Goal: Task Accomplishment & Management: Manage account settings

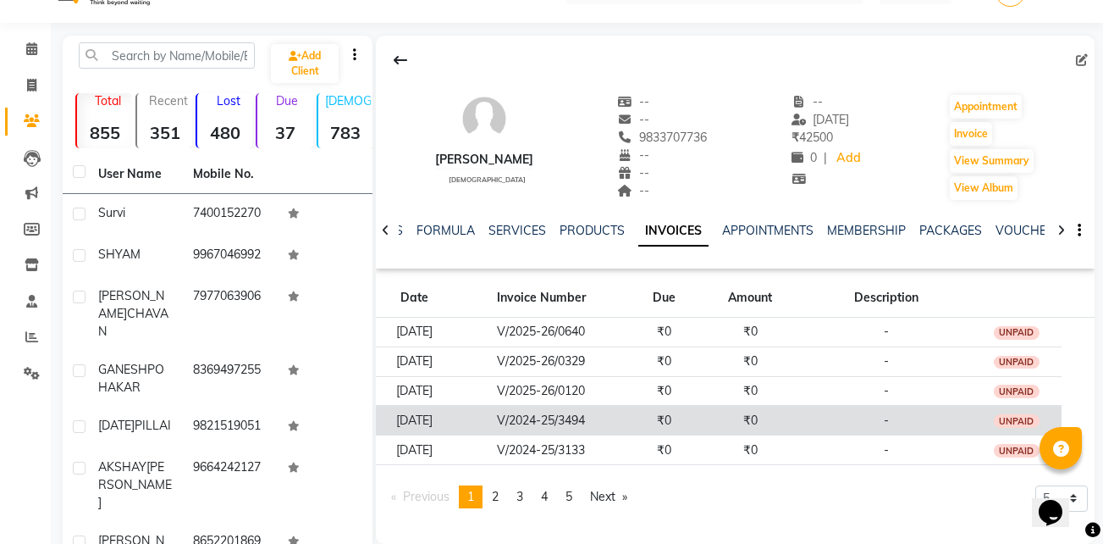
scroll to position [43, 0]
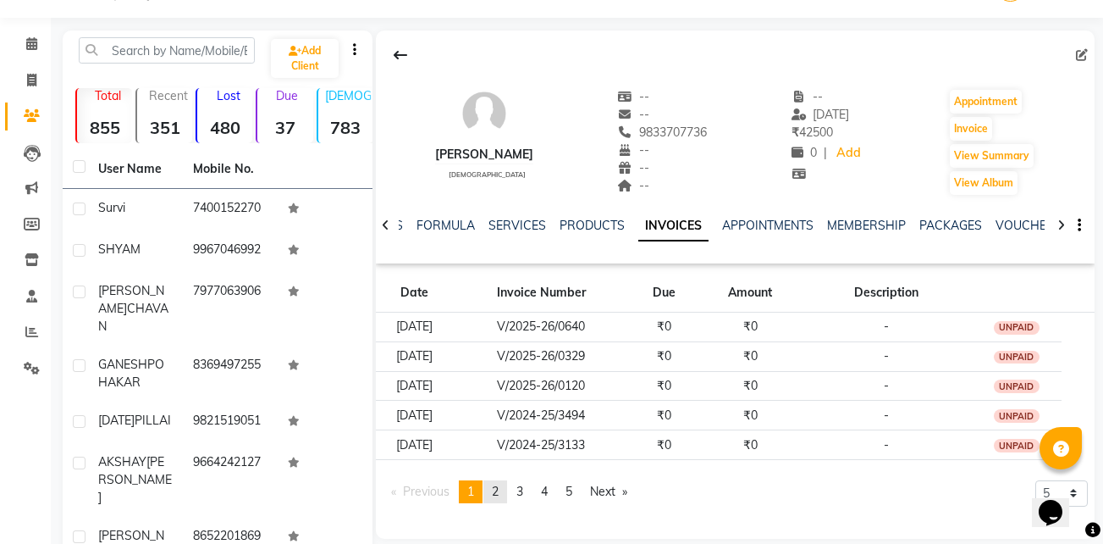
click at [495, 489] on span "2" at bounding box center [495, 490] width 7 height 15
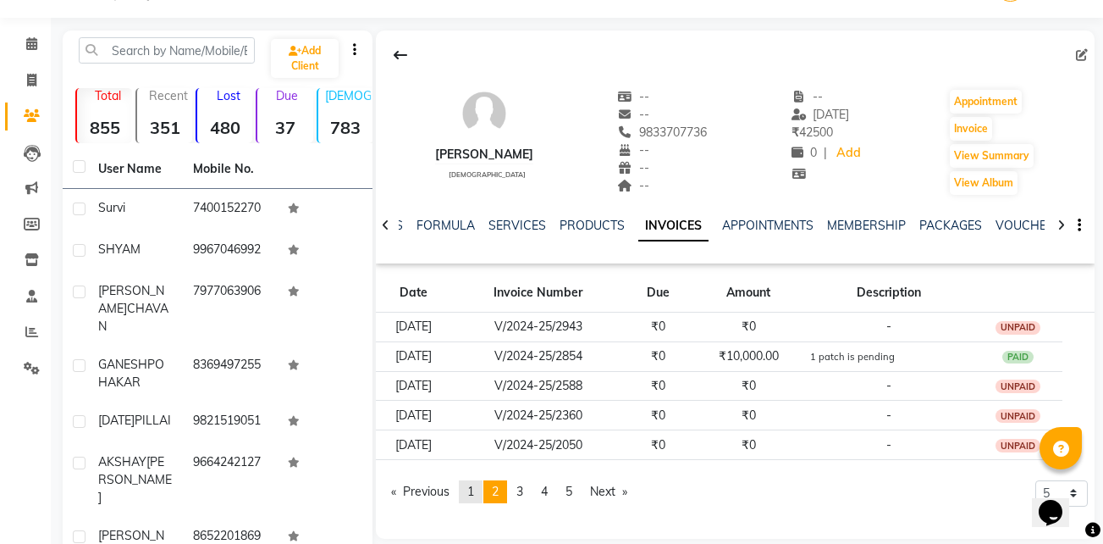
click at [478, 488] on link "page 1" at bounding box center [471, 491] width 24 height 23
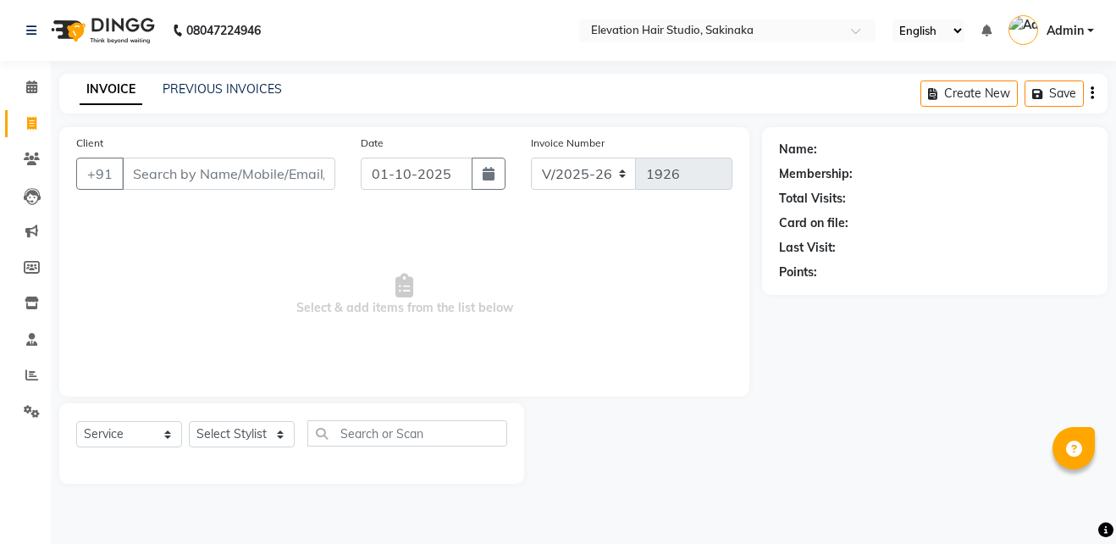
select select "4949"
select select "service"
type input "9892443119"
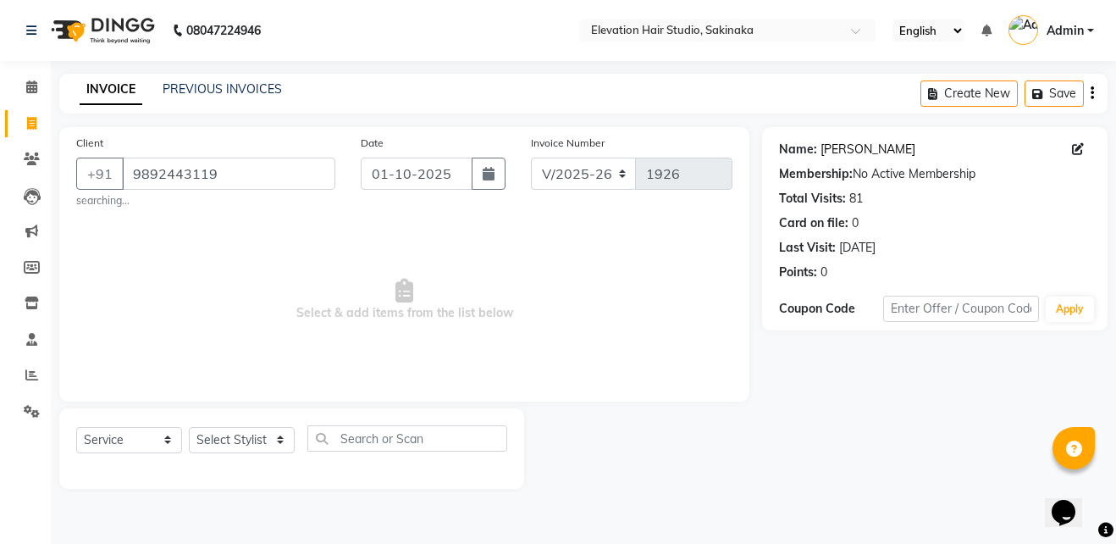
click at [843, 146] on link "[PERSON_NAME]" at bounding box center [868, 150] width 95 height 18
click at [222, 173] on input "9892443119" at bounding box center [228, 173] width 213 height 32
click at [242, 145] on div "Client +91 9892443119 searching..." at bounding box center [206, 171] width 285 height 75
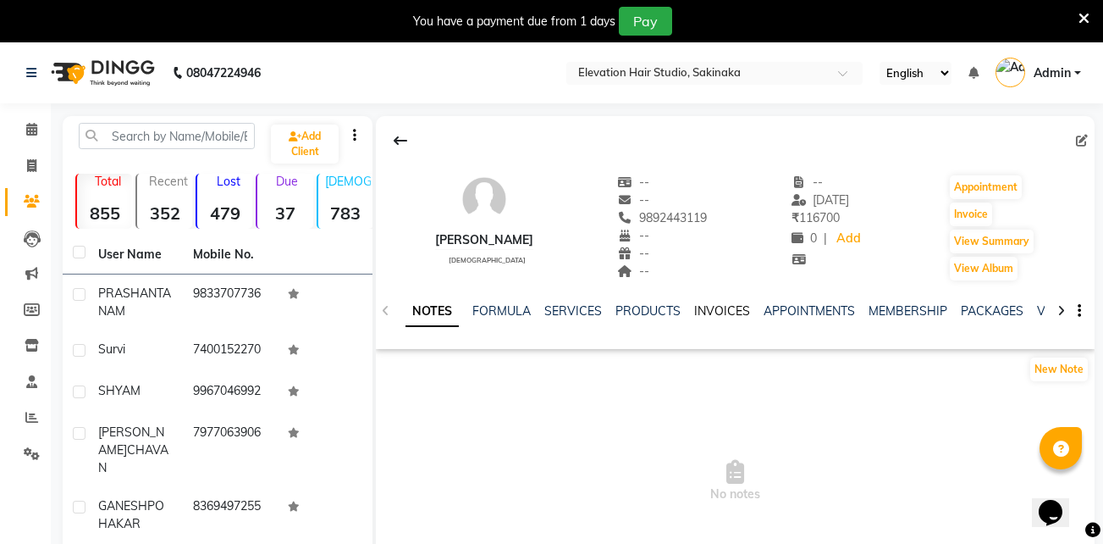
click at [721, 307] on link "INVOICES" at bounding box center [722, 310] width 56 height 15
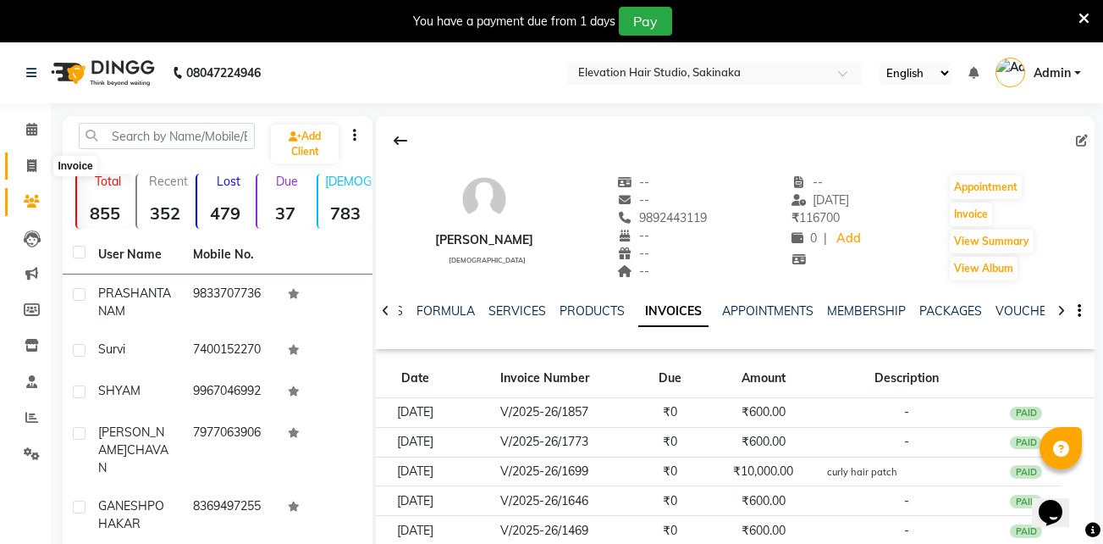
click at [29, 168] on icon at bounding box center [31, 165] width 9 height 13
select select "service"
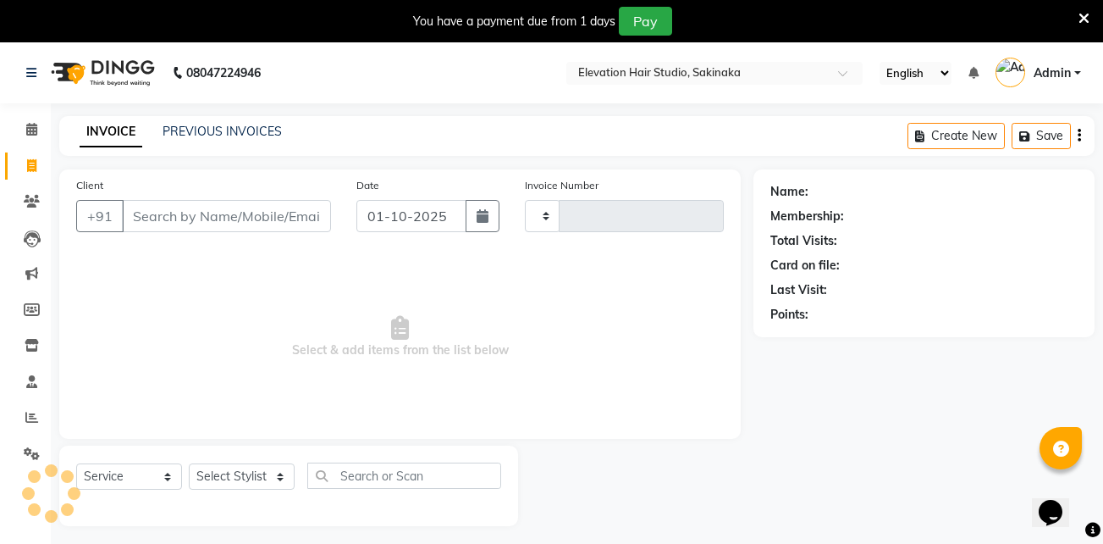
scroll to position [42, 0]
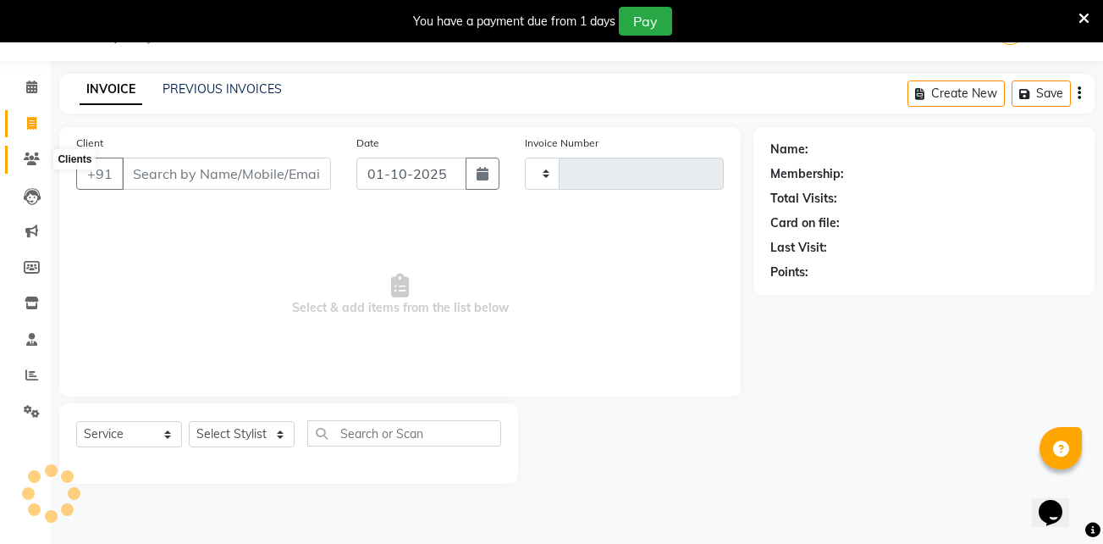
type input "1926"
select select "4949"
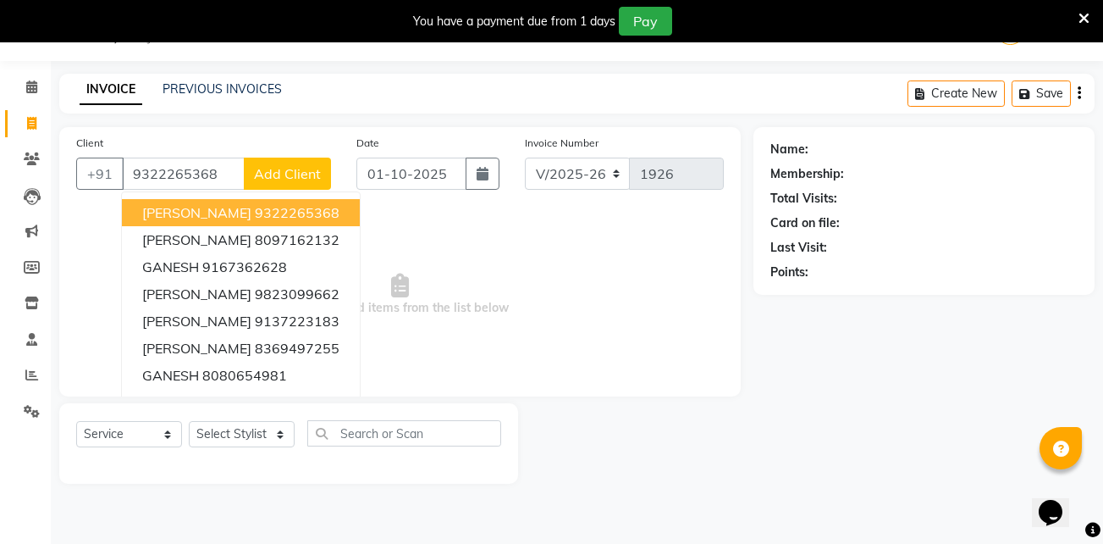
type input "9322265368"
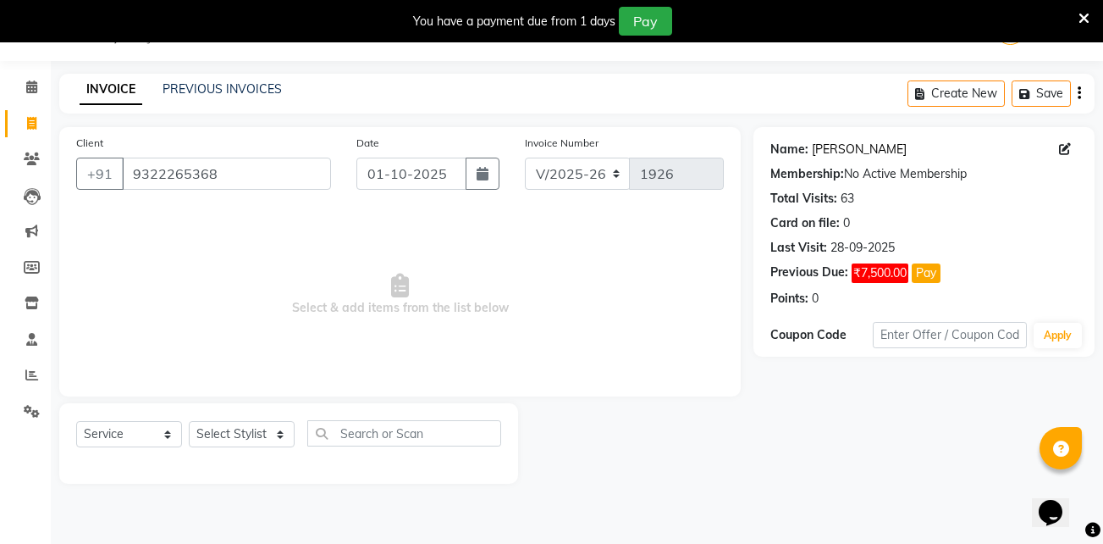
click at [861, 150] on link "Ganesh Kokane" at bounding box center [859, 150] width 95 height 18
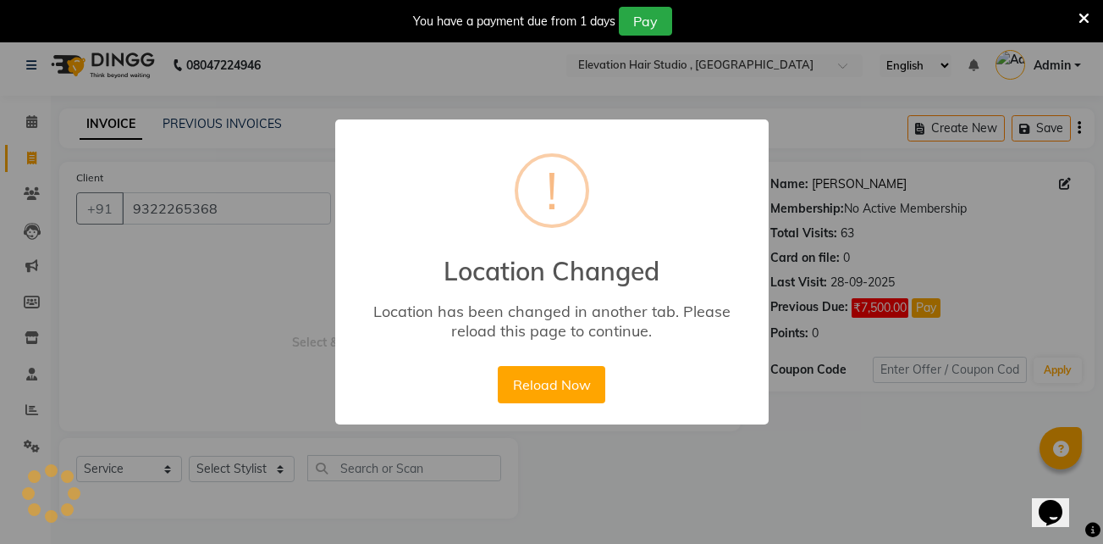
scroll to position [8, 0]
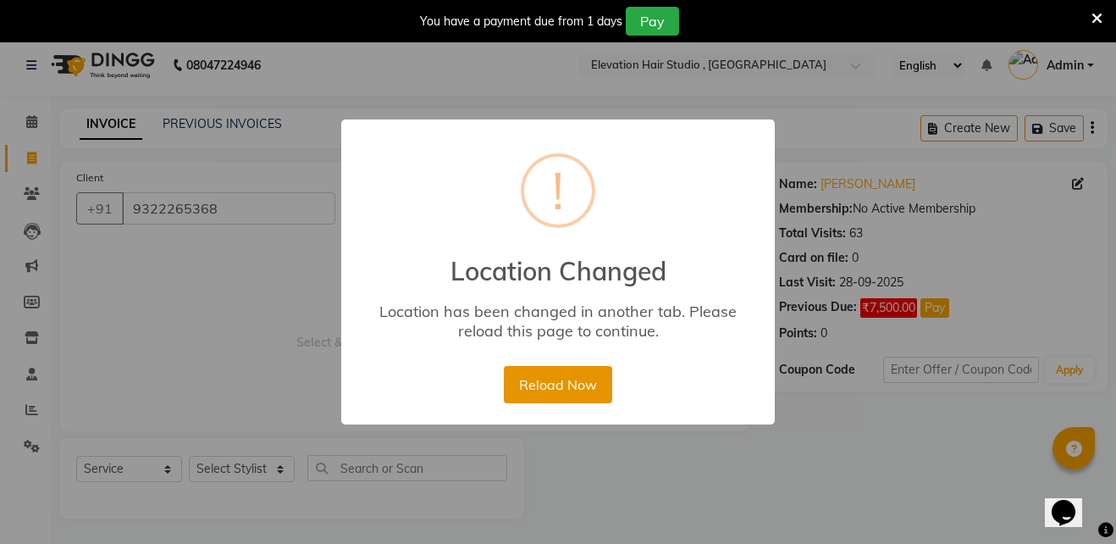
click at [534, 369] on button "Reload Now" at bounding box center [558, 384] width 108 height 37
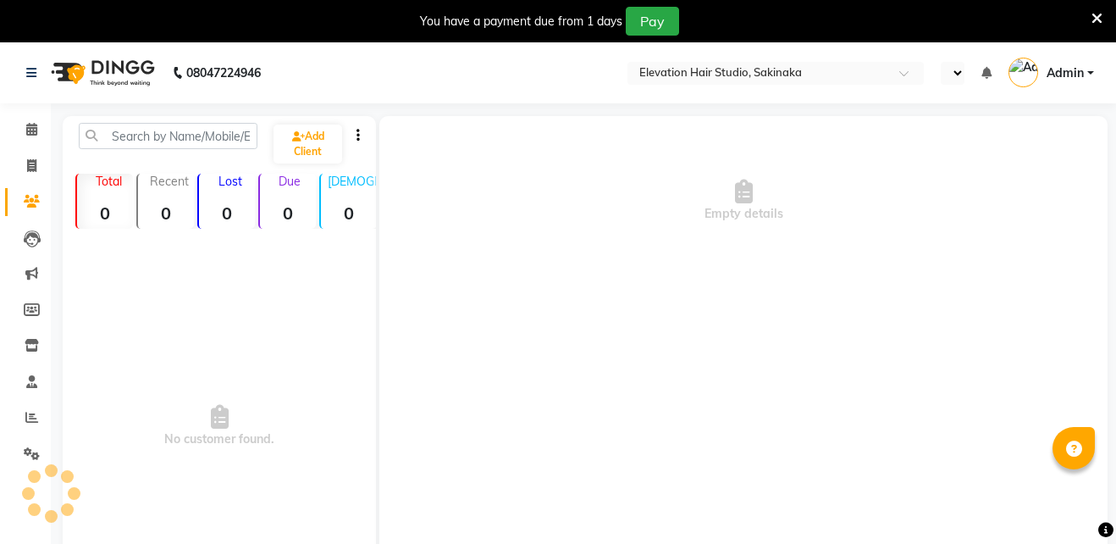
select select "en"
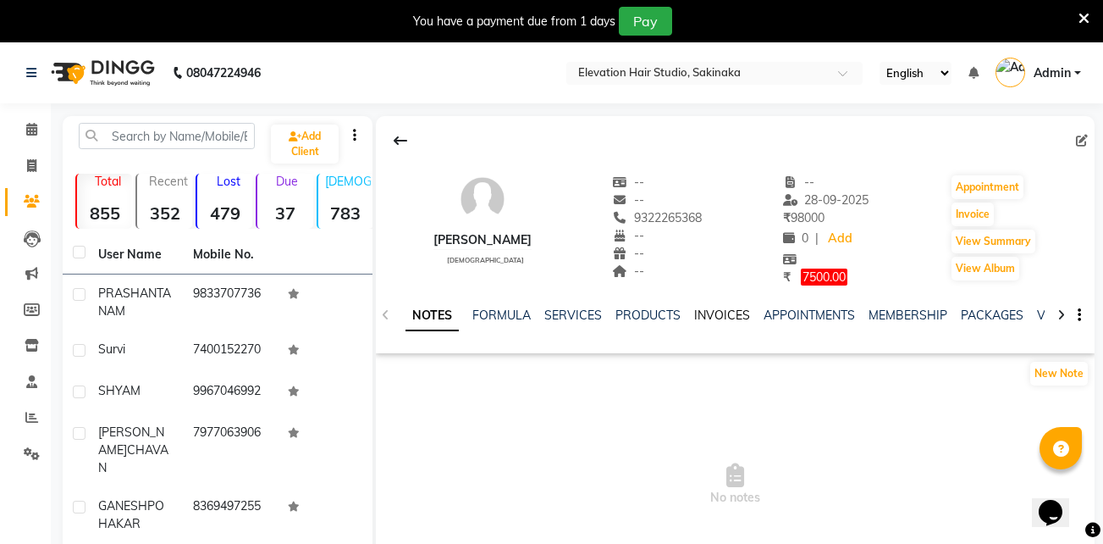
click at [723, 314] on link "INVOICES" at bounding box center [722, 314] width 56 height 15
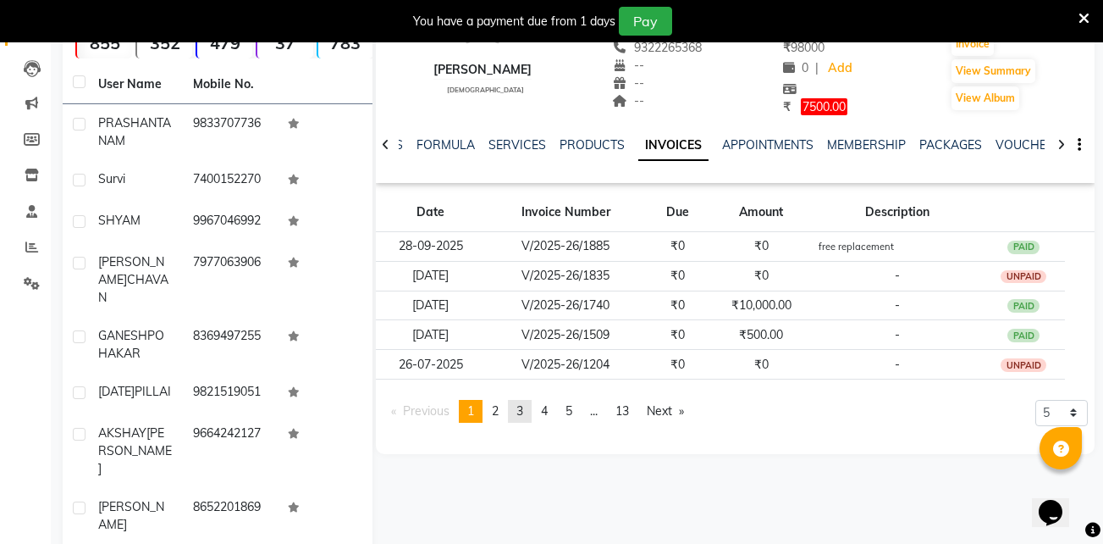
scroll to position [171, 0]
click at [499, 412] on span "2" at bounding box center [495, 409] width 7 height 15
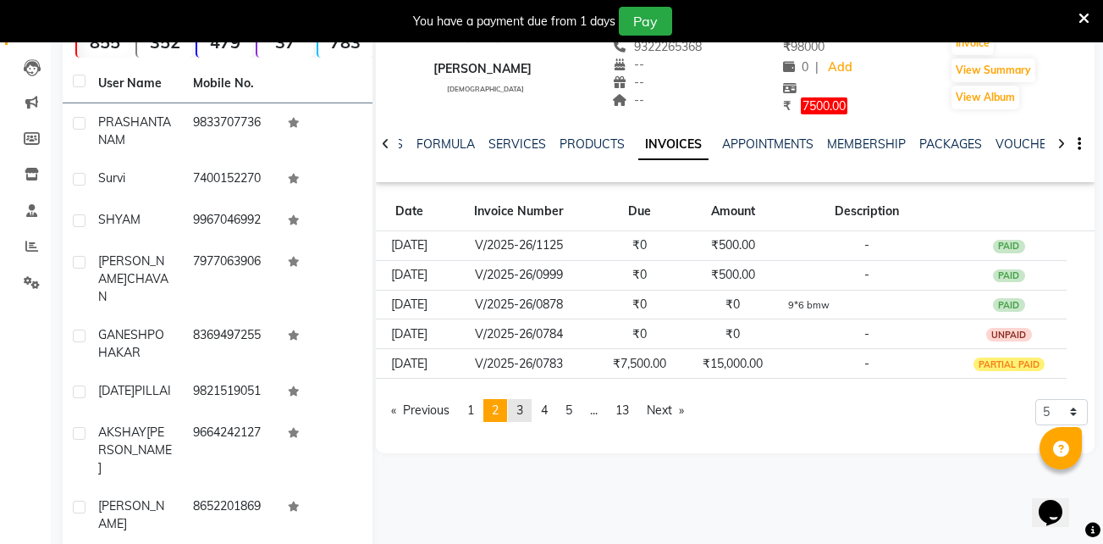
click at [523, 415] on span "3" at bounding box center [520, 409] width 7 height 15
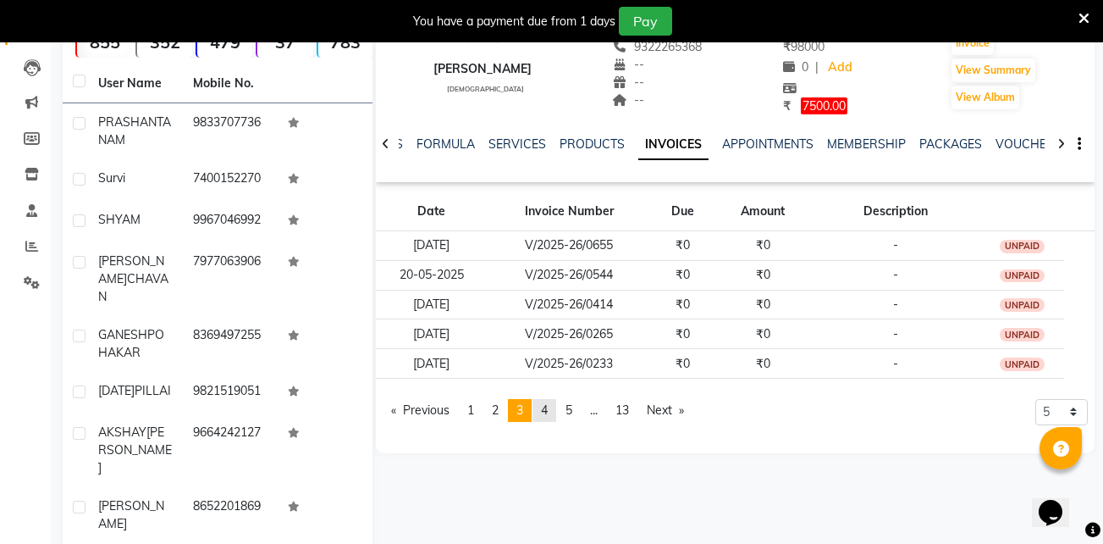
click at [548, 411] on span "4" at bounding box center [544, 409] width 7 height 15
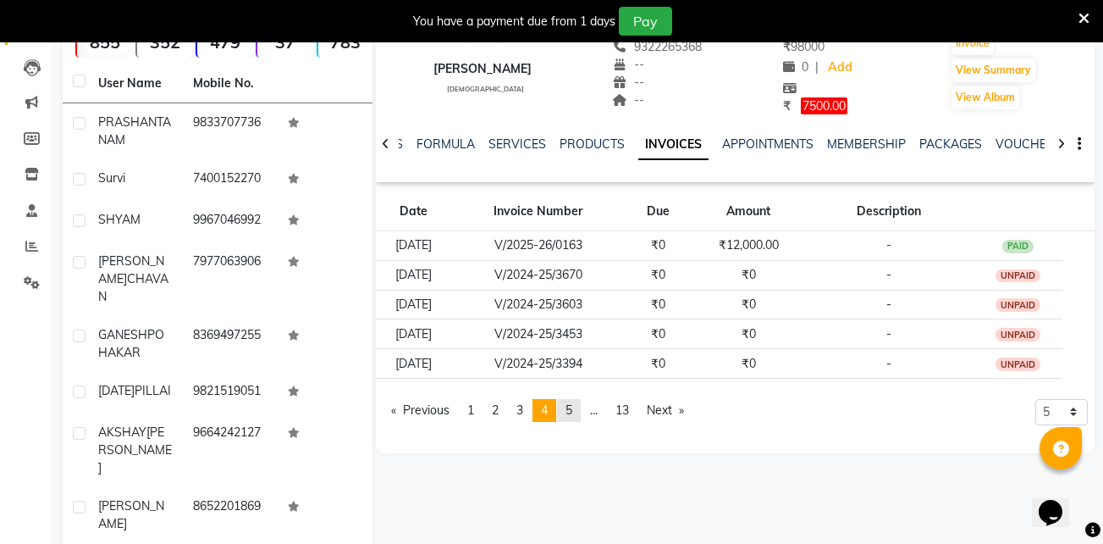
click at [571, 411] on span "5" at bounding box center [569, 409] width 7 height 15
click at [473, 404] on span "1" at bounding box center [470, 409] width 7 height 15
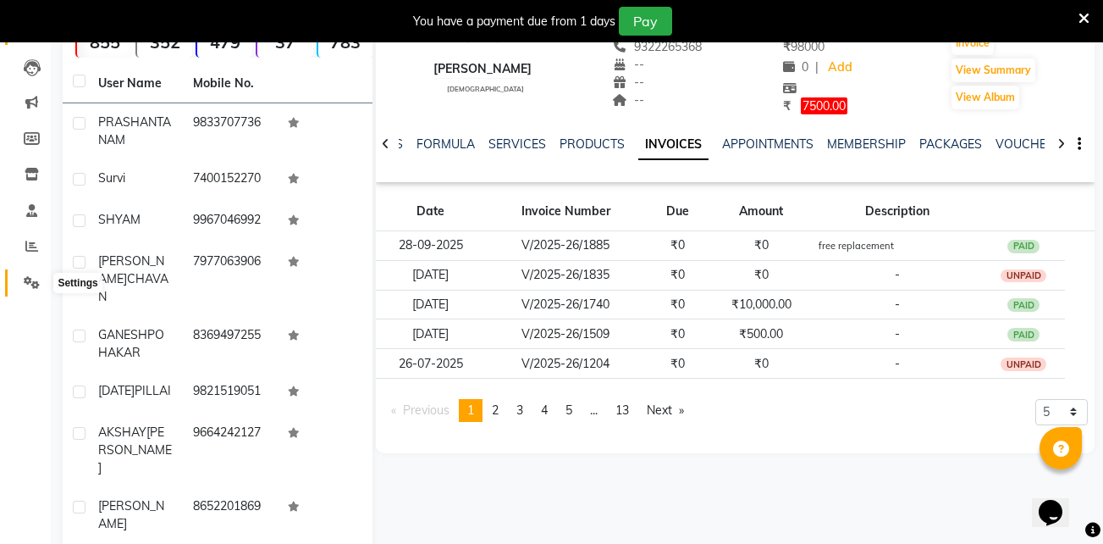
click at [34, 280] on icon at bounding box center [32, 282] width 16 height 13
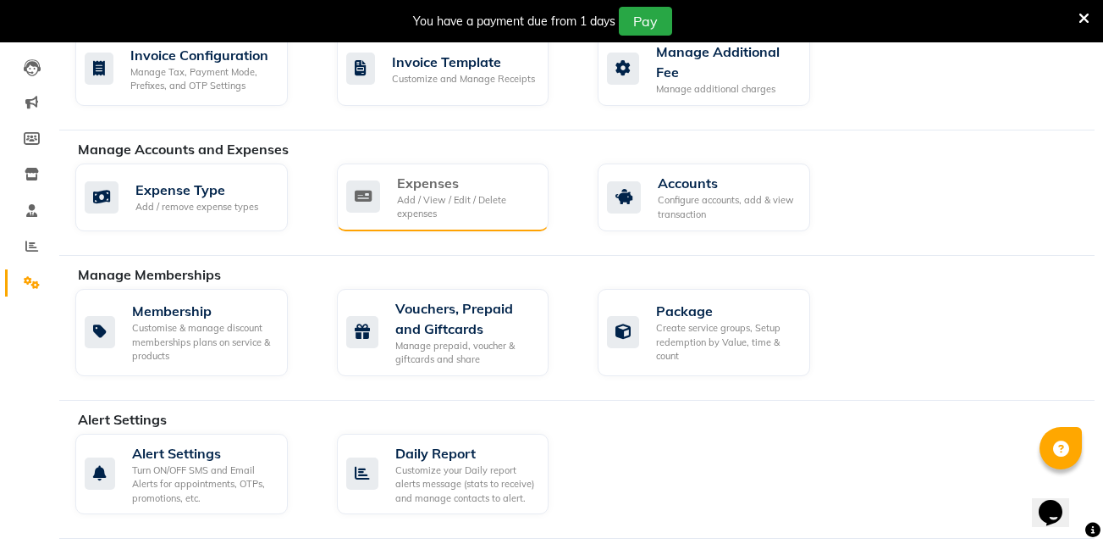
click at [383, 188] on div "Expenses Add / View / Edit / Delete expenses" at bounding box center [441, 197] width 190 height 48
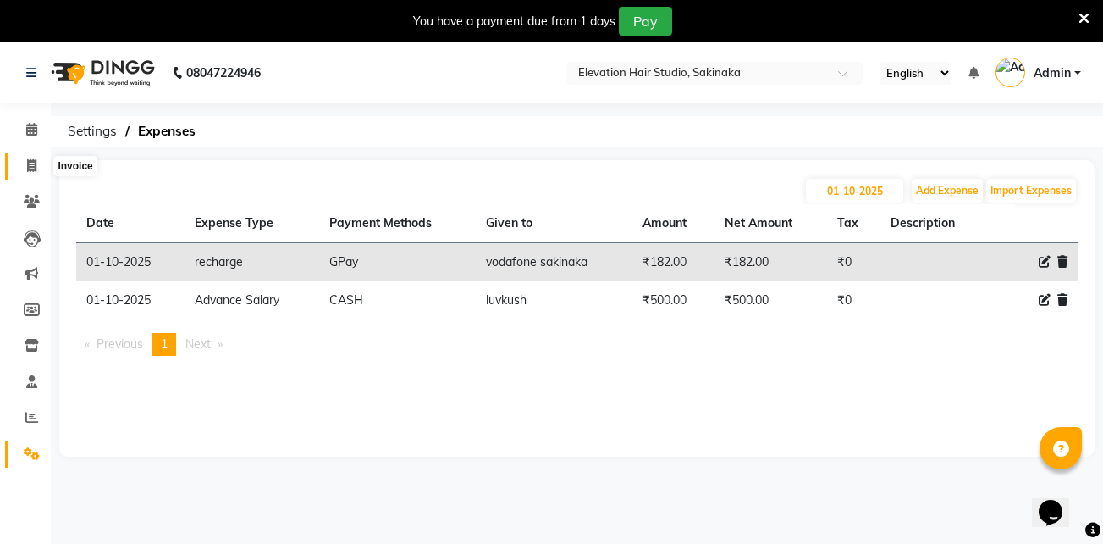
click at [33, 163] on icon at bounding box center [31, 165] width 9 height 13
select select "service"
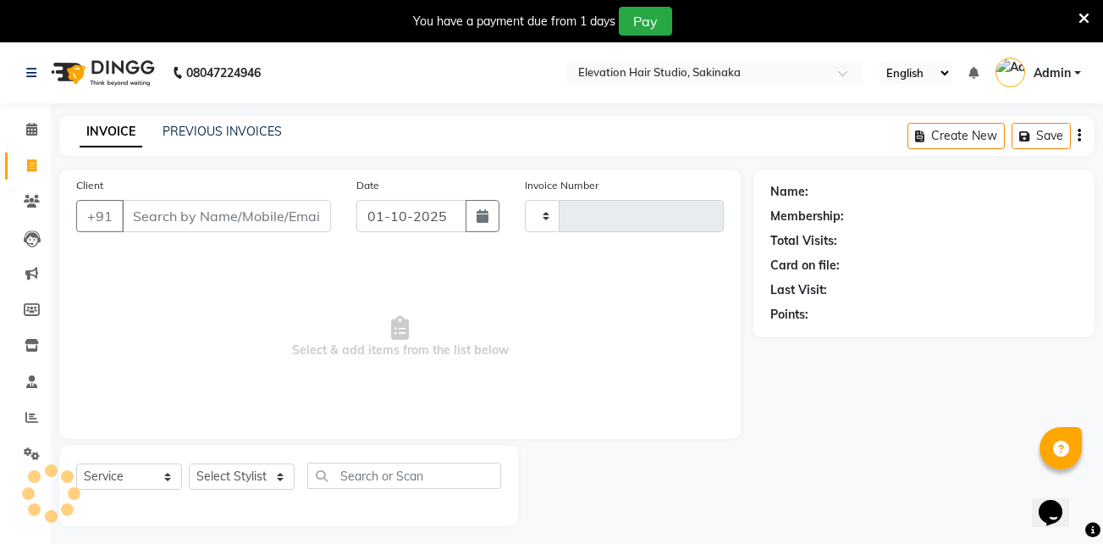
scroll to position [42, 0]
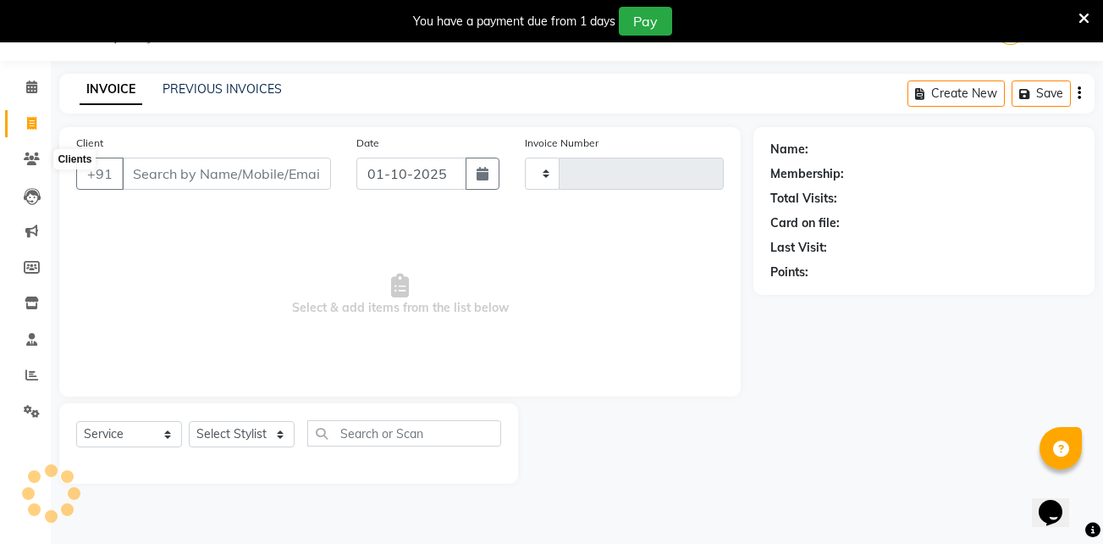
type input "1926"
select select "4949"
click at [1086, 20] on icon at bounding box center [1084, 18] width 11 height 15
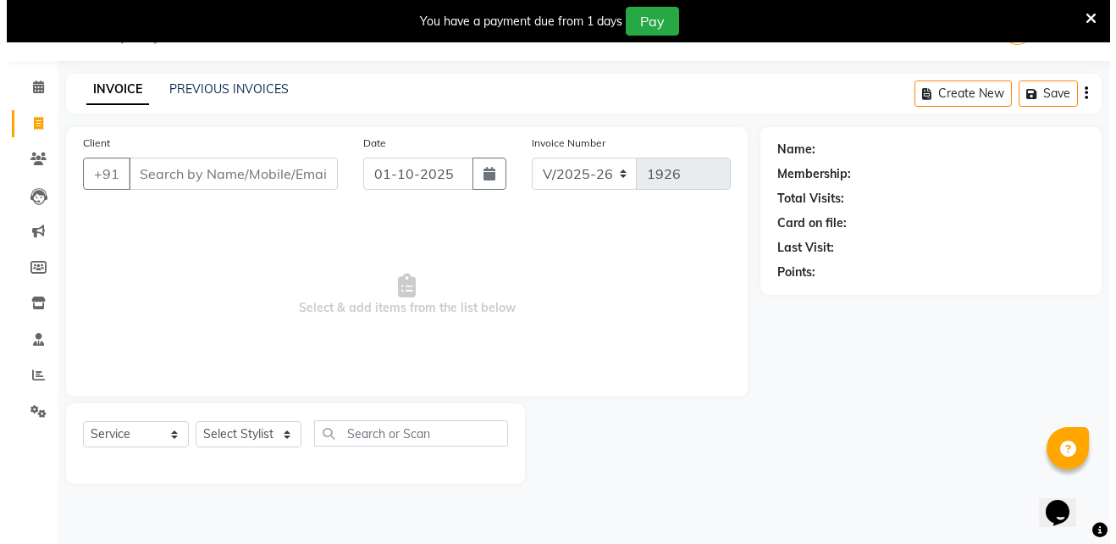
scroll to position [0, 0]
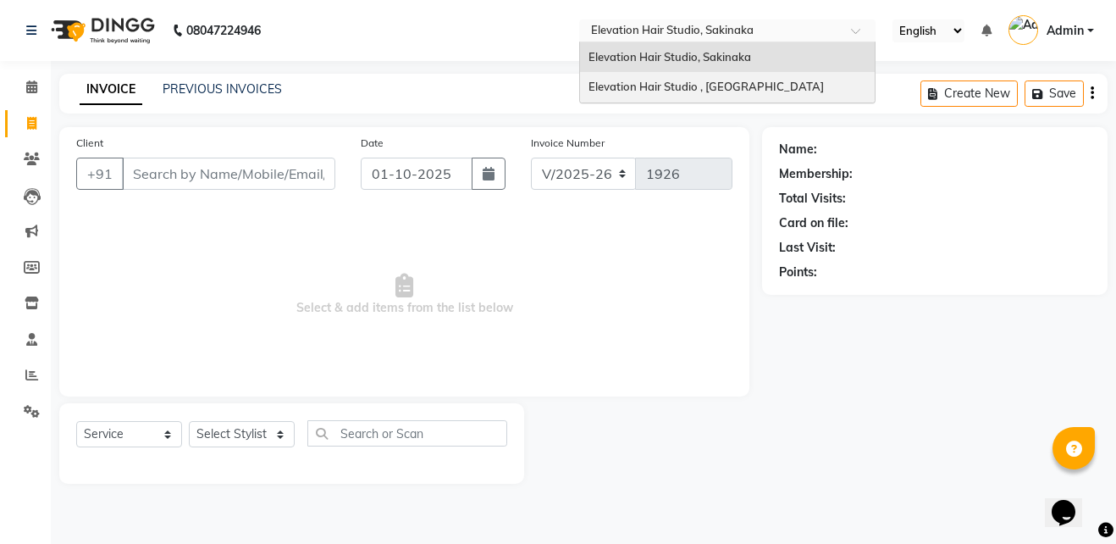
drag, startPoint x: 824, startPoint y: 32, endPoint x: 777, endPoint y: 91, distance: 75.4
click at [777, 42] on ng-select "Select Location × Elevation Hair Studio, Sakinaka Elevation Hair Studio, Sakina…" at bounding box center [727, 30] width 296 height 23
click at [777, 91] on div "Elevation Hair Studio , [GEOGRAPHIC_DATA]" at bounding box center [727, 87] width 295 height 30
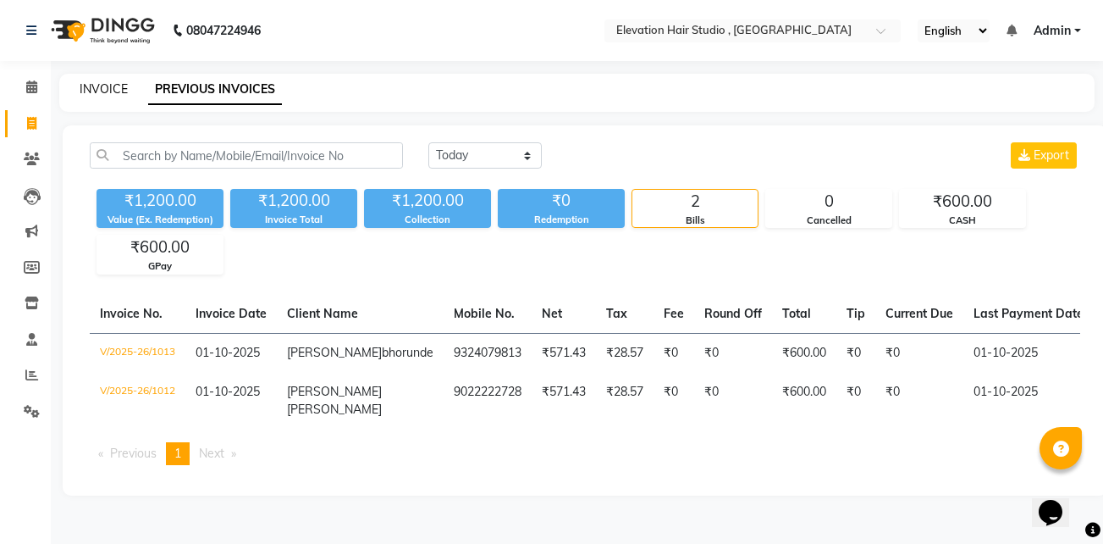
click at [108, 90] on link "INVOICE" at bounding box center [104, 88] width 48 height 15
select select "service"
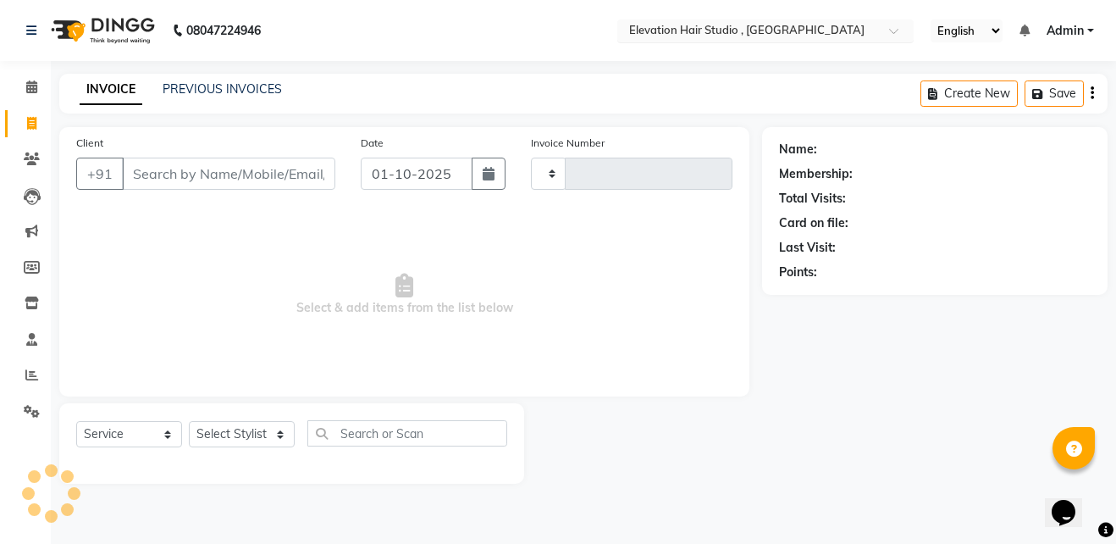
type input "1014"
select select "6886"
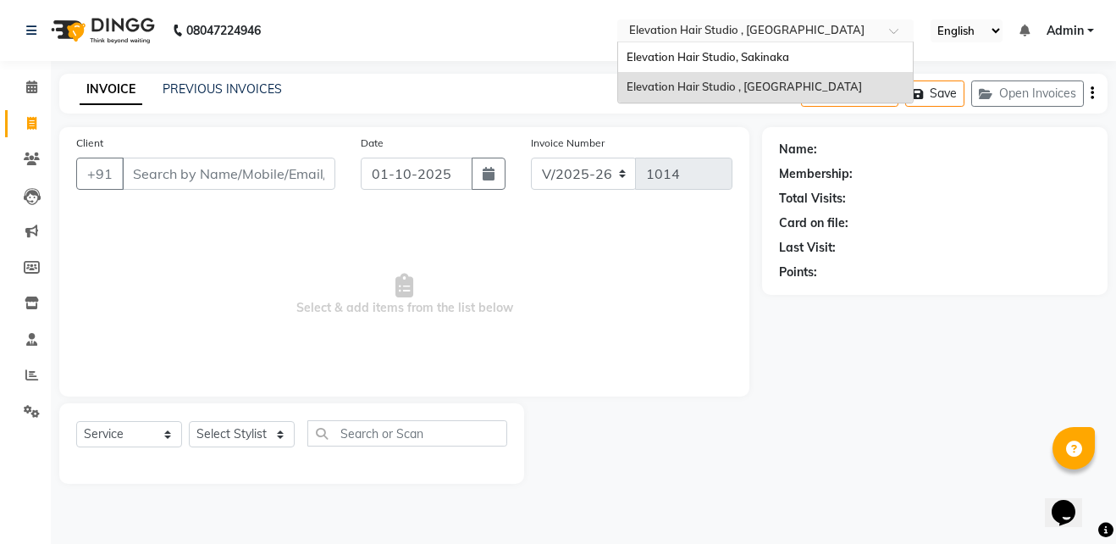
drag, startPoint x: 821, startPoint y: 27, endPoint x: 806, endPoint y: 67, distance: 42.3
click at [806, 42] on ng-select "Select Location × Elevation Hair Studio , Thane West Elevation Hair Studio, Sak…" at bounding box center [765, 30] width 296 height 23
click at [806, 67] on div "Elevation Hair Studio, Sakinaka" at bounding box center [765, 57] width 295 height 30
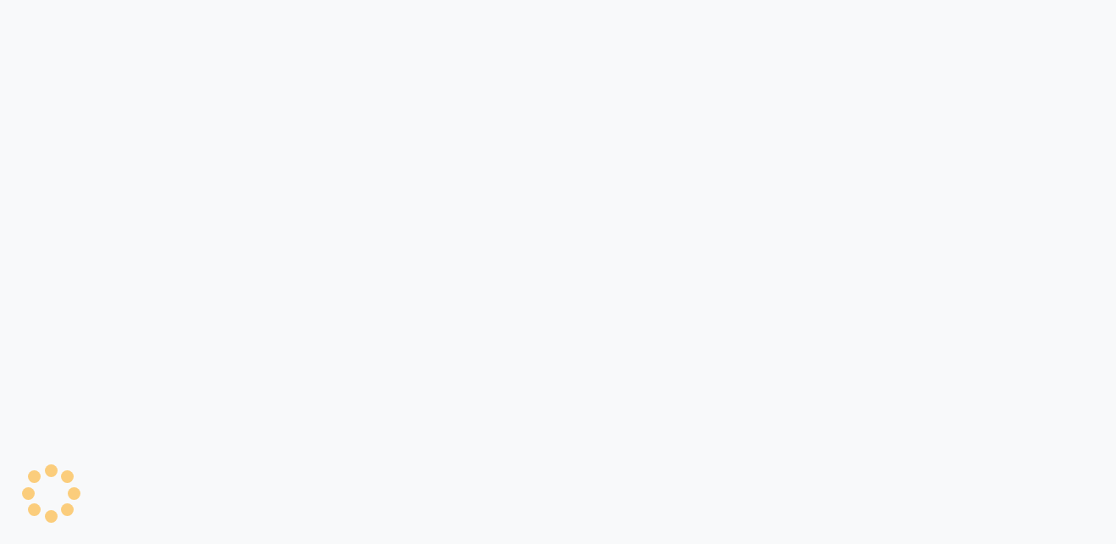
select select "service"
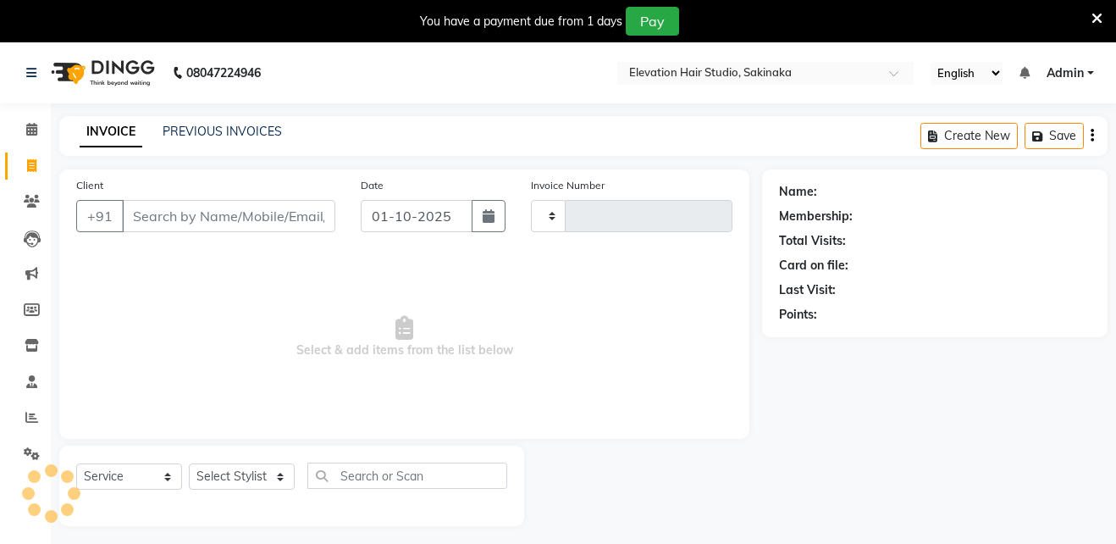
select select "en"
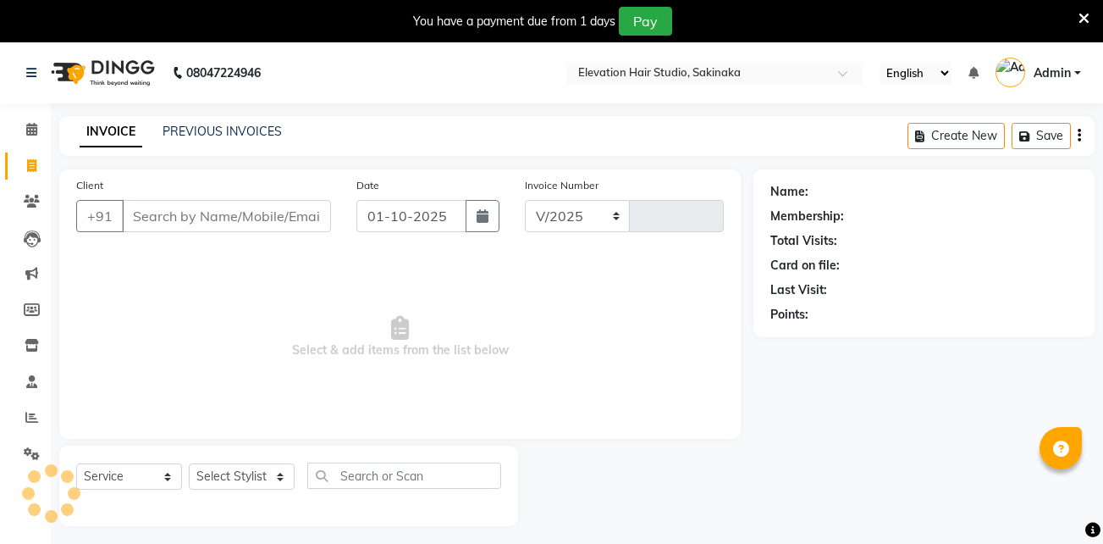
select select "4949"
type input "1926"
click at [1083, 18] on icon at bounding box center [1084, 18] width 11 height 15
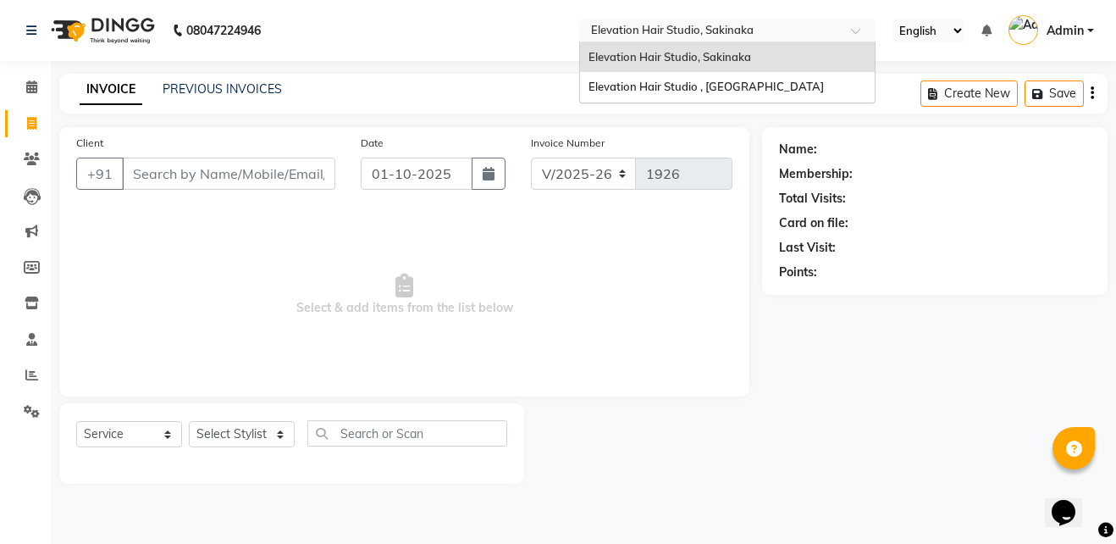
drag, startPoint x: 843, startPoint y: 25, endPoint x: 788, endPoint y: 75, distance: 74.3
click at [788, 42] on ng-select "Select Location × Elevation Hair Studio, Sakinaka Elevation Hair Studio, Sakina…" at bounding box center [727, 30] width 296 height 23
click at [788, 75] on div "Elevation Hair Studio , Thane West" at bounding box center [727, 87] width 295 height 30
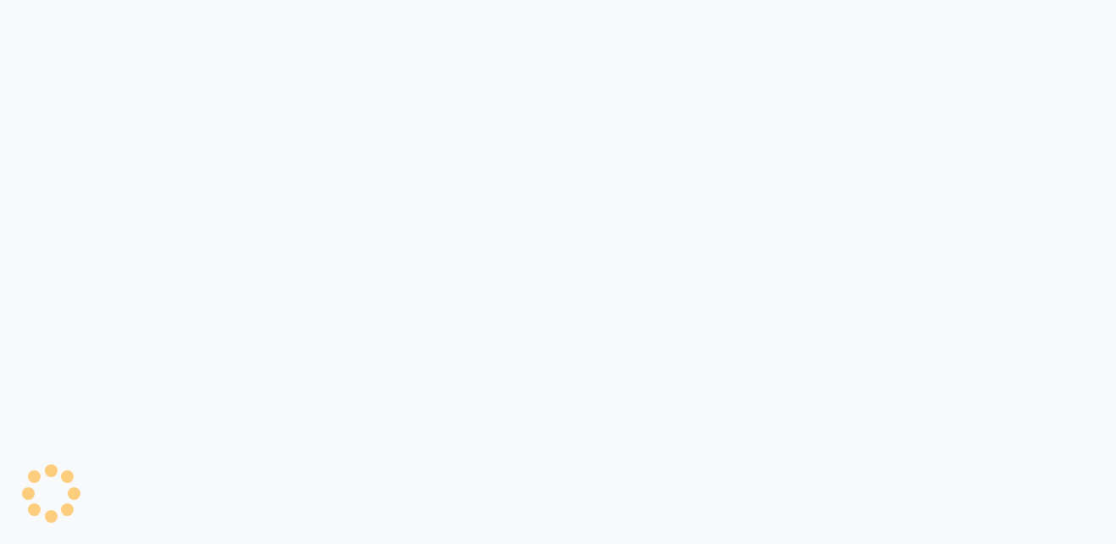
select select "service"
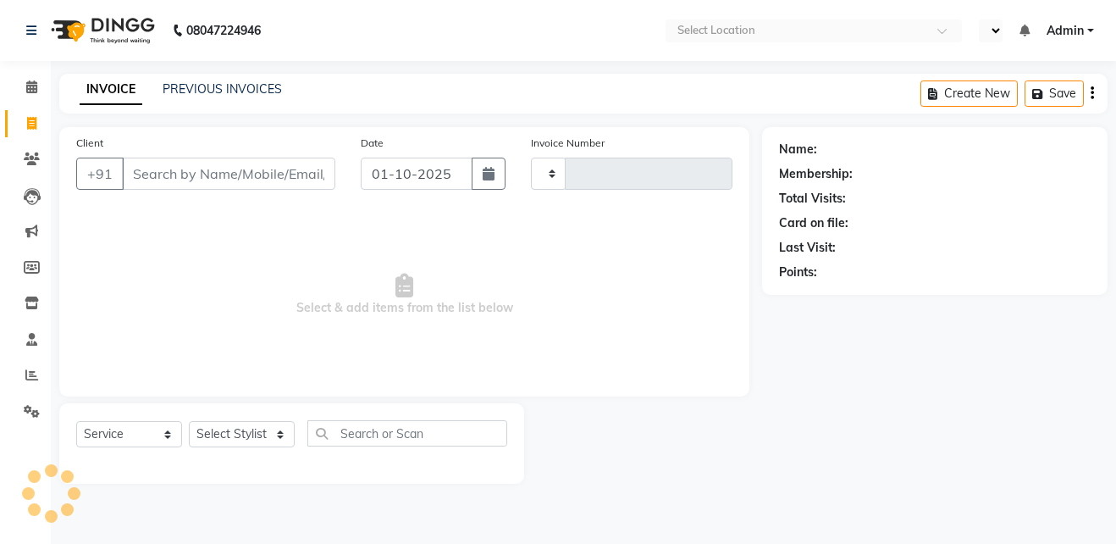
select select "en"
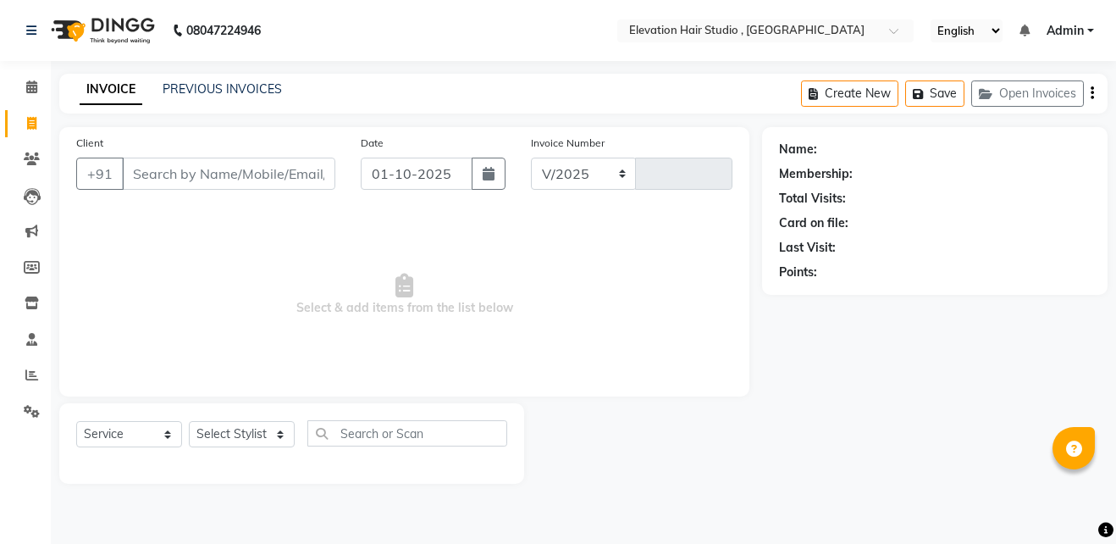
select select "6886"
type input "1014"
type input "8447627688"
click at [276, 171] on span "Add Client" at bounding box center [291, 173] width 67 height 17
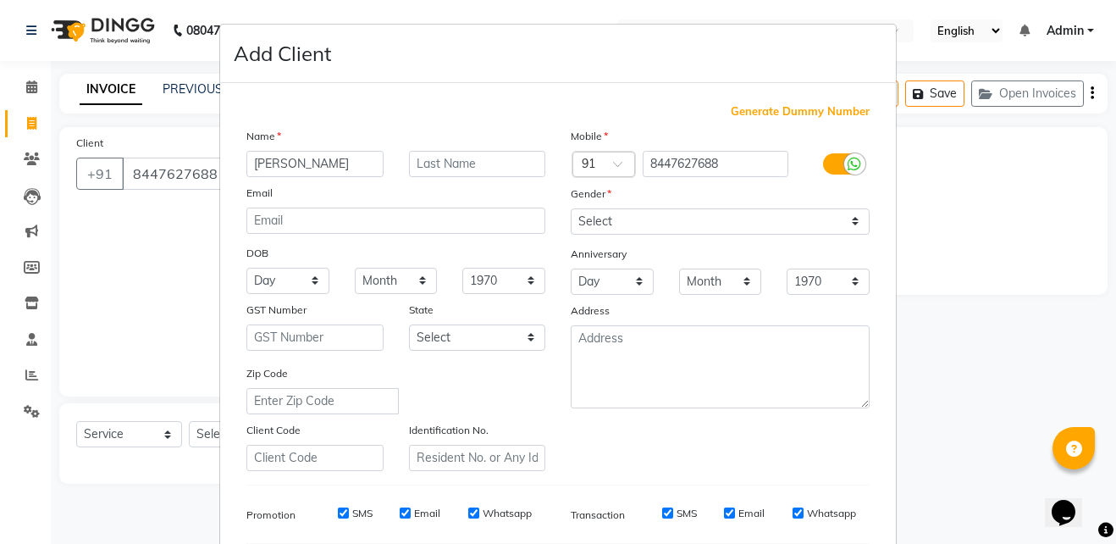
type input "BHAVIK"
click at [438, 167] on input "text" at bounding box center [477, 164] width 137 height 26
type input "VYAS"
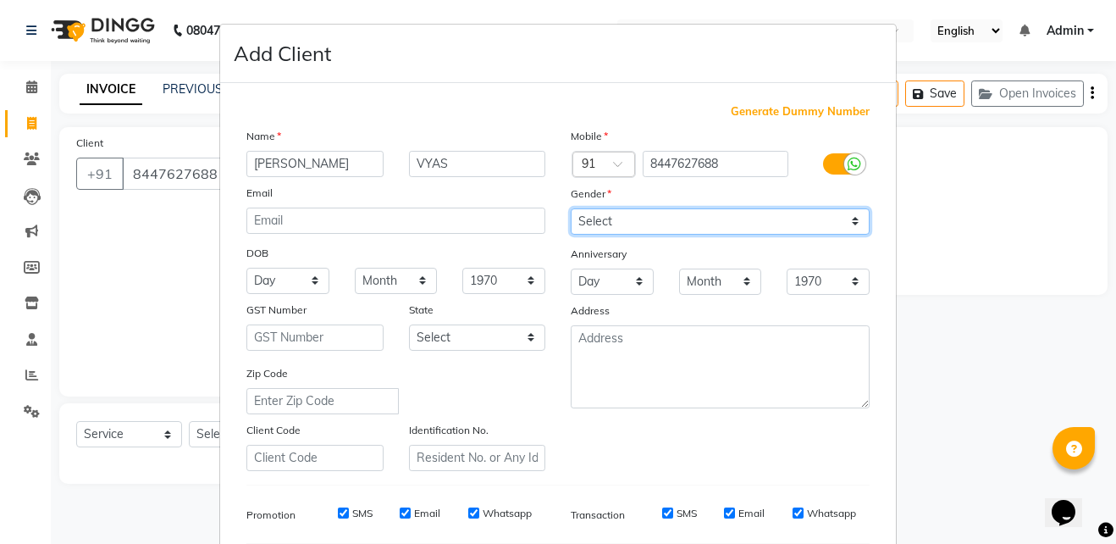
drag, startPoint x: 650, startPoint y: 231, endPoint x: 610, endPoint y: 283, distance: 65.7
click at [610, 283] on div "Mobile Country Code × 91 8447627688 Gender Select Male Female Other Prefer Not …" at bounding box center [720, 299] width 324 height 344
select select "male"
click at [571, 208] on select "Select Male Female Other Prefer Not To Say" at bounding box center [720, 221] width 299 height 26
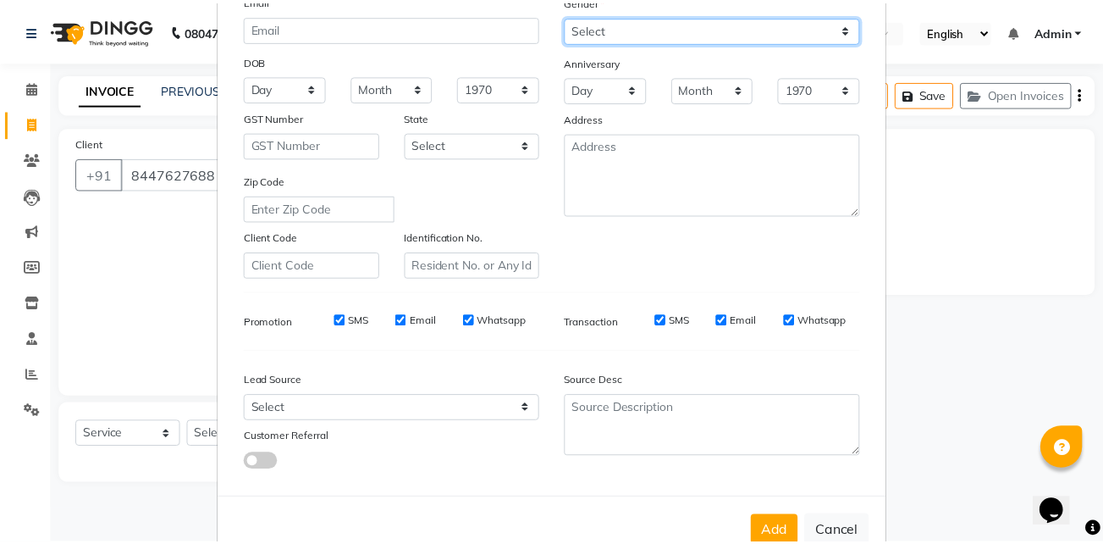
scroll to position [238, 0]
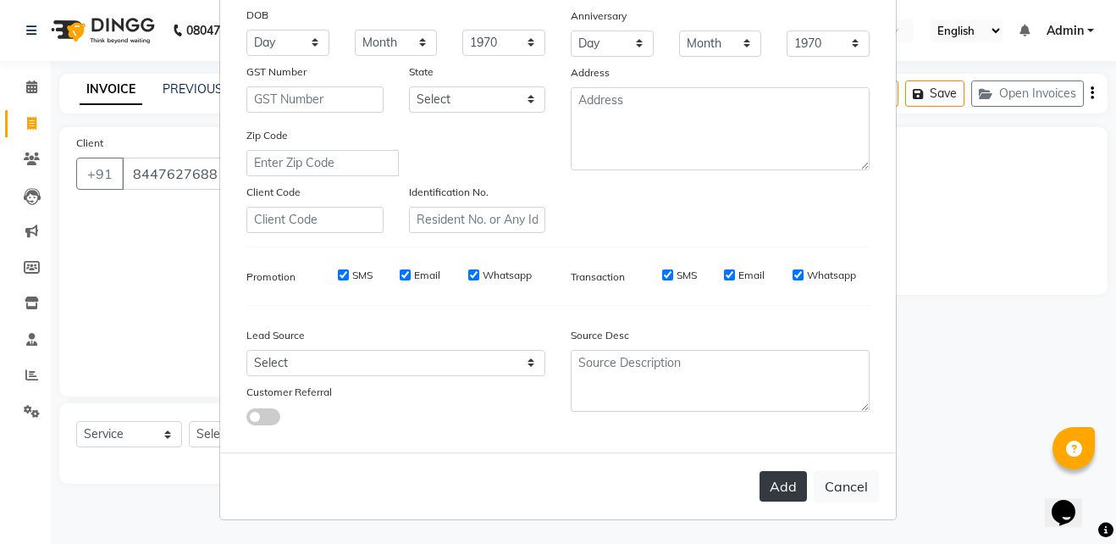
click at [771, 481] on button "Add" at bounding box center [783, 486] width 47 height 30
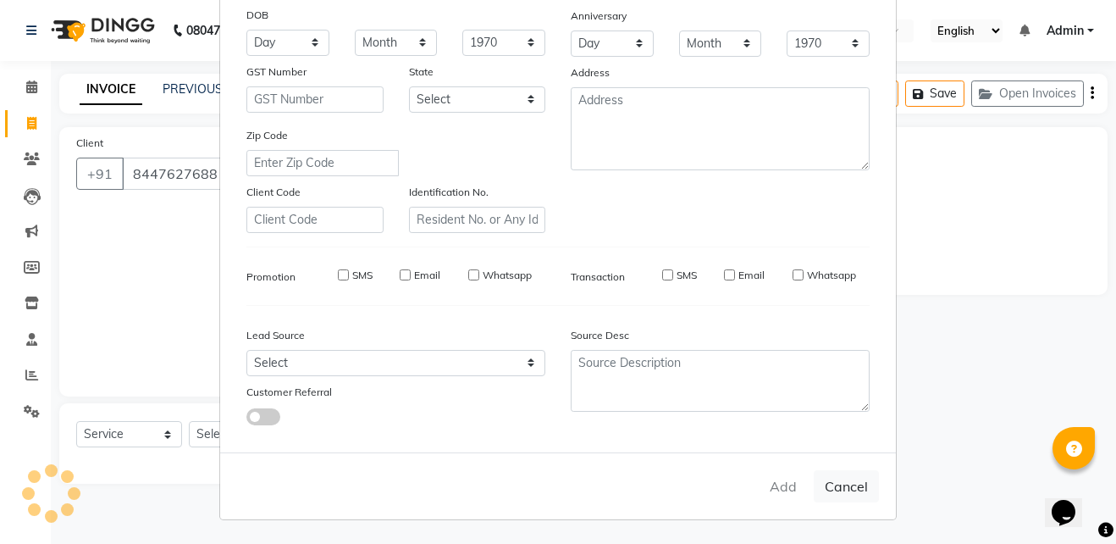
select select
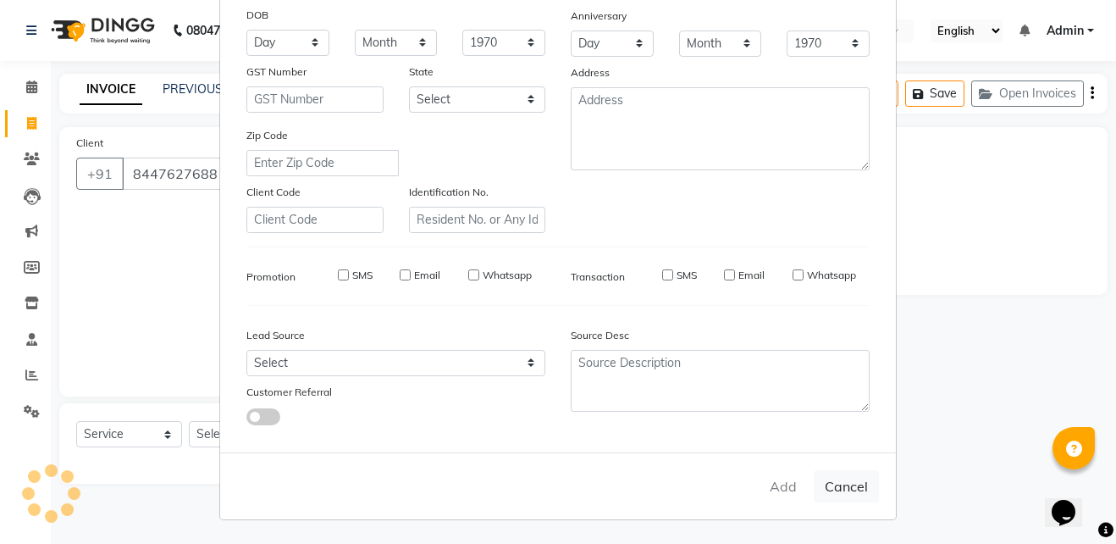
select select
checkbox input "false"
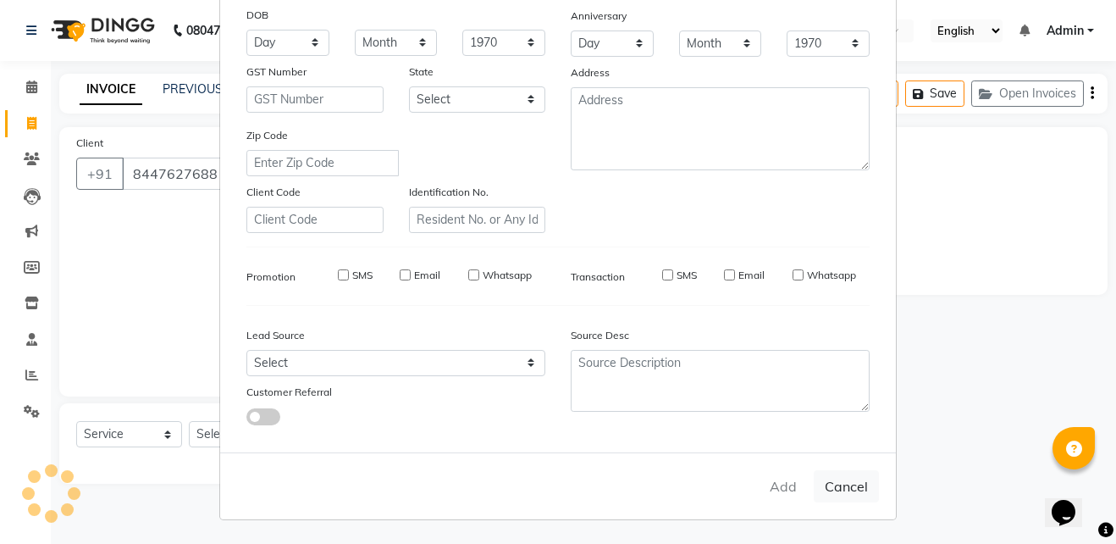
checkbox input "false"
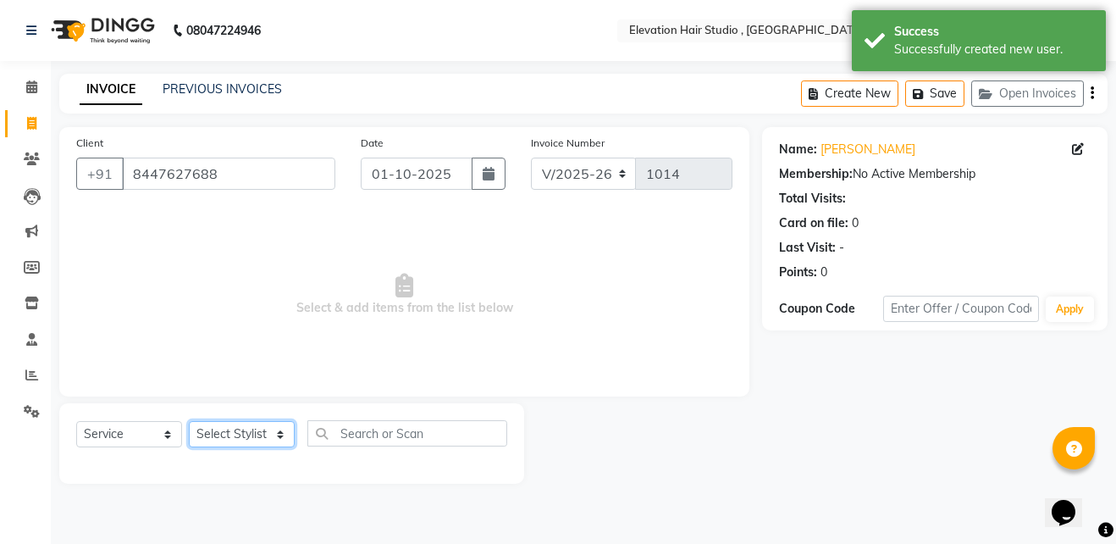
click at [218, 442] on select "Select Stylist Anish shaikh Dilip Manager mehboob sahil sameer Sanjay Sarfaraz …" at bounding box center [242, 434] width 106 height 26
select select "54147"
click at [189, 421] on select "Select Stylist Anish shaikh Dilip Manager mehboob sahil sameer Sanjay Sarfaraz …" at bounding box center [242, 434] width 106 height 26
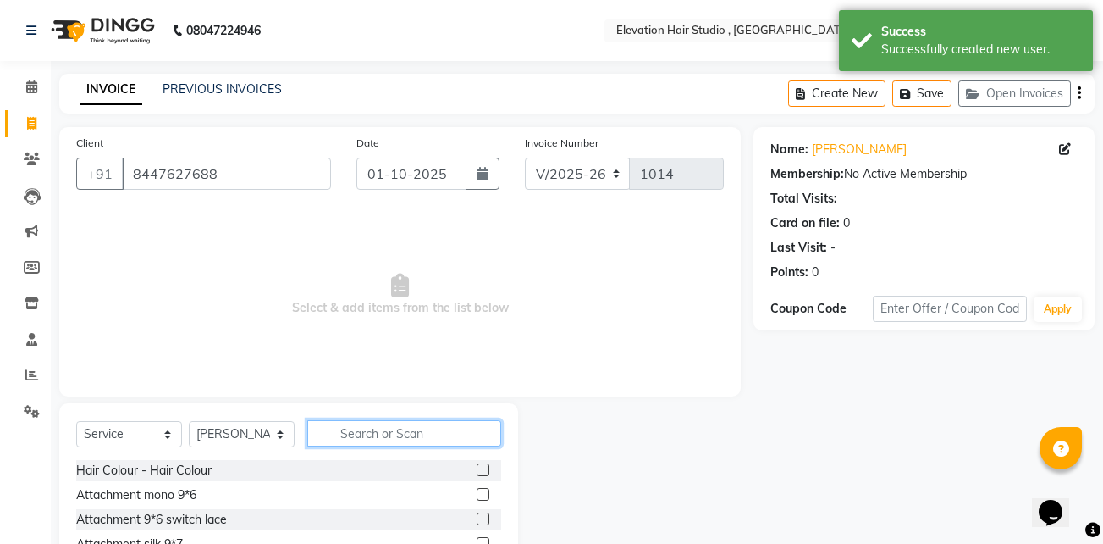
click at [493, 423] on input "text" at bounding box center [404, 433] width 194 height 26
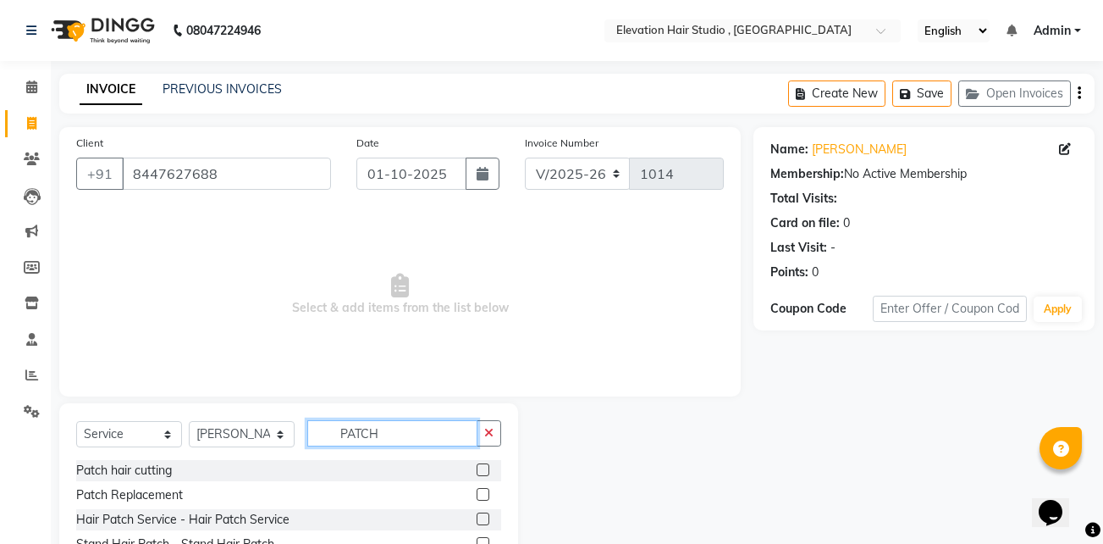
type input "PATCH"
click at [478, 471] on label at bounding box center [483, 469] width 13 height 13
click at [478, 471] on input "checkbox" at bounding box center [482, 470] width 11 height 11
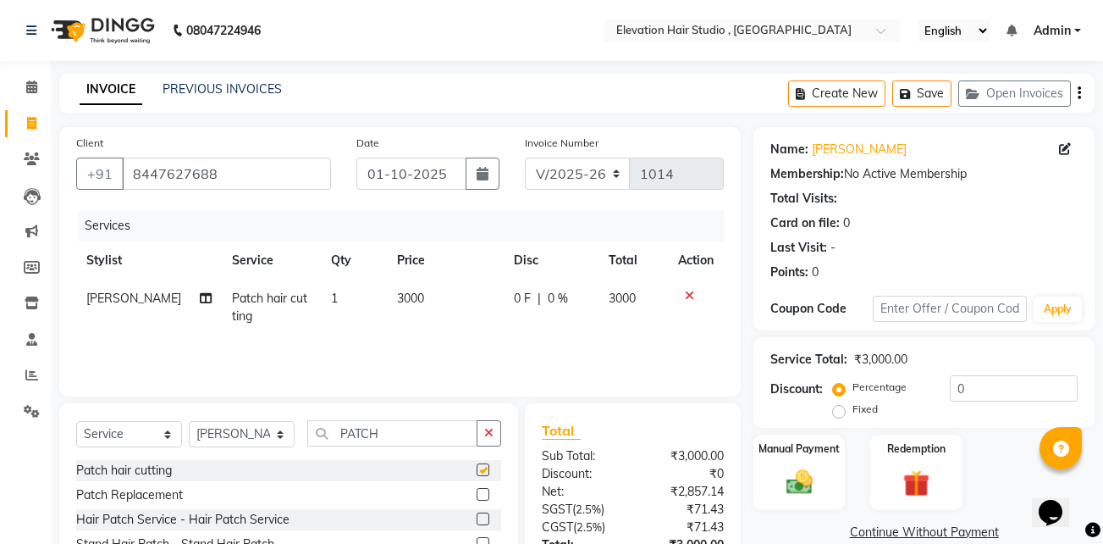
checkbox input "false"
click at [397, 302] on span "3000" at bounding box center [410, 297] width 27 height 15
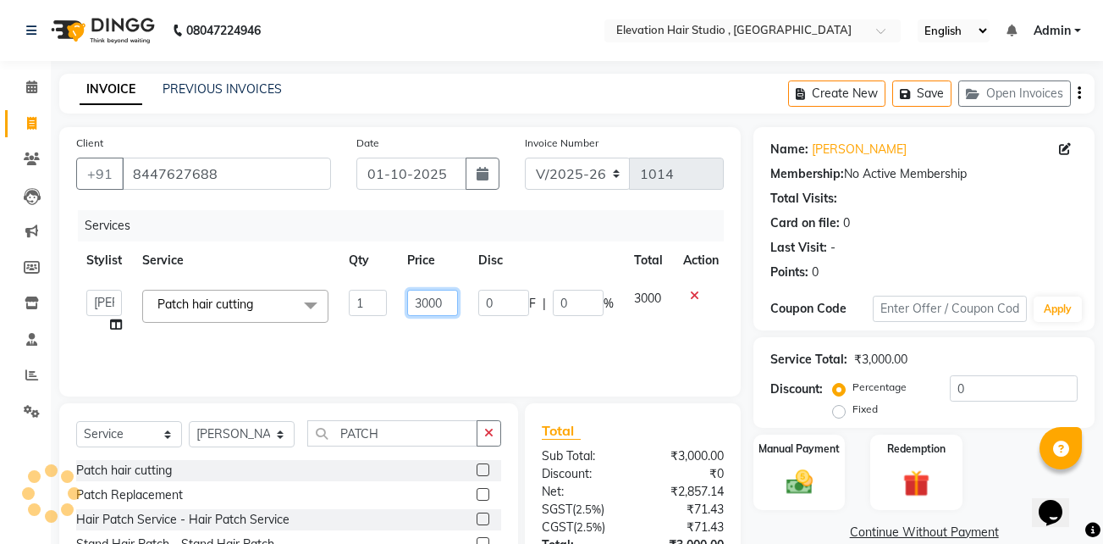
click at [429, 299] on input "3000" at bounding box center [432, 303] width 51 height 26
type input "2000"
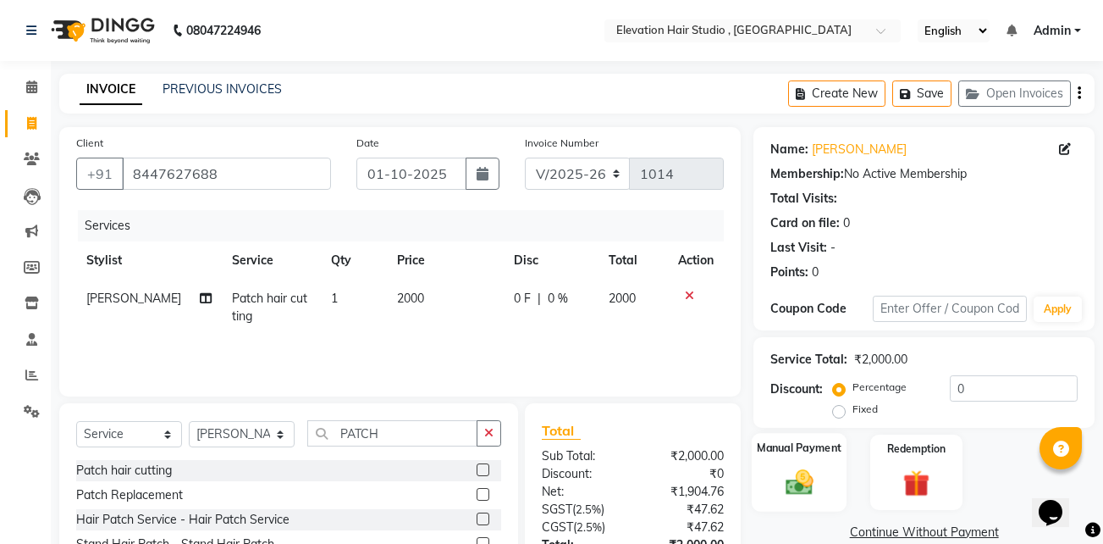
click at [815, 463] on div "Manual Payment" at bounding box center [799, 472] width 95 height 79
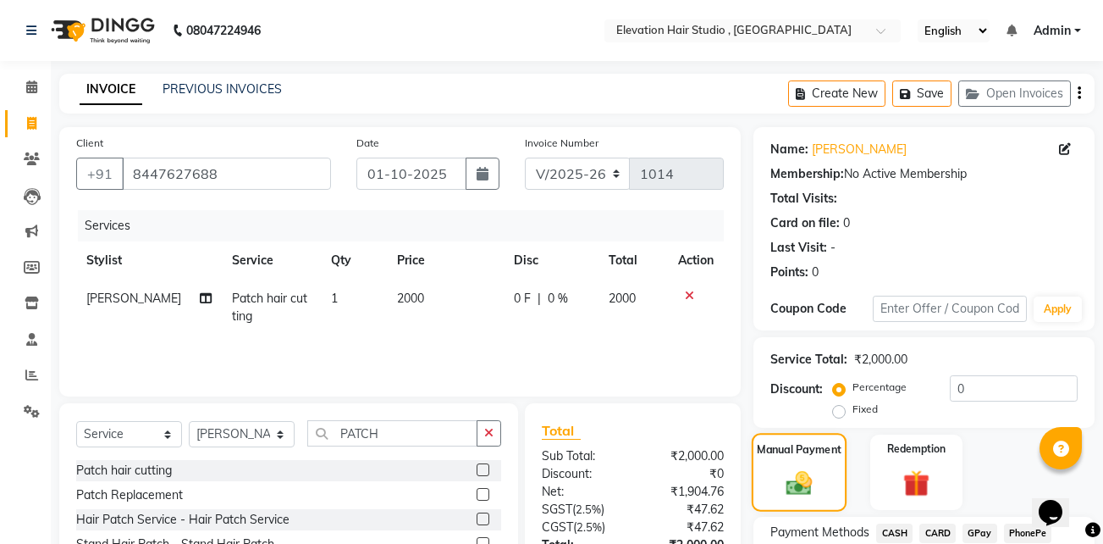
scroll to position [135, 0]
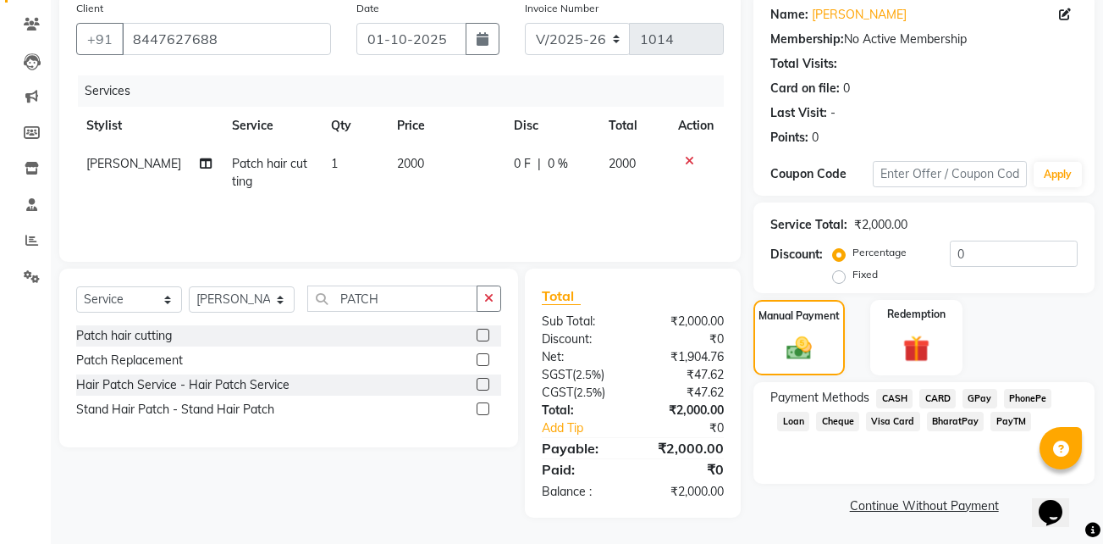
click at [977, 391] on span "GPay" at bounding box center [980, 398] width 35 height 19
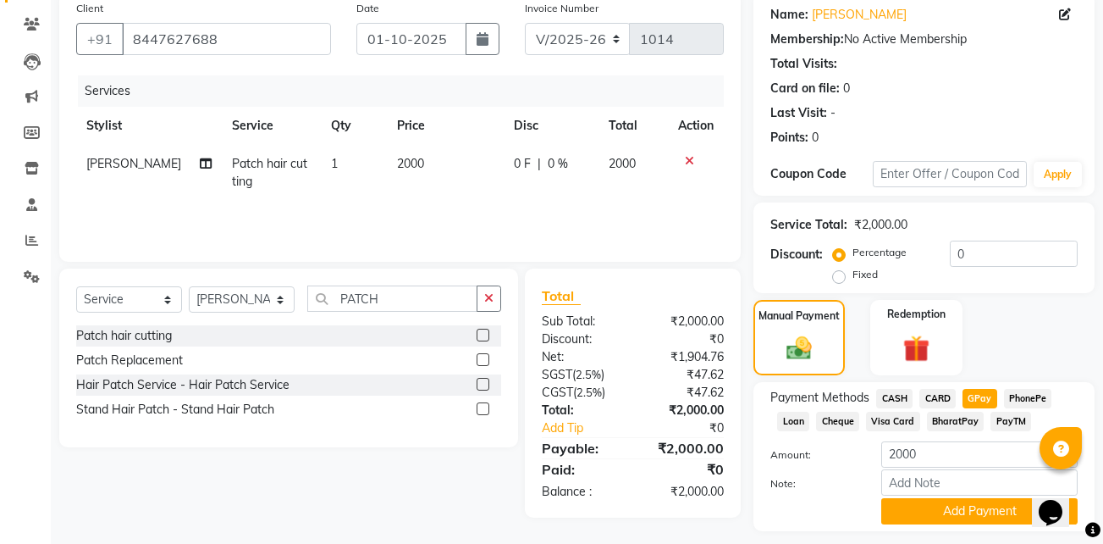
scroll to position [182, 0]
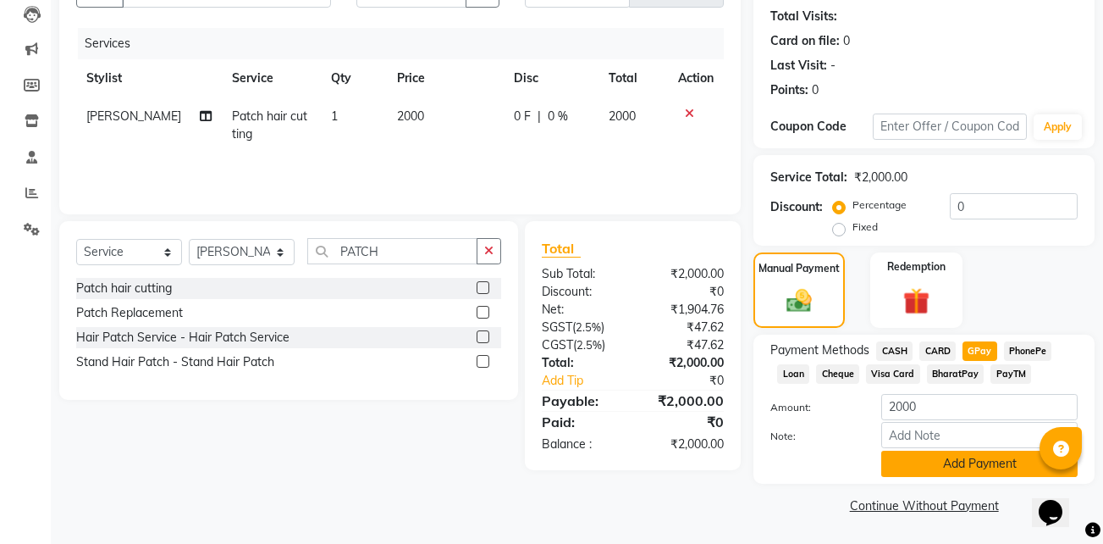
click at [941, 476] on button "Add Payment" at bounding box center [979, 463] width 196 height 26
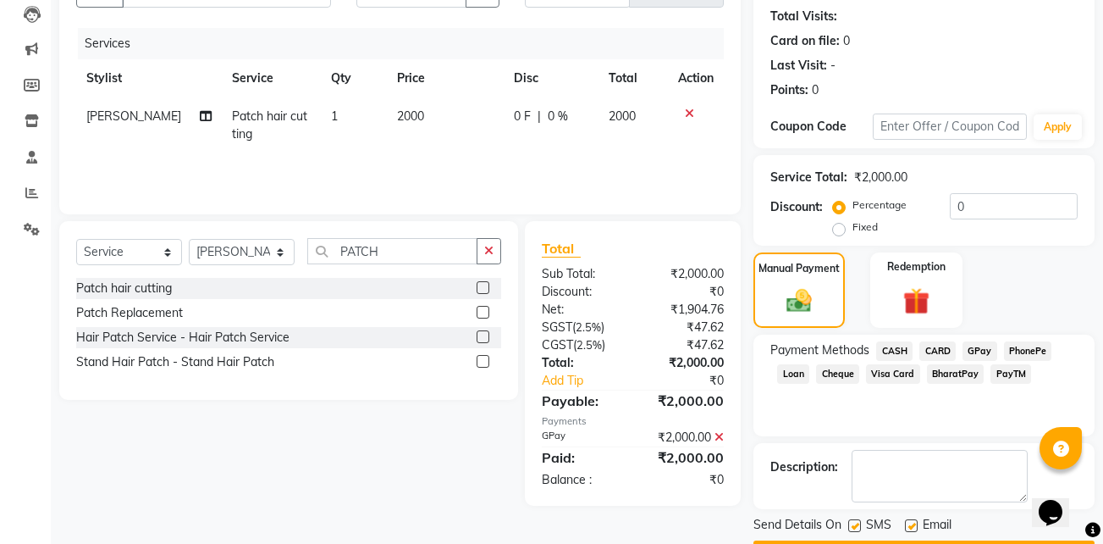
scroll to position [230, 0]
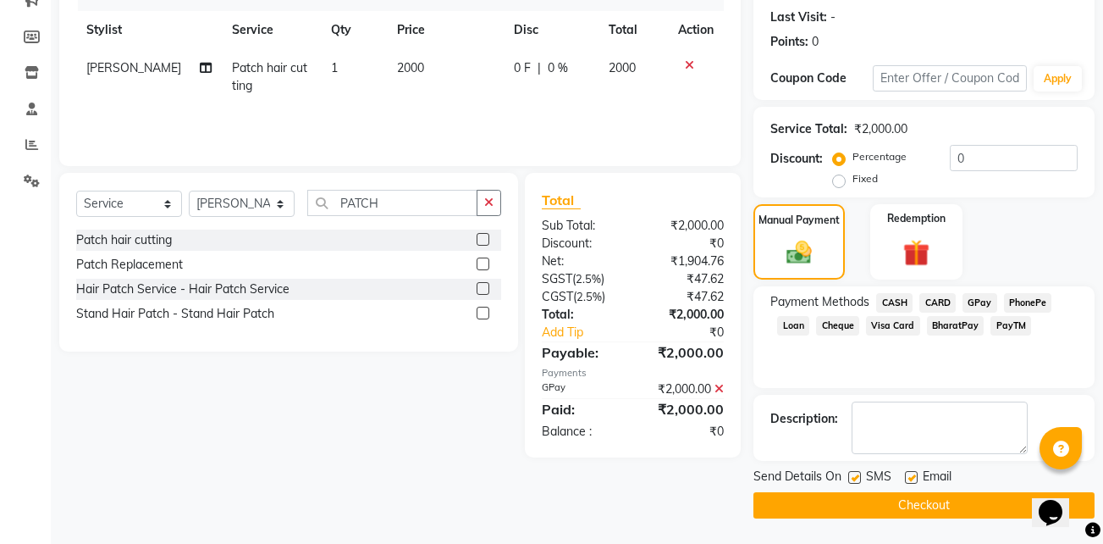
click at [911, 478] on label at bounding box center [911, 477] width 13 height 13
click at [911, 478] on input "checkbox" at bounding box center [910, 477] width 11 height 11
checkbox input "false"
drag, startPoint x: 859, startPoint y: 472, endPoint x: 900, endPoint y: 497, distance: 48.6
click at [900, 497] on div "Send Details On SMS Email Checkout" at bounding box center [924, 492] width 341 height 51
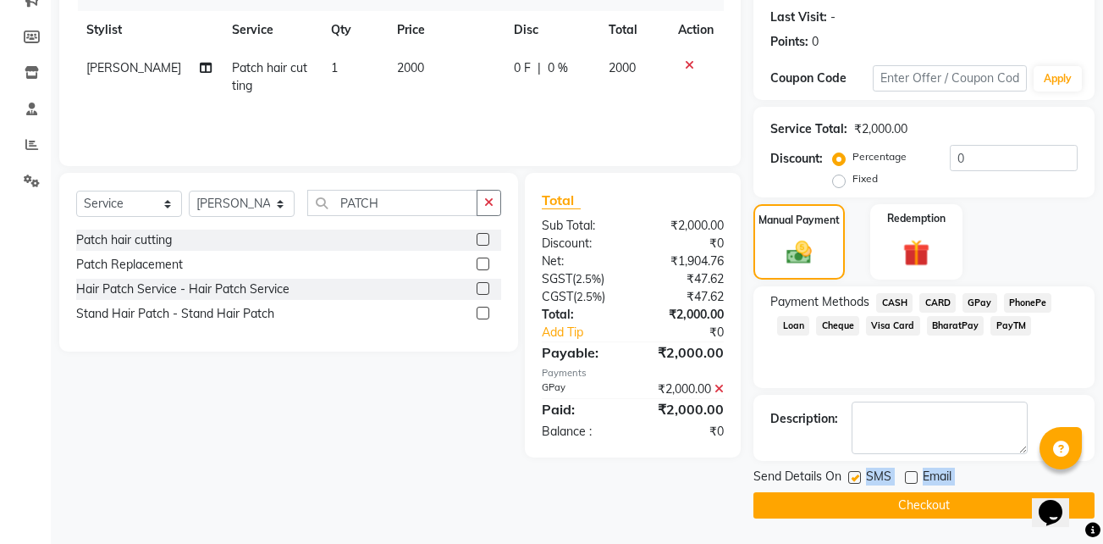
click at [854, 476] on label at bounding box center [854, 477] width 13 height 13
click at [854, 476] on input "checkbox" at bounding box center [853, 477] width 11 height 11
checkbox input "false"
click at [888, 506] on button "Checkout" at bounding box center [924, 505] width 341 height 26
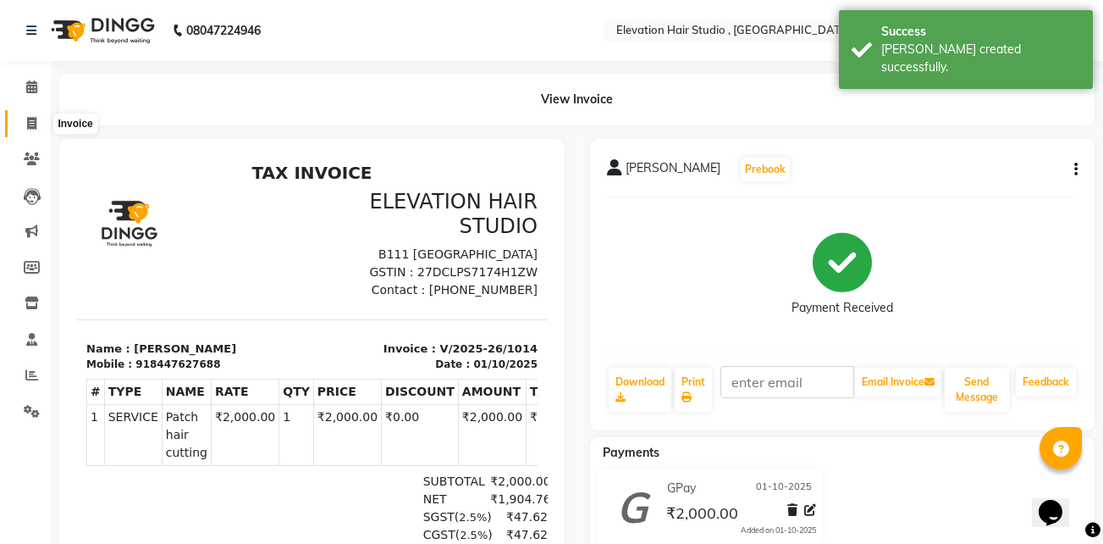
click at [36, 114] on span at bounding box center [32, 123] width 30 height 19
select select "service"
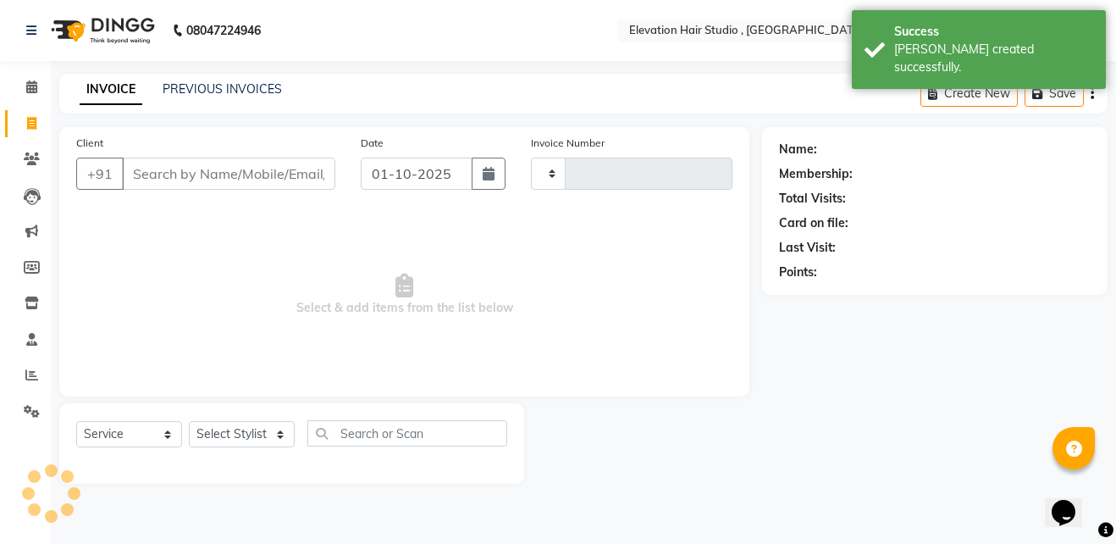
type input "1015"
select select "6886"
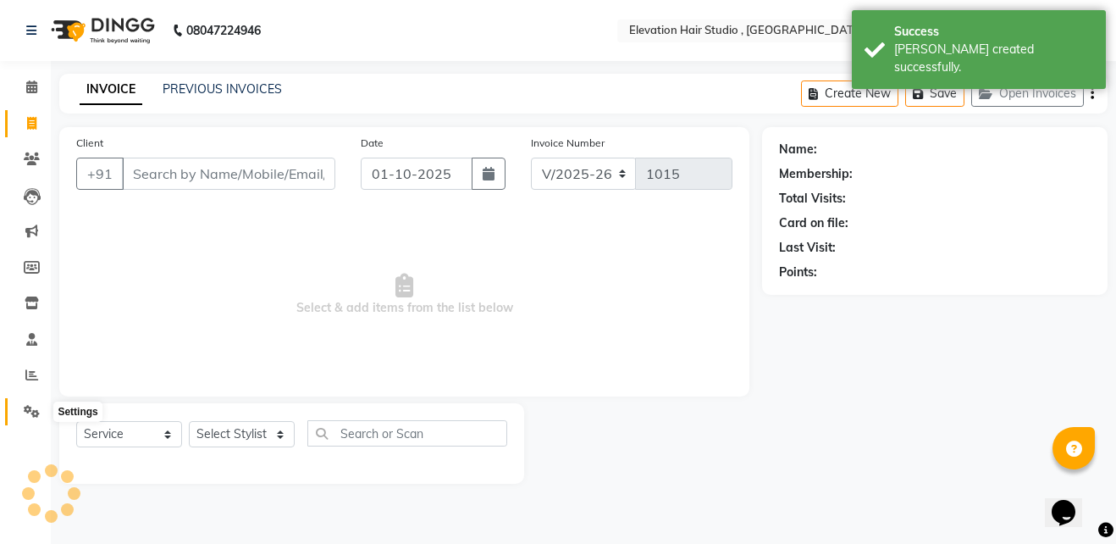
click at [30, 408] on icon at bounding box center [32, 411] width 16 height 13
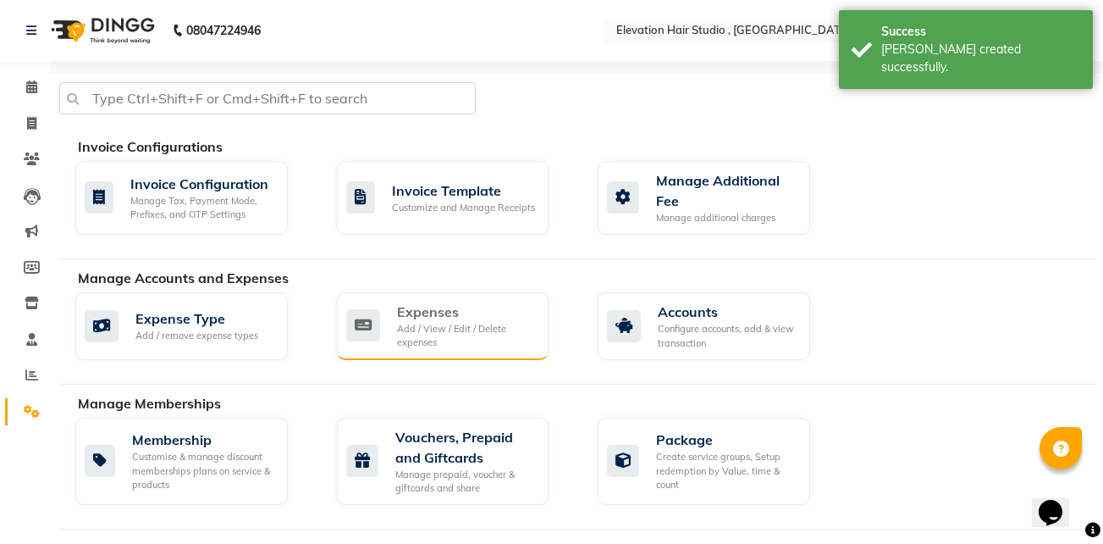
click at [466, 345] on div "Add / View / Edit / Delete expenses" at bounding box center [466, 336] width 139 height 28
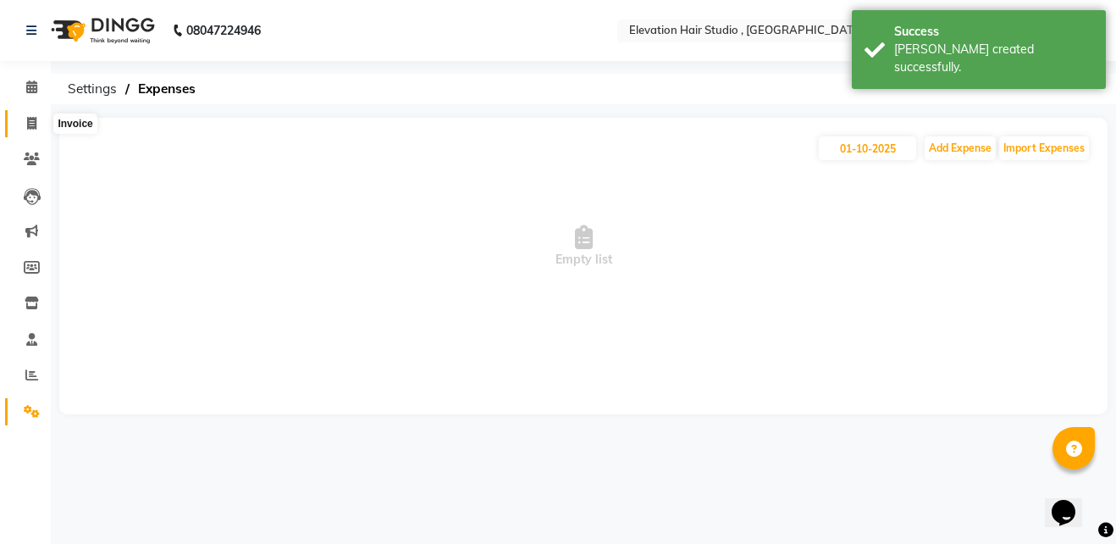
click at [41, 118] on span at bounding box center [32, 123] width 30 height 19
select select "service"
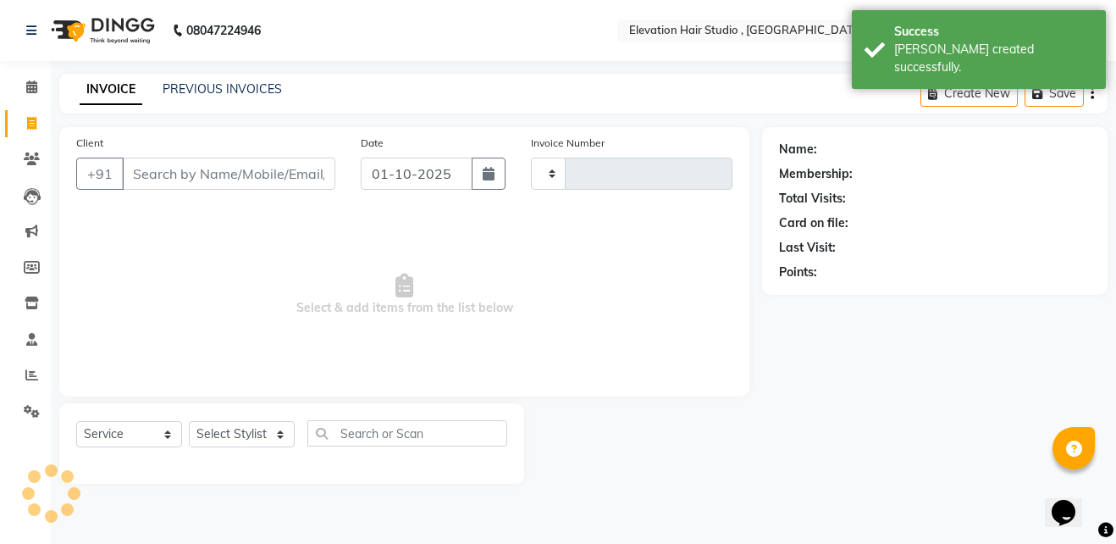
type input "1015"
select select "6886"
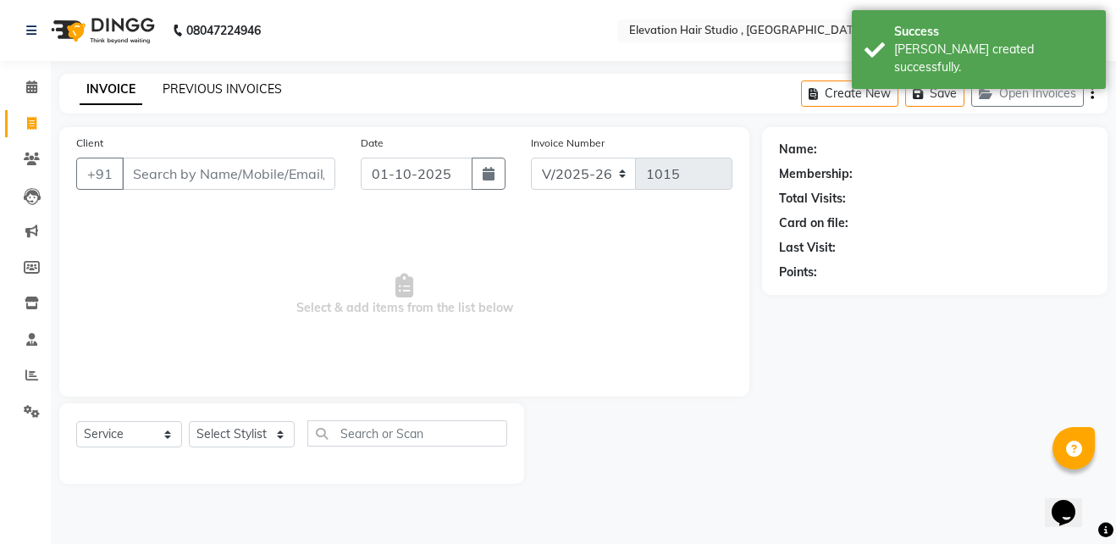
click at [224, 86] on link "PREVIOUS INVOICES" at bounding box center [222, 88] width 119 height 15
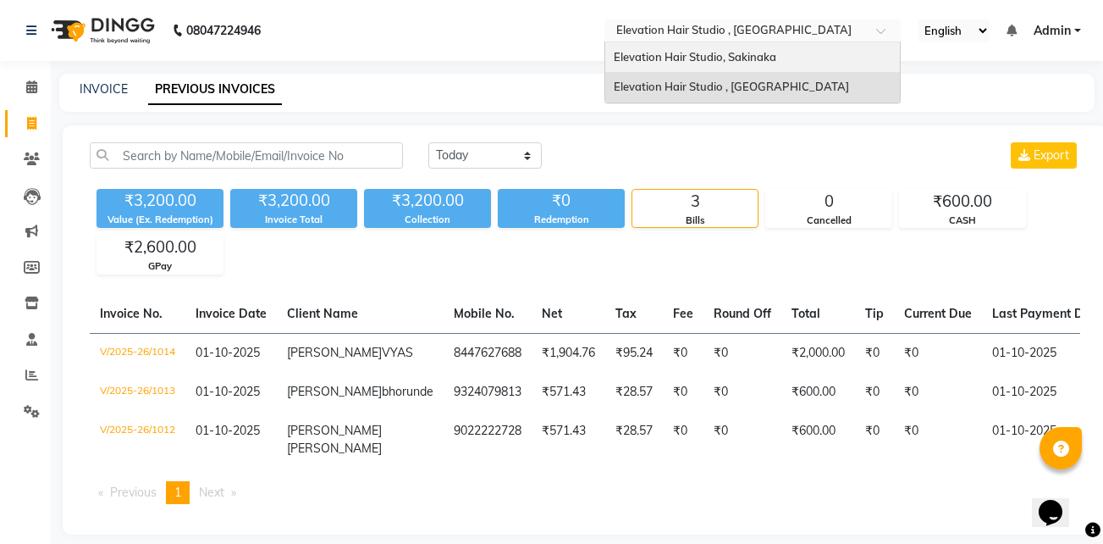
drag, startPoint x: 742, startPoint y: 37, endPoint x: 741, endPoint y: 47, distance: 10.2
click at [741, 42] on ng-select "Select Location × Elevation Hair Studio , Thane West Elevation Hair Studio, Sak…" at bounding box center [753, 30] width 296 height 23
click at [741, 47] on div "Elevation Hair Studio, Sakinaka" at bounding box center [752, 57] width 295 height 30
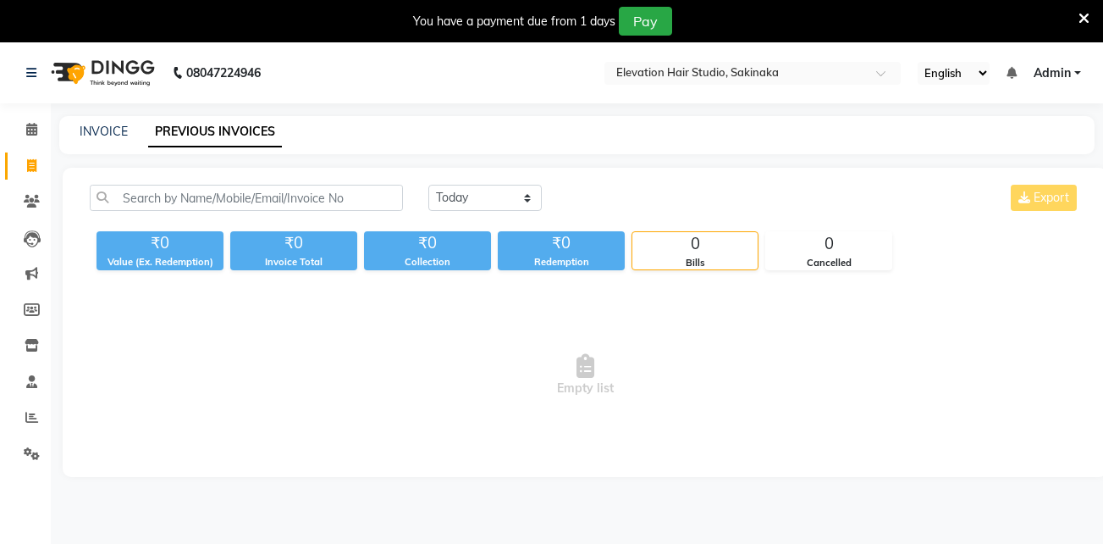
select select "en"
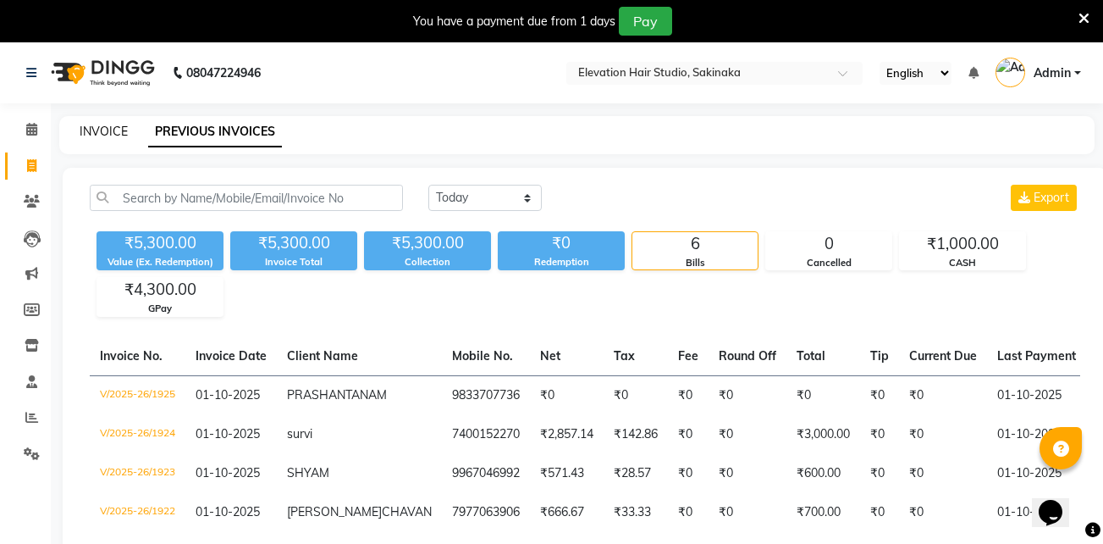
click at [99, 129] on link "INVOICE" at bounding box center [104, 131] width 48 height 15
select select "service"
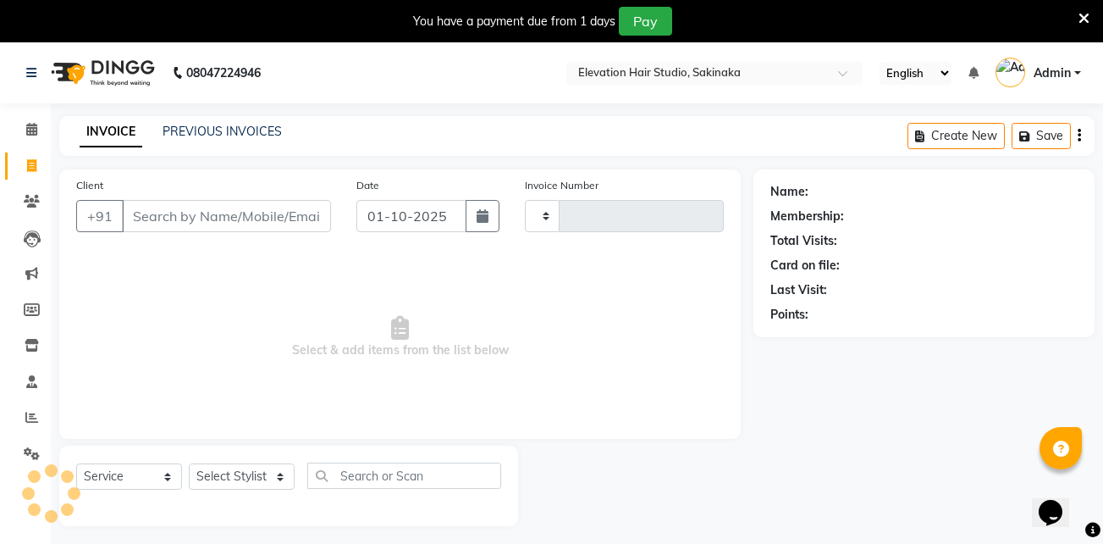
type input "1926"
select select "4949"
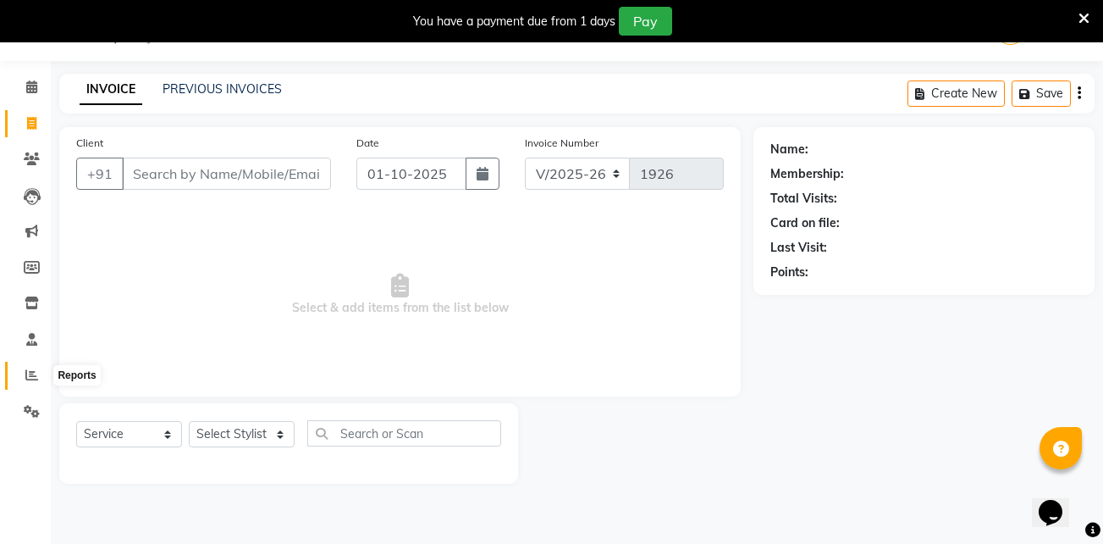
click at [28, 373] on icon at bounding box center [31, 374] width 13 height 13
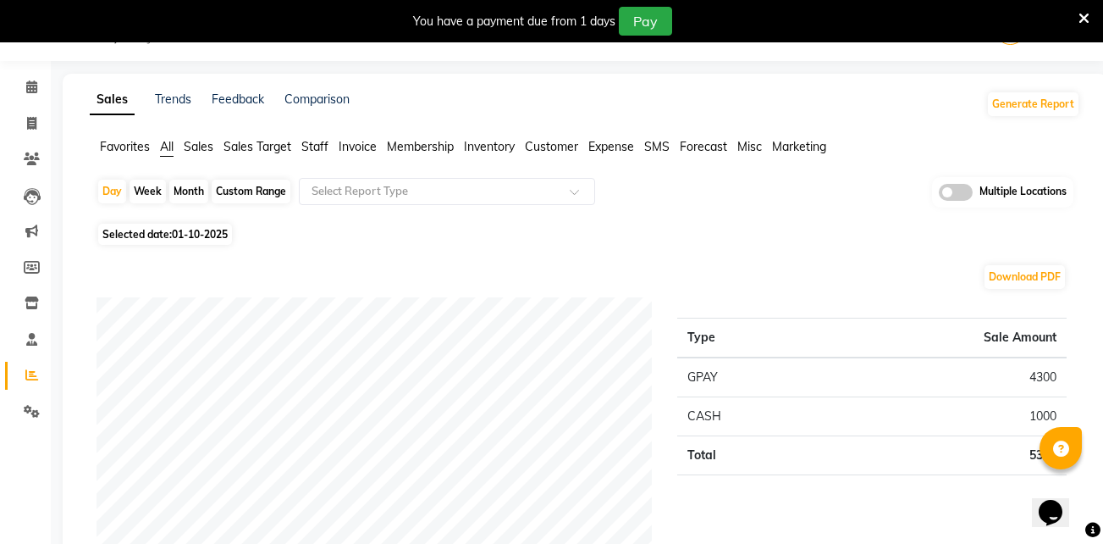
click at [196, 148] on span "Sales" at bounding box center [199, 146] width 30 height 15
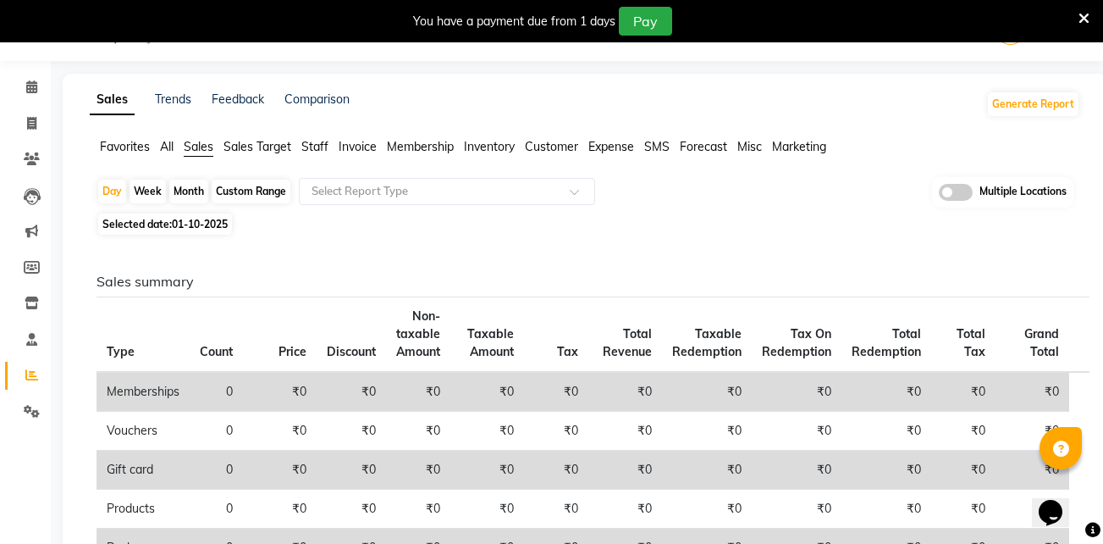
click at [268, 195] on div "Custom Range" at bounding box center [251, 192] width 79 height 24
select select "10"
select select "2025"
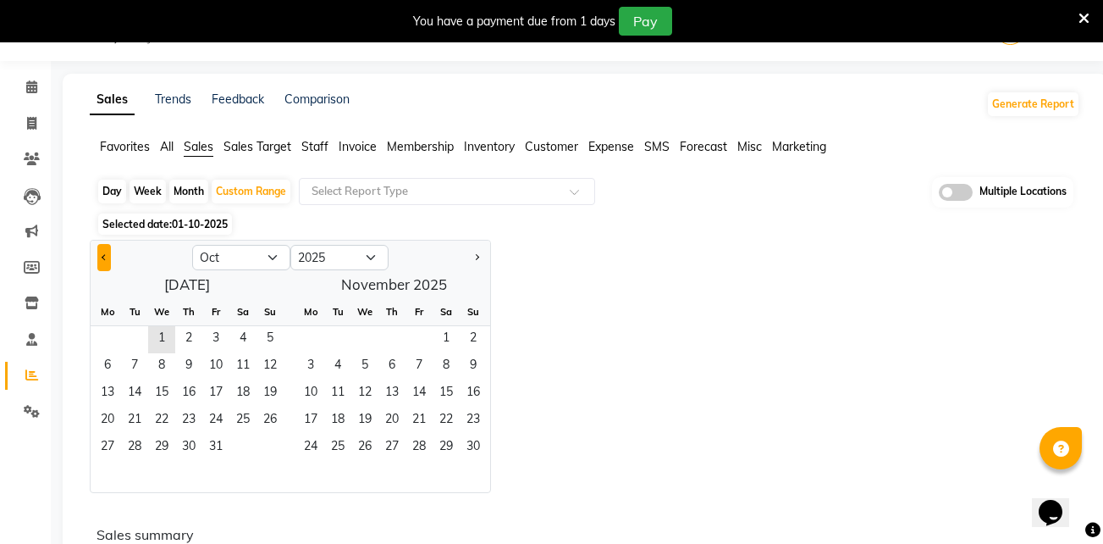
click at [104, 266] on button "Previous month" at bounding box center [104, 257] width 14 height 27
select select "9"
click at [105, 341] on span "1" at bounding box center [107, 339] width 27 height 27
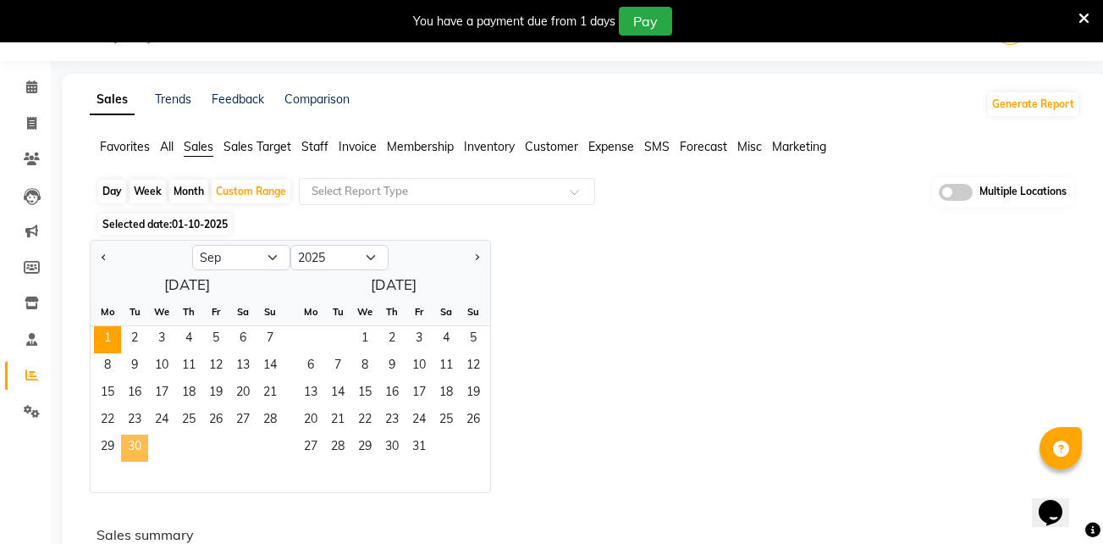
click at [131, 445] on span "30" at bounding box center [134, 447] width 27 height 27
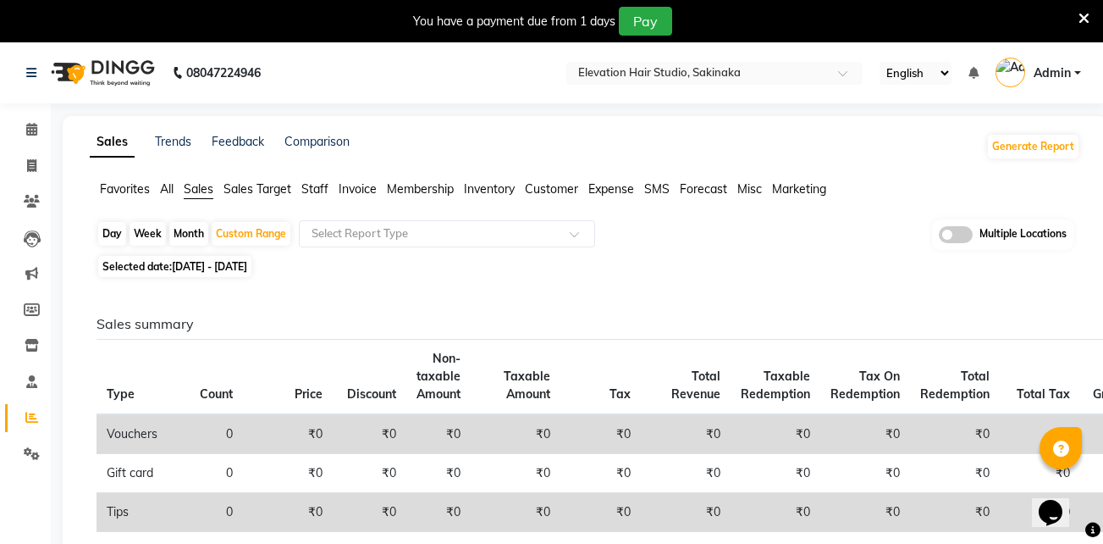
click at [615, 181] on span "Expense" at bounding box center [611, 188] width 46 height 15
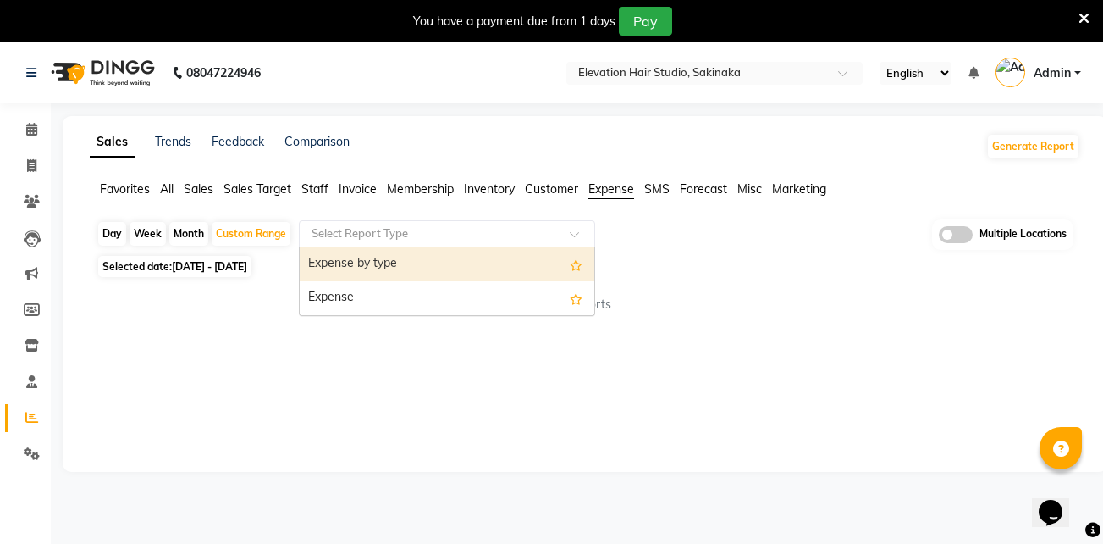
click at [552, 228] on input "text" at bounding box center [430, 233] width 244 height 17
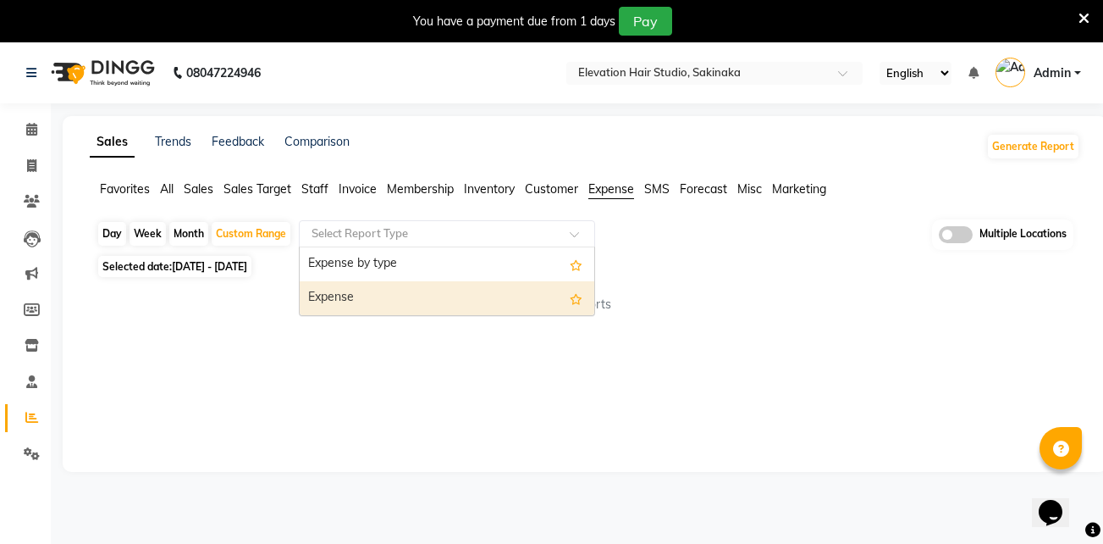
click at [471, 297] on div "Expense" at bounding box center [447, 298] width 295 height 34
select select "full_report"
select select "csv"
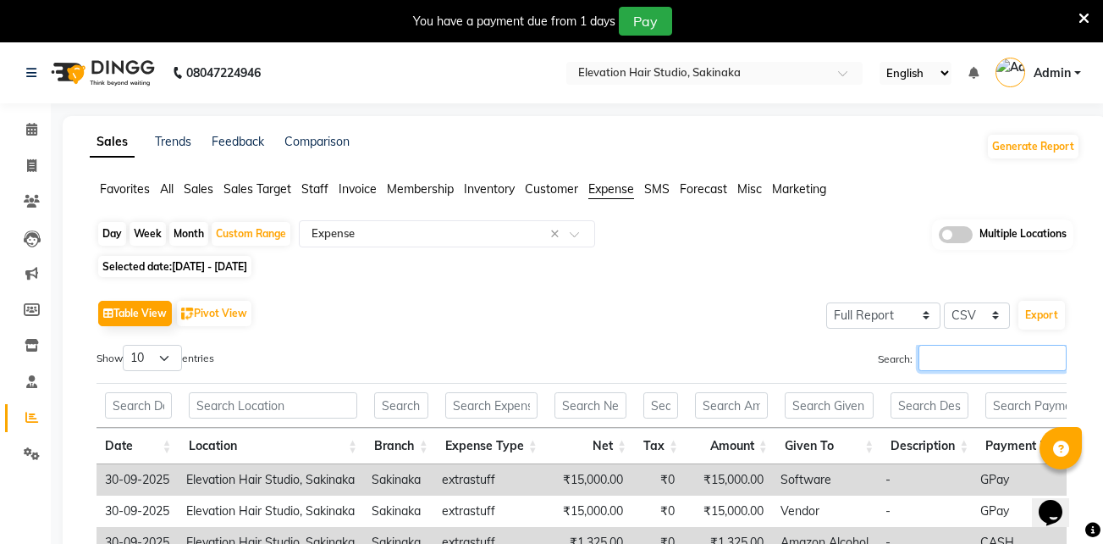
click at [976, 351] on input "Search:" at bounding box center [993, 358] width 148 height 26
type input "G"
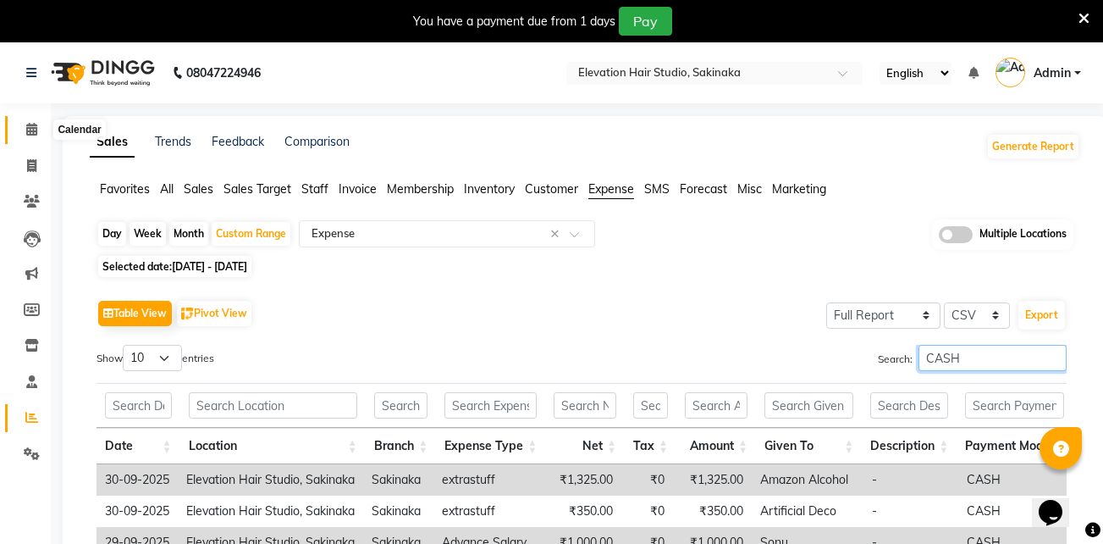
type input "CASH"
click at [40, 133] on span at bounding box center [32, 129] width 30 height 19
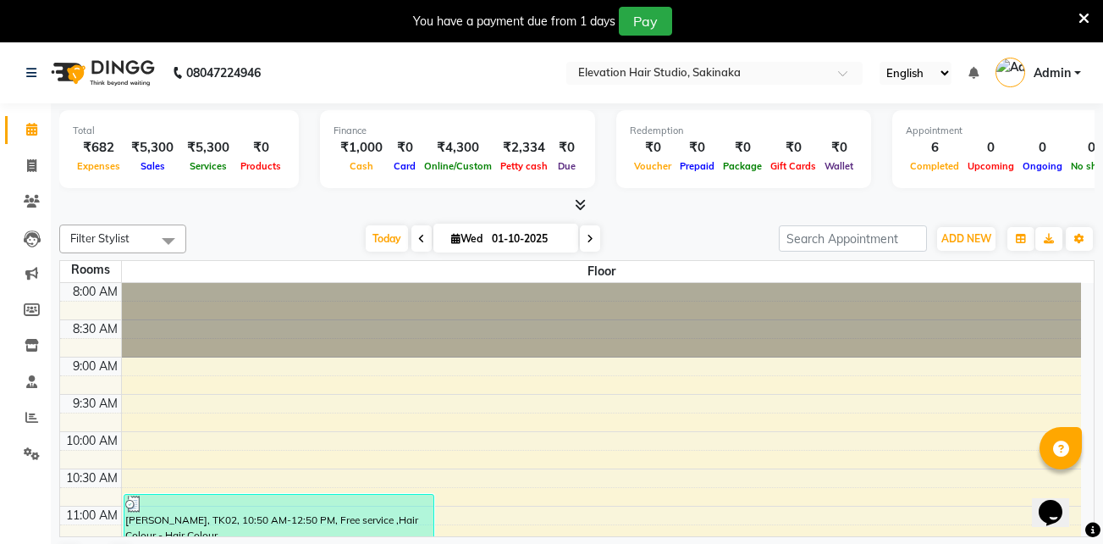
click at [1084, 19] on icon at bounding box center [1084, 18] width 11 height 15
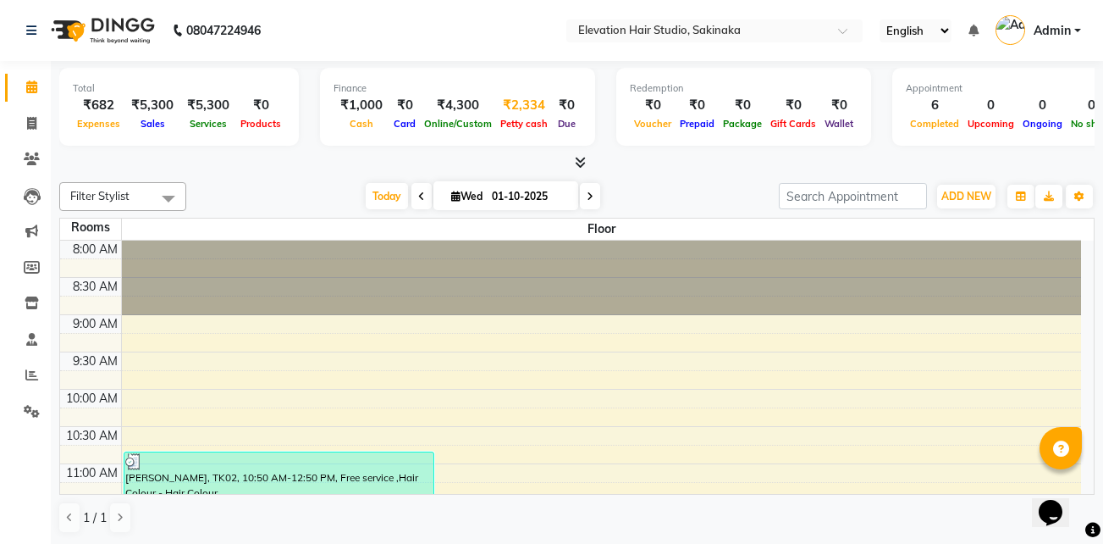
click at [501, 104] on div "₹2,334" at bounding box center [524, 105] width 56 height 19
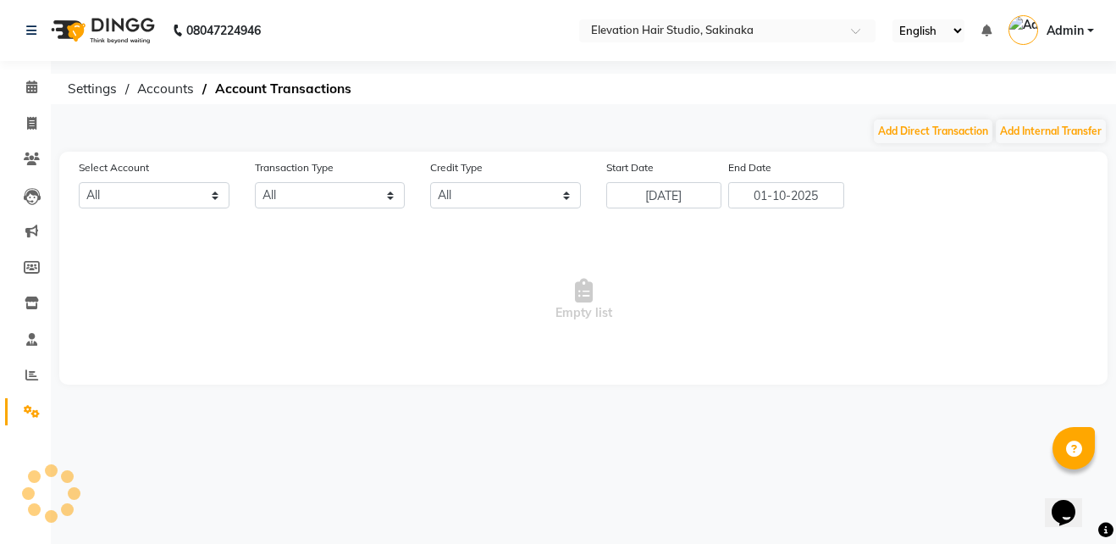
select select "3831"
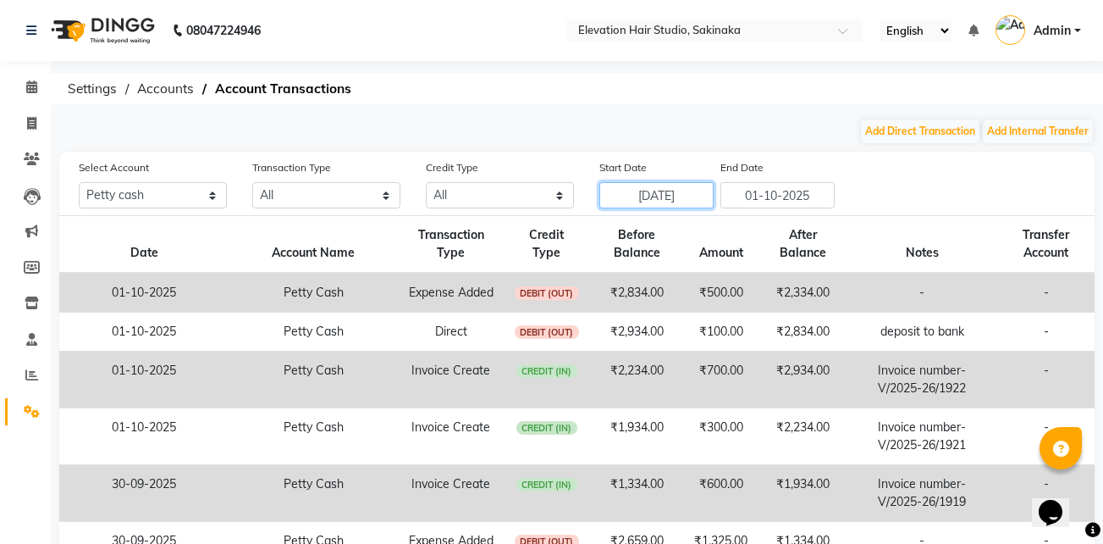
click at [688, 196] on input "[DATE]" at bounding box center [657, 195] width 114 height 26
select select "9"
select select "2025"
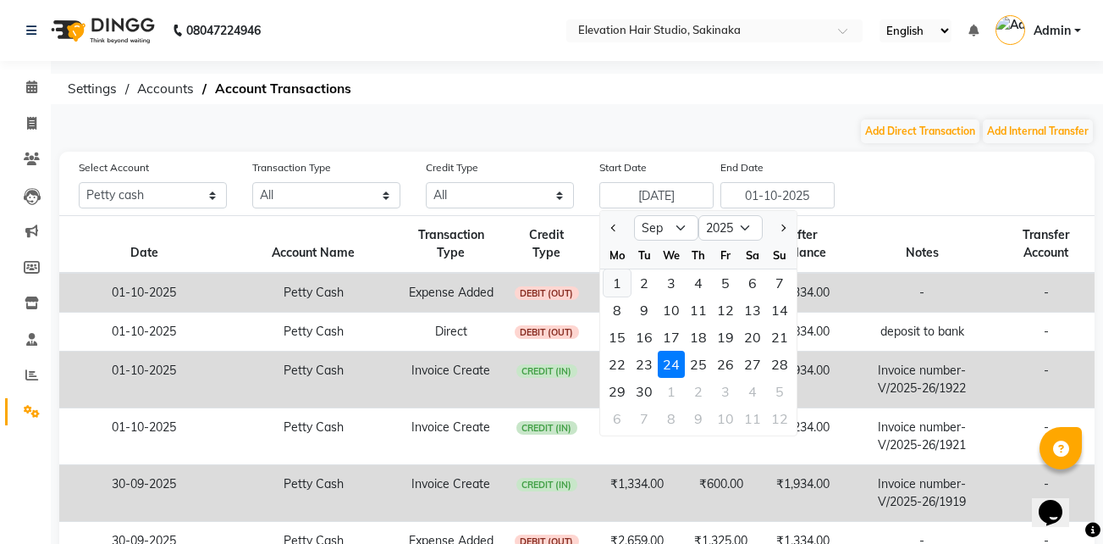
click at [615, 278] on div "1" at bounding box center [617, 282] width 27 height 27
type input "01-09-2025"
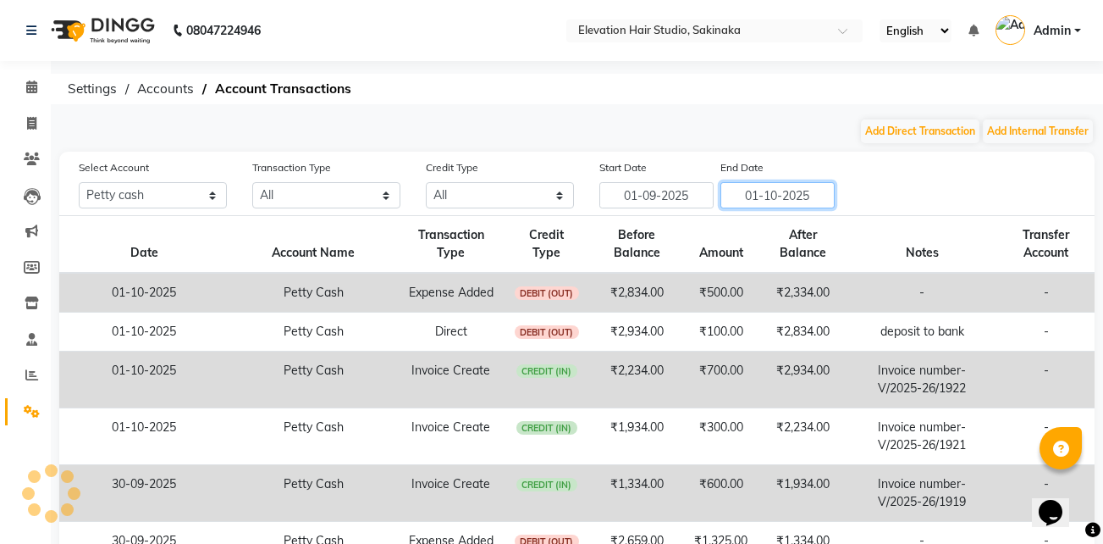
click at [813, 191] on input "01-10-2025" at bounding box center [778, 195] width 114 height 26
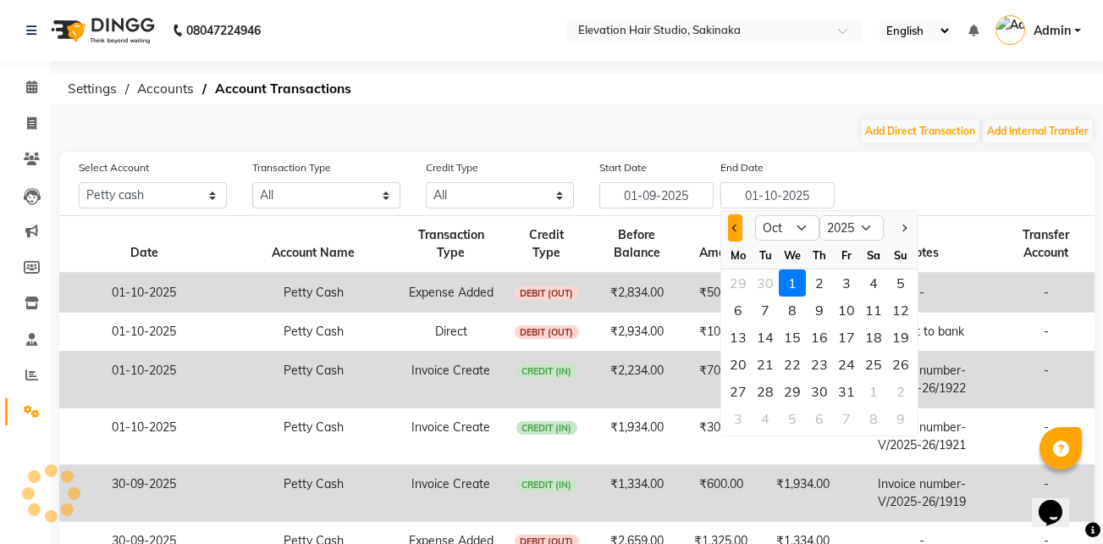
click at [738, 229] on span "Previous month" at bounding box center [735, 227] width 7 height 7
select select "9"
click at [764, 390] on div "30" at bounding box center [765, 391] width 27 height 27
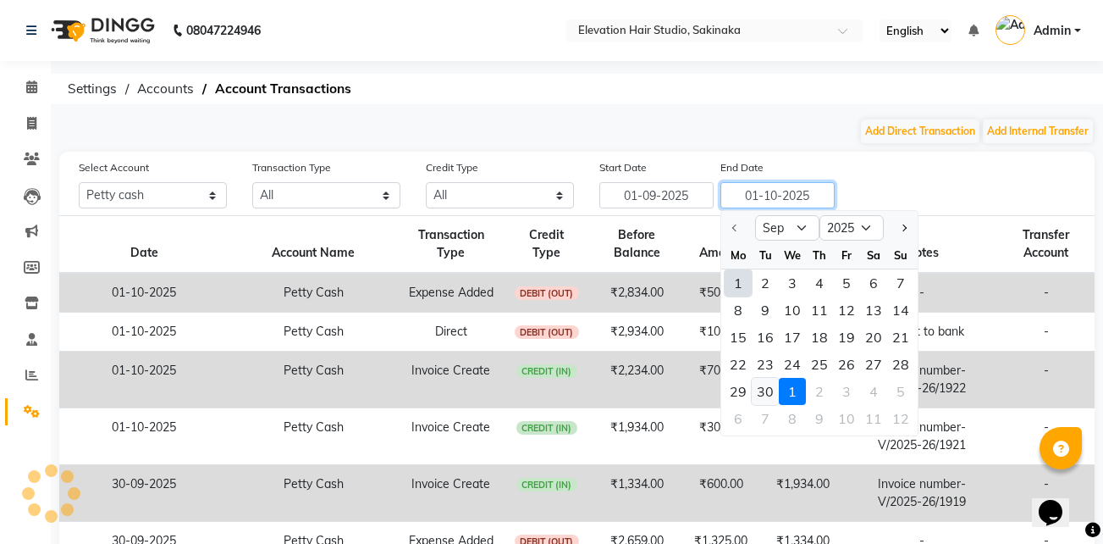
type input "30-09-2025"
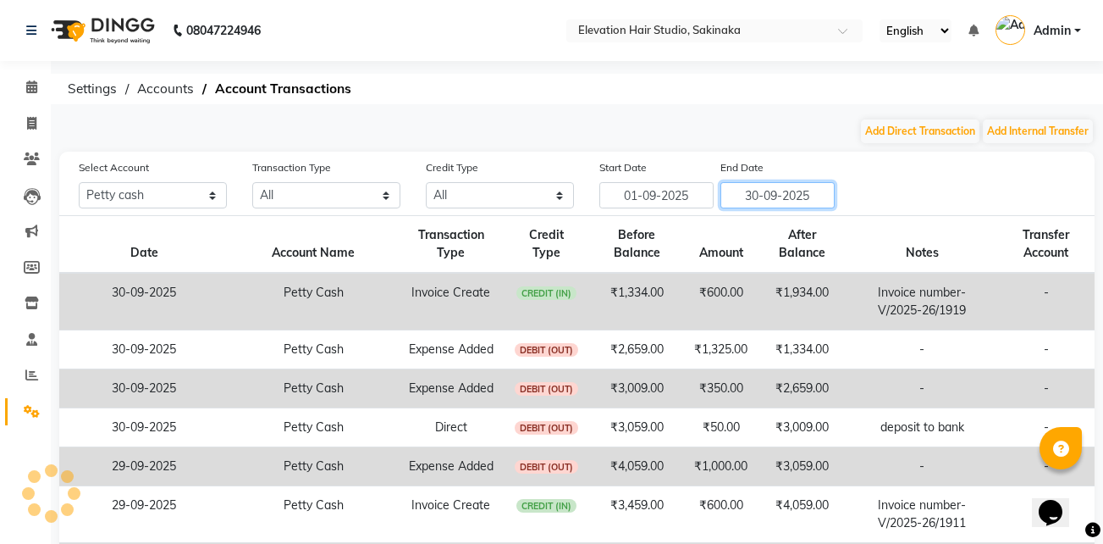
scroll to position [337, 0]
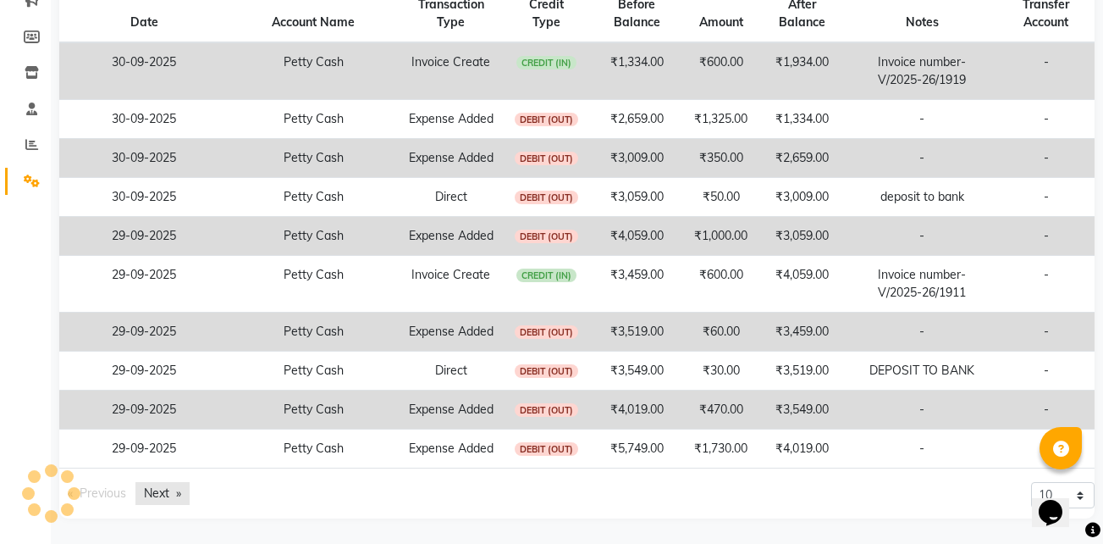
click at [165, 486] on link "Next page" at bounding box center [162, 493] width 54 height 23
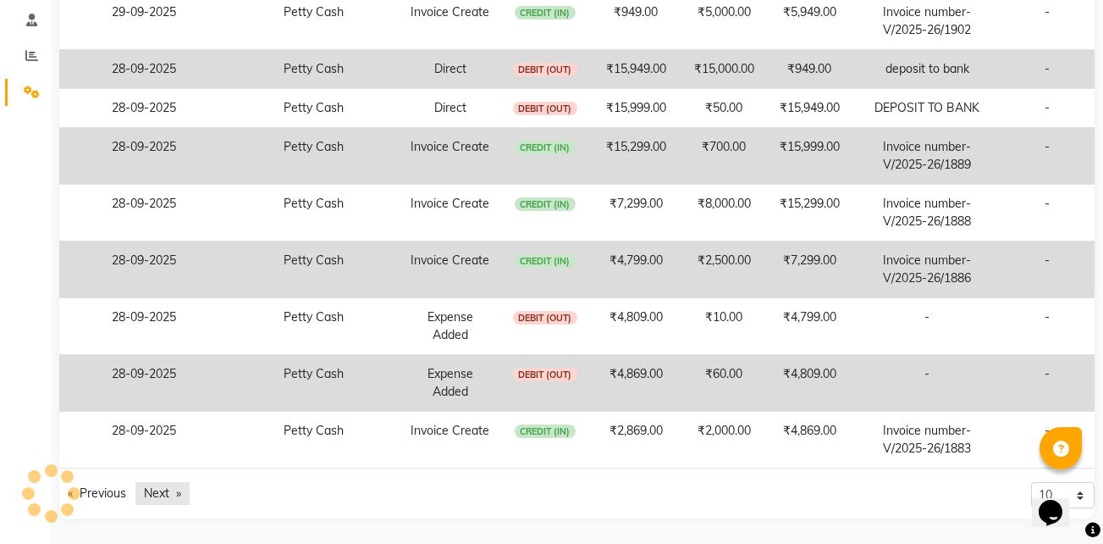
click at [165, 486] on link "Next page" at bounding box center [162, 493] width 54 height 23
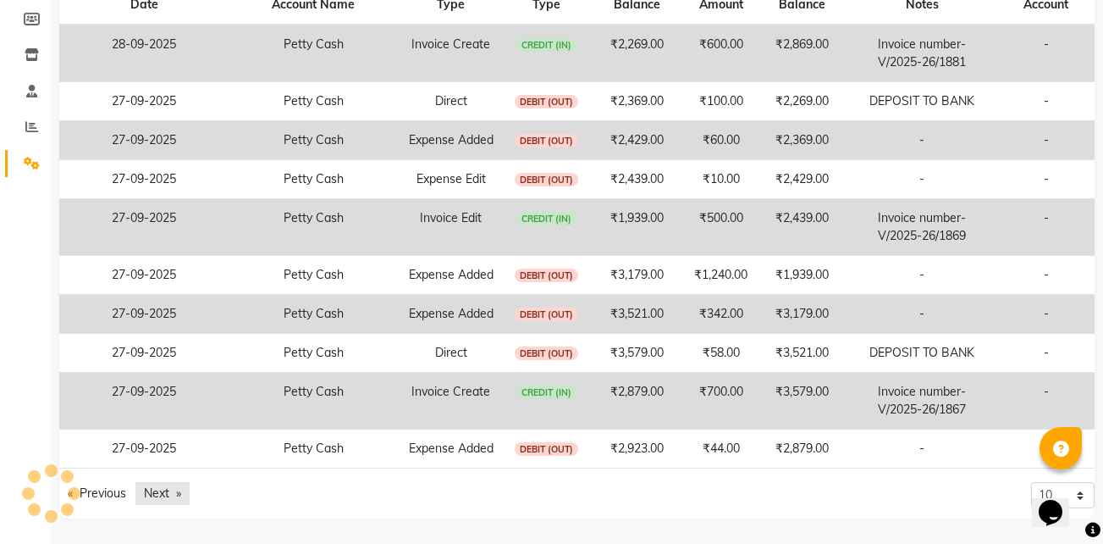
click at [165, 486] on link "Next page" at bounding box center [162, 493] width 54 height 23
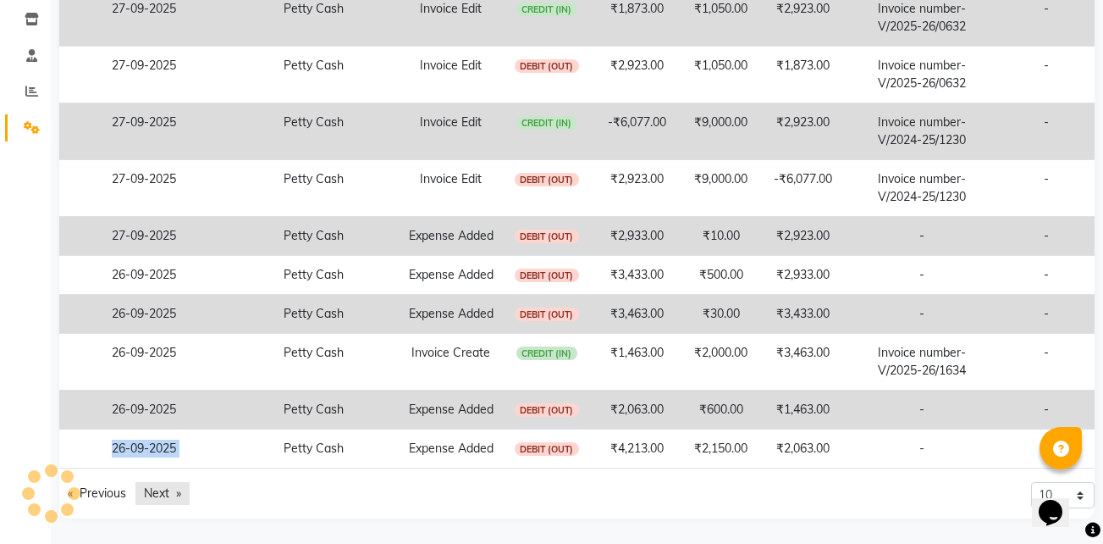
click at [165, 468] on td "26-09-2025" at bounding box center [143, 448] width 169 height 39
click at [157, 494] on link "Next page" at bounding box center [162, 493] width 54 height 23
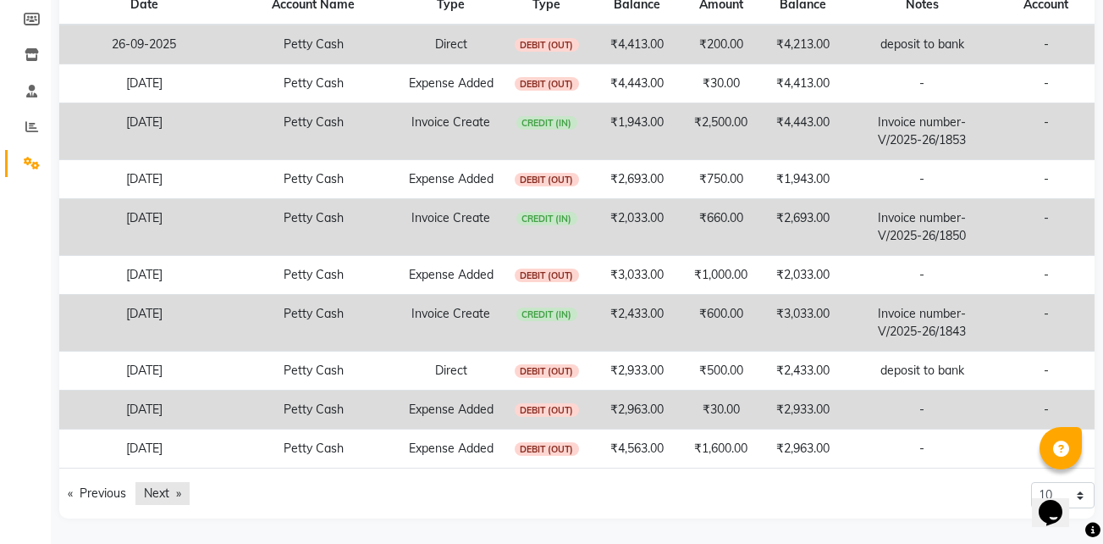
click at [157, 494] on link "Next page" at bounding box center [162, 493] width 54 height 23
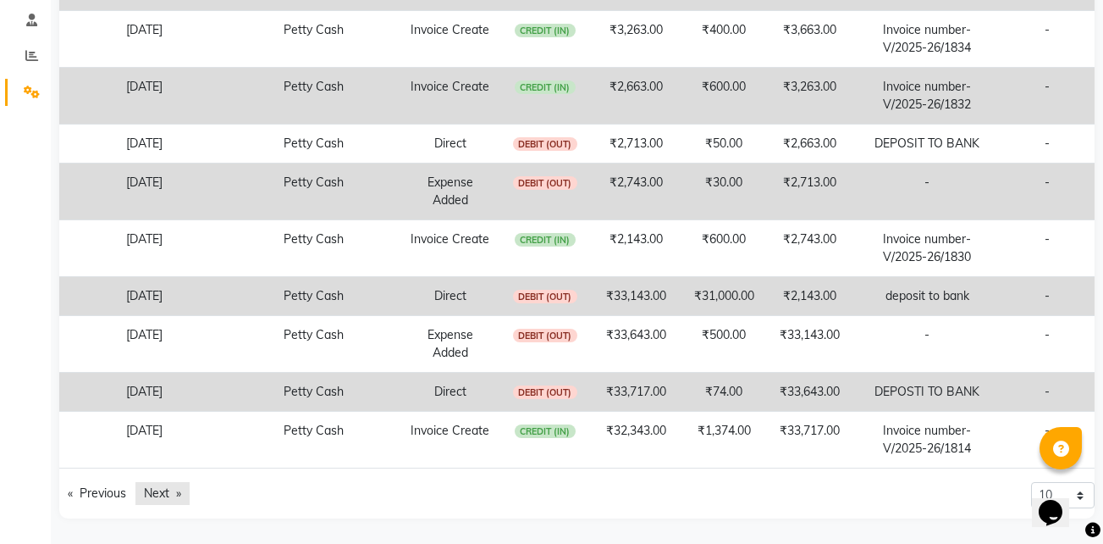
click at [157, 494] on link "Next page" at bounding box center [162, 493] width 54 height 23
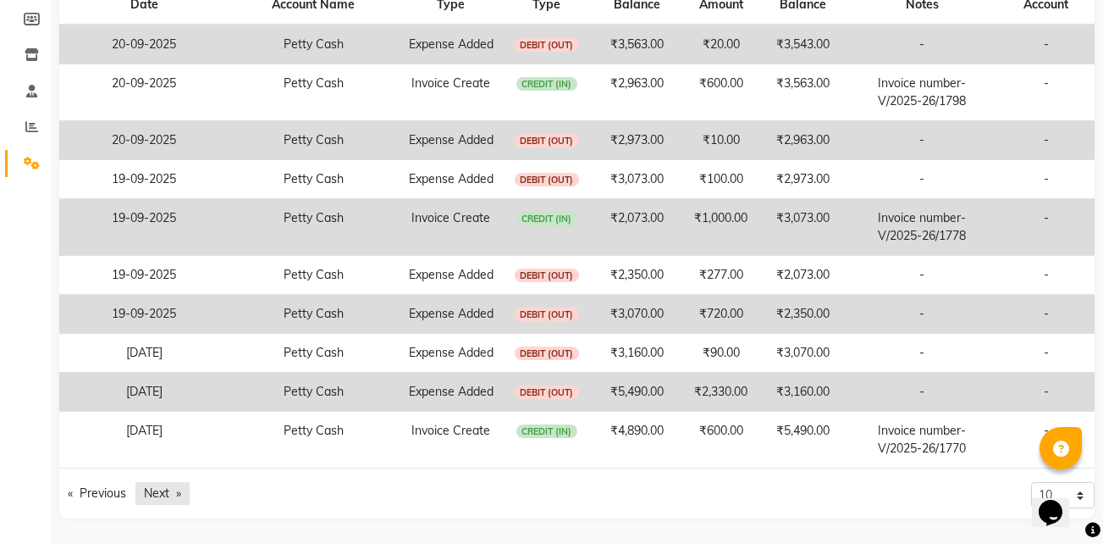
click at [157, 494] on link "Next page" at bounding box center [162, 493] width 54 height 23
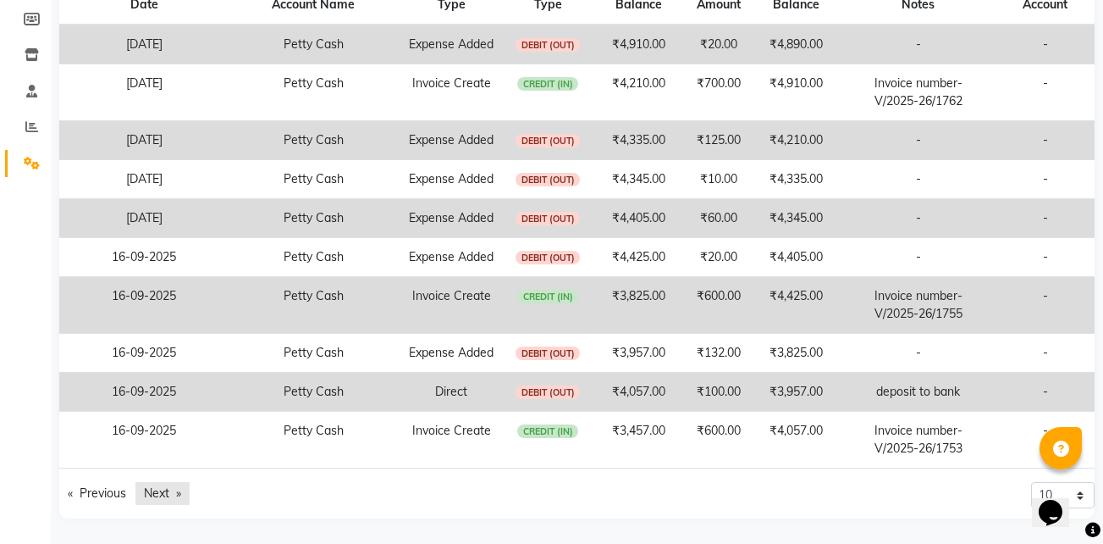
click at [157, 494] on link "Next page" at bounding box center [162, 493] width 54 height 23
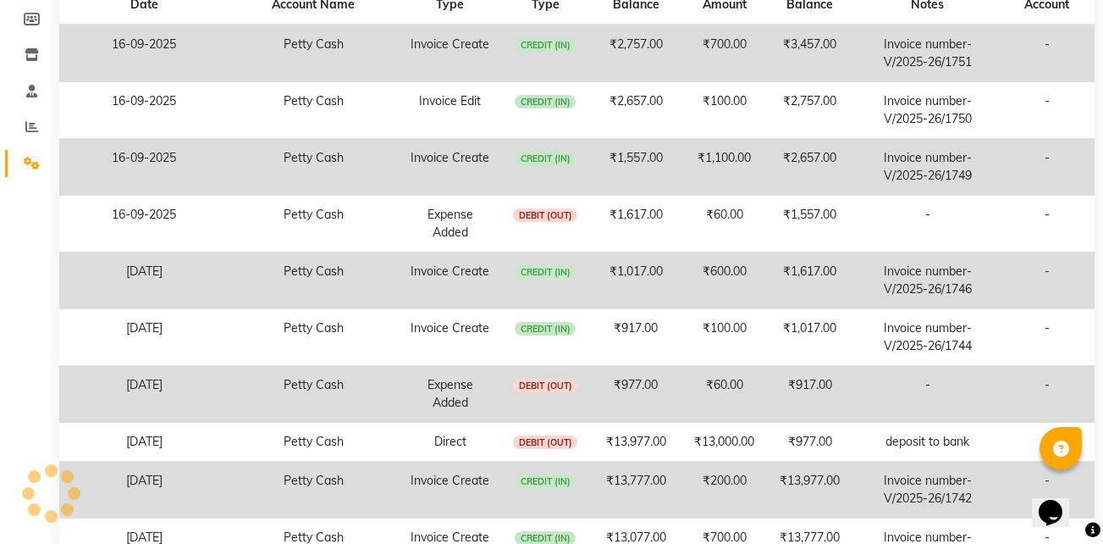
scroll to position [355, 0]
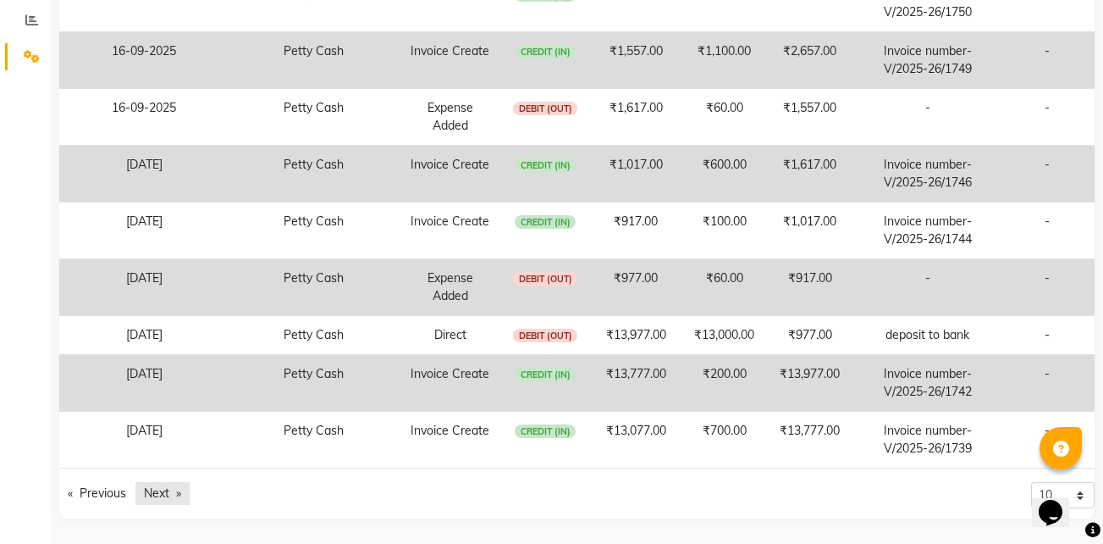
click at [158, 495] on link "Next page" at bounding box center [162, 493] width 54 height 23
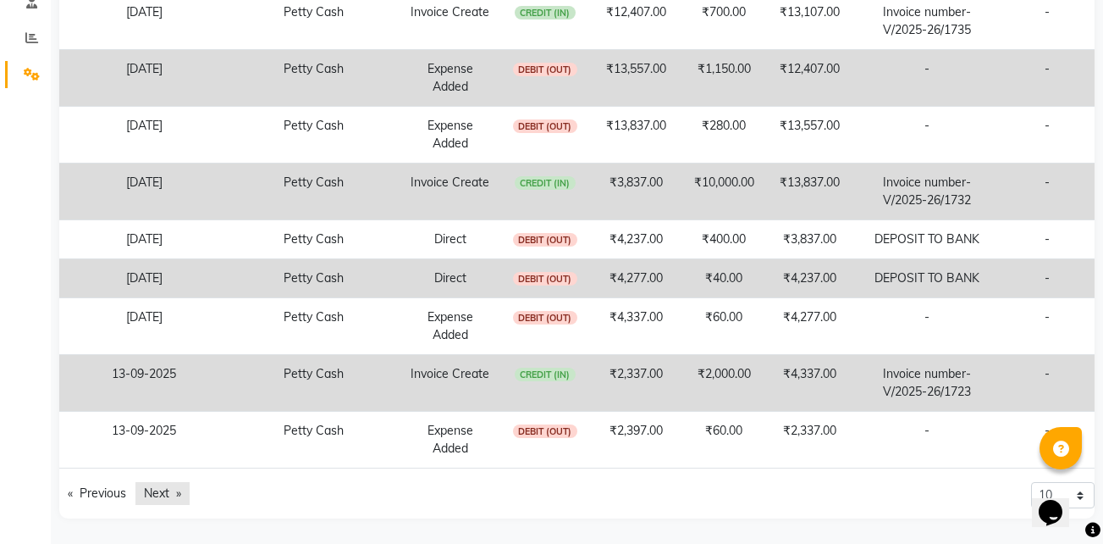
click at [158, 495] on link "Next page" at bounding box center [162, 493] width 54 height 23
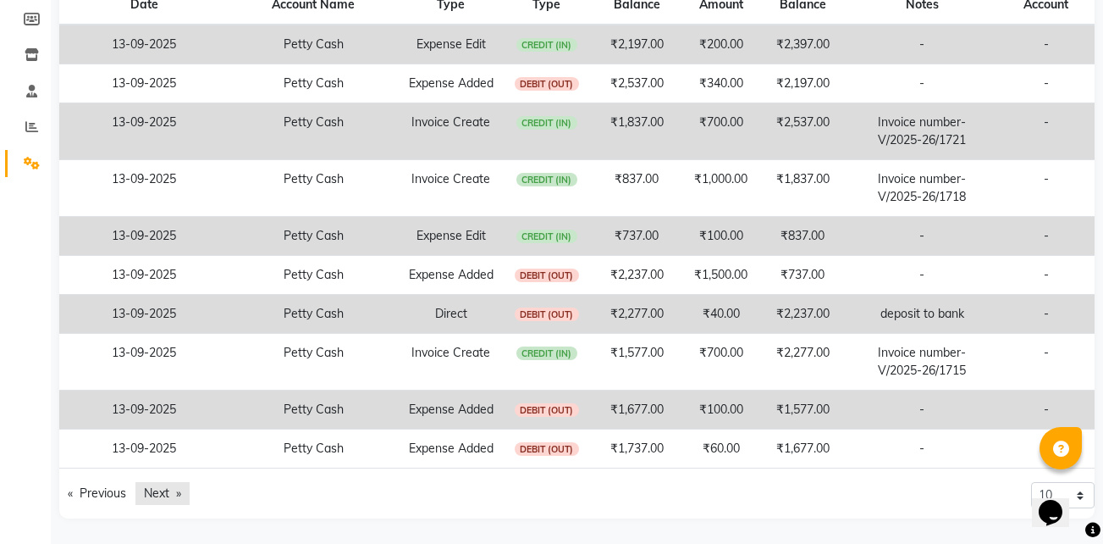
click at [158, 495] on link "Next page" at bounding box center [162, 493] width 54 height 23
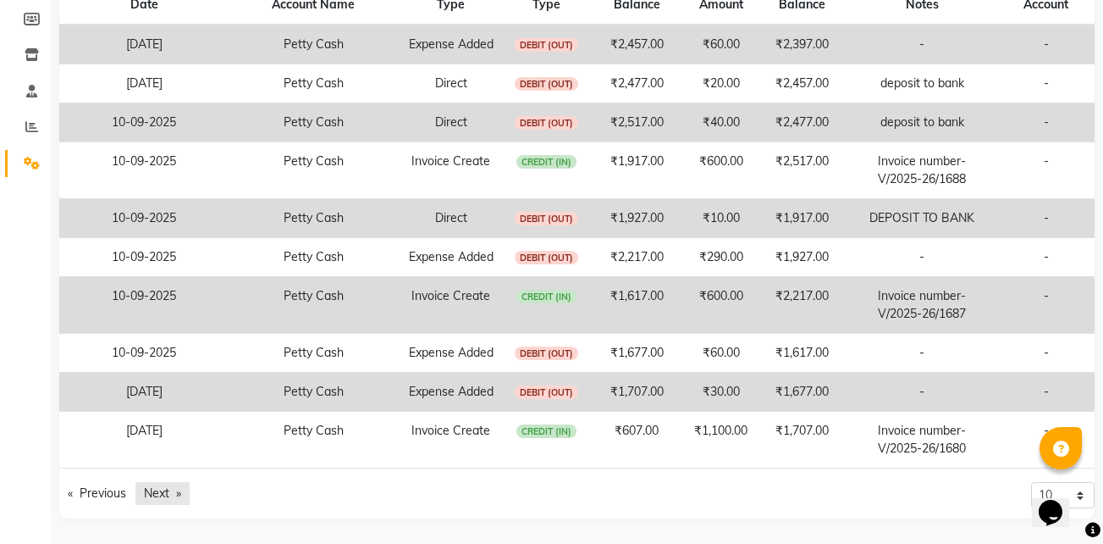
click at [158, 495] on link "Next page" at bounding box center [162, 493] width 54 height 23
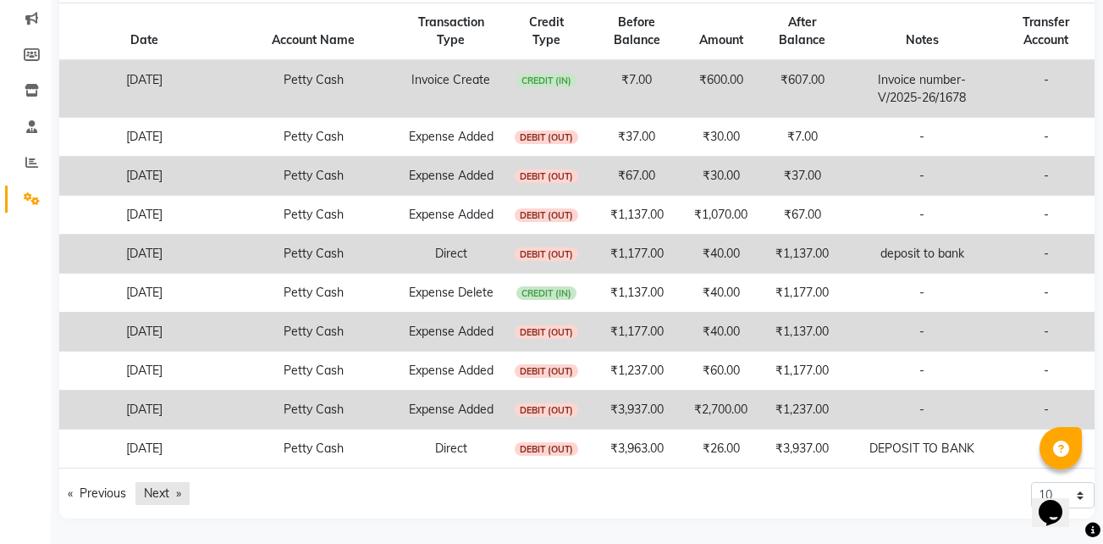
click at [158, 495] on link "Next page" at bounding box center [162, 493] width 54 height 23
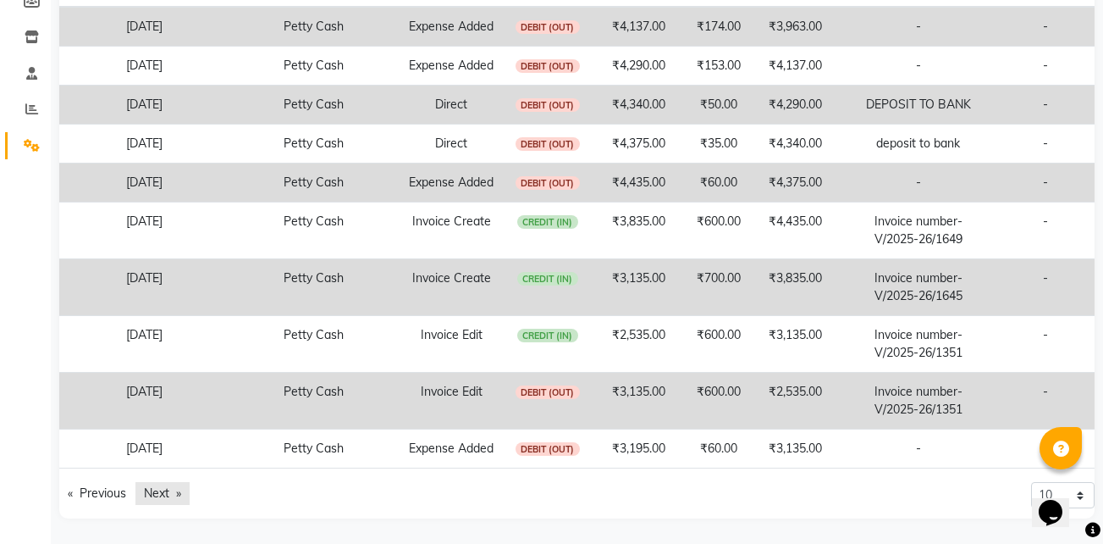
click at [158, 495] on link "Next page" at bounding box center [162, 493] width 54 height 23
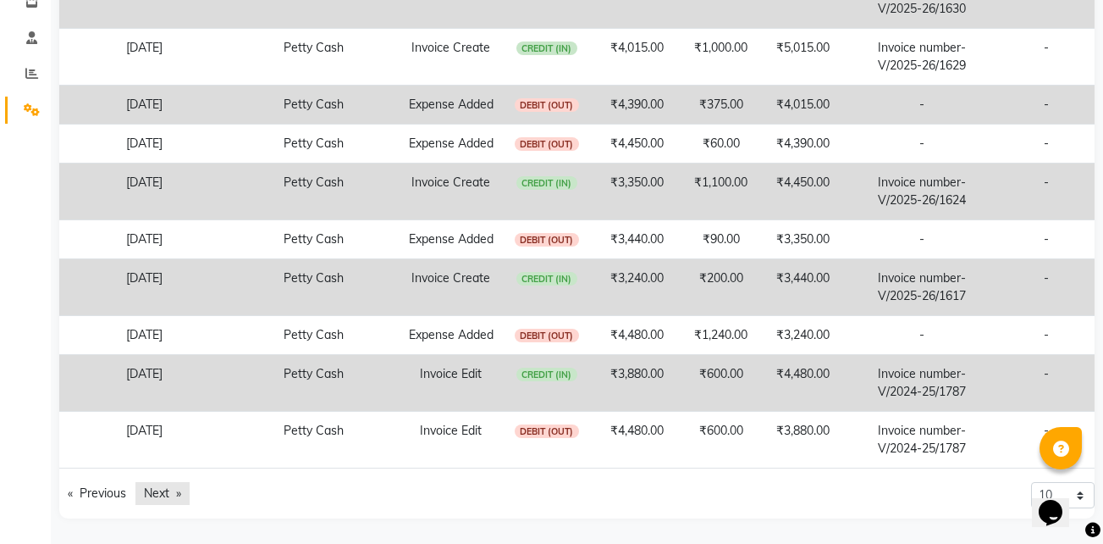
click at [158, 495] on link "Next page" at bounding box center [162, 493] width 54 height 23
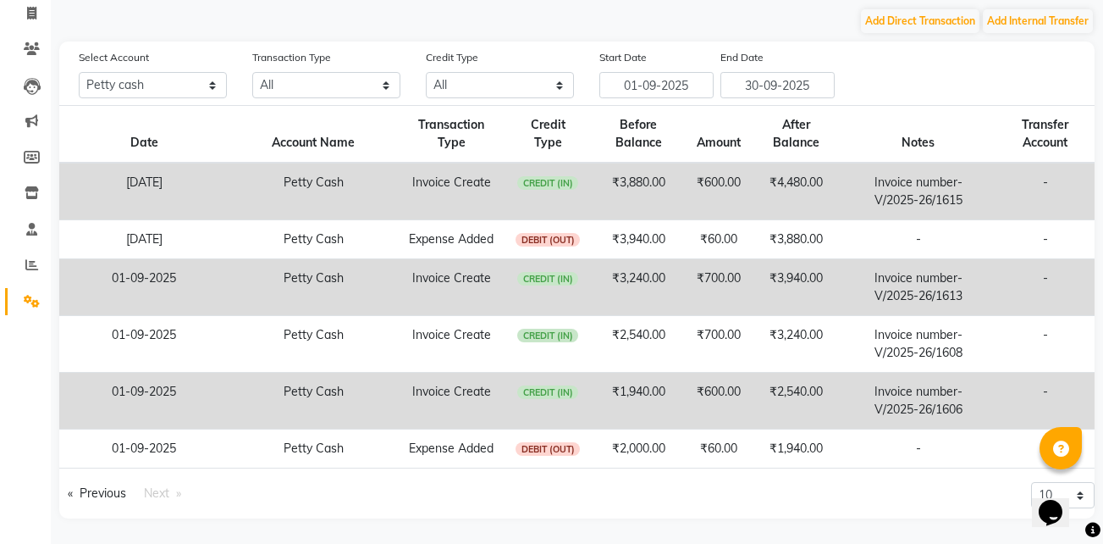
scroll to position [110, 0]
click at [158, 495] on span "Next page" at bounding box center [156, 492] width 25 height 15
click at [106, 492] on link "Previous page" at bounding box center [96, 493] width 75 height 23
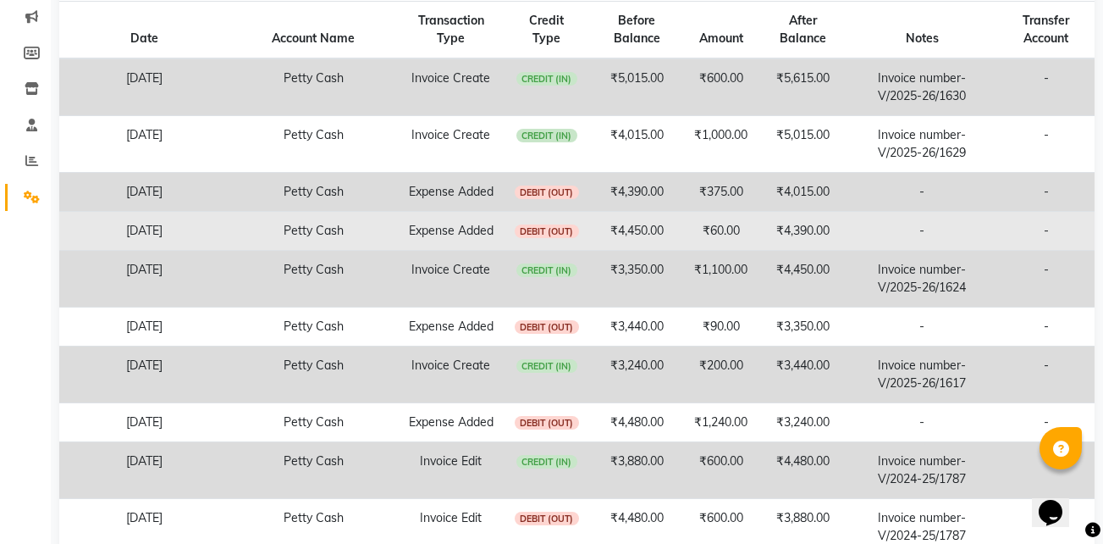
scroll to position [373, 0]
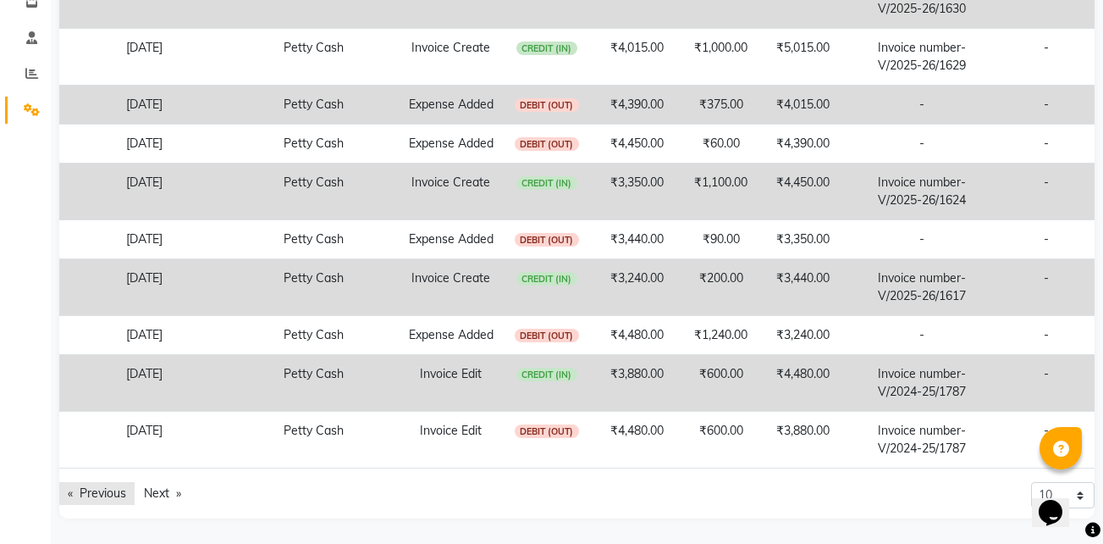
click at [114, 493] on link "Previous page" at bounding box center [96, 493] width 75 height 23
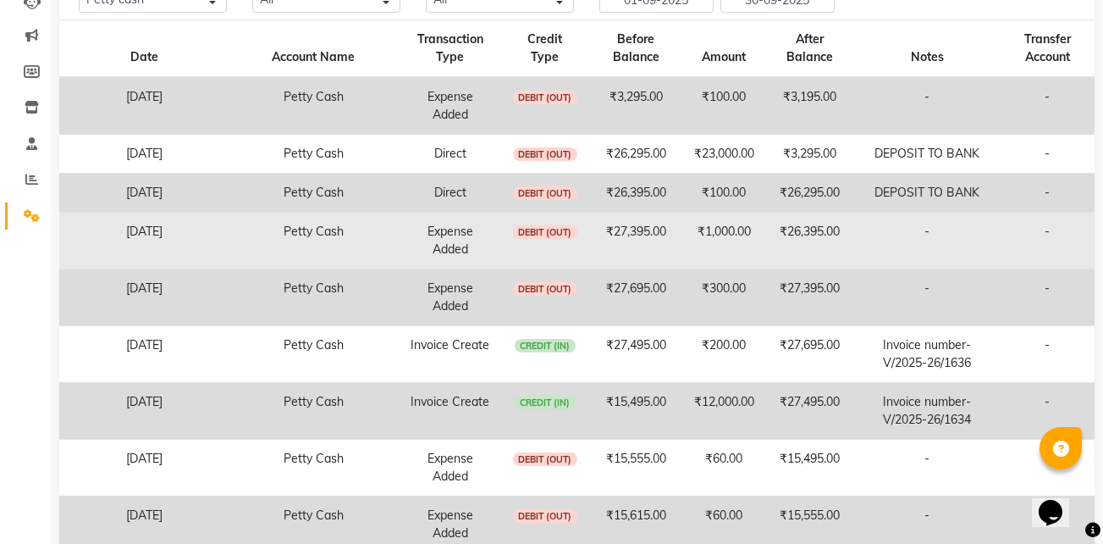
scroll to position [337, 0]
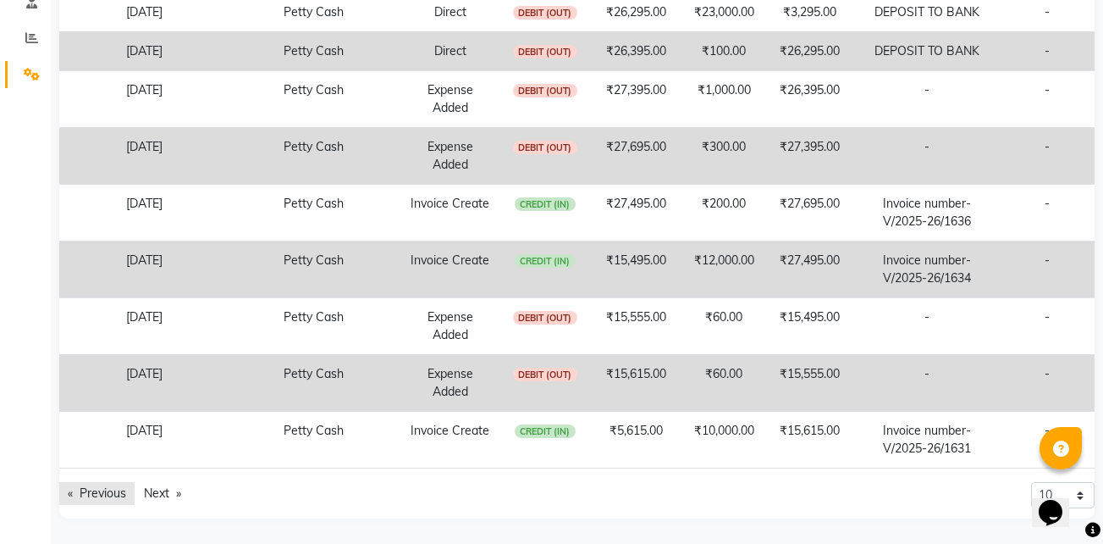
click at [99, 494] on link "Previous page" at bounding box center [96, 493] width 75 height 23
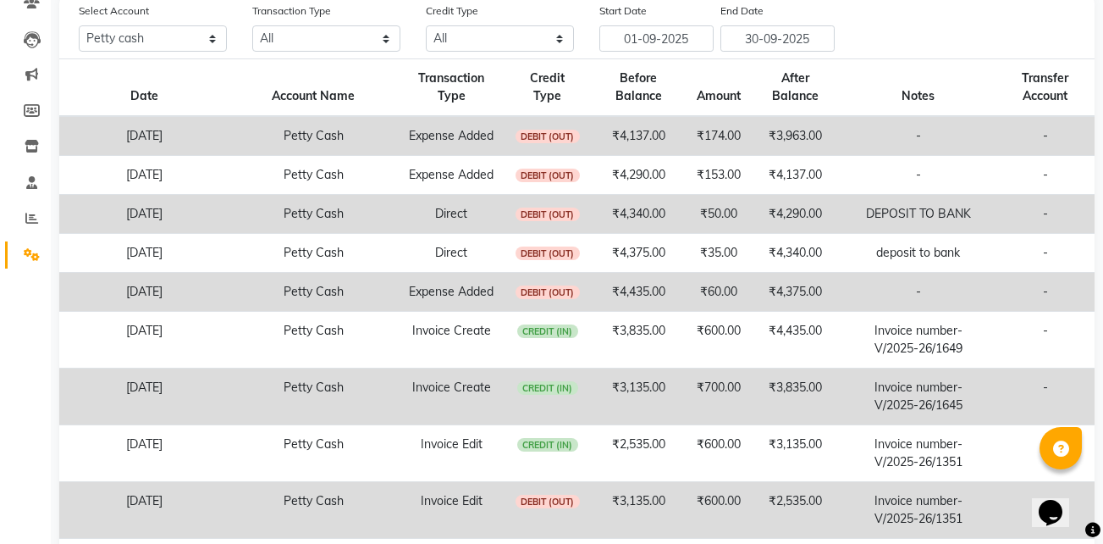
scroll to position [266, 0]
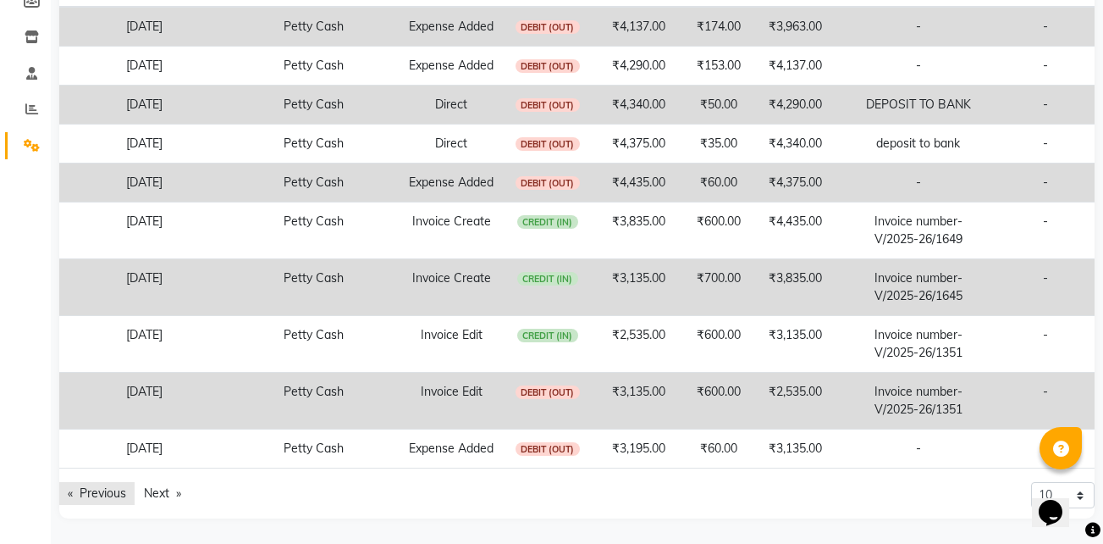
click at [100, 487] on link "Previous page" at bounding box center [96, 493] width 75 height 23
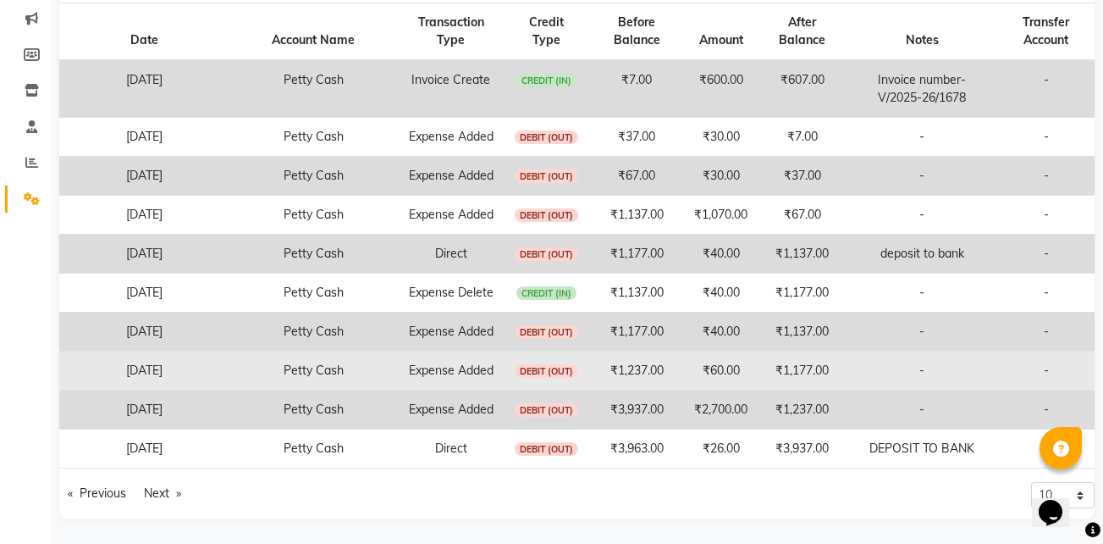
scroll to position [319, 0]
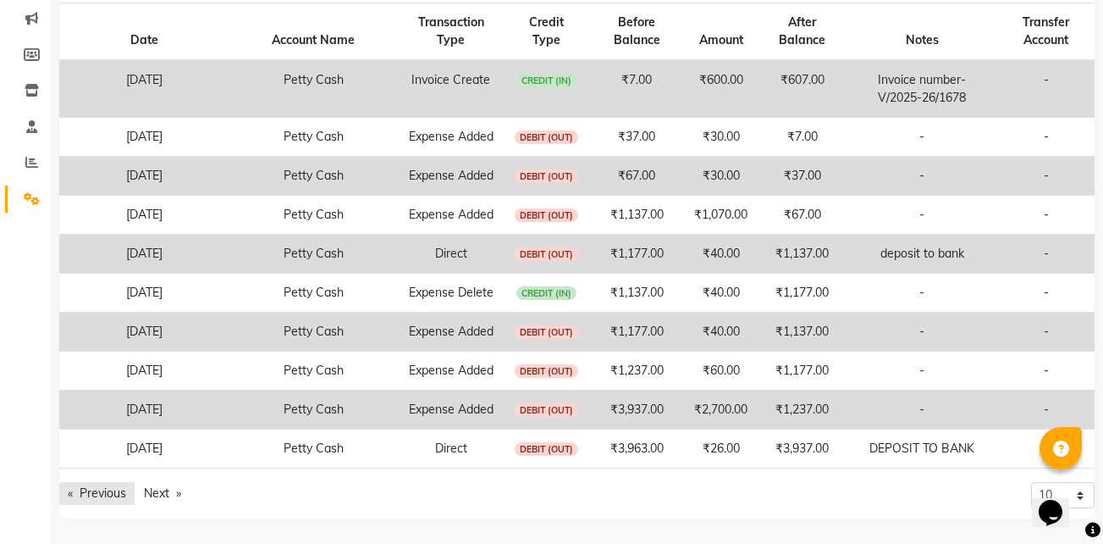
click at [114, 489] on link "Previous page" at bounding box center [96, 493] width 75 height 23
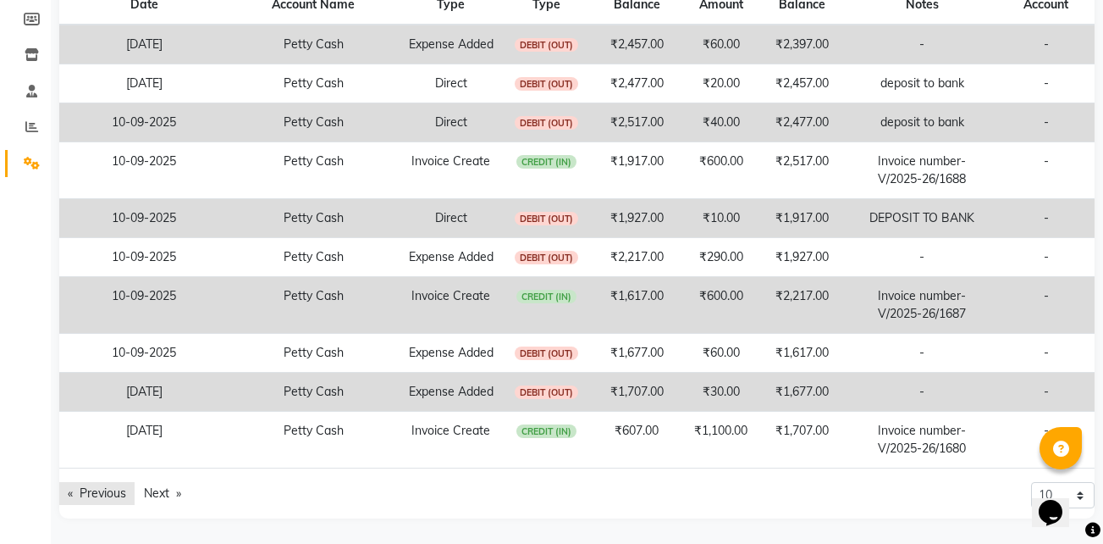
click at [114, 500] on link "Previous page" at bounding box center [96, 493] width 75 height 23
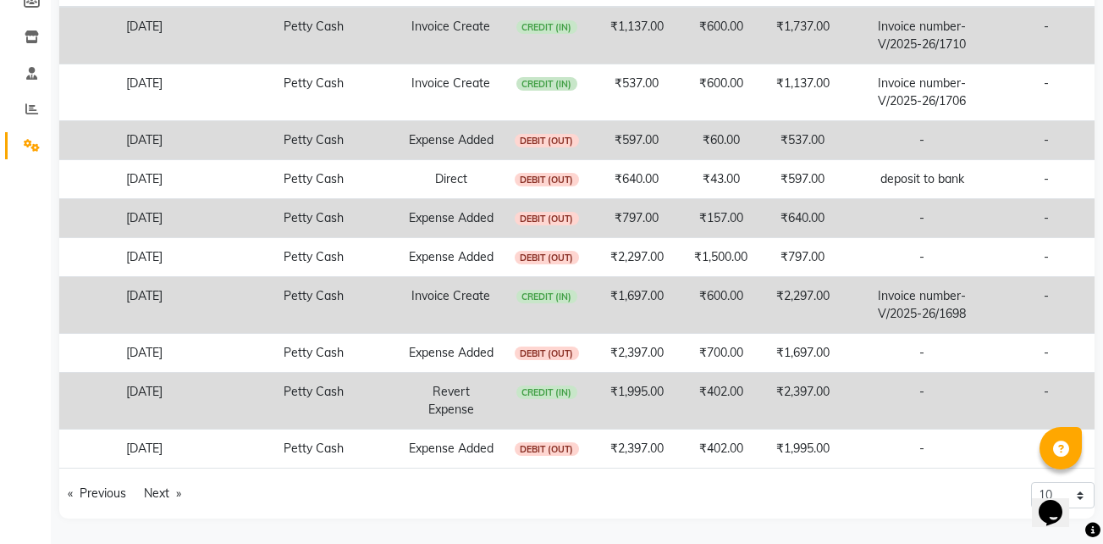
scroll to position [355, 0]
click at [108, 492] on link "Previous page" at bounding box center [96, 493] width 75 height 23
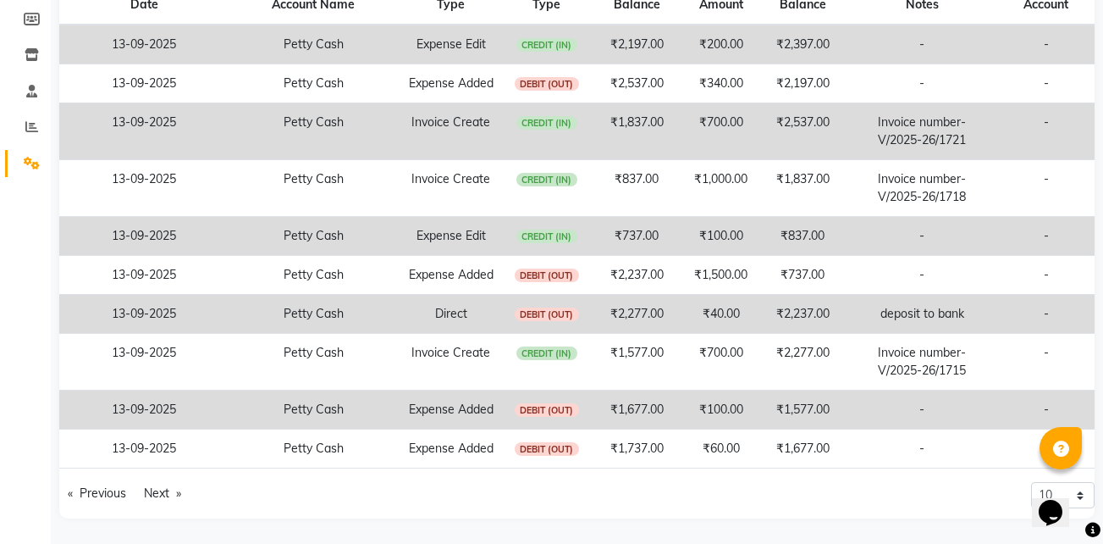
scroll to position [319, 0]
click at [108, 488] on link "Previous page" at bounding box center [96, 493] width 75 height 23
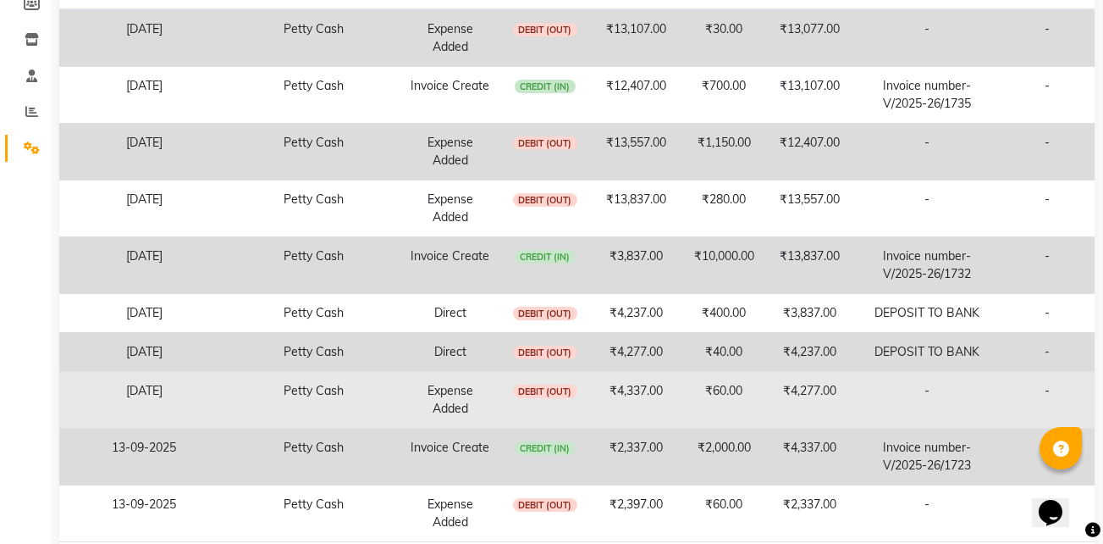
scroll to position [337, 0]
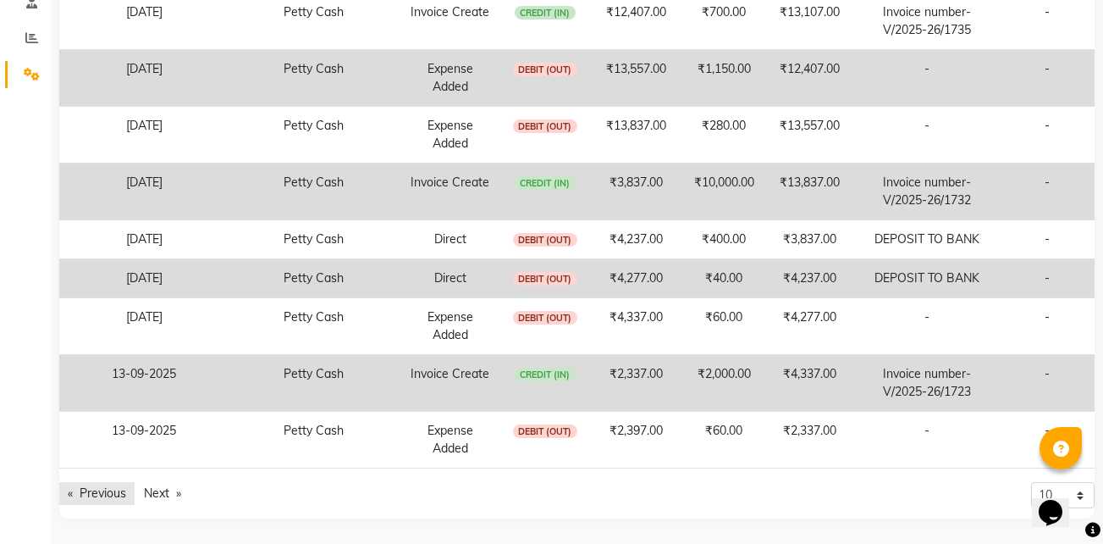
click at [98, 489] on link "Previous page" at bounding box center [96, 493] width 75 height 23
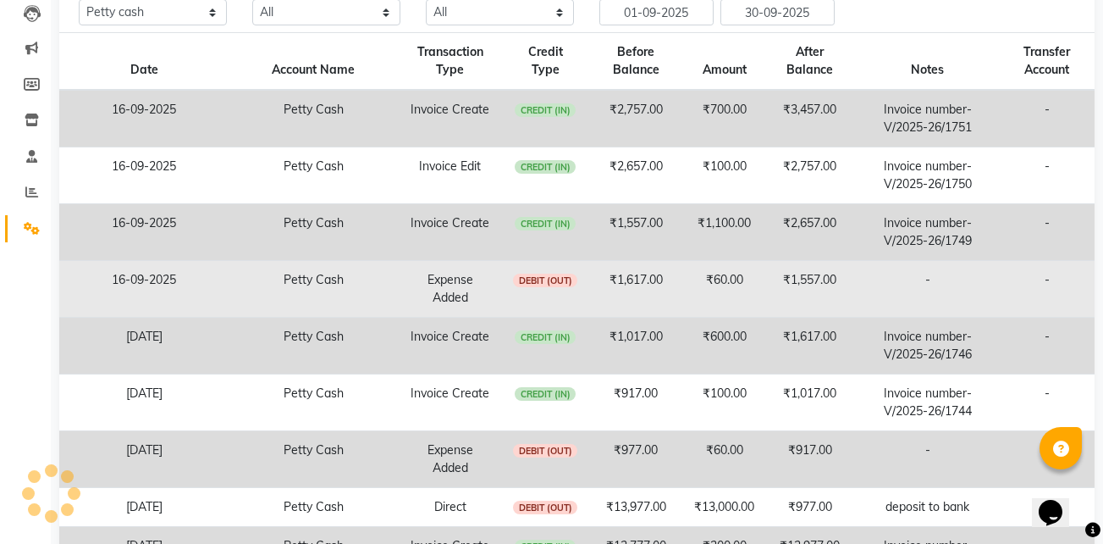
scroll to position [355, 0]
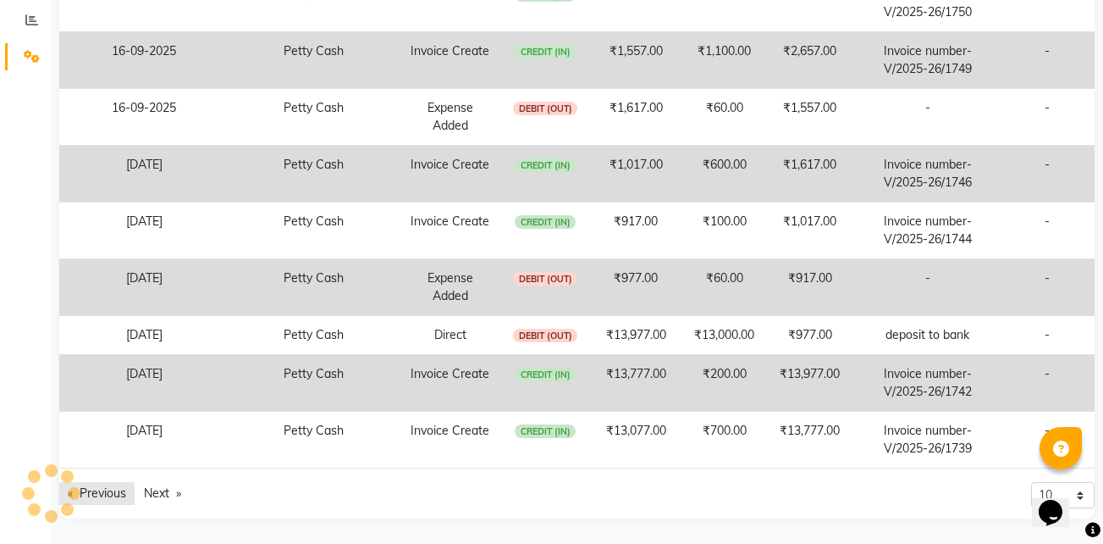
click at [95, 498] on link "Previous page" at bounding box center [96, 493] width 75 height 23
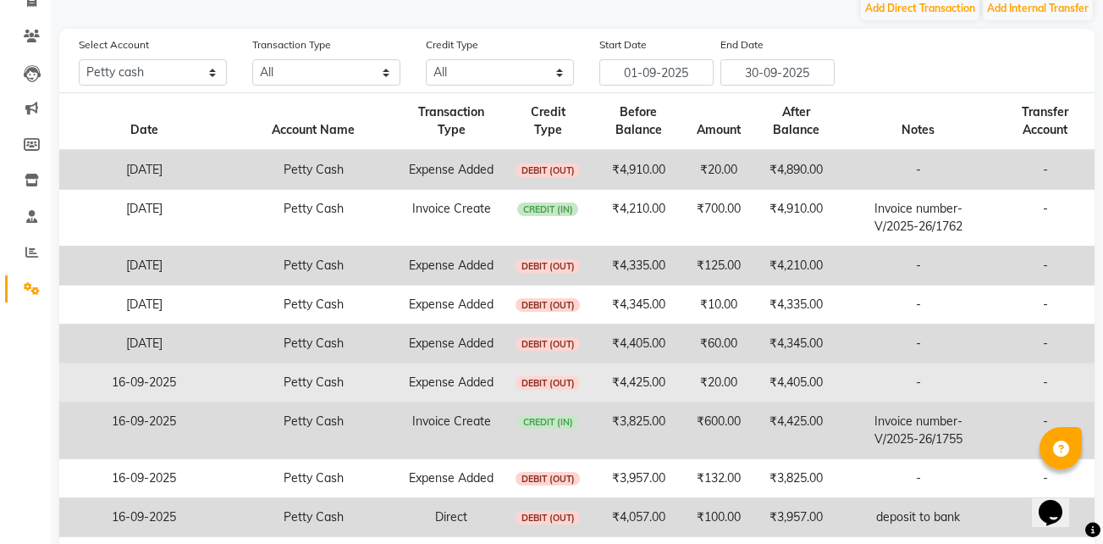
scroll to position [248, 0]
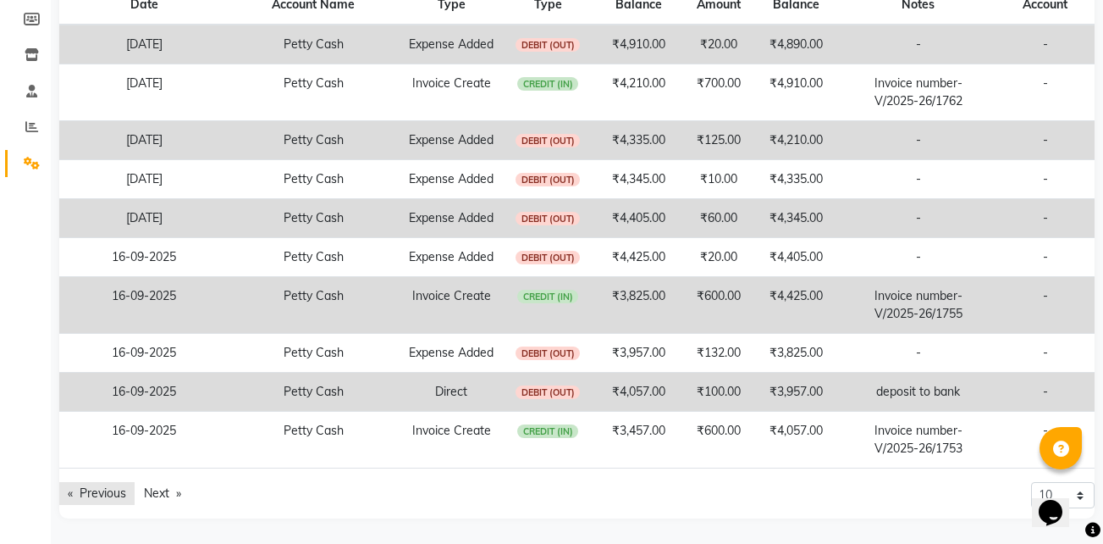
click at [92, 496] on link "Previous page" at bounding box center [96, 493] width 75 height 23
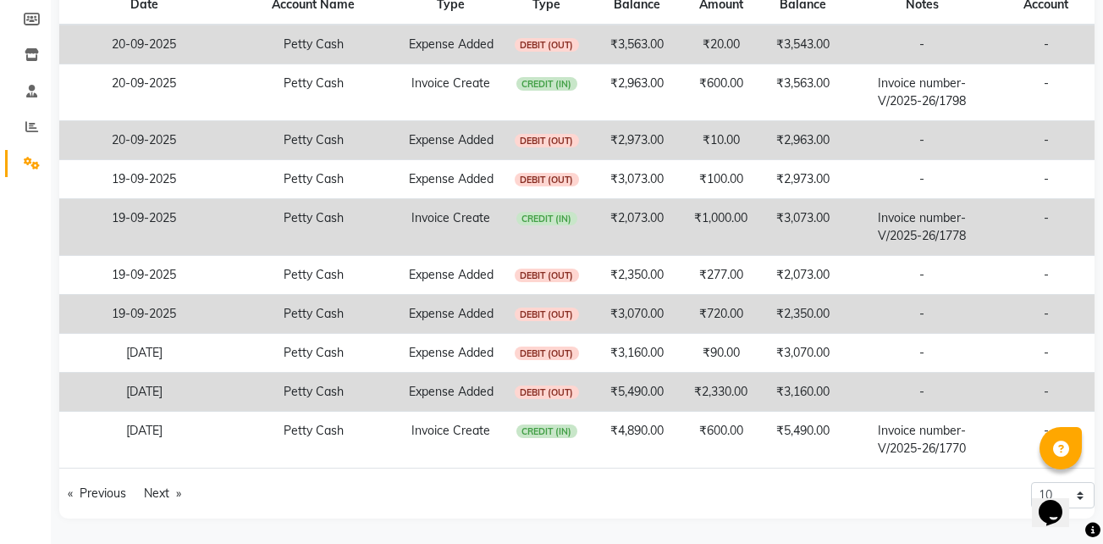
scroll to position [373, 0]
click at [119, 500] on link "Previous page" at bounding box center [96, 493] width 75 height 23
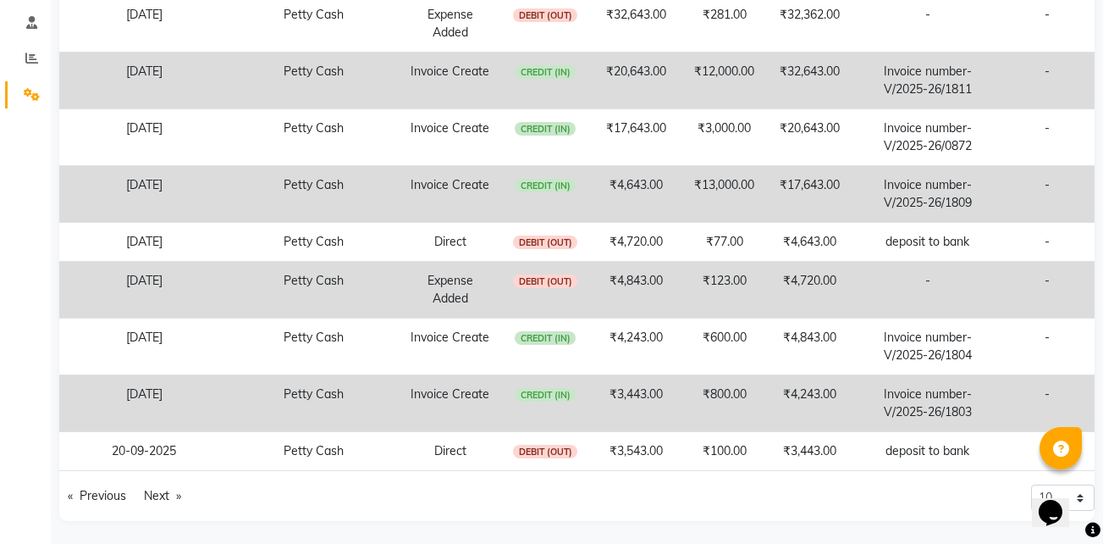
scroll to position [319, 0]
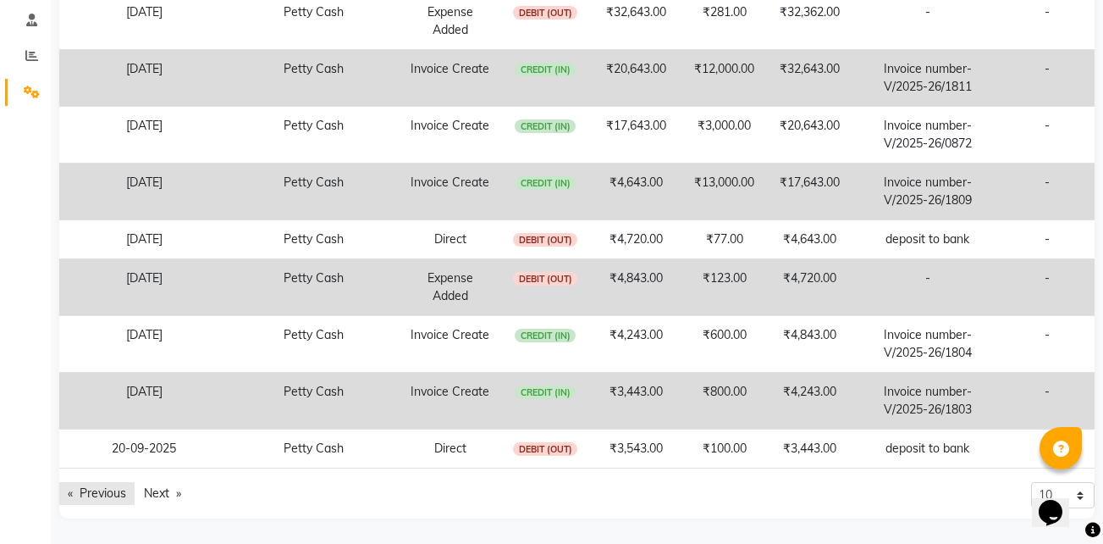
click at [113, 492] on link "Previous page" at bounding box center [96, 493] width 75 height 23
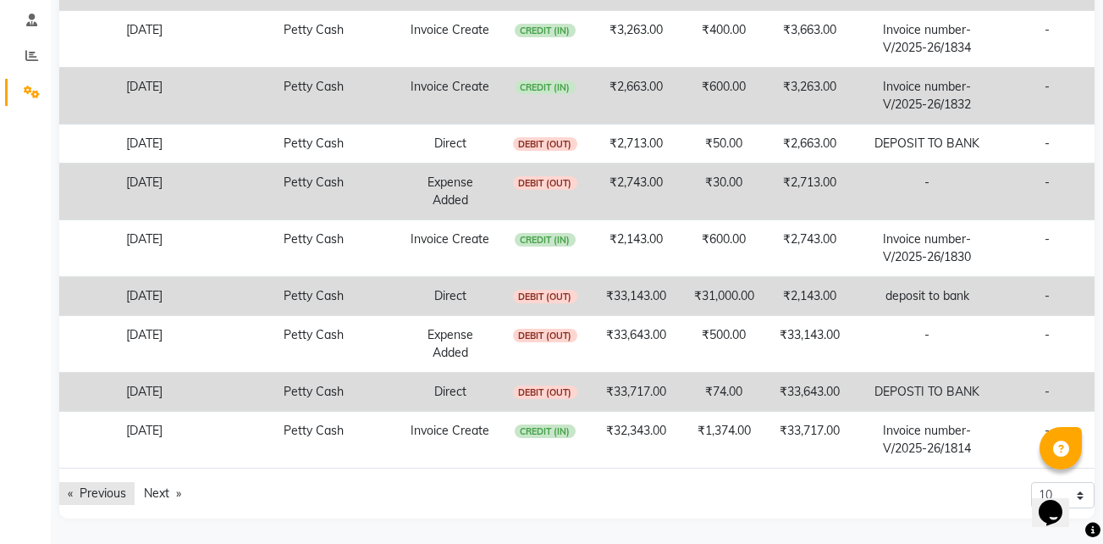
click at [112, 500] on link "Previous page" at bounding box center [96, 493] width 75 height 23
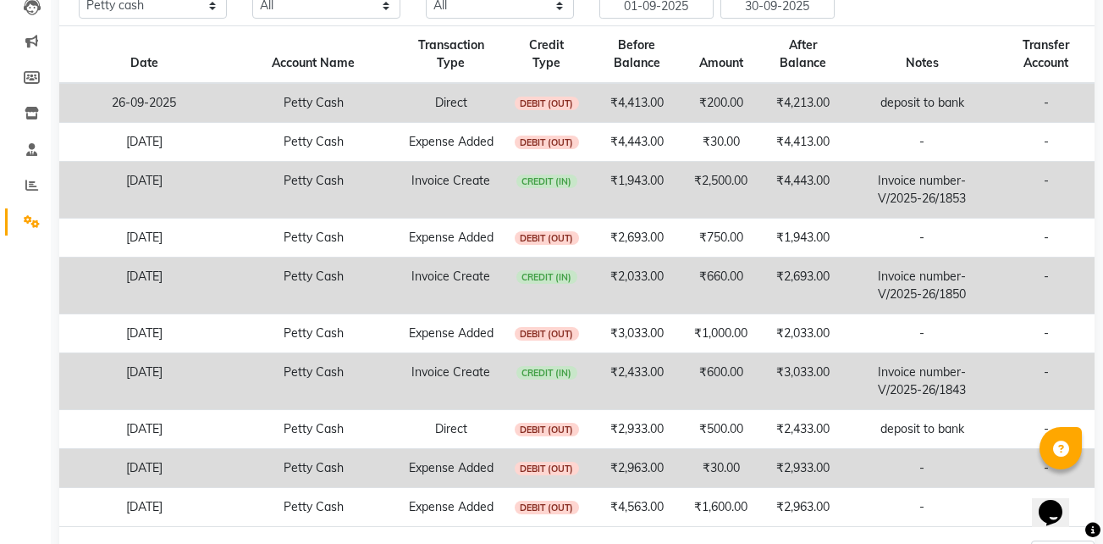
scroll to position [337, 0]
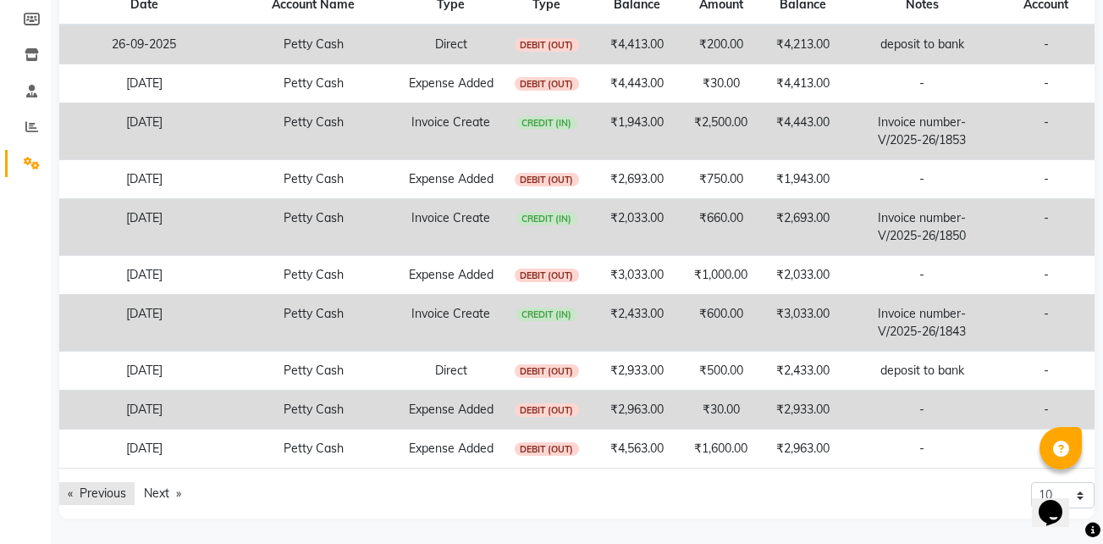
click at [98, 488] on link "Previous page" at bounding box center [96, 493] width 75 height 23
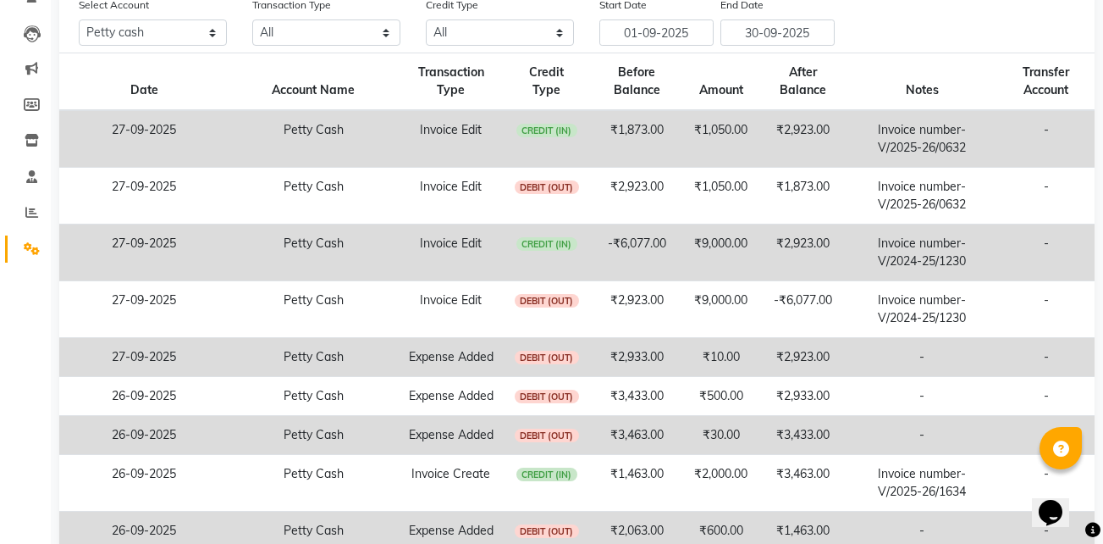
scroll to position [373, 0]
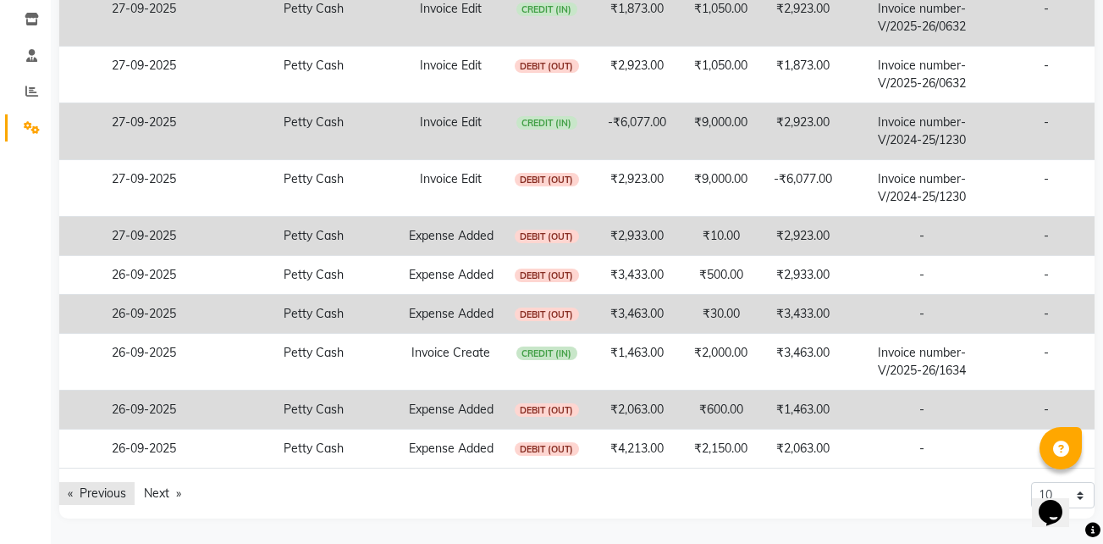
click at [109, 492] on link "Previous page" at bounding box center [96, 493] width 75 height 23
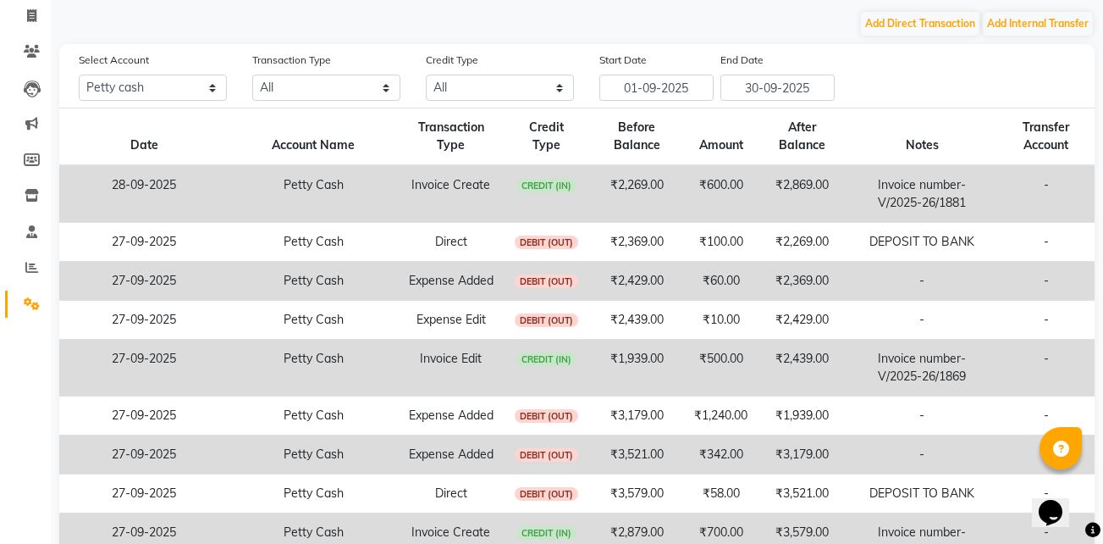
scroll to position [319, 0]
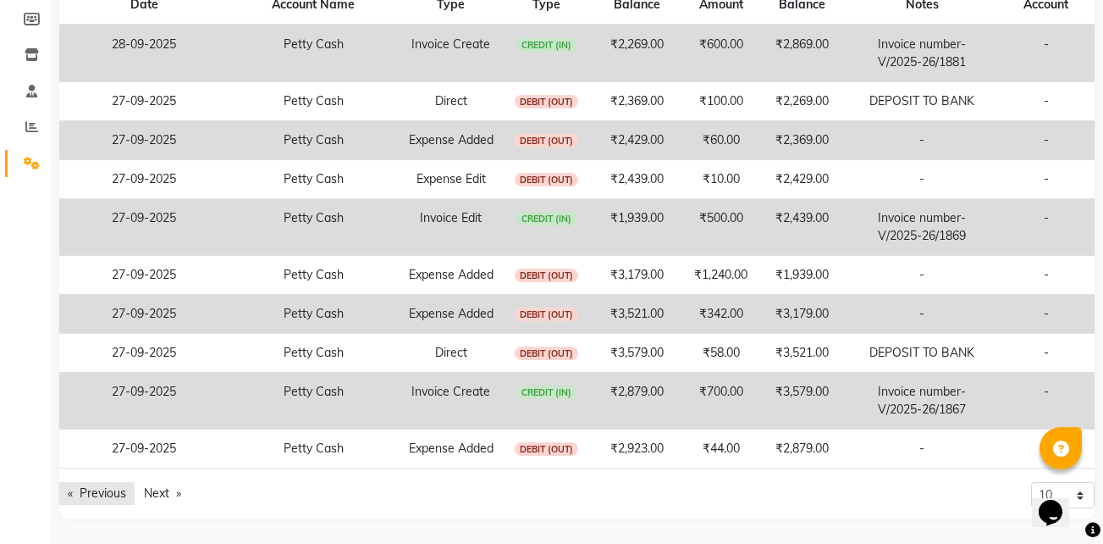
click at [109, 483] on link "Previous page" at bounding box center [96, 493] width 75 height 23
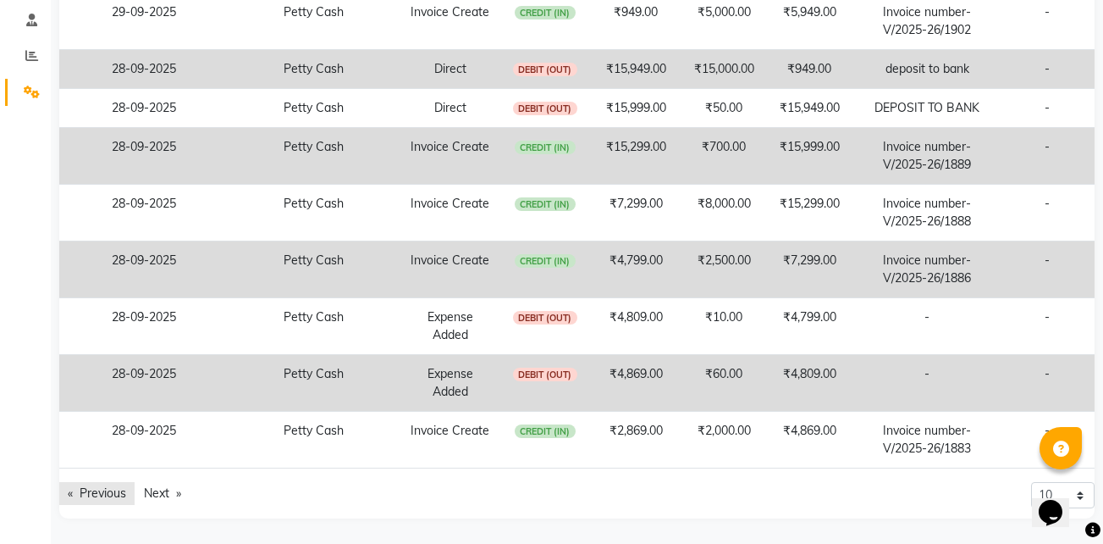
click at [108, 500] on link "Previous page" at bounding box center [96, 493] width 75 height 23
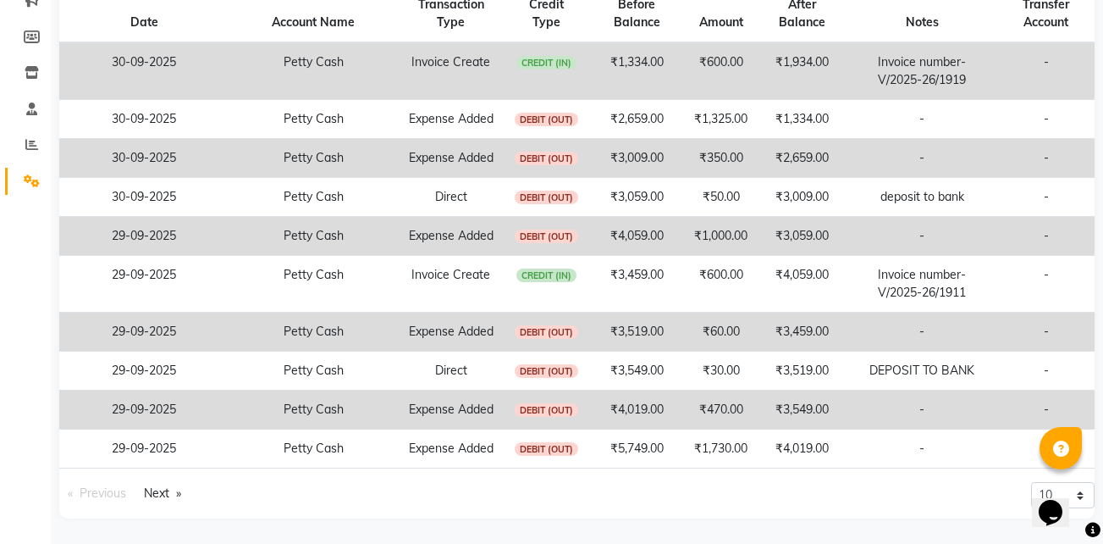
scroll to position [0, 0]
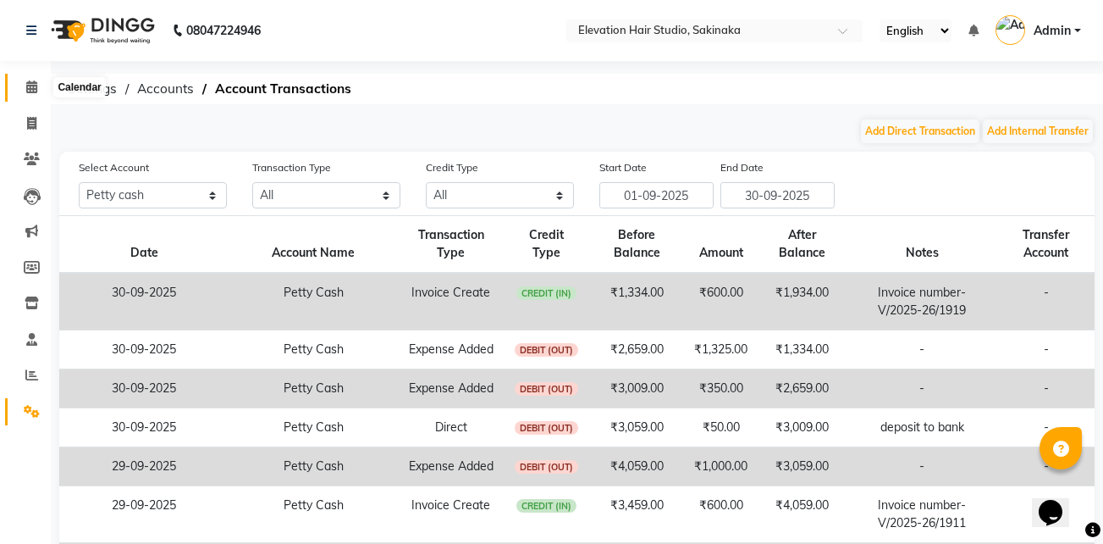
click at [34, 89] on icon at bounding box center [31, 86] width 11 height 13
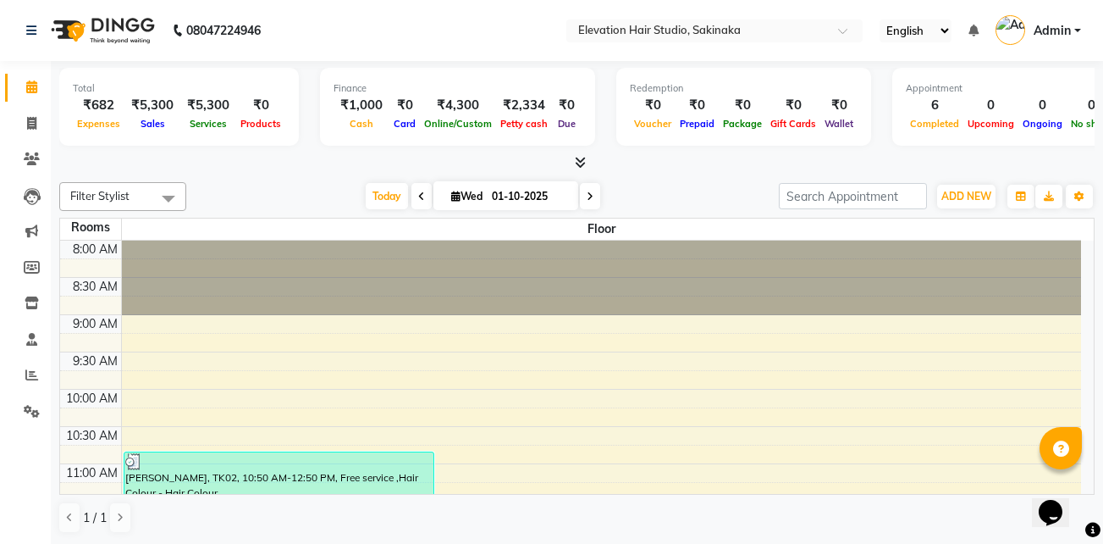
click at [937, 170] on div at bounding box center [577, 163] width 1036 height 18
click at [29, 124] on icon at bounding box center [31, 123] width 9 height 13
select select "service"
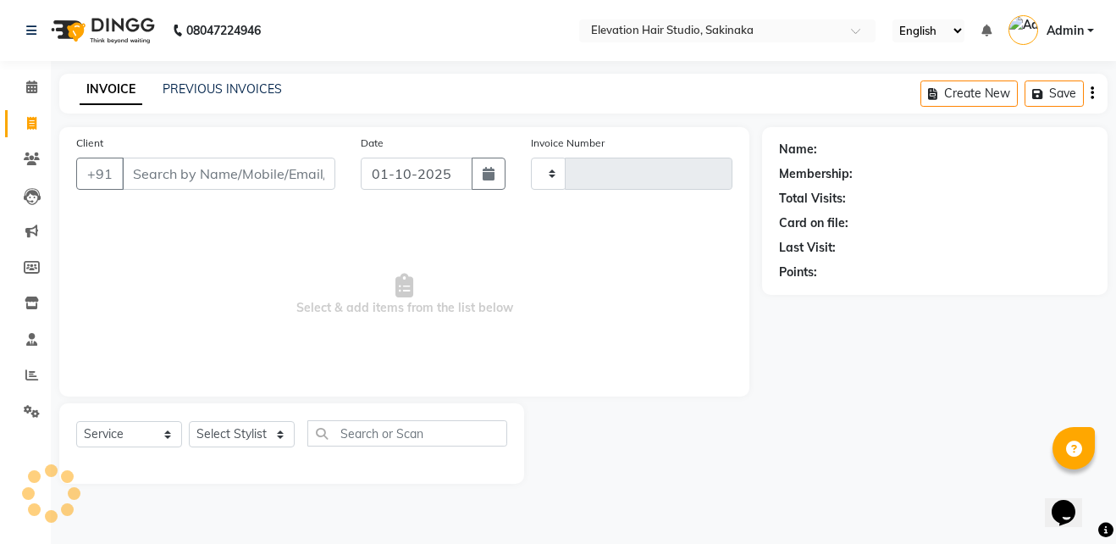
type input "1926"
select select "4949"
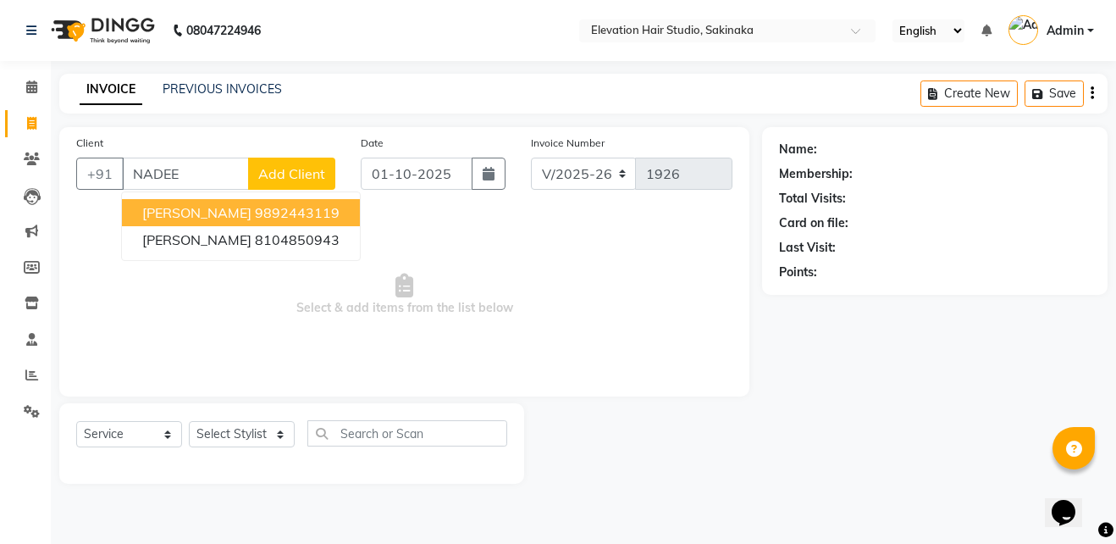
click at [263, 215] on ngb-highlight "9892443119" at bounding box center [297, 212] width 85 height 17
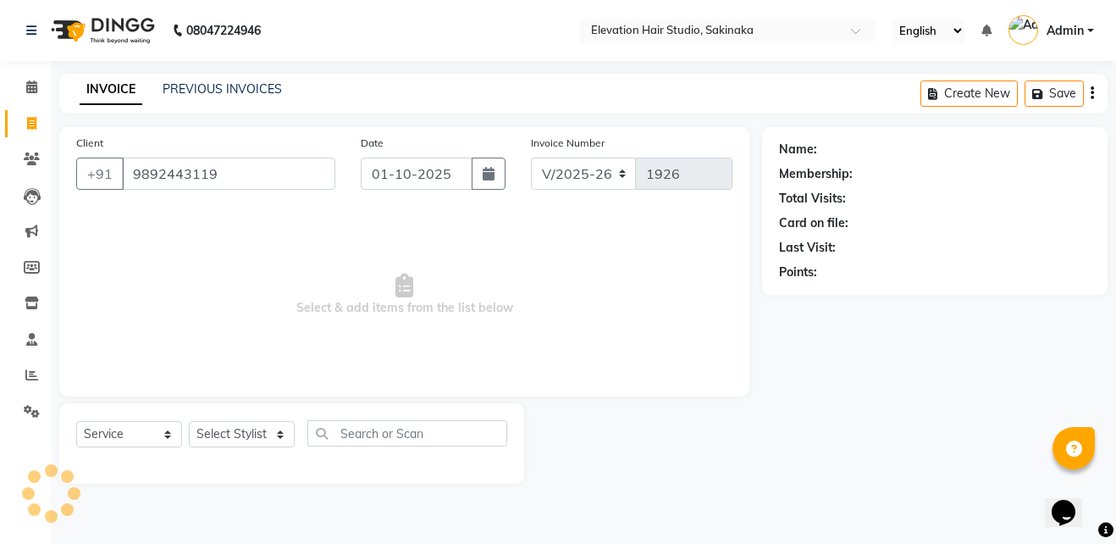
type input "9892443119"
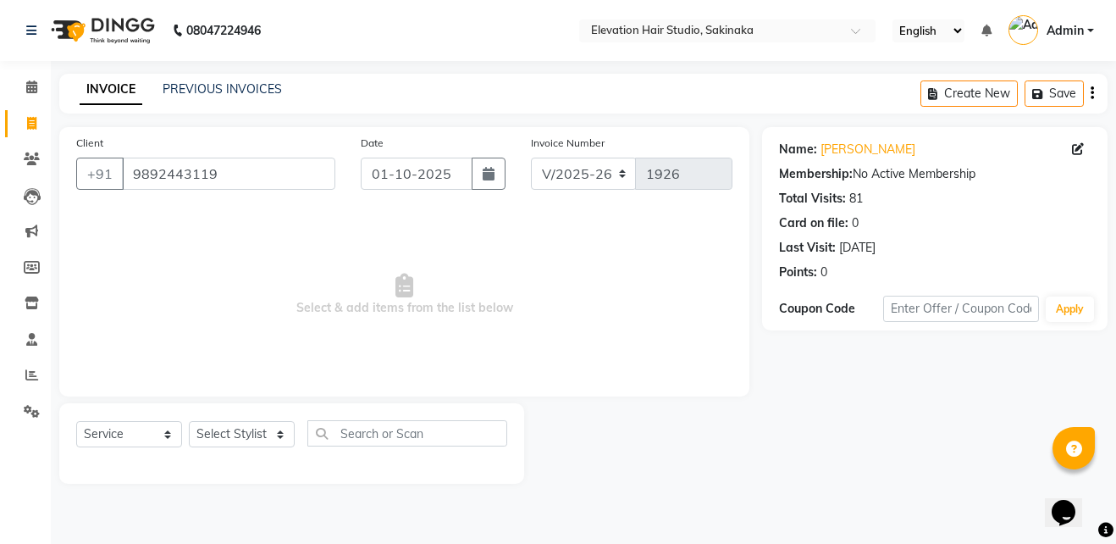
click at [213, 449] on div "Select Service Product Membership Package Voucher Prepaid Gift Card Select Styl…" at bounding box center [291, 440] width 431 height 40
click at [221, 439] on select "Select Stylist Admin (EHS Thane) ANEES DILIP KAPIL PRIYA RUPESH SAHIL Sarfaraz …" at bounding box center [242, 434] width 106 height 26
select select "30865"
click at [189, 421] on select "Select Stylist Admin (EHS Thane) ANEES DILIP KAPIL PRIYA RUPESH SAHIL Sarfaraz …" at bounding box center [242, 434] width 106 height 26
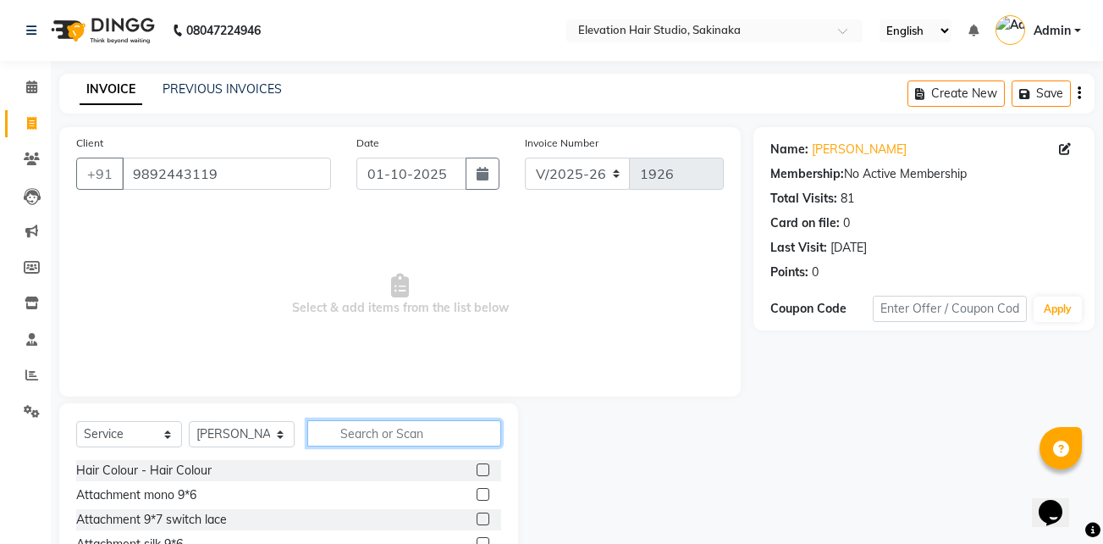
click at [367, 434] on input "text" at bounding box center [404, 433] width 194 height 26
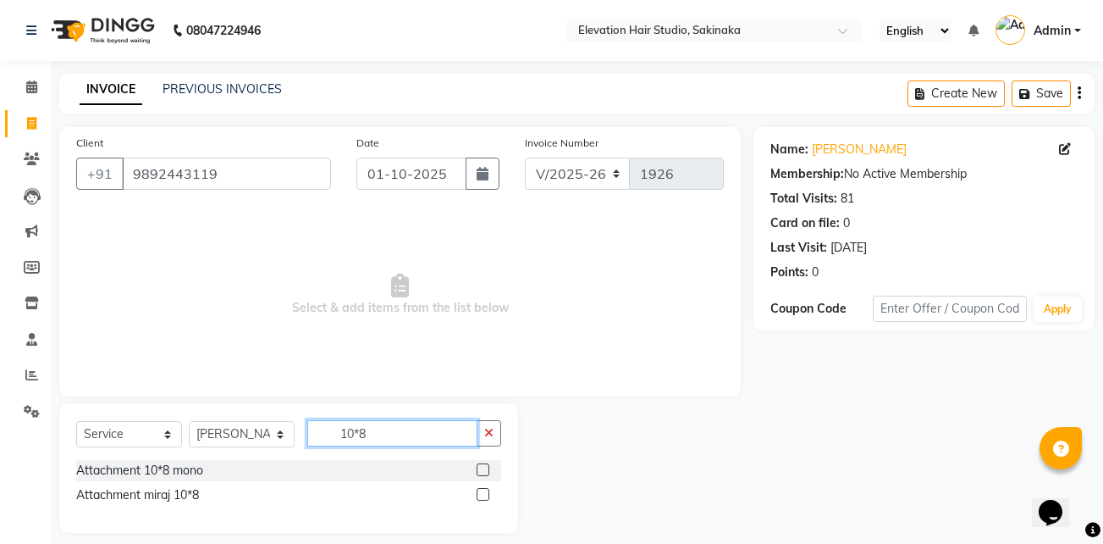
type input "10*8"
click at [480, 472] on label at bounding box center [483, 469] width 13 height 13
click at [480, 472] on input "checkbox" at bounding box center [482, 470] width 11 height 11
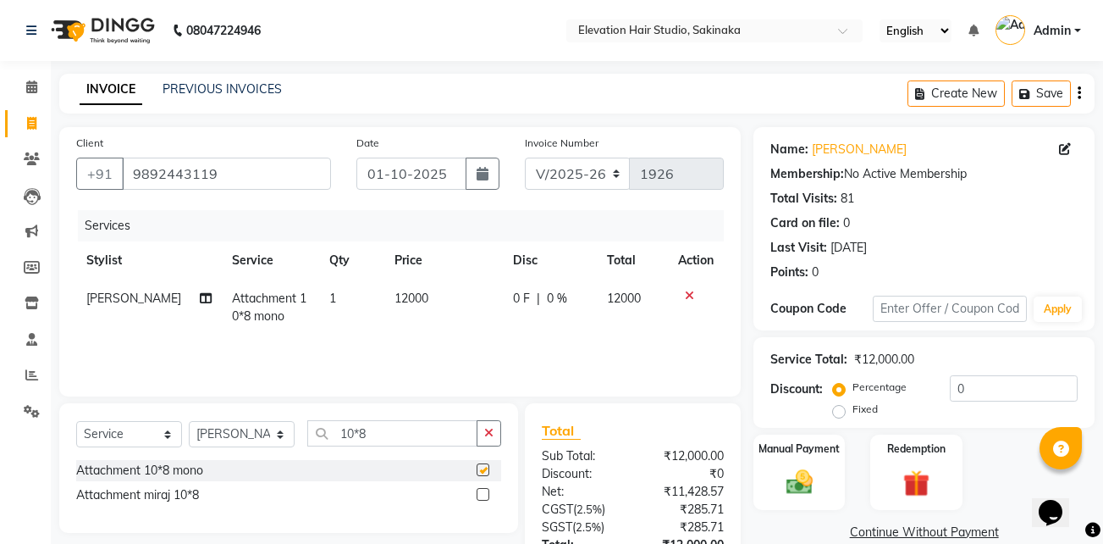
checkbox input "false"
click at [445, 436] on input "10*8" at bounding box center [392, 433] width 170 height 26
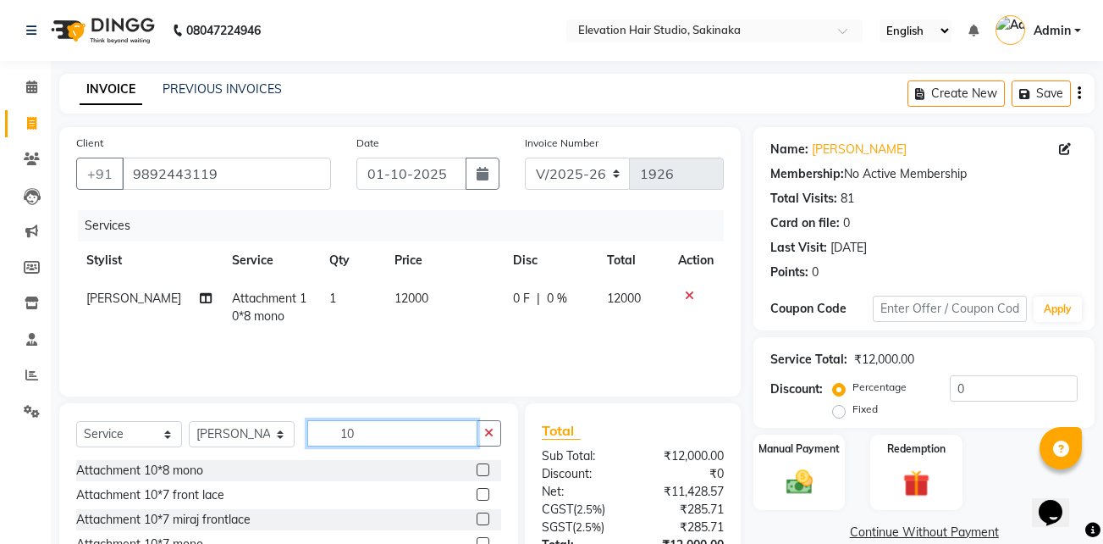
type input "1"
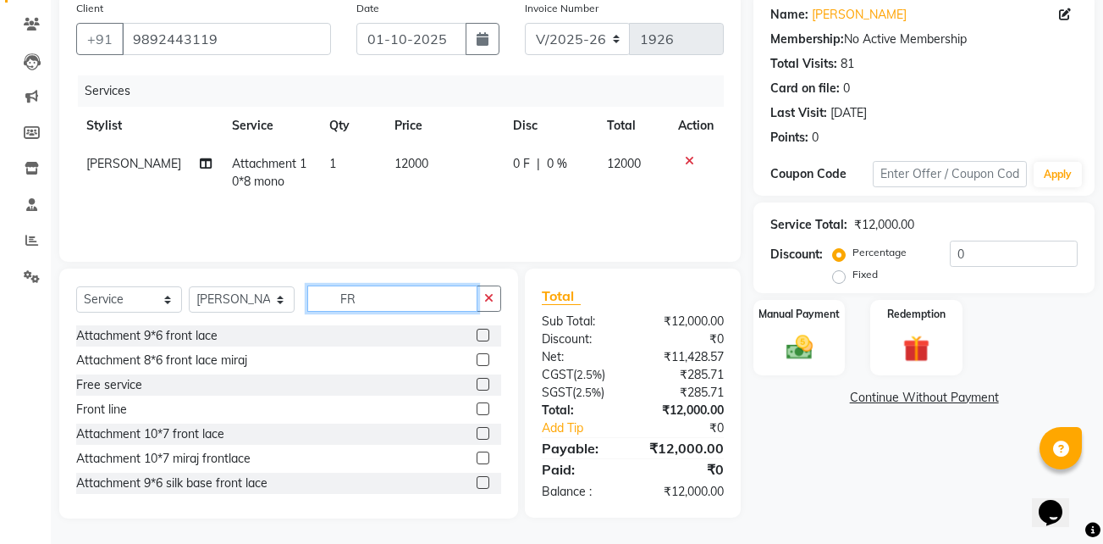
type input "F"
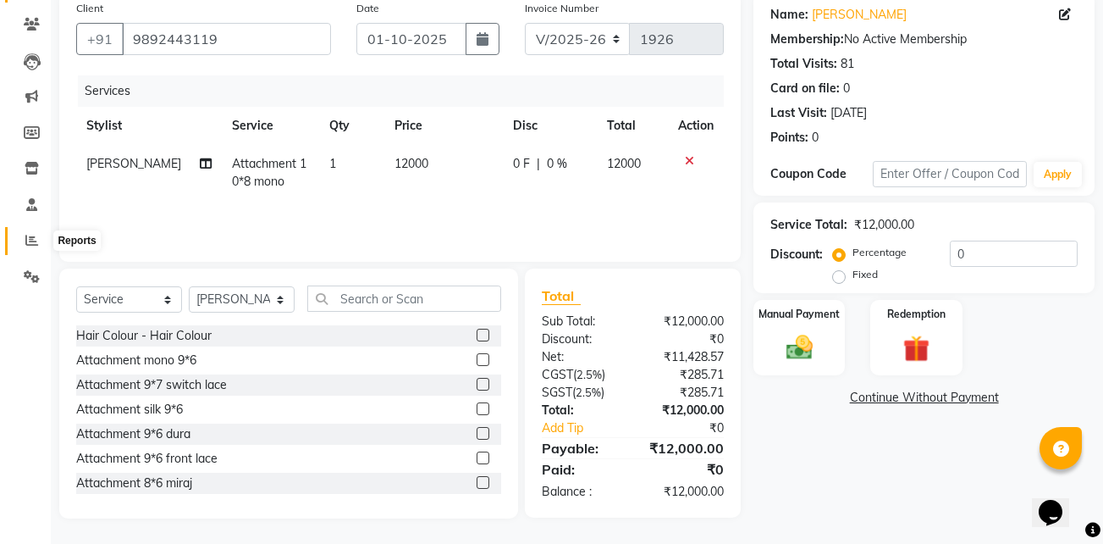
click at [21, 241] on span at bounding box center [32, 240] width 30 height 19
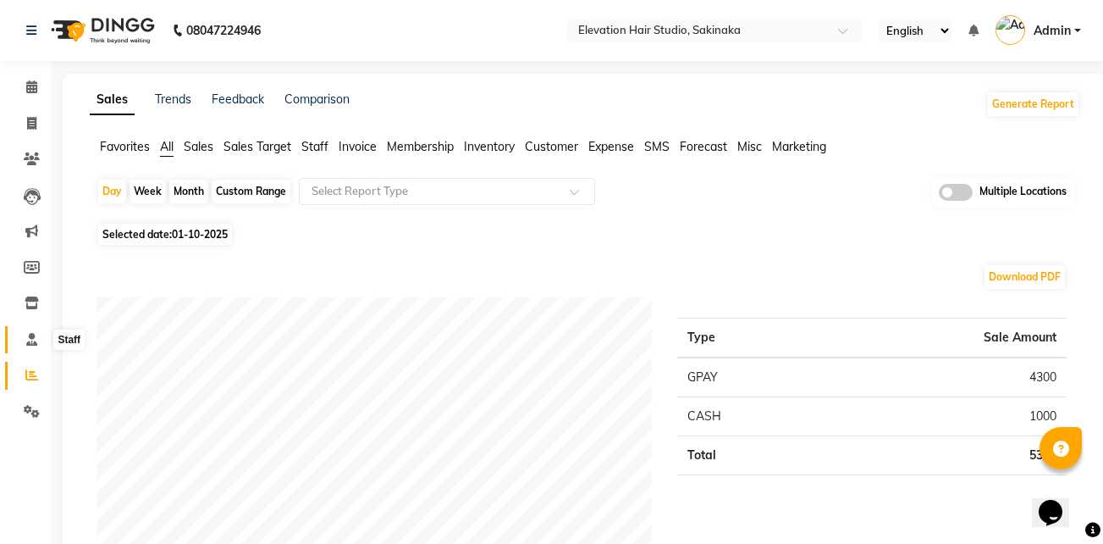
click at [30, 345] on icon at bounding box center [31, 339] width 11 height 13
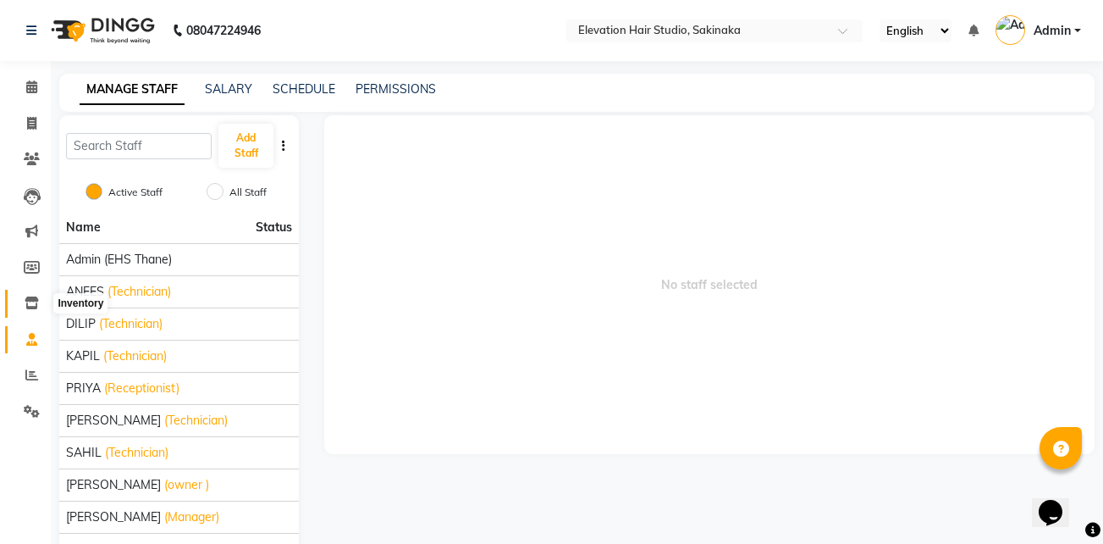
click at [28, 297] on icon at bounding box center [32, 302] width 14 height 13
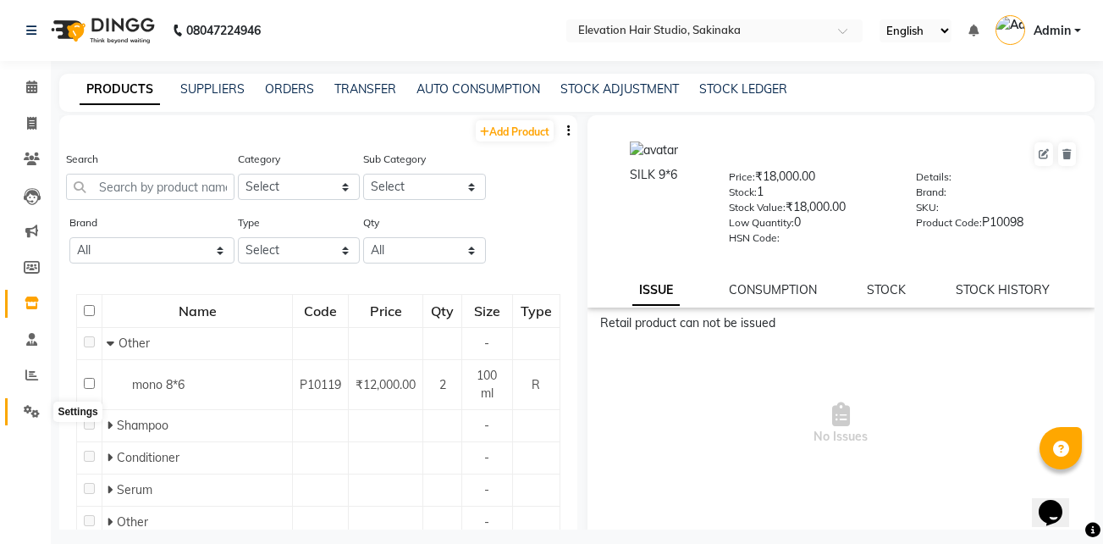
click at [26, 418] on span at bounding box center [32, 411] width 30 height 19
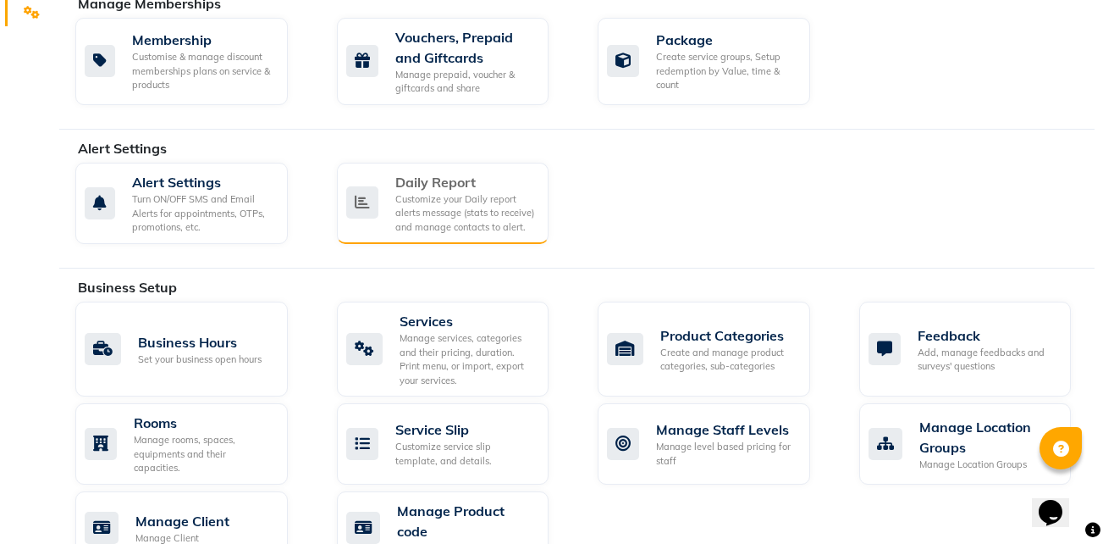
scroll to position [401, 0]
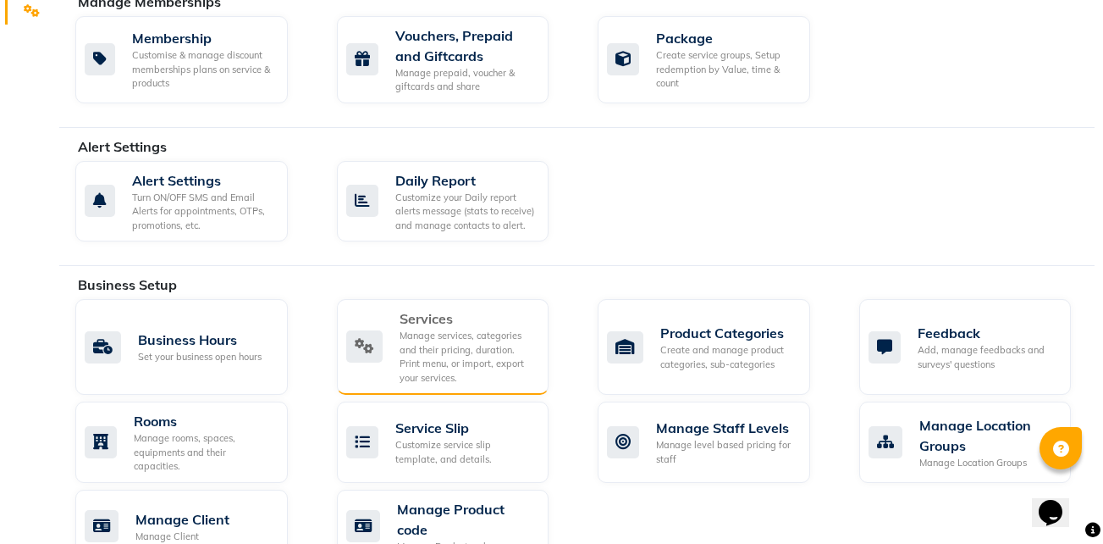
click at [457, 371] on div "Manage services, categories and their pricing, duration. Print menu, or import,…" at bounding box center [468, 357] width 136 height 56
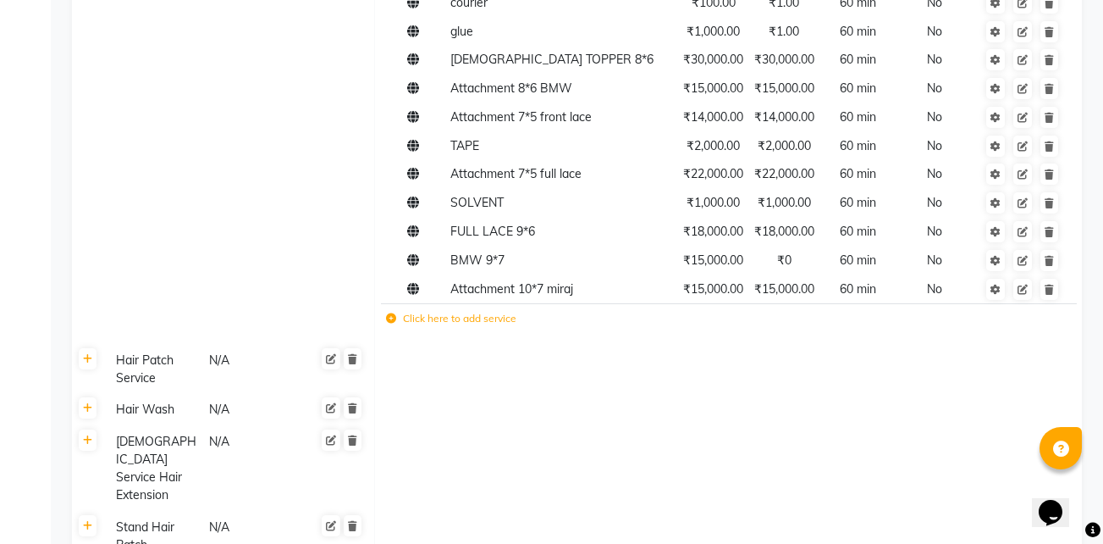
scroll to position [2066, 0]
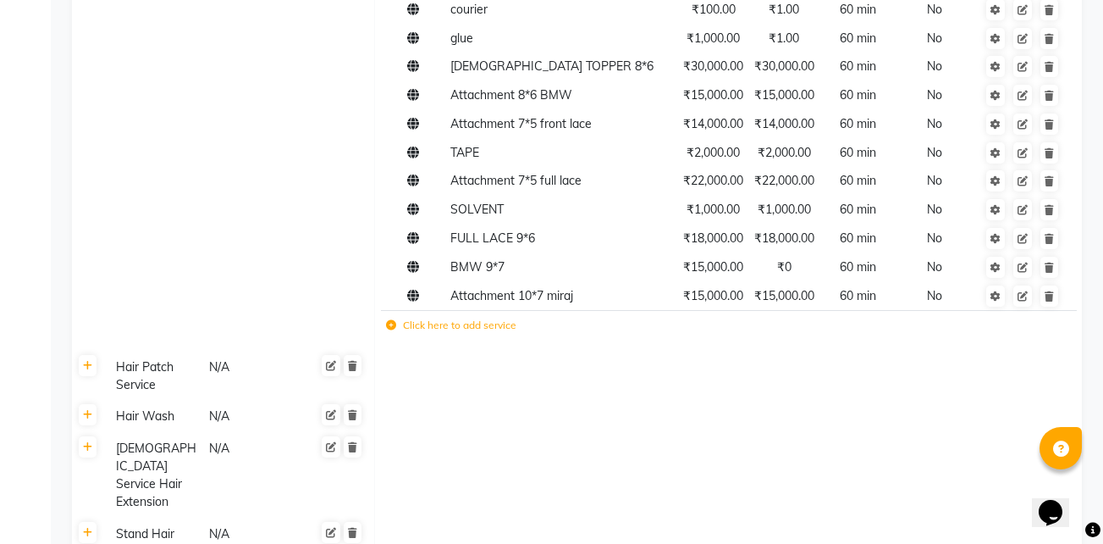
click at [506, 324] on label "Click here to add service" at bounding box center [451, 325] width 130 height 15
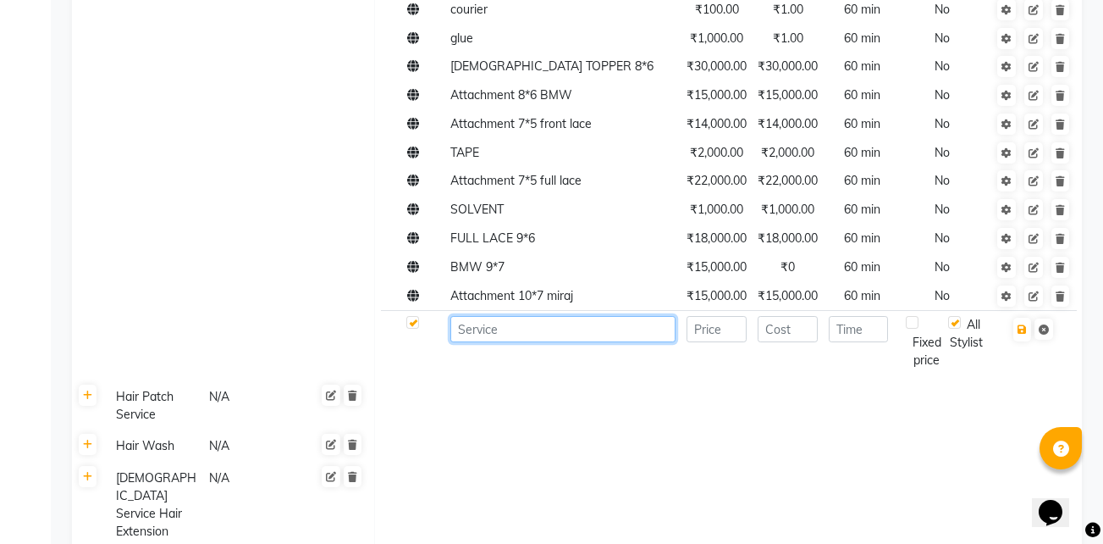
click at [506, 324] on input at bounding box center [562, 329] width 225 height 26
type input "Attachment 10*8 frontlace"
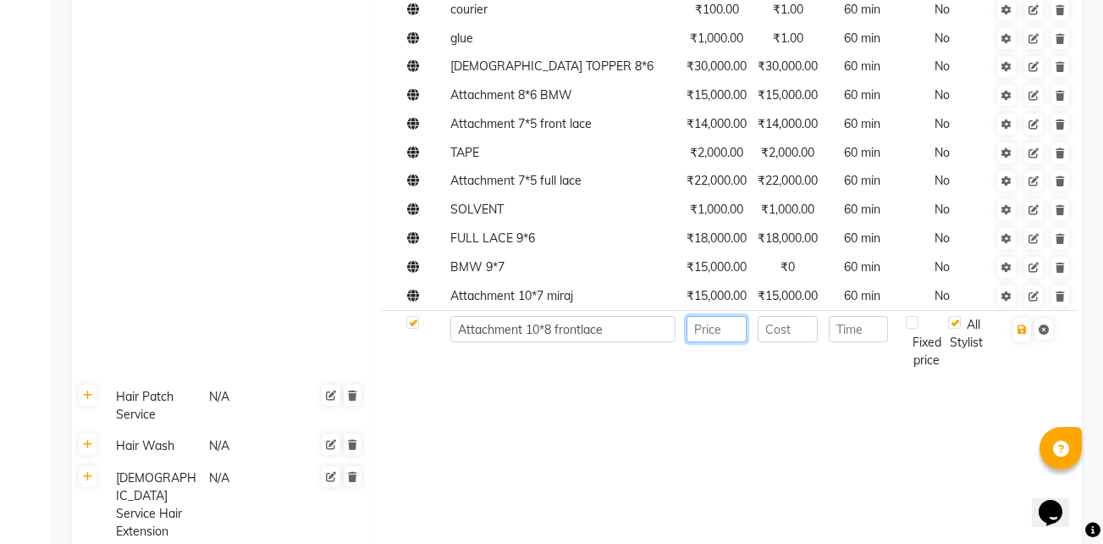
click at [733, 334] on input "number" at bounding box center [717, 329] width 60 height 26
type input "16000"
click at [789, 336] on input "number" at bounding box center [788, 329] width 60 height 26
type input "16000"
click at [868, 323] on input "number" at bounding box center [859, 329] width 60 height 26
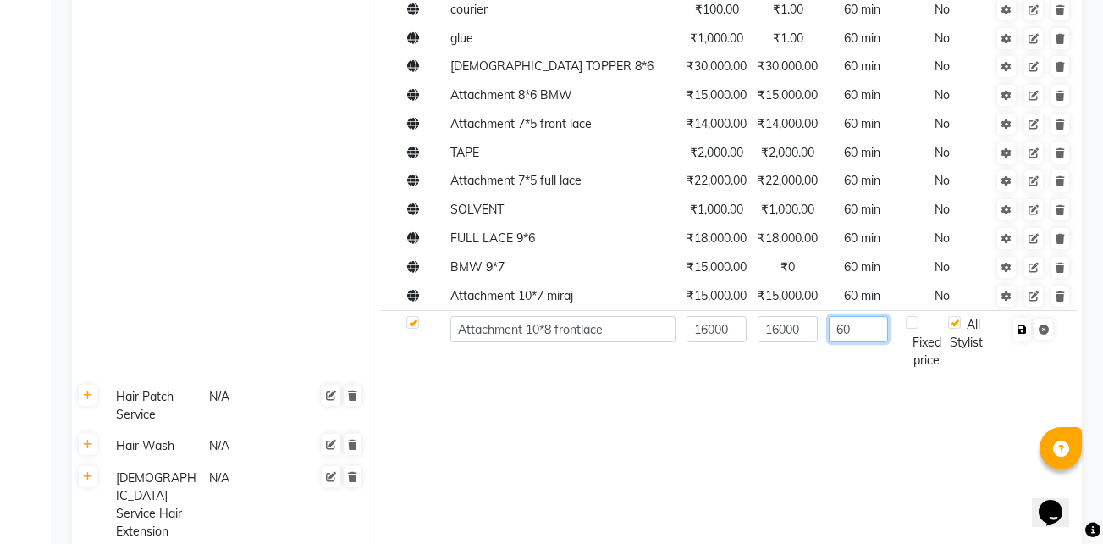
type input "60"
click at [1023, 333] on icon "button" at bounding box center [1022, 329] width 9 height 10
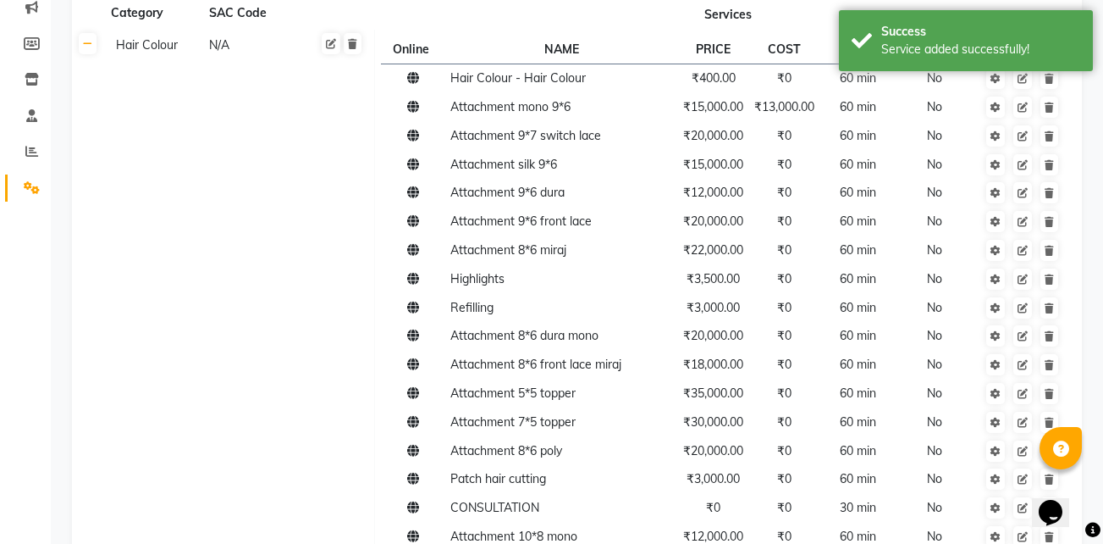
scroll to position [0, 0]
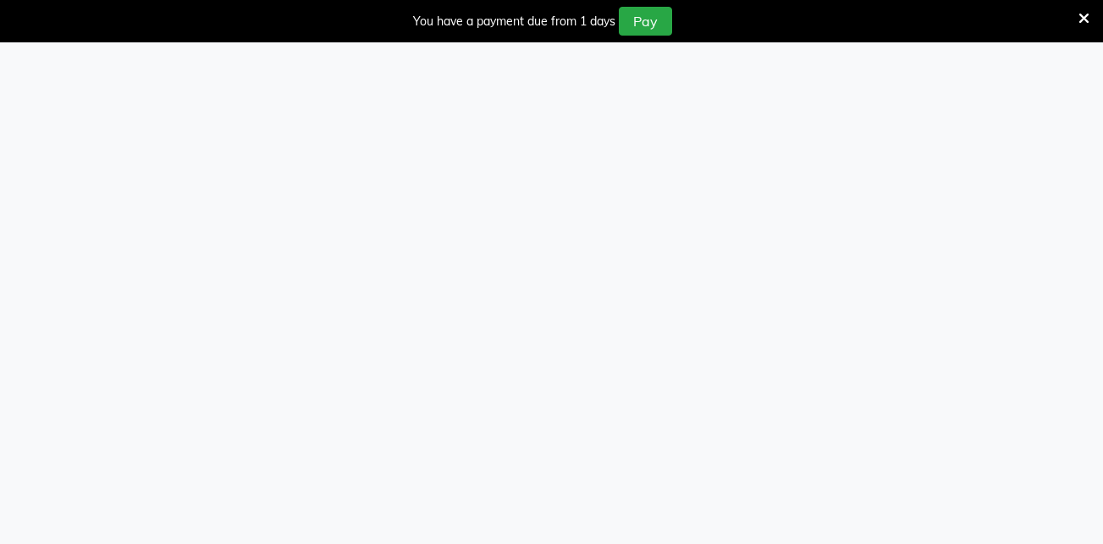
select select "service"
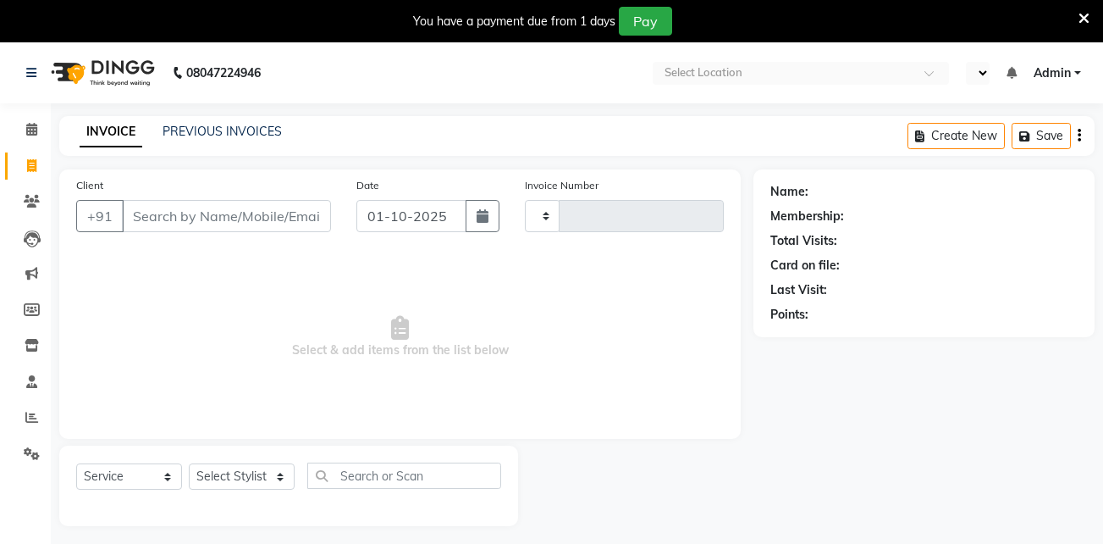
select select "en"
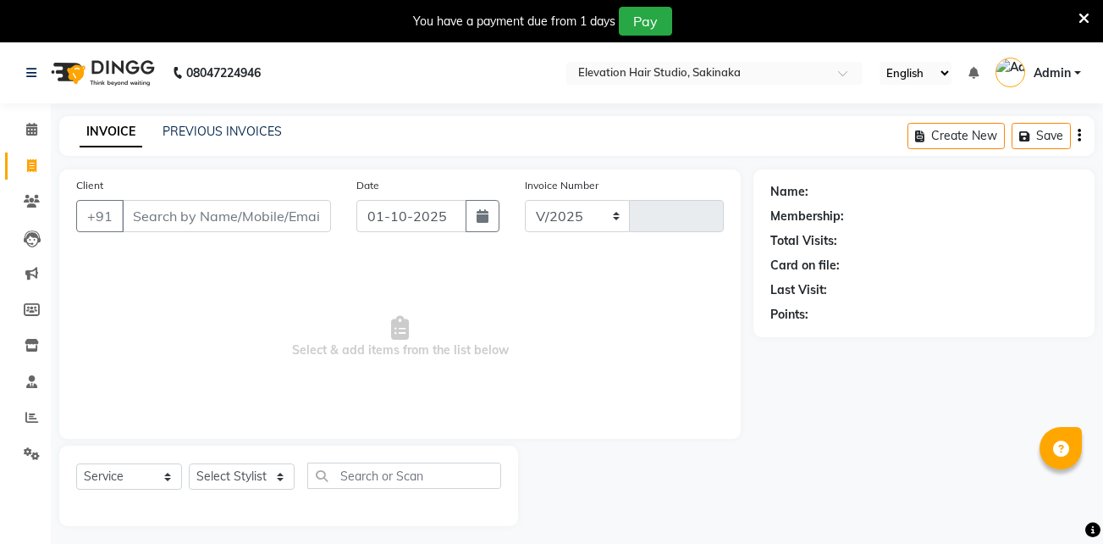
select select "4949"
type input "1926"
click at [1085, 24] on icon at bounding box center [1084, 18] width 11 height 15
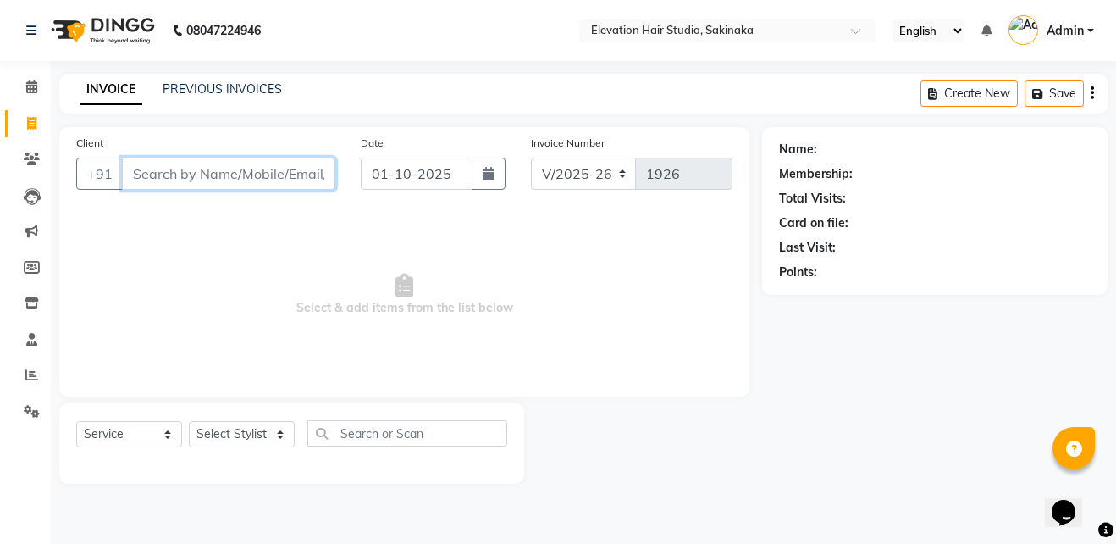
click at [240, 171] on input "Client" at bounding box center [228, 173] width 213 height 32
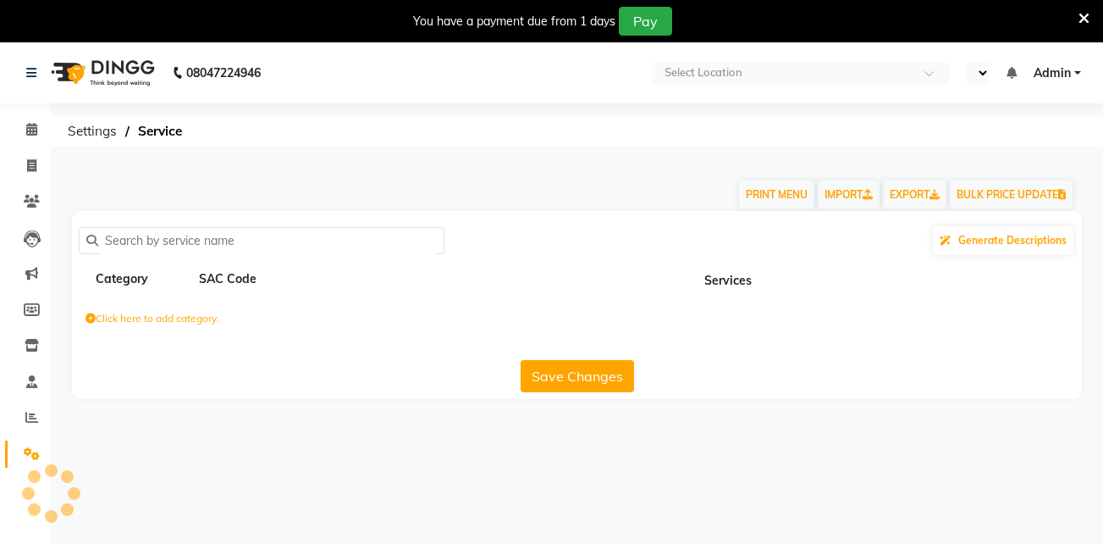
select select "en"
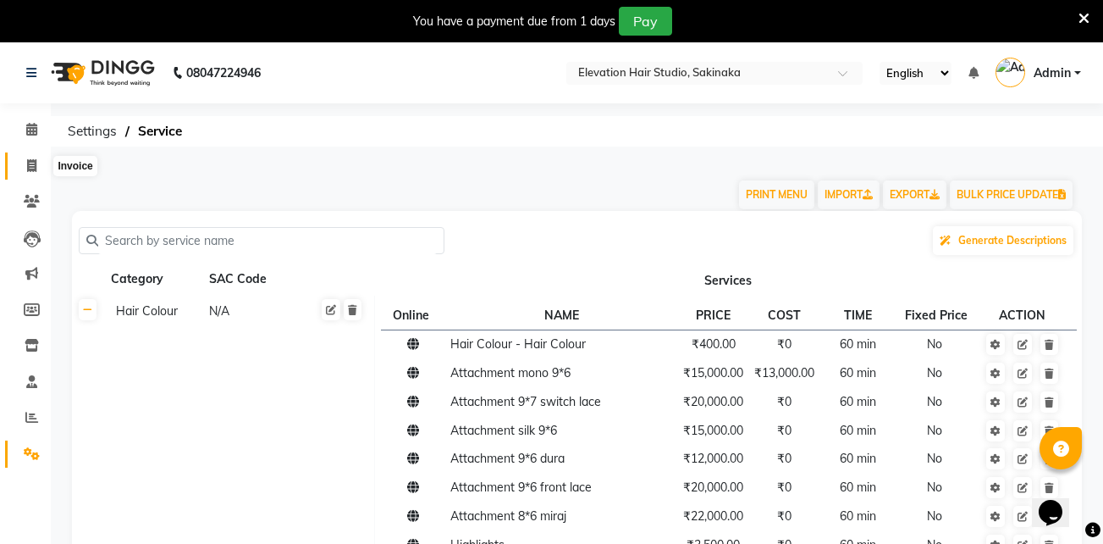
click at [27, 170] on icon at bounding box center [31, 165] width 9 height 13
select select "service"
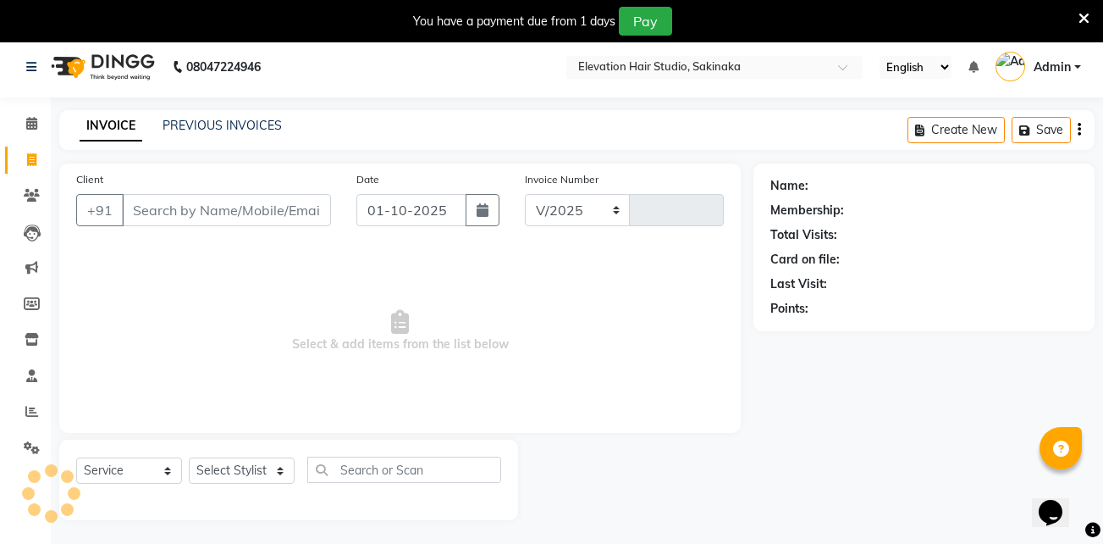
select select "4949"
type input "1926"
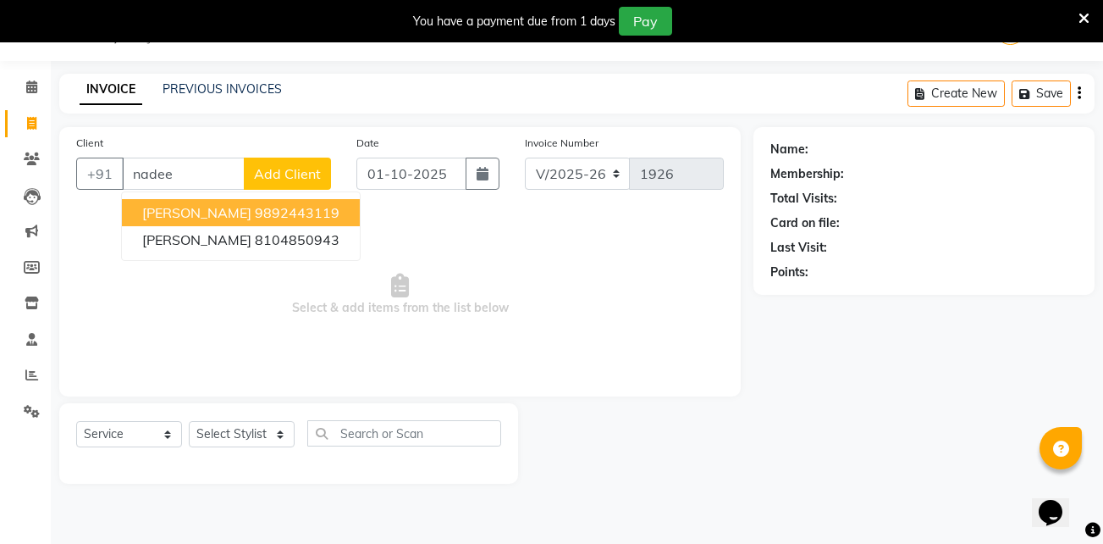
click at [255, 209] on ngb-highlight "9892443119" at bounding box center [297, 212] width 85 height 17
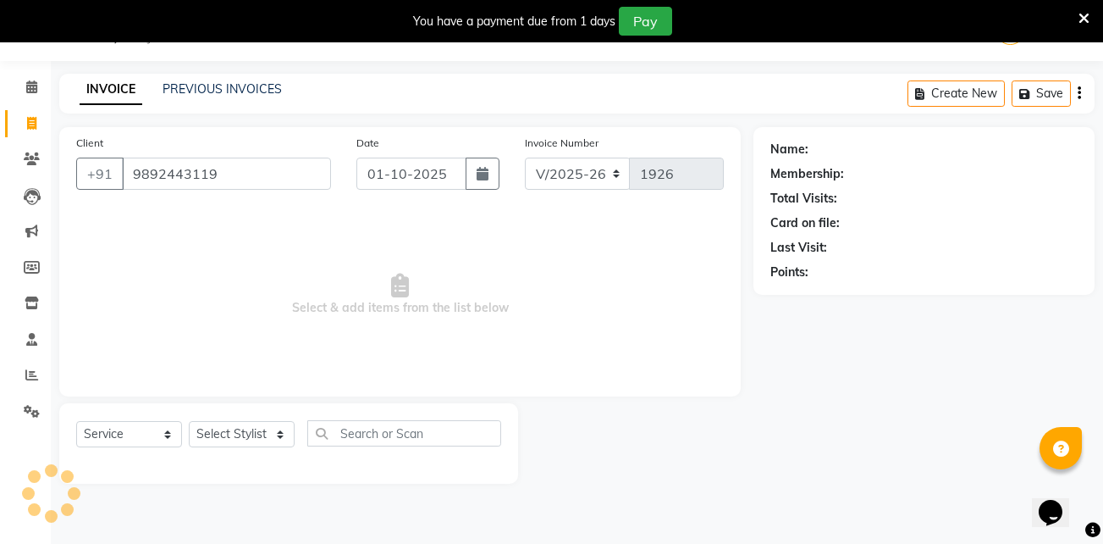
type input "9892443119"
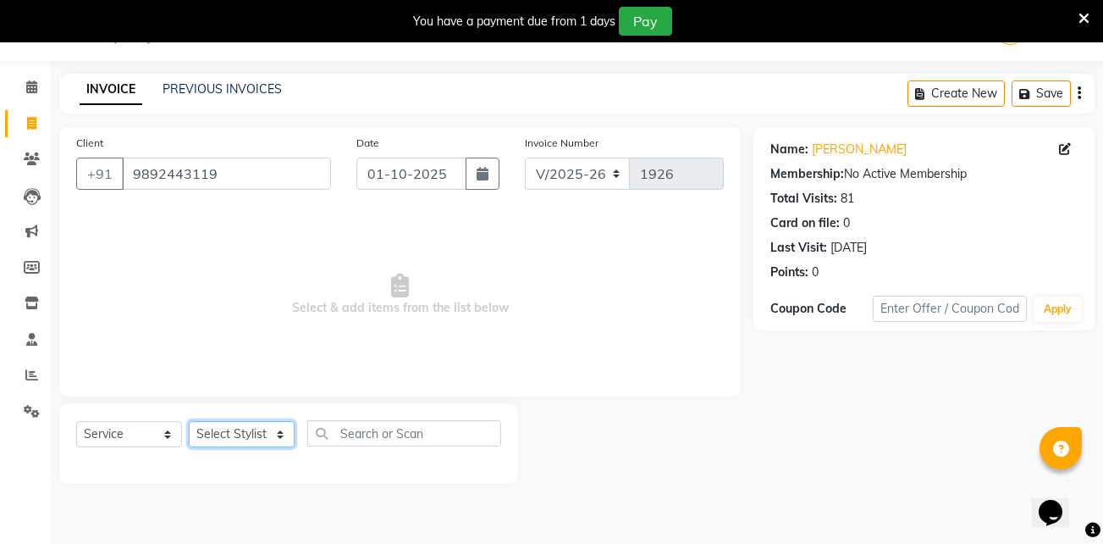
click at [252, 431] on select "Select Stylist Admin (EHS Thane) ANEES DILIP KAPIL PRIYA RUPESH SAHIL Sarfaraz …" at bounding box center [242, 434] width 106 height 26
select select "30865"
click at [189, 421] on select "Select Stylist Admin (EHS Thane) ANEES DILIP KAPIL PRIYA RUPESH SAHIL Sarfaraz …" at bounding box center [242, 434] width 106 height 26
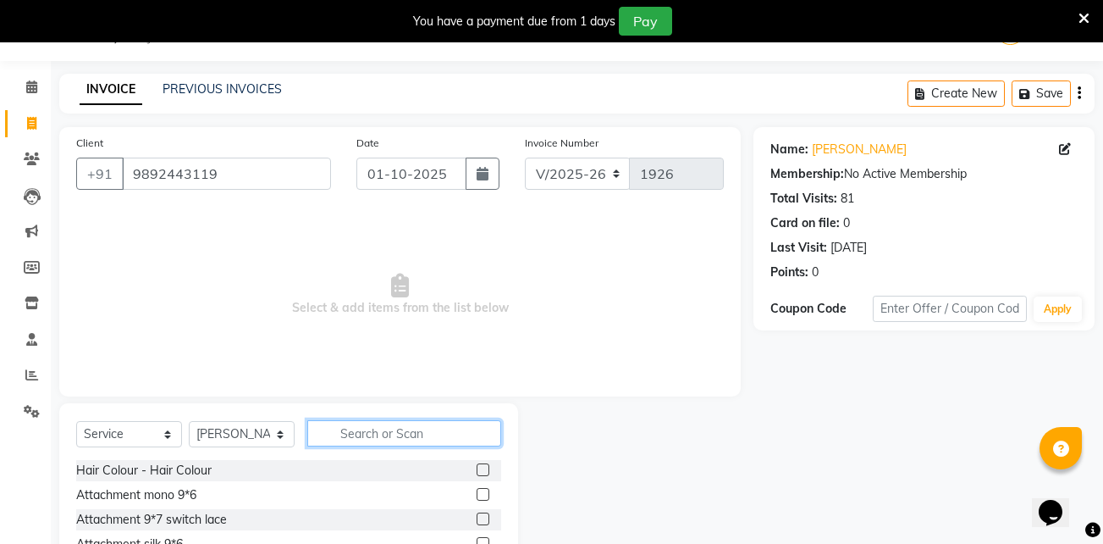
click at [386, 424] on input "text" at bounding box center [404, 433] width 194 height 26
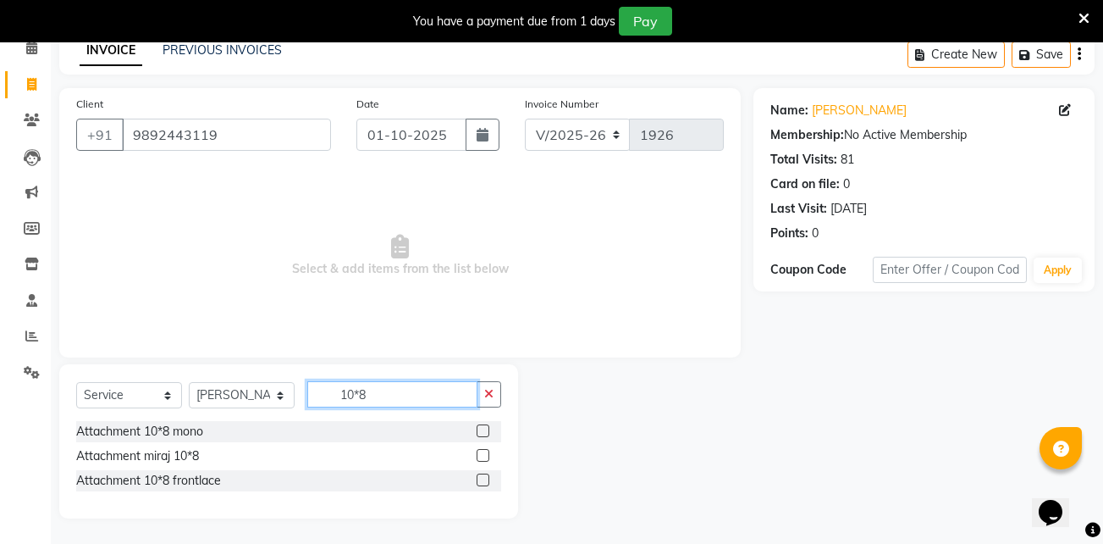
type input "10*8"
click at [483, 483] on label at bounding box center [483, 479] width 13 height 13
click at [483, 483] on input "checkbox" at bounding box center [482, 480] width 11 height 11
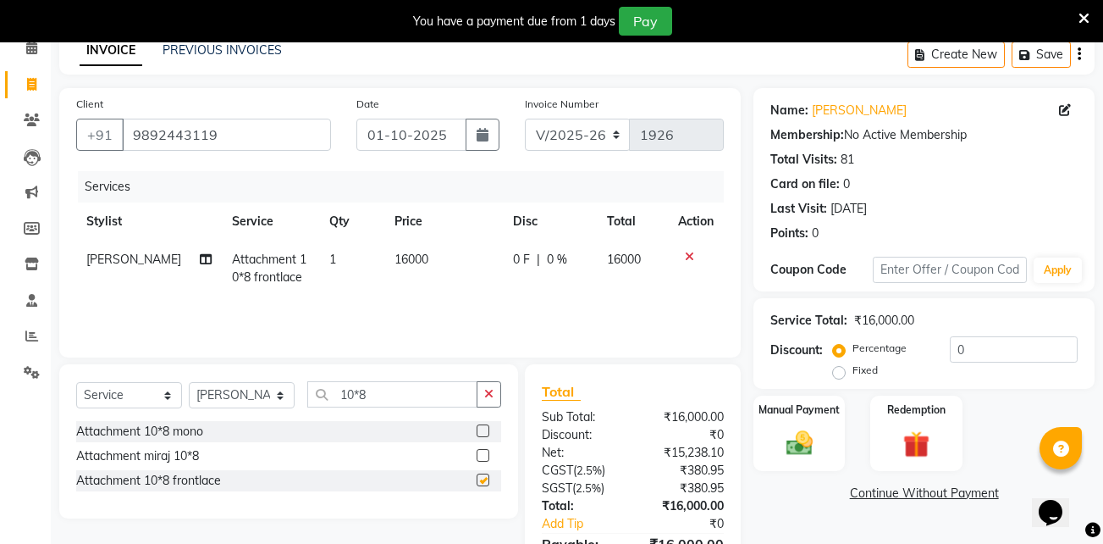
checkbox input "false"
click at [403, 246] on td "16000" at bounding box center [443, 268] width 118 height 56
select select "30865"
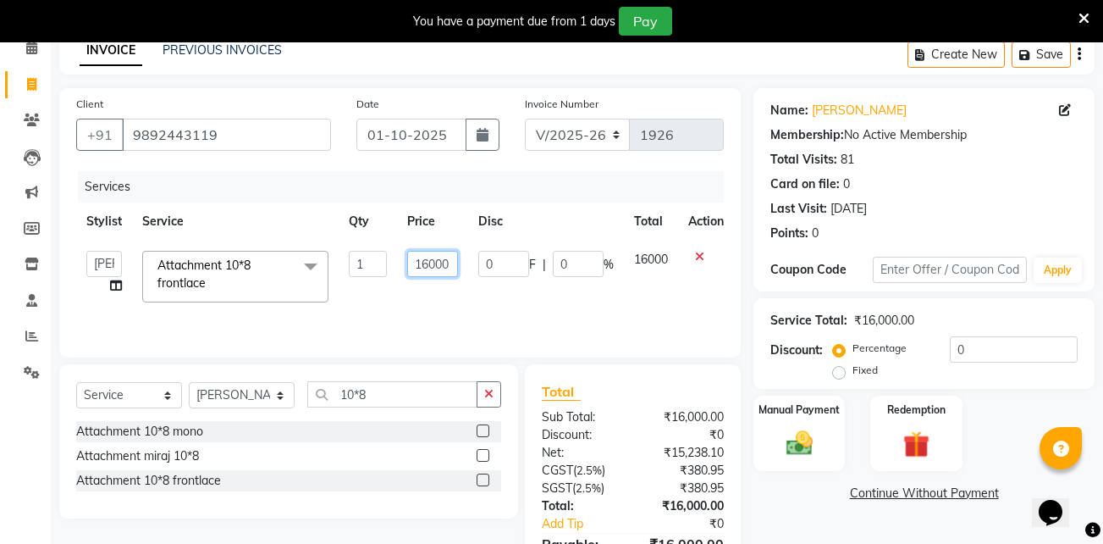
click at [434, 262] on input "16000" at bounding box center [432, 264] width 51 height 26
type input "5000"
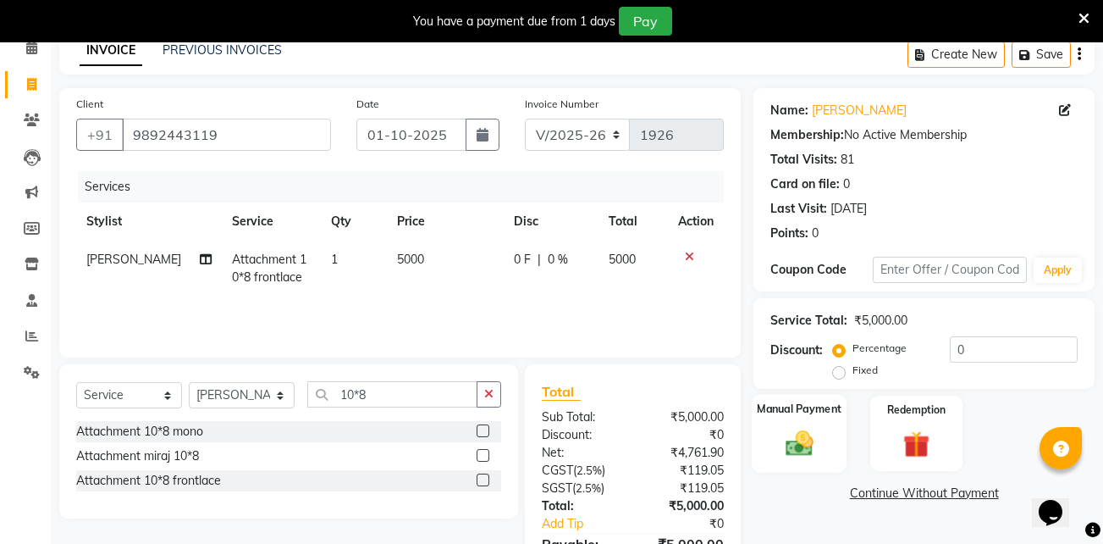
click at [790, 448] on img at bounding box center [799, 443] width 45 height 32
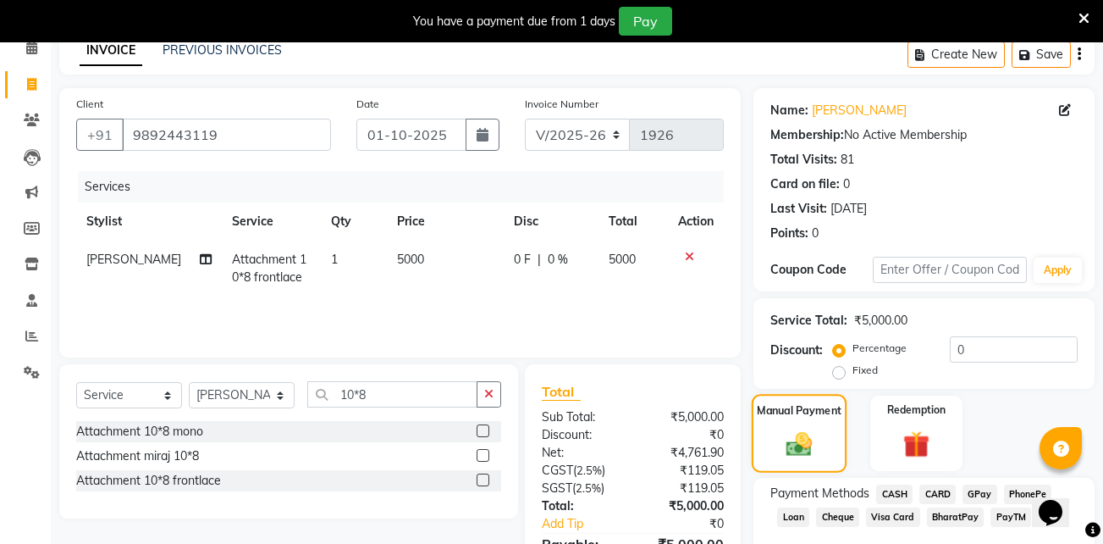
scroll to position [177, 0]
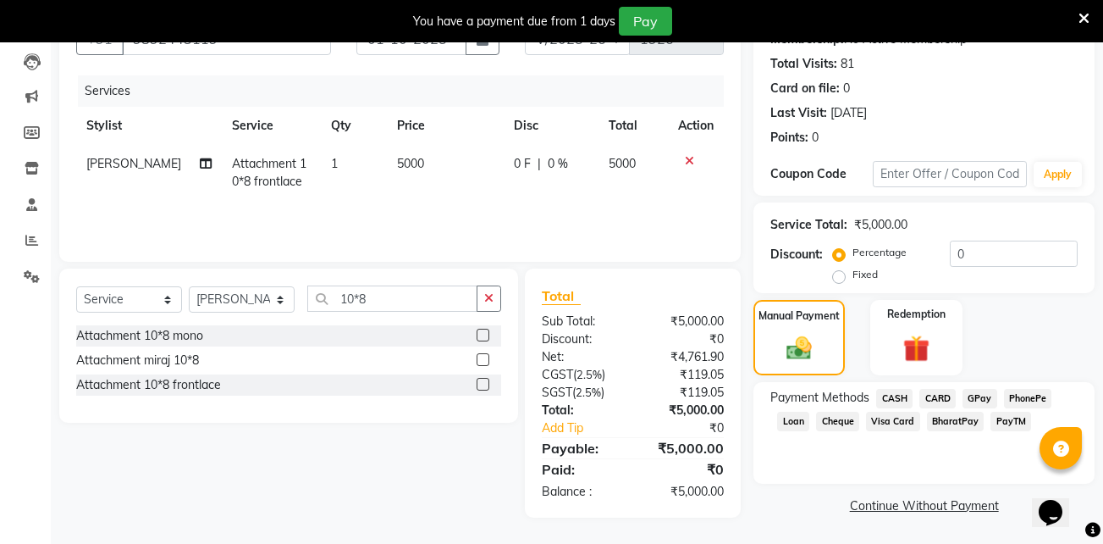
click at [977, 395] on span "GPay" at bounding box center [980, 398] width 35 height 19
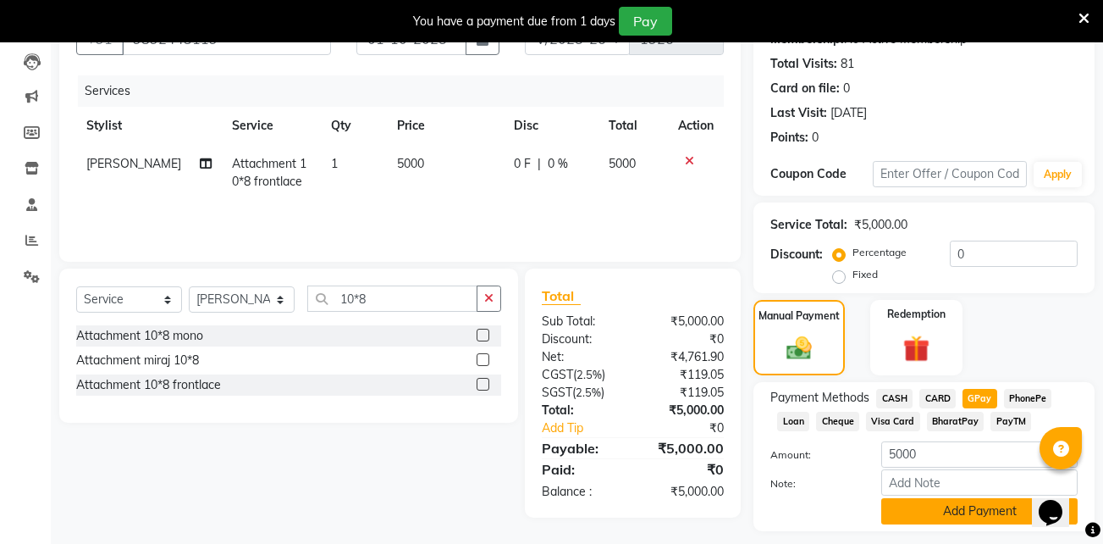
click at [931, 513] on button "Add Payment" at bounding box center [979, 511] width 196 height 26
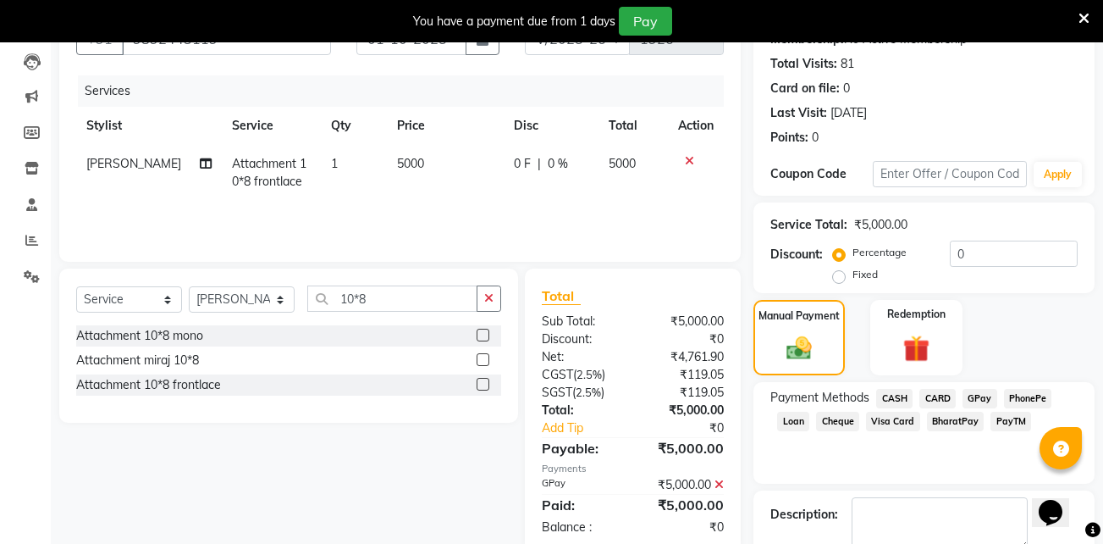
scroll to position [273, 0]
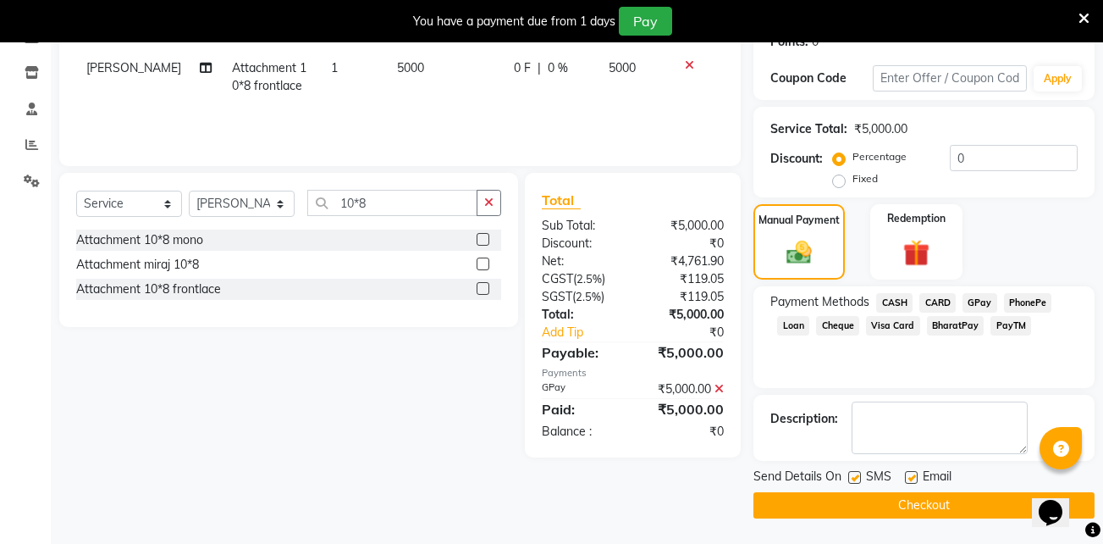
click at [910, 479] on label at bounding box center [911, 477] width 13 height 13
click at [910, 479] on input "checkbox" at bounding box center [910, 477] width 11 height 11
checkbox input "false"
click at [857, 481] on label at bounding box center [854, 477] width 13 height 13
click at [857, 481] on input "checkbox" at bounding box center [853, 477] width 11 height 11
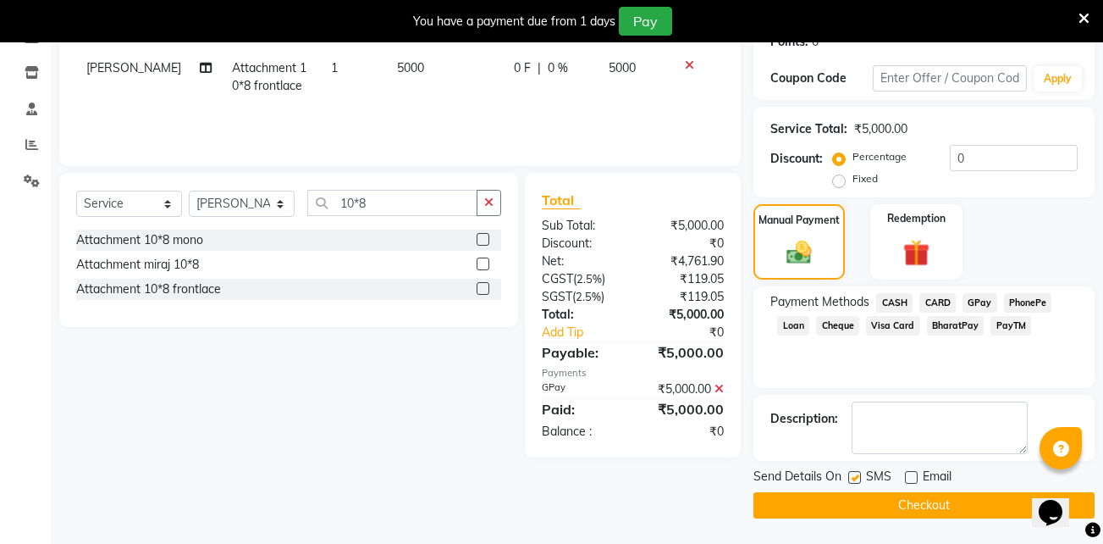
checkbox input "false"
click at [903, 503] on button "Checkout" at bounding box center [924, 505] width 341 height 26
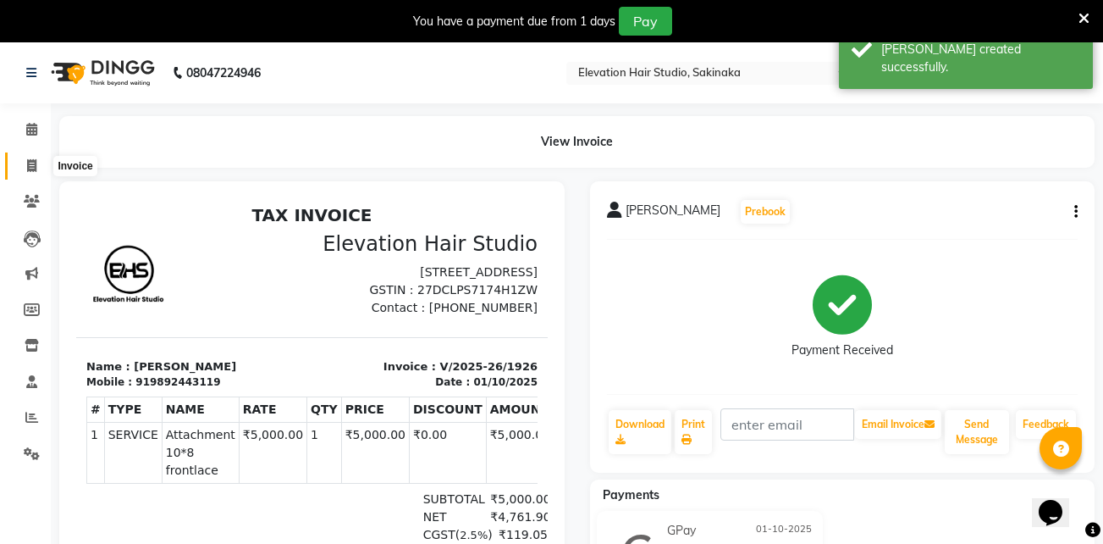
click at [31, 168] on icon at bounding box center [31, 165] width 9 height 13
select select "service"
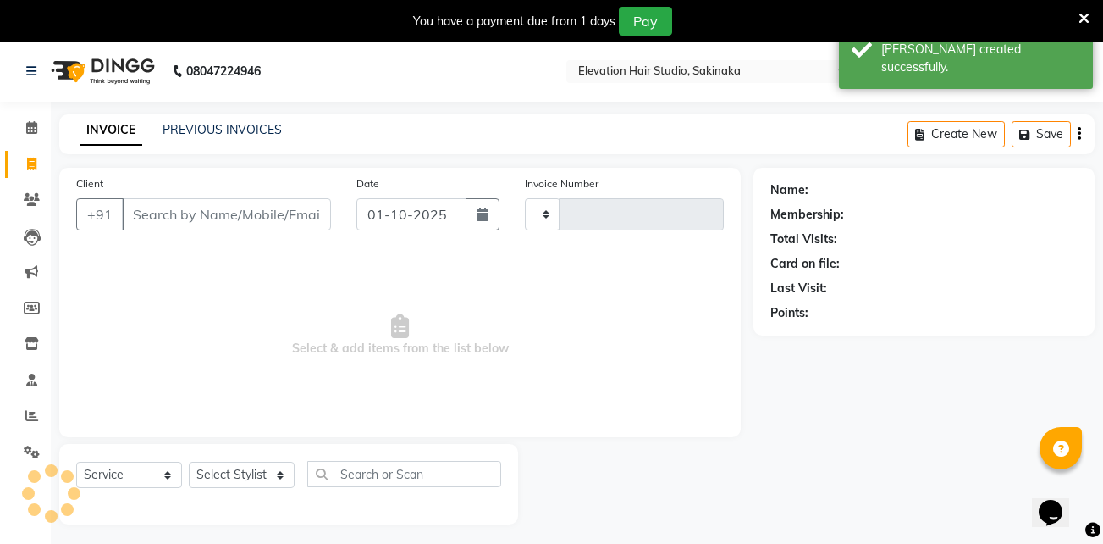
scroll to position [42, 0]
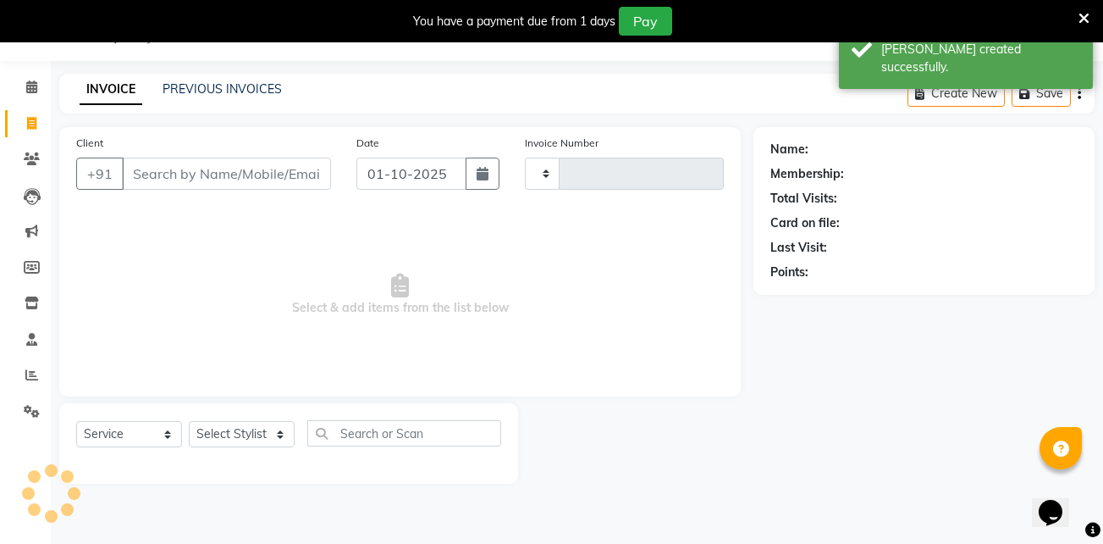
type input "1927"
select select "4949"
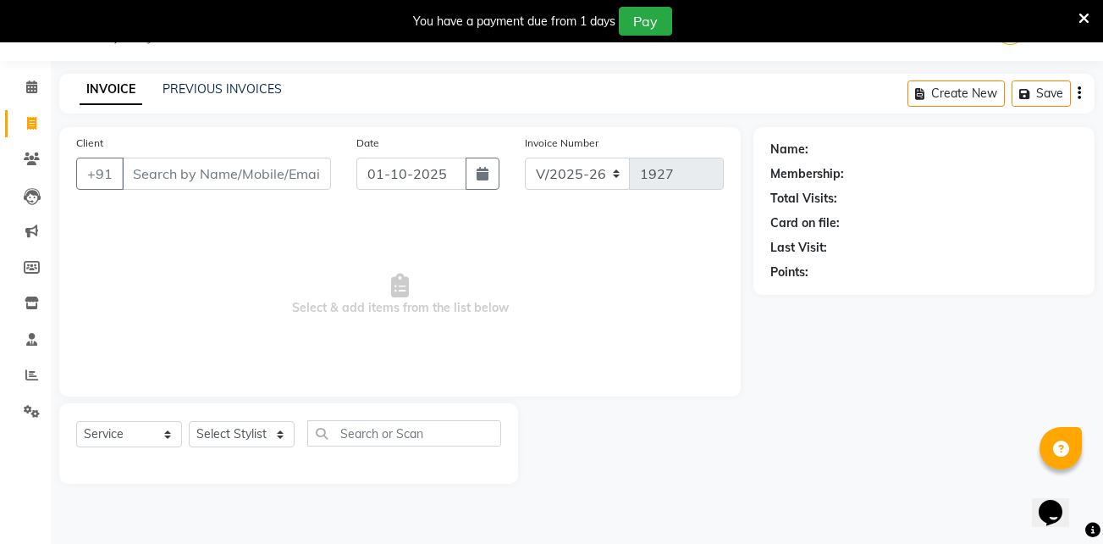
click at [224, 167] on input "Client" at bounding box center [226, 173] width 209 height 32
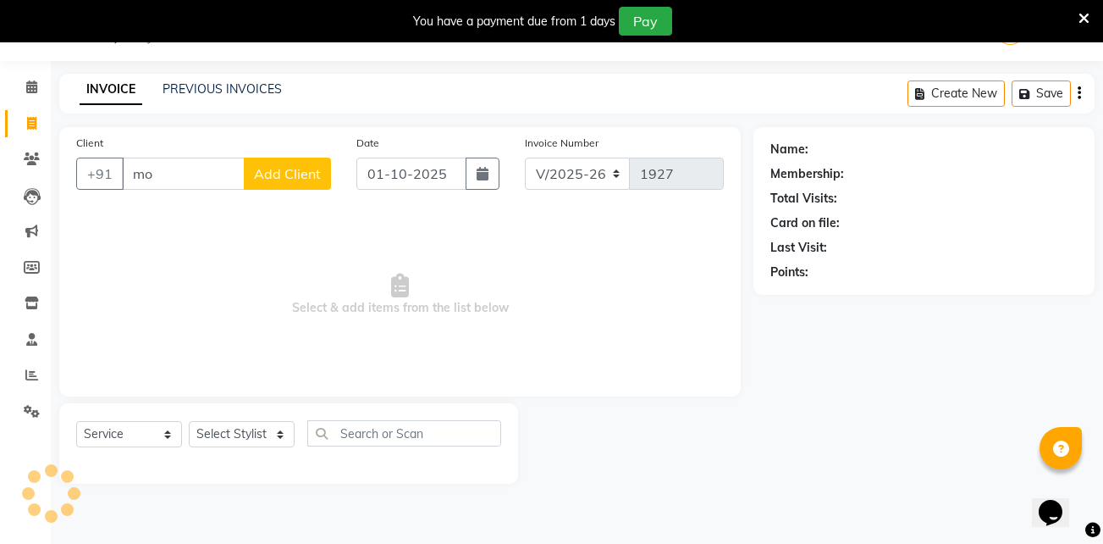
type input "m"
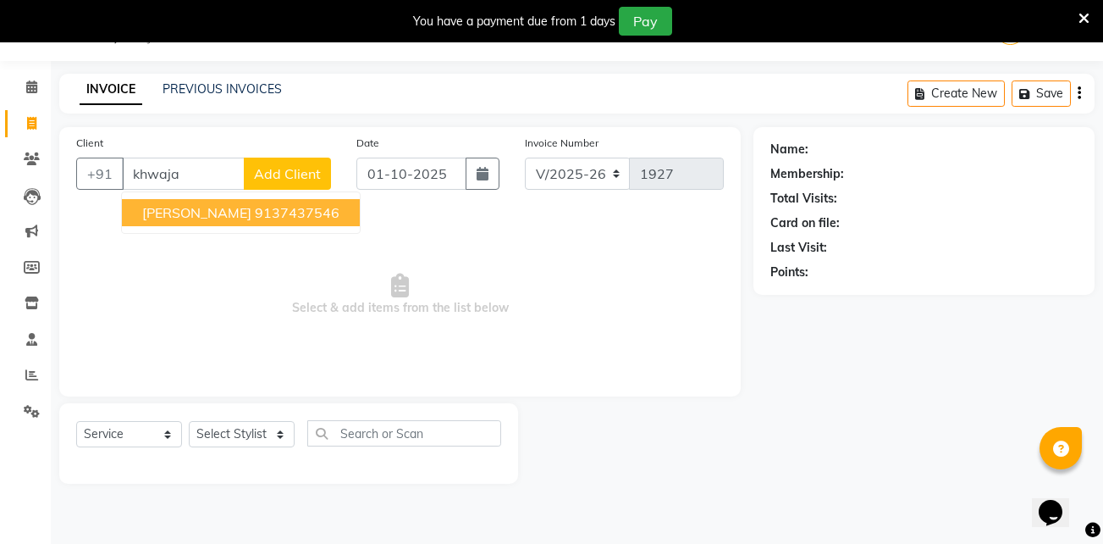
click at [239, 208] on span "MOHSIN KHWAJA" at bounding box center [196, 212] width 109 height 17
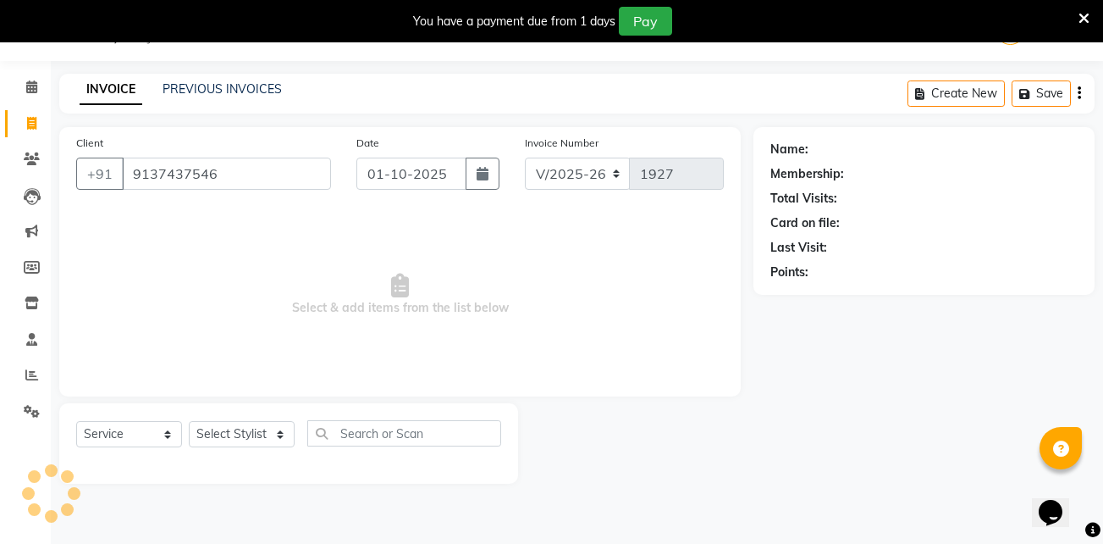
type input "9137437546"
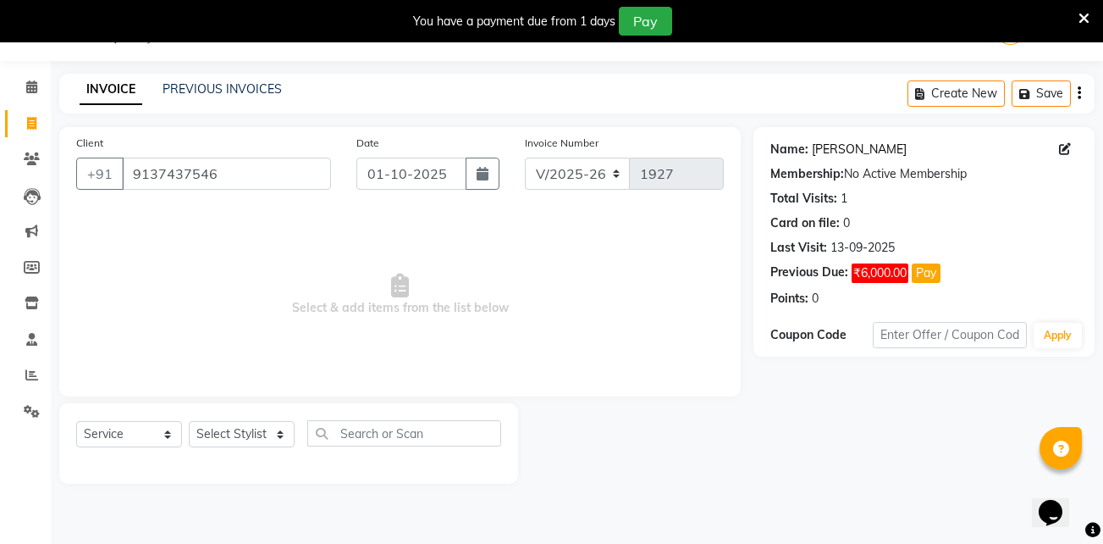
click at [853, 152] on link "Mohsin Khwaja" at bounding box center [859, 150] width 95 height 18
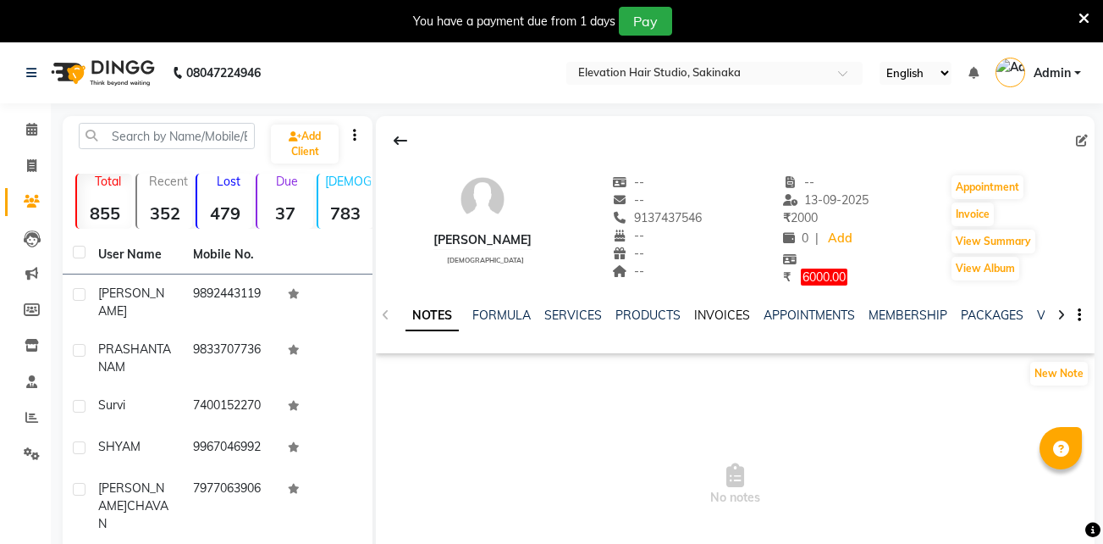
drag, startPoint x: 0, startPoint y: 0, endPoint x: 732, endPoint y: 310, distance: 794.5
click at [732, 310] on link "INVOICES" at bounding box center [722, 314] width 56 height 15
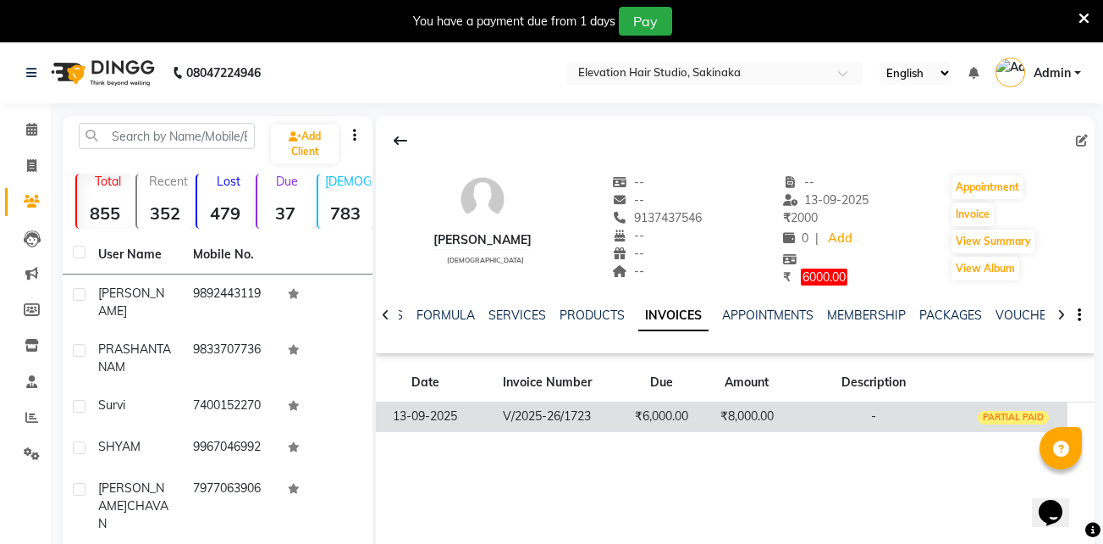
click at [697, 422] on td "₹6,000.00" at bounding box center [662, 416] width 85 height 30
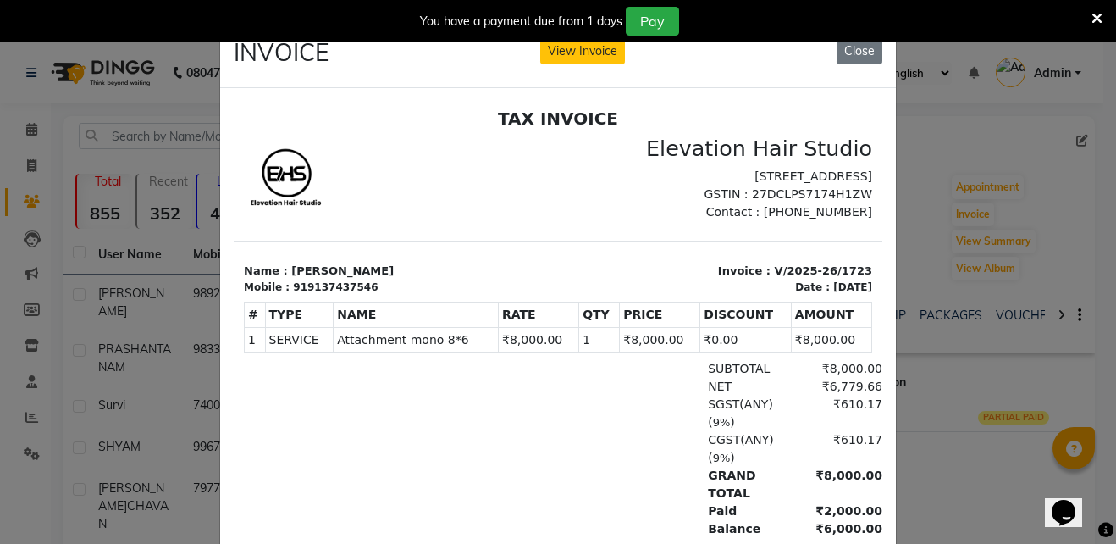
scroll to position [14, 0]
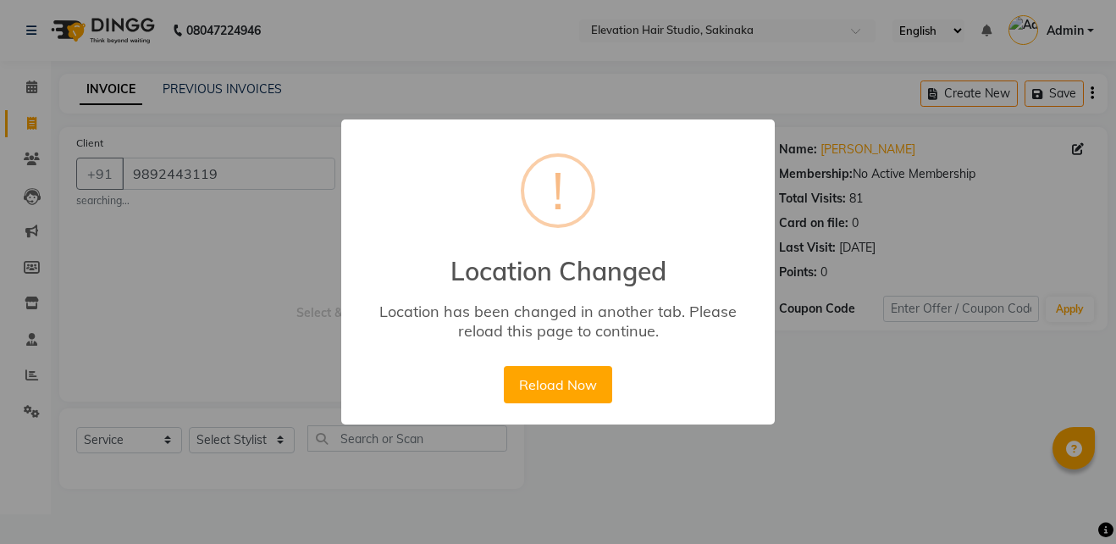
select select "4949"
select select "service"
click at [606, 382] on button "Reload Now" at bounding box center [558, 384] width 108 height 37
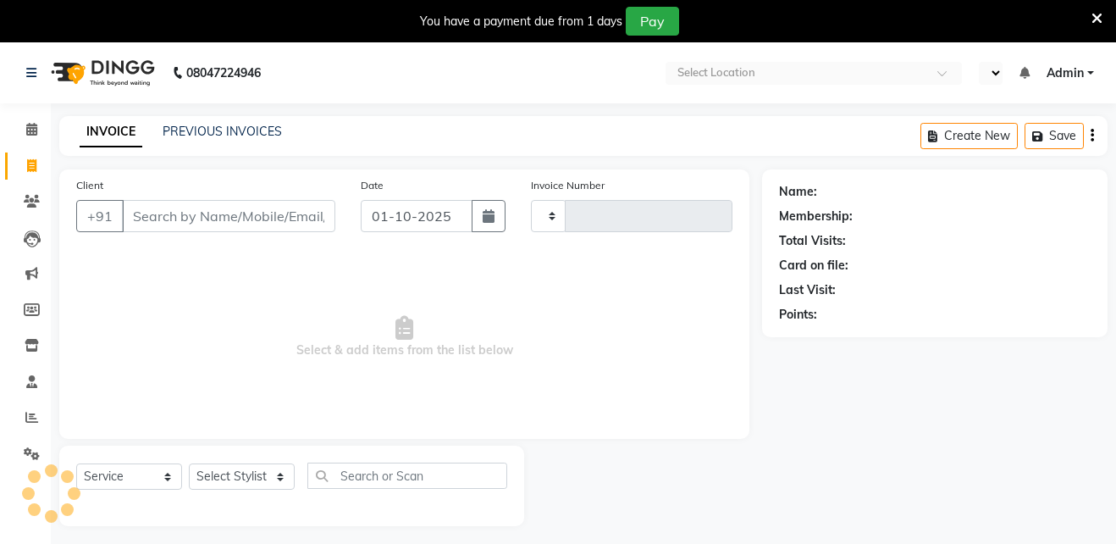
select select "service"
type input "1927"
select select "en"
select select "4949"
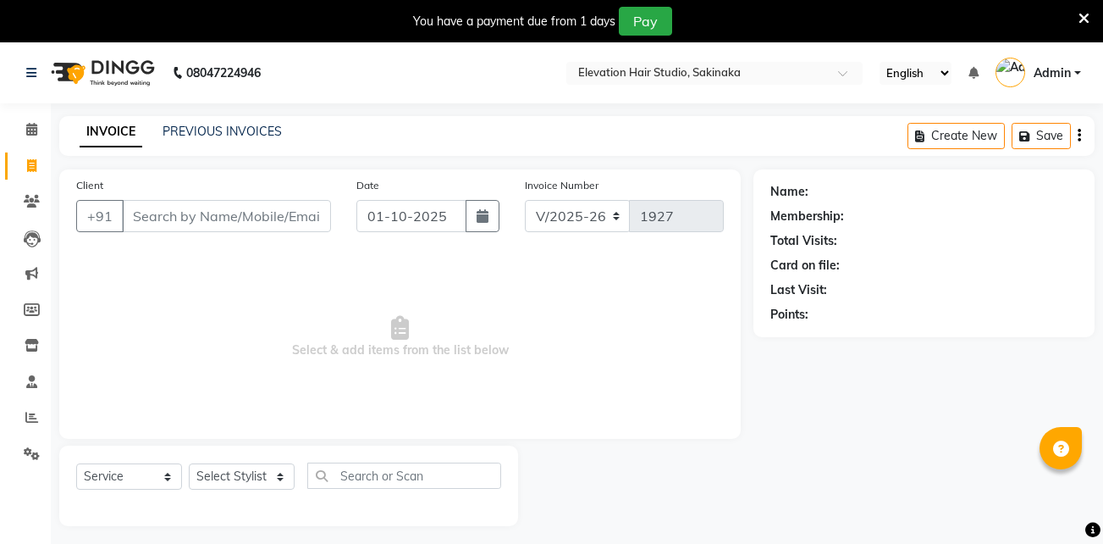
click at [262, 216] on input "Client" at bounding box center [226, 216] width 209 height 32
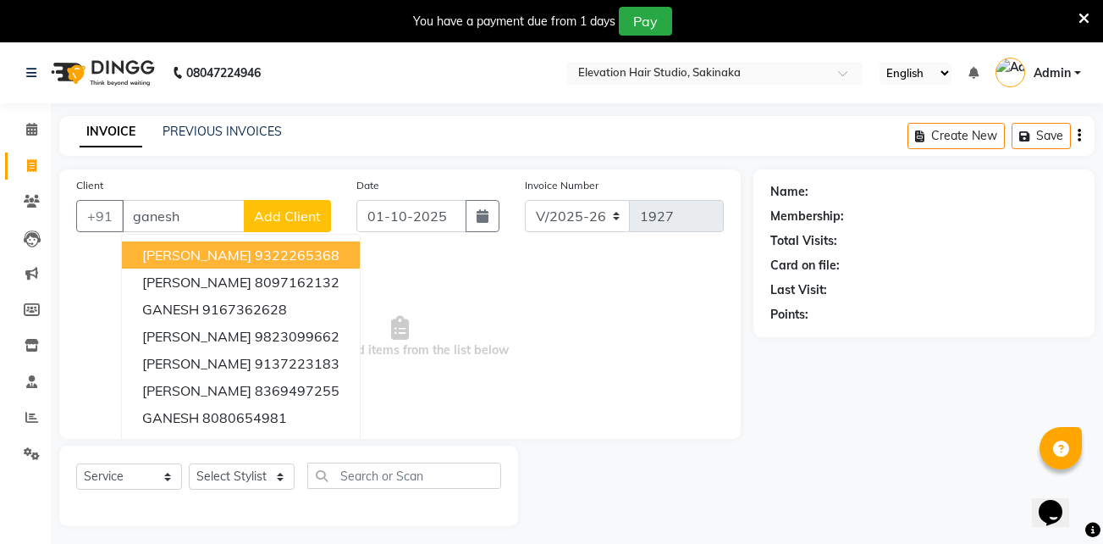
click at [277, 257] on ngb-highlight "9322265368" at bounding box center [297, 254] width 85 height 17
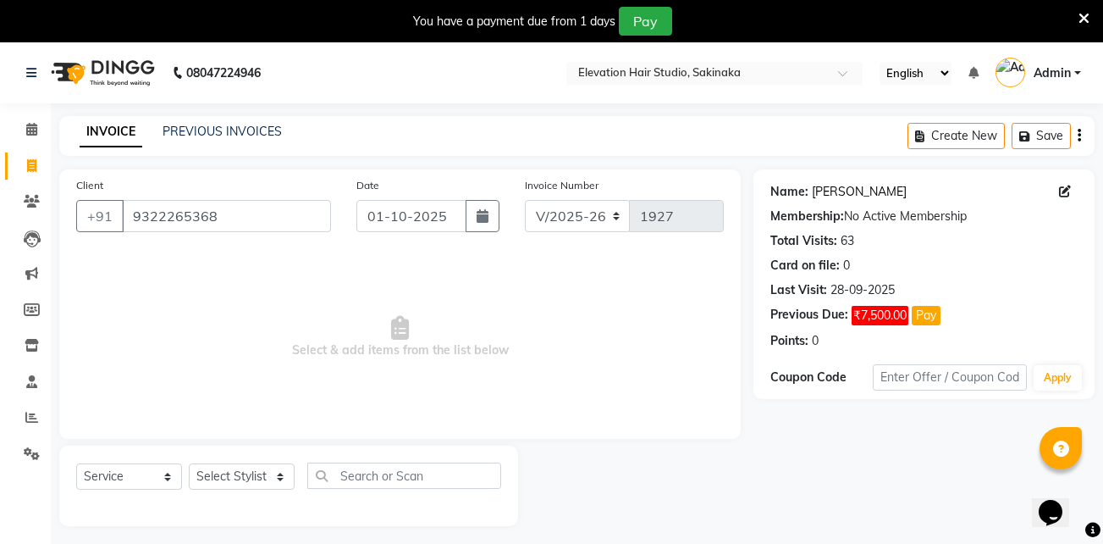
click at [842, 190] on link "[PERSON_NAME]" at bounding box center [859, 192] width 95 height 18
click at [321, 219] on input "9322265368" at bounding box center [226, 216] width 209 height 32
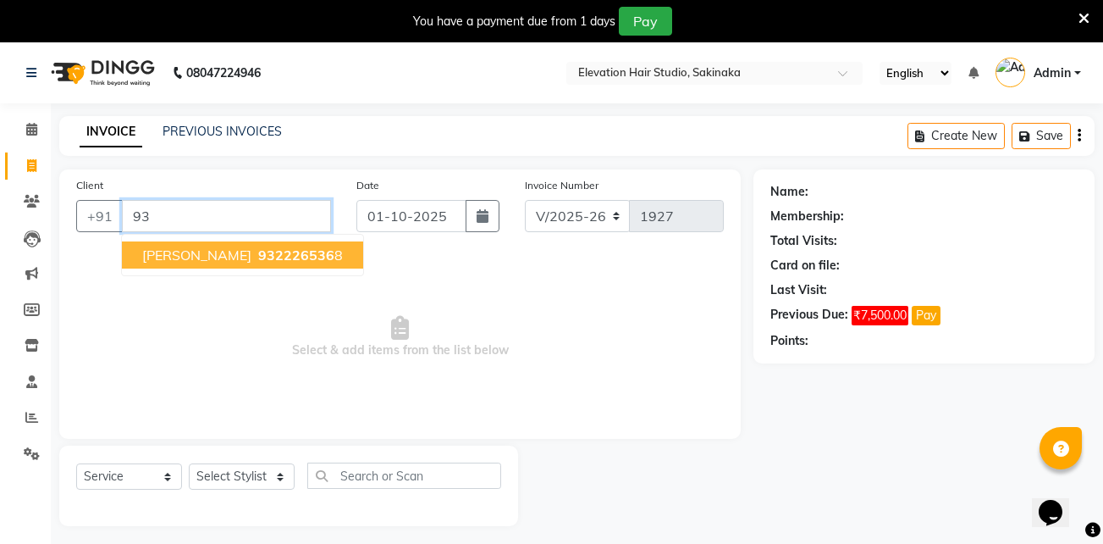
type input "9"
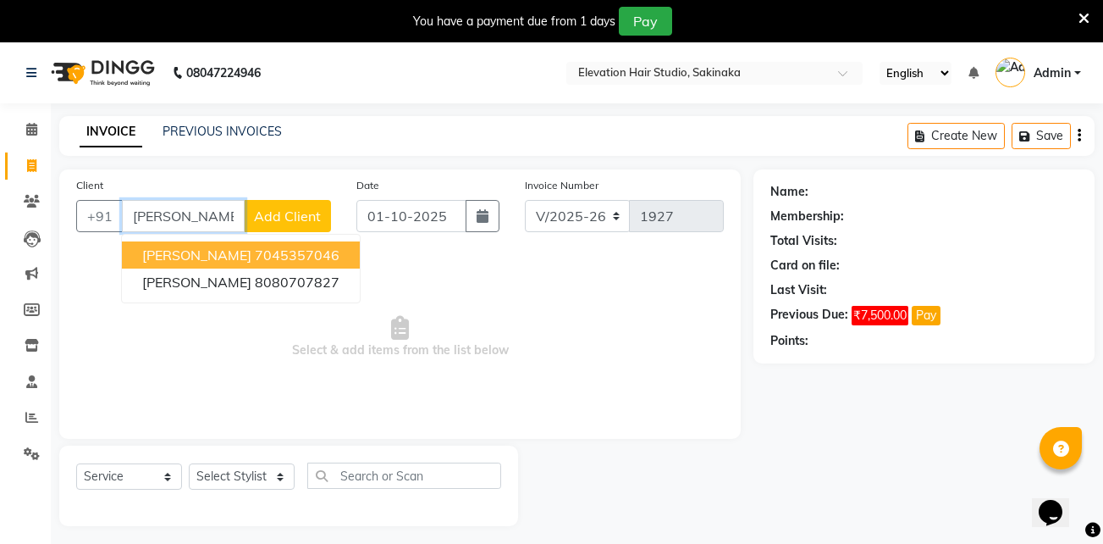
click at [205, 244] on button "[PERSON_NAME] 7045357046" at bounding box center [241, 254] width 238 height 27
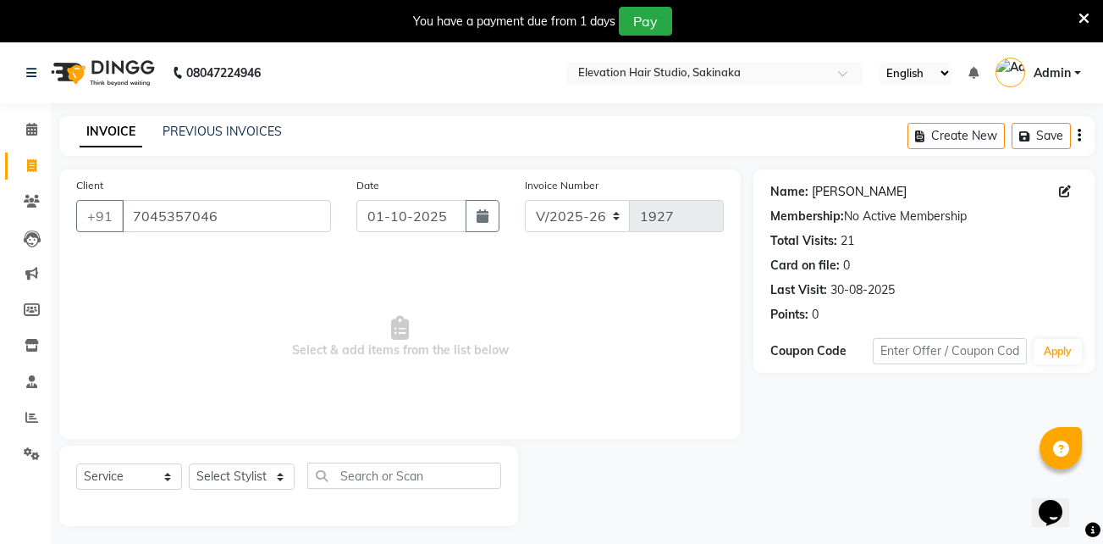
click at [816, 193] on link "[PERSON_NAME]" at bounding box center [859, 192] width 95 height 18
drag, startPoint x: 401, startPoint y: 346, endPoint x: 536, endPoint y: 351, distance: 135.6
click at [536, 351] on span "Select & add items from the list below" at bounding box center [400, 336] width 648 height 169
click at [505, 266] on span "Select & add items from the list below" at bounding box center [400, 336] width 648 height 169
click at [1086, 11] on icon at bounding box center [1084, 18] width 11 height 15
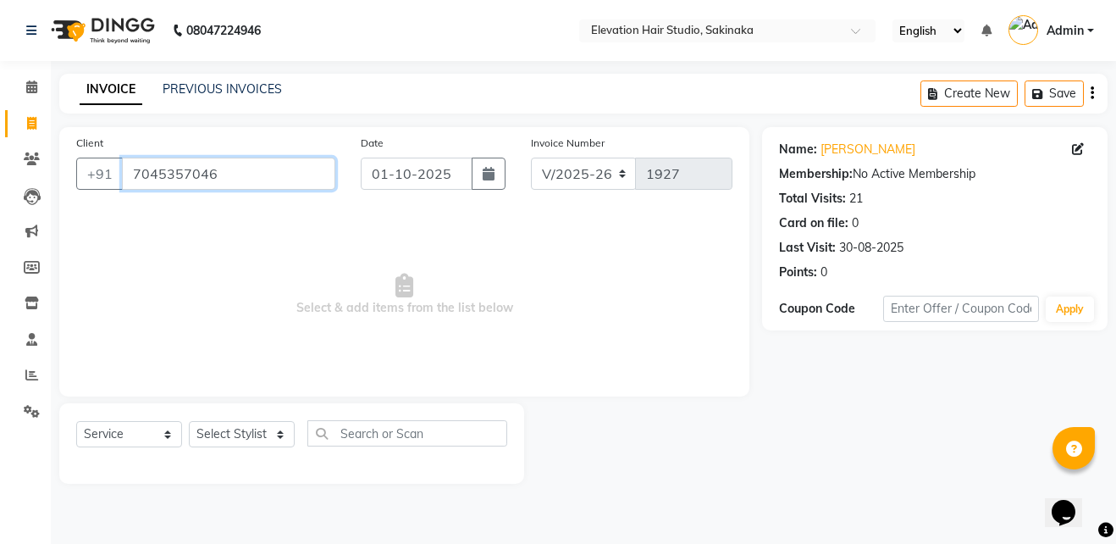
click at [245, 189] on input "7045357046" at bounding box center [228, 173] width 213 height 32
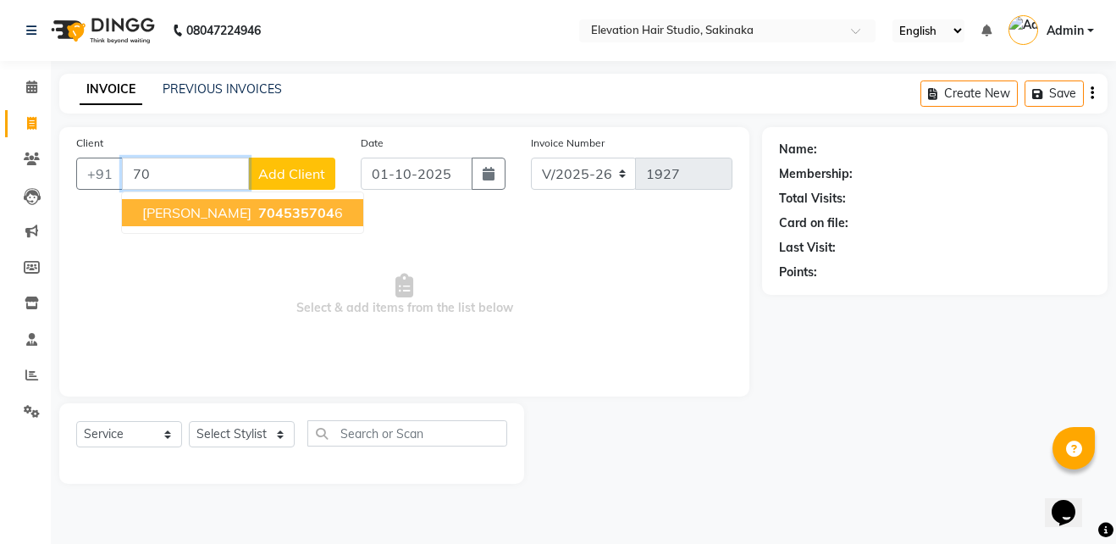
type input "7"
click at [222, 208] on ngb-highlight "9004408875" at bounding box center [240, 212] width 85 height 17
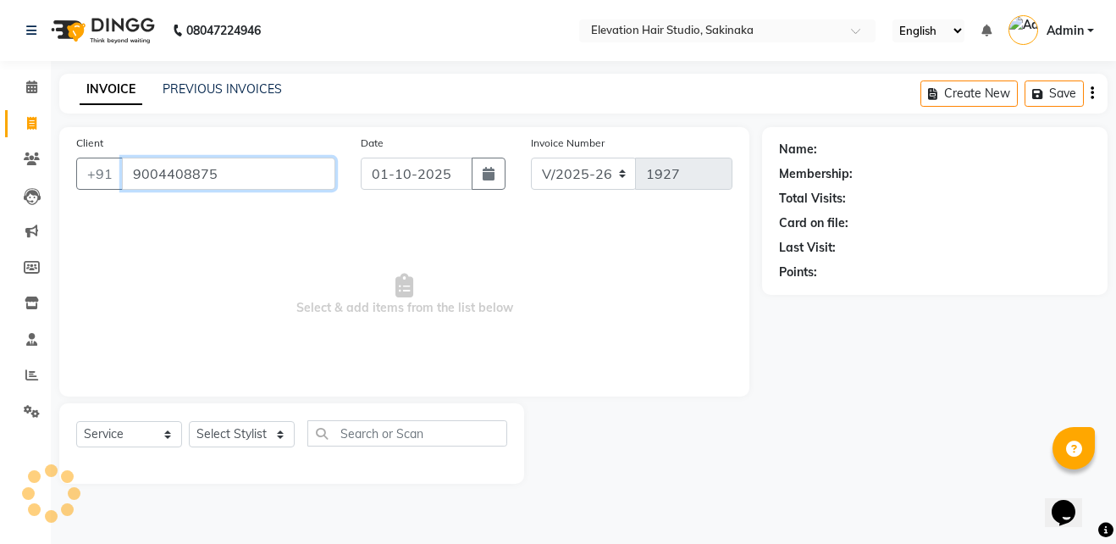
type input "9004408875"
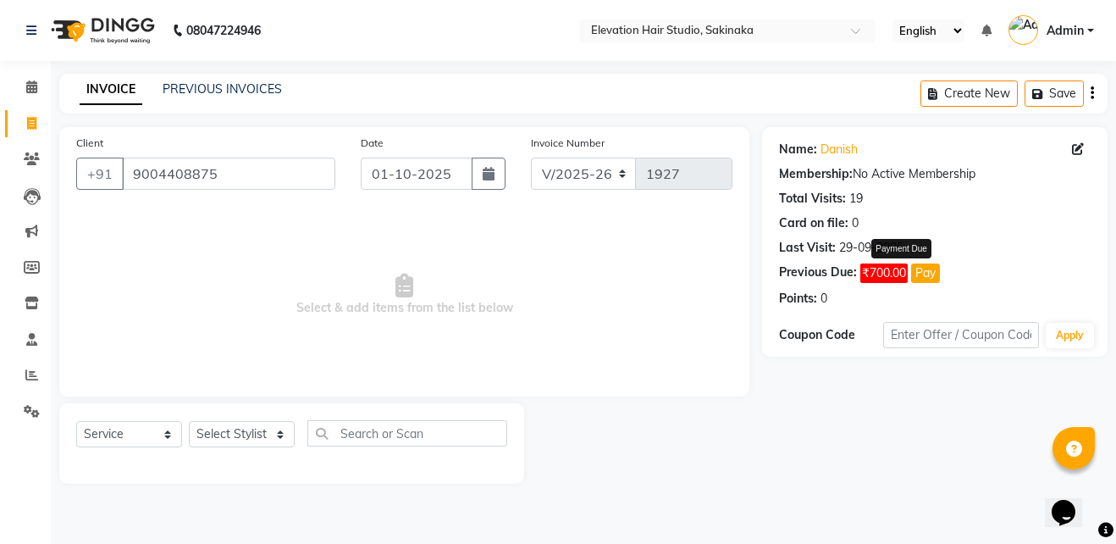
click at [935, 273] on button "Pay" at bounding box center [925, 272] width 29 height 19
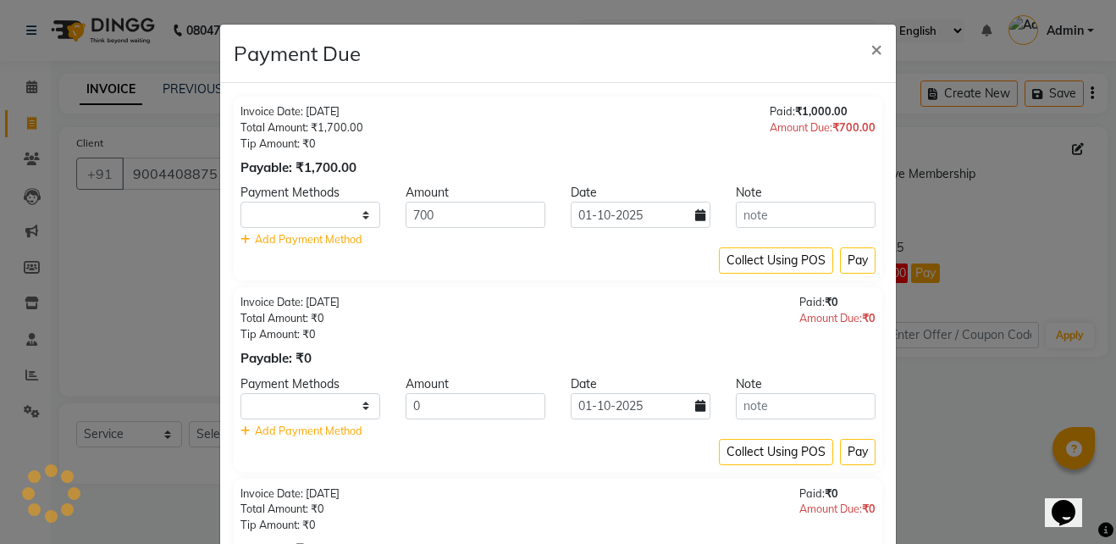
select select "1"
click at [321, 210] on select "CASH CARD GPay PhonePe Loan Cheque Visa Card BharatPay PayTM" at bounding box center [310, 215] width 140 height 26
select select "5"
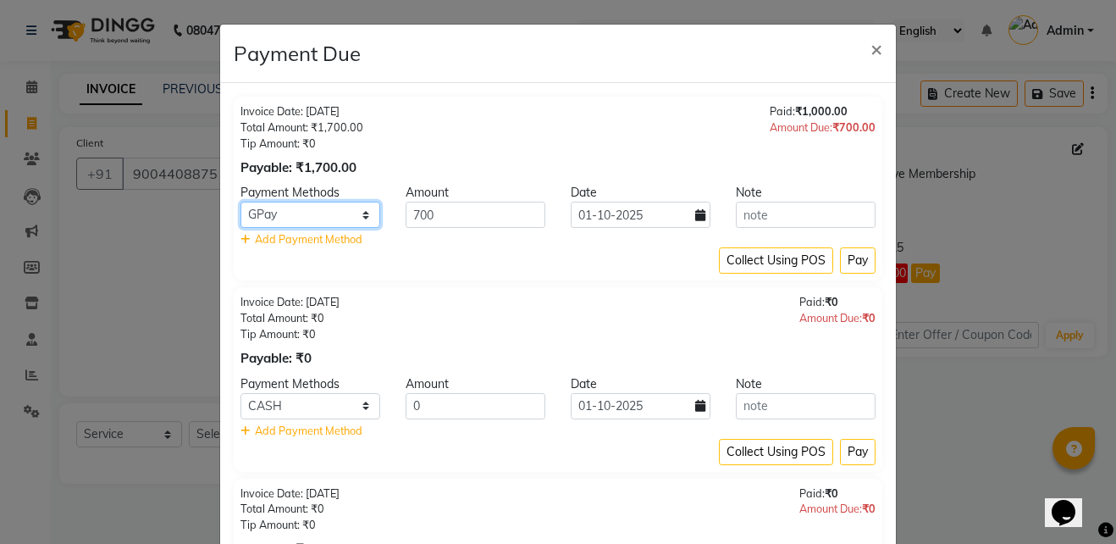
click at [240, 202] on select "CASH CARD GPay PhonePe Loan Cheque Visa Card BharatPay PayTM" at bounding box center [310, 215] width 140 height 26
click at [854, 266] on button "Pay" at bounding box center [858, 260] width 36 height 26
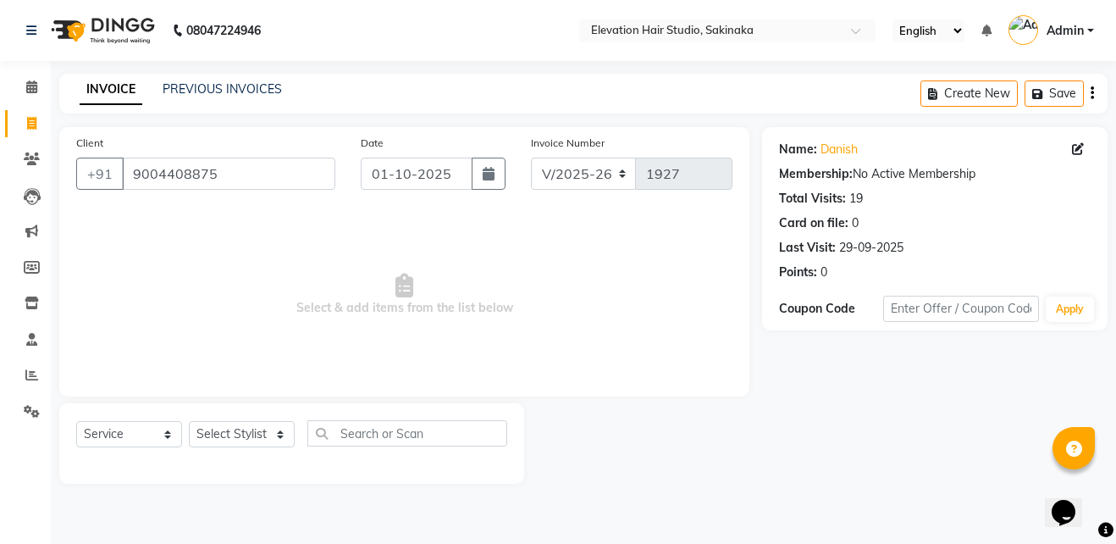
drag, startPoint x: 405, startPoint y: 312, endPoint x: 533, endPoint y: 300, distance: 128.4
click at [533, 300] on span "Select & add items from the list below" at bounding box center [404, 294] width 656 height 169
drag, startPoint x: 400, startPoint y: 310, endPoint x: 556, endPoint y: 321, distance: 157.0
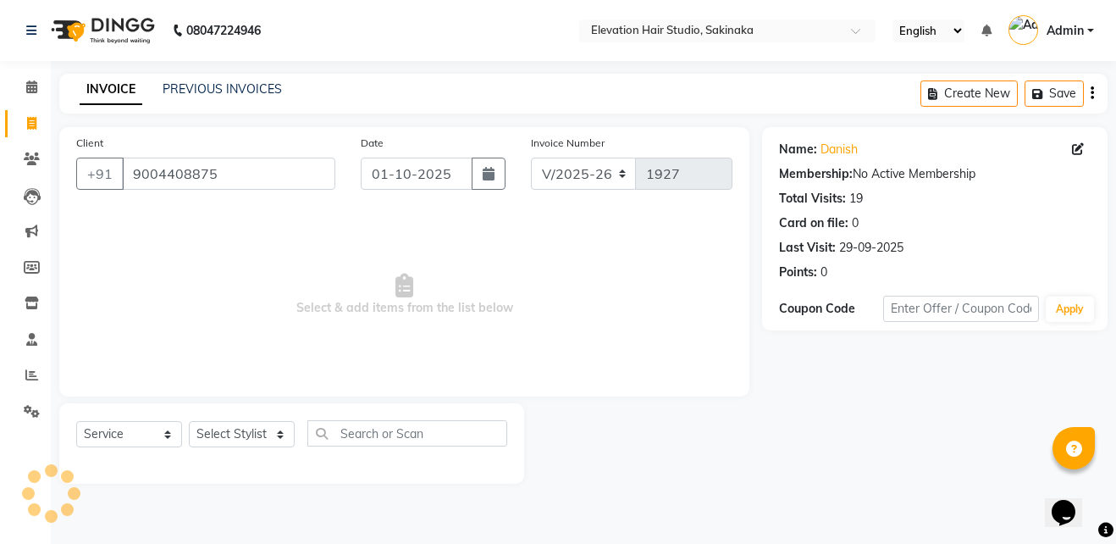
click at [556, 321] on span "Select & add items from the list below" at bounding box center [404, 294] width 656 height 169
click at [211, 88] on link "PREVIOUS INVOICES" at bounding box center [222, 88] width 119 height 15
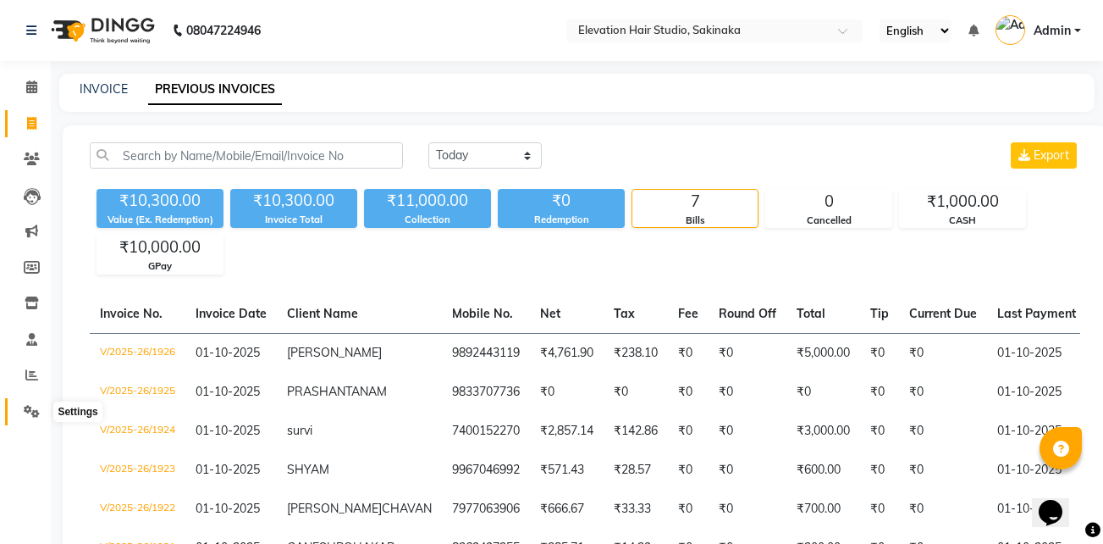
click at [43, 408] on span at bounding box center [32, 411] width 30 height 19
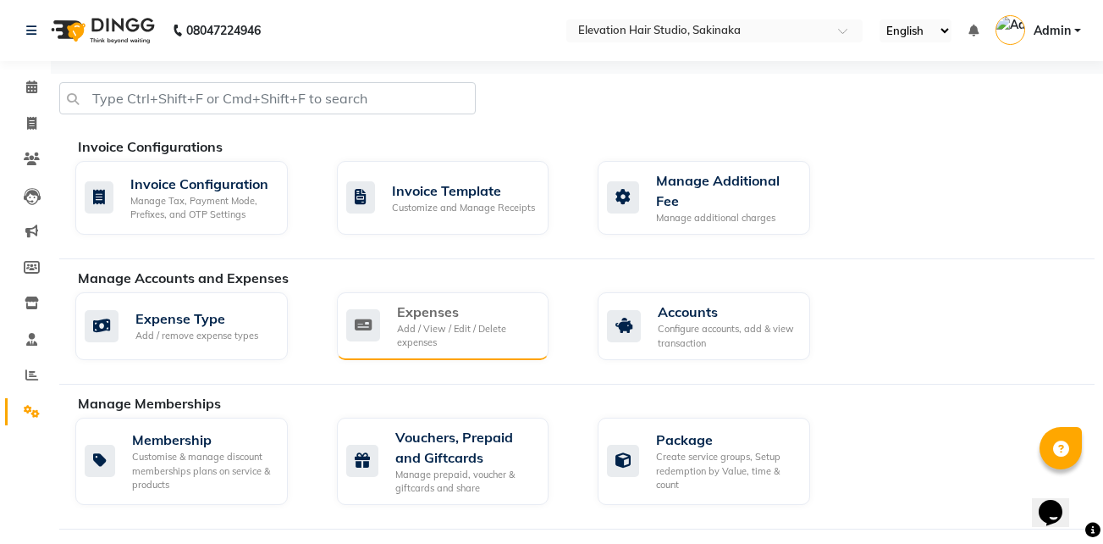
click at [500, 339] on div "Add / View / Edit / Delete expenses" at bounding box center [466, 336] width 139 height 28
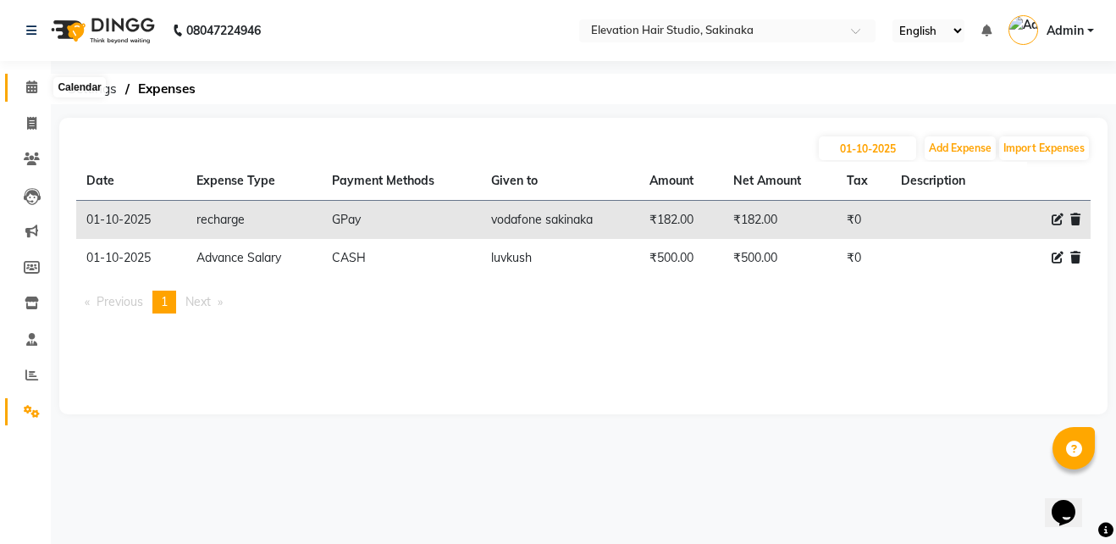
click at [38, 86] on span at bounding box center [32, 87] width 30 height 19
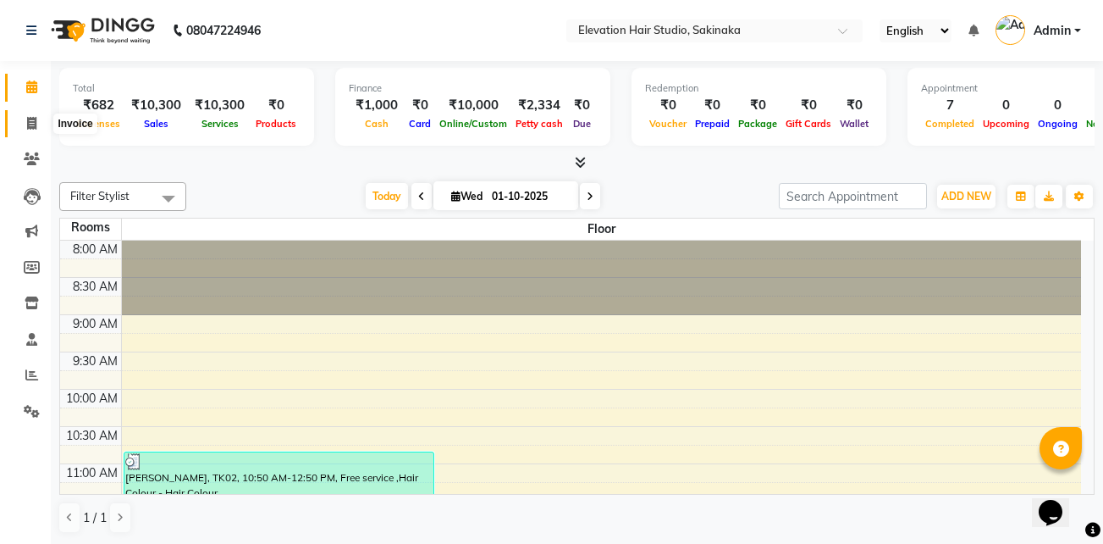
click at [29, 121] on icon at bounding box center [31, 123] width 9 height 13
select select "service"
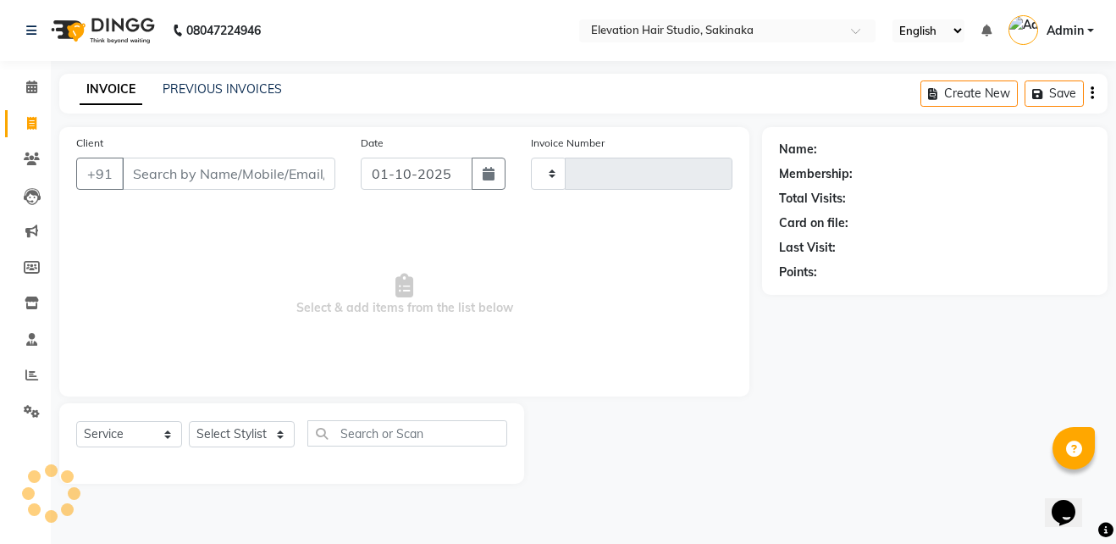
type input "1927"
select select "4949"
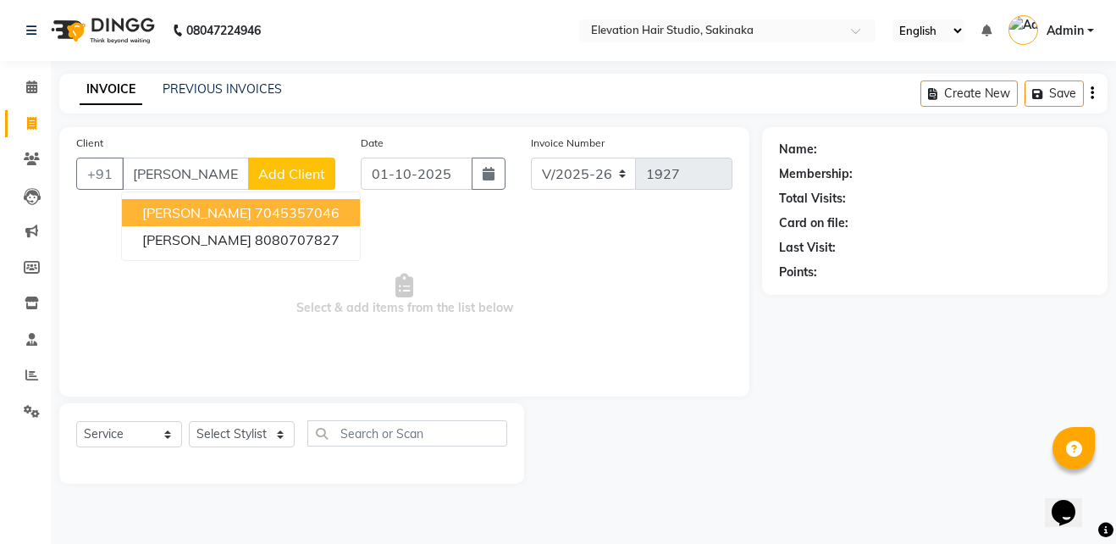
click at [255, 210] on ngb-highlight "7045357046" at bounding box center [297, 212] width 85 height 17
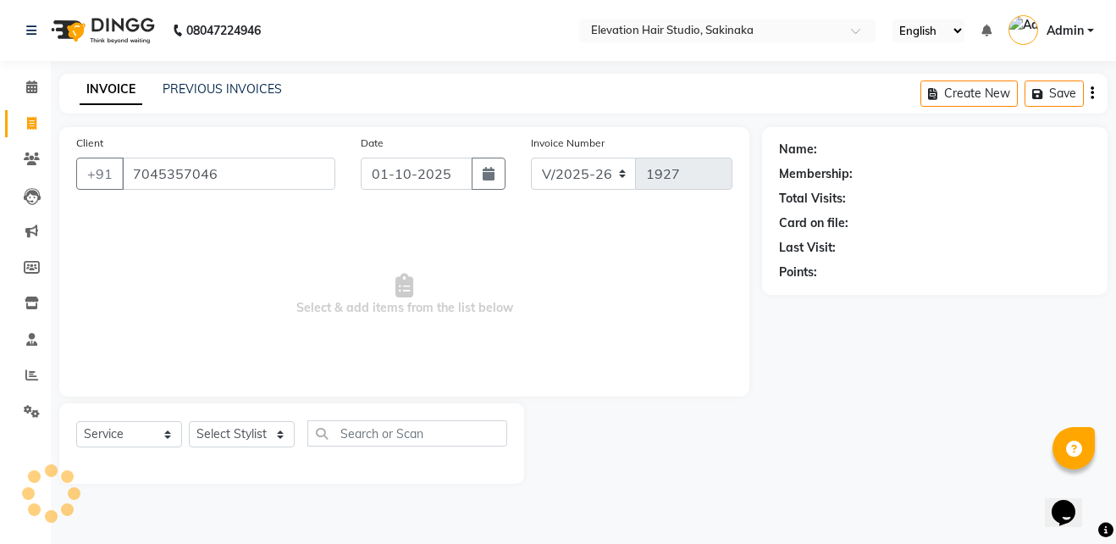
type input "7045357046"
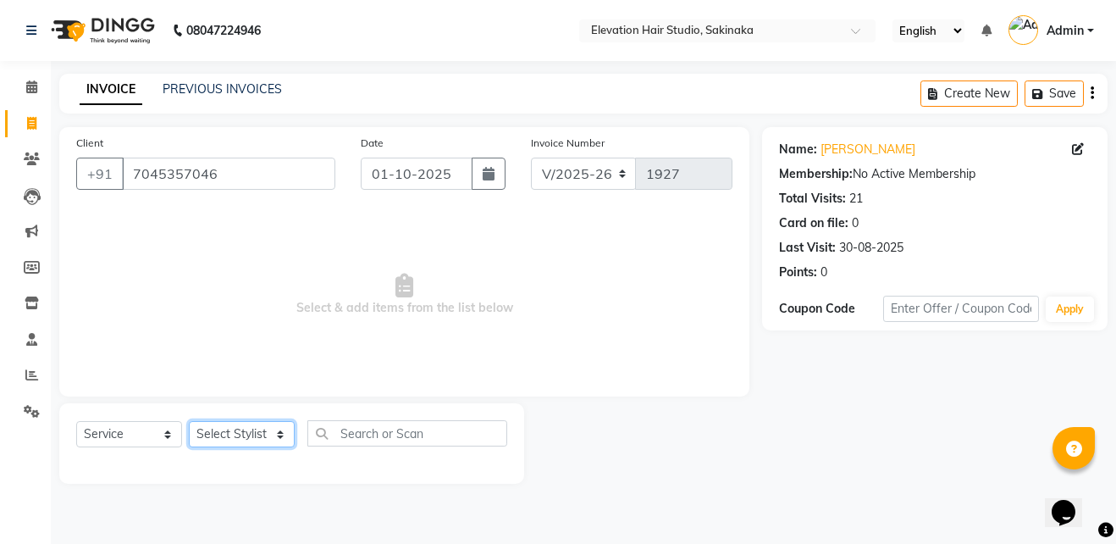
click at [250, 435] on select "Select Stylist Admin (EHS Thane) ANEES DILIP KAPIL PRIYA RUPESH SAHIL Sarfaraz …" at bounding box center [242, 434] width 106 height 26
click at [416, 292] on span "Select & add items from the list below" at bounding box center [404, 294] width 656 height 169
click at [255, 90] on link "PREVIOUS INVOICES" at bounding box center [222, 88] width 119 height 15
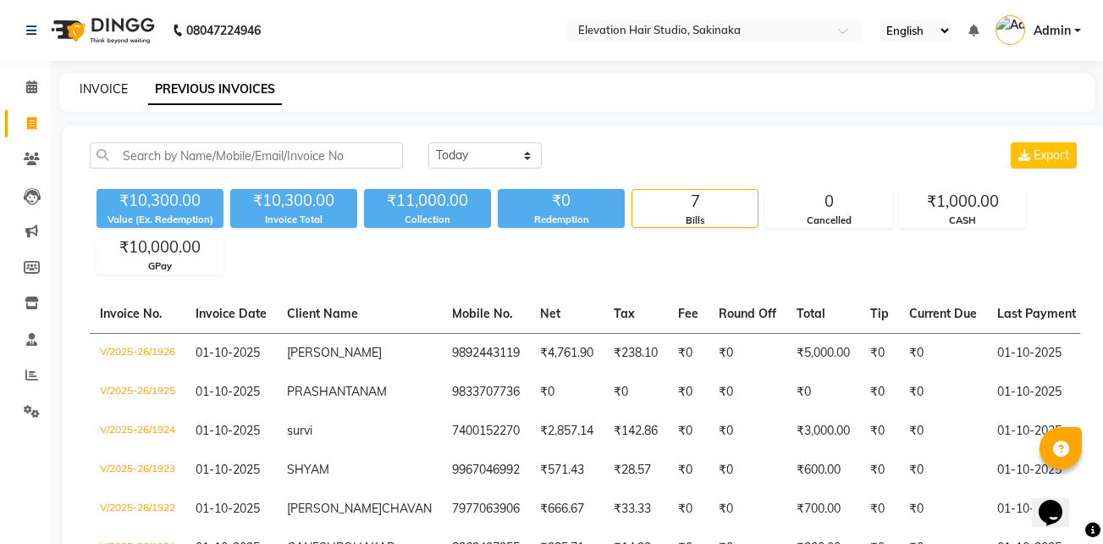
click at [97, 91] on link "INVOICE" at bounding box center [104, 88] width 48 height 15
select select "service"
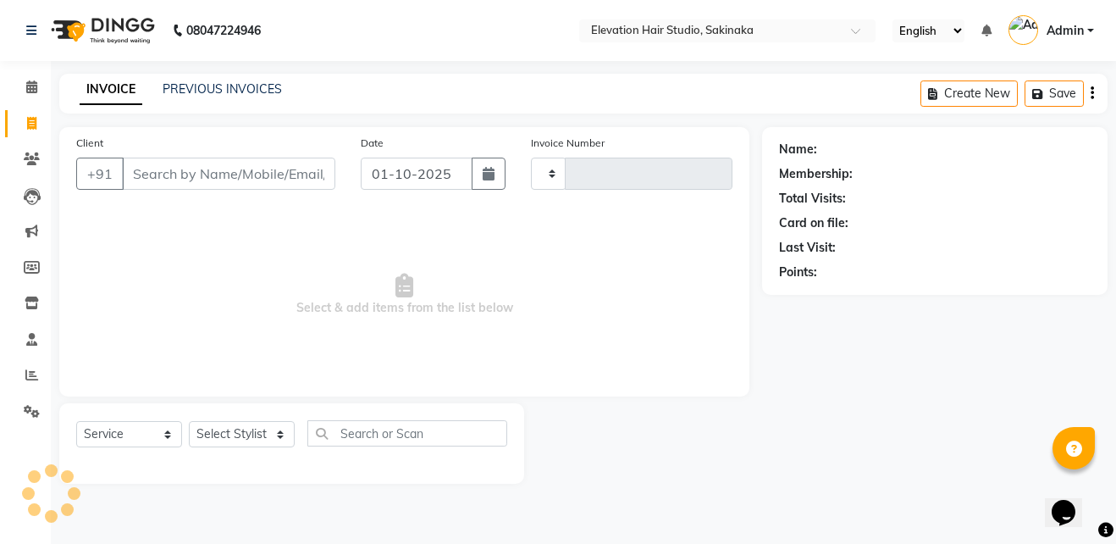
type input "1927"
select select "4949"
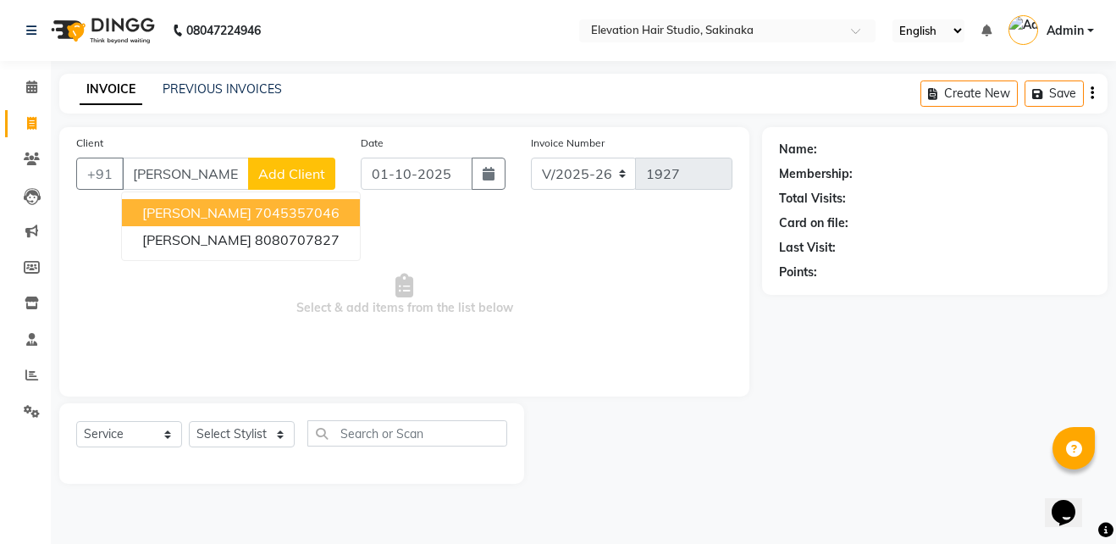
click at [255, 213] on ngb-highlight "7045357046" at bounding box center [297, 212] width 85 height 17
type input "7045357046"
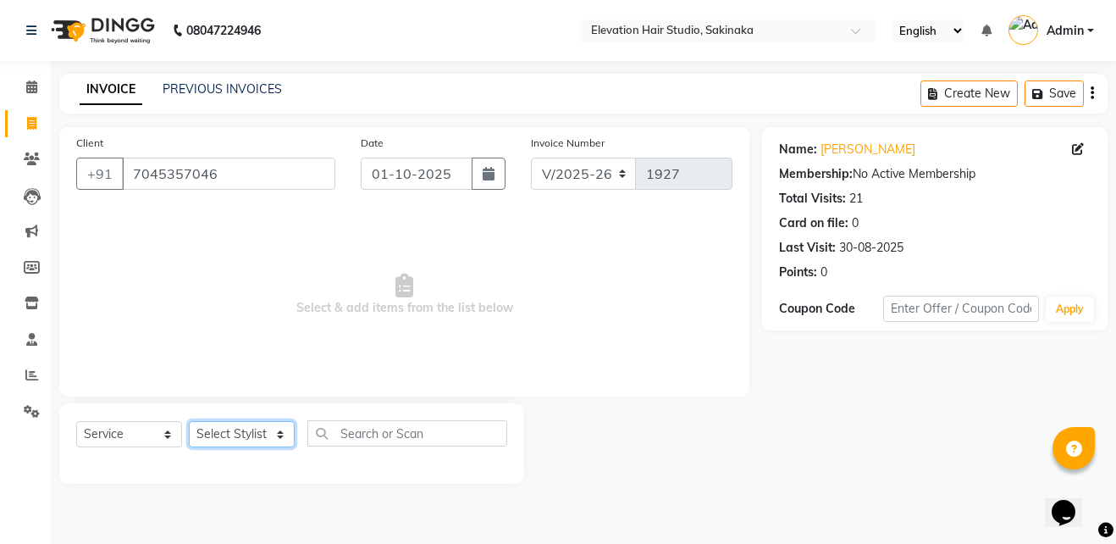
click at [261, 430] on select "Select Stylist Admin (EHS Thane) ANEES DILIP KAPIL PRIYA RUPESH SAHIL Sarfaraz …" at bounding box center [242, 434] width 106 height 26
select select "77524"
click at [189, 421] on select "Select Stylist Admin (EHS Thane) ANEES DILIP KAPIL PRIYA RUPESH SAHIL Sarfaraz …" at bounding box center [242, 434] width 106 height 26
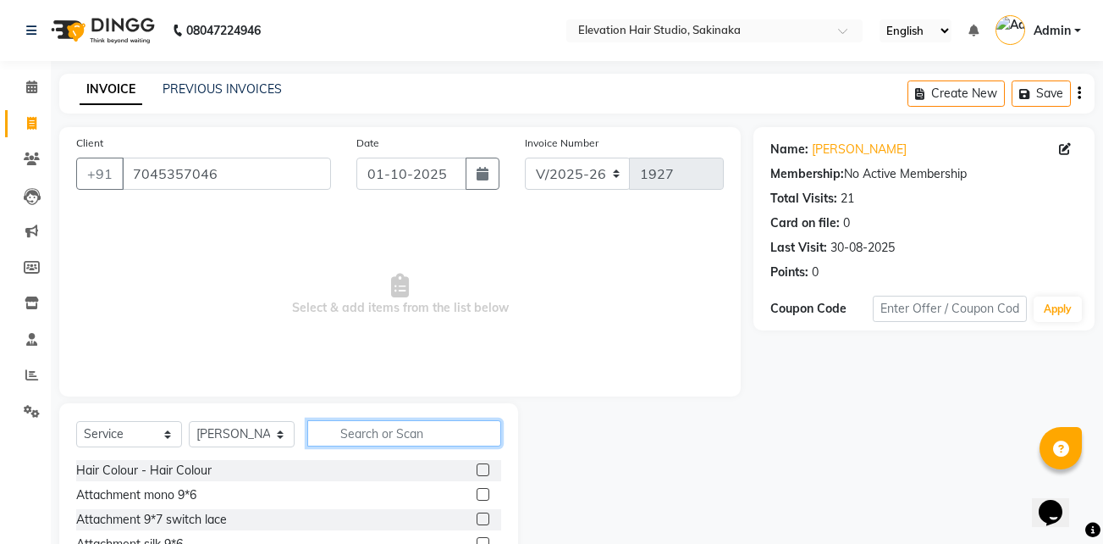
click at [458, 431] on input "text" at bounding box center [404, 433] width 194 height 26
type input "se"
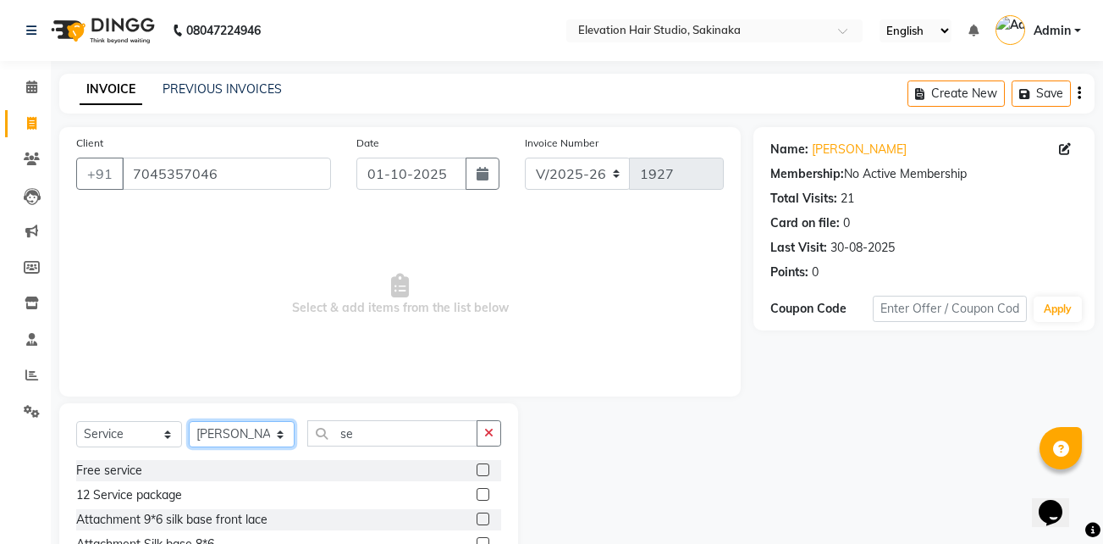
click at [253, 436] on select "Select Stylist Admin (EHS Thane) ANEES DILIP KAPIL PRIYA RUPESH SAHIL Sarfaraz …" at bounding box center [242, 434] width 106 height 26
select select "65659"
click at [189, 421] on select "Select Stylist Admin (EHS Thane) ANEES DILIP KAPIL PRIYA RUPESH SAHIL Sarfaraz …" at bounding box center [242, 434] width 106 height 26
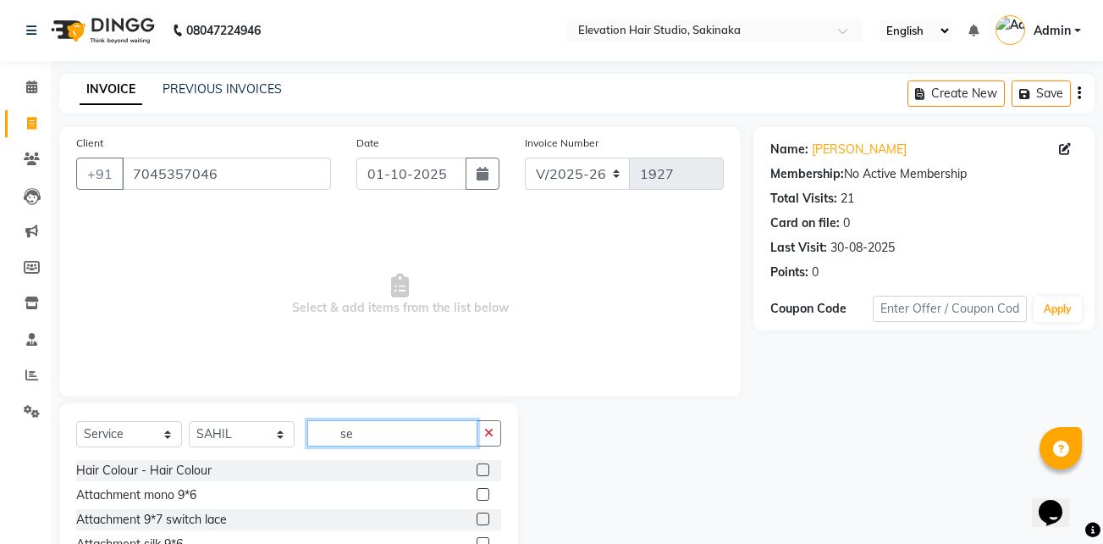
click at [408, 439] on input "se" at bounding box center [392, 433] width 170 height 26
type input "s"
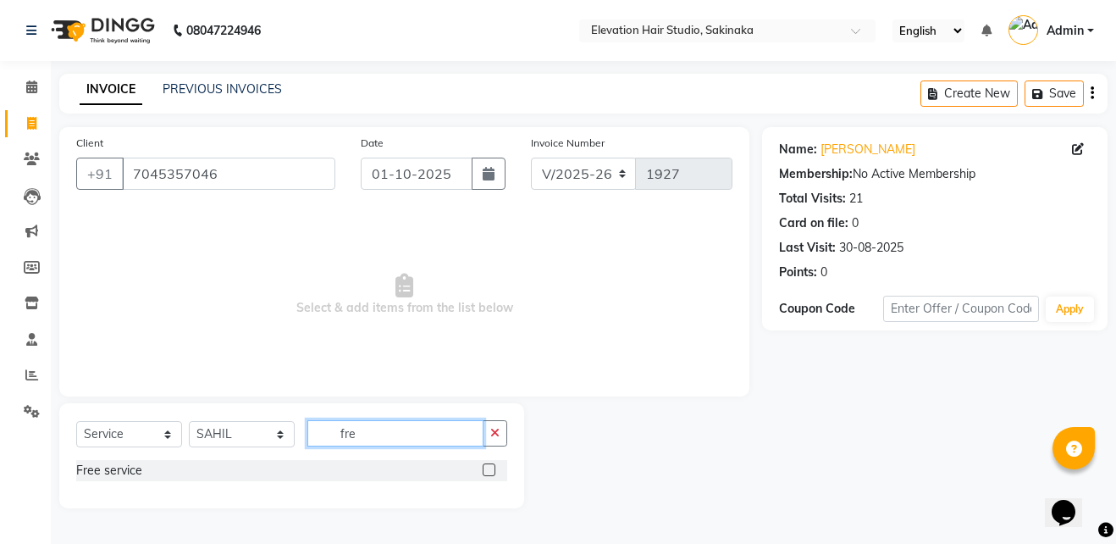
type input "fre"
click at [489, 469] on label at bounding box center [489, 469] width 13 height 13
click at [489, 469] on input "checkbox" at bounding box center [488, 470] width 11 height 11
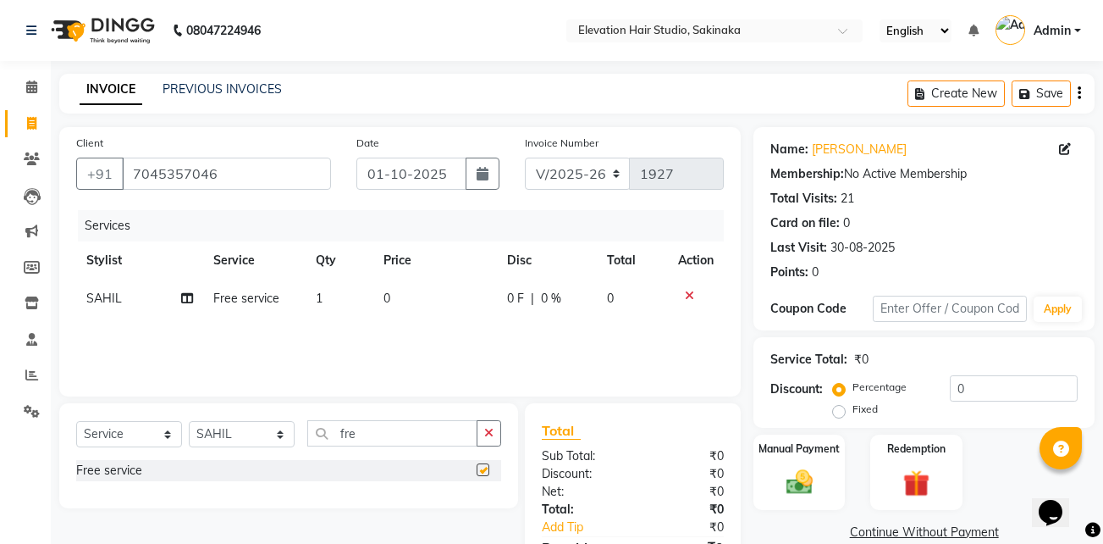
checkbox input "false"
click at [792, 472] on img at bounding box center [799, 482] width 45 height 32
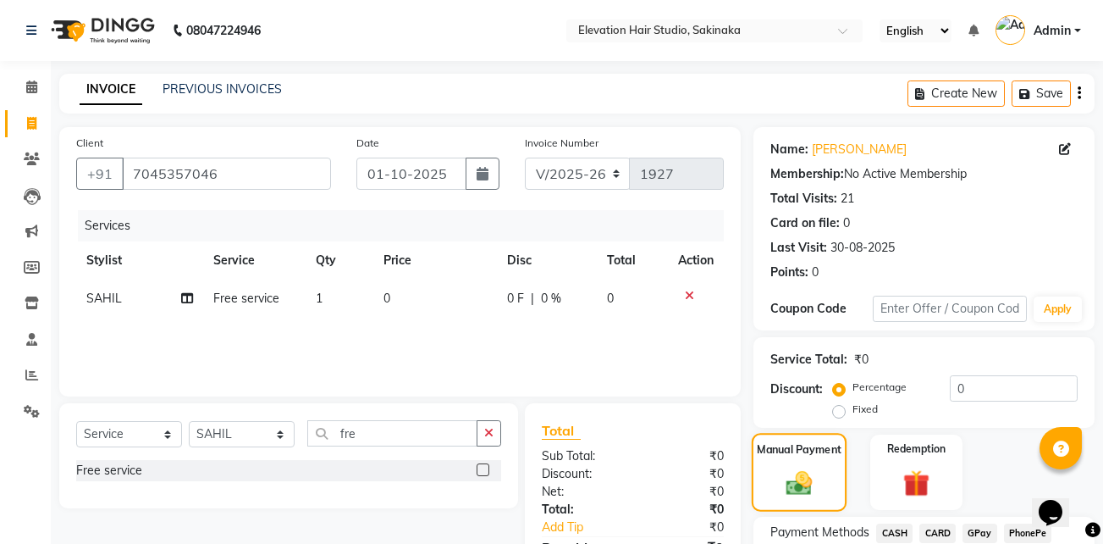
scroll to position [135, 0]
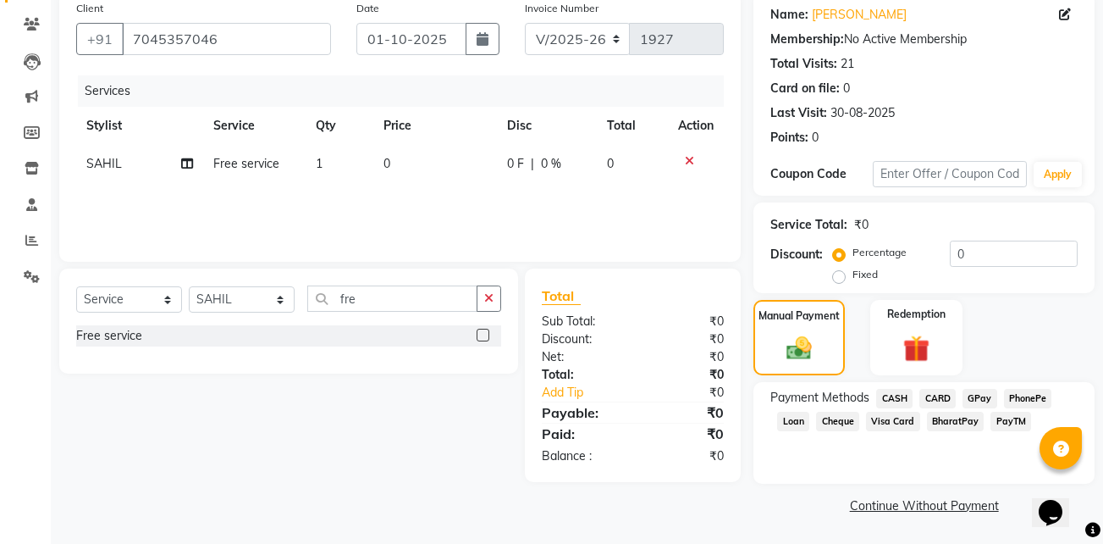
click at [983, 395] on span "GPay" at bounding box center [980, 398] width 35 height 19
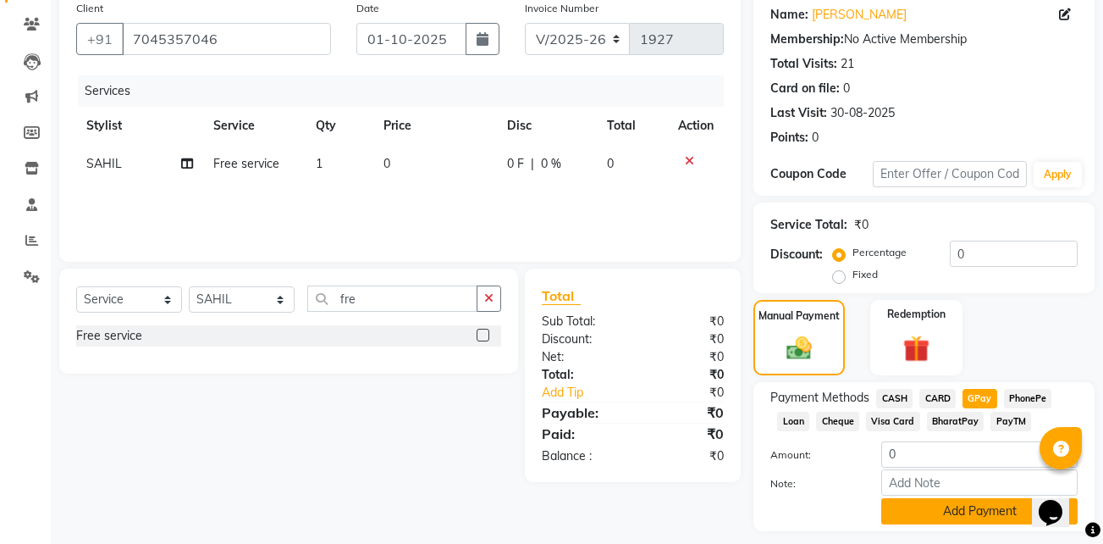
click at [923, 513] on button "Add Payment" at bounding box center [979, 511] width 196 height 26
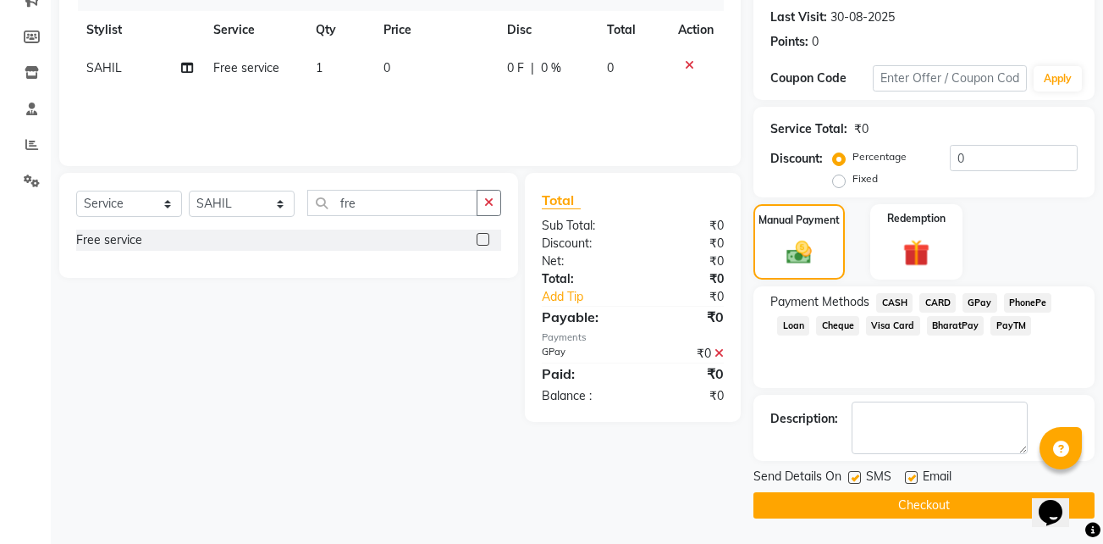
click at [912, 472] on label at bounding box center [911, 477] width 13 height 13
click at [912, 472] on input "checkbox" at bounding box center [910, 477] width 11 height 11
checkbox input "false"
click at [859, 472] on label at bounding box center [854, 477] width 13 height 13
click at [859, 472] on input "checkbox" at bounding box center [853, 477] width 11 height 11
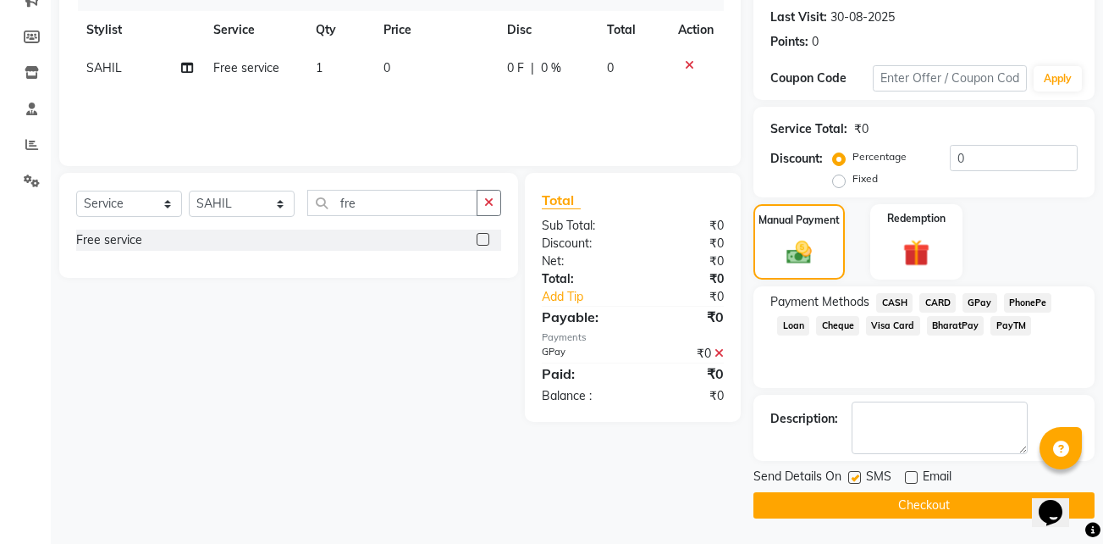
checkbox input "false"
click at [923, 507] on button "Checkout" at bounding box center [924, 505] width 341 height 26
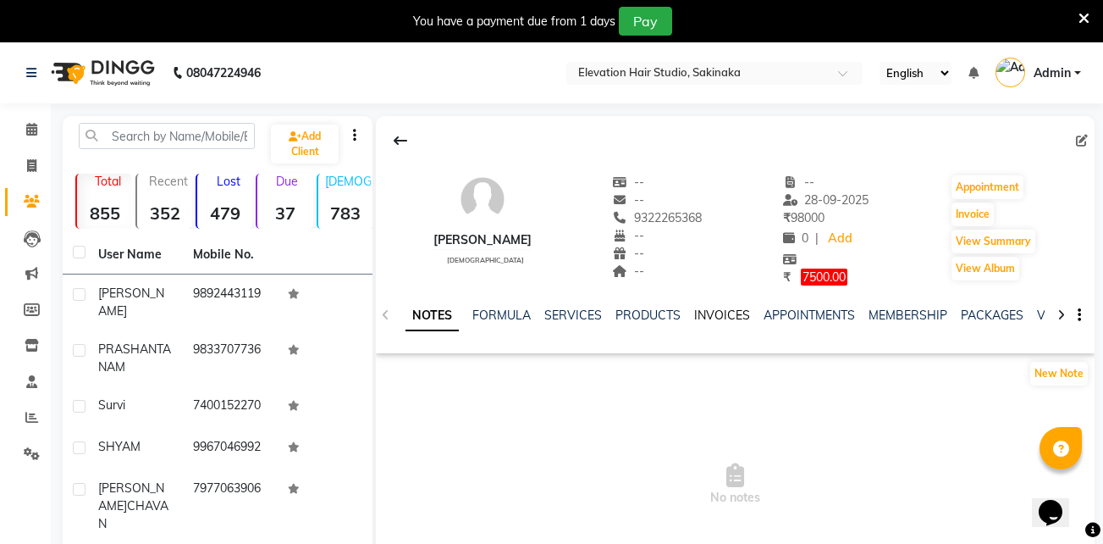
click at [727, 312] on link "INVOICES" at bounding box center [722, 314] width 56 height 15
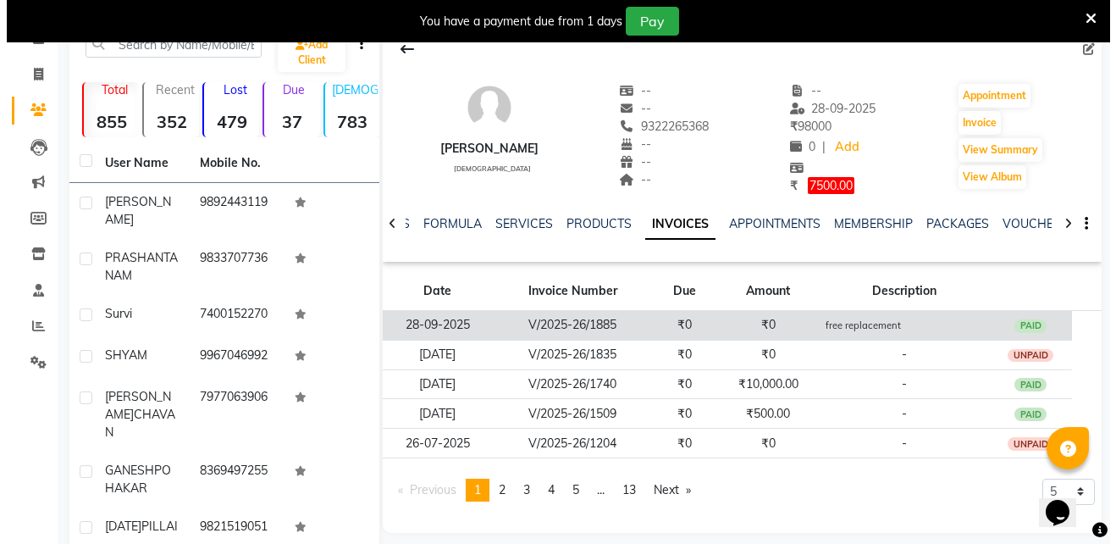
scroll to position [92, 0]
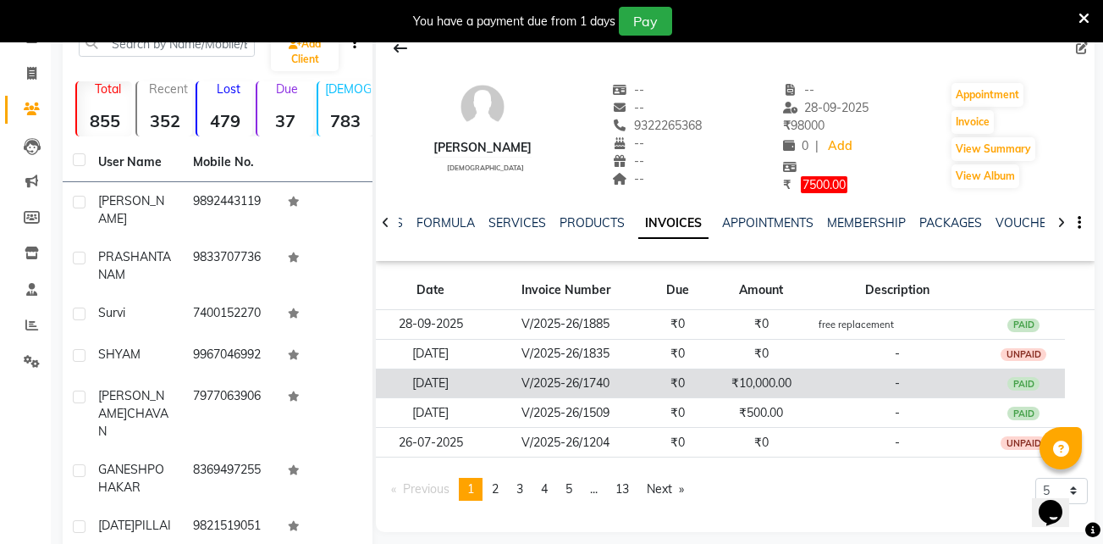
click at [738, 372] on td "₹10,000.00" at bounding box center [762, 383] width 104 height 30
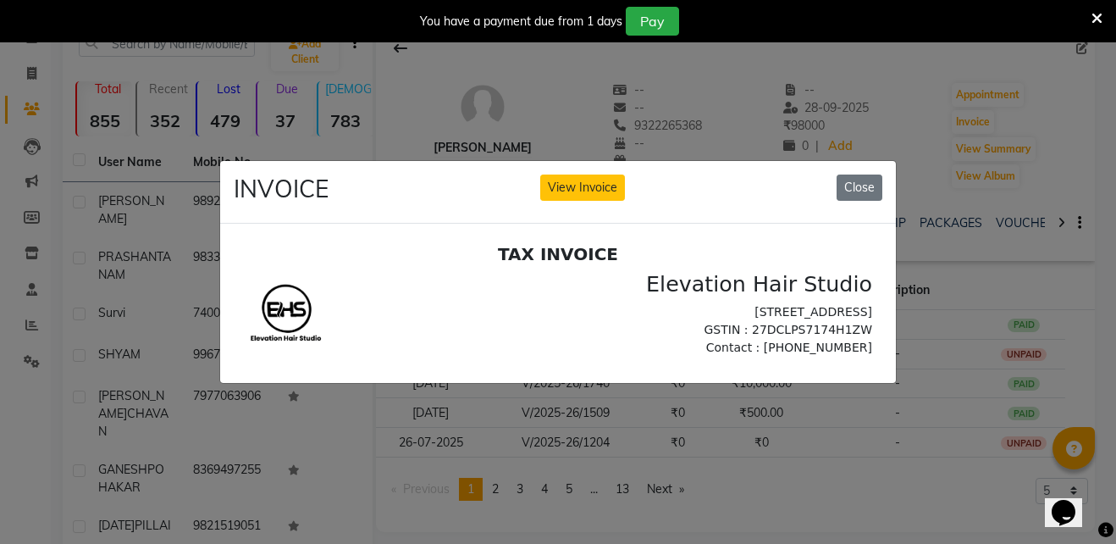
scroll to position [0, 0]
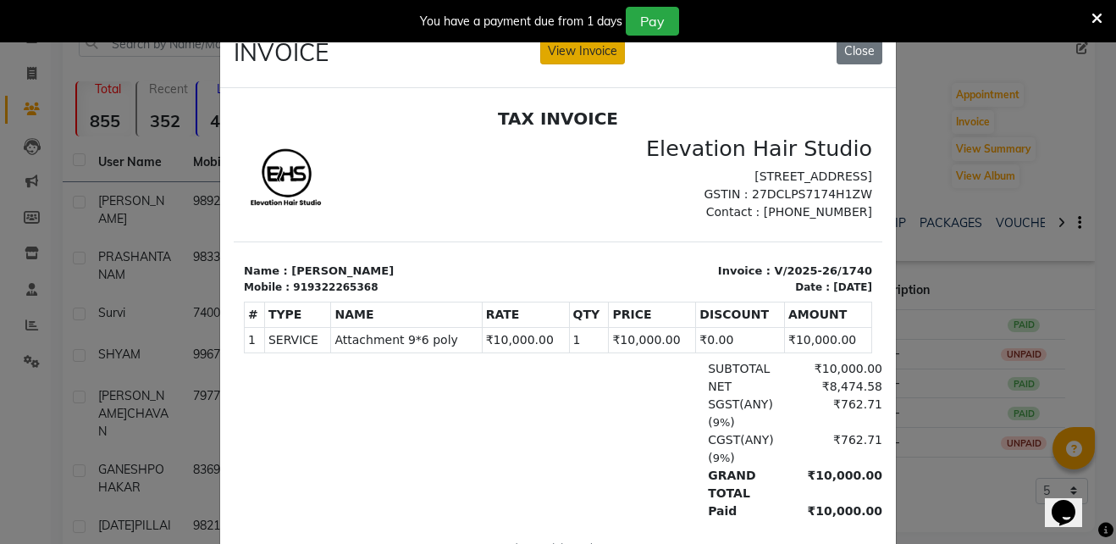
click at [595, 47] on button "View Invoice" at bounding box center [582, 51] width 85 height 26
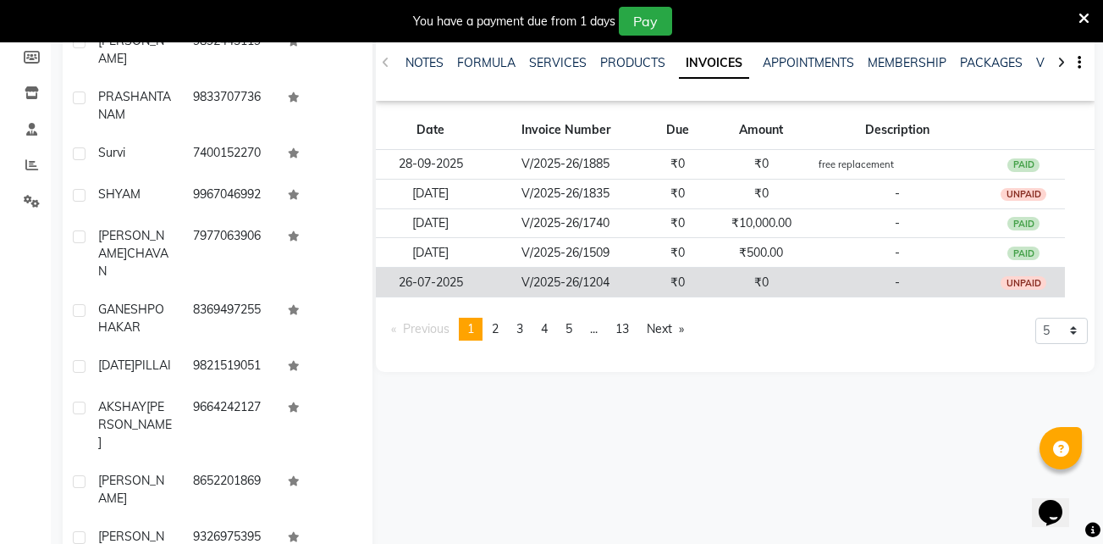
scroll to position [257, 0]
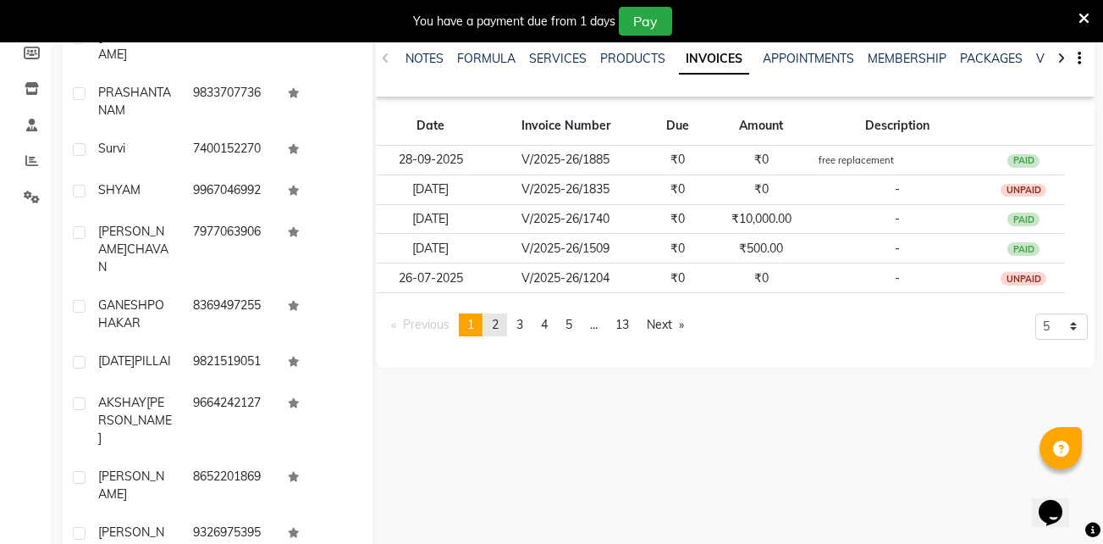
click at [499, 320] on span "2" at bounding box center [495, 324] width 7 height 15
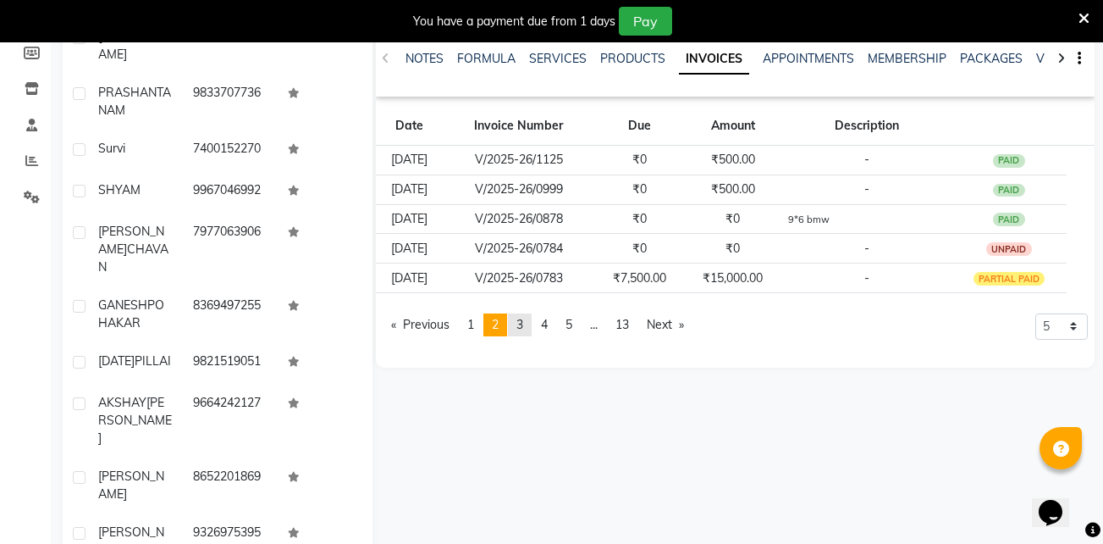
click at [532, 328] on link "page 3" at bounding box center [520, 324] width 24 height 23
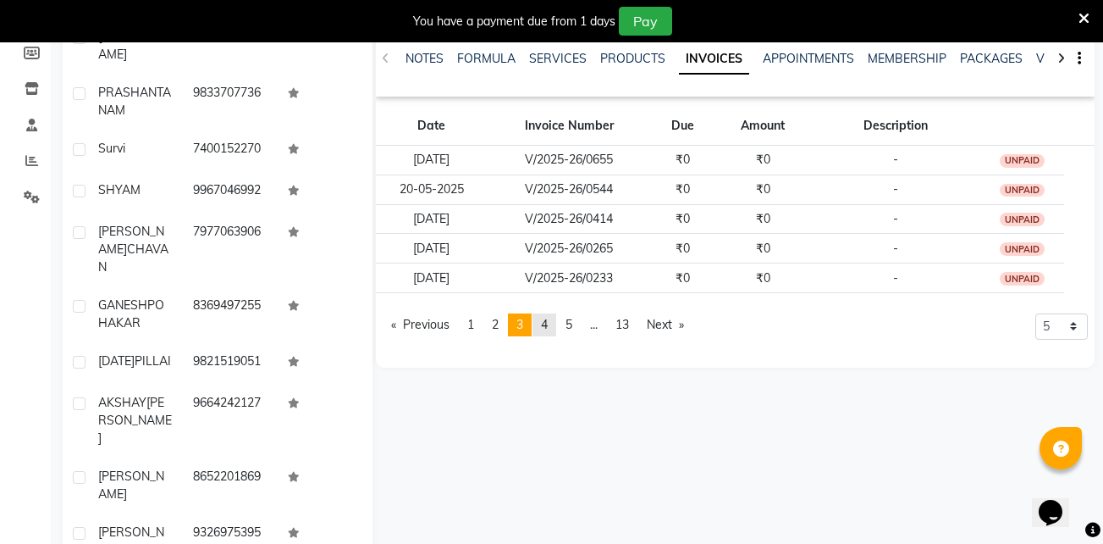
click at [548, 318] on span "4" at bounding box center [544, 324] width 7 height 15
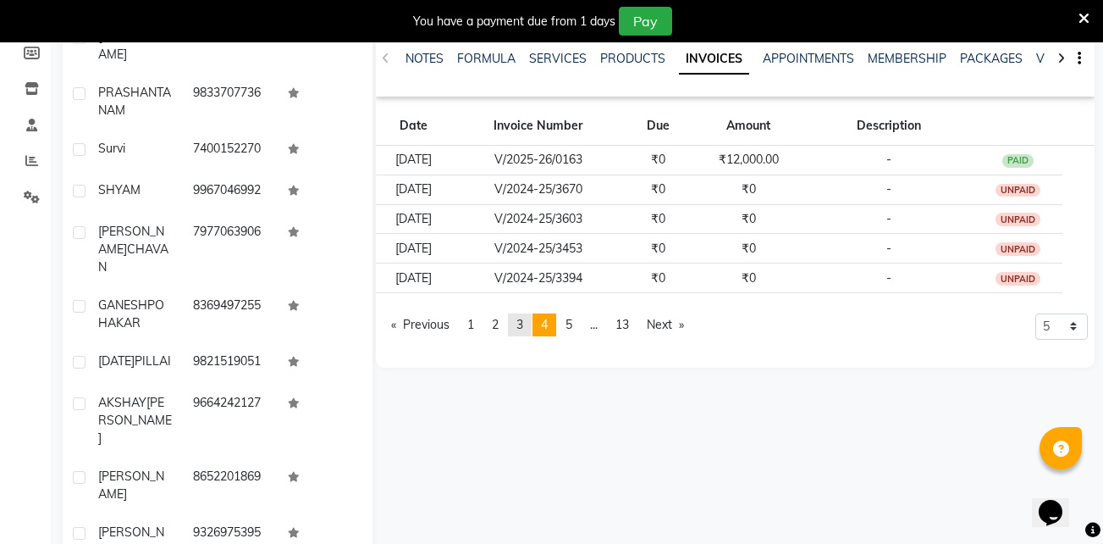
click at [521, 321] on span "3" at bounding box center [520, 324] width 7 height 15
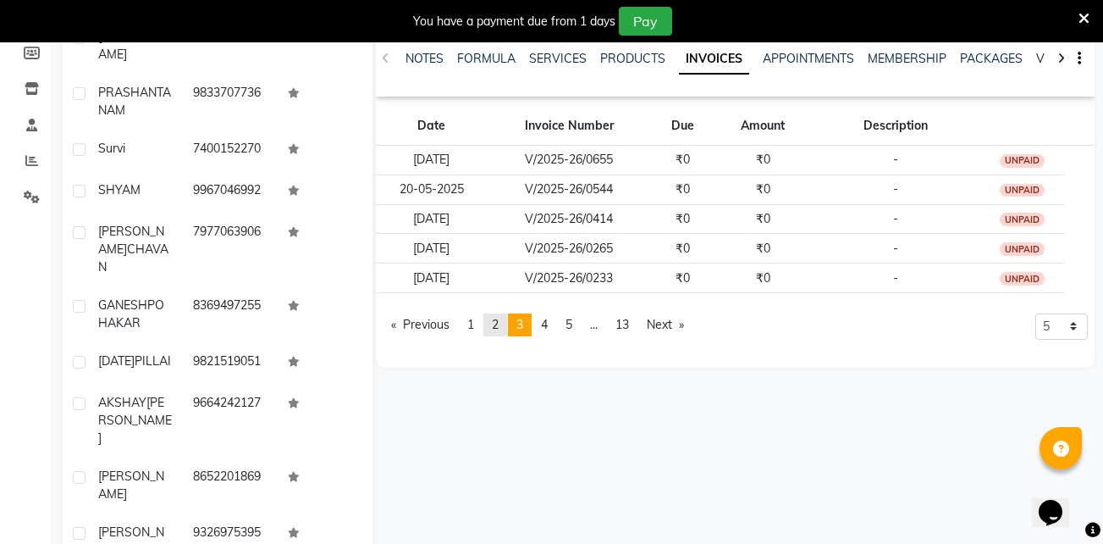
click at [499, 323] on span "2" at bounding box center [495, 324] width 7 height 15
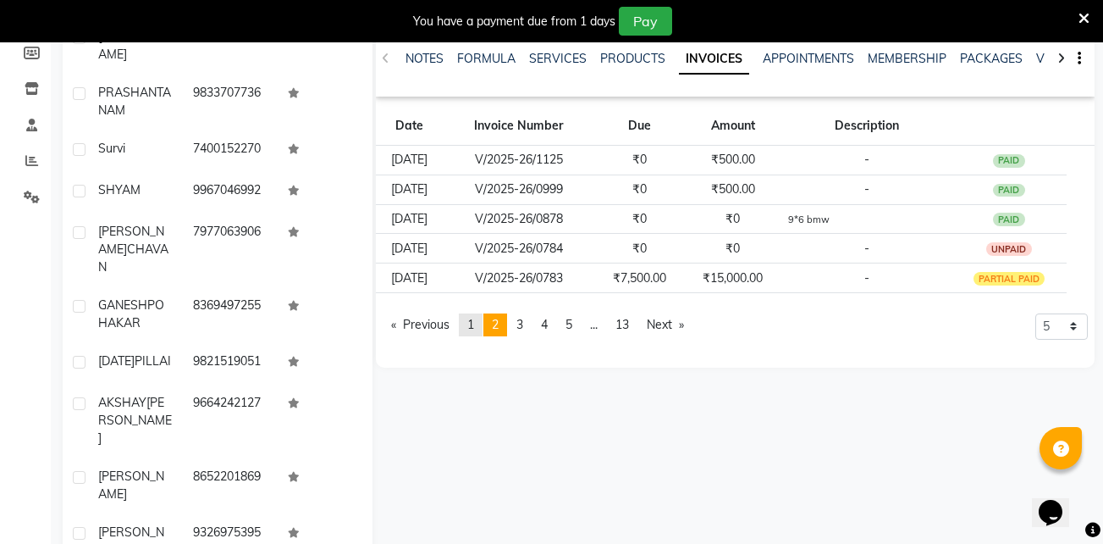
click at [479, 327] on link "page 1" at bounding box center [471, 324] width 24 height 23
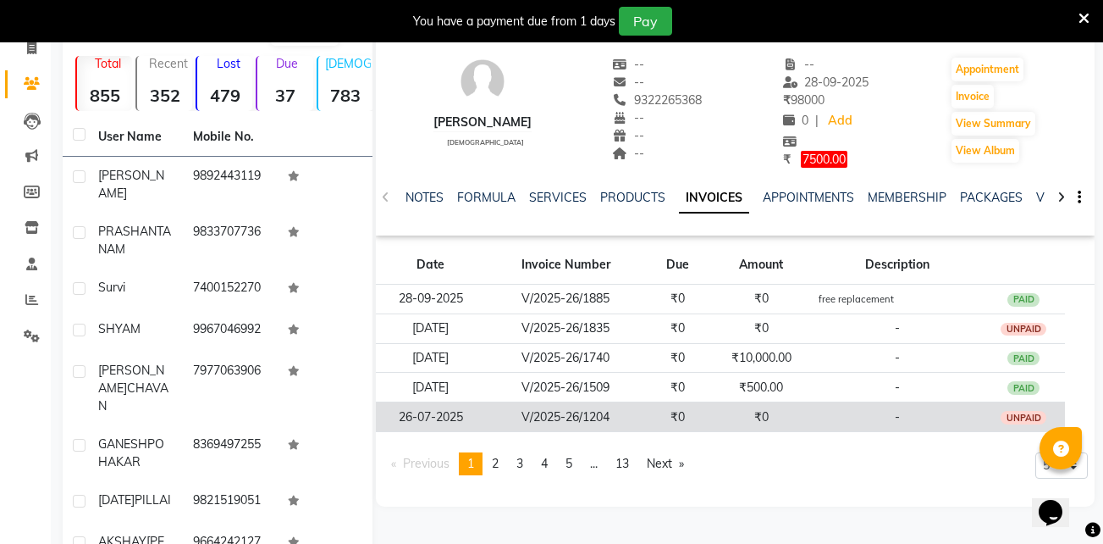
scroll to position [117, 0]
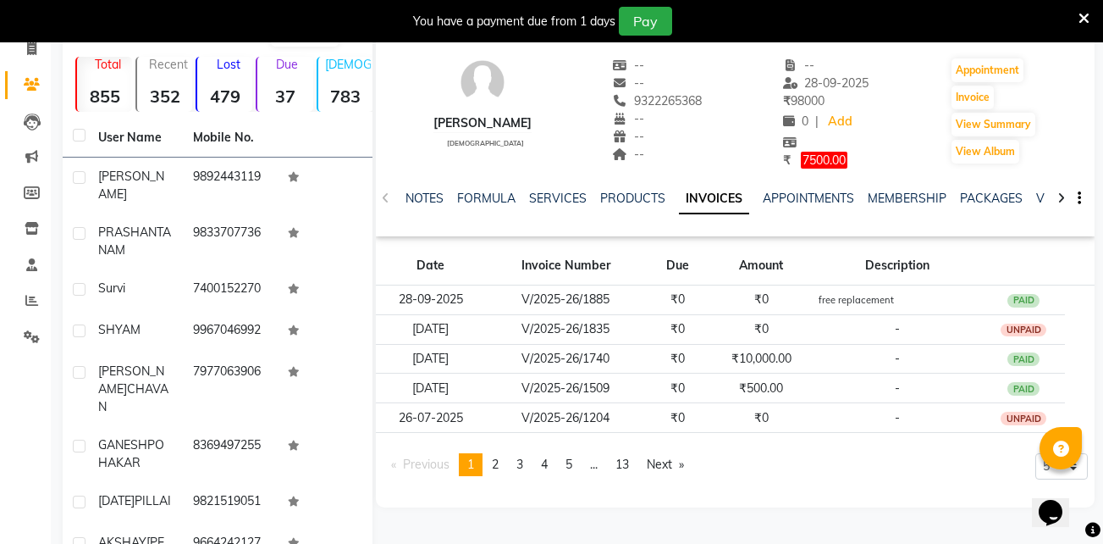
click at [1083, 21] on icon at bounding box center [1084, 18] width 11 height 15
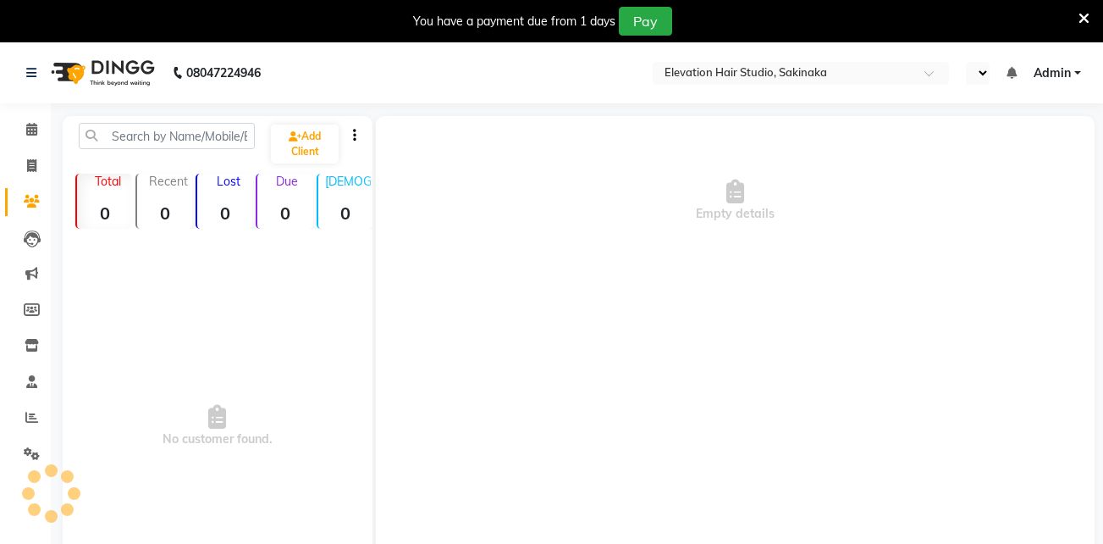
select select "en"
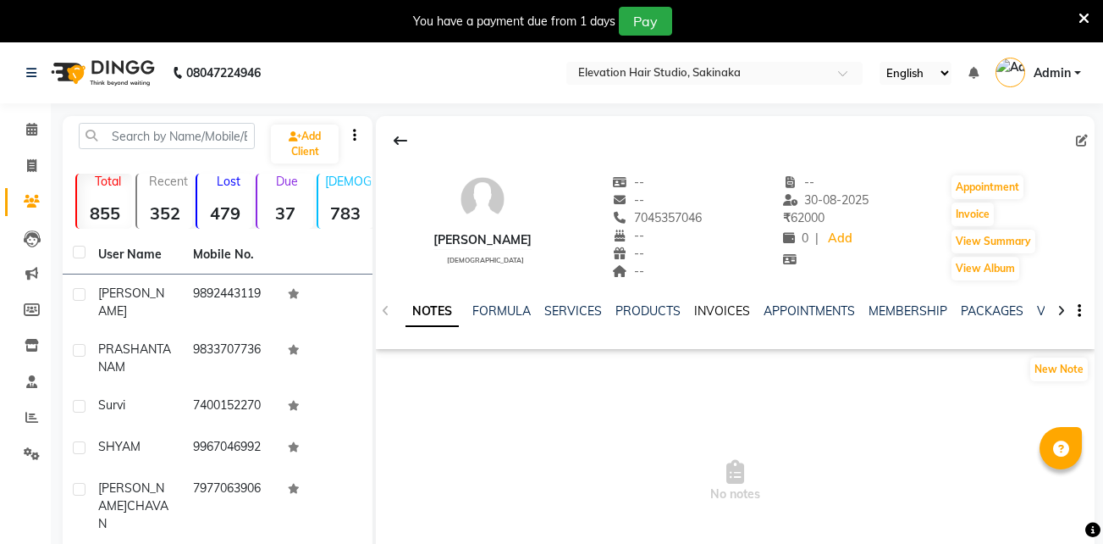
click at [696, 311] on link "INVOICES" at bounding box center [722, 310] width 56 height 15
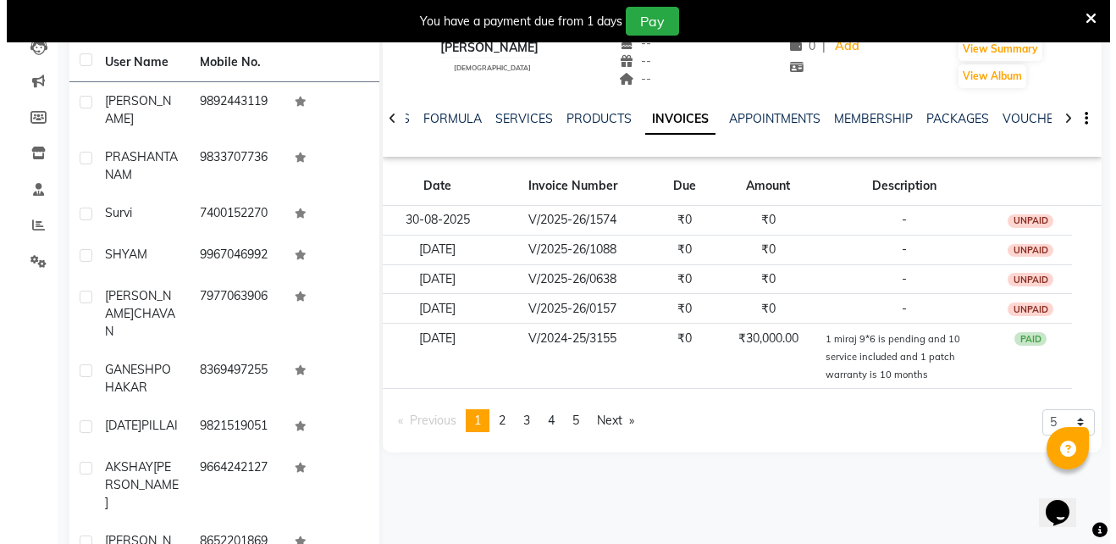
scroll to position [193, 0]
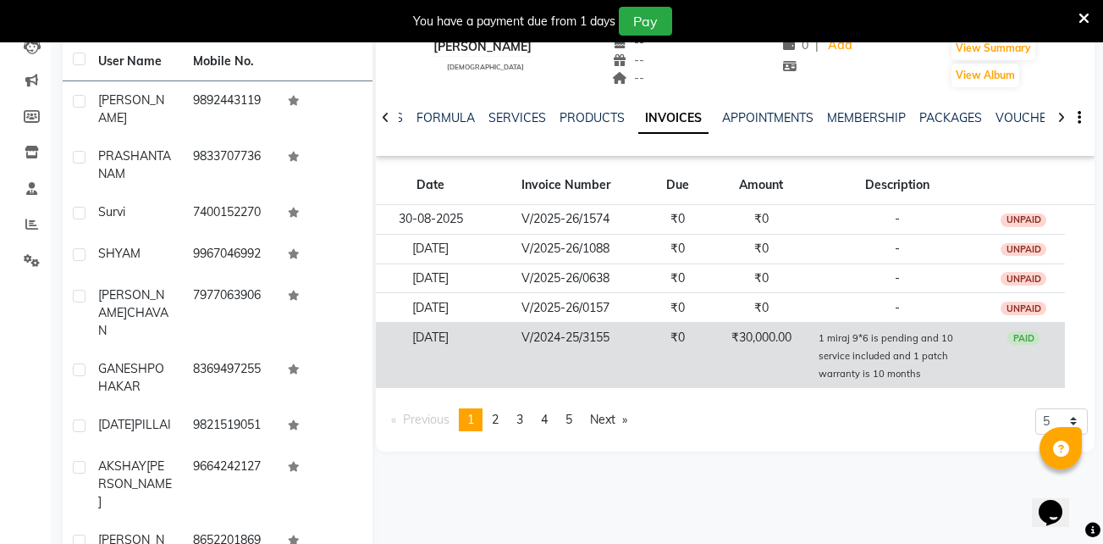
click at [825, 348] on span "1 miraj 9*6 is pending and 10 service included and 1 patch warranty is 10 months" at bounding box center [886, 354] width 135 height 51
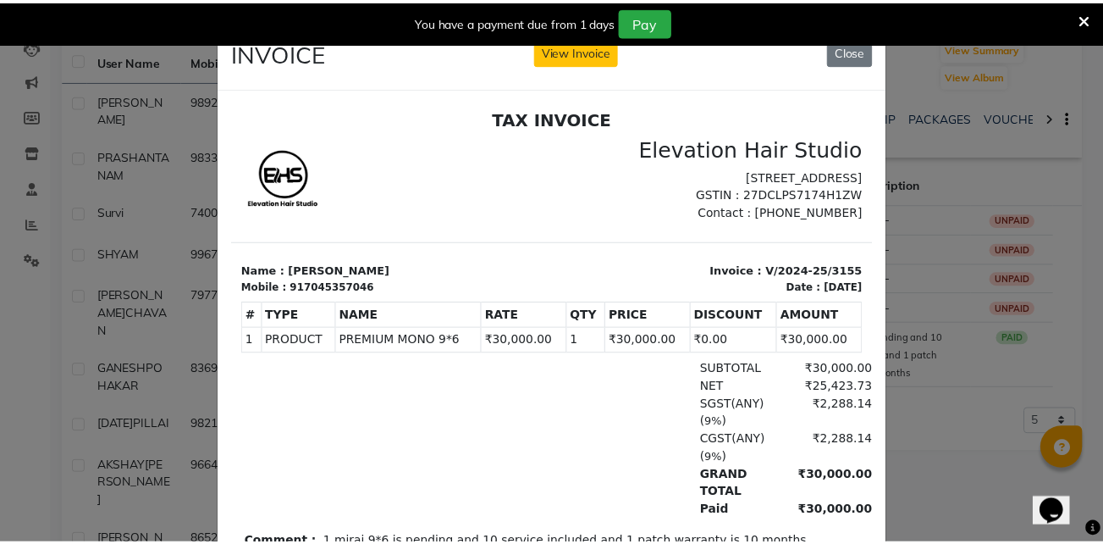
scroll to position [0, 0]
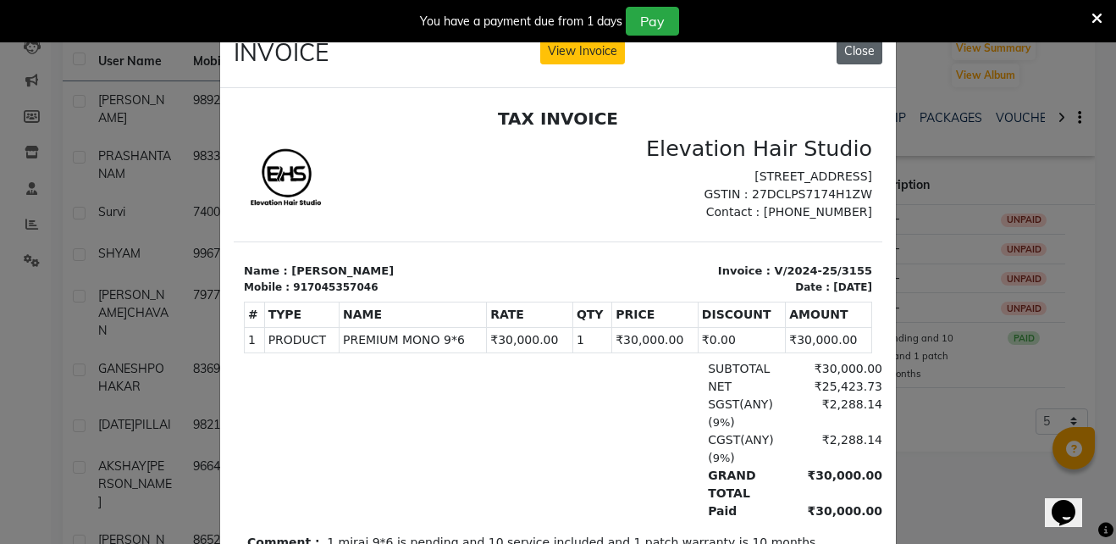
click at [849, 59] on button "Close" at bounding box center [860, 51] width 46 height 26
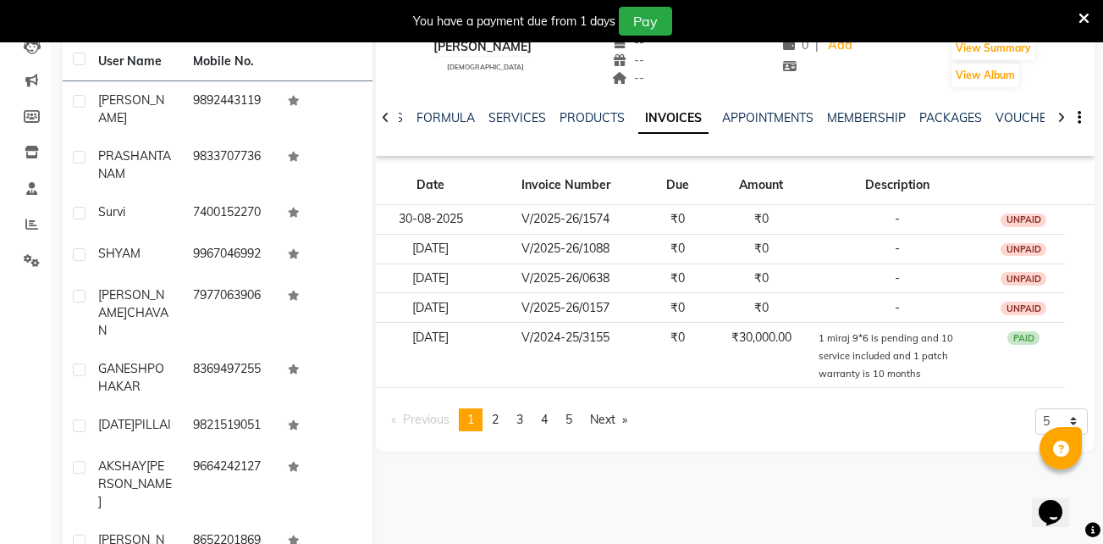
click at [1083, 14] on icon at bounding box center [1084, 18] width 11 height 15
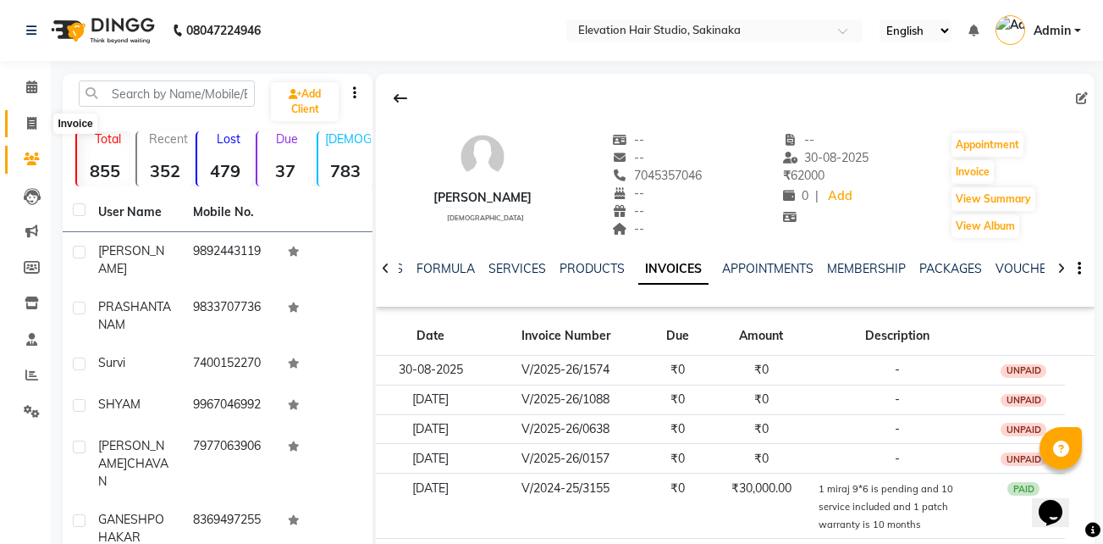
click at [32, 117] on icon at bounding box center [31, 123] width 9 height 13
select select "service"
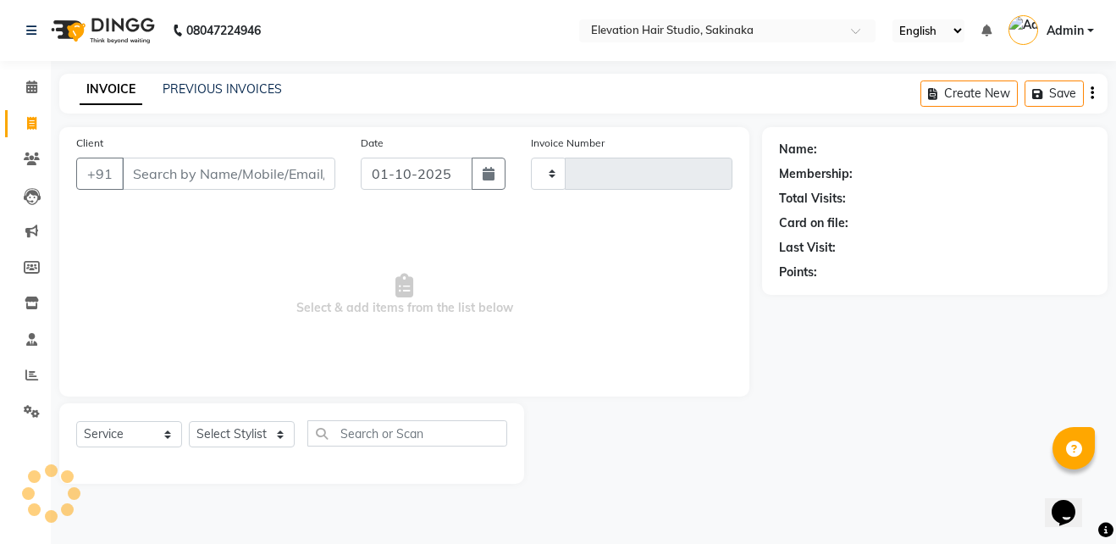
type input "1928"
select select "4949"
click at [32, 86] on icon at bounding box center [31, 86] width 11 height 13
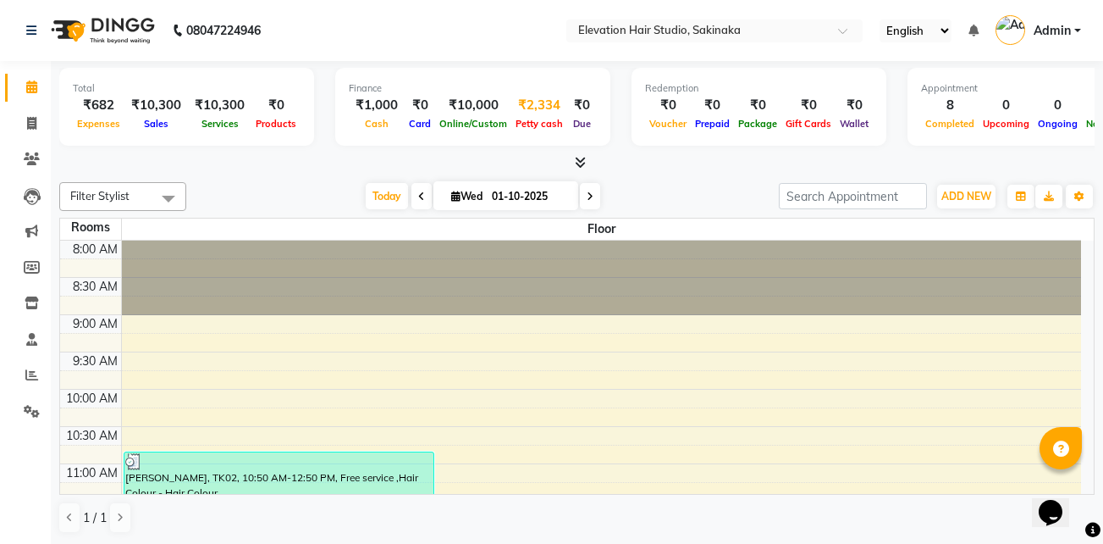
click at [524, 107] on div "₹2,334" at bounding box center [539, 105] width 56 height 19
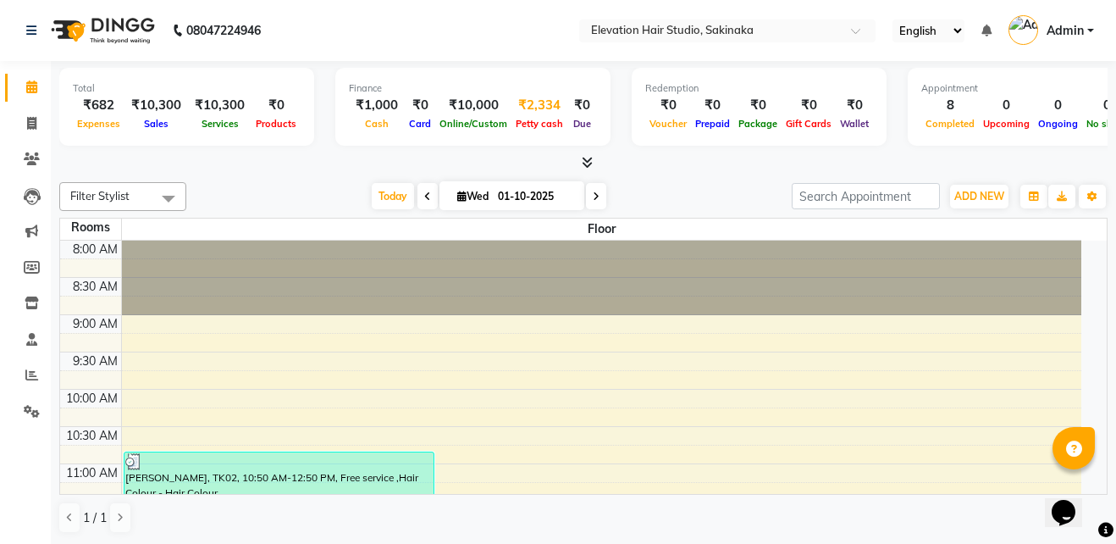
select select "3831"
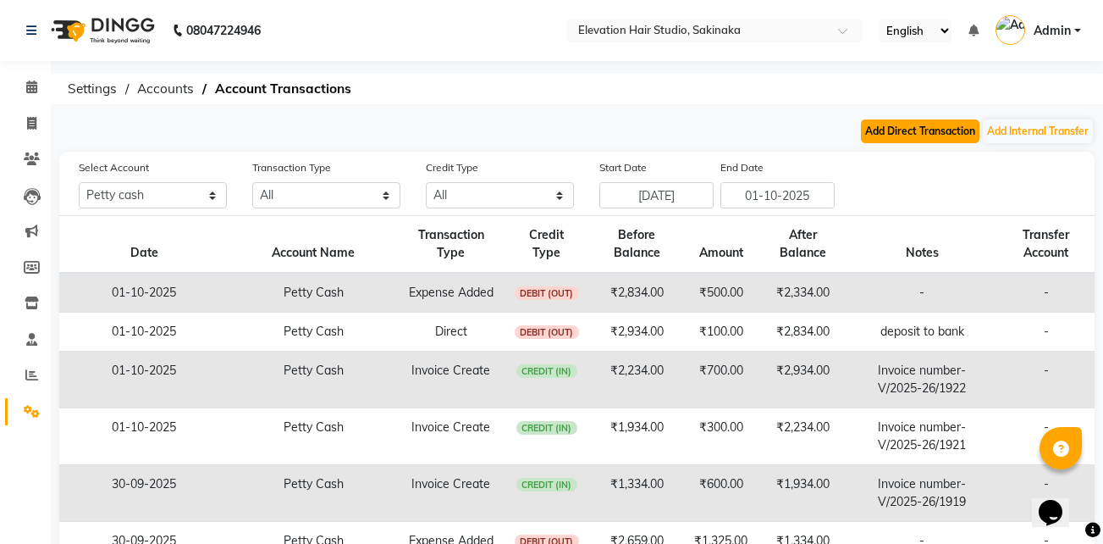
click at [920, 141] on button "Add Direct Transaction" at bounding box center [920, 131] width 119 height 24
select select "direct"
select select "3831"
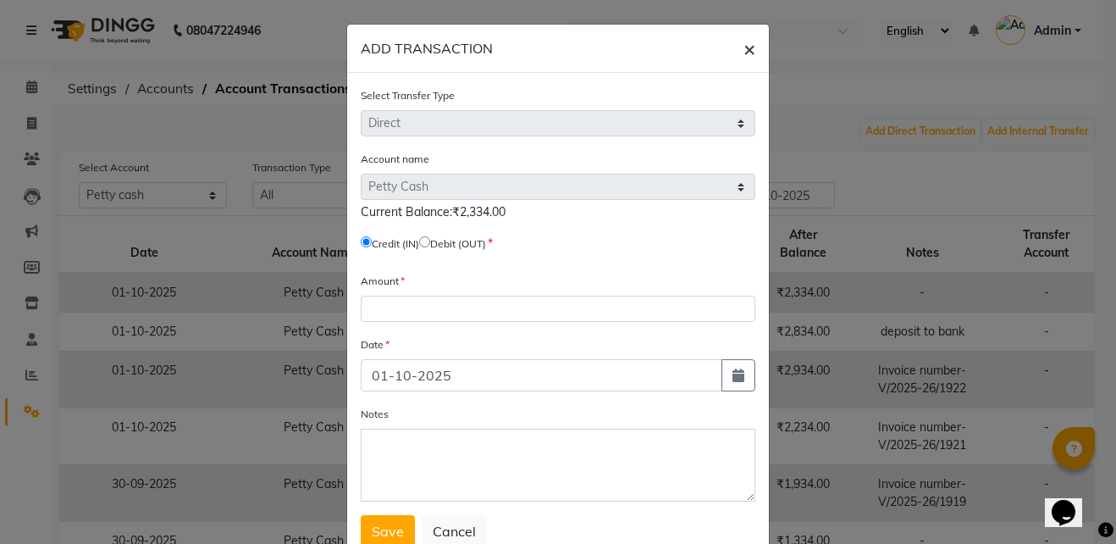
click at [743, 42] on span "×" at bounding box center [749, 48] width 12 height 25
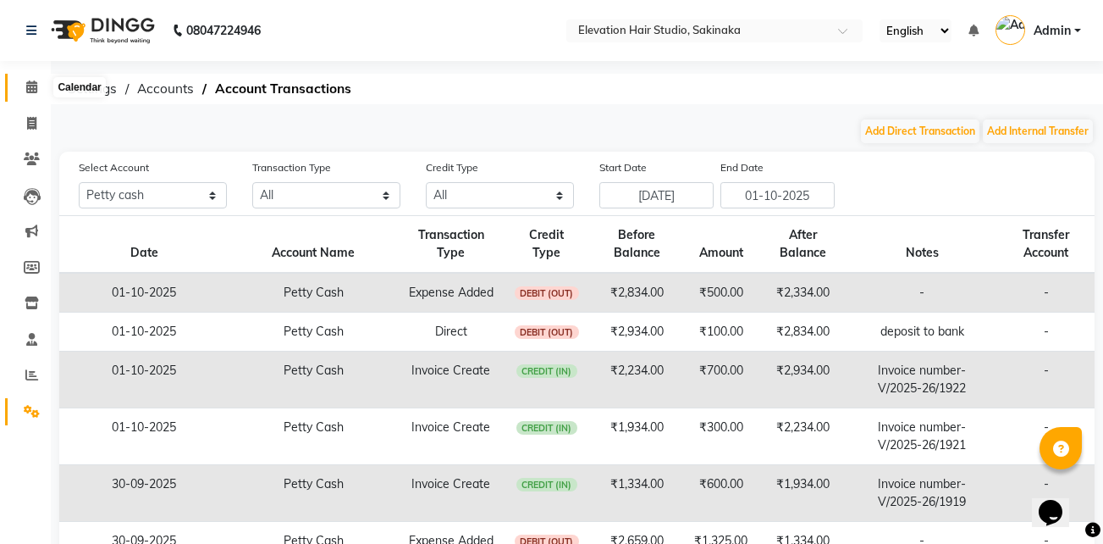
click at [32, 79] on span at bounding box center [32, 87] width 30 height 19
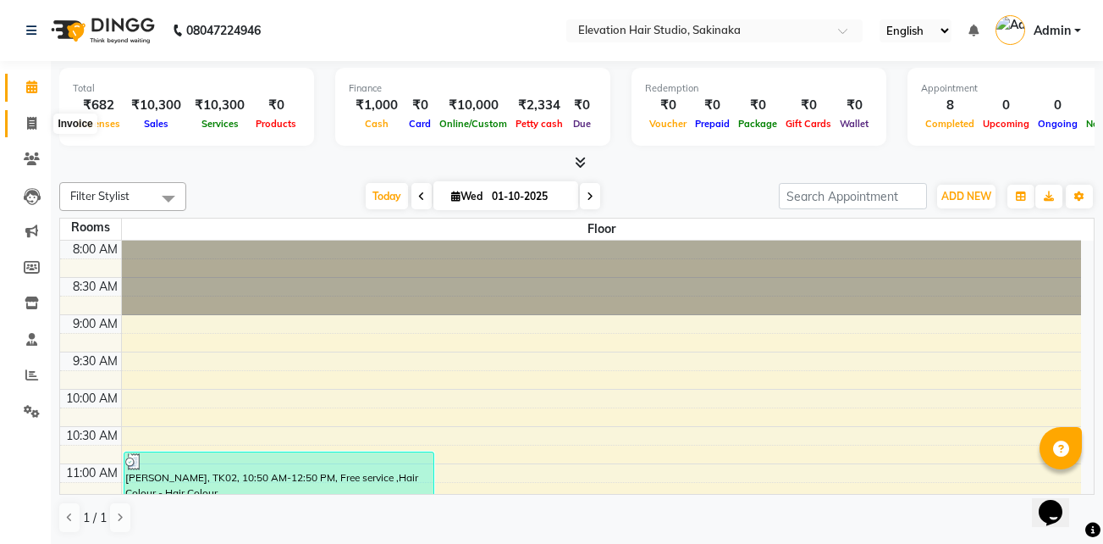
click at [29, 119] on icon at bounding box center [31, 123] width 9 height 13
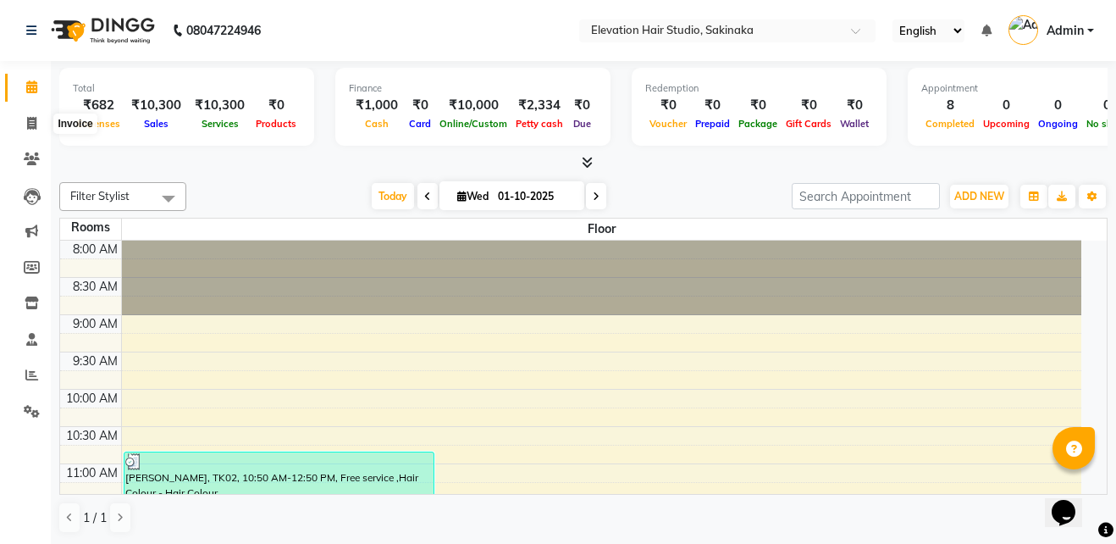
select select "service"
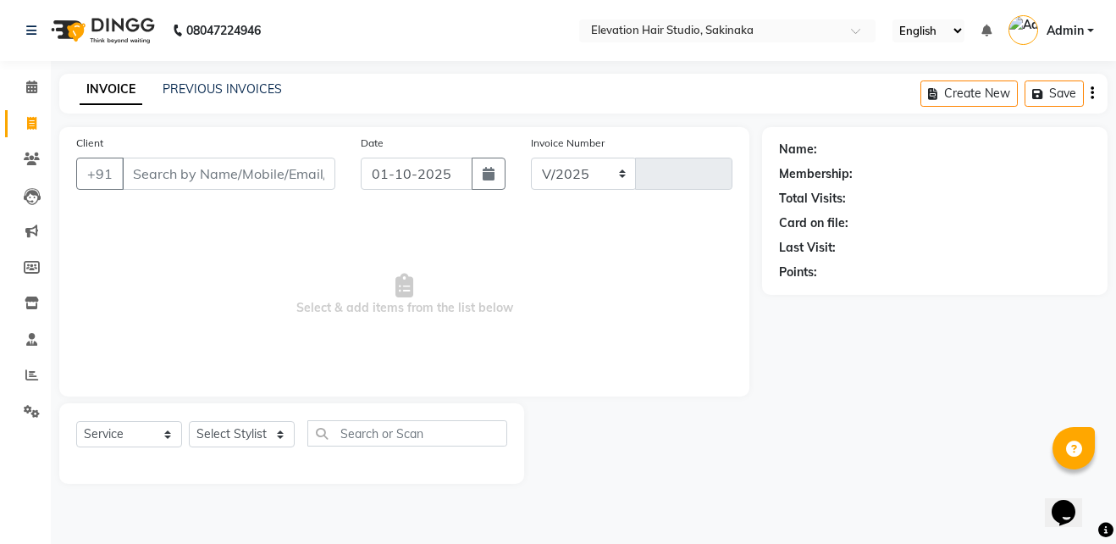
select select "4949"
type input "1928"
click at [250, 86] on link "PREVIOUS INVOICES" at bounding box center [222, 88] width 119 height 15
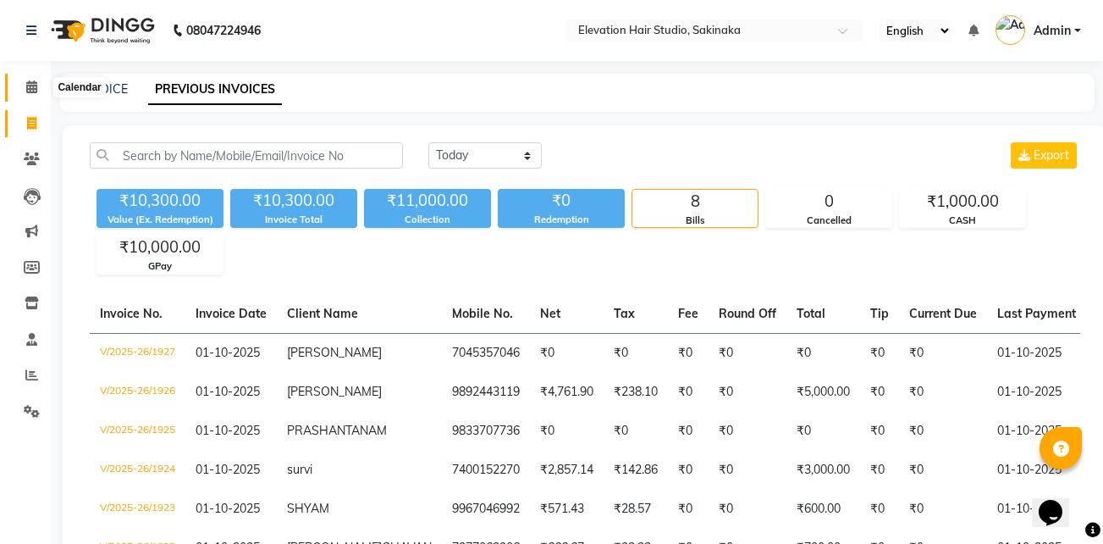
click at [24, 85] on span at bounding box center [32, 87] width 30 height 19
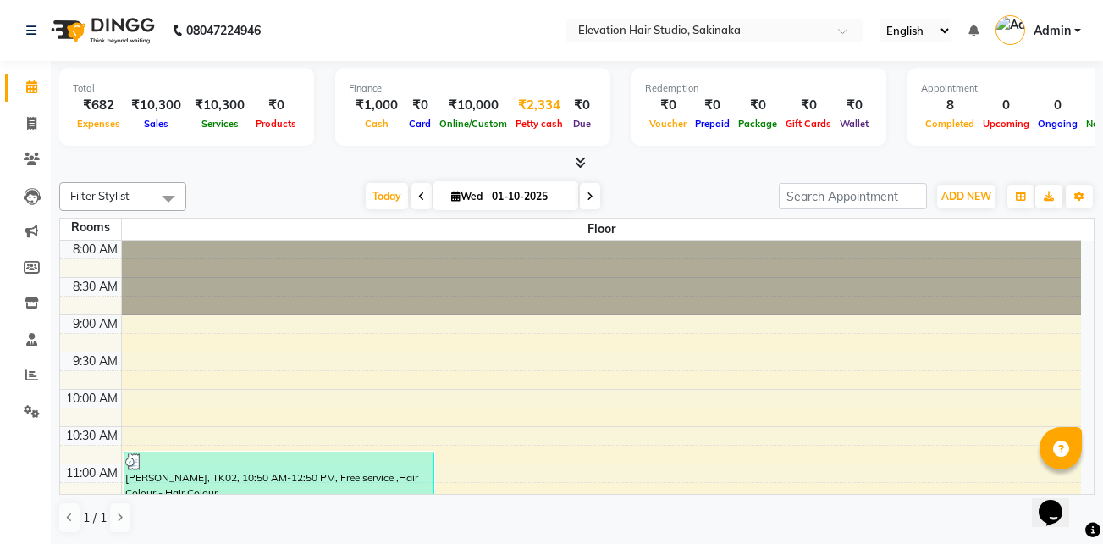
click at [543, 105] on div "₹2,334" at bounding box center [539, 105] width 56 height 19
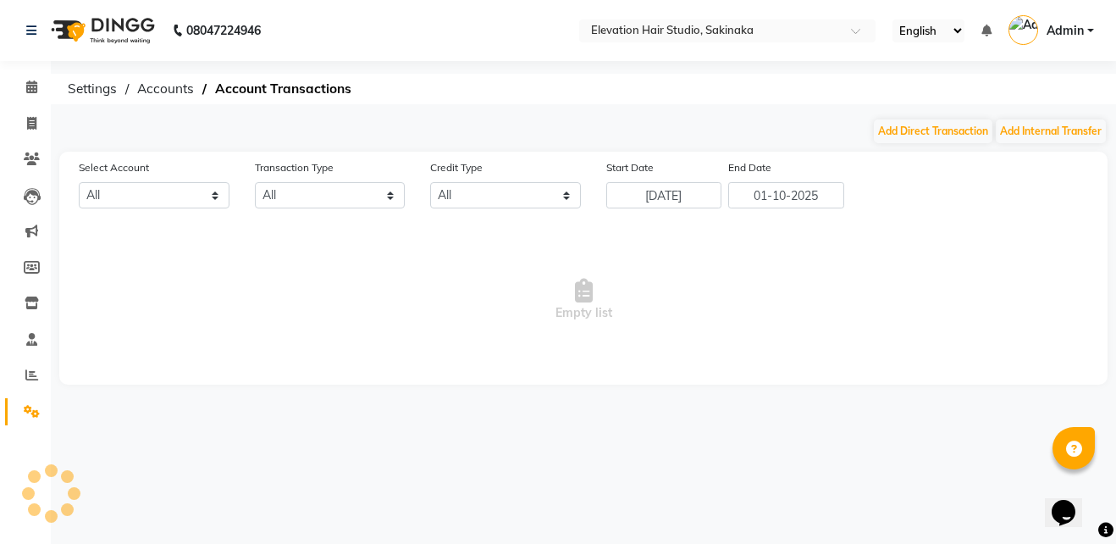
select select "3831"
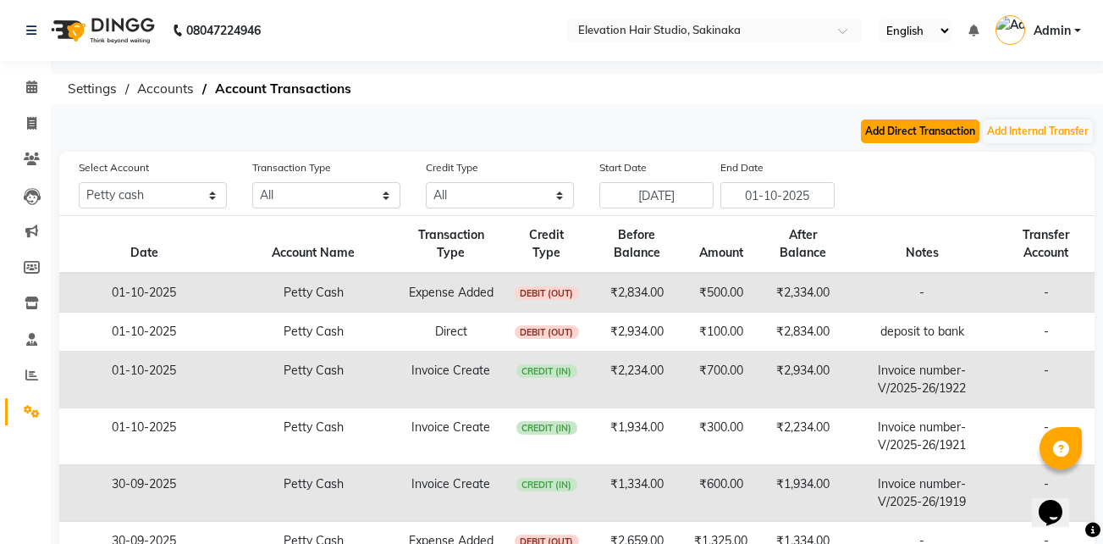
click at [913, 133] on button "Add Direct Transaction" at bounding box center [920, 131] width 119 height 24
select select "direct"
select select "3831"
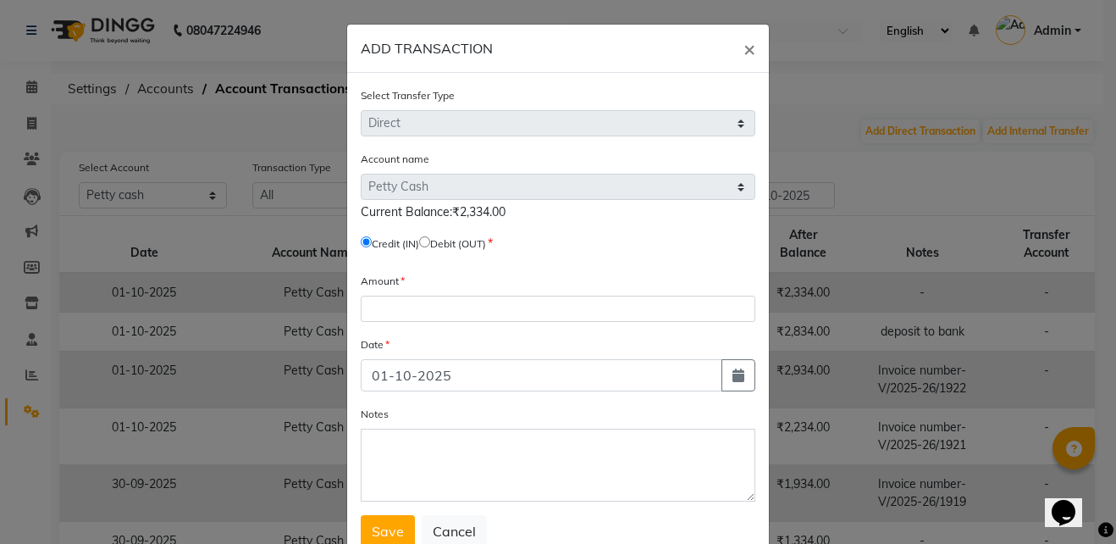
click at [428, 239] on input "radio" at bounding box center [424, 241] width 11 height 11
radio input "true"
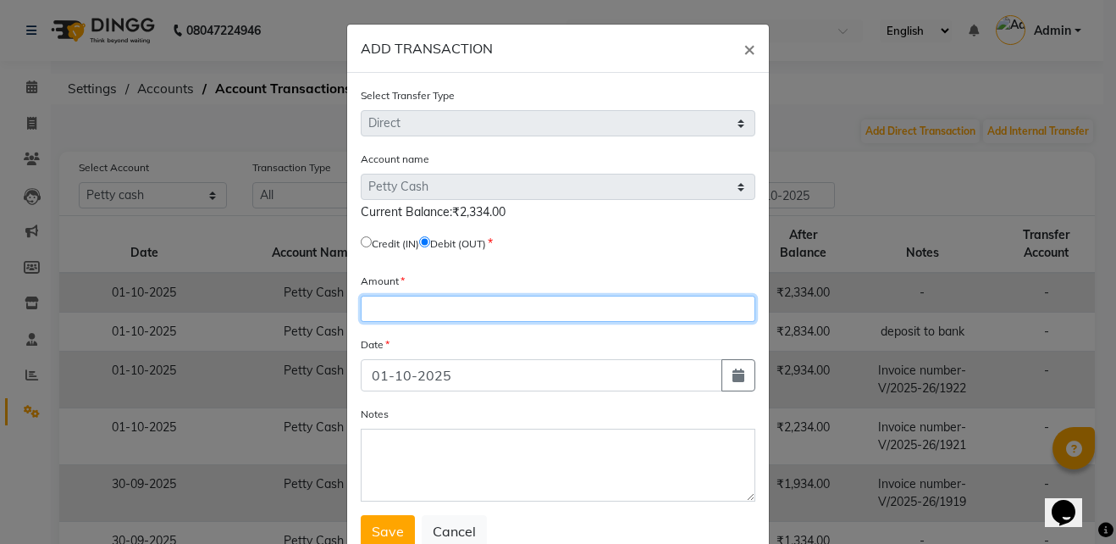
click at [431, 310] on input "number" at bounding box center [558, 309] width 395 height 26
type input "1704"
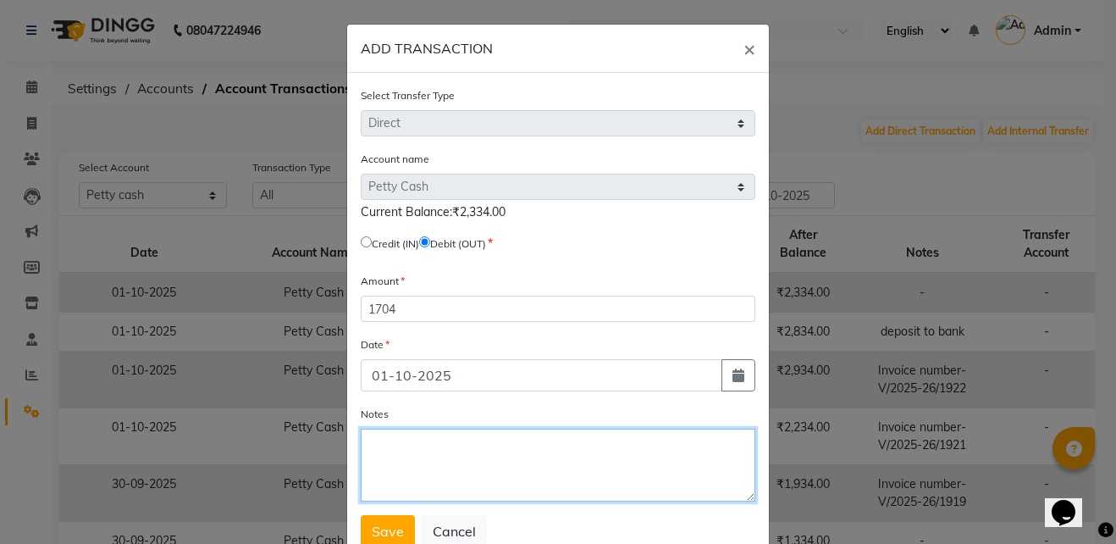
click at [393, 457] on textarea "Notes" at bounding box center [558, 464] width 395 height 73
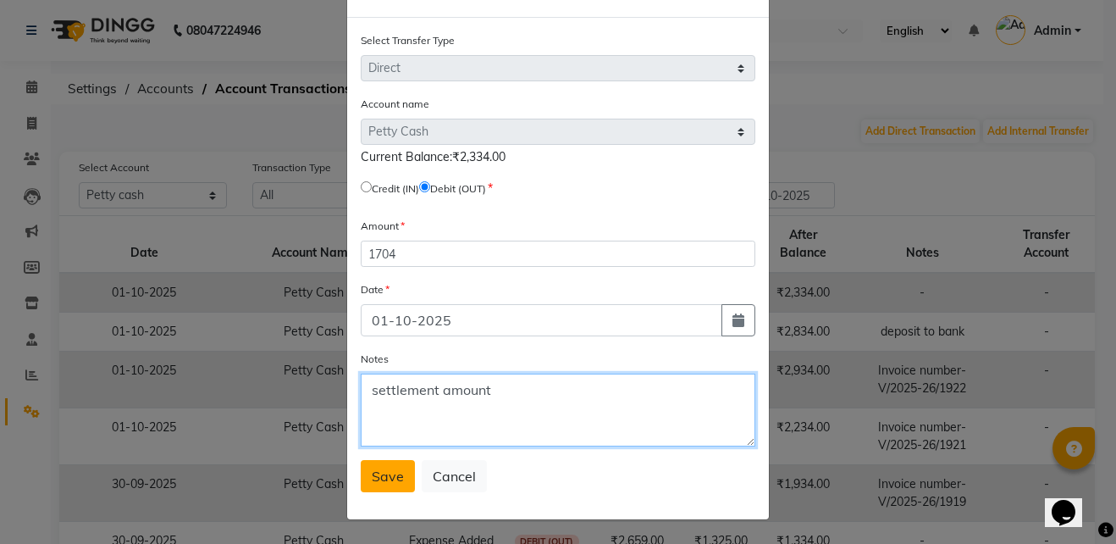
type textarea "settlement amount"
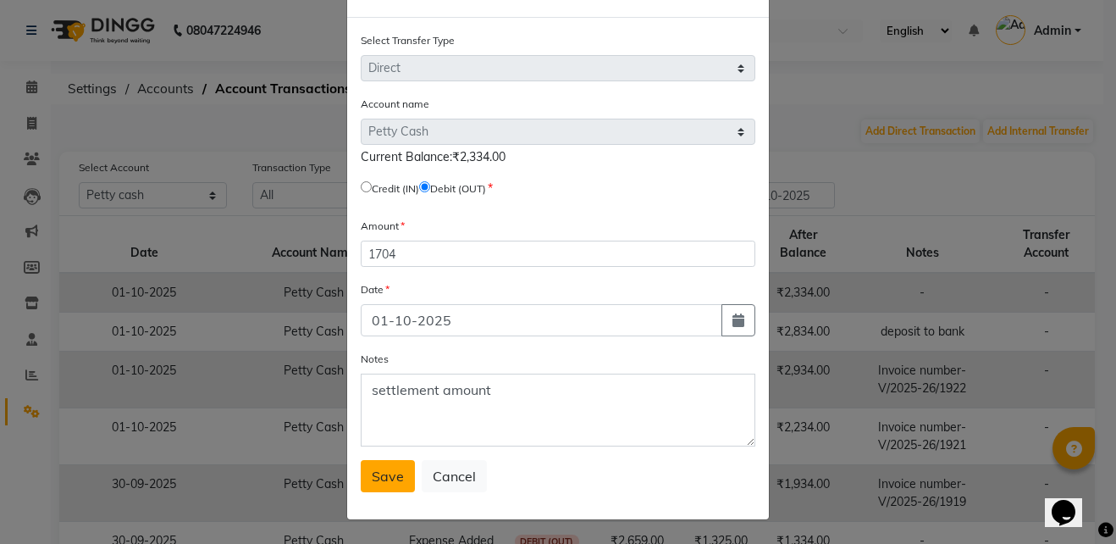
click at [361, 463] on button "Save" at bounding box center [388, 476] width 54 height 32
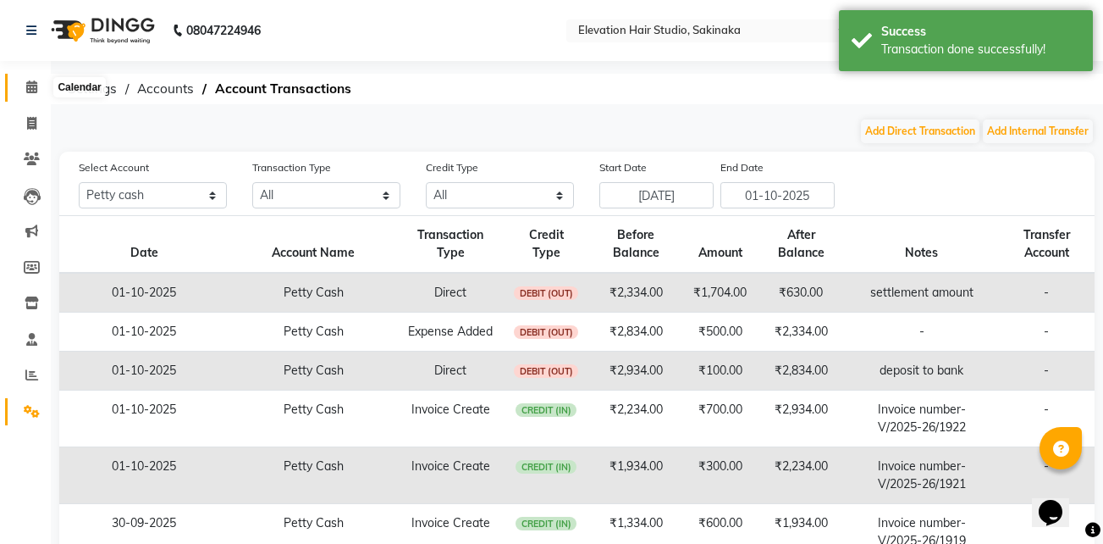
click at [26, 81] on icon at bounding box center [31, 86] width 11 height 13
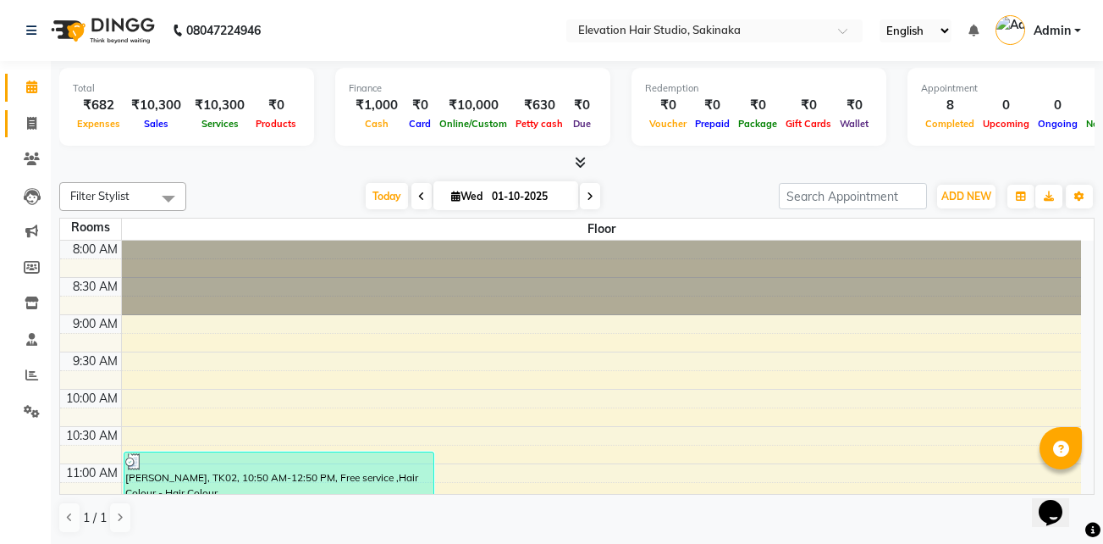
click at [30, 111] on link "Invoice" at bounding box center [25, 124] width 41 height 28
select select "service"
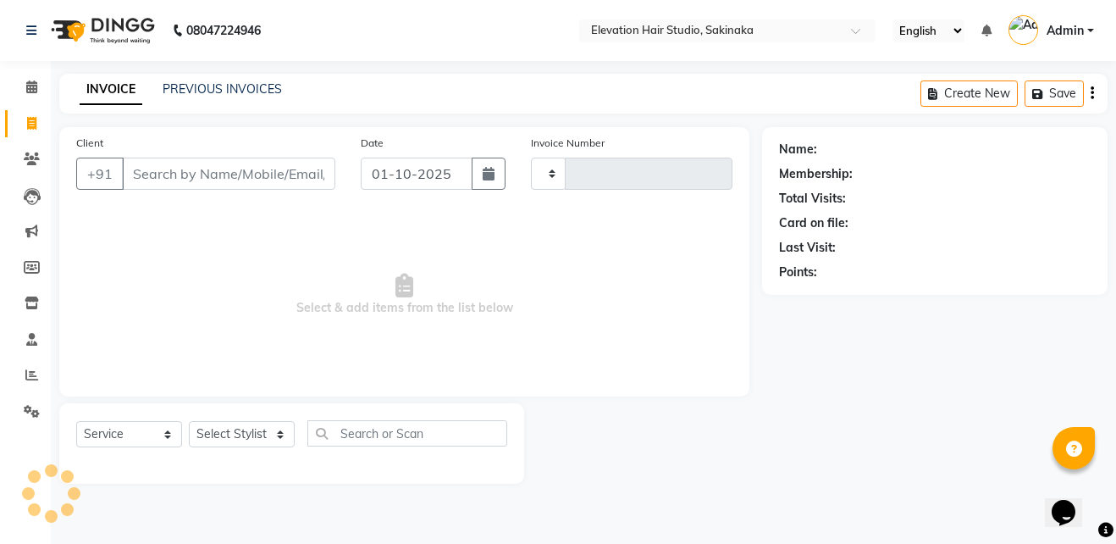
type input "1928"
select select "4949"
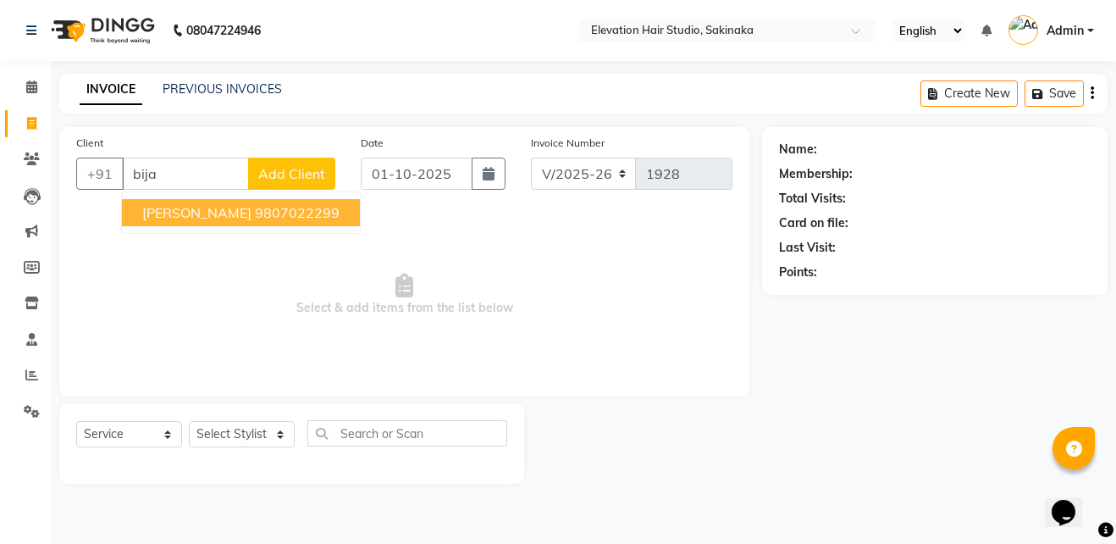
click at [255, 210] on ngb-highlight "9807022299" at bounding box center [297, 212] width 85 height 17
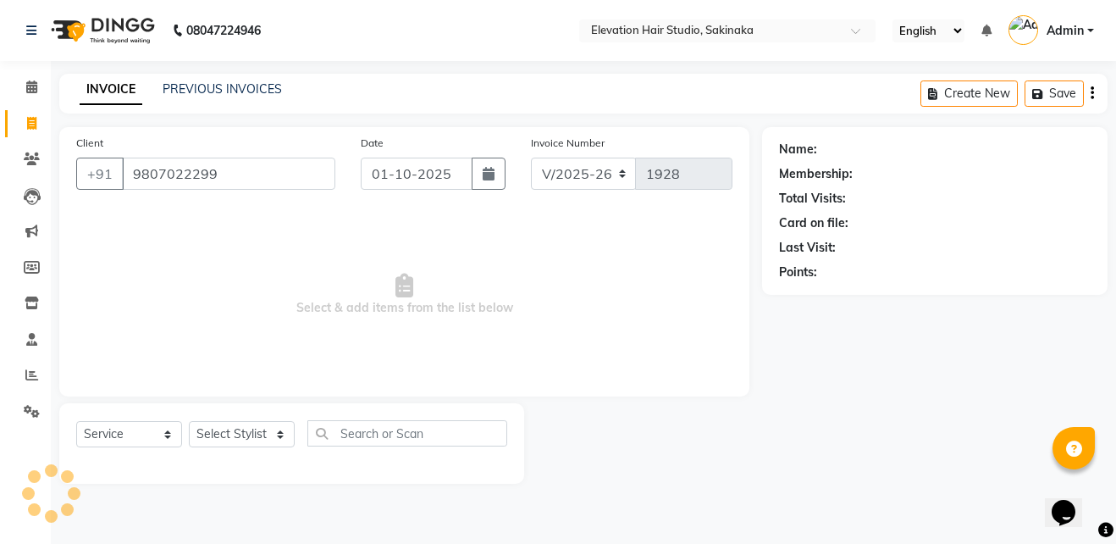
type input "9807022299"
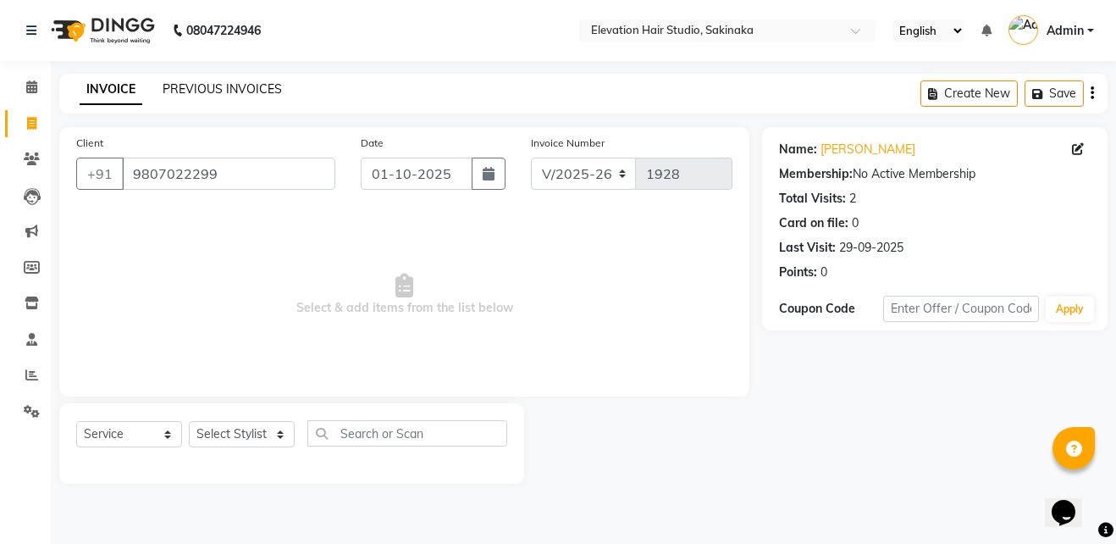
click at [192, 83] on link "PREVIOUS INVOICES" at bounding box center [222, 88] width 119 height 15
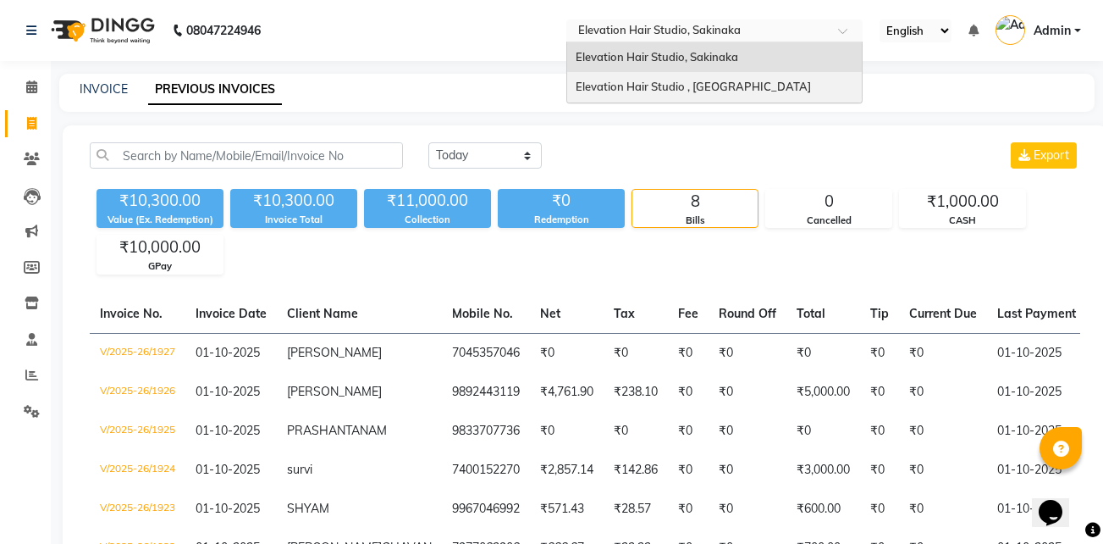
drag, startPoint x: 692, startPoint y: 31, endPoint x: 695, endPoint y: 79, distance: 47.5
click at [695, 42] on ng-select "Select Location × Elevation Hair Studio, Sakinaka Elevation Hair Studio, Sakina…" at bounding box center [714, 30] width 296 height 23
click at [695, 79] on div "Elevation Hair Studio , [GEOGRAPHIC_DATA]" at bounding box center [714, 87] width 295 height 30
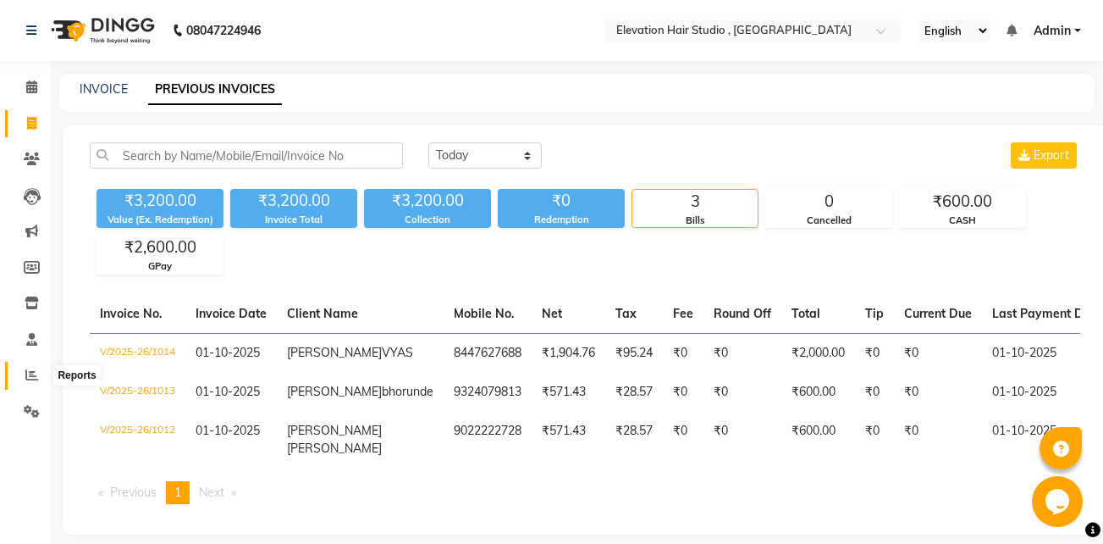
click at [32, 367] on span at bounding box center [32, 375] width 30 height 19
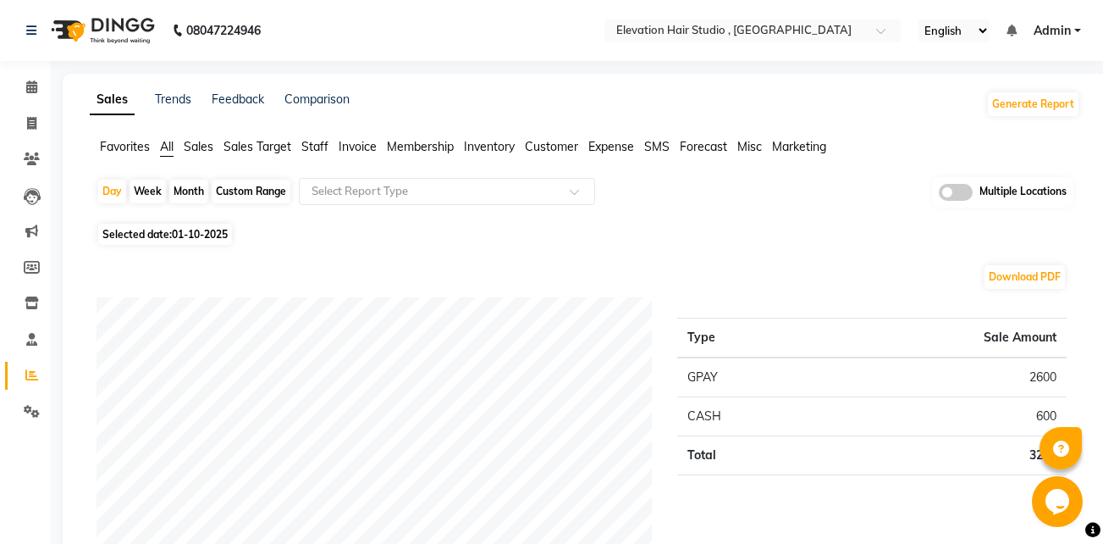
click at [192, 150] on span "Sales" at bounding box center [199, 146] width 30 height 15
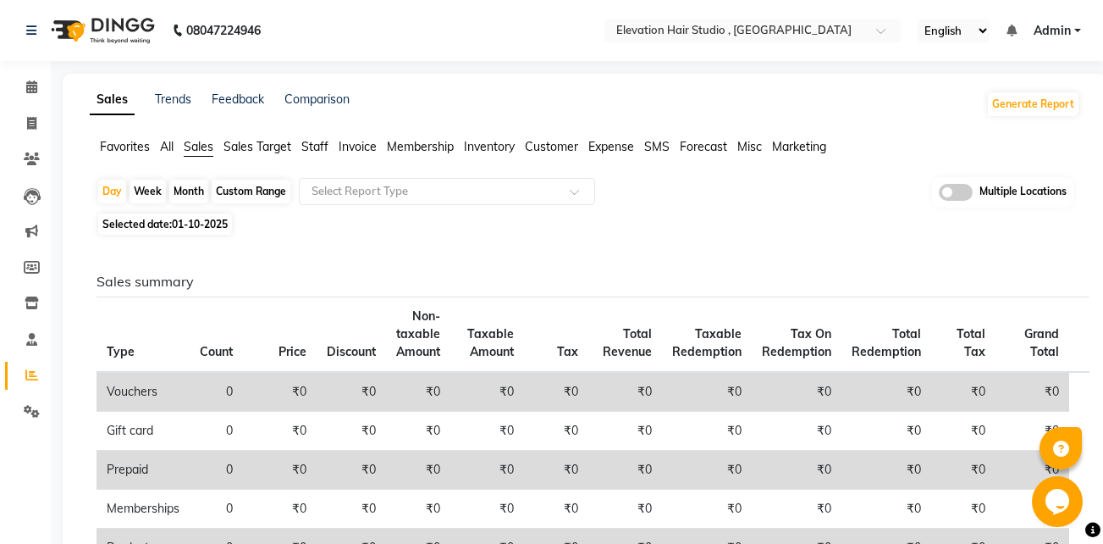
click at [261, 194] on div "Custom Range" at bounding box center [251, 192] width 79 height 24
select select "10"
select select "2025"
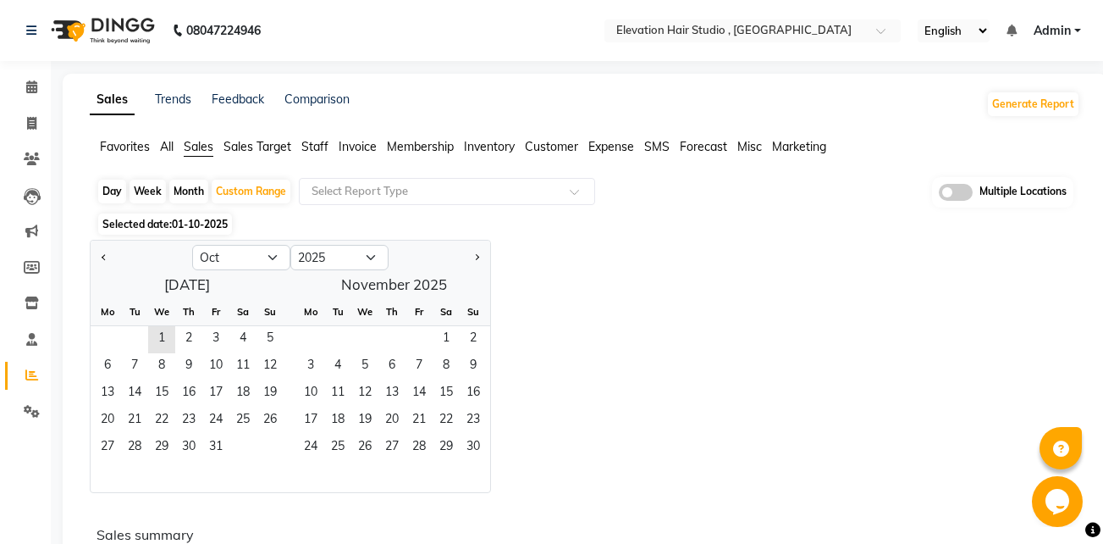
click at [615, 146] on span "Expense" at bounding box center [611, 146] width 46 height 15
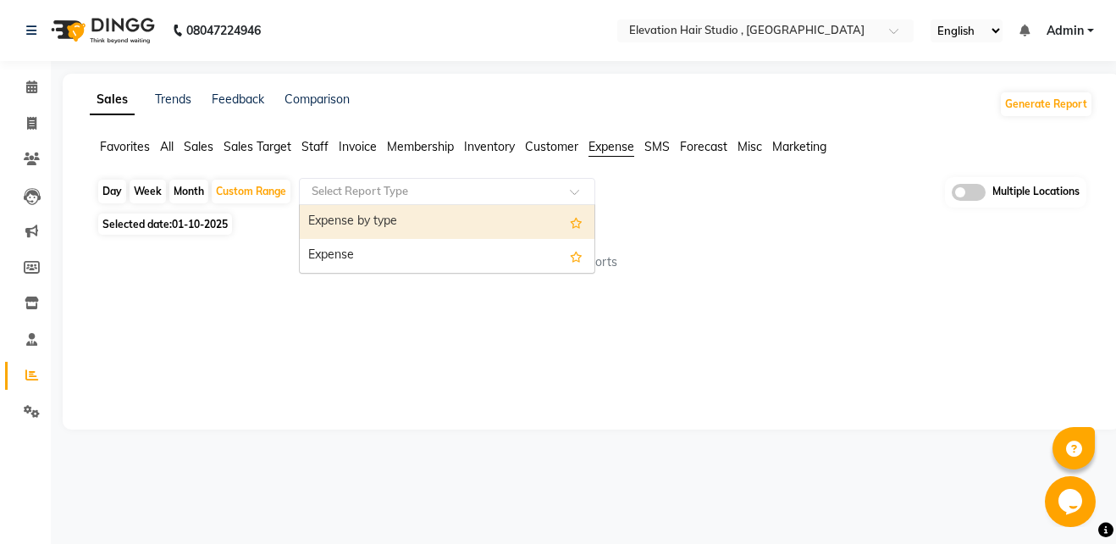
drag, startPoint x: 336, startPoint y: 181, endPoint x: 334, endPoint y: 256, distance: 74.5
click at [334, 205] on ng-select "Select Report Type Expense by type Expense" at bounding box center [447, 191] width 296 height 27
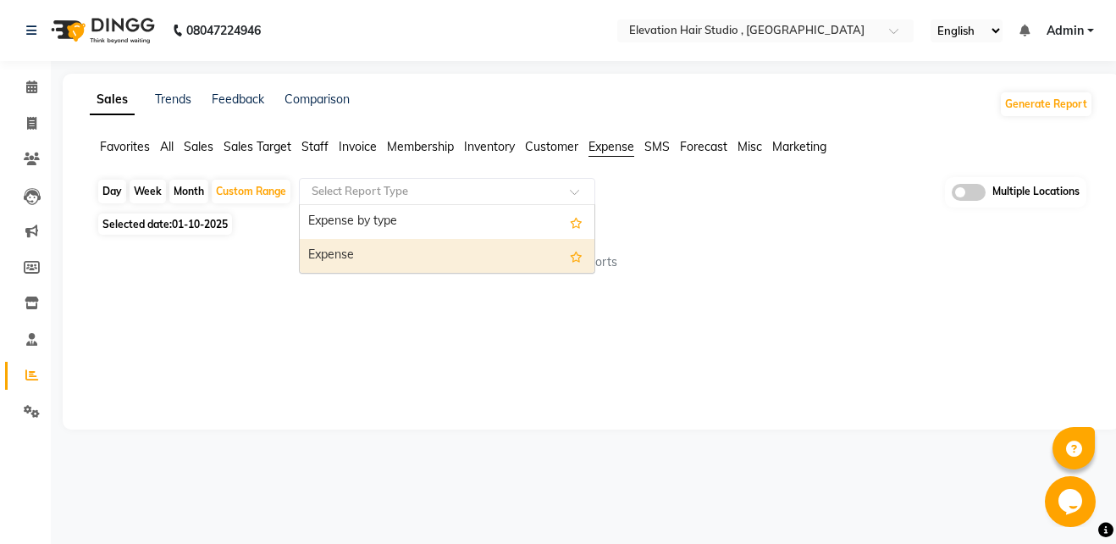
click at [334, 256] on div "Expense" at bounding box center [447, 256] width 295 height 34
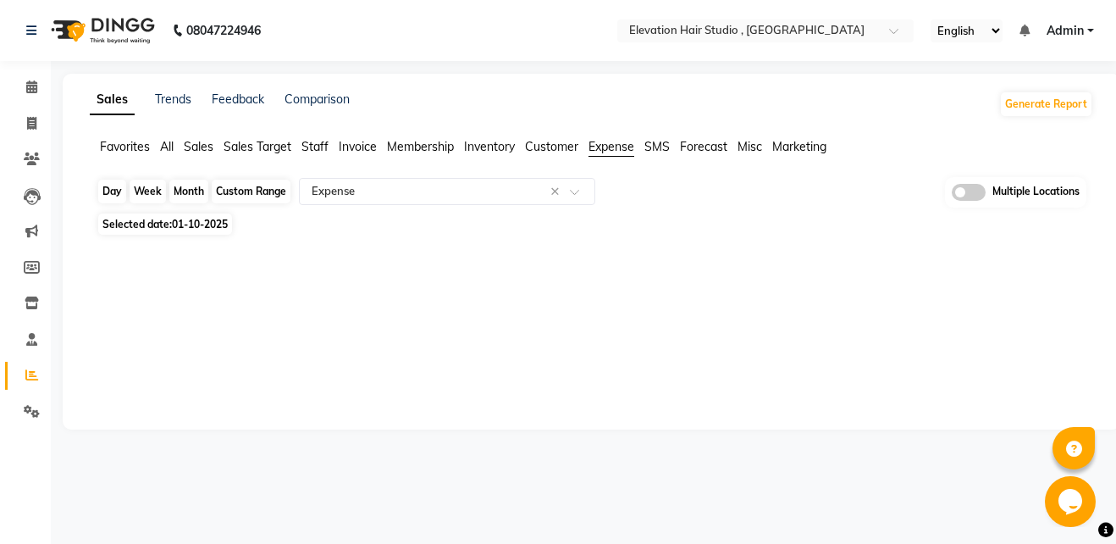
click at [259, 183] on div "Custom Range" at bounding box center [251, 192] width 79 height 24
select select "10"
select select "2025"
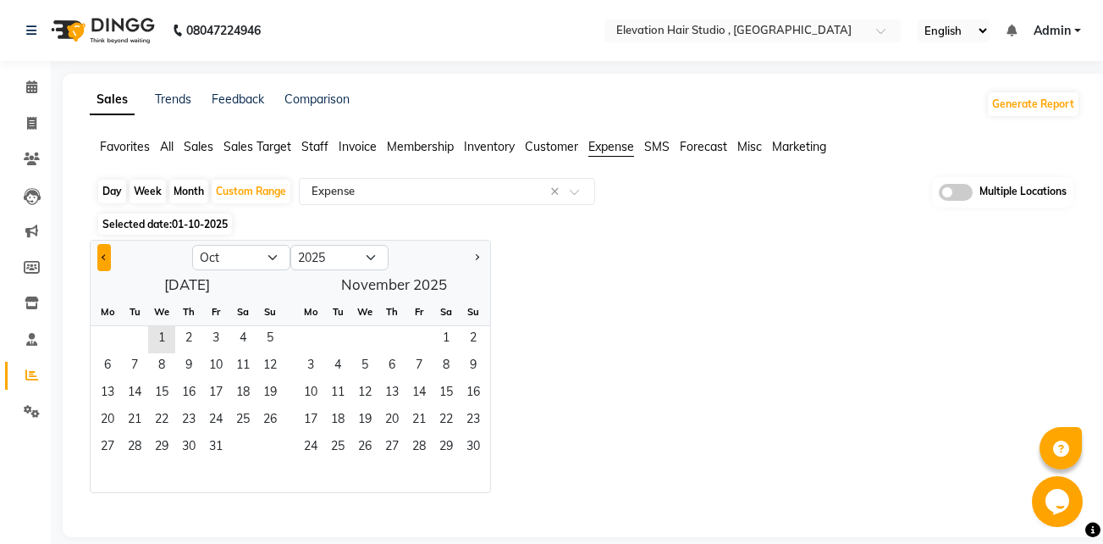
click at [102, 251] on button "Previous month" at bounding box center [104, 257] width 14 height 27
select select "9"
click at [119, 335] on span "1" at bounding box center [107, 339] width 27 height 27
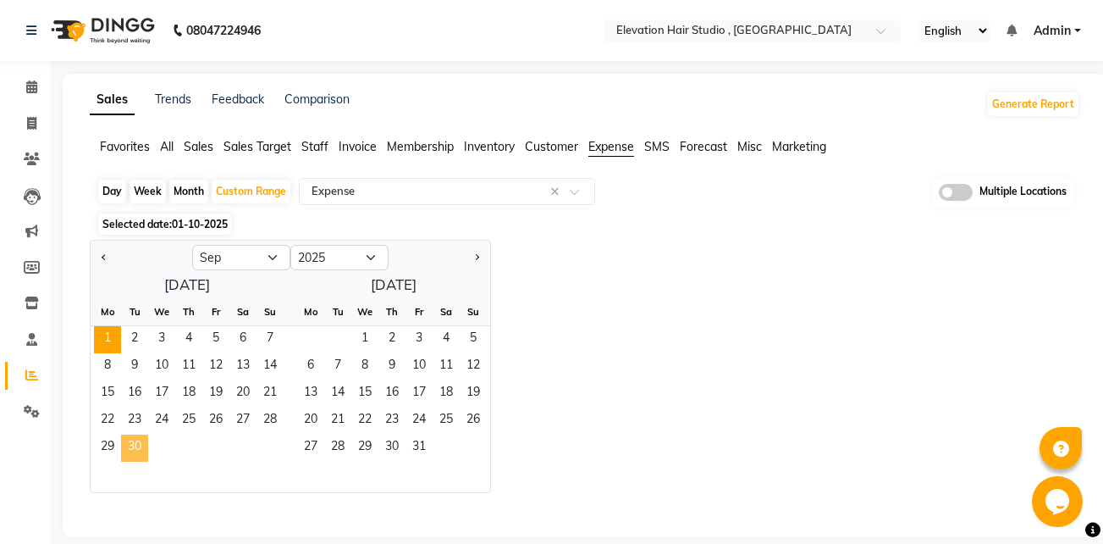
click at [131, 450] on span "30" at bounding box center [134, 447] width 27 height 27
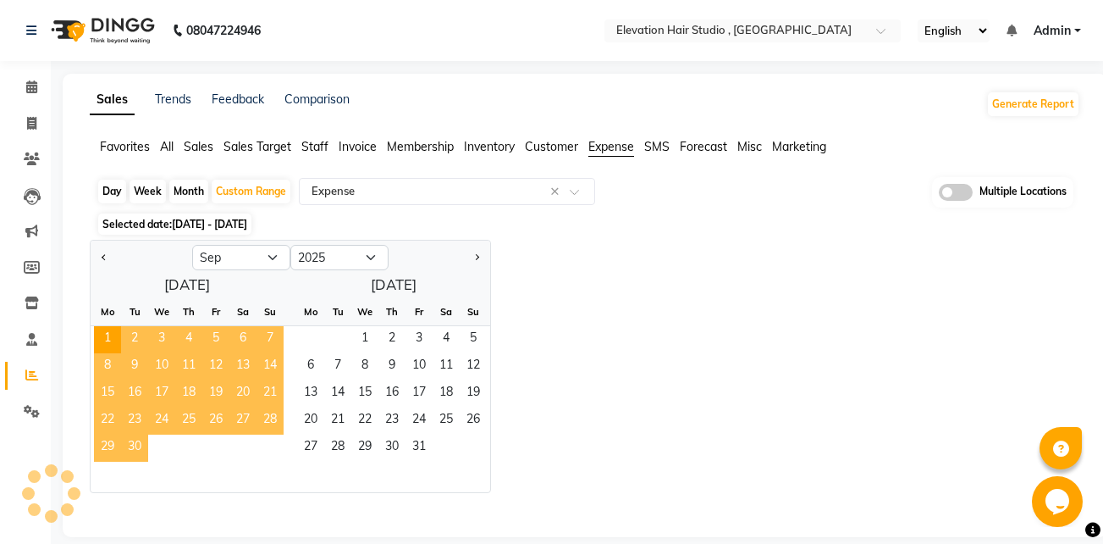
select select "full_report"
select select "csv"
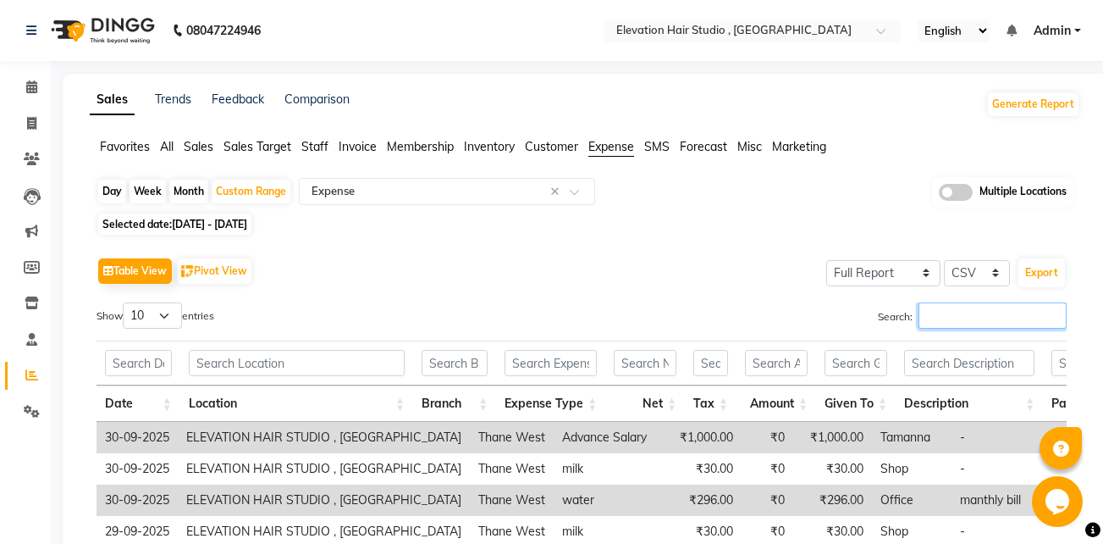
click at [940, 306] on input "Search:" at bounding box center [993, 315] width 148 height 26
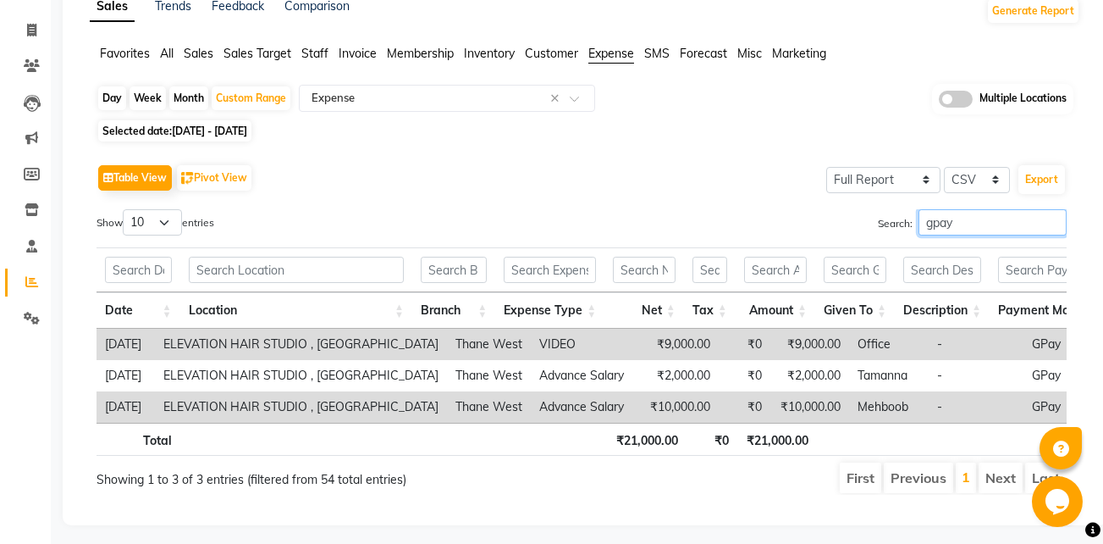
scroll to position [125, 0]
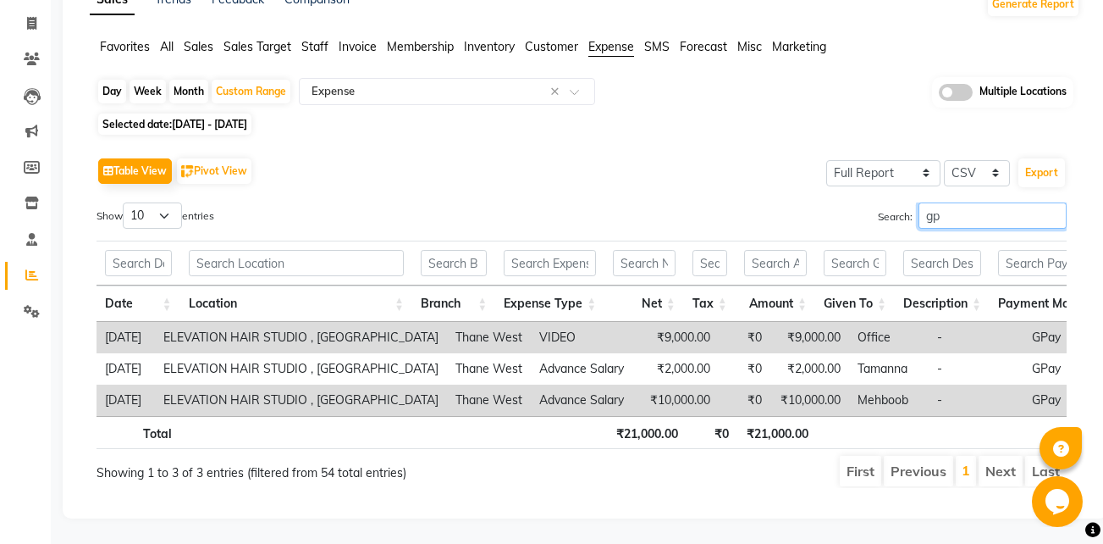
type input "g"
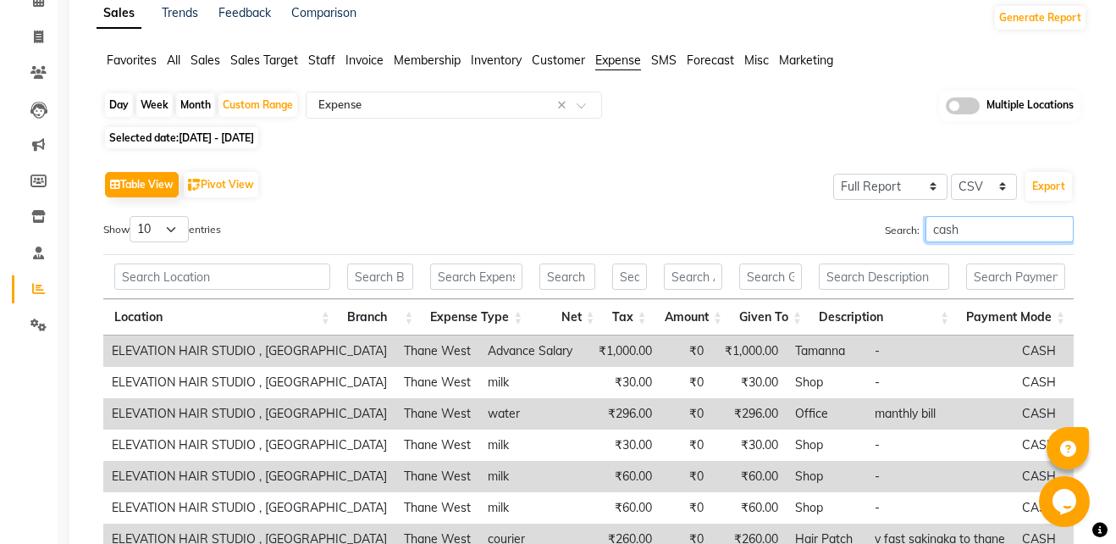
scroll to position [0, 0]
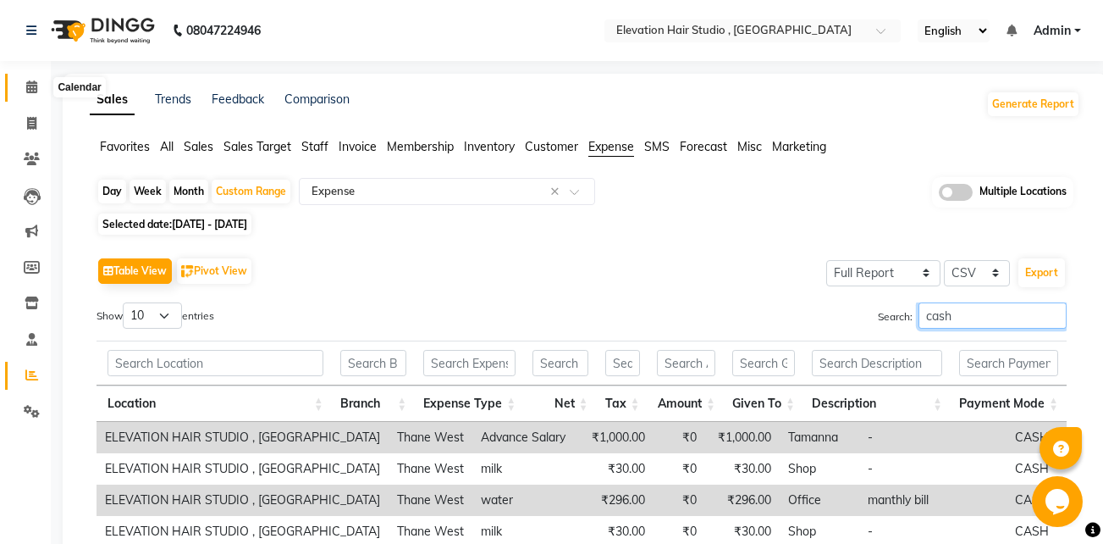
type input "cash"
click at [22, 84] on span at bounding box center [32, 87] width 30 height 19
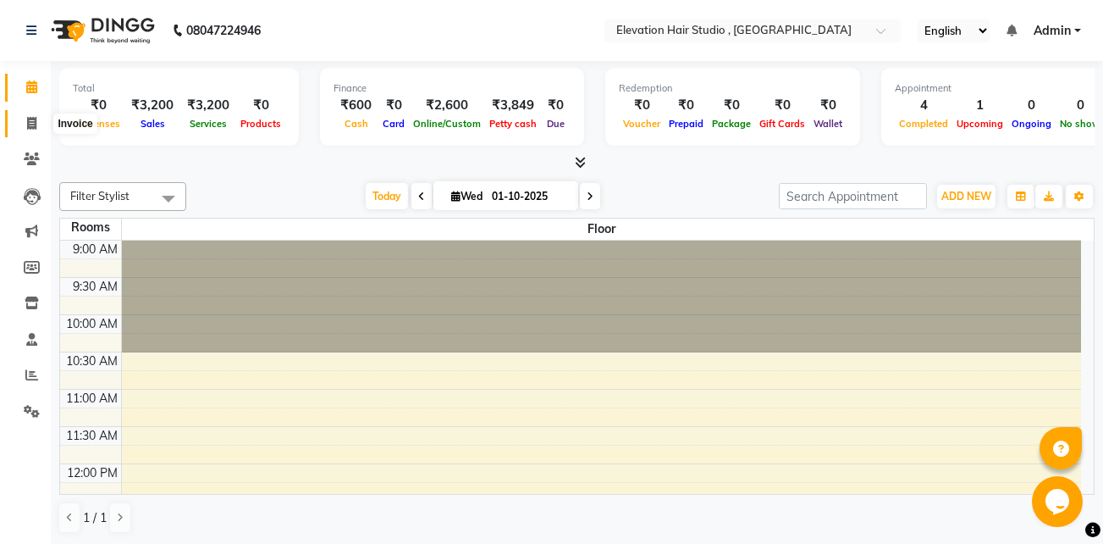
click at [31, 124] on icon at bounding box center [31, 123] width 9 height 13
select select "service"
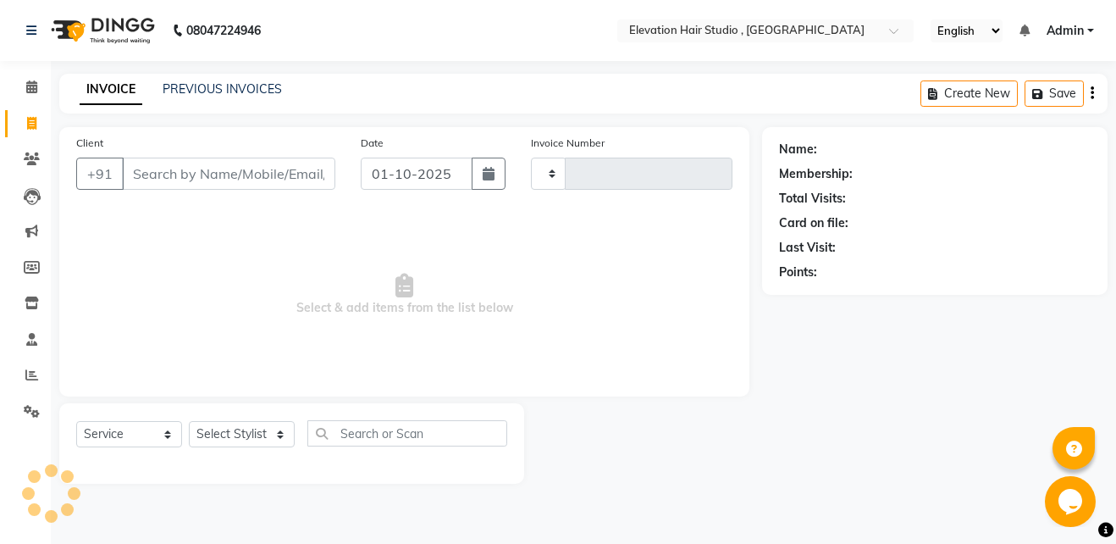
type input "1015"
select select "6886"
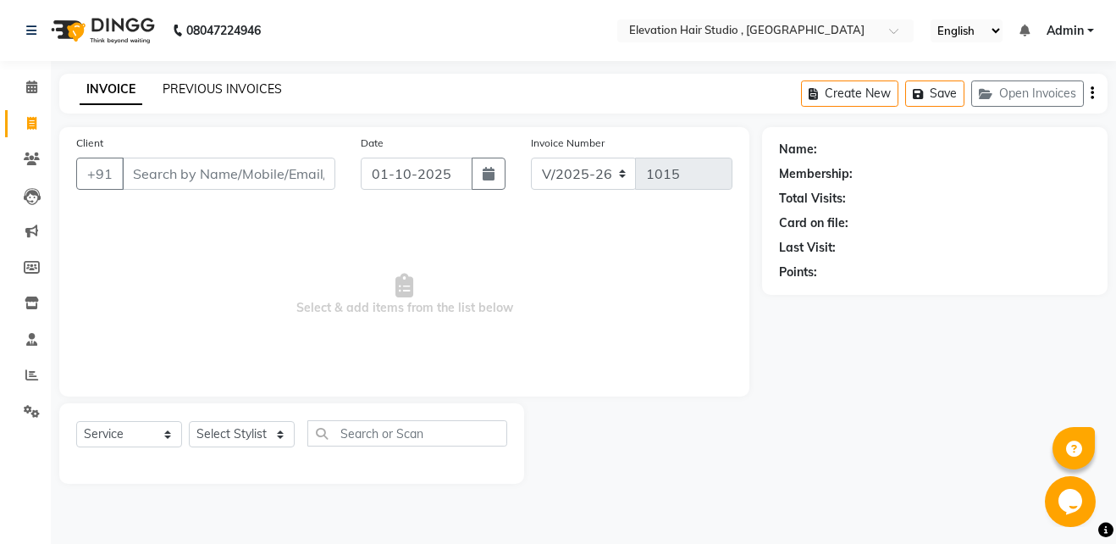
click at [260, 93] on link "PREVIOUS INVOICES" at bounding box center [222, 88] width 119 height 15
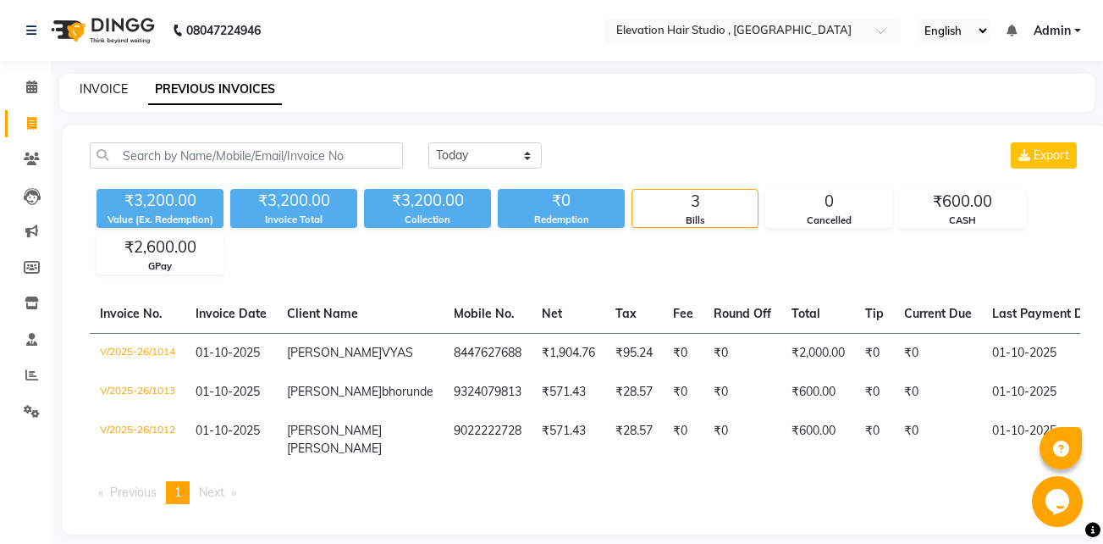
click at [99, 90] on link "INVOICE" at bounding box center [104, 88] width 48 height 15
select select "service"
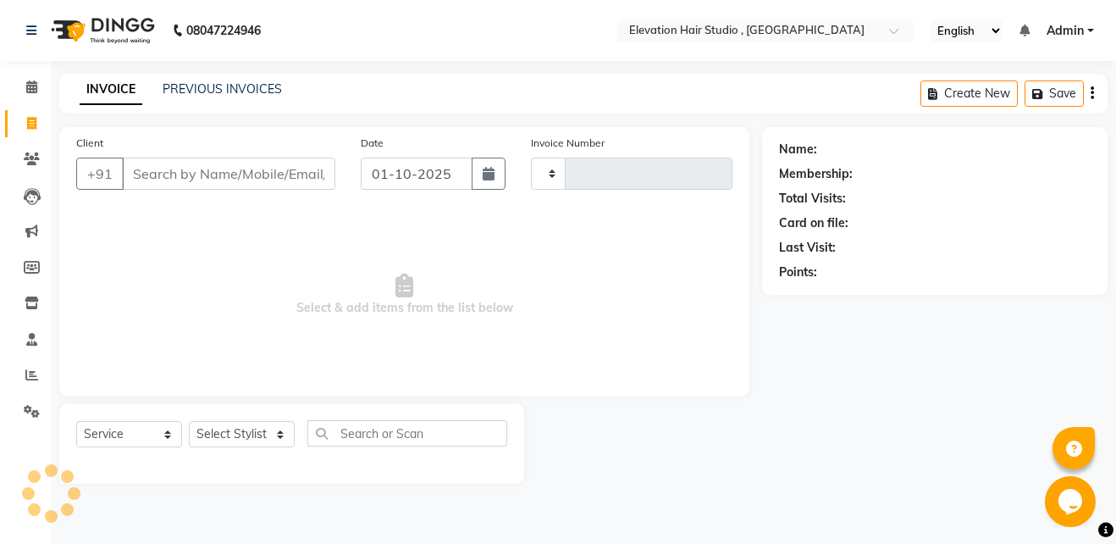
type input "1015"
select select "6886"
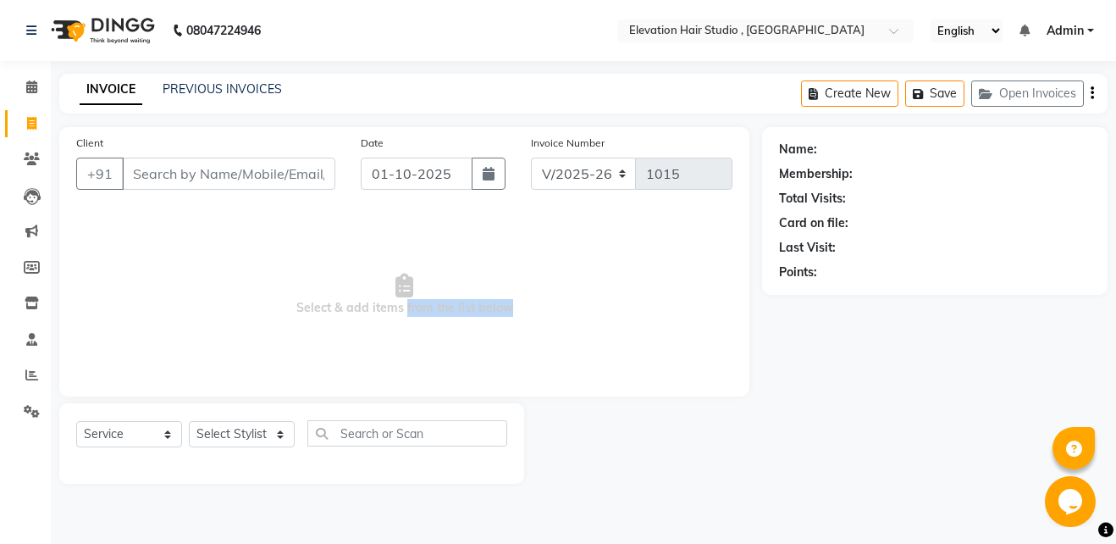
drag, startPoint x: 402, startPoint y: 306, endPoint x: 500, endPoint y: 311, distance: 98.4
click at [500, 311] on span "Select & add items from the list below" at bounding box center [404, 294] width 656 height 169
click at [405, 307] on span "Select & add items from the list below" at bounding box center [404, 294] width 656 height 169
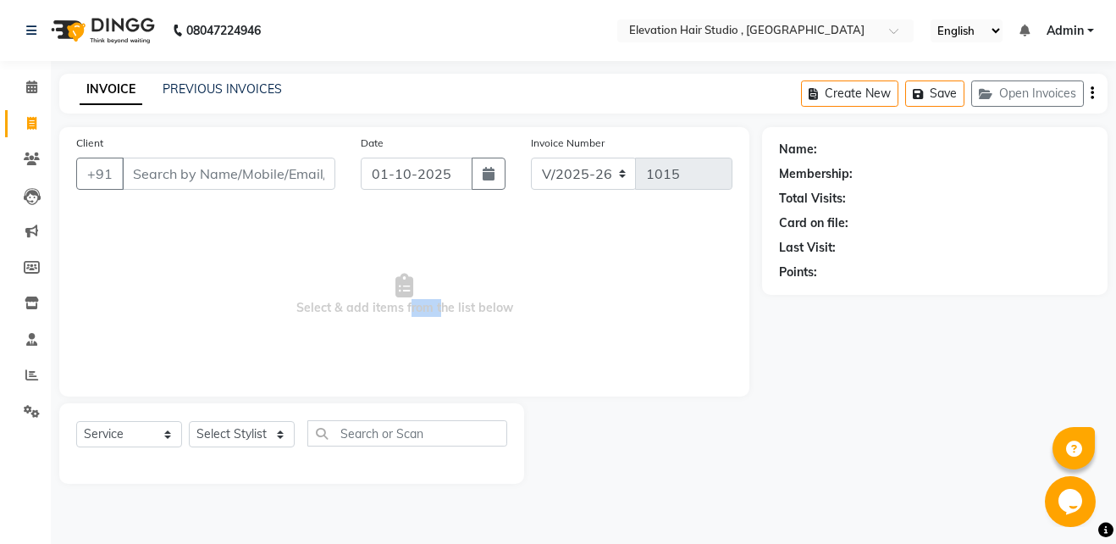
click at [405, 307] on span "Select & add items from the list below" at bounding box center [404, 294] width 656 height 169
click at [252, 185] on input "Client" at bounding box center [228, 173] width 213 height 32
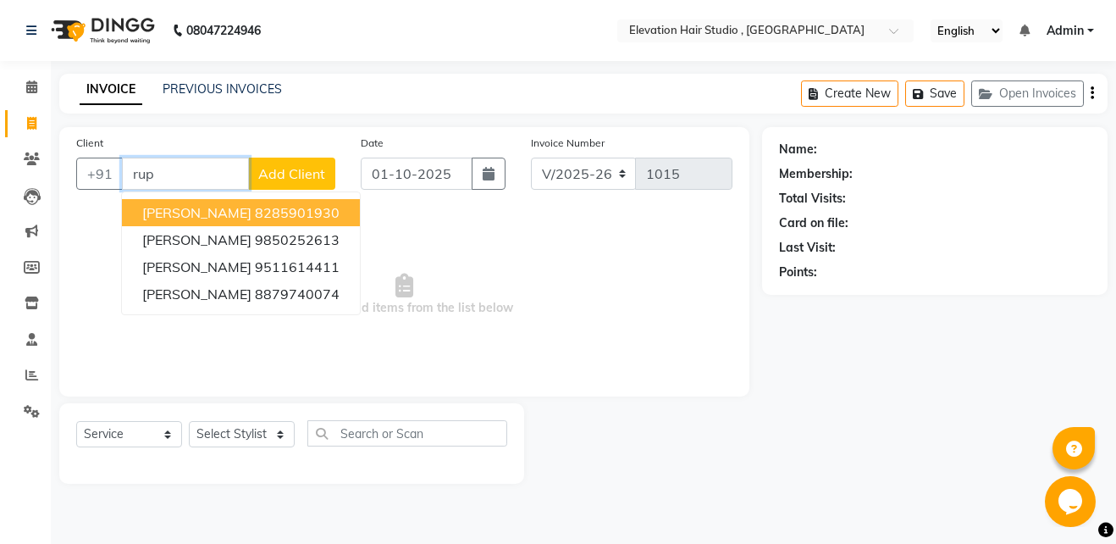
click at [246, 224] on button "RUPESH 8285901930" at bounding box center [241, 212] width 238 height 27
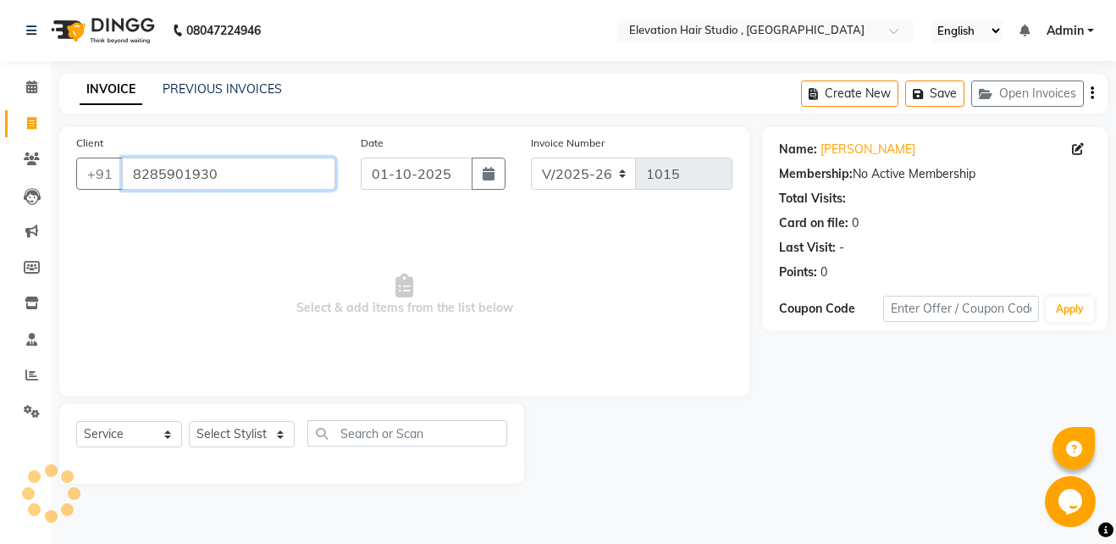
click at [244, 175] on input "8285901930" at bounding box center [228, 173] width 213 height 32
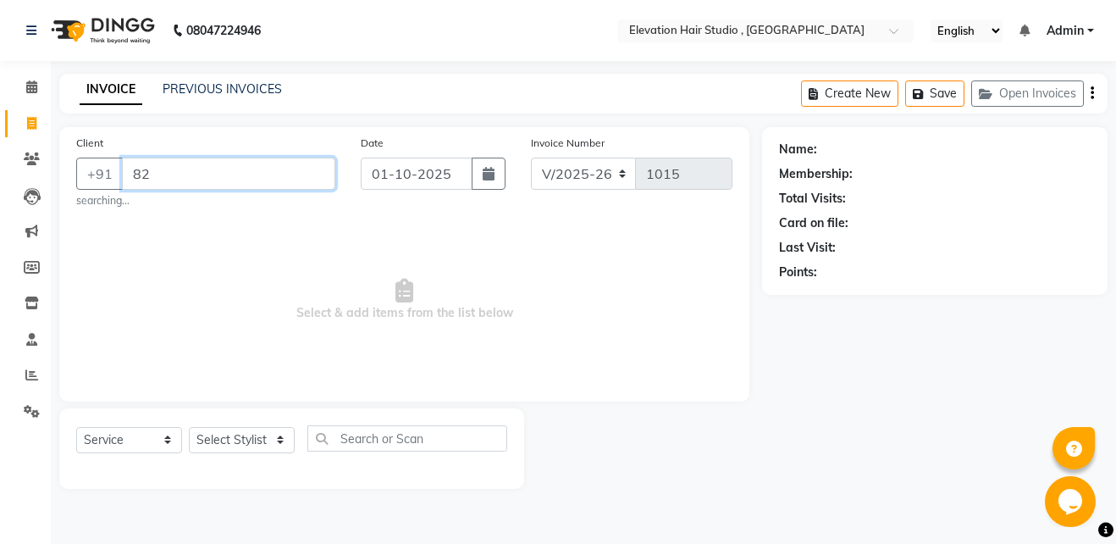
type input "8"
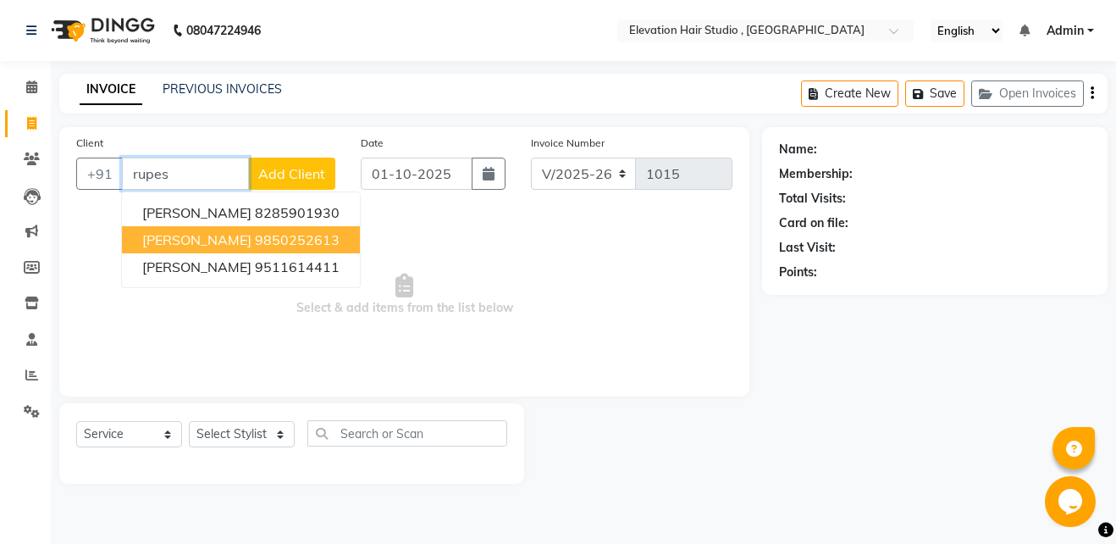
click at [273, 235] on ngb-highlight "9850252613" at bounding box center [297, 239] width 85 height 17
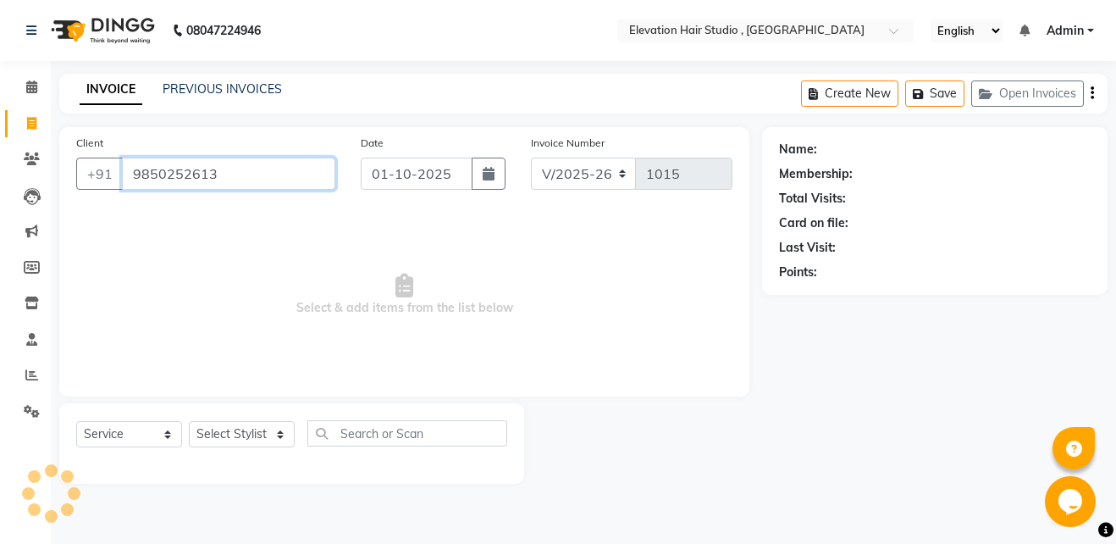
type input "9850252613"
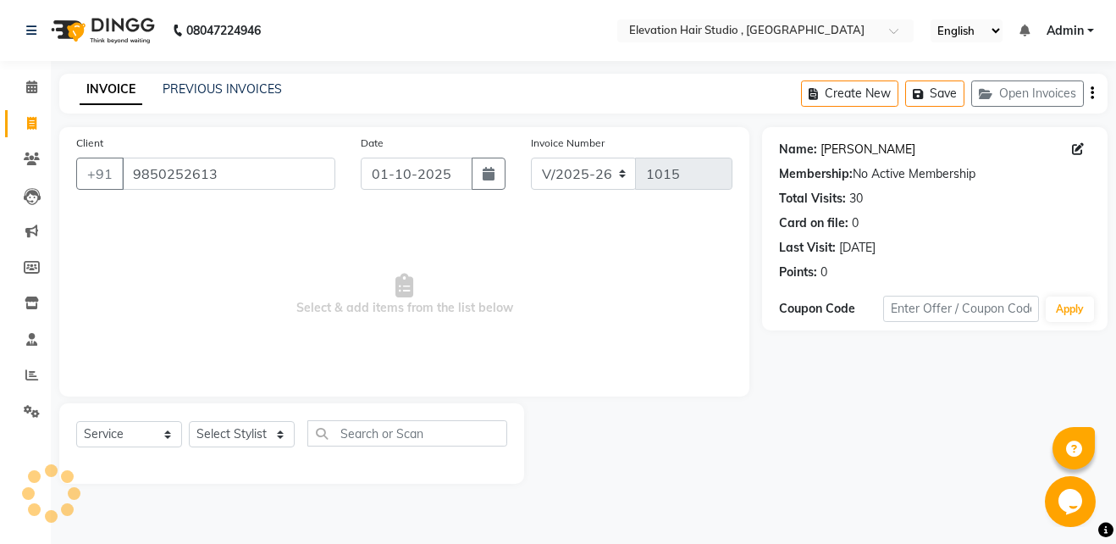
click at [846, 152] on link "Rupesh" at bounding box center [868, 150] width 95 height 18
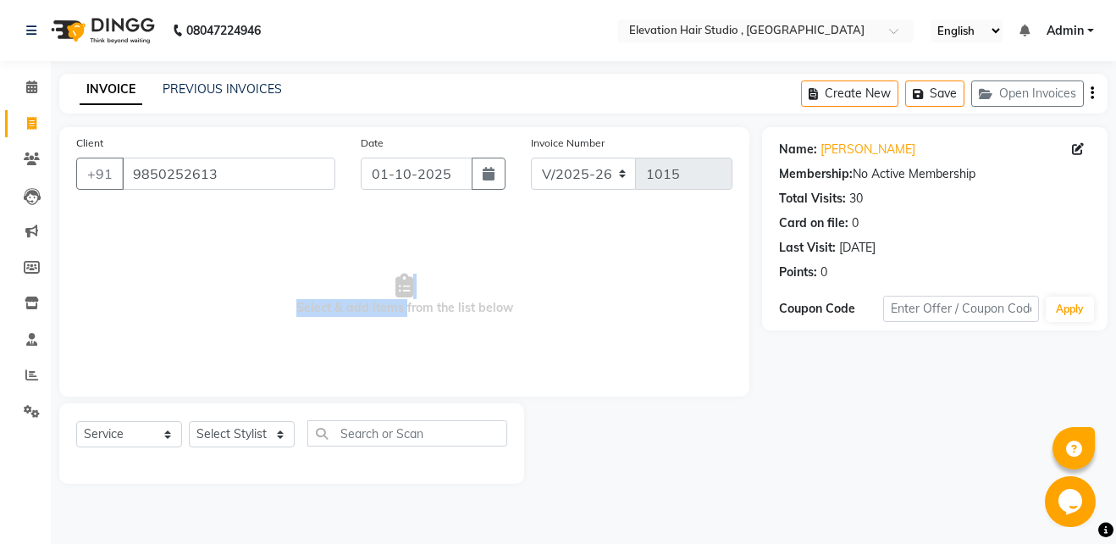
drag, startPoint x: 401, startPoint y: 306, endPoint x: 528, endPoint y: 293, distance: 127.6
click at [528, 293] on span "Select & add items from the list below" at bounding box center [404, 294] width 656 height 169
click at [531, 289] on span "Select & add items from the list below" at bounding box center [404, 294] width 656 height 169
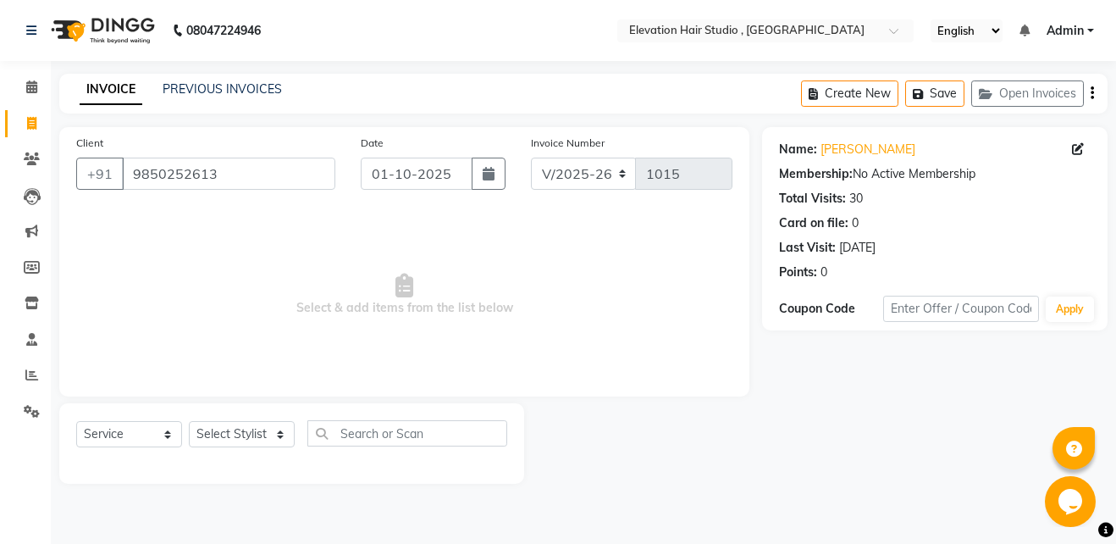
click at [531, 289] on span "Select & add items from the list below" at bounding box center [404, 294] width 656 height 169
drag, startPoint x: 531, startPoint y: 289, endPoint x: 407, endPoint y: 305, distance: 124.7
click at [407, 305] on span "Select & add items from the list below" at bounding box center [404, 294] width 656 height 169
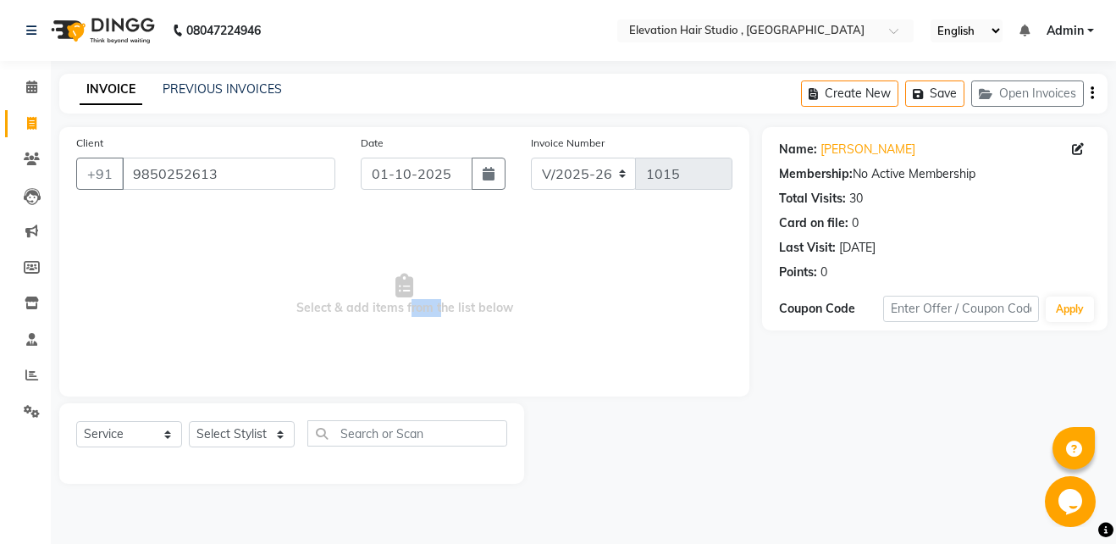
click at [407, 305] on span "Select & add items from the list below" at bounding box center [404, 294] width 656 height 169
click at [40, 376] on span at bounding box center [32, 375] width 30 height 19
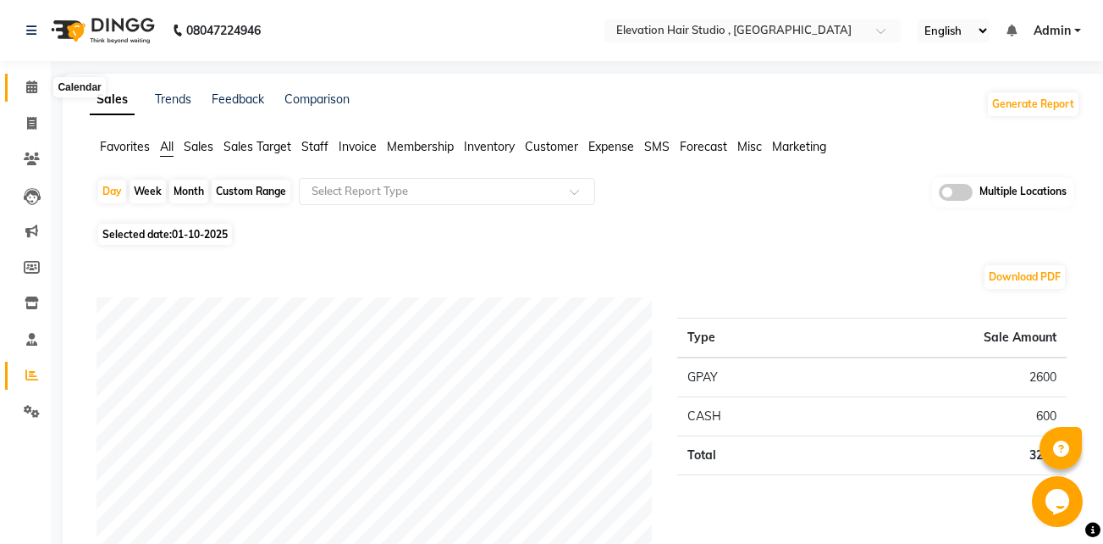
click at [30, 82] on icon at bounding box center [31, 86] width 11 height 13
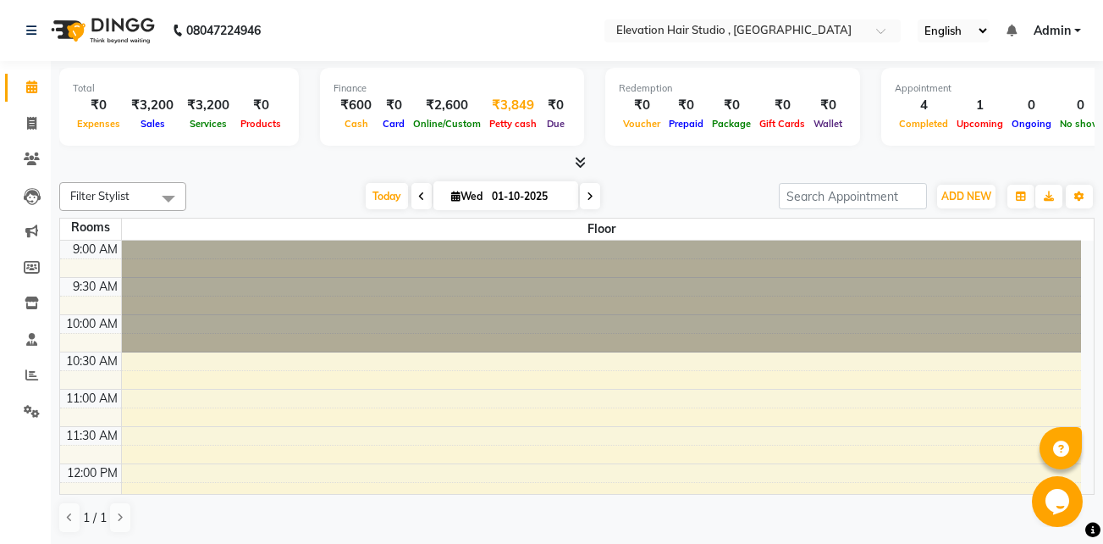
click at [510, 106] on div "₹3,849" at bounding box center [513, 105] width 56 height 19
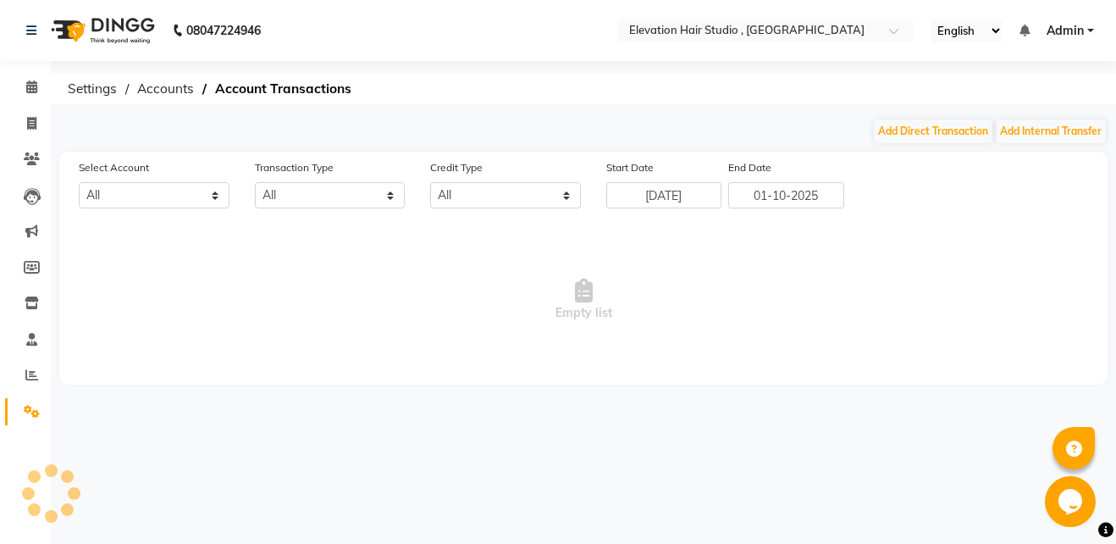
select select "5950"
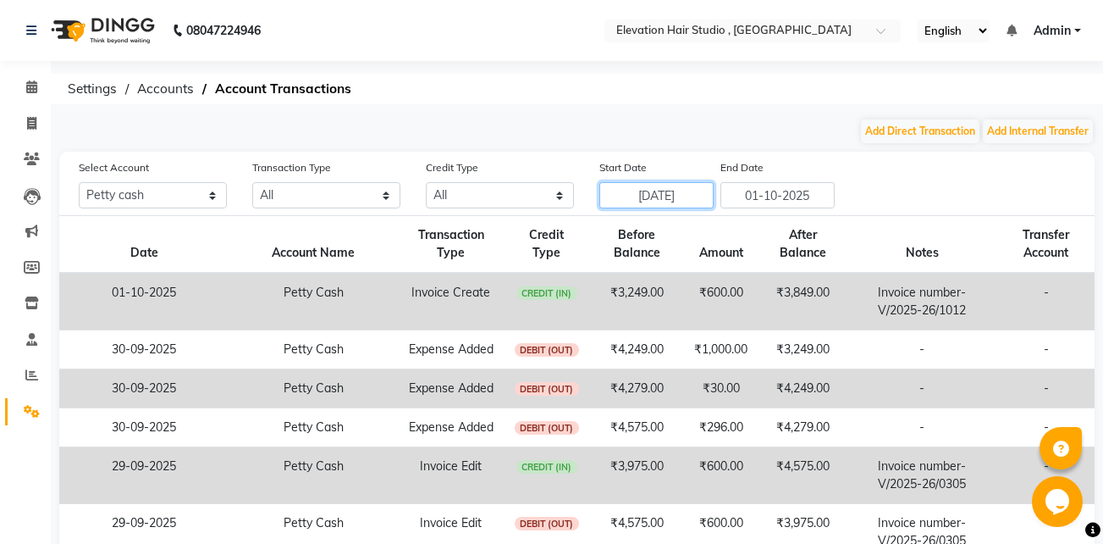
click at [695, 199] on input "24-09-2025" at bounding box center [657, 195] width 114 height 26
select select "9"
select select "2025"
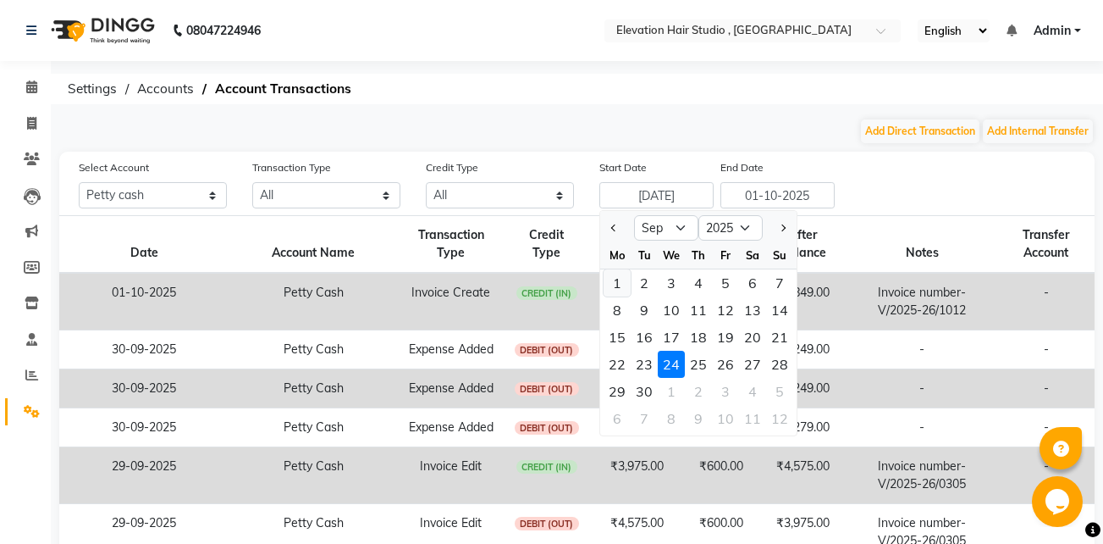
click at [618, 279] on div "1" at bounding box center [617, 282] width 27 height 27
type input "01-09-2025"
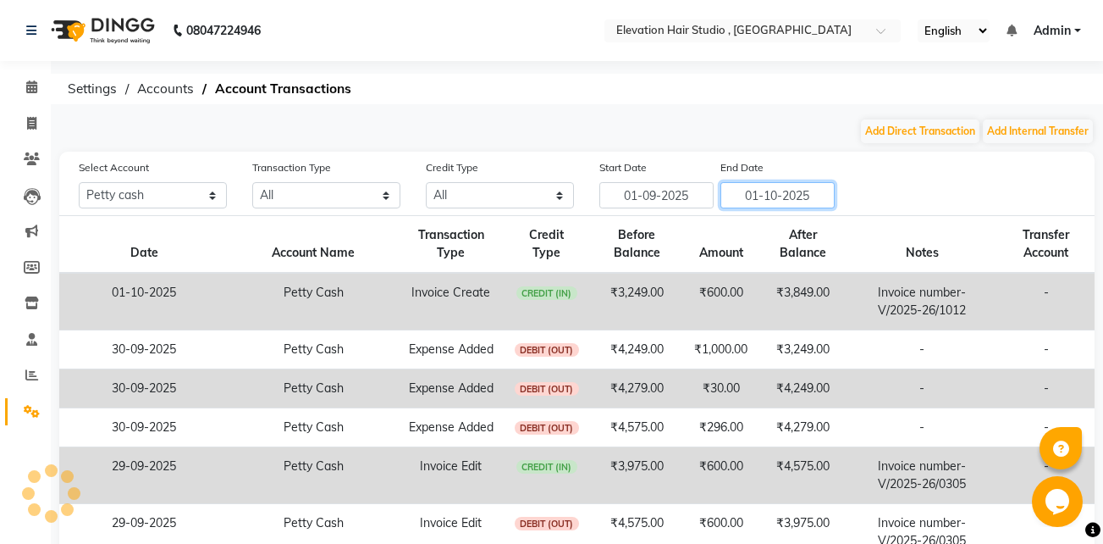
click at [754, 188] on input "01-10-2025" at bounding box center [778, 195] width 114 height 26
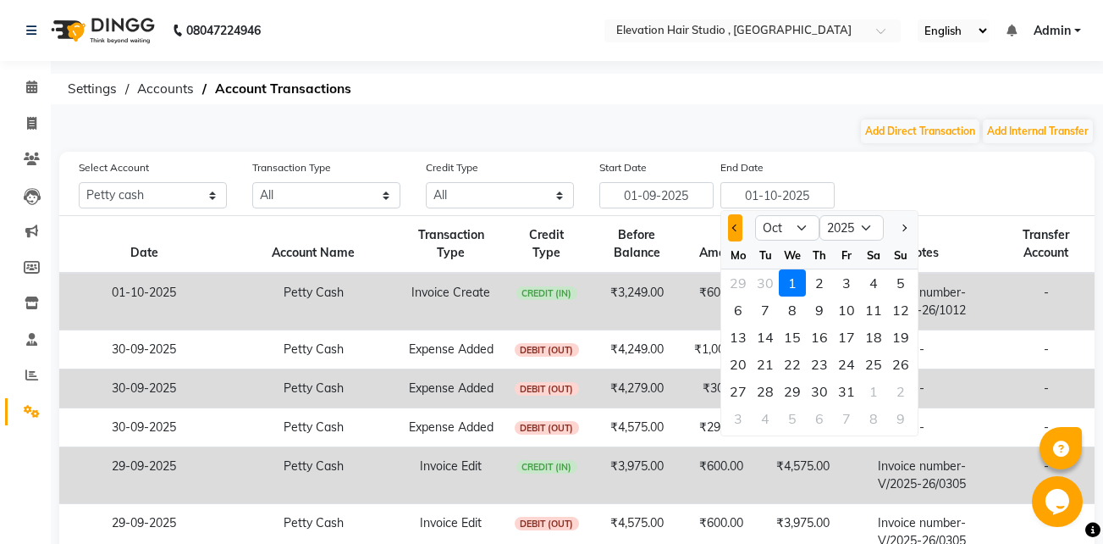
click at [738, 235] on button "Previous month" at bounding box center [735, 227] width 14 height 27
select select "9"
click at [776, 401] on div "30" at bounding box center [765, 391] width 27 height 27
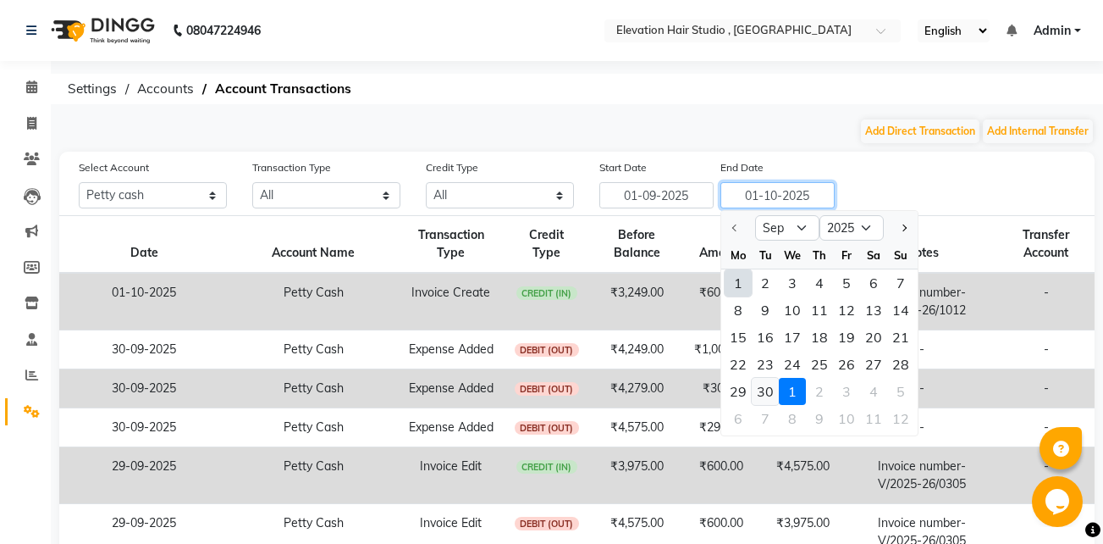
type input "30-09-2025"
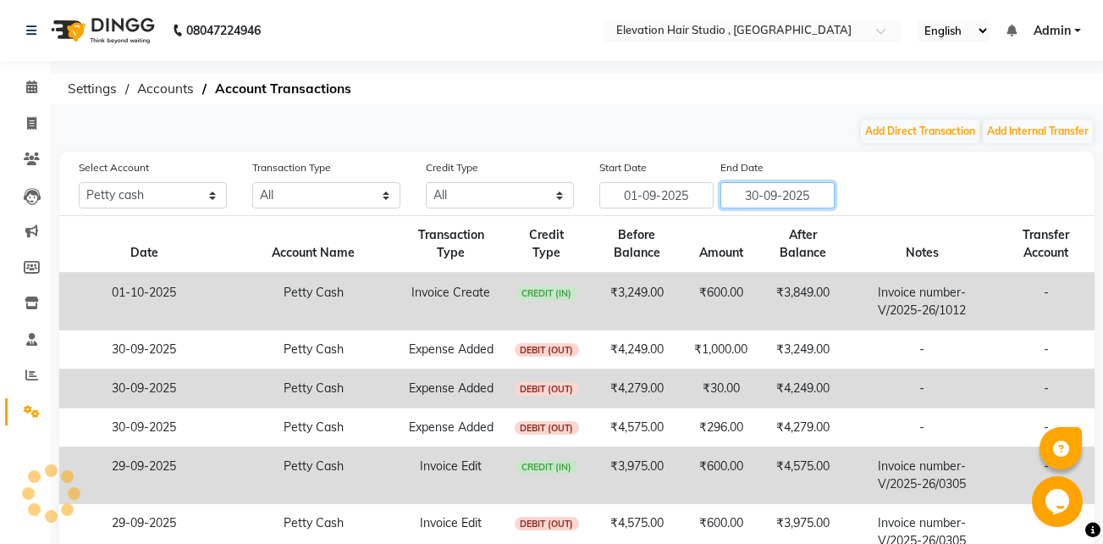
scroll to position [355, 0]
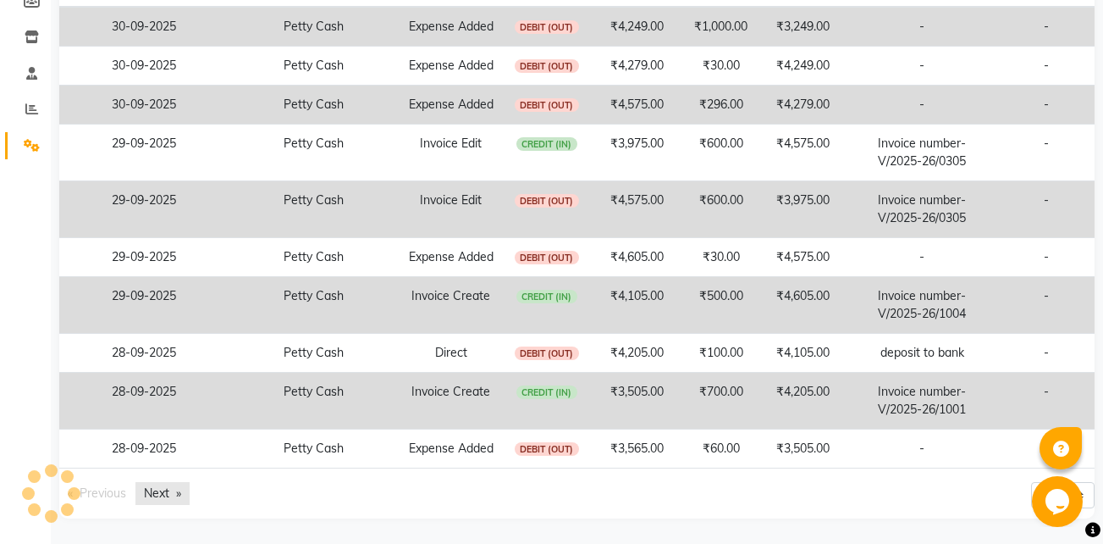
click at [163, 483] on link "Next page" at bounding box center [162, 493] width 54 height 23
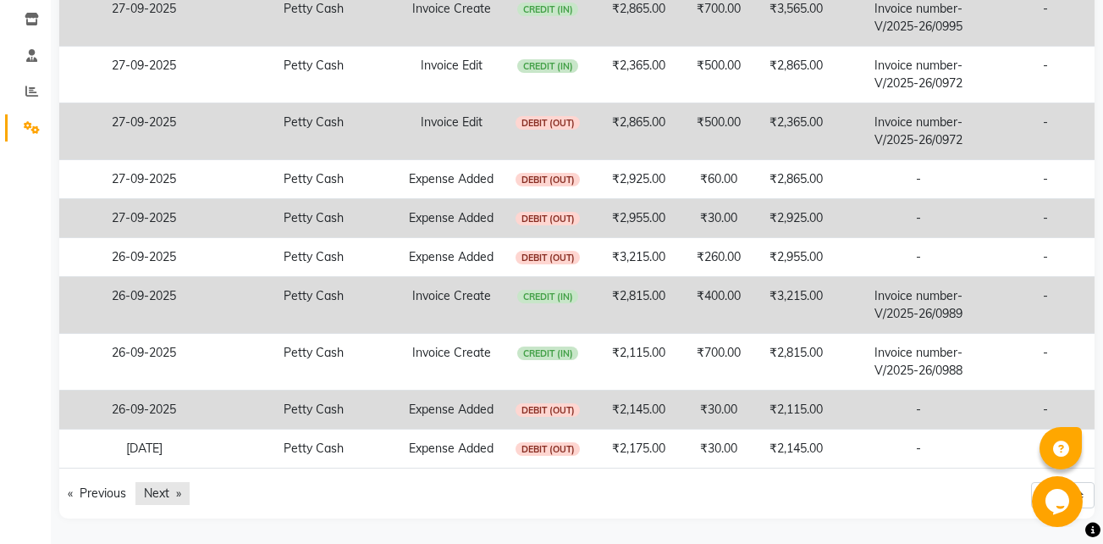
click at [163, 483] on link "Next page" at bounding box center [162, 493] width 54 height 23
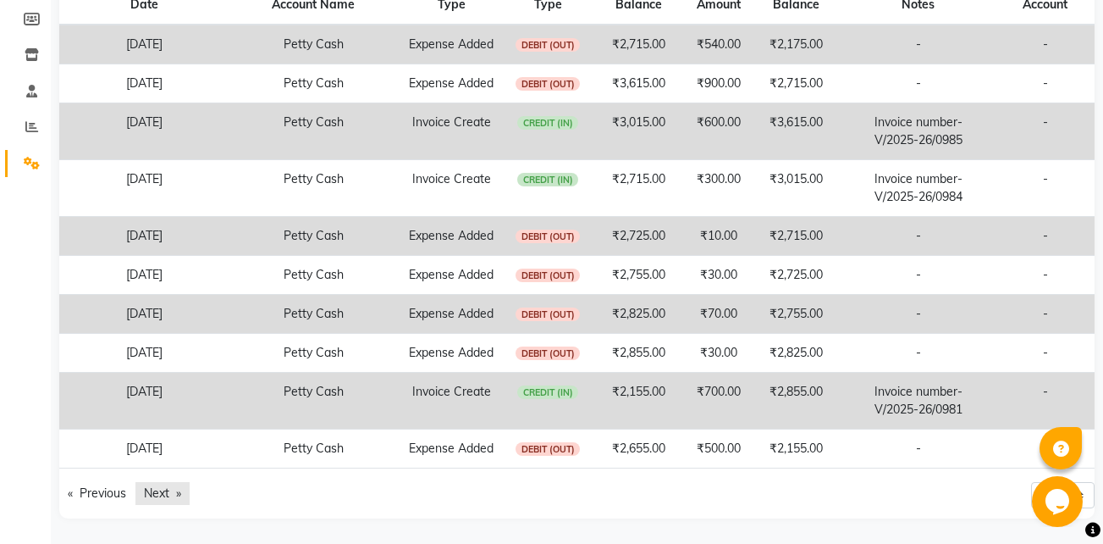
click at [163, 483] on link "Next page" at bounding box center [162, 493] width 54 height 23
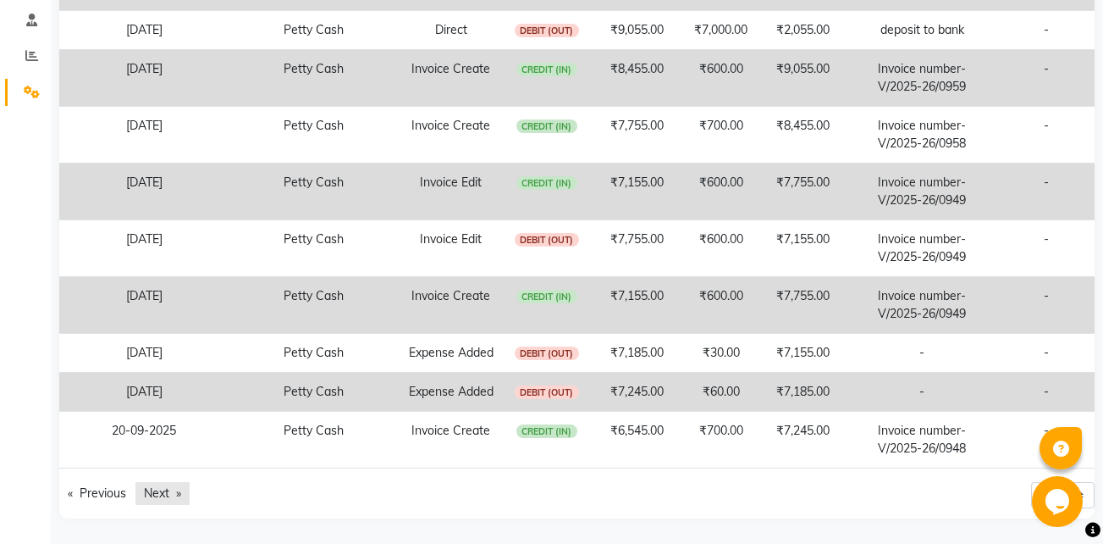
click at [163, 483] on link "Next page" at bounding box center [162, 493] width 54 height 23
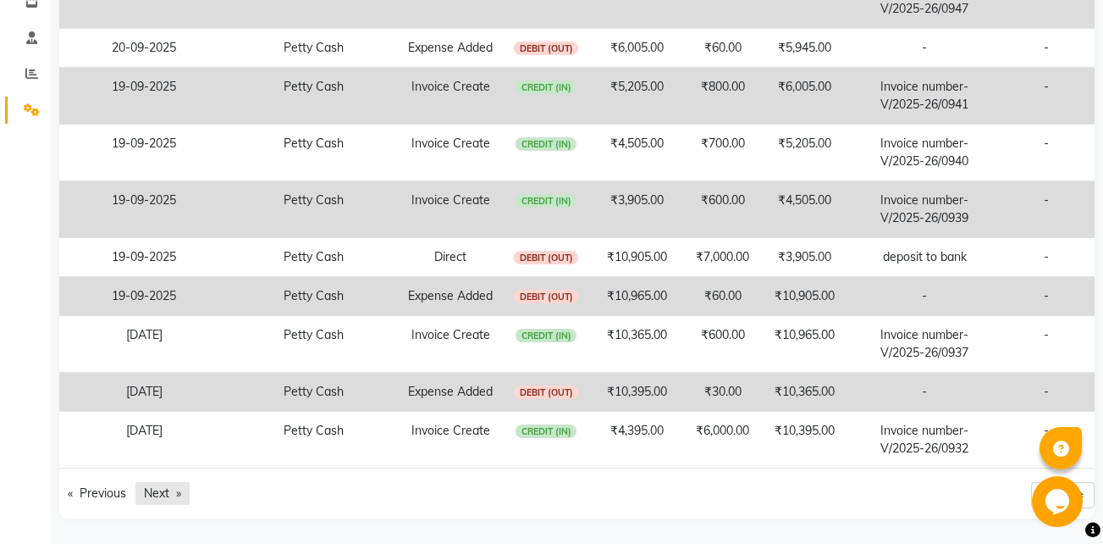
click at [163, 483] on link "Next page" at bounding box center [162, 493] width 54 height 23
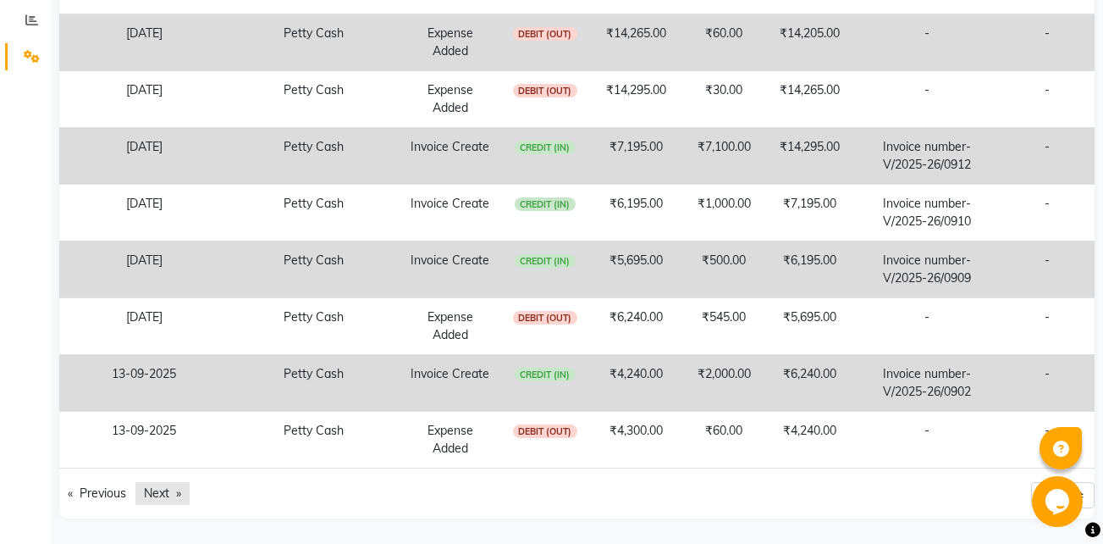
click at [163, 483] on link "Next page" at bounding box center [162, 493] width 54 height 23
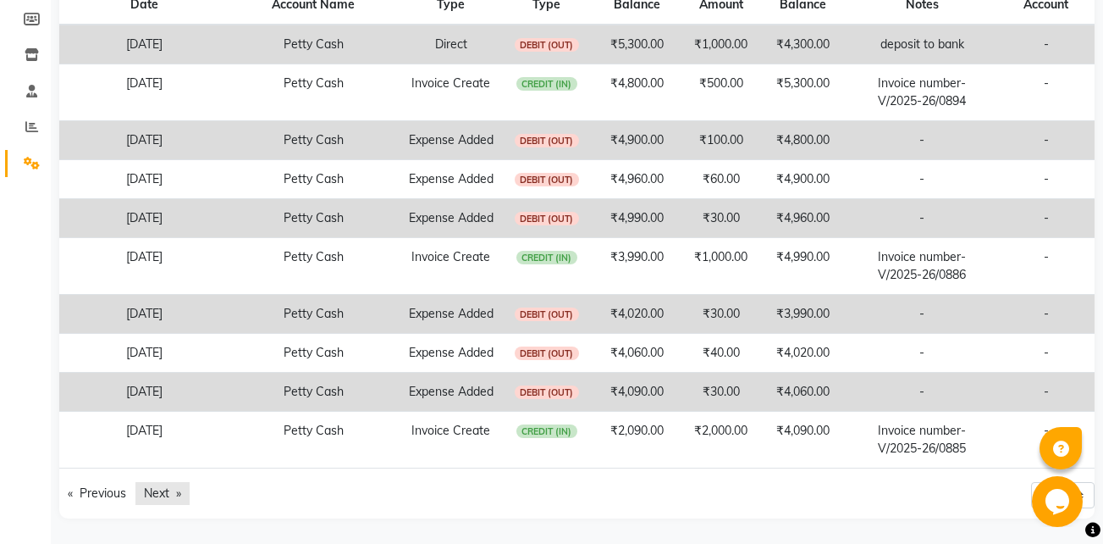
click at [163, 483] on link "Next page" at bounding box center [162, 493] width 54 height 23
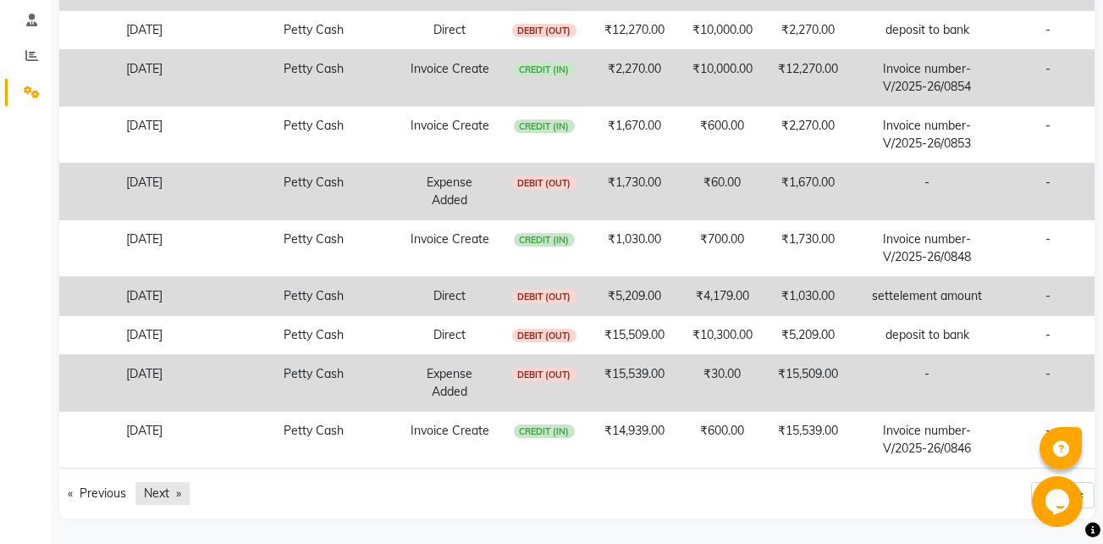
click at [163, 483] on link "Next page" at bounding box center [162, 493] width 54 height 23
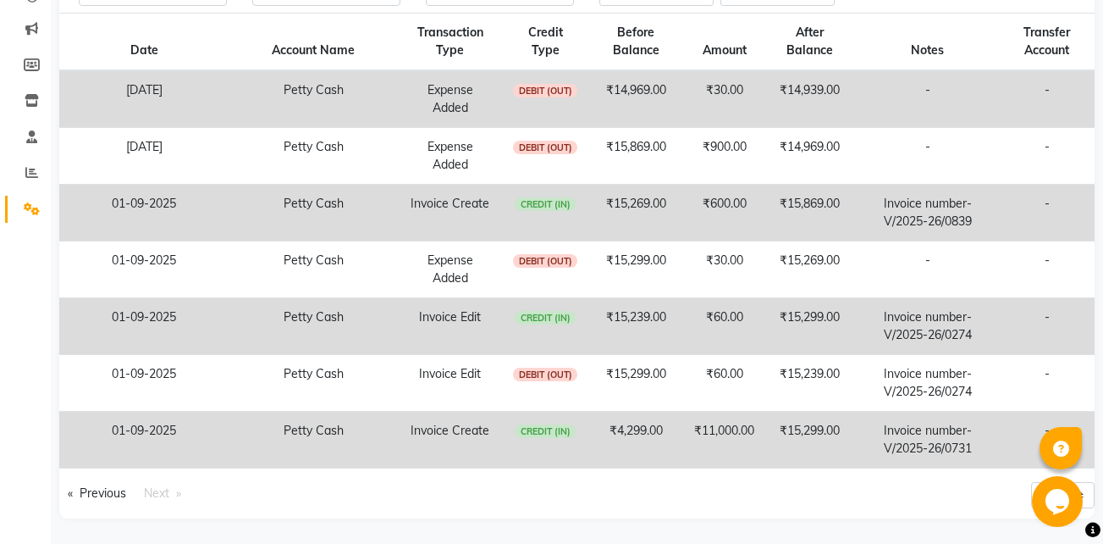
scroll to position [202, 0]
click at [163, 483] on li "Next page" at bounding box center [162, 493] width 54 height 23
click at [97, 494] on link "Previous page" at bounding box center [96, 493] width 75 height 23
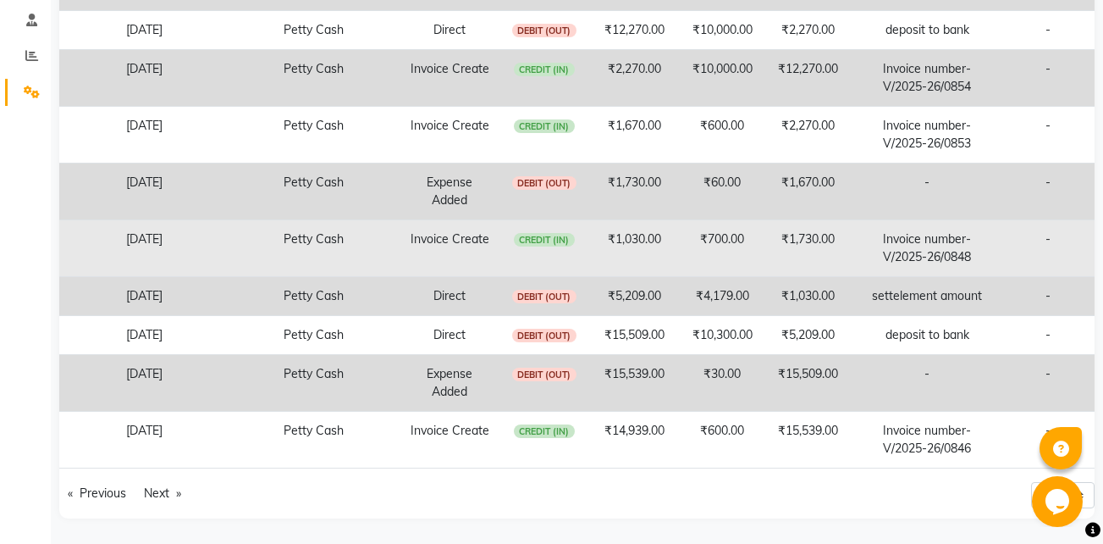
scroll to position [0, 0]
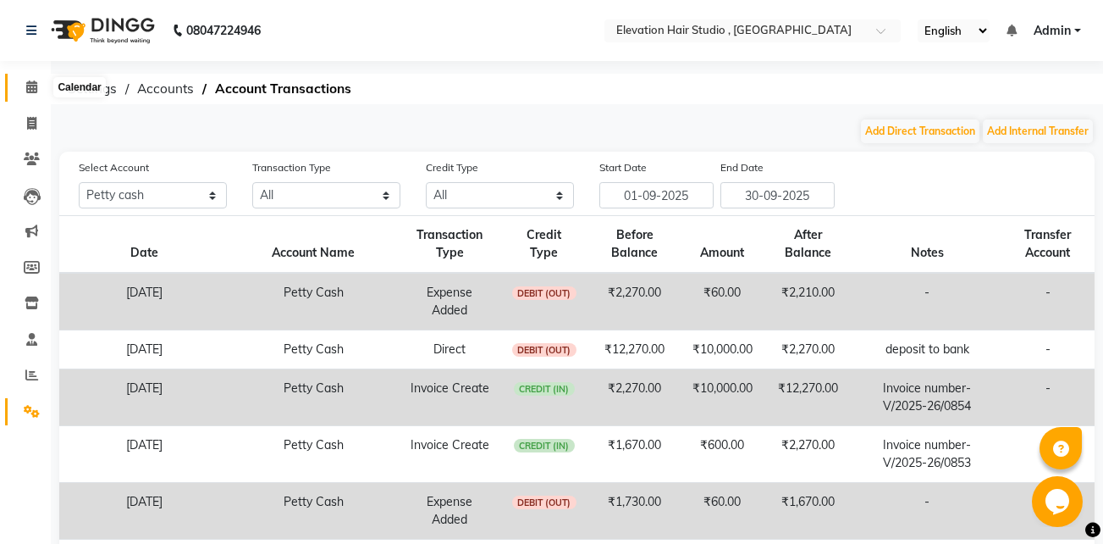
click at [18, 82] on span at bounding box center [32, 87] width 30 height 19
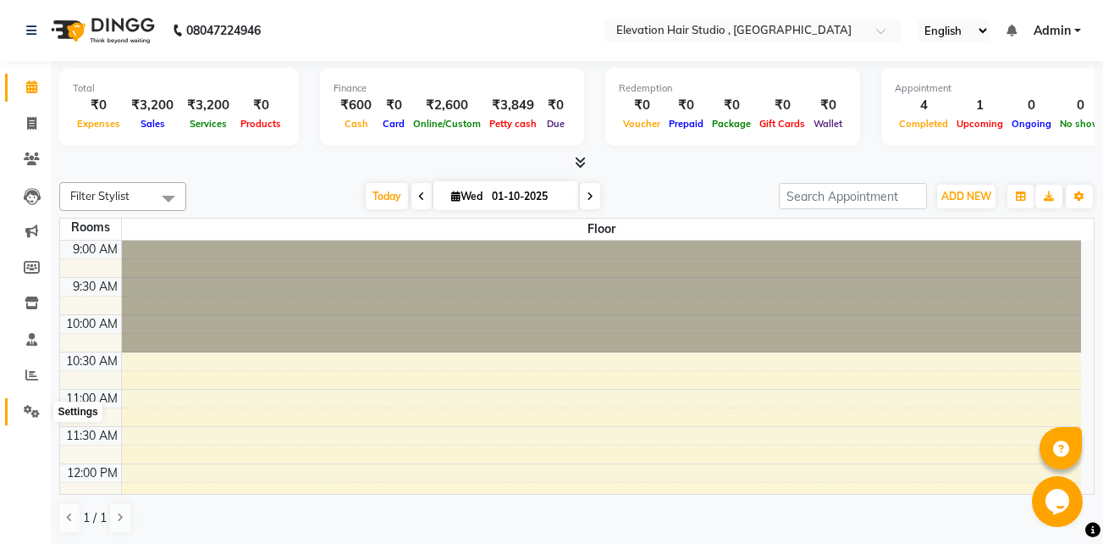
click at [36, 410] on icon at bounding box center [32, 411] width 16 height 13
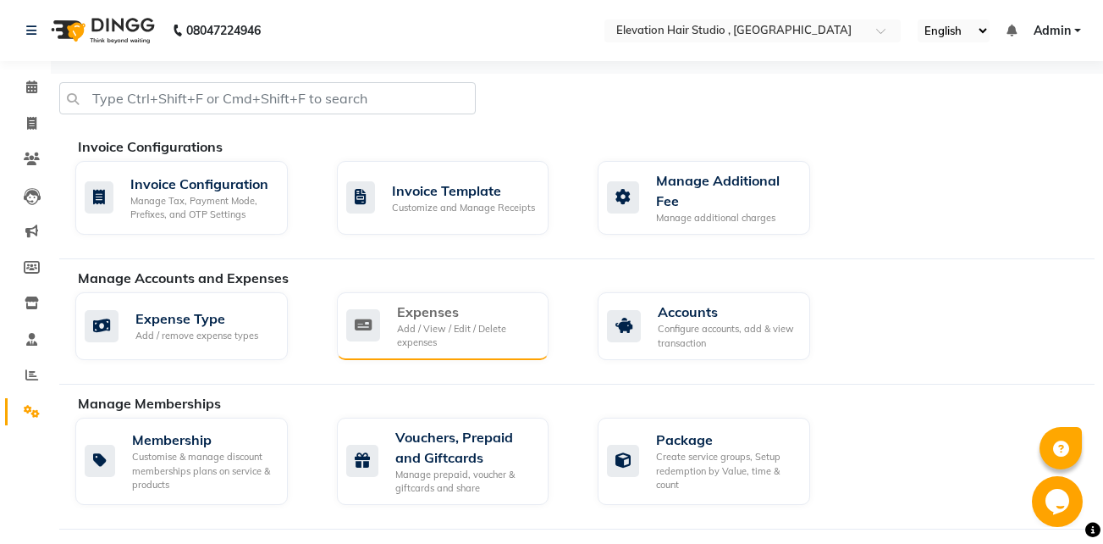
click at [504, 341] on div "Add / View / Edit / Delete expenses" at bounding box center [466, 336] width 139 height 28
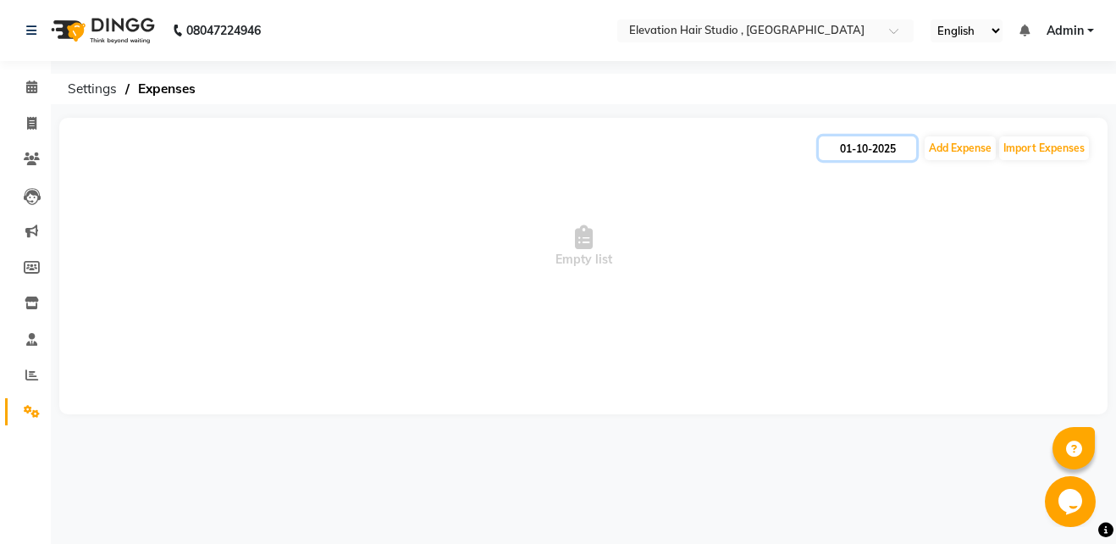
click at [843, 152] on input "01-10-2025" at bounding box center [867, 148] width 97 height 24
select select "10"
select select "2025"
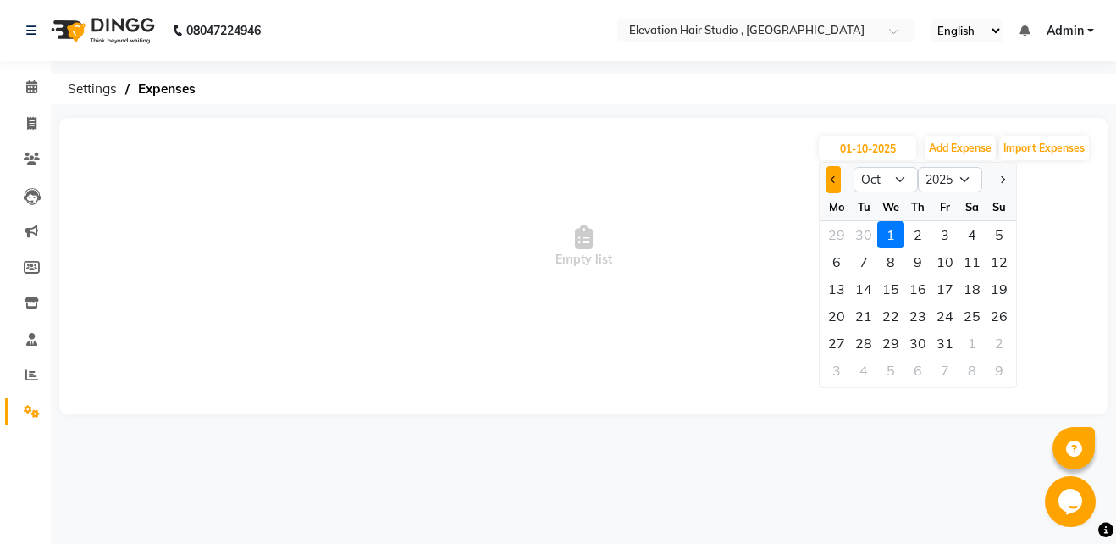
click at [827, 189] on button "Previous month" at bounding box center [833, 179] width 14 height 27
select select "9"
click at [865, 338] on div "30" at bounding box center [863, 342] width 27 height 27
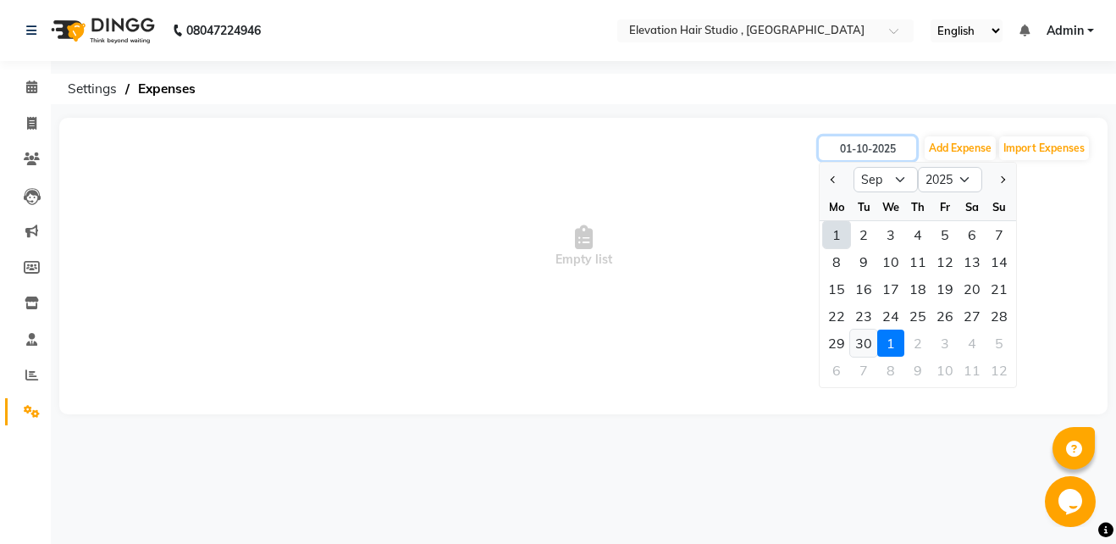
type input "30-09-2025"
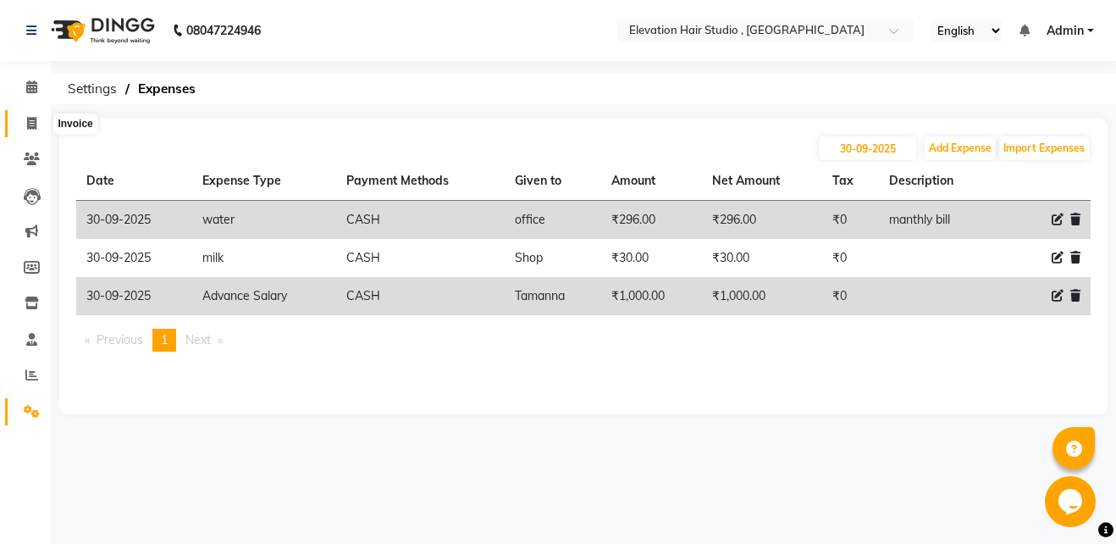
click at [27, 124] on icon at bounding box center [31, 123] width 9 height 13
select select "service"
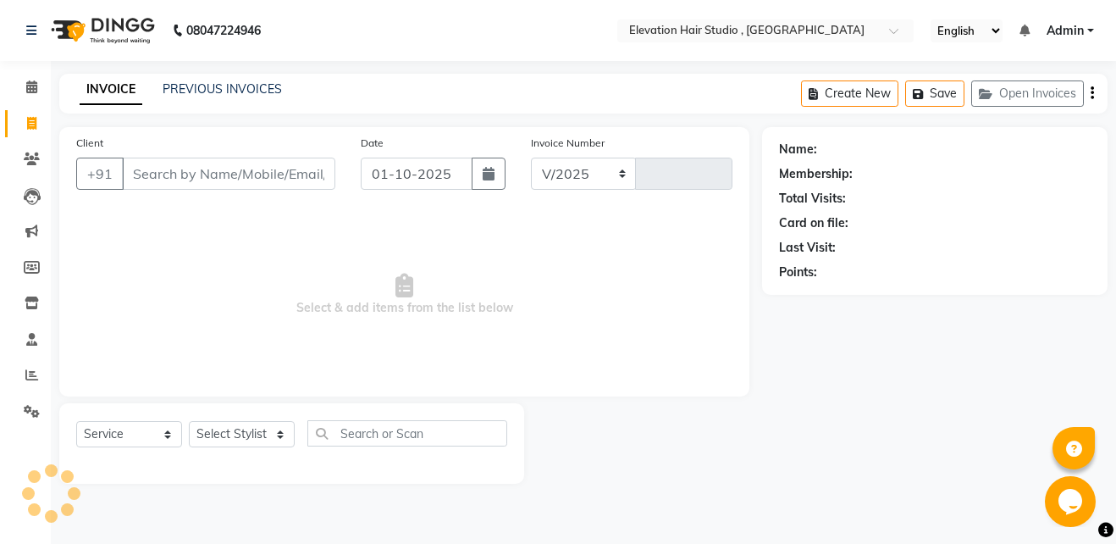
select select "6886"
type input "1015"
click at [36, 86] on icon at bounding box center [31, 86] width 11 height 13
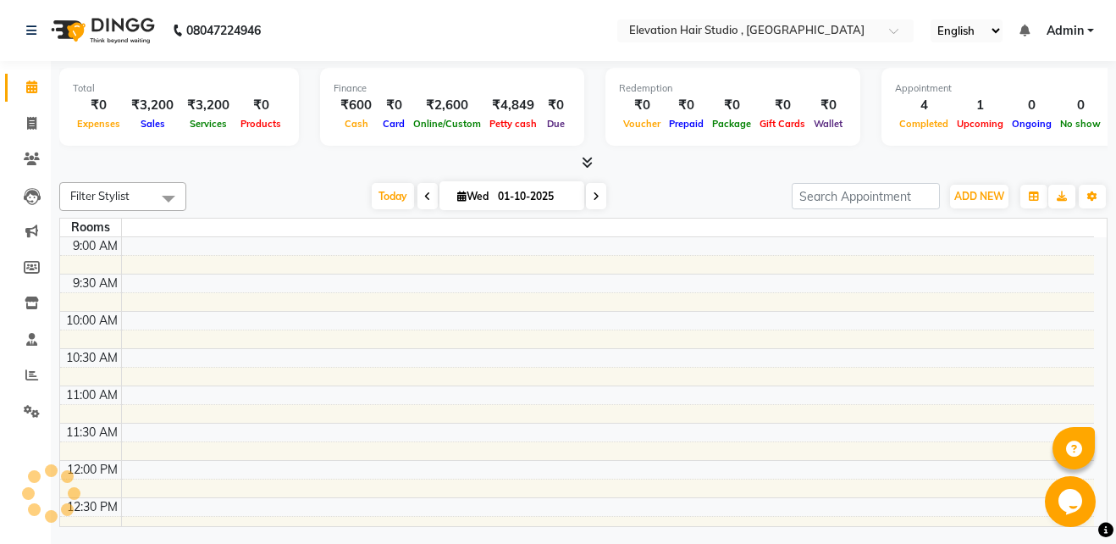
scroll to position [605, 0]
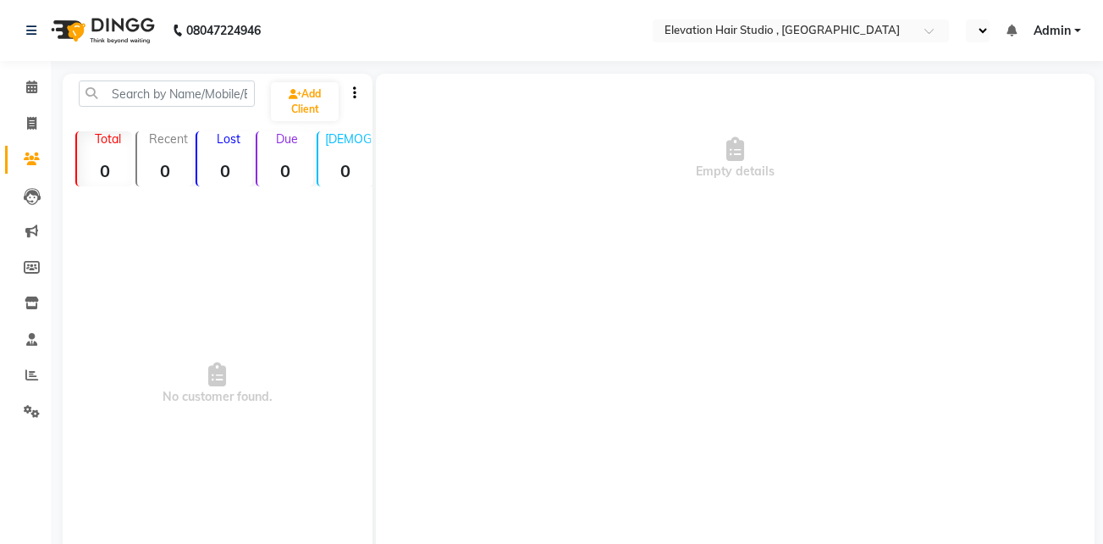
select select "en"
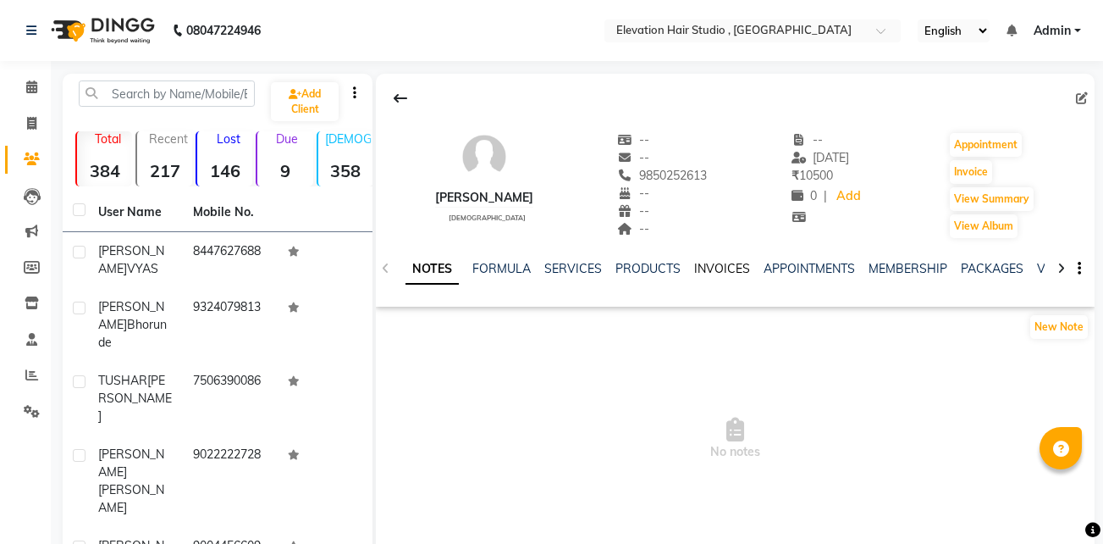
click at [716, 270] on link "INVOICES" at bounding box center [722, 268] width 56 height 15
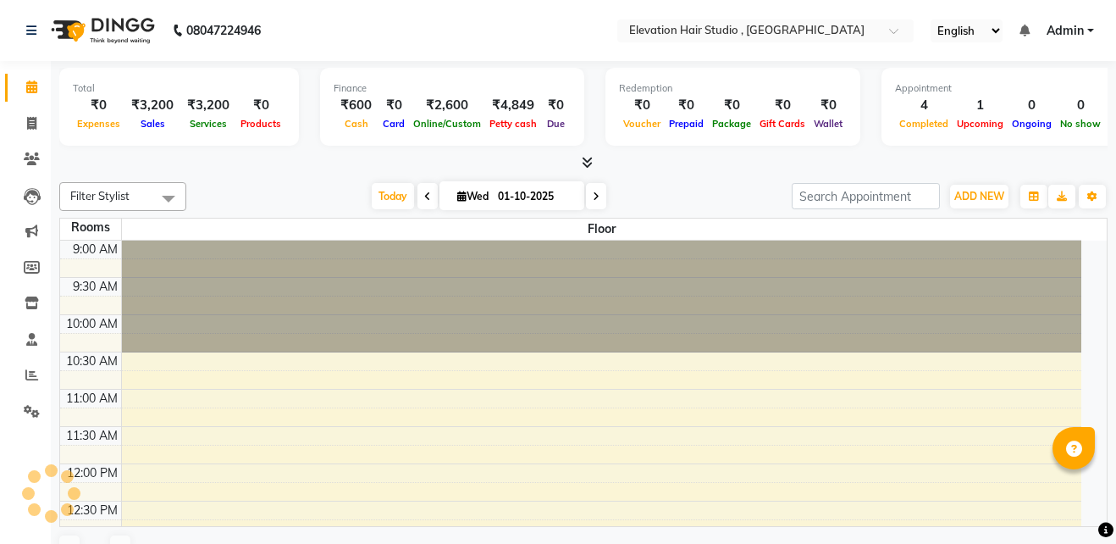
select select "en"
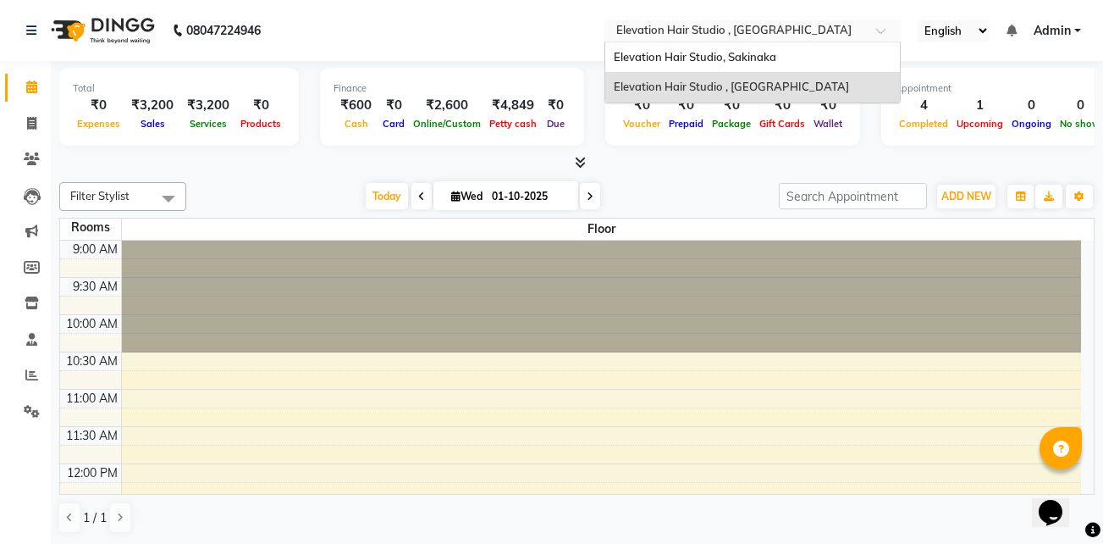
click at [813, 35] on input "text" at bounding box center [736, 32] width 246 height 17
click at [782, 47] on div "Elevation Hair Studio, Sakinaka" at bounding box center [752, 57] width 295 height 30
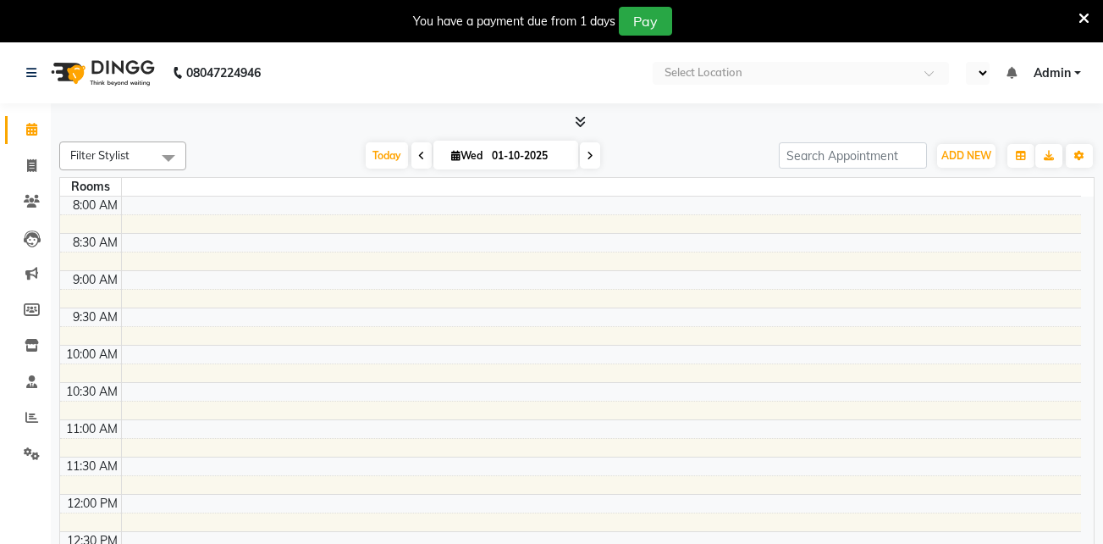
scroll to position [522, 0]
select select "en"
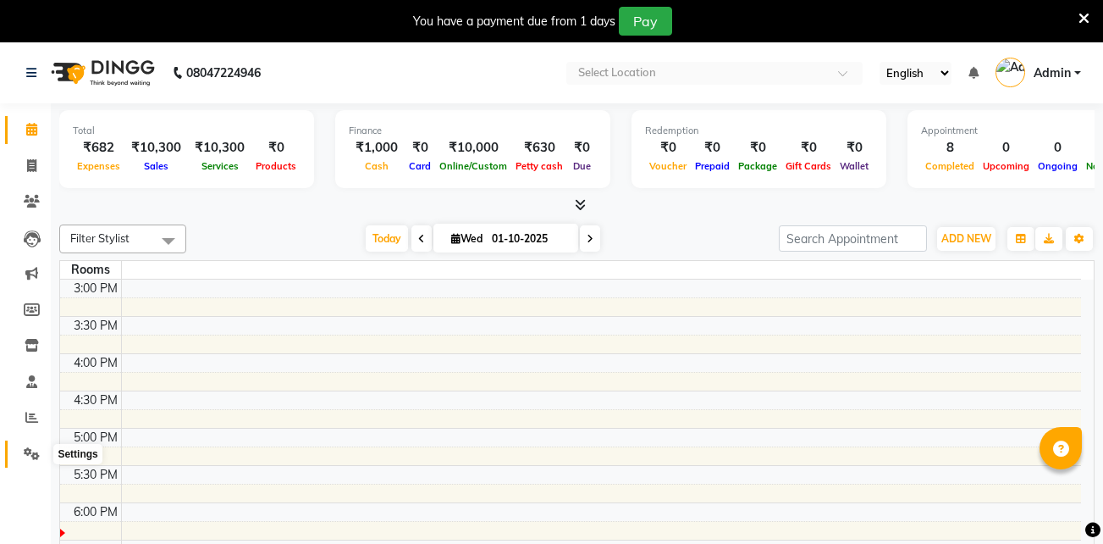
scroll to position [0, 0]
click at [28, 452] on icon at bounding box center [32, 453] width 16 height 13
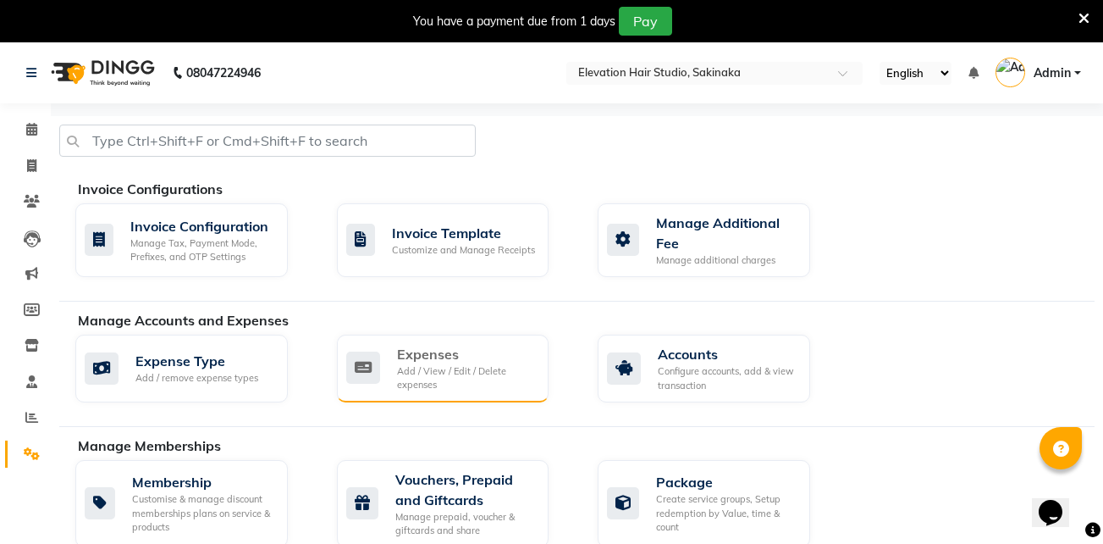
click at [543, 356] on div "Expenses Add / View / Edit / Delete expenses" at bounding box center [443, 368] width 213 height 68
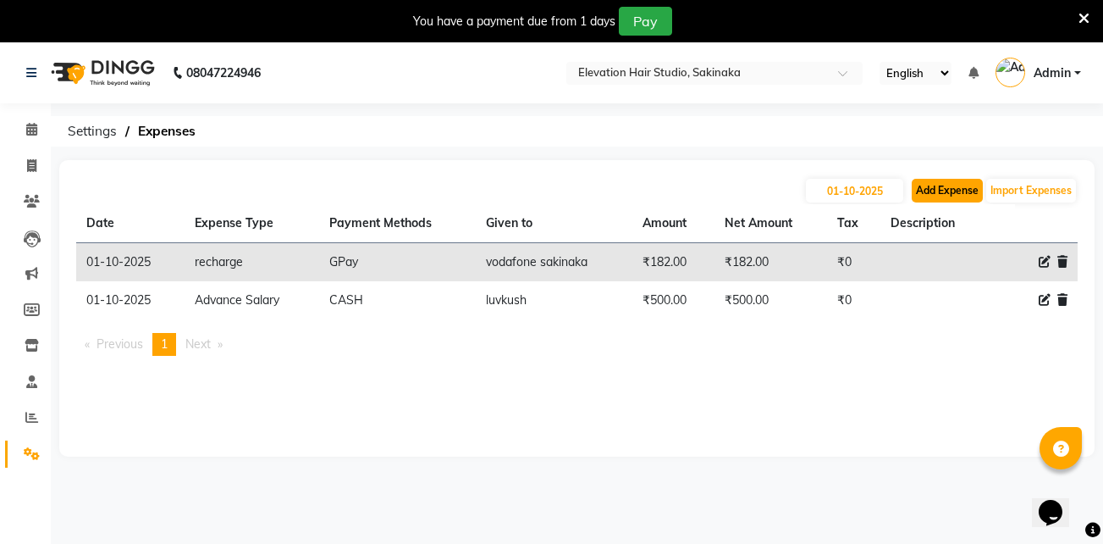
click at [942, 185] on button "Add Expense" at bounding box center [947, 191] width 71 height 24
select select "1"
select select "3831"
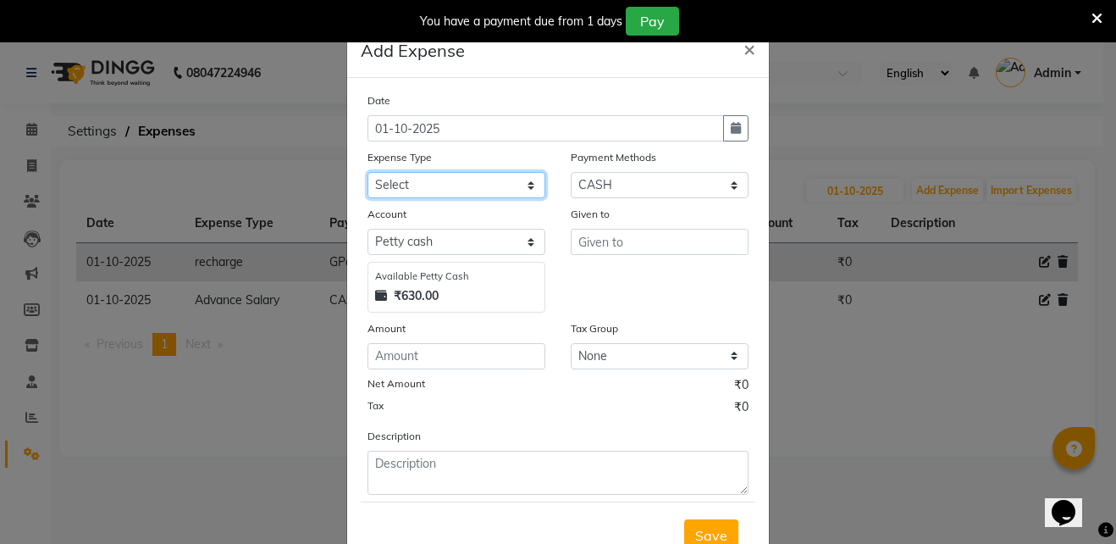
click at [522, 173] on select "Select AC Adrak Advance Salary agarbatti anees Appron asmoul advance salary Ban…" at bounding box center [456, 185] width 178 height 26
select select "8362"
click at [367, 172] on select "Select AC Adrak Advance Salary agarbatti anees Appron asmoul advance salary Ban…" at bounding box center [456, 185] width 178 height 26
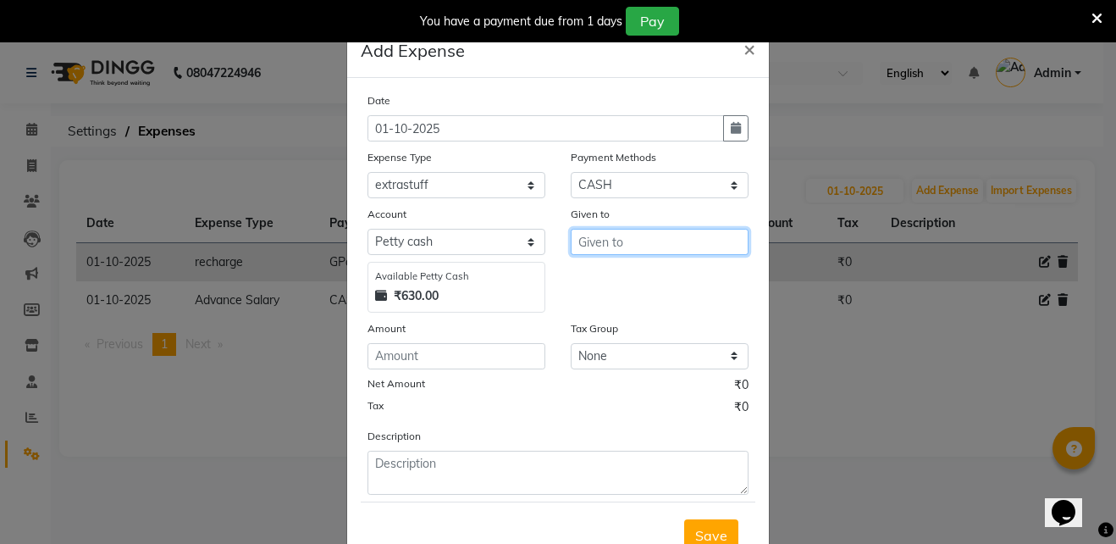
click at [625, 250] on input "text" at bounding box center [660, 242] width 178 height 26
type input "zepto"
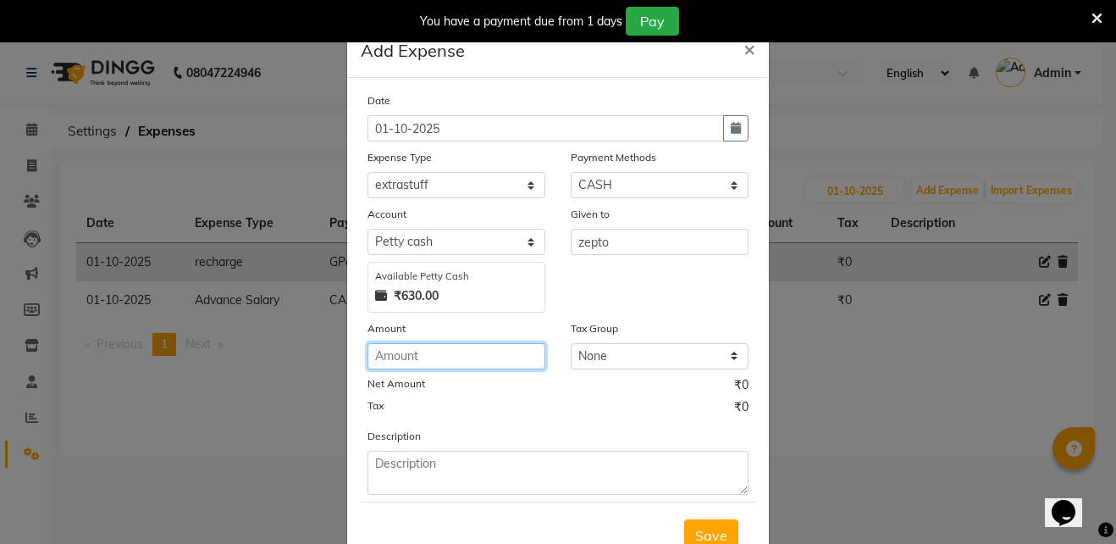
click at [524, 343] on input "number" at bounding box center [456, 356] width 178 height 26
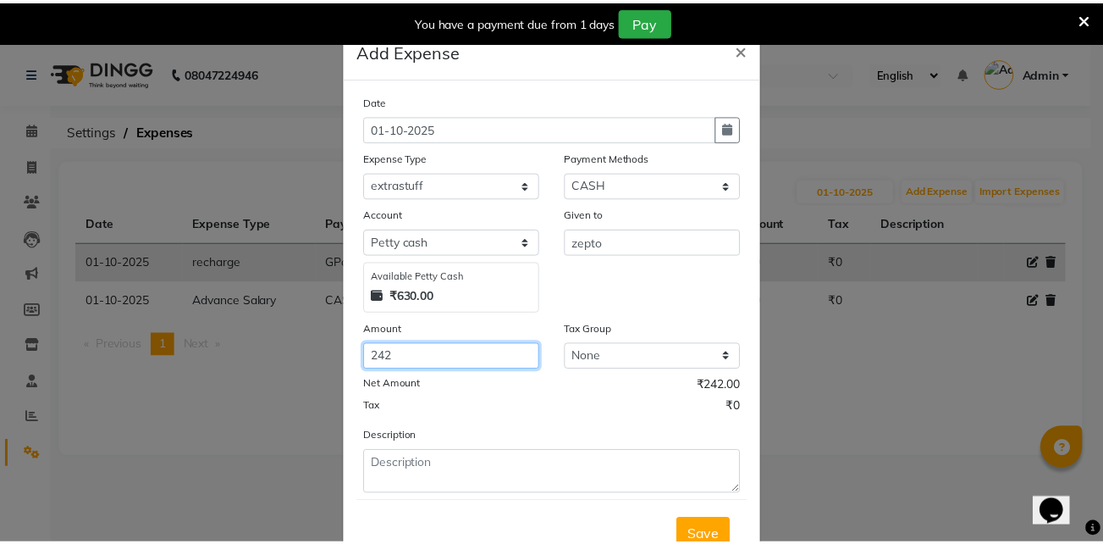
scroll to position [63, 0]
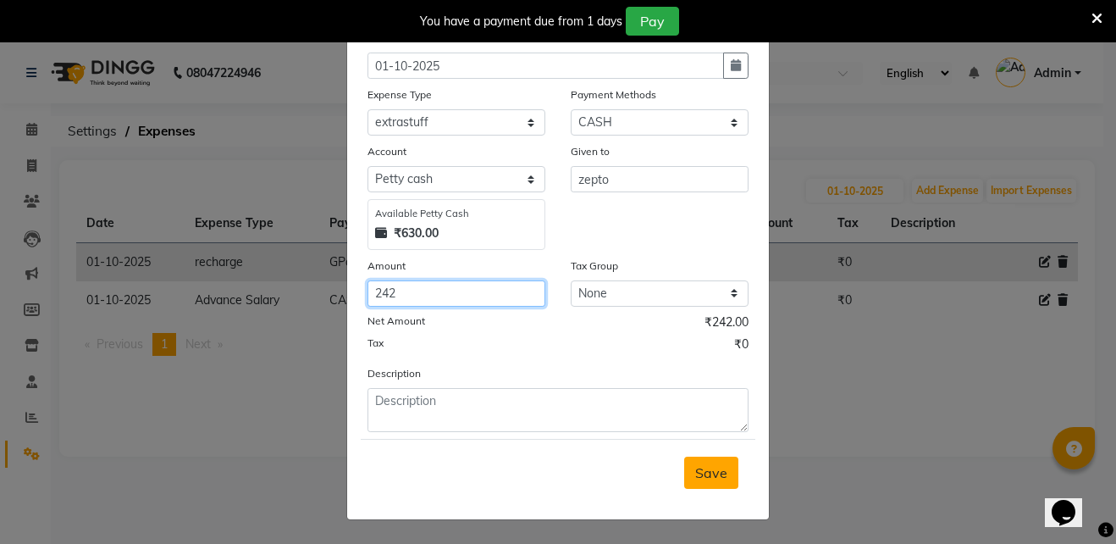
type input "242"
click at [707, 480] on span "Save" at bounding box center [711, 472] width 32 height 17
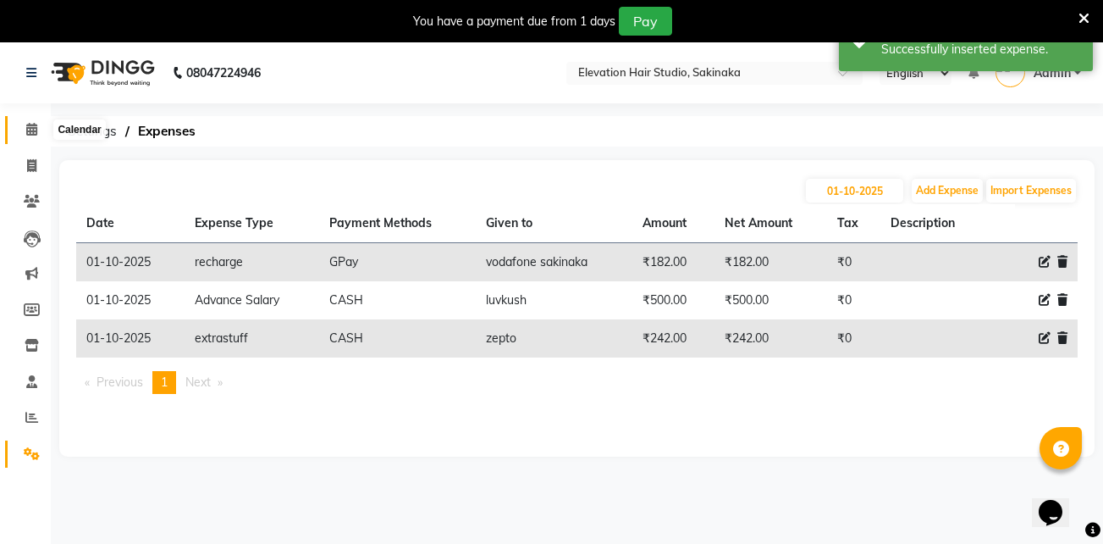
click at [31, 127] on icon at bounding box center [31, 129] width 11 height 13
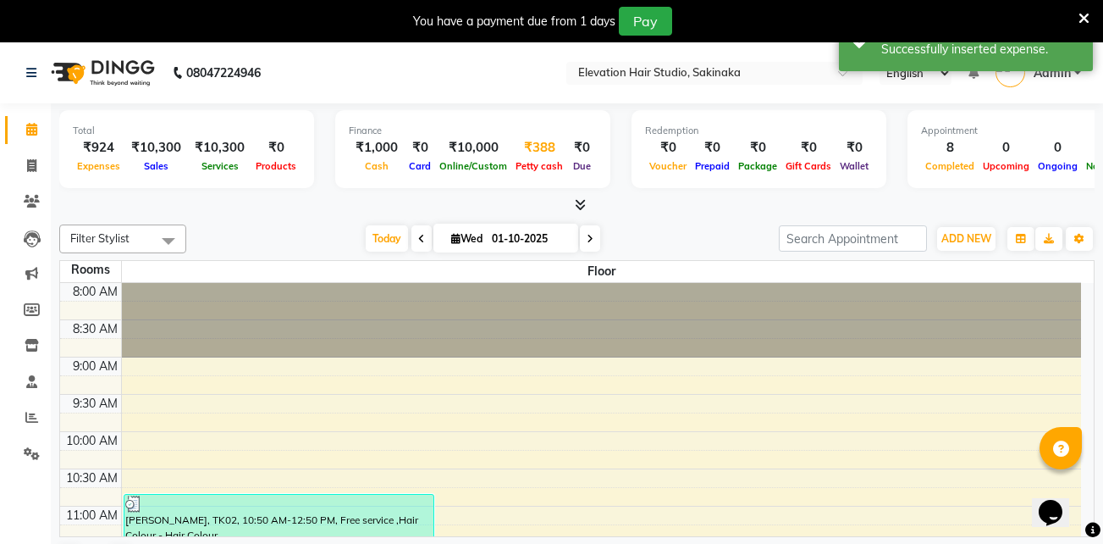
click at [524, 156] on div "₹388" at bounding box center [539, 147] width 56 height 19
select select "3831"
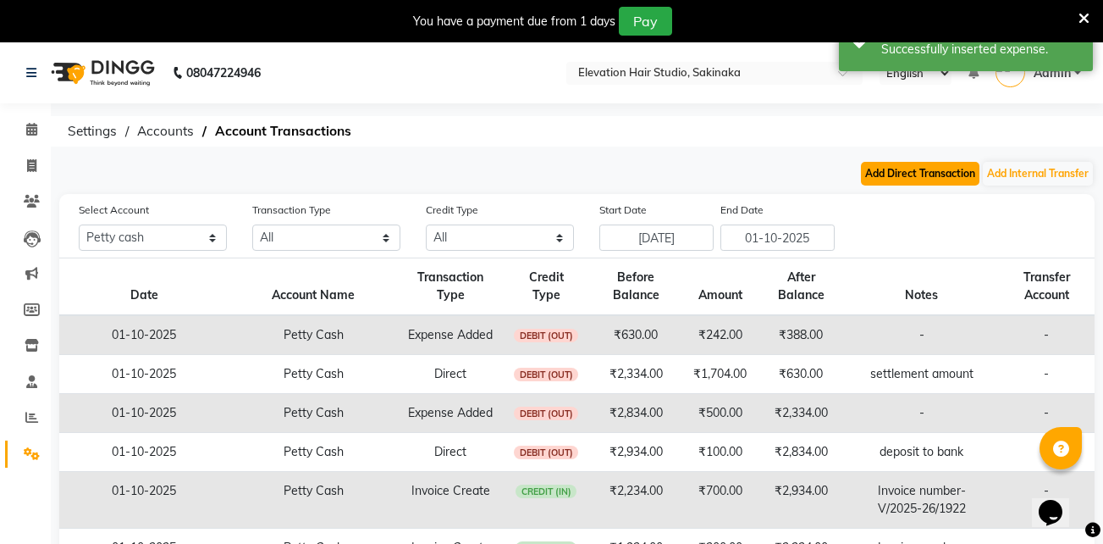
click at [887, 182] on button "Add Direct Transaction" at bounding box center [920, 174] width 119 height 24
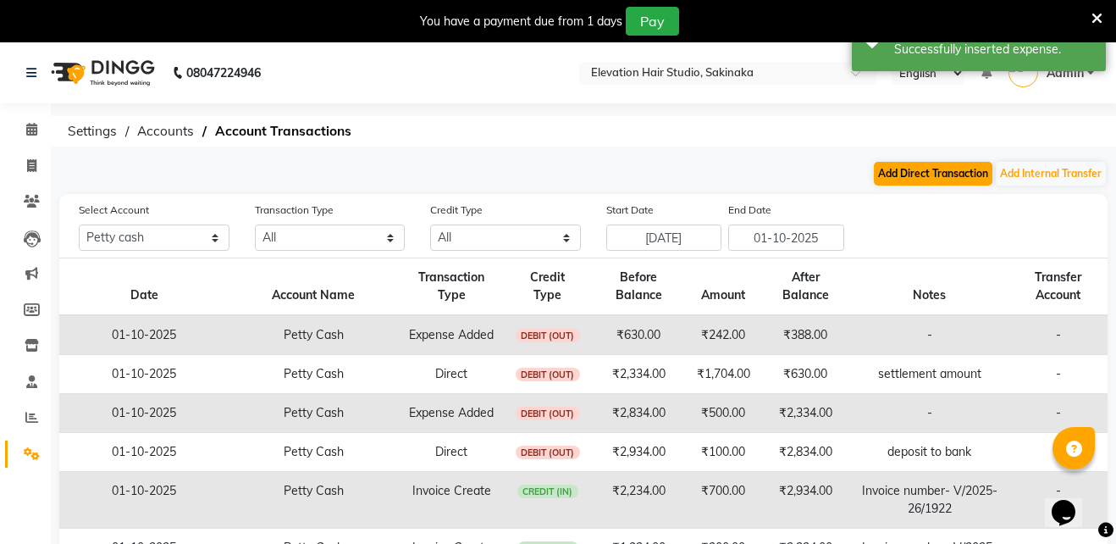
select select "direct"
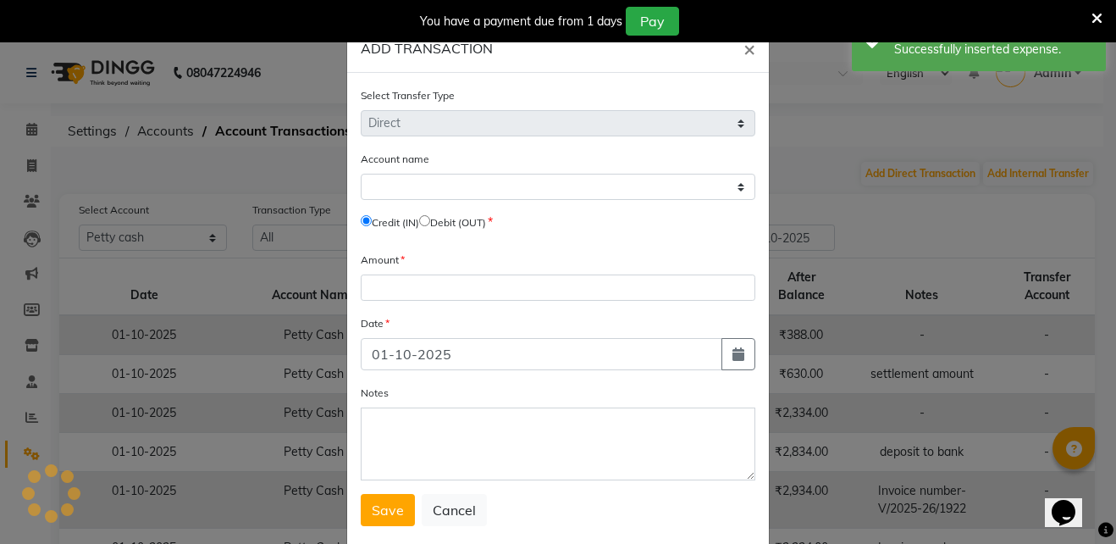
select select "3831"
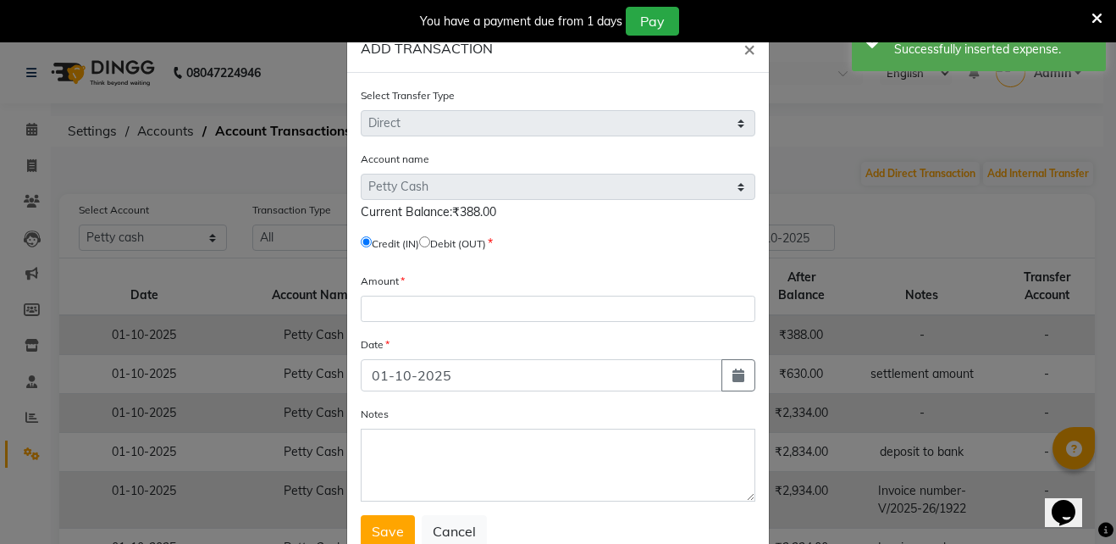
click at [429, 242] on input "radio" at bounding box center [424, 241] width 11 height 11
radio input "true"
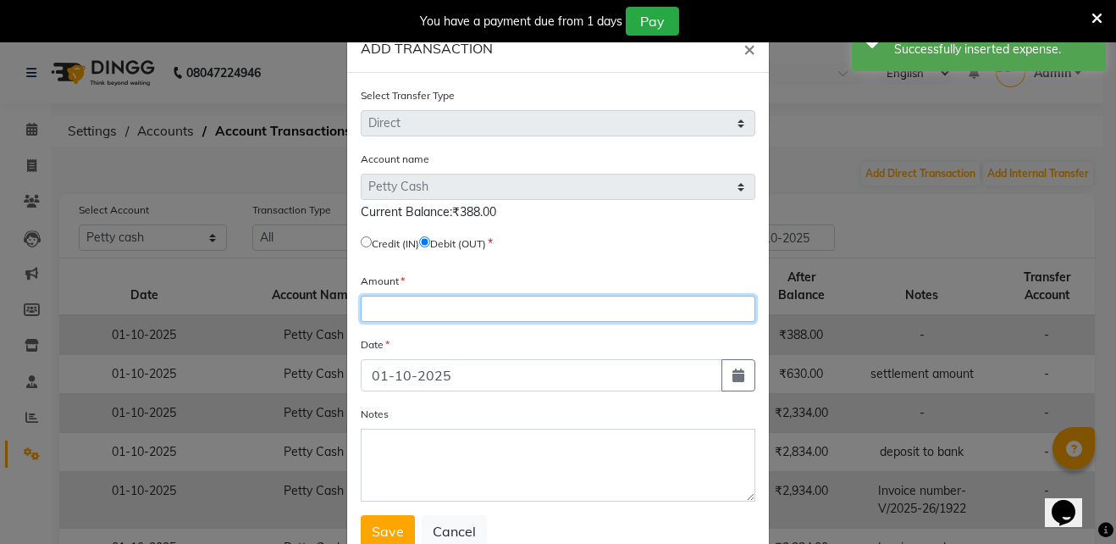
click at [450, 312] on input "number" at bounding box center [558, 309] width 395 height 26
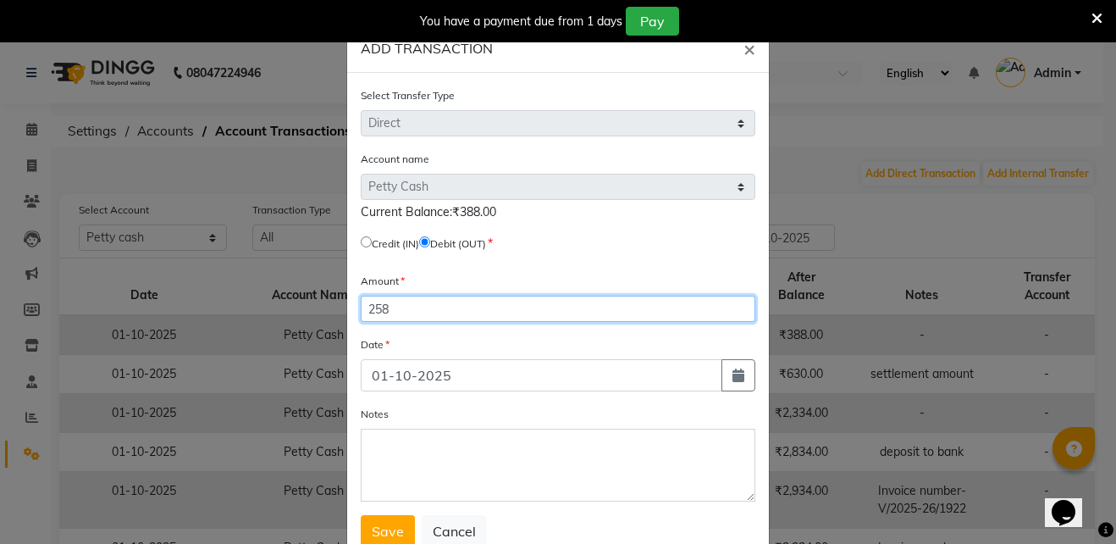
type input "258"
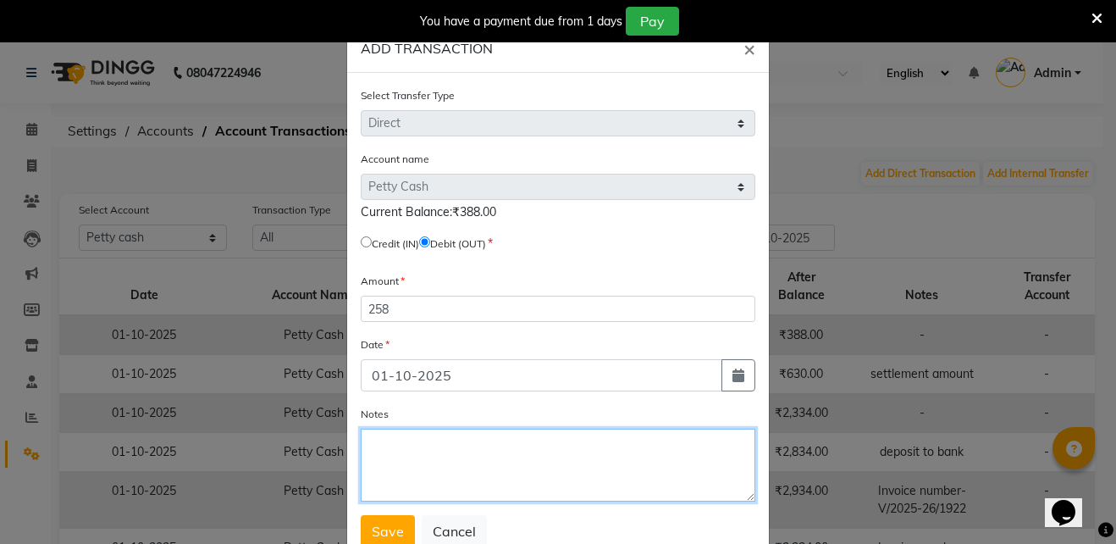
click at [401, 473] on textarea "Notes" at bounding box center [558, 464] width 395 height 73
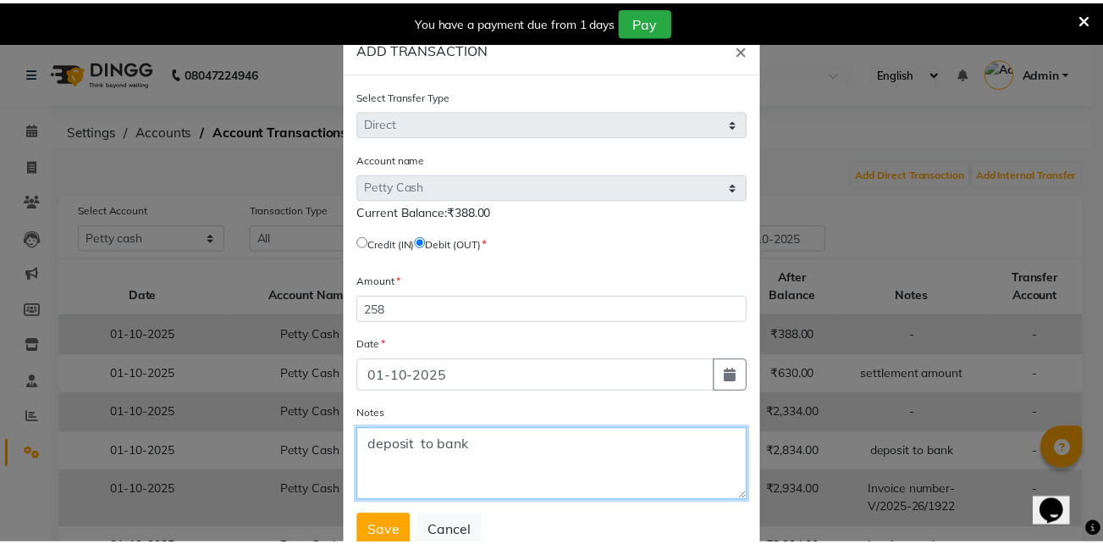
scroll to position [55, 0]
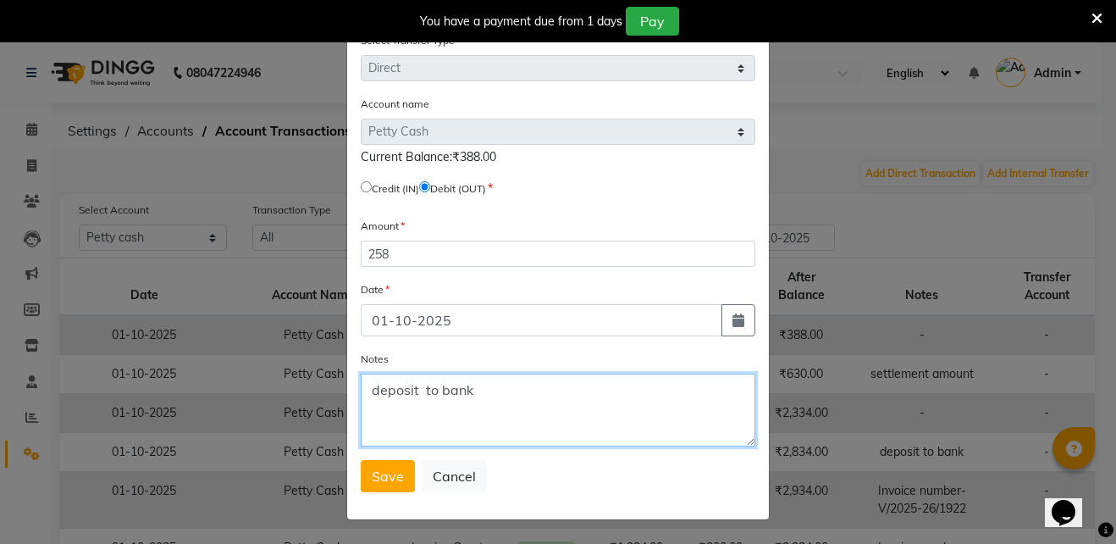
type textarea "deposit to bank"
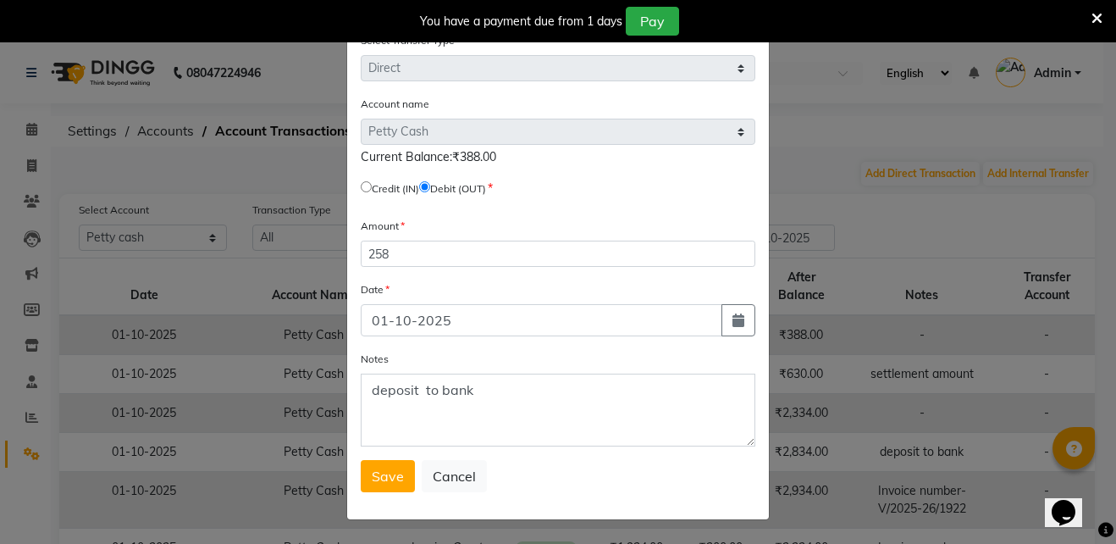
click at [353, 481] on div "Select Transfer Type Select Direct Internal Account name Select [PERSON_NAME] C…" at bounding box center [558, 268] width 422 height 501
click at [379, 478] on span "Save" at bounding box center [388, 475] width 32 height 17
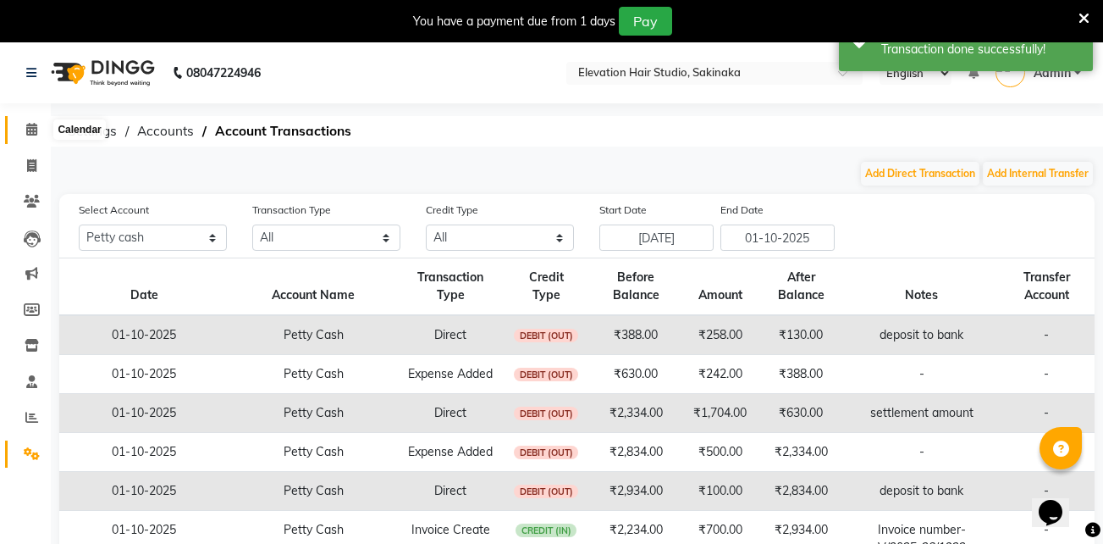
click at [28, 127] on icon at bounding box center [31, 129] width 11 height 13
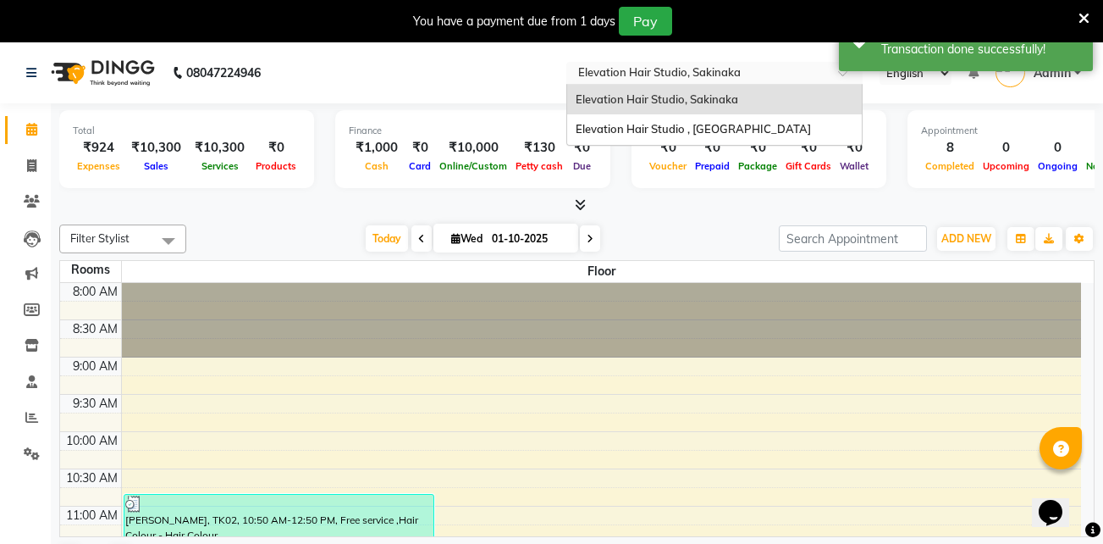
click at [666, 67] on input "text" at bounding box center [698, 74] width 246 height 17
click at [659, 143] on div "Elevation Hair Studio , [GEOGRAPHIC_DATA]" at bounding box center [714, 129] width 295 height 30
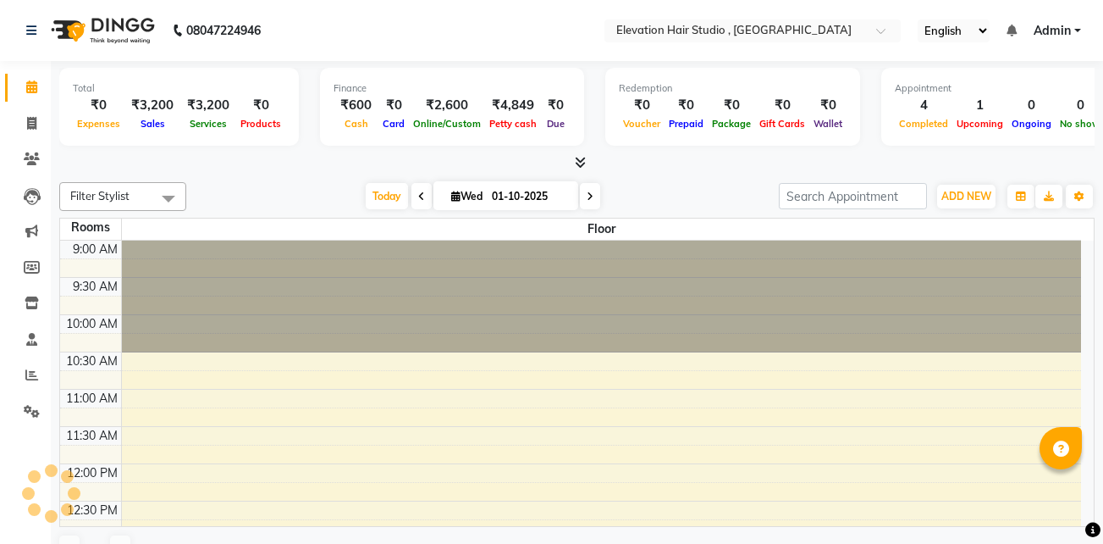
select select "en"
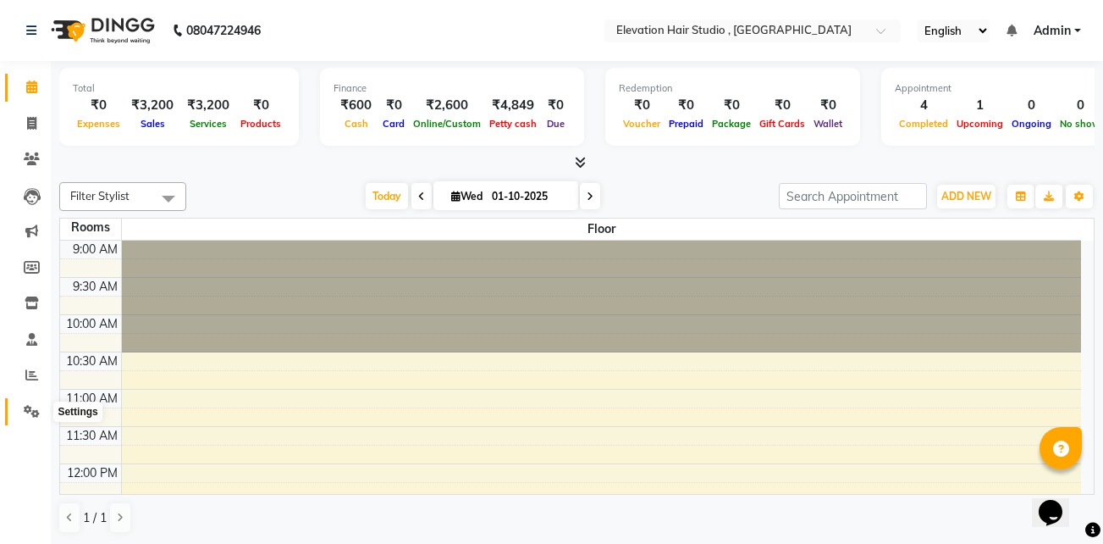
click at [20, 409] on span at bounding box center [32, 411] width 30 height 19
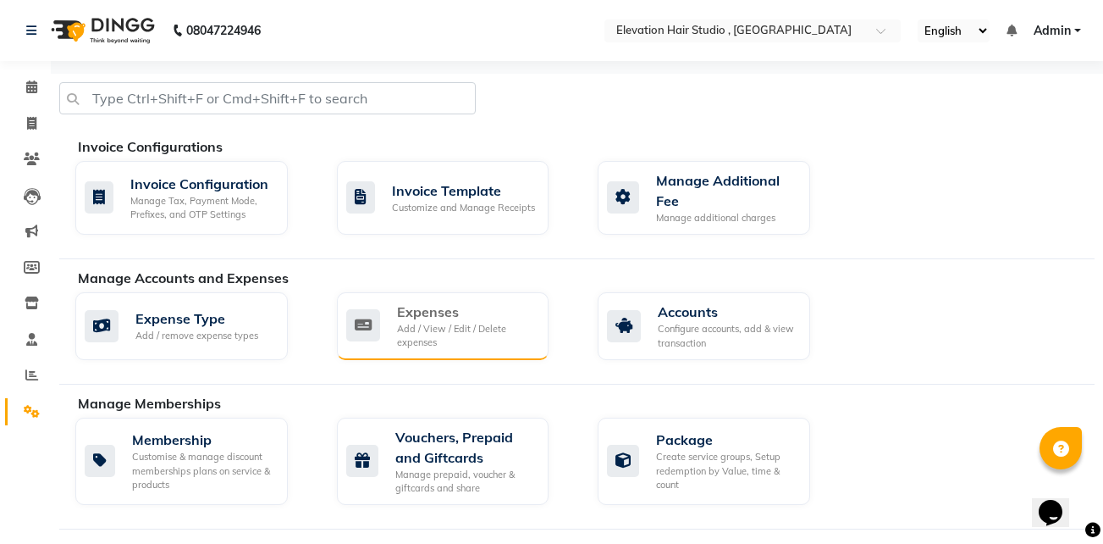
click at [467, 335] on div "Add / View / Edit / Delete expenses" at bounding box center [466, 336] width 139 height 28
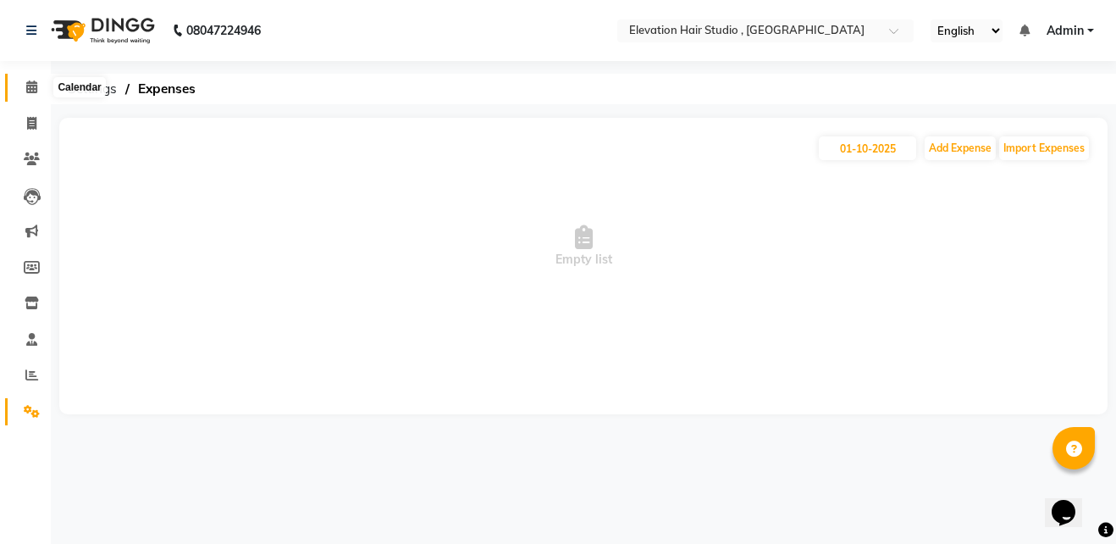
click at [38, 82] on span at bounding box center [32, 87] width 30 height 19
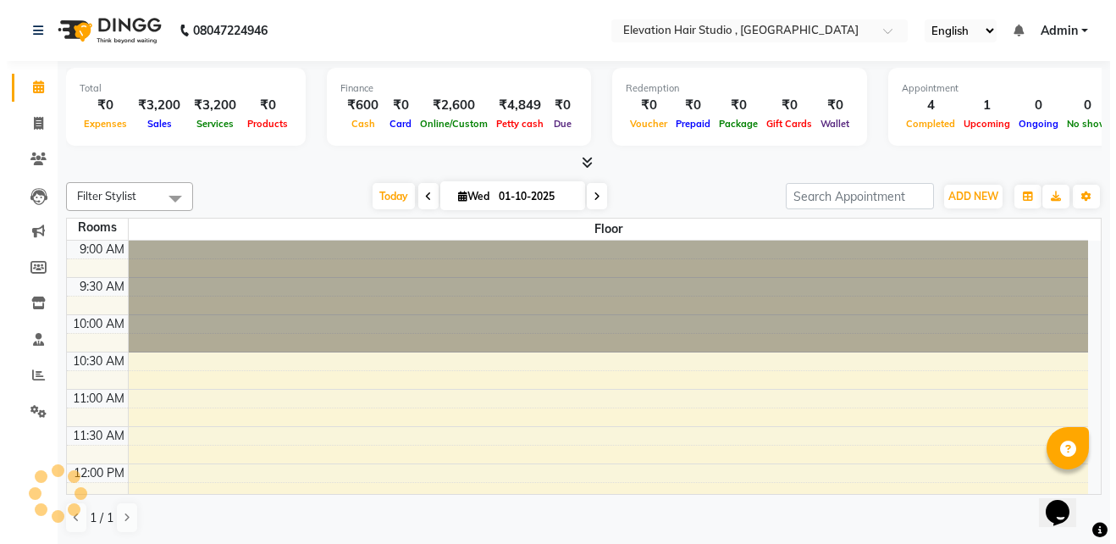
scroll to position [608, 0]
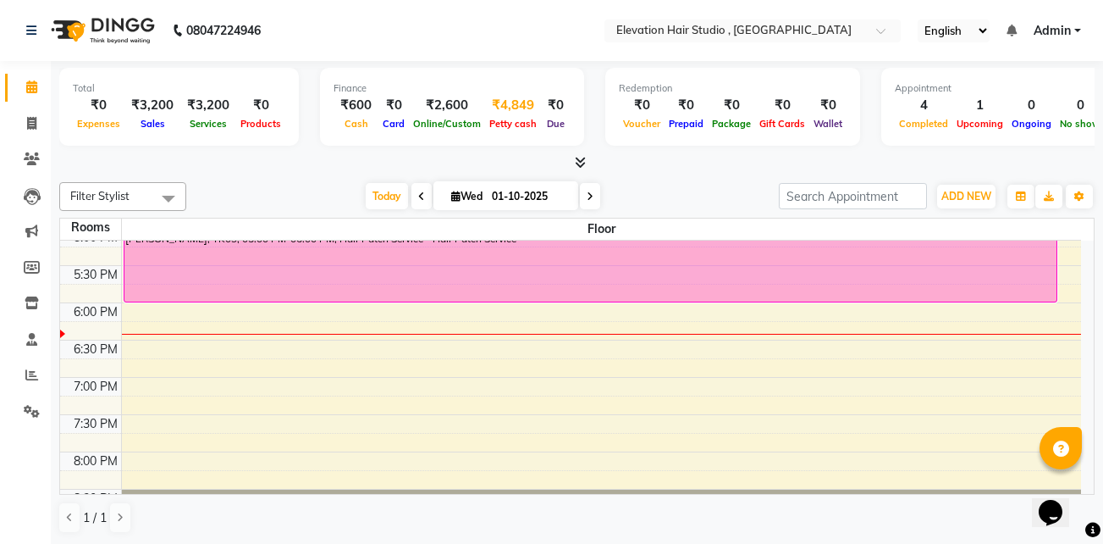
click at [522, 112] on div "₹4,849" at bounding box center [513, 105] width 56 height 19
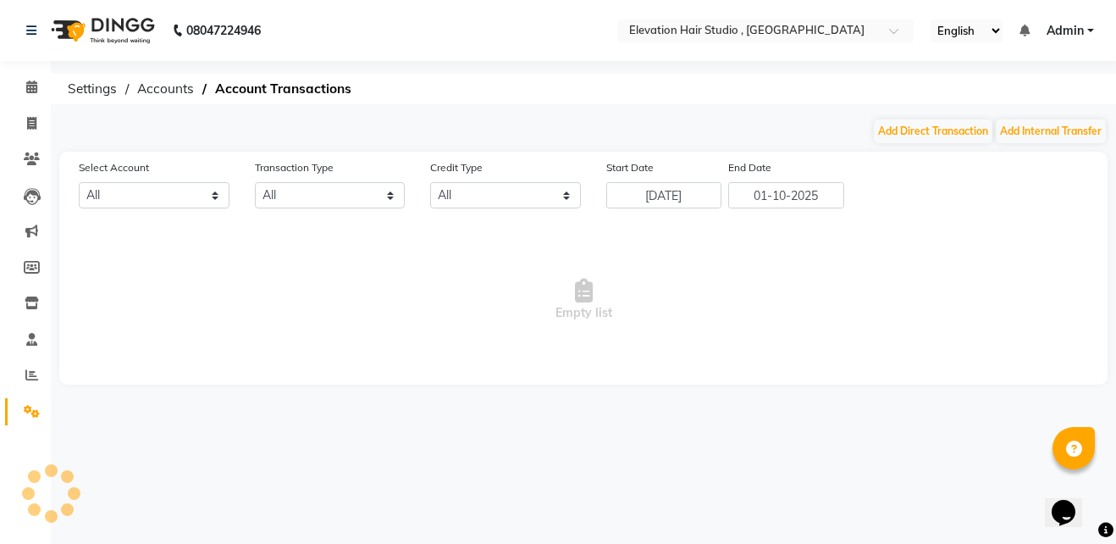
select select "5950"
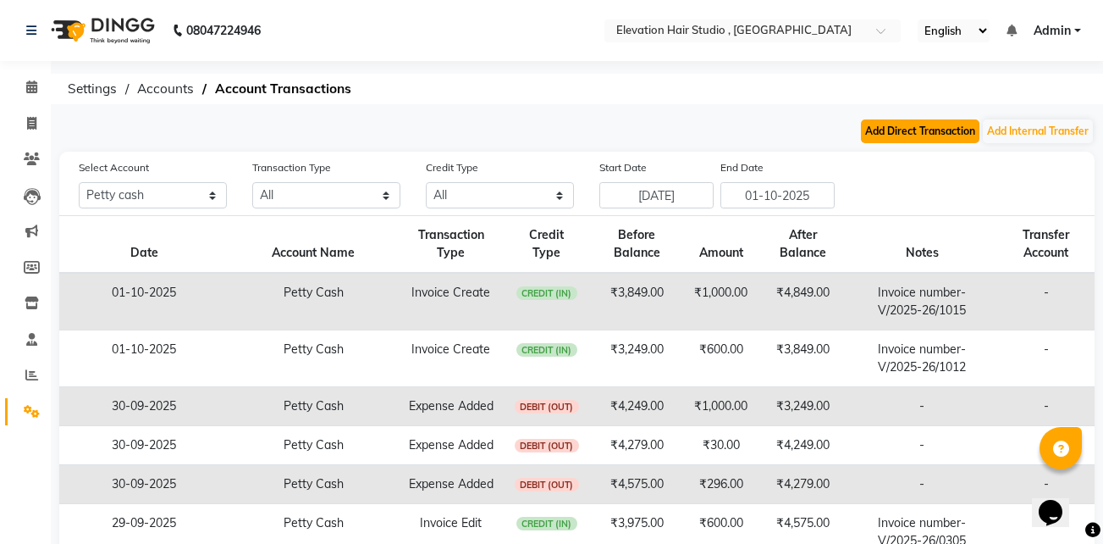
click at [929, 135] on button "Add Direct Transaction" at bounding box center [920, 131] width 119 height 24
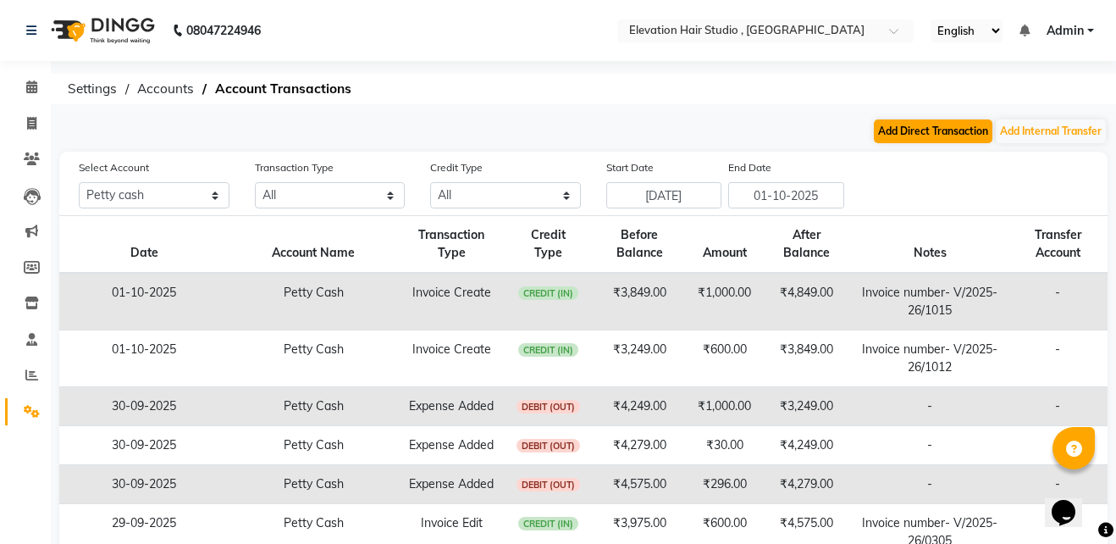
select select "direct"
select select "5950"
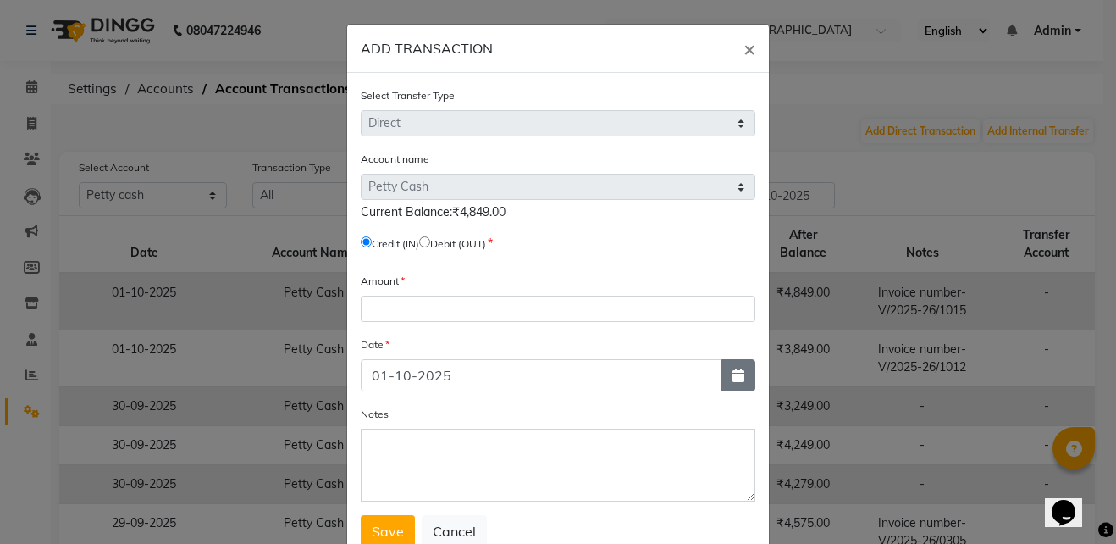
click at [741, 367] on button "button" at bounding box center [738, 375] width 34 height 32
select select "10"
select select "2025"
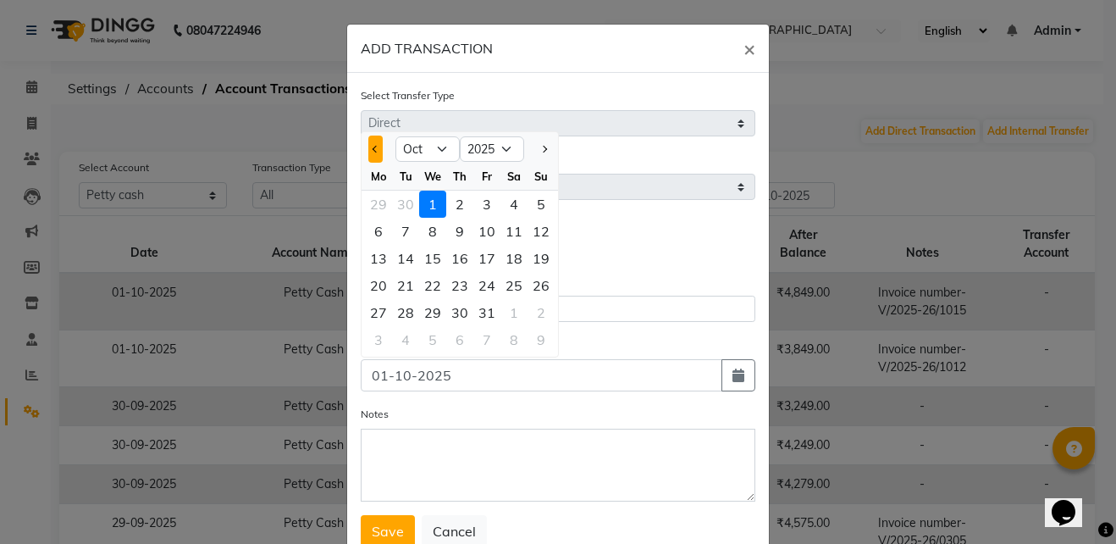
click at [369, 155] on button "Previous month" at bounding box center [375, 148] width 14 height 27
select select "9"
click at [395, 312] on div "30" at bounding box center [405, 312] width 27 height 27
type input "30-09-2025"
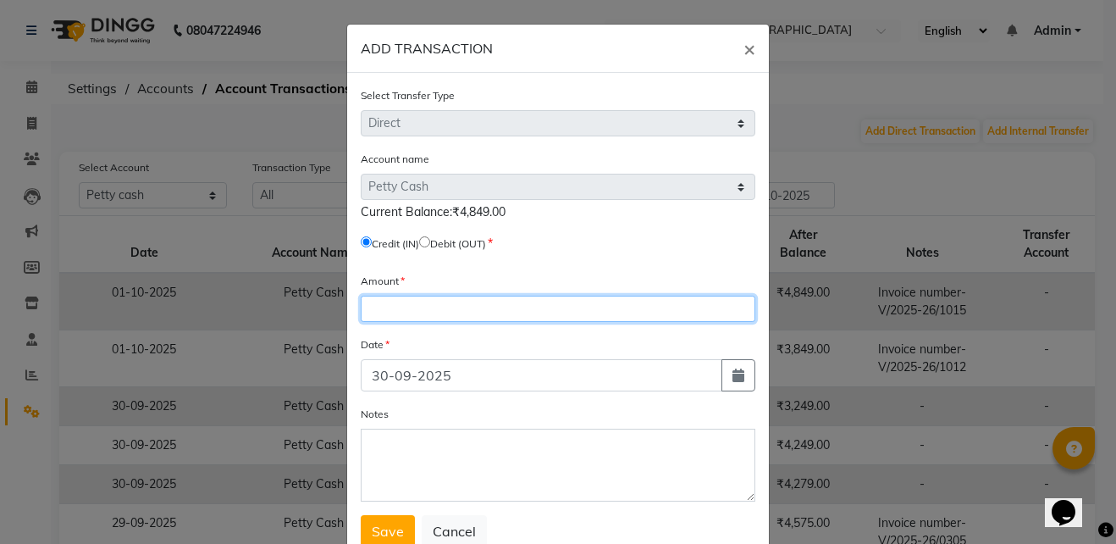
click at [527, 318] on input "number" at bounding box center [558, 309] width 395 height 26
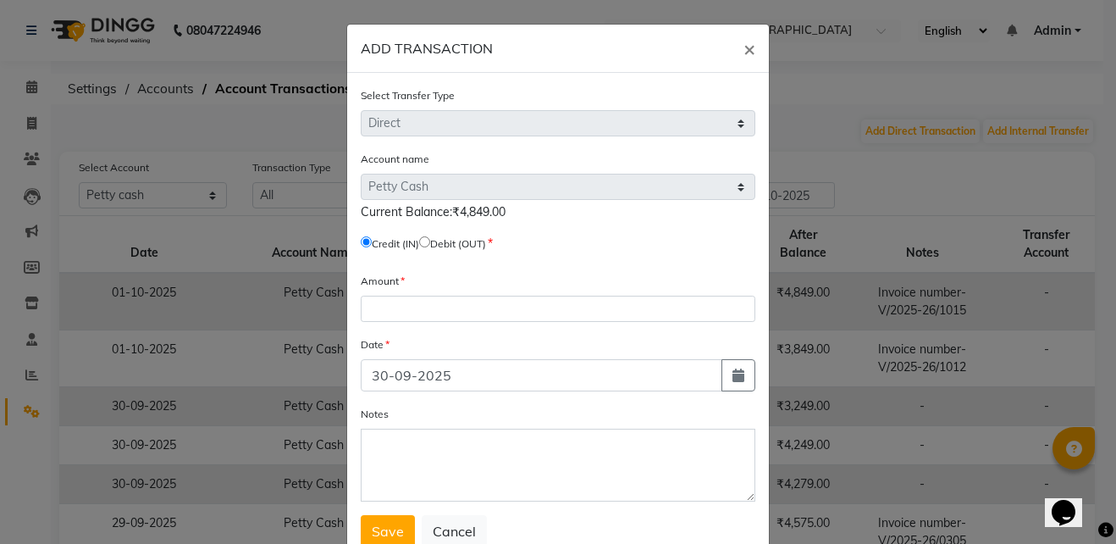
click at [428, 237] on input "radio" at bounding box center [424, 241] width 11 height 11
radio input "true"
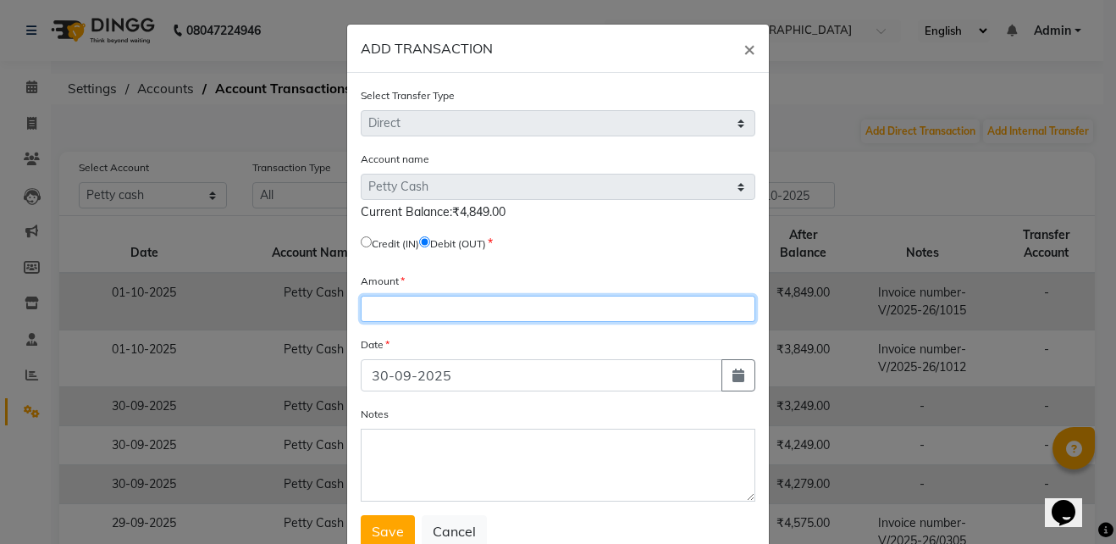
click at [434, 306] on input "number" at bounding box center [558, 309] width 395 height 26
click at [434, 306] on input "100" at bounding box center [558, 309] width 395 height 26
type input "1000"
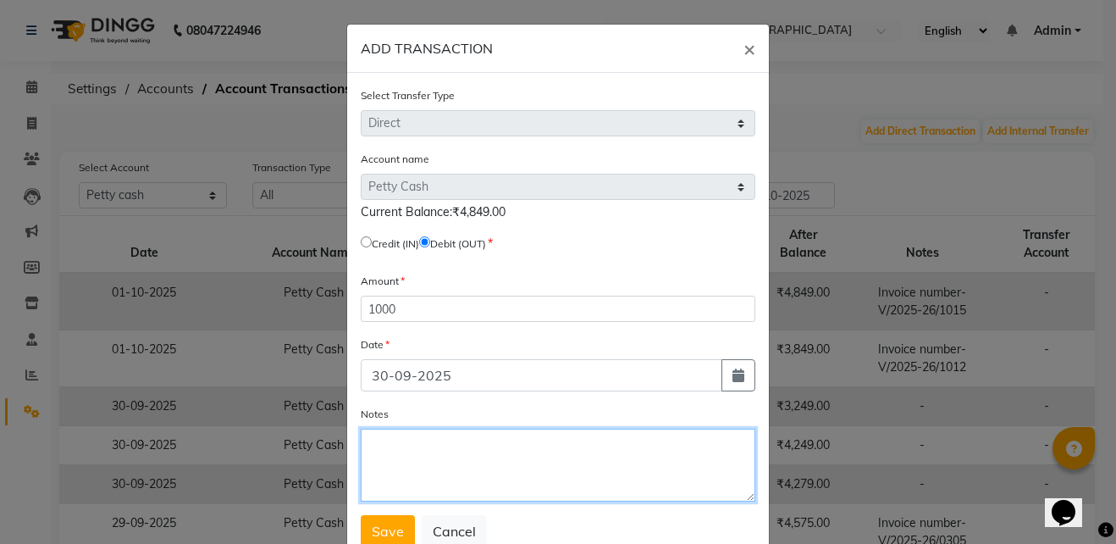
click at [432, 455] on textarea "Notes" at bounding box center [558, 464] width 395 height 73
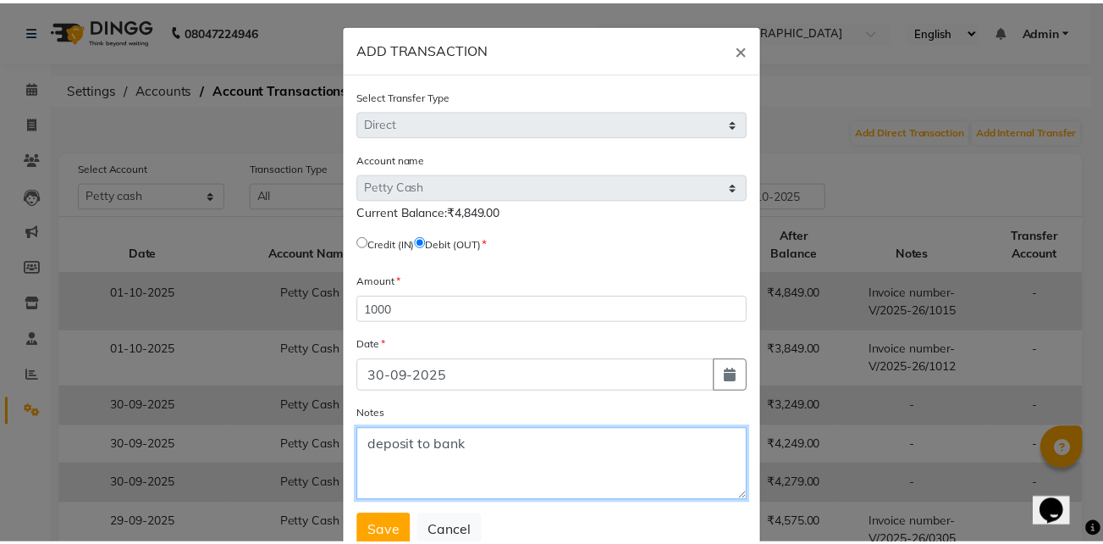
scroll to position [55, 0]
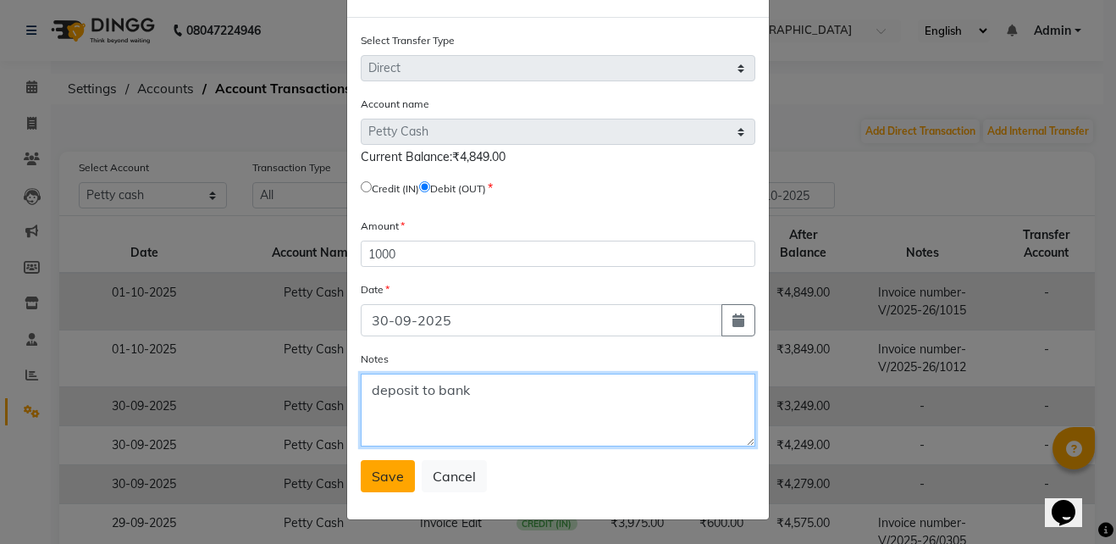
type textarea "deposit to bank"
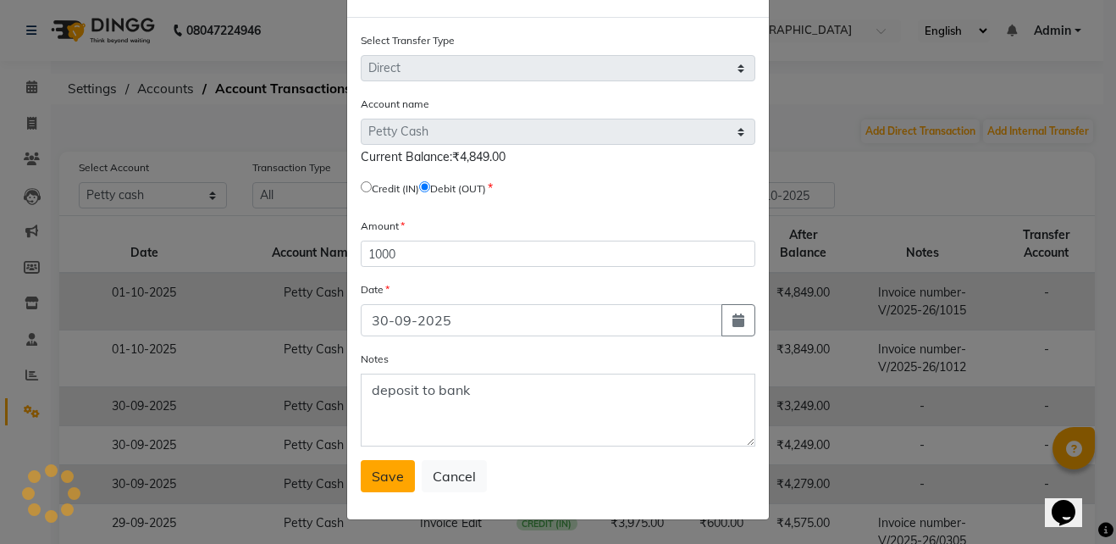
click at [376, 469] on span "Save" at bounding box center [388, 475] width 32 height 17
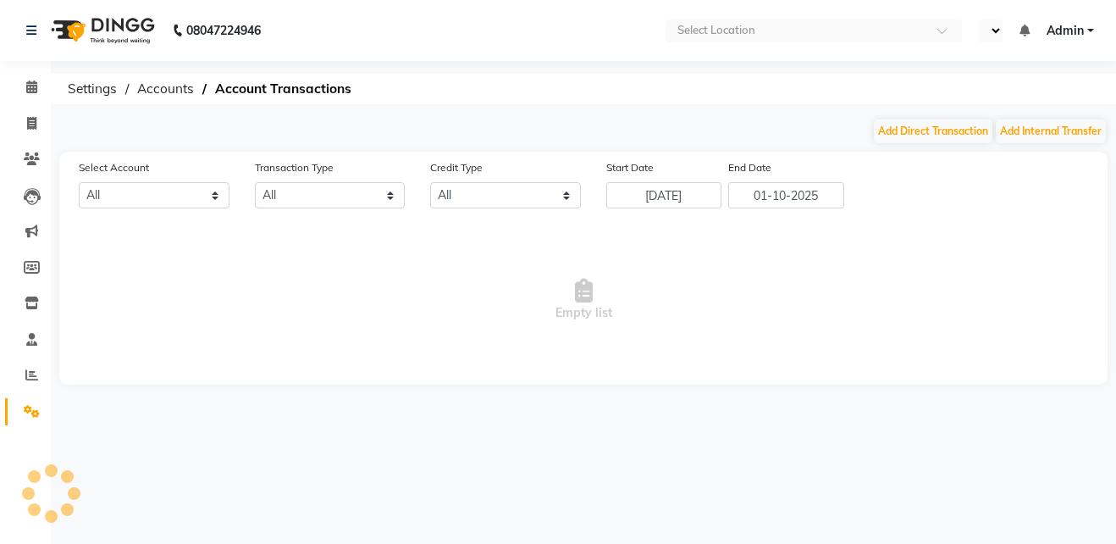
select select "en"
select select "5950"
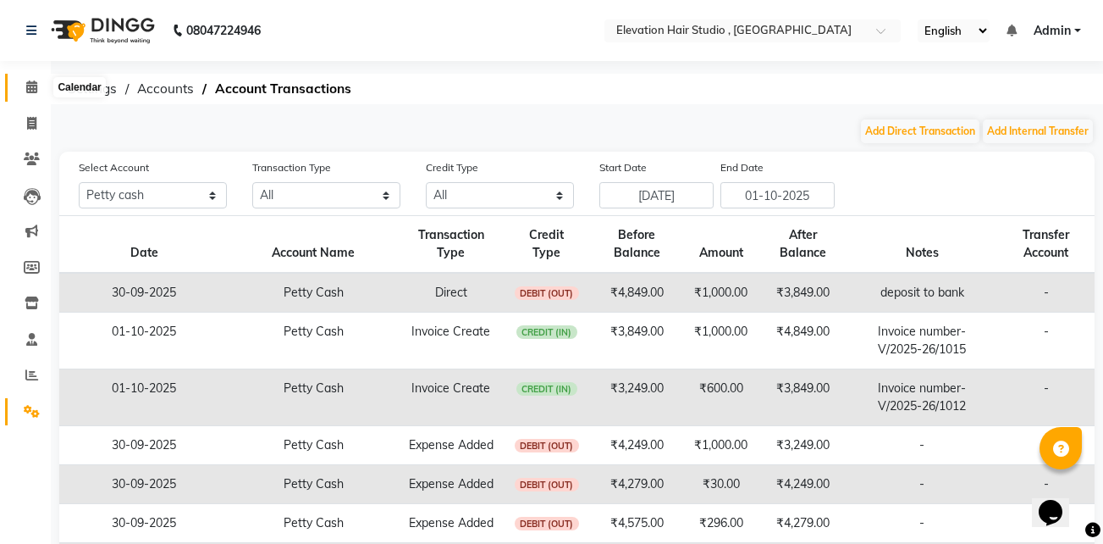
click at [39, 84] on span at bounding box center [32, 87] width 30 height 19
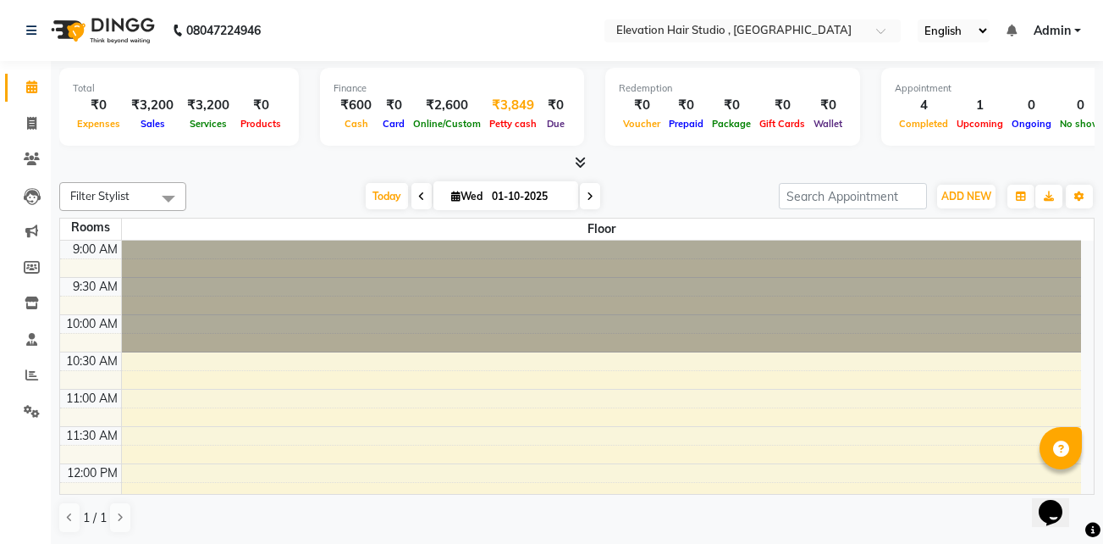
click at [506, 106] on div "₹3,849" at bounding box center [513, 105] width 56 height 19
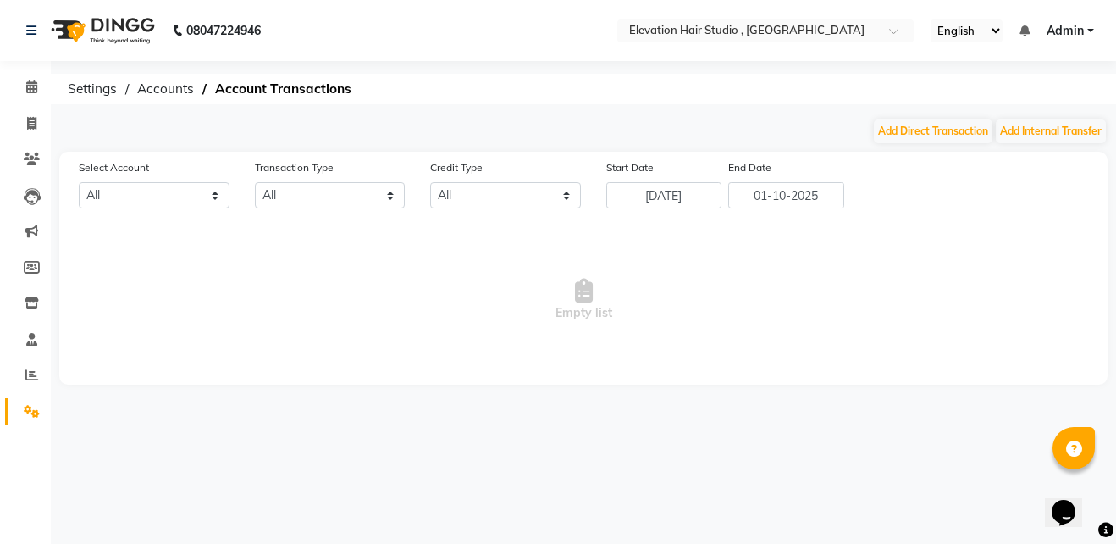
select select "5950"
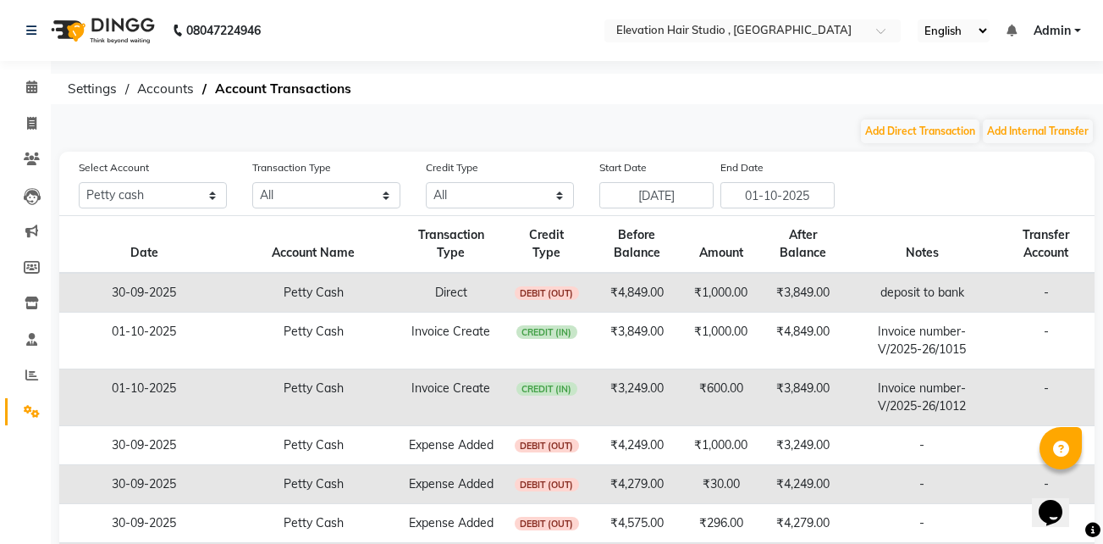
click at [547, 41] on nav "08047224946 Select Location × Elevation Hair Studio , Thane West English ENGLIS…" at bounding box center [551, 30] width 1103 height 61
click at [29, 130] on span at bounding box center [32, 123] width 30 height 19
select select "service"
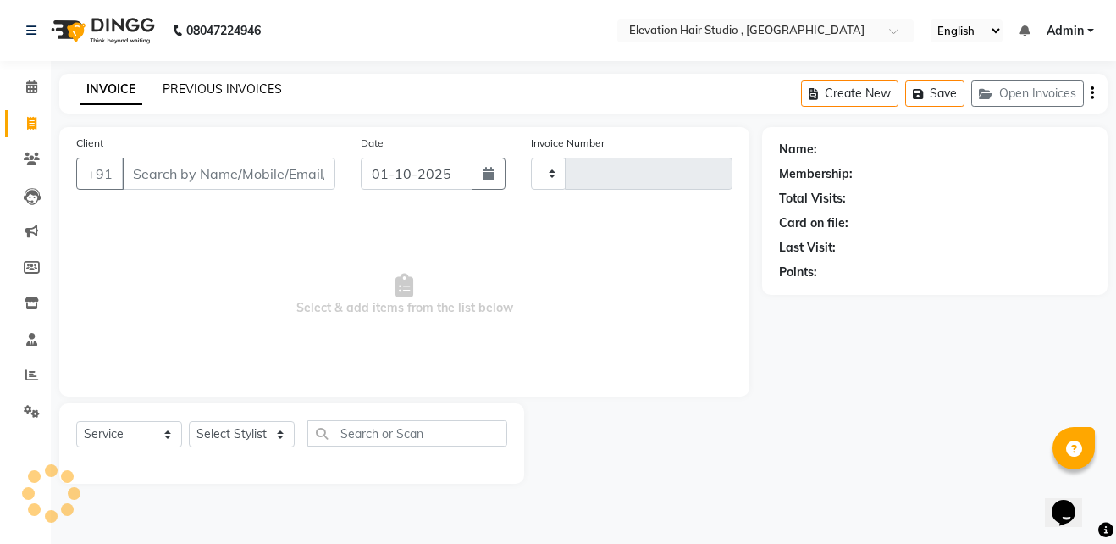
type input "1016"
select select "6886"
click at [215, 88] on link "PREVIOUS INVOICES" at bounding box center [222, 88] width 119 height 15
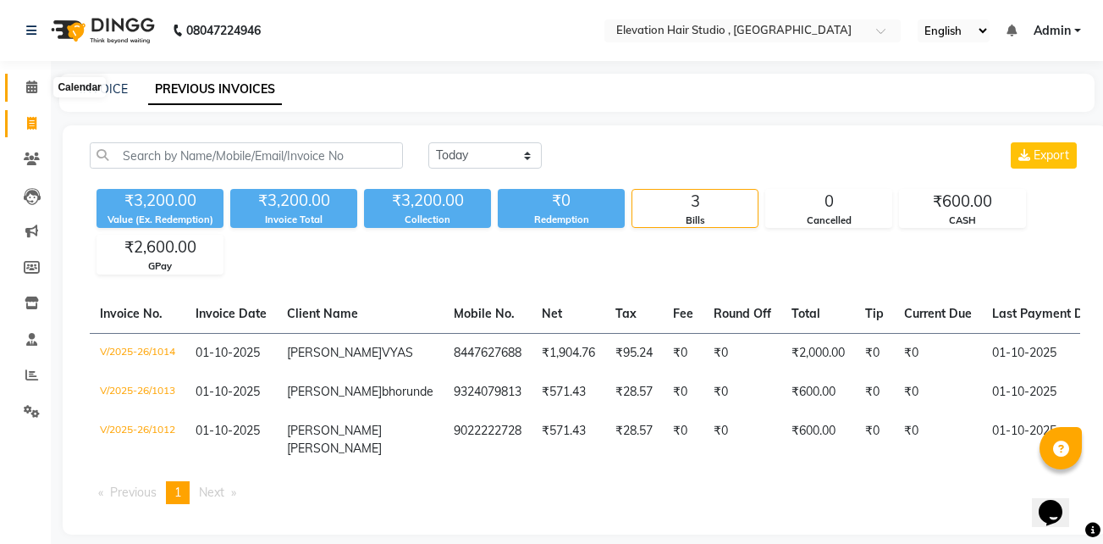
click at [25, 83] on span at bounding box center [32, 87] width 30 height 19
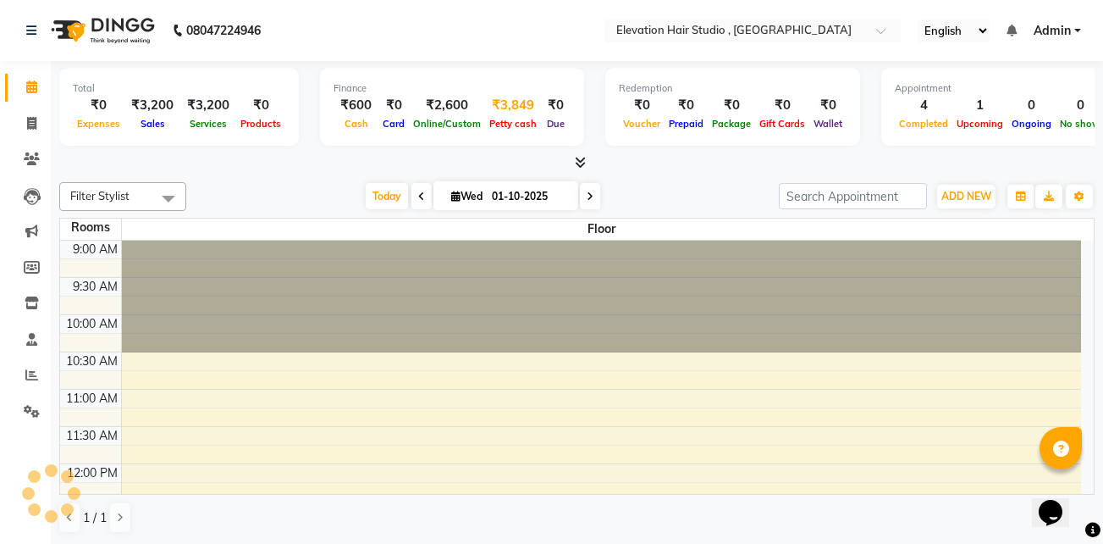
click at [511, 117] on div "Petty cash" at bounding box center [513, 123] width 56 height 18
click at [503, 110] on div "₹3,849" at bounding box center [513, 105] width 56 height 19
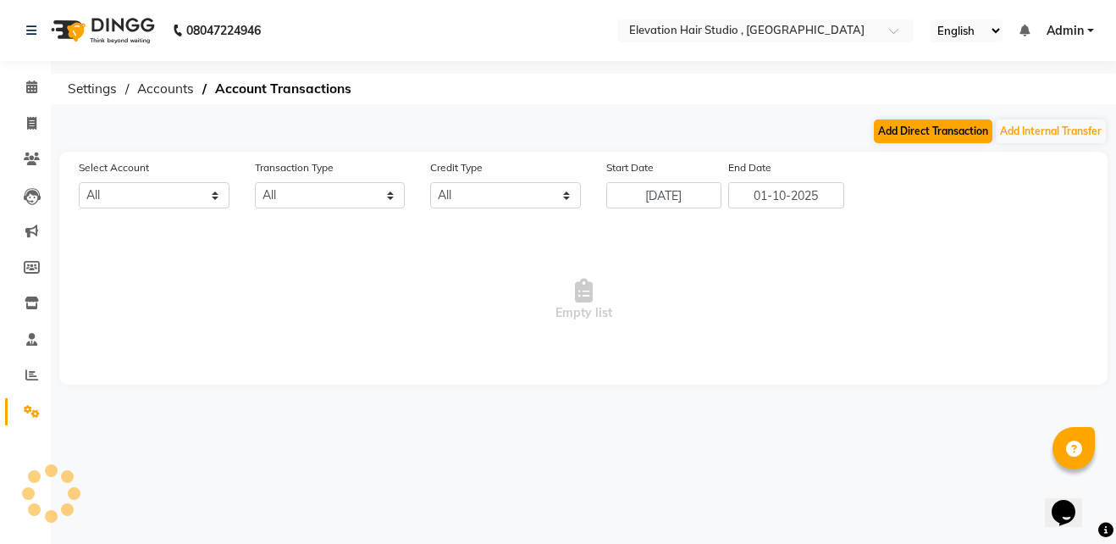
select select "5950"
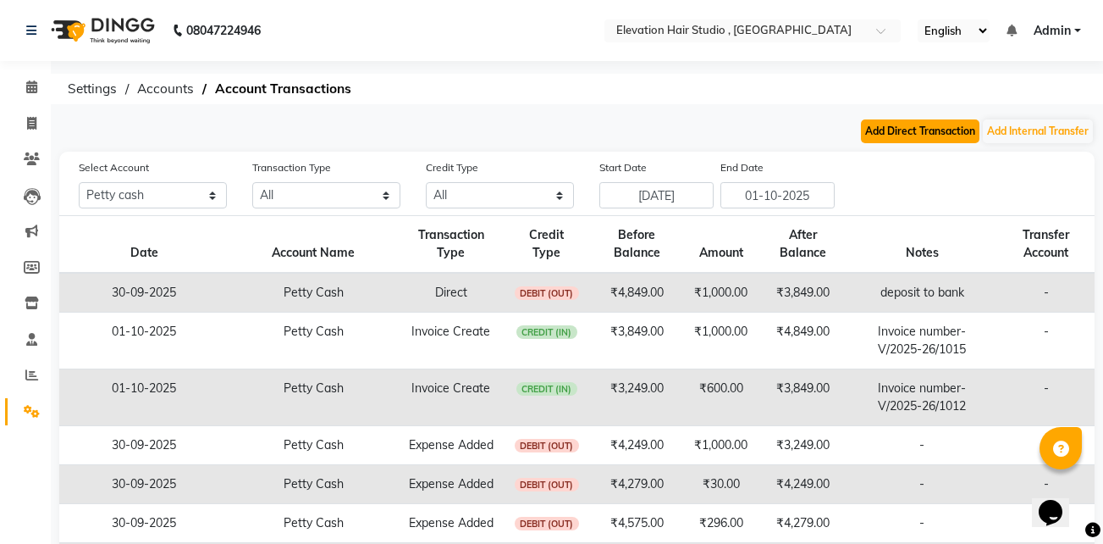
click at [948, 123] on button "Add Direct Transaction" at bounding box center [920, 131] width 119 height 24
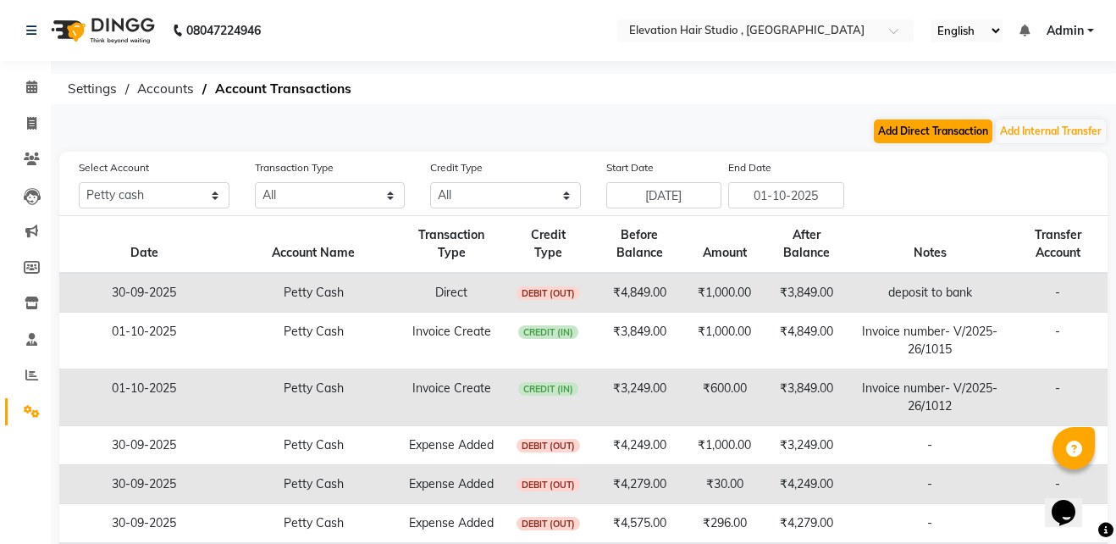
select select "direct"
select select "5950"
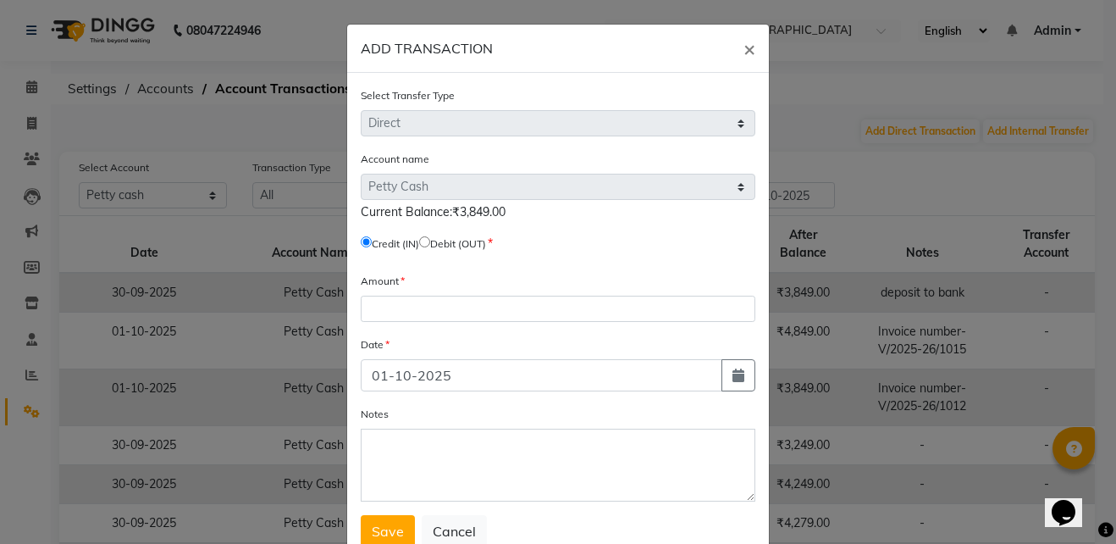
click at [430, 246] on input "radio" at bounding box center [424, 241] width 11 height 11
radio input "true"
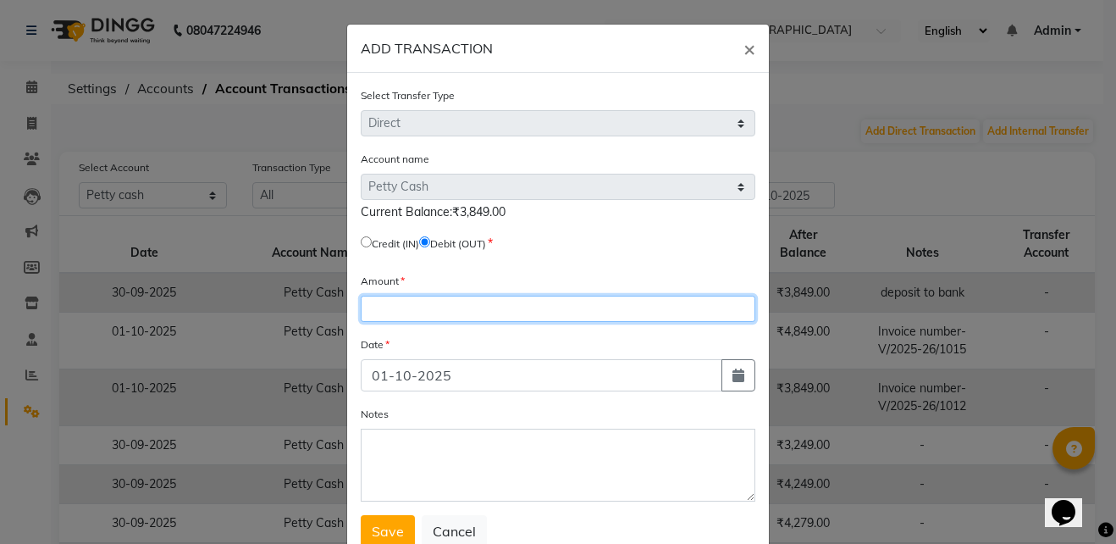
click at [443, 321] on input "number" at bounding box center [558, 309] width 395 height 26
type input "3000"
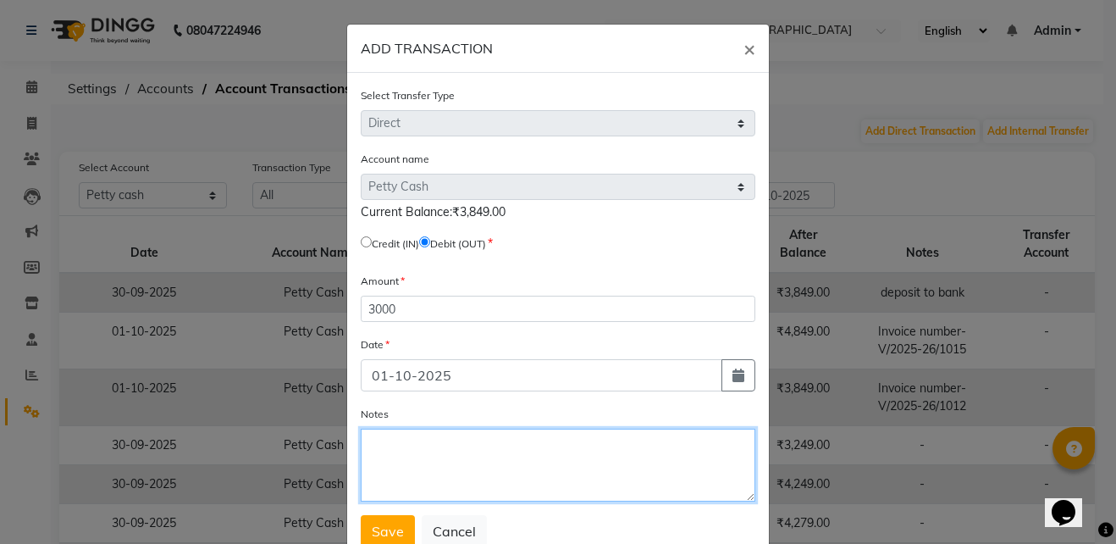
click at [462, 450] on textarea "Notes" at bounding box center [558, 464] width 395 height 73
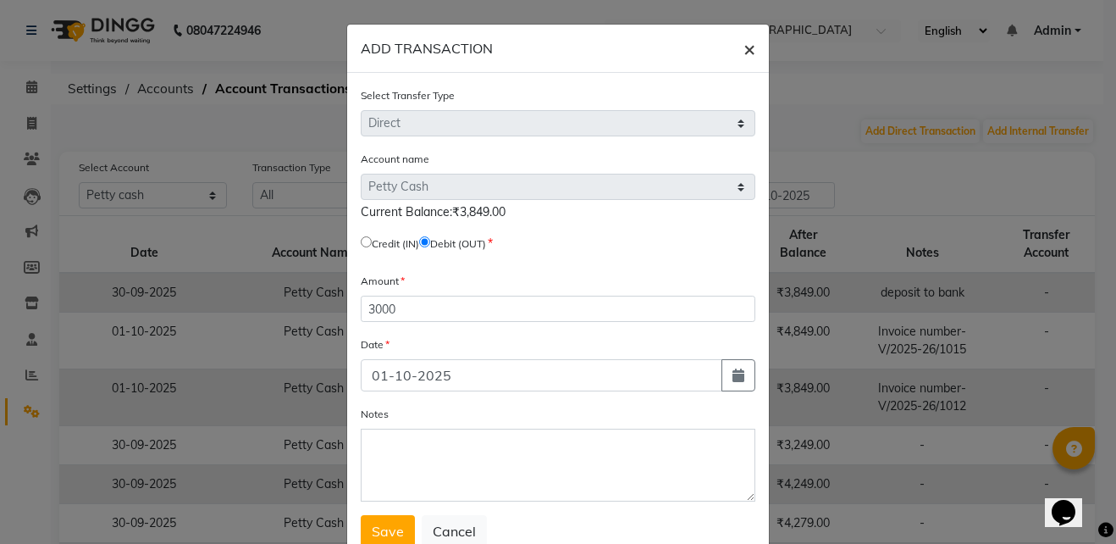
click at [735, 52] on button "×" at bounding box center [749, 48] width 39 height 47
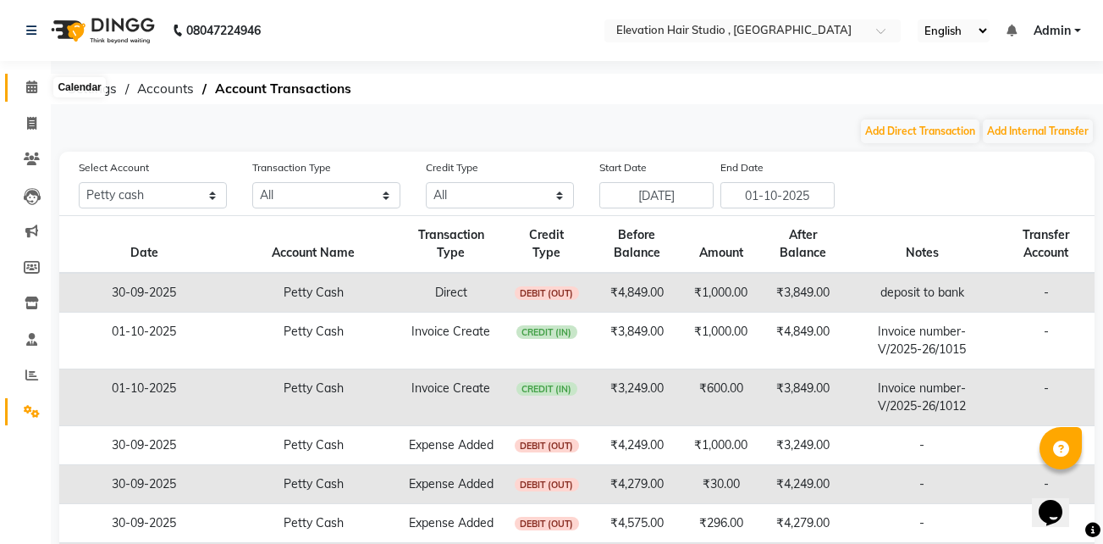
click at [24, 90] on span at bounding box center [32, 87] width 30 height 19
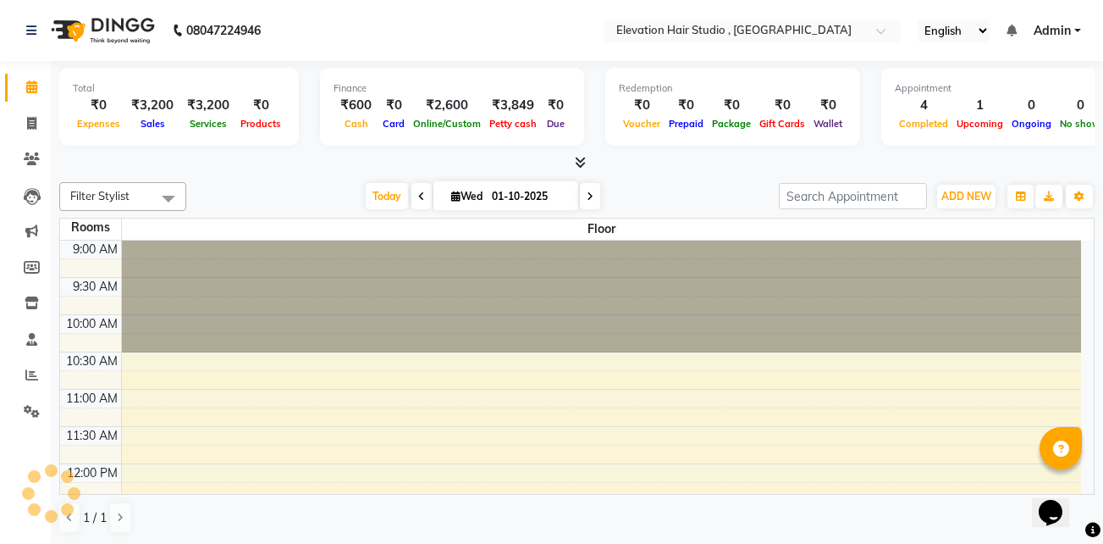
scroll to position [608, 0]
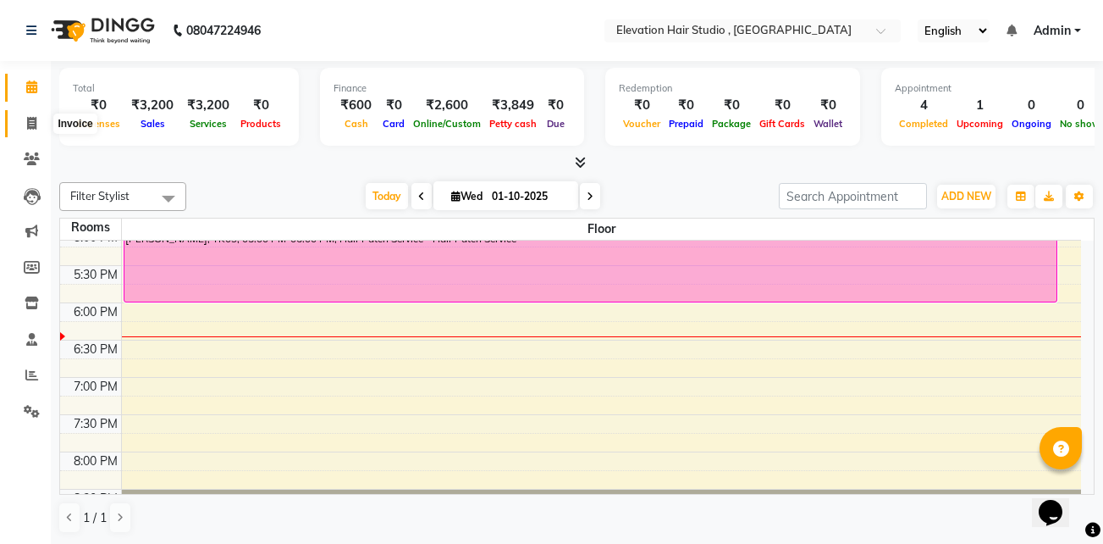
click at [25, 129] on span at bounding box center [32, 123] width 30 height 19
select select "service"
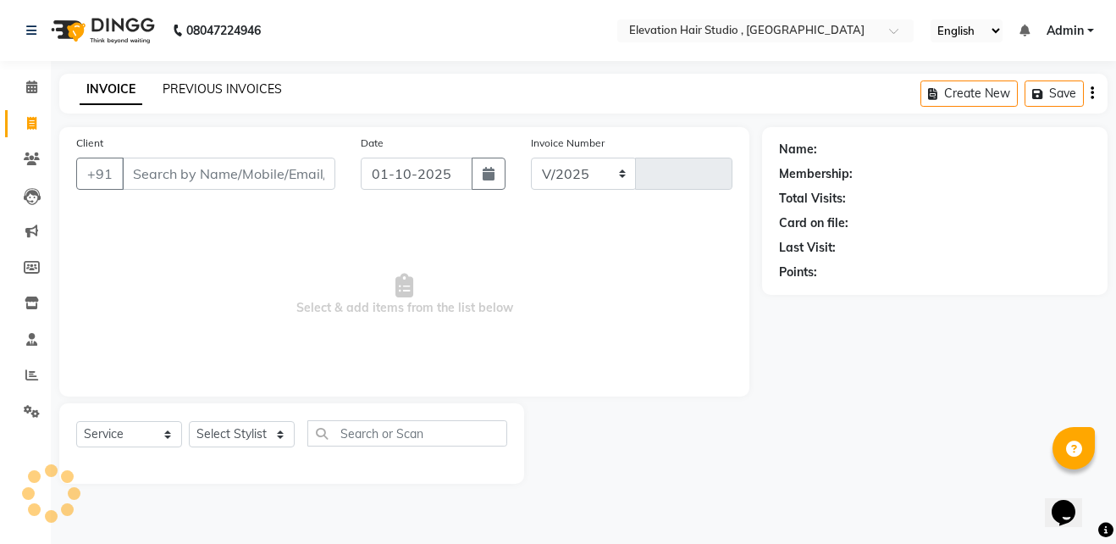
select select "6886"
type input "1016"
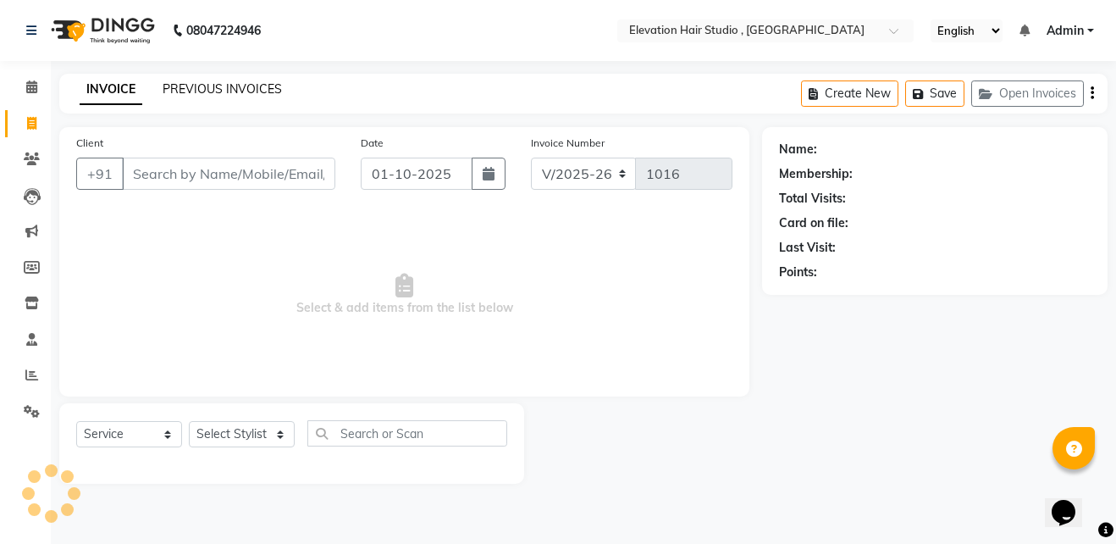
click at [224, 92] on link "PREVIOUS INVOICES" at bounding box center [222, 88] width 119 height 15
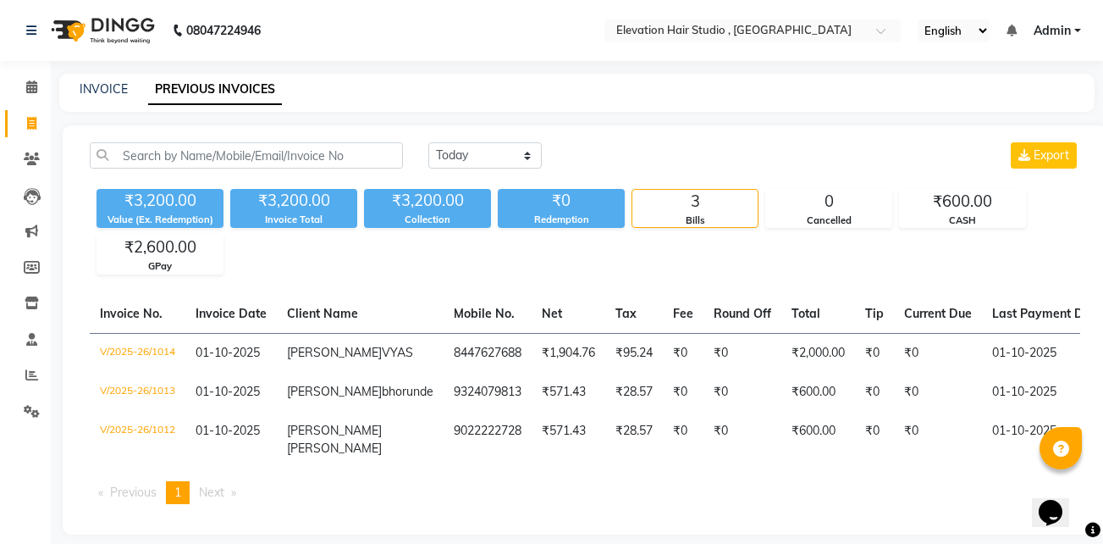
click at [83, 98] on div "INVOICE PREVIOUS INVOICES" at bounding box center [577, 93] width 1036 height 38
click at [86, 85] on link "INVOICE" at bounding box center [104, 88] width 48 height 15
select select "service"
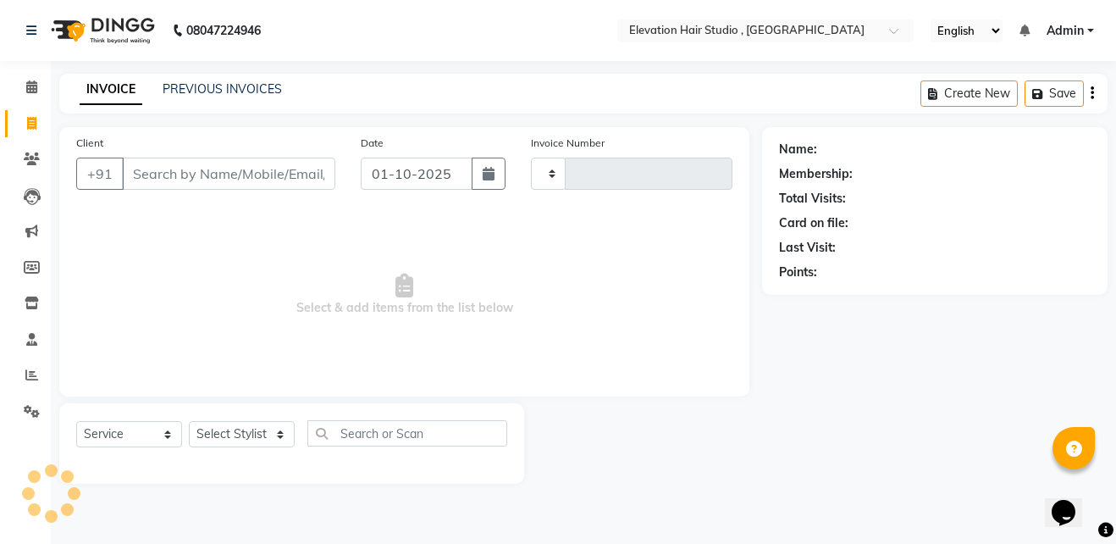
type input "1016"
select select "6886"
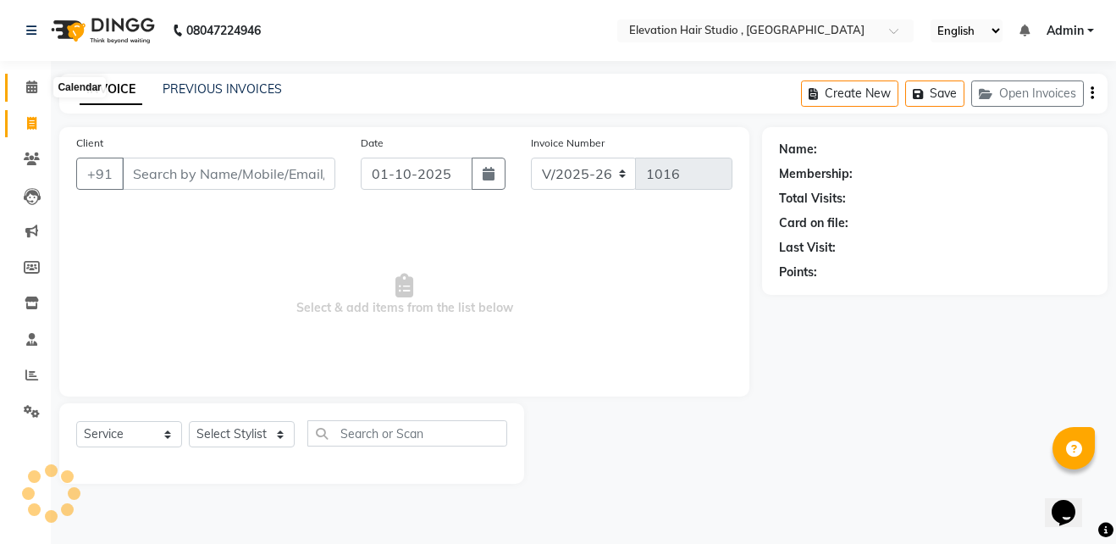
click at [36, 82] on icon at bounding box center [31, 86] width 11 height 13
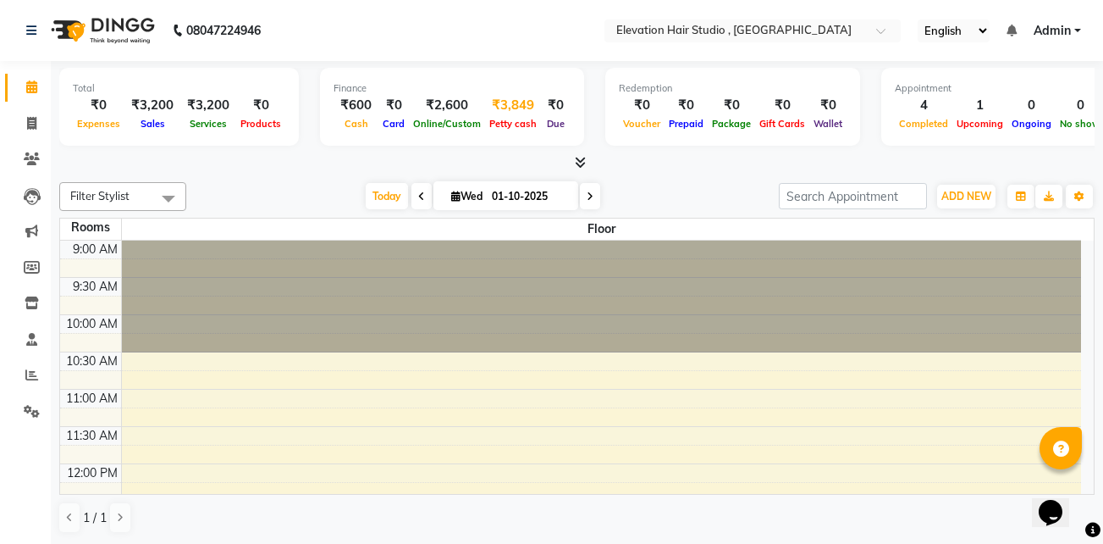
click at [485, 102] on div "₹3,849" at bounding box center [513, 105] width 56 height 19
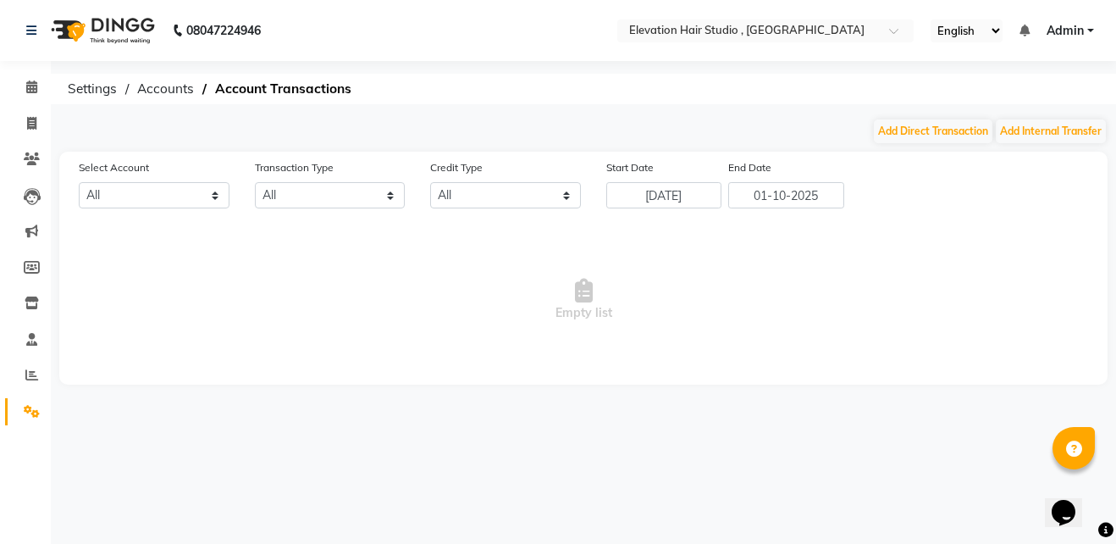
select select "5950"
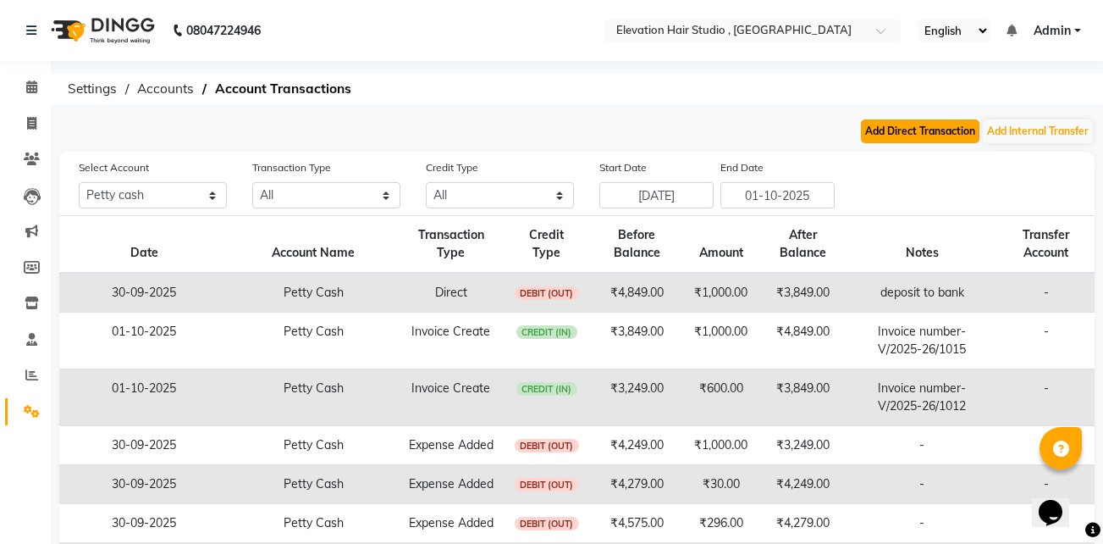
click at [932, 130] on button "Add Direct Transaction" at bounding box center [920, 131] width 119 height 24
select select "direct"
select select "5950"
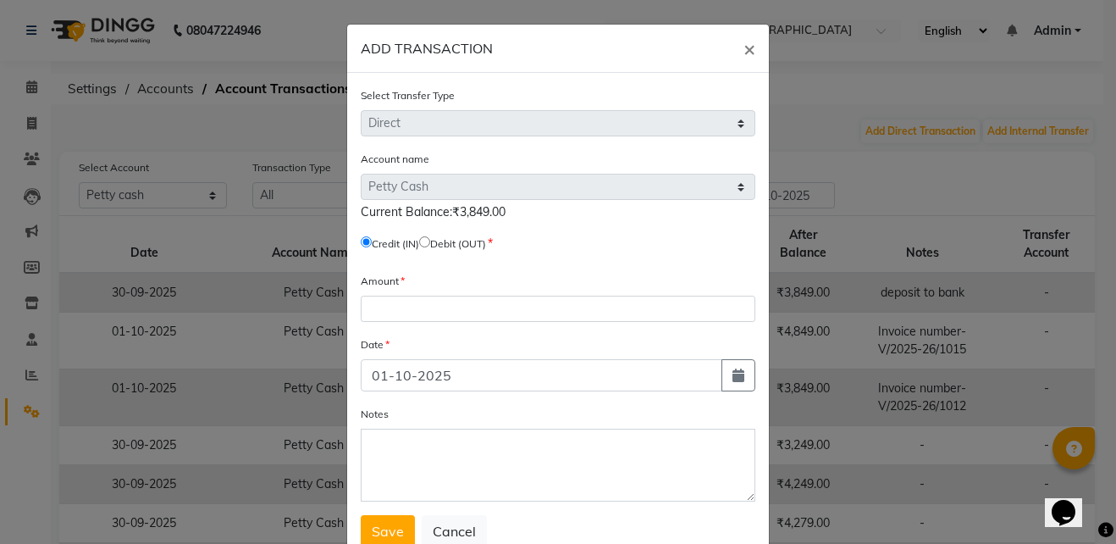
click at [425, 242] on input "radio" at bounding box center [424, 241] width 11 height 11
radio input "true"
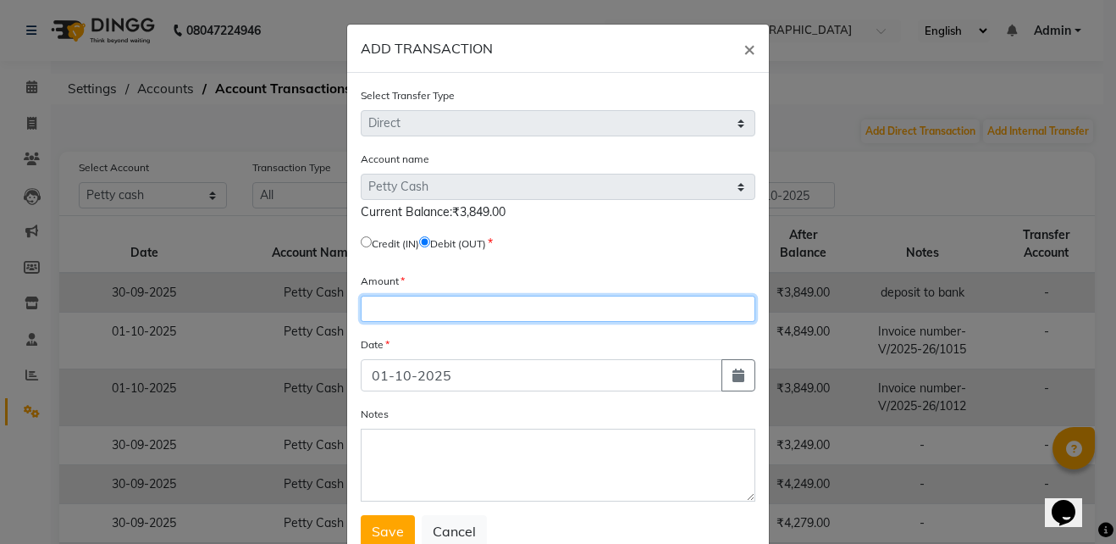
click at [449, 298] on input "number" at bounding box center [558, 309] width 395 height 26
type input "3000"
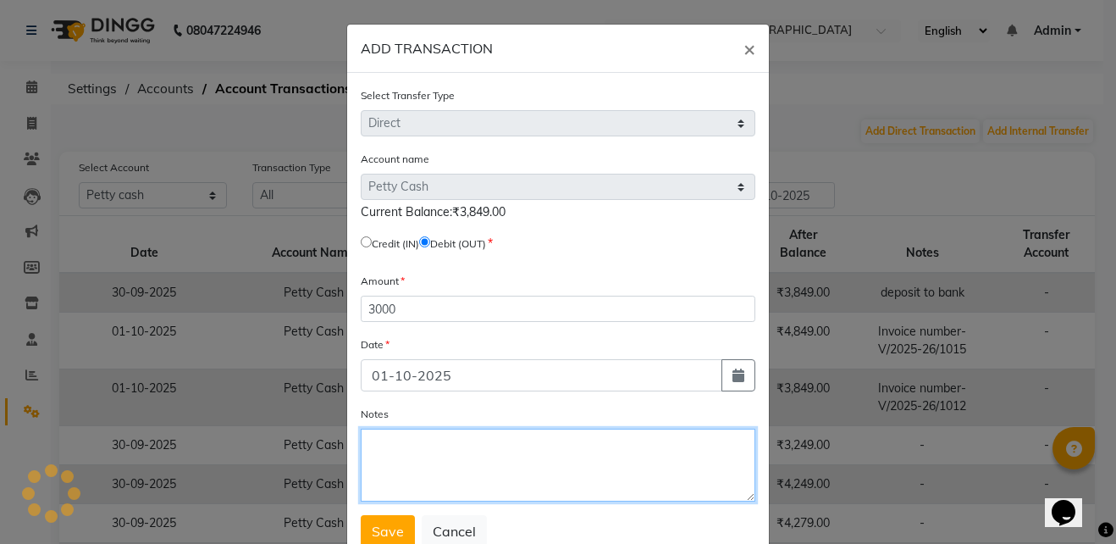
click at [428, 442] on textarea "Notes" at bounding box center [558, 464] width 395 height 73
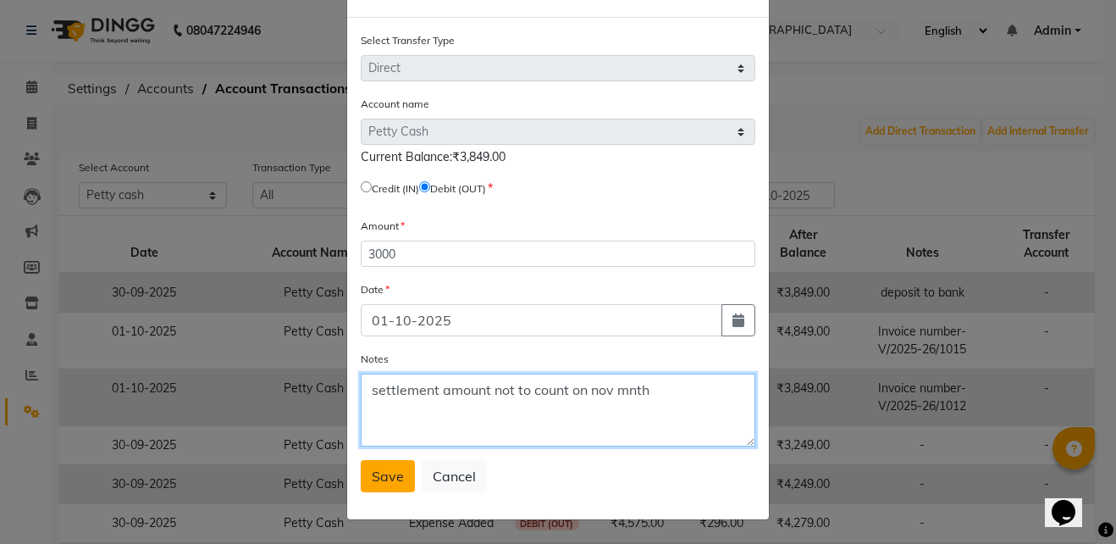
type textarea "settlement amount not to count on nov mnth"
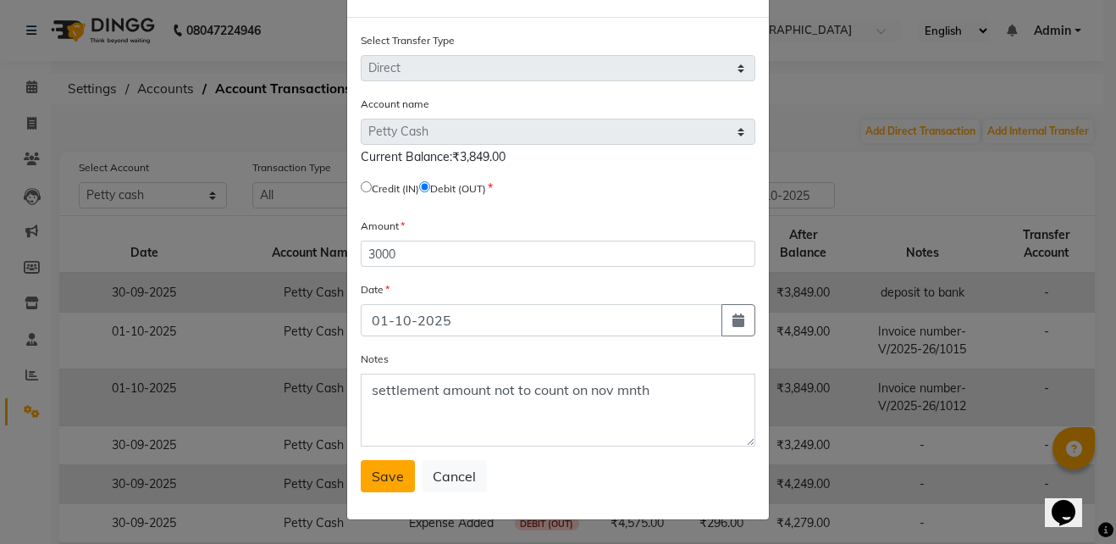
click at [395, 478] on span "Save" at bounding box center [388, 475] width 32 height 17
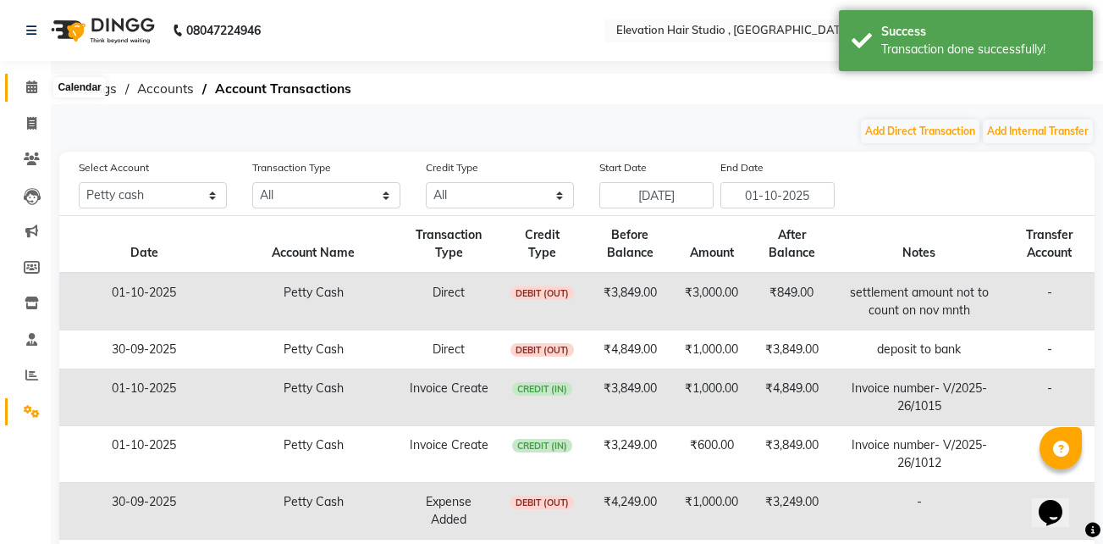
click at [34, 88] on icon at bounding box center [31, 86] width 11 height 13
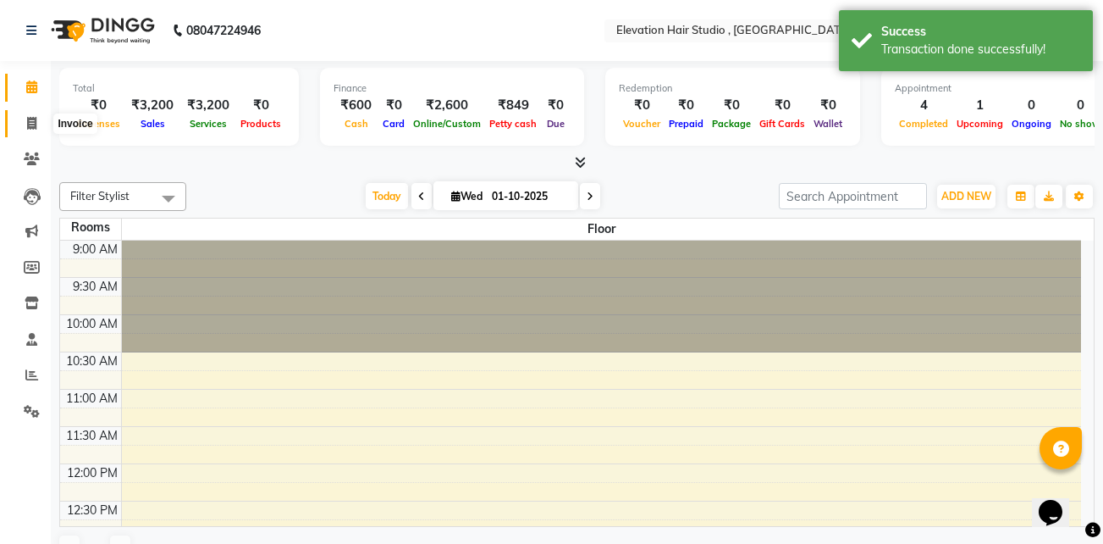
click at [36, 131] on span at bounding box center [32, 123] width 30 height 19
select select "service"
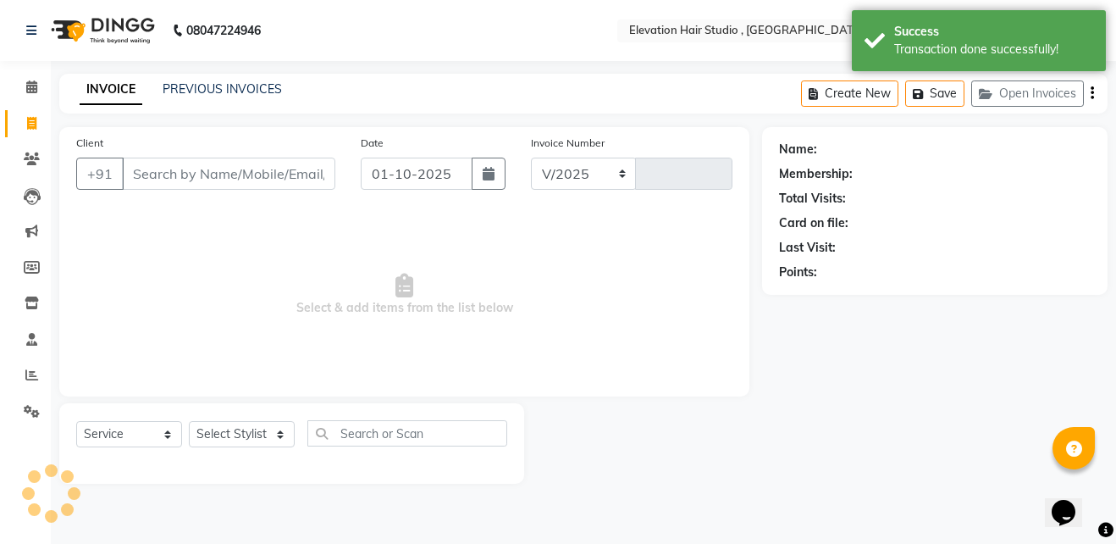
select select "6886"
type input "1016"
click at [236, 91] on link "PREVIOUS INVOICES" at bounding box center [222, 88] width 119 height 15
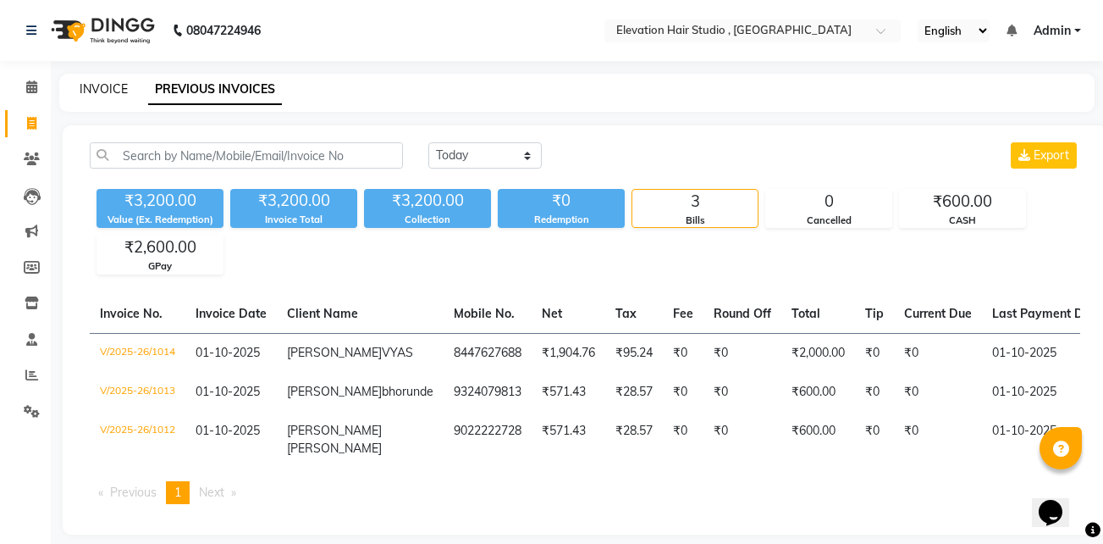
click at [106, 87] on link "INVOICE" at bounding box center [104, 88] width 48 height 15
select select "service"
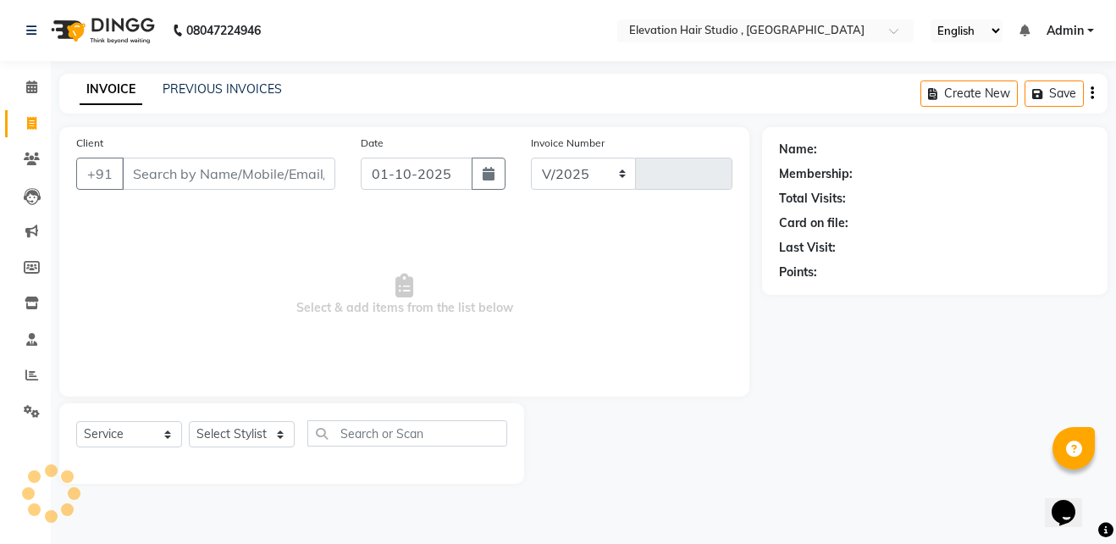
select select "6886"
type input "1016"
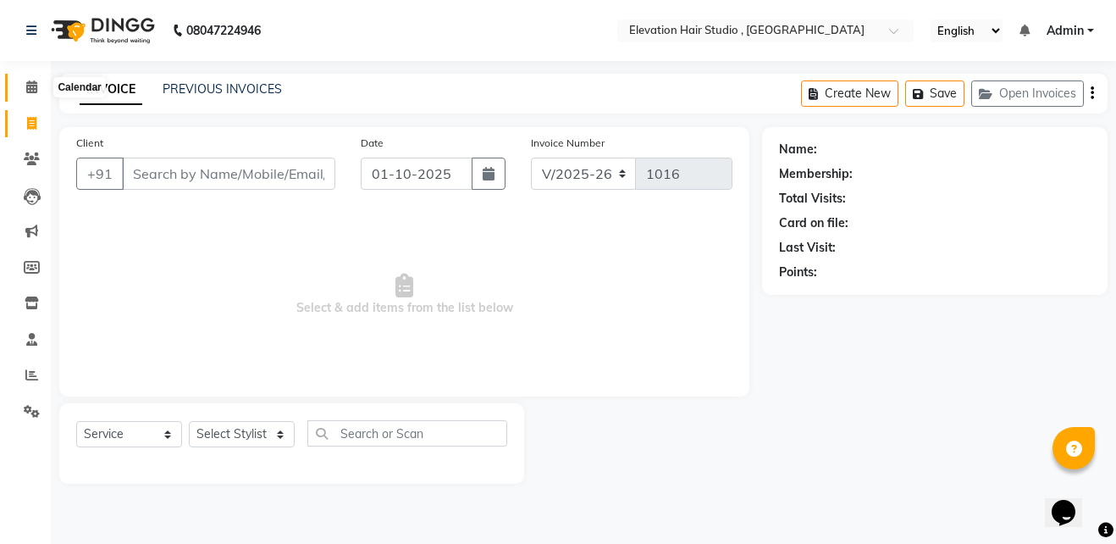
click at [28, 84] on icon at bounding box center [31, 86] width 11 height 13
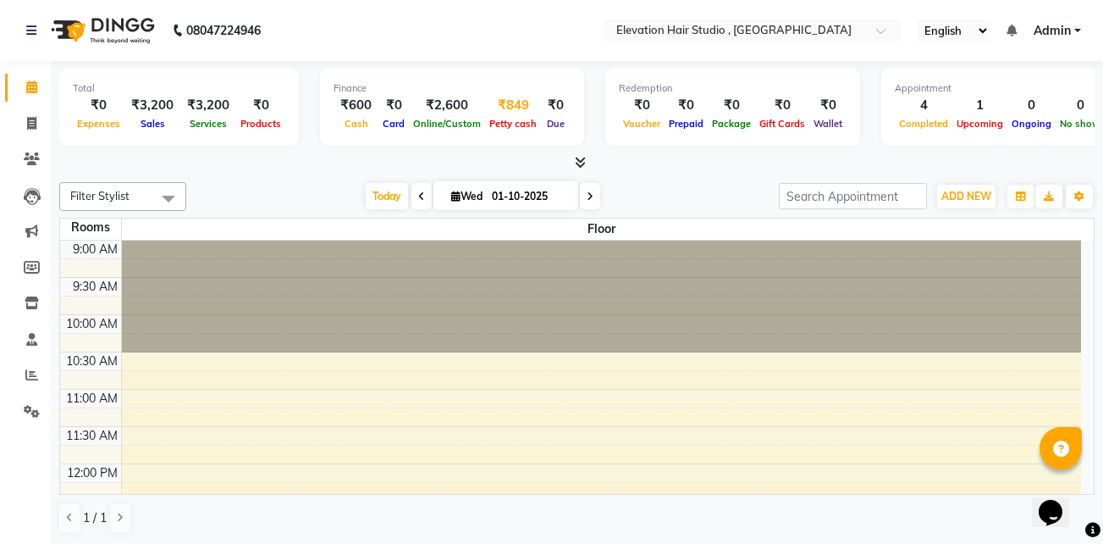
click at [508, 107] on div "₹849" at bounding box center [513, 105] width 56 height 19
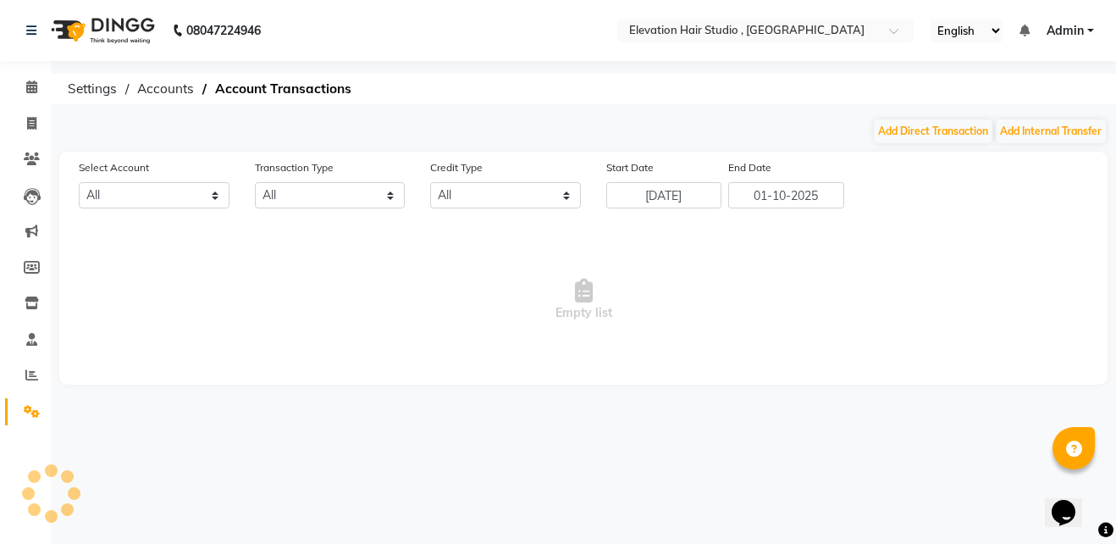
select select "5950"
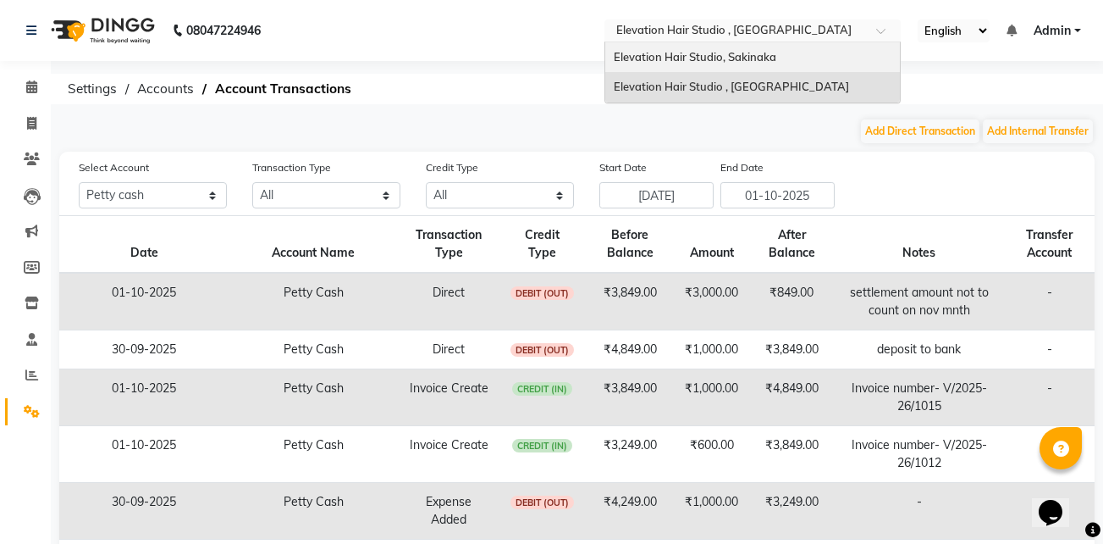
drag, startPoint x: 710, startPoint y: 21, endPoint x: 704, endPoint y: 52, distance: 31.2
click at [704, 42] on ng-select "Select Location × Elevation Hair Studio , Thane West Elevation Hair Studio, Sak…" at bounding box center [753, 30] width 296 height 23
click at [704, 52] on span "Elevation Hair Studio, Sakinaka" at bounding box center [695, 57] width 163 height 14
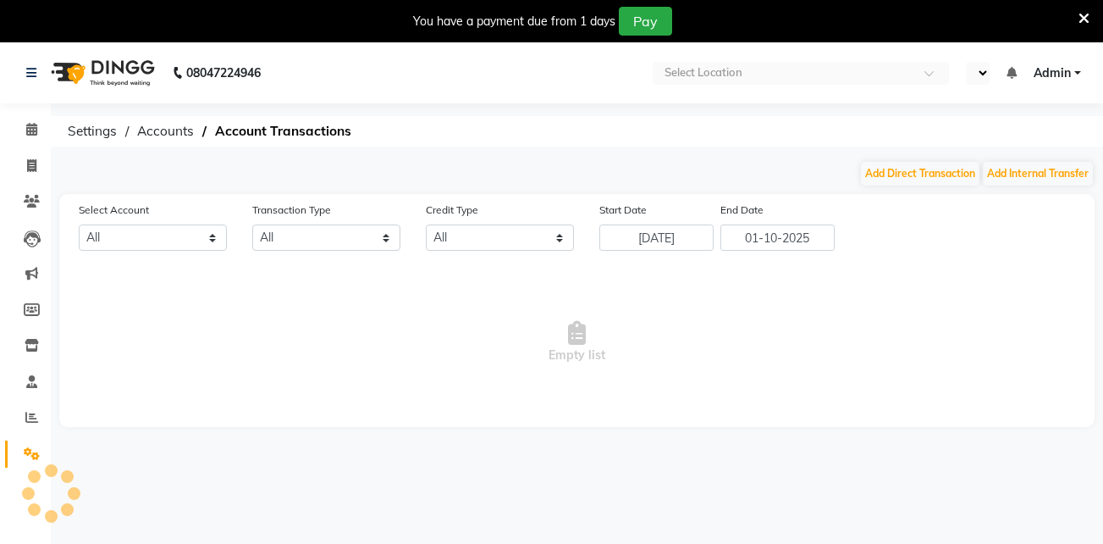
select select "en"
select select "3831"
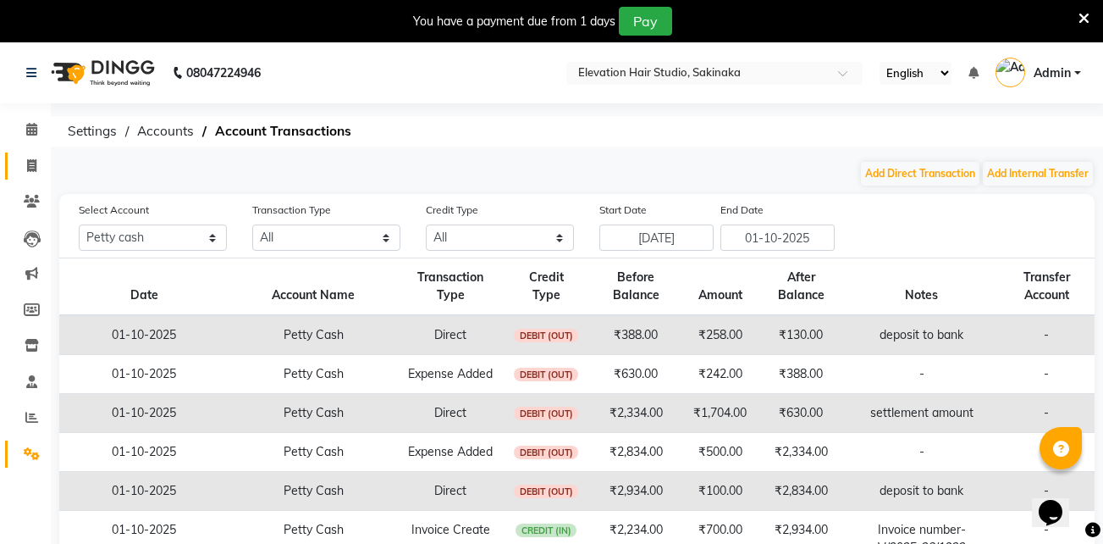
click at [36, 152] on link "Invoice" at bounding box center [25, 166] width 41 height 28
select select "service"
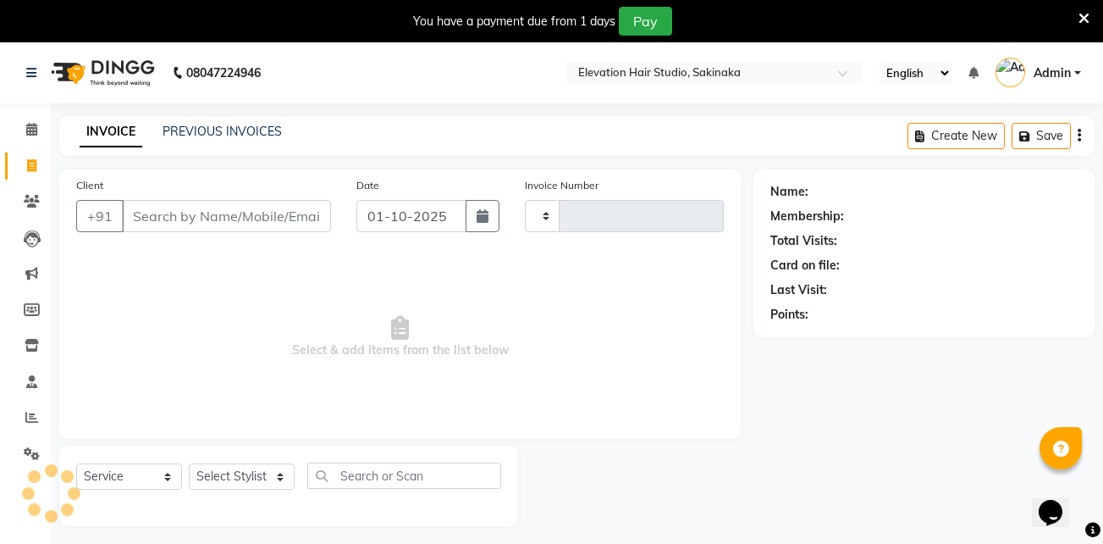
type input "1928"
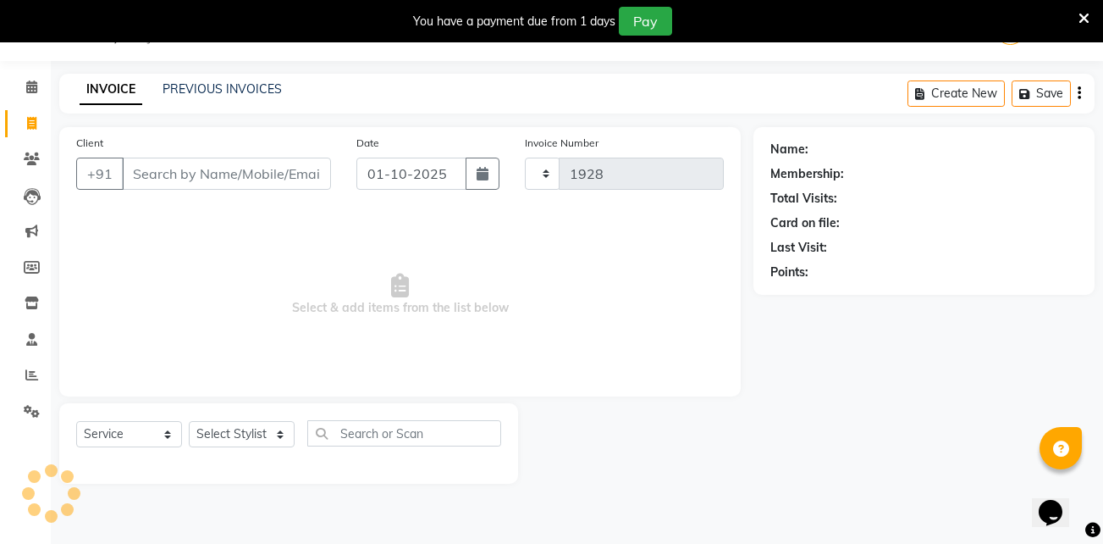
select select "4949"
click at [207, 80] on div "PREVIOUS INVOICES" at bounding box center [222, 89] width 119 height 18
click at [207, 82] on link "PREVIOUS INVOICES" at bounding box center [222, 88] width 119 height 15
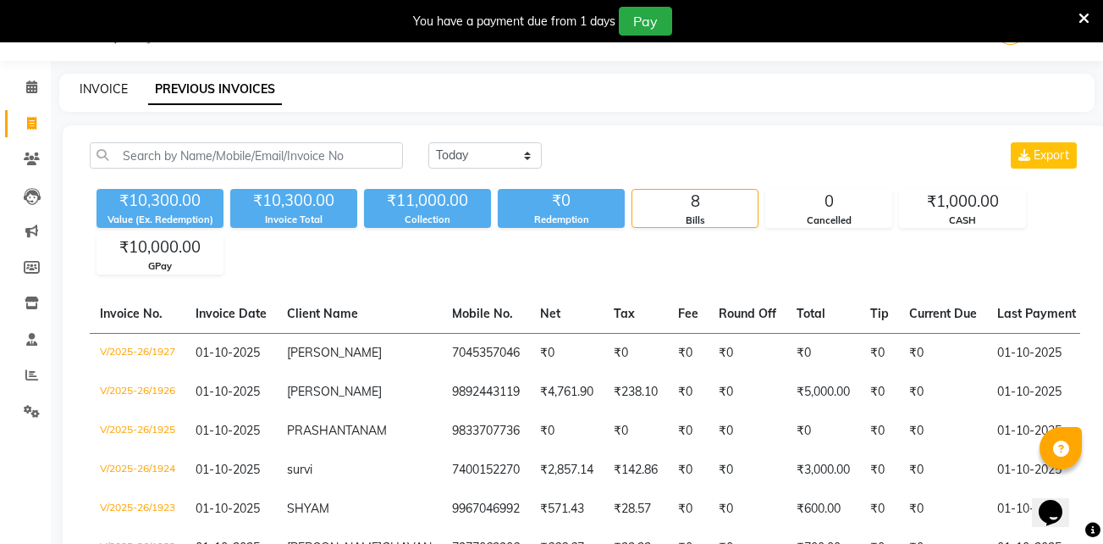
click at [118, 86] on link "INVOICE" at bounding box center [104, 88] width 48 height 15
select select "service"
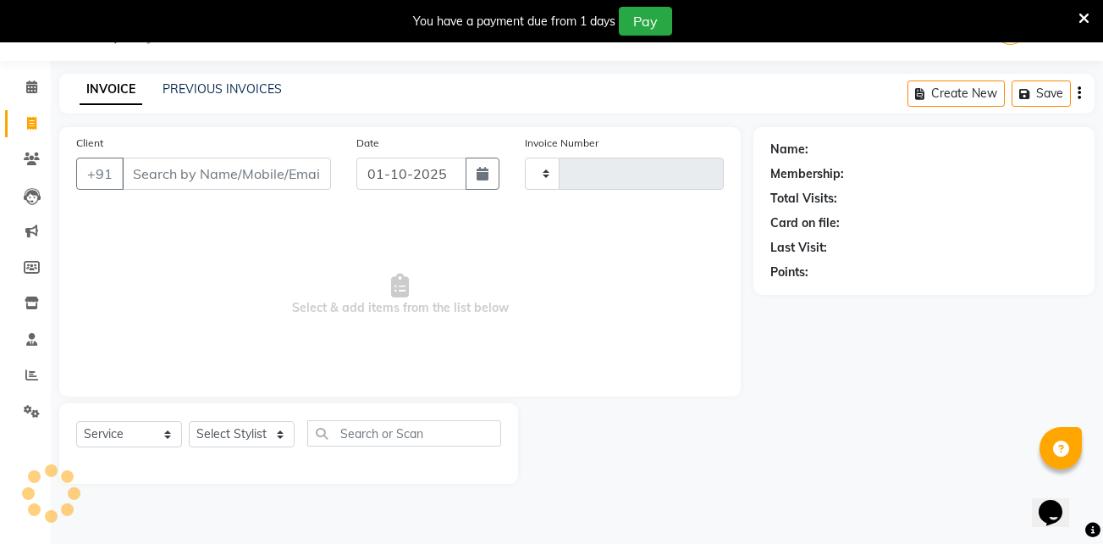
type input "1928"
select select "4949"
click at [1087, 14] on icon at bounding box center [1084, 18] width 11 height 15
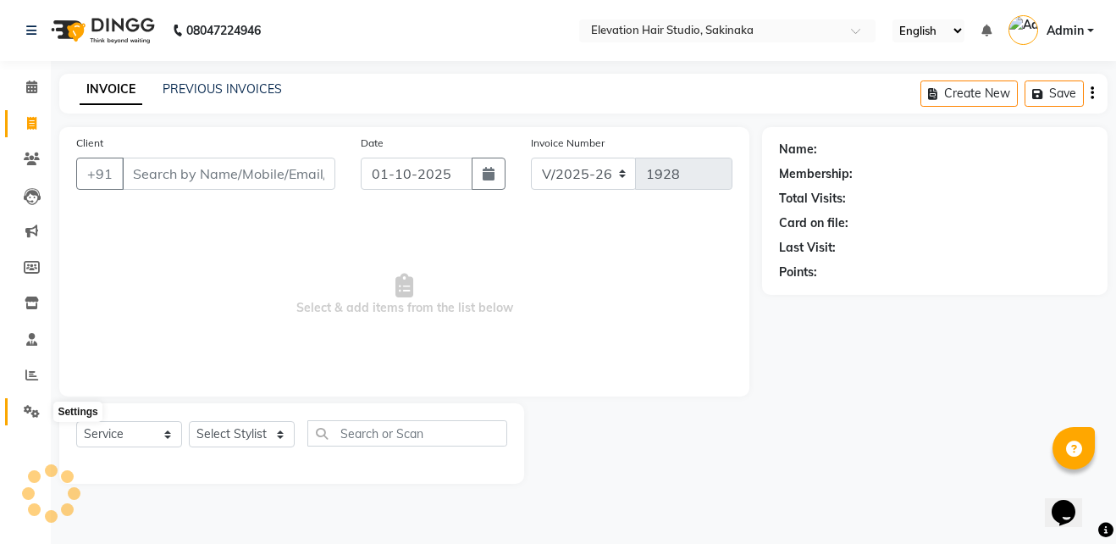
click at [46, 406] on span at bounding box center [32, 411] width 30 height 19
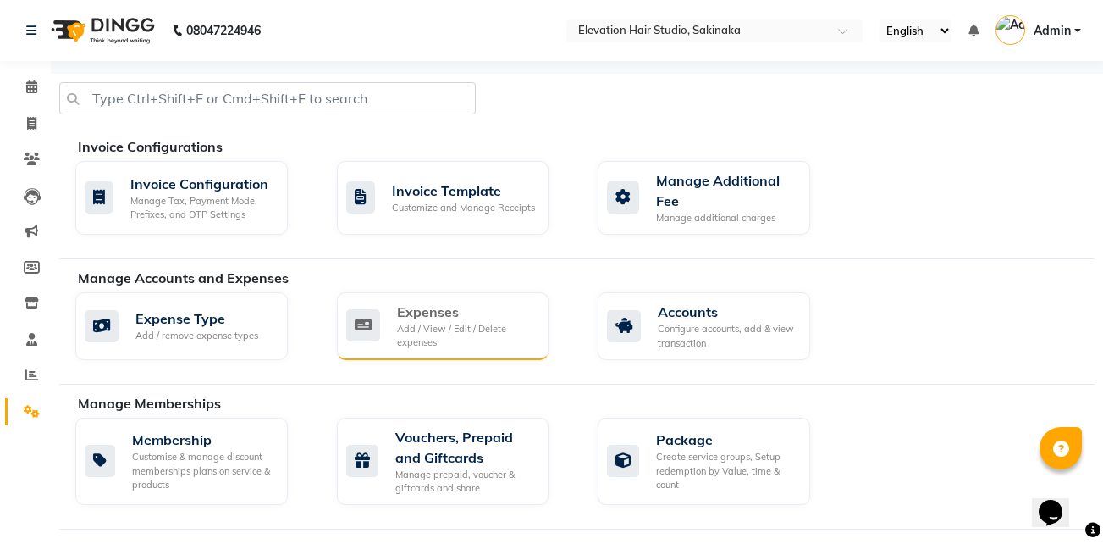
click at [470, 326] on div "Add / View / Edit / Delete expenses" at bounding box center [466, 336] width 139 height 28
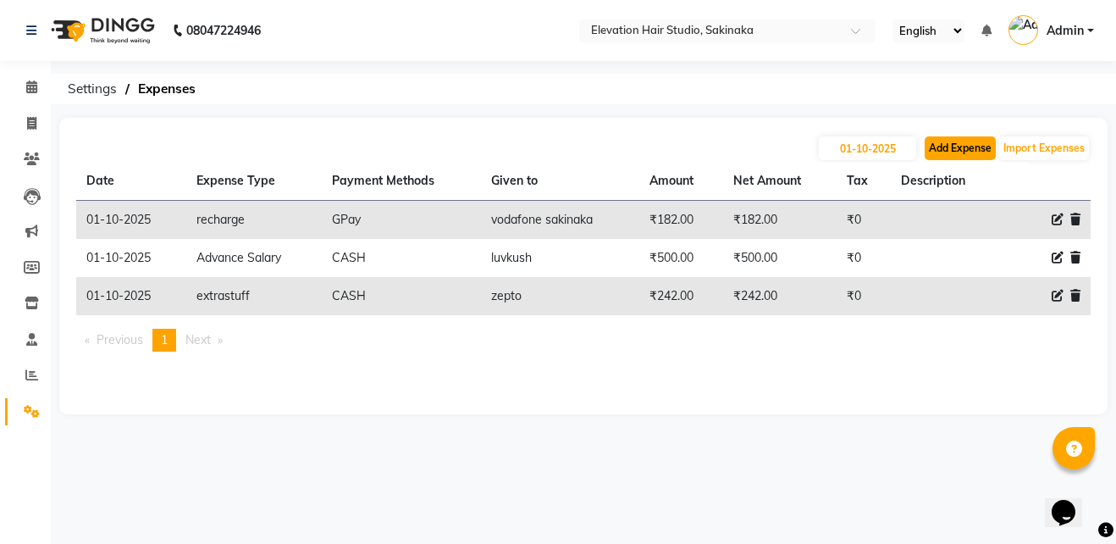
click at [938, 158] on button "Add Expense" at bounding box center [960, 148] width 71 height 24
select select "1"
select select "3831"
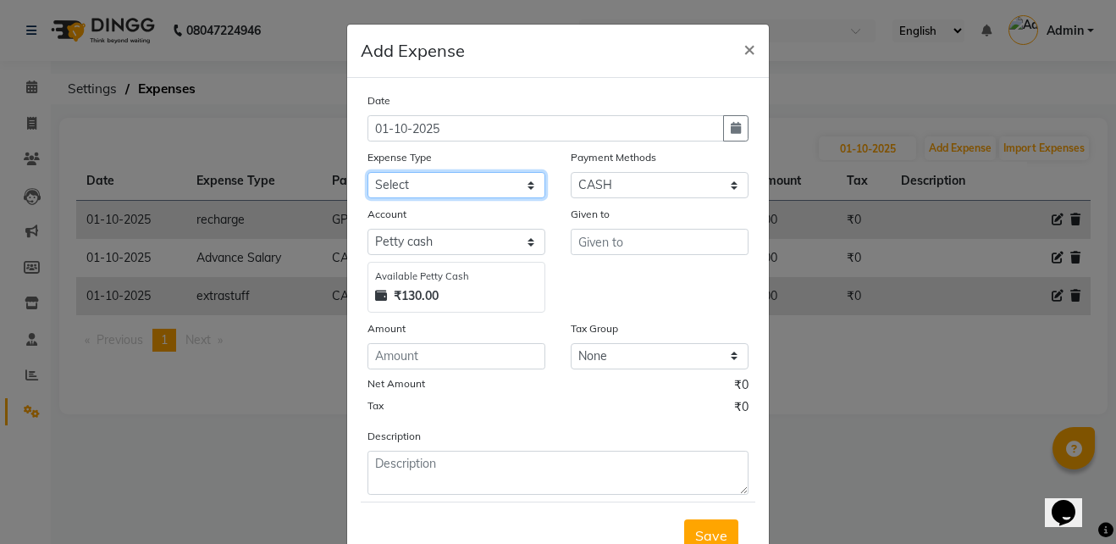
click at [478, 189] on select "Select AC Adrak Advance Salary agarbatti anees Appron asmoul advance salary Ban…" at bounding box center [456, 185] width 178 height 26
select select "8338"
click at [367, 172] on select "Select AC Adrak Advance Salary agarbatti anees Appron asmoul advance salary Ban…" at bounding box center [456, 185] width 178 height 26
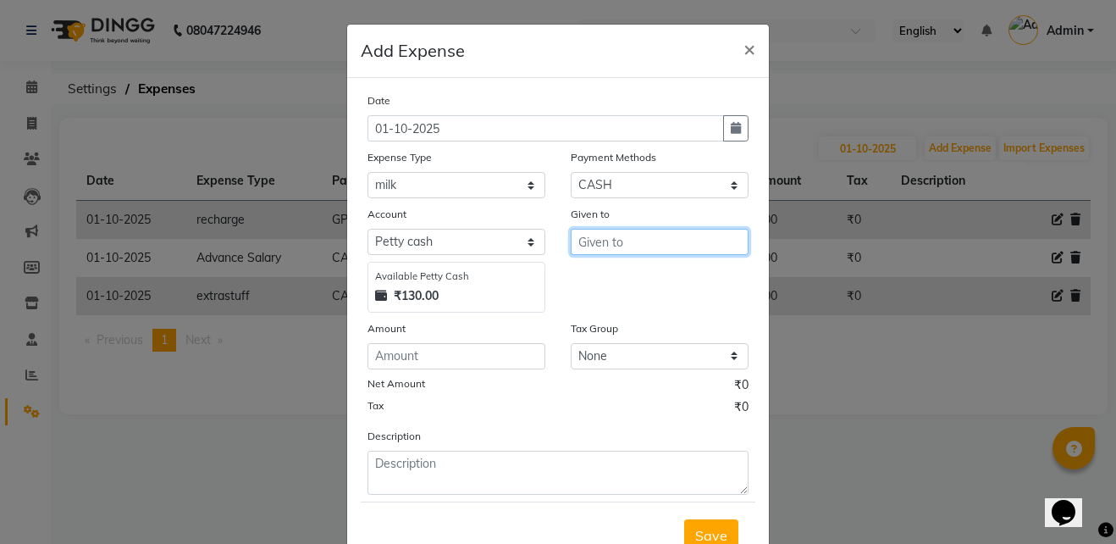
click at [597, 253] on input "text" at bounding box center [660, 242] width 178 height 26
type input "shop"
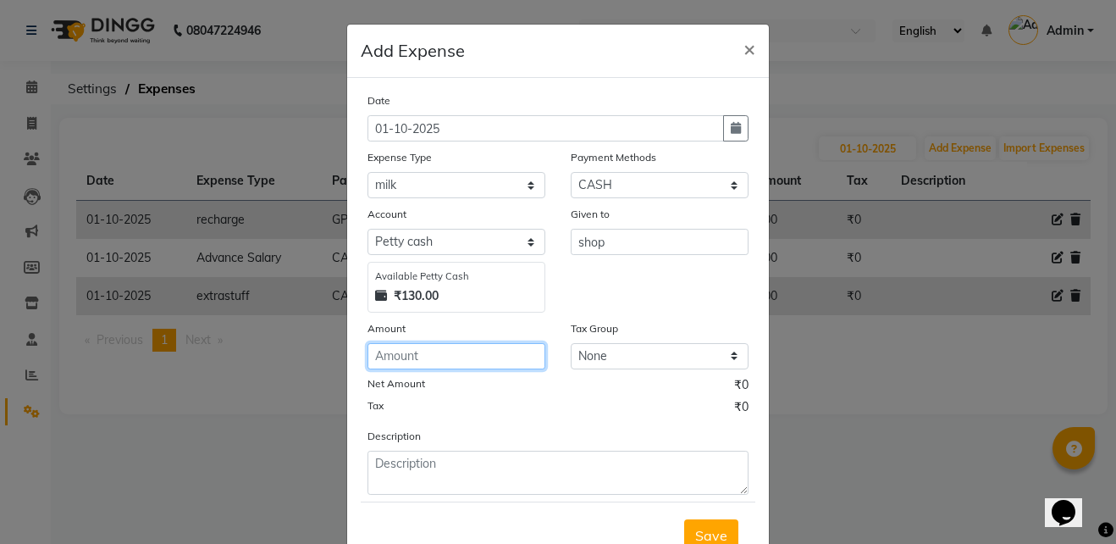
click at [497, 349] on input "number" at bounding box center [456, 356] width 178 height 26
type input "0"
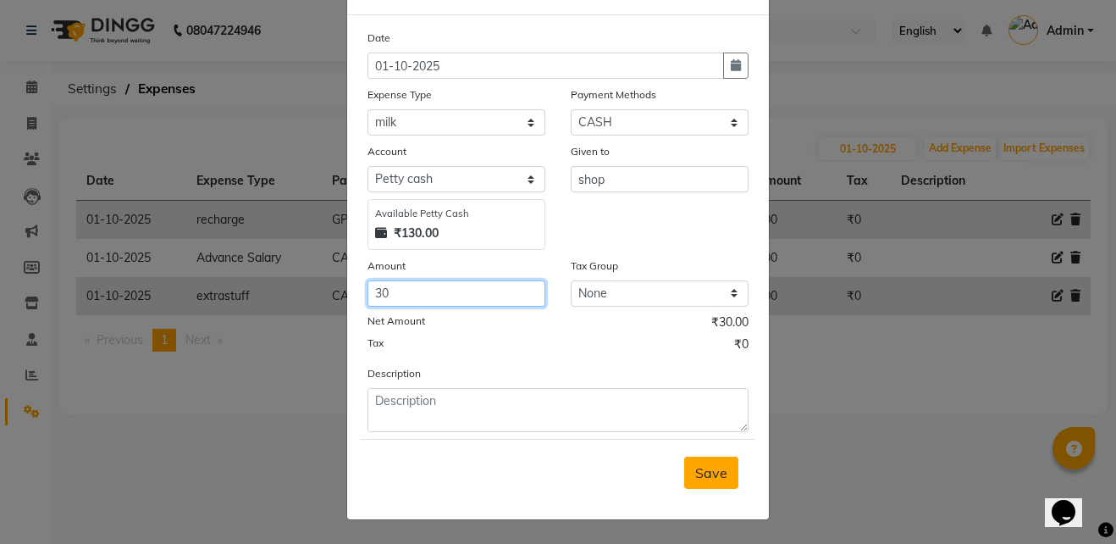
type input "30"
click at [695, 474] on span "Save" at bounding box center [711, 472] width 32 height 17
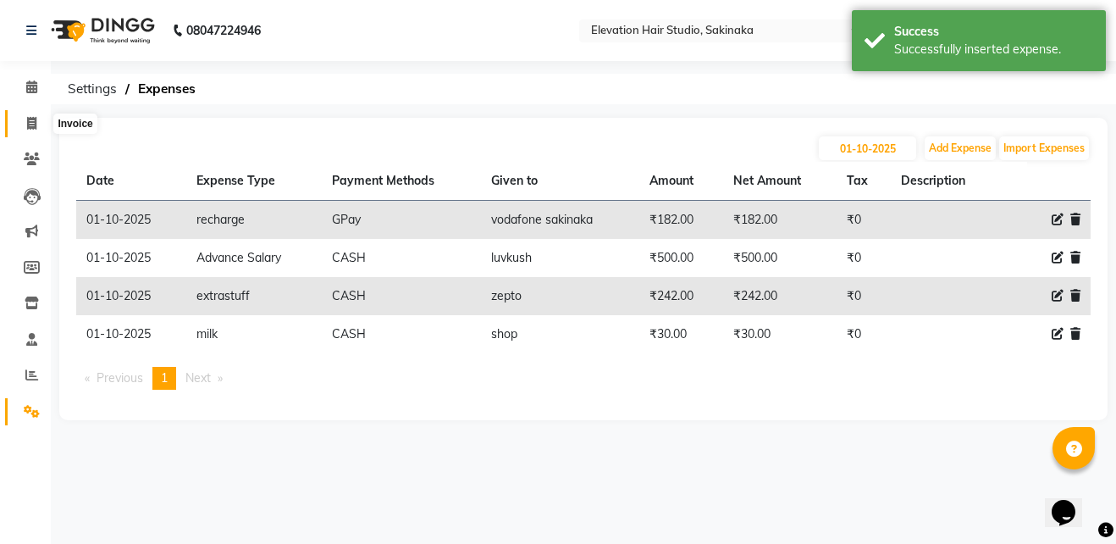
click at [30, 127] on icon at bounding box center [31, 123] width 9 height 13
select select "service"
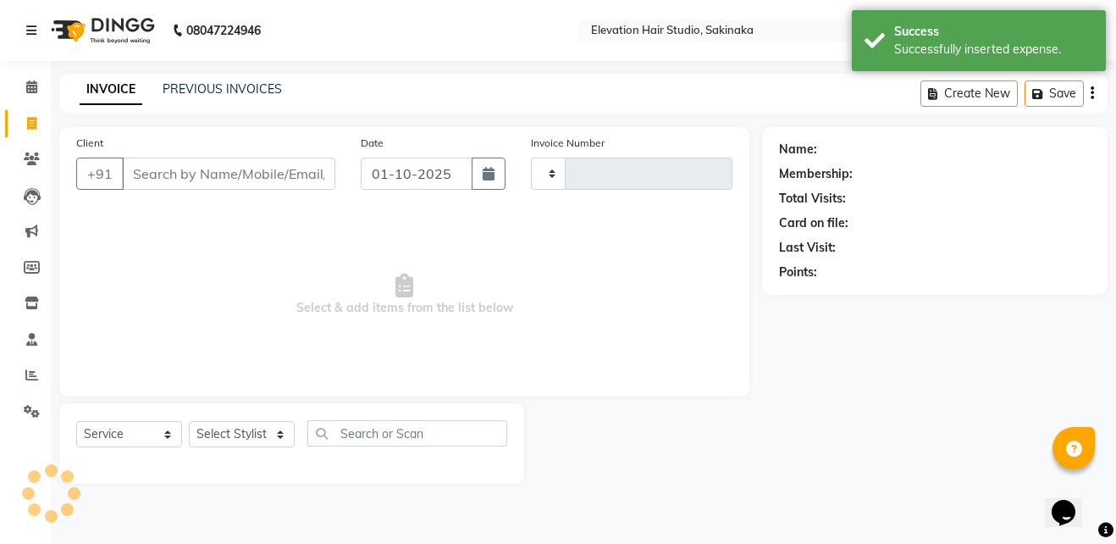
type input "1928"
select select "4949"
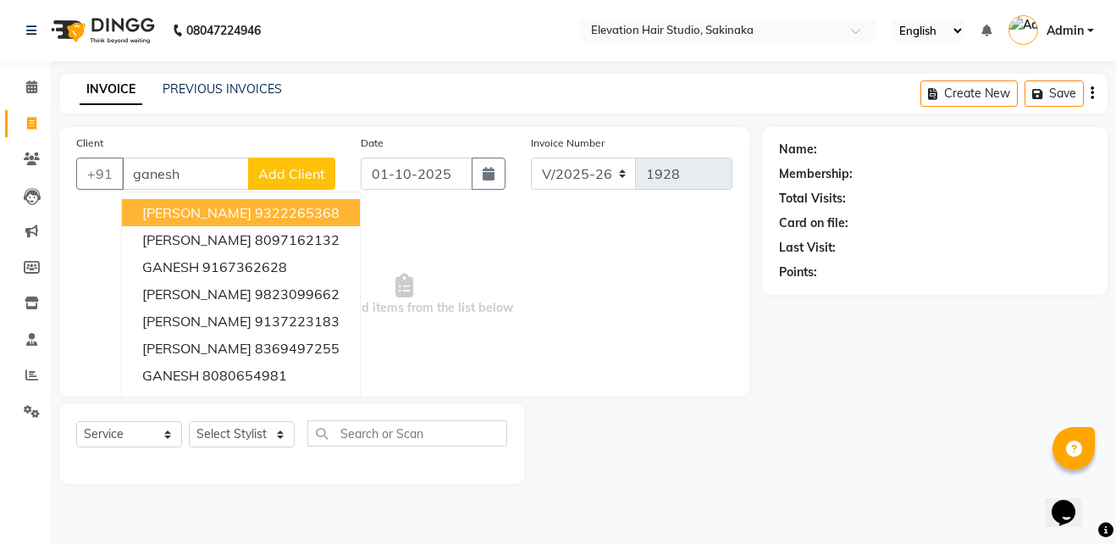
click at [234, 216] on span "[PERSON_NAME]" at bounding box center [196, 212] width 109 height 17
type input "9322265368"
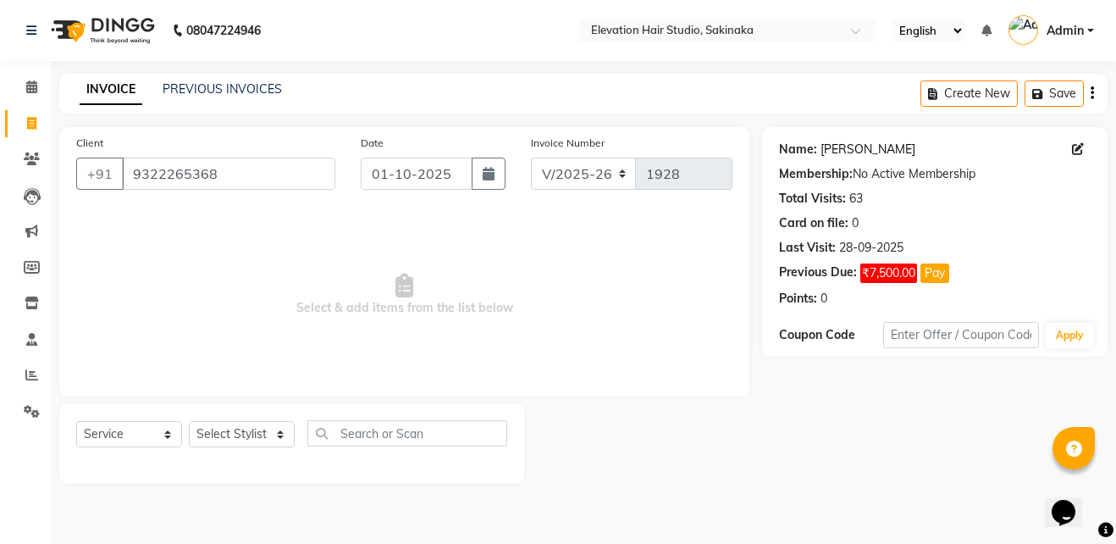
click at [862, 142] on link "[PERSON_NAME]" at bounding box center [868, 150] width 95 height 18
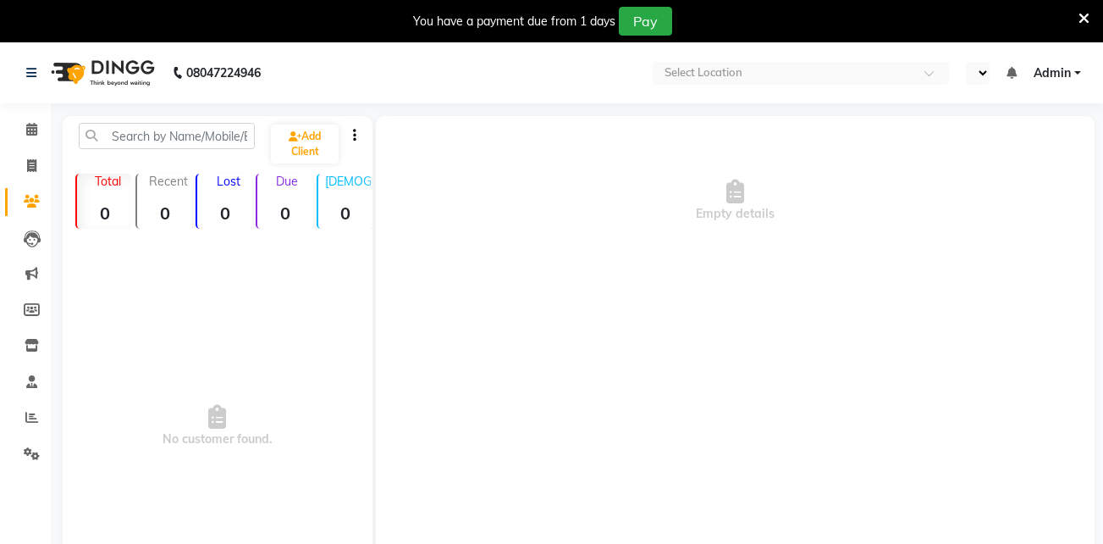
select select "en"
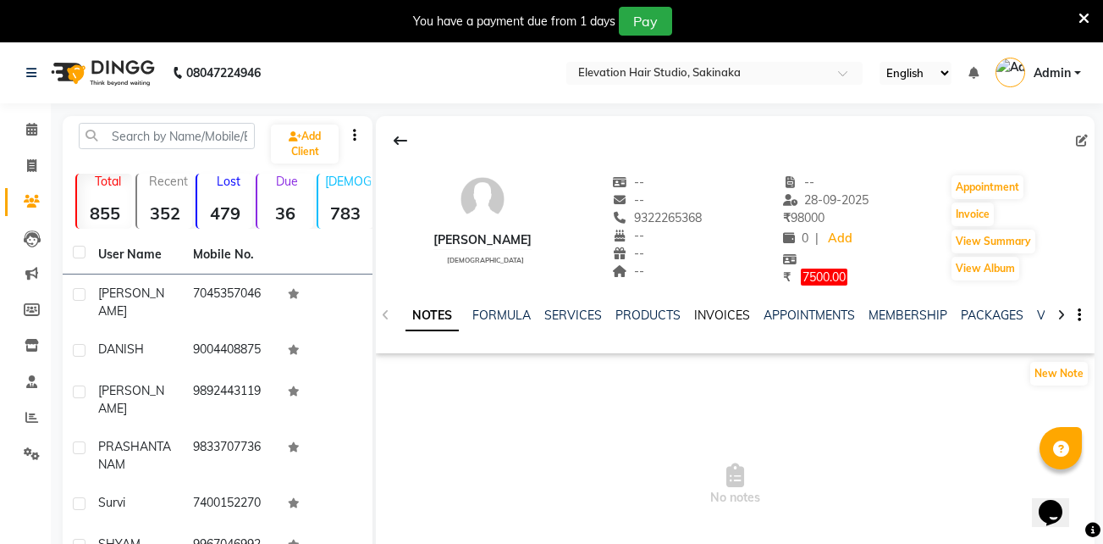
click at [705, 316] on link "INVOICES" at bounding box center [722, 314] width 56 height 15
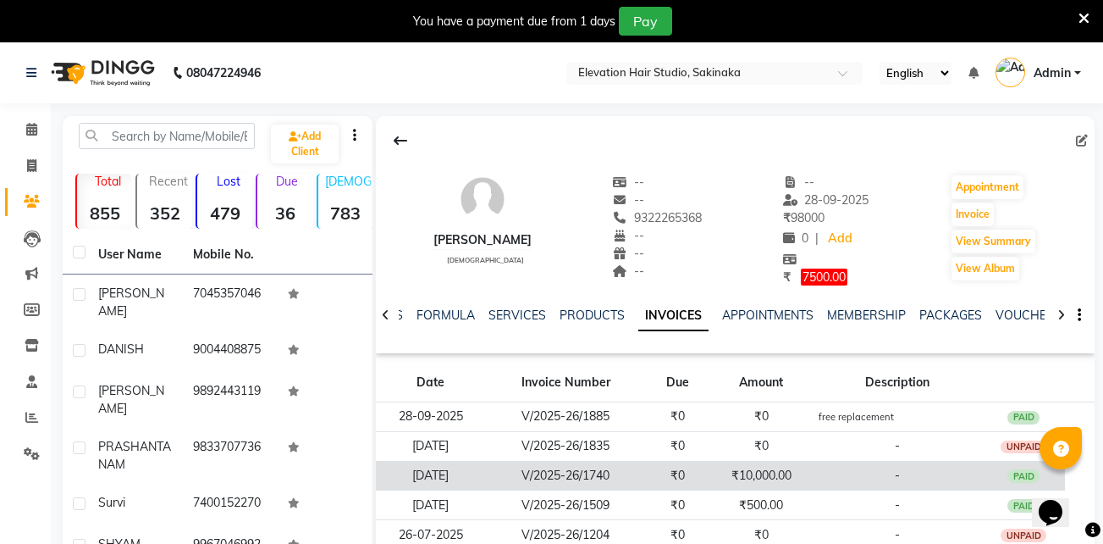
click at [802, 479] on td "₹10,000.00" at bounding box center [762, 476] width 104 height 30
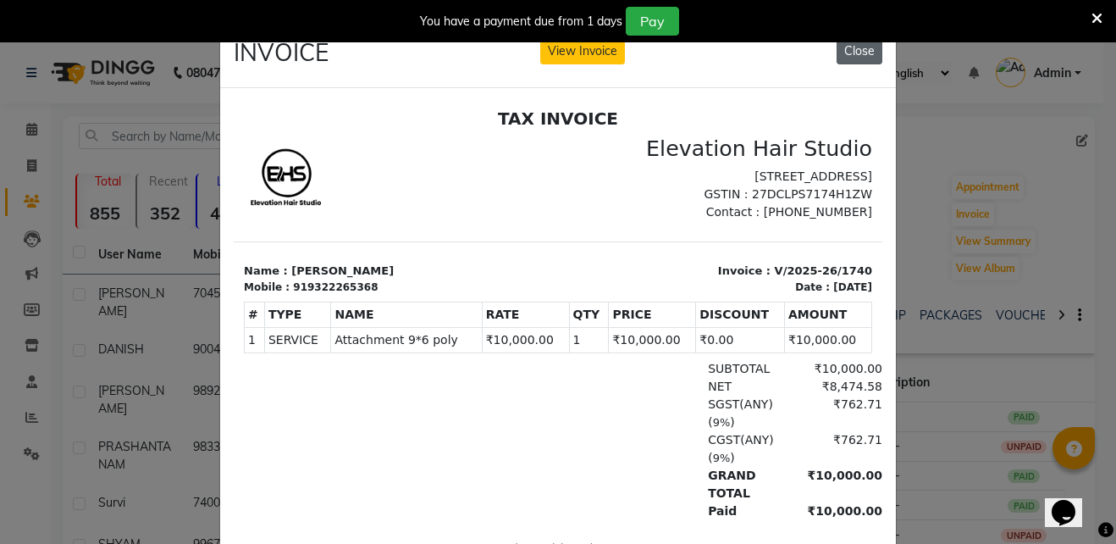
click at [851, 57] on button "Close" at bounding box center [860, 51] width 46 height 26
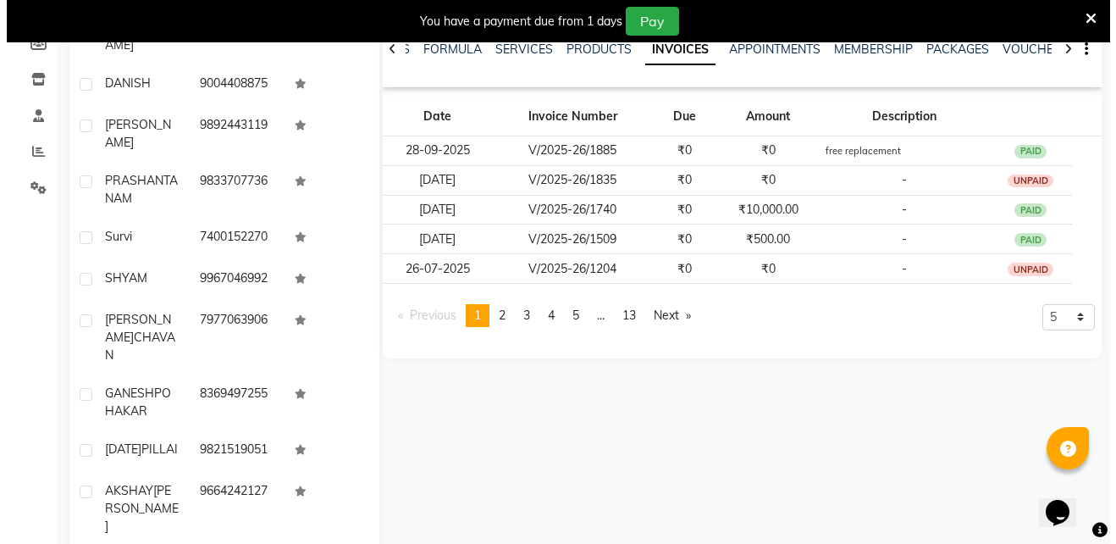
scroll to position [267, 0]
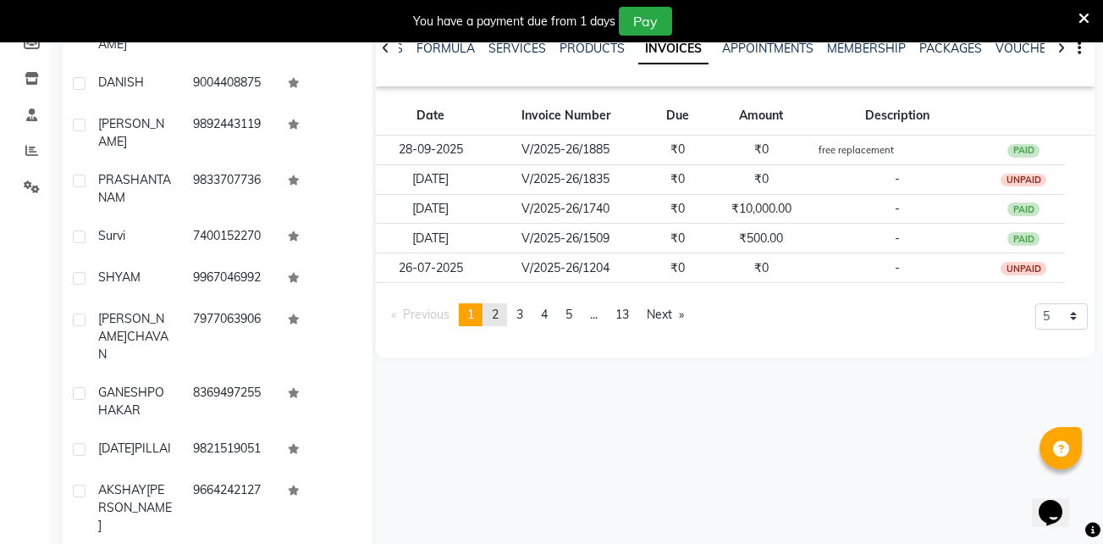
click at [498, 321] on span "2" at bounding box center [495, 314] width 7 height 15
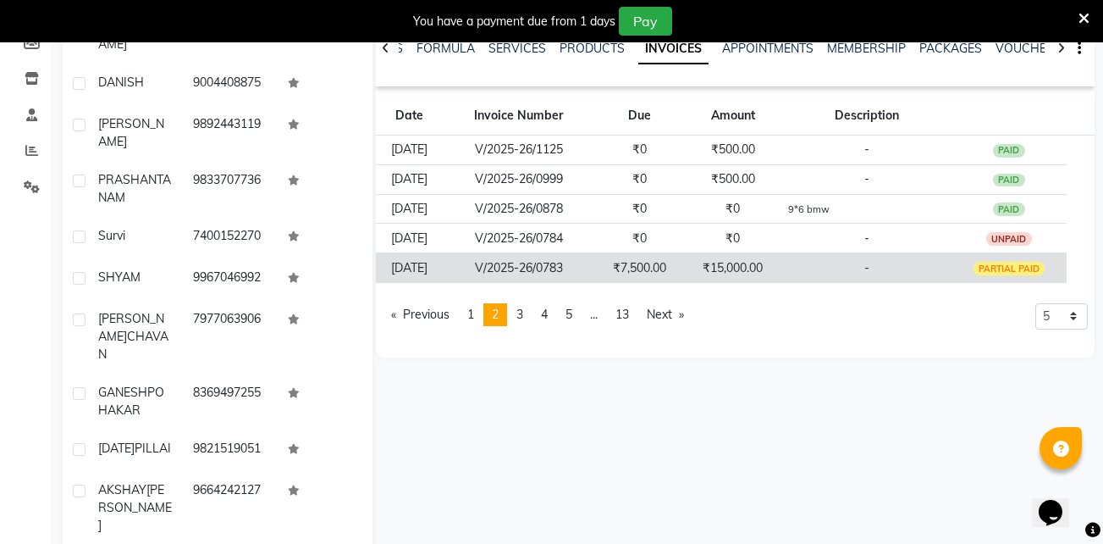
click at [739, 264] on td "₹15,000.00" at bounding box center [733, 268] width 99 height 30
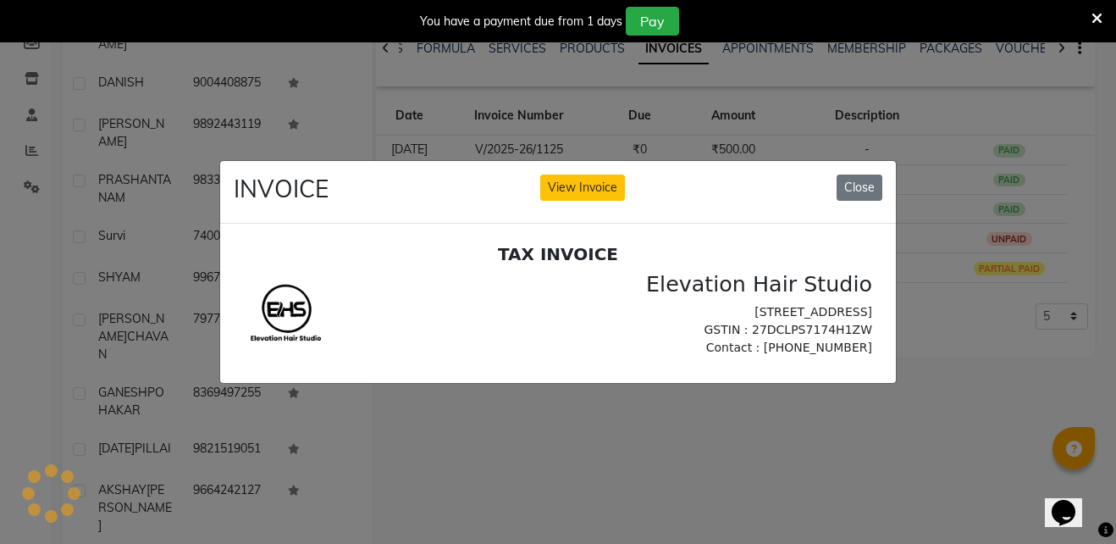
scroll to position [0, 0]
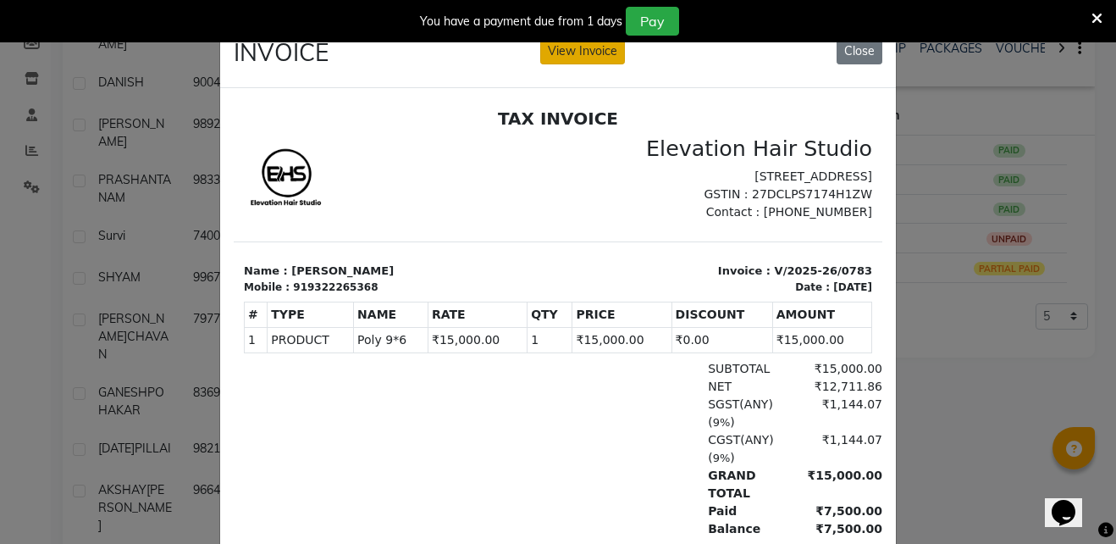
click at [564, 52] on button "View Invoice" at bounding box center [582, 51] width 85 height 26
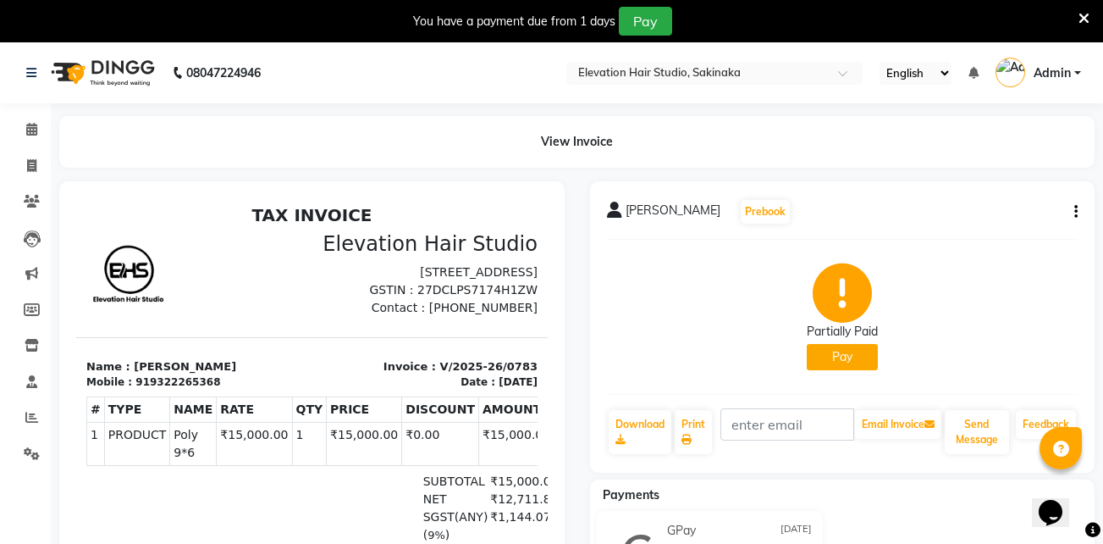
click at [1068, 213] on button "button" at bounding box center [1073, 212] width 10 height 18
click at [994, 219] on div "Edit Invoice" at bounding box center [1007, 222] width 85 height 21
select select "service"
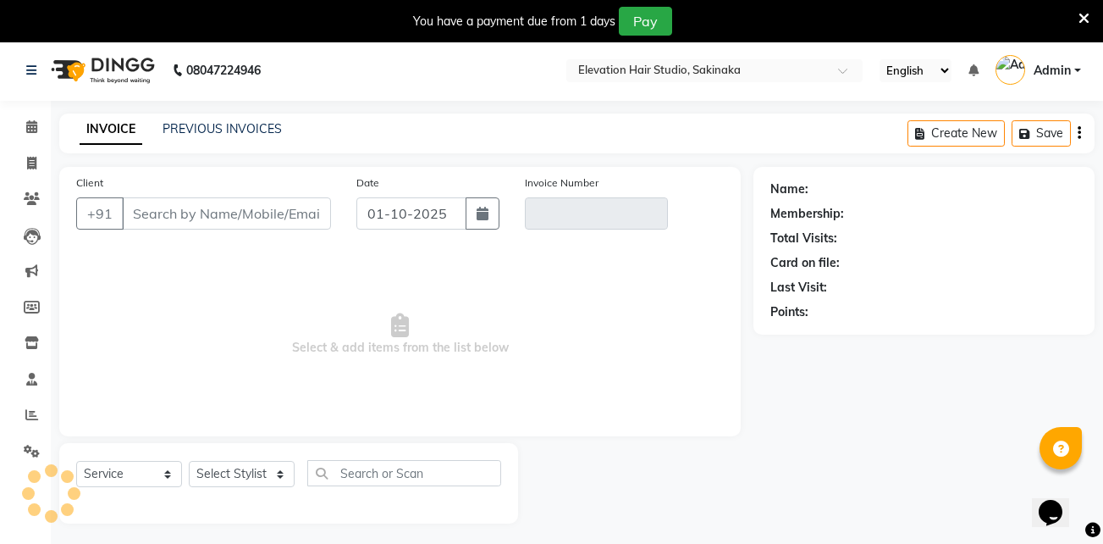
scroll to position [42, 0]
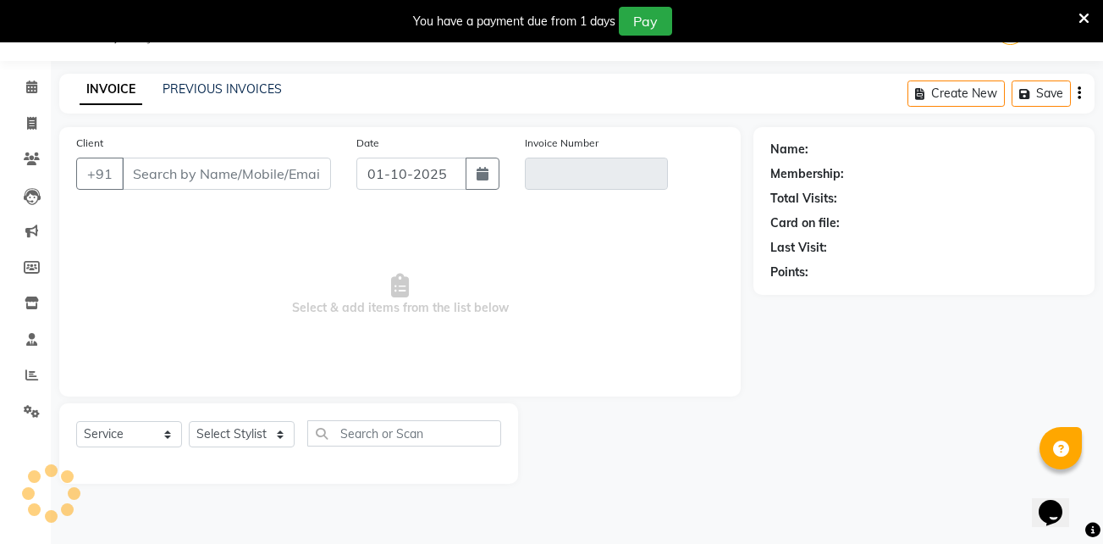
type input "9322265368"
type input "V/2025-26/0783"
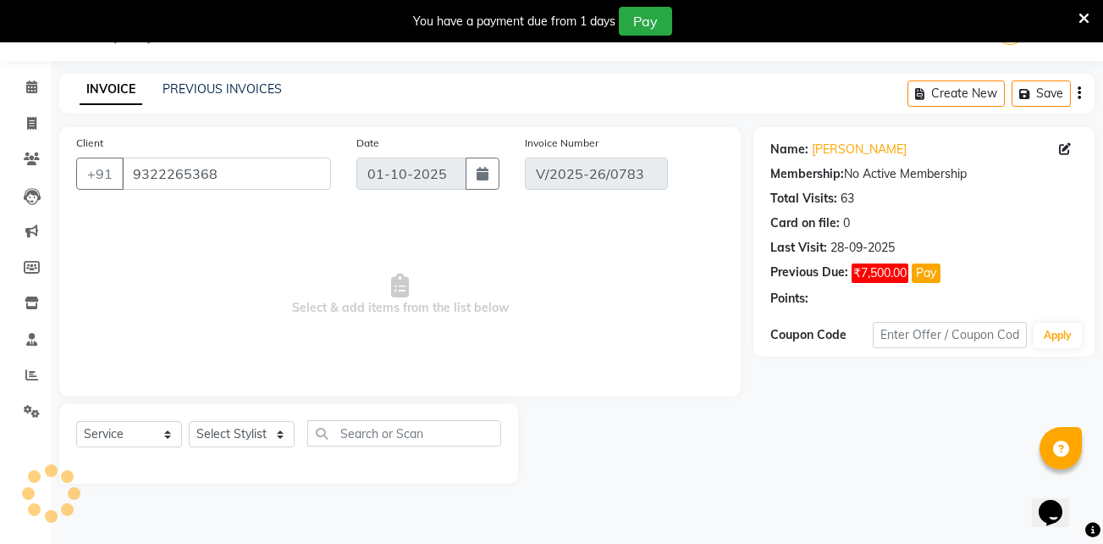
type input "11-06-2025"
select select "select"
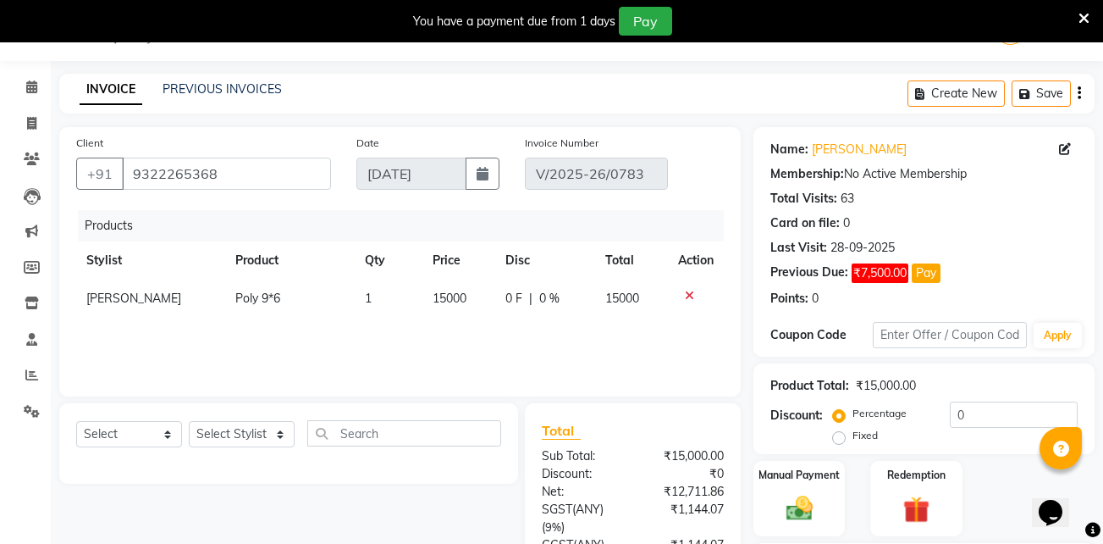
click at [441, 303] on span "15000" at bounding box center [450, 297] width 34 height 15
select select "30865"
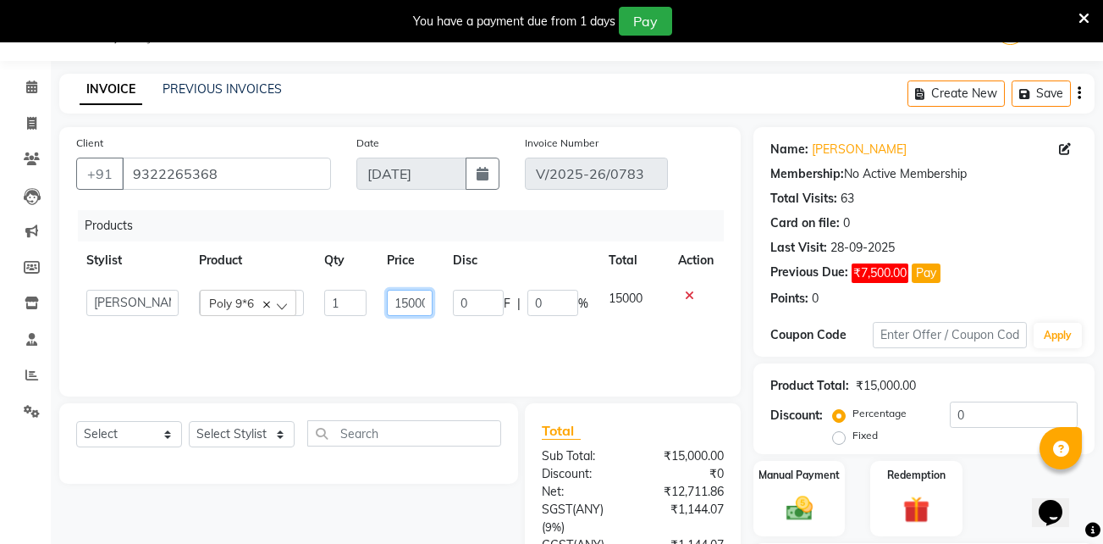
click at [417, 303] on input "15000" at bounding box center [410, 303] width 47 height 26
type input "7500"
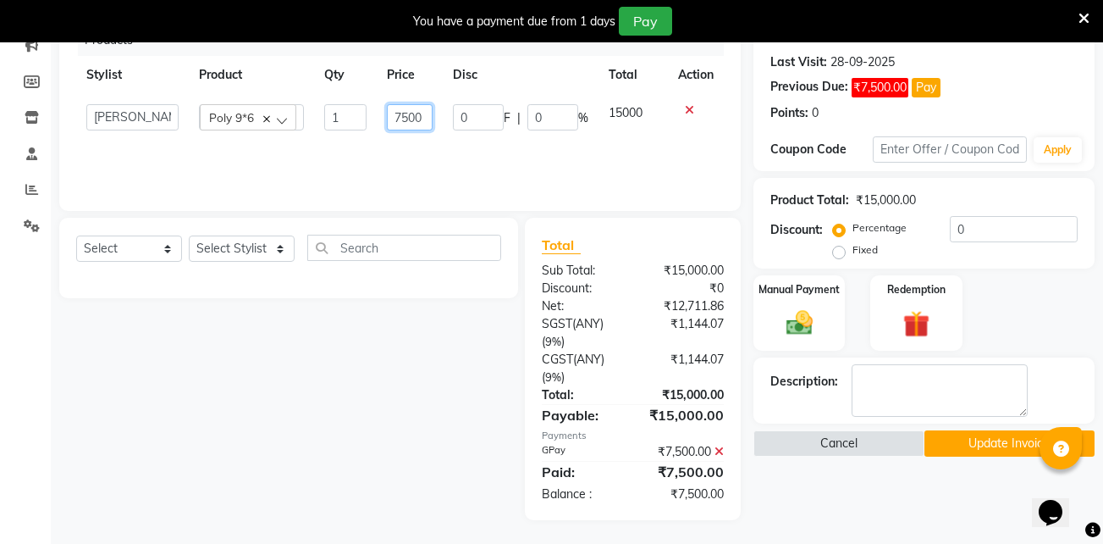
scroll to position [229, 0]
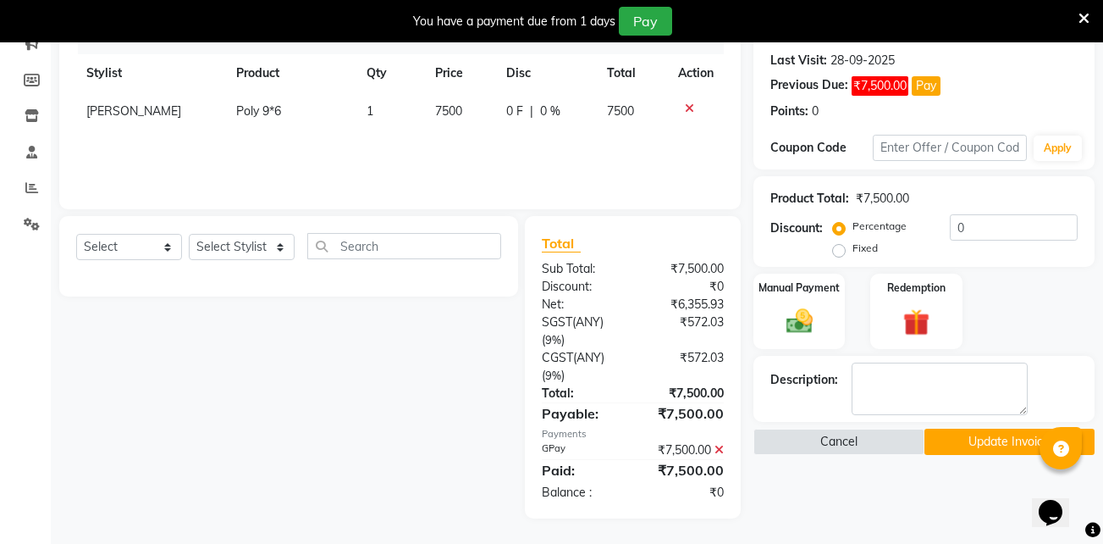
click at [968, 439] on button "Update Invoice" at bounding box center [1010, 441] width 170 height 26
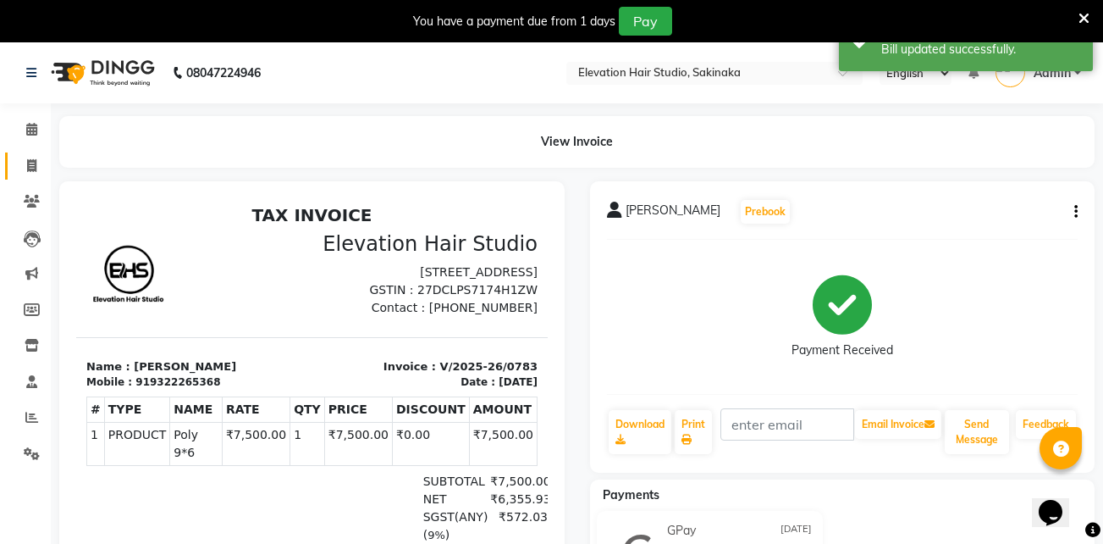
click at [35, 175] on link "Invoice" at bounding box center [25, 166] width 41 height 28
select select "service"
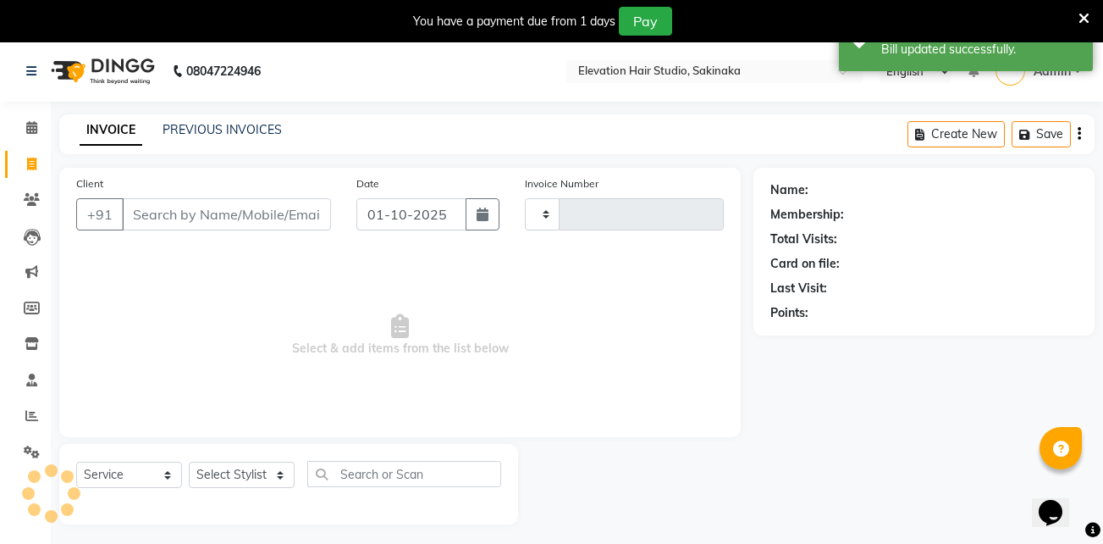
scroll to position [42, 0]
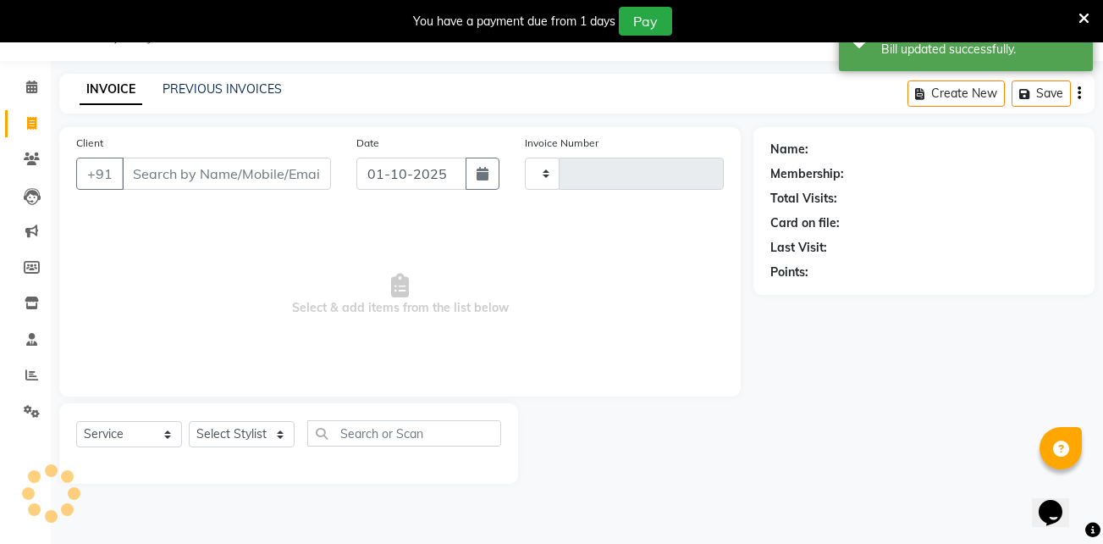
type input "1928"
select select "4949"
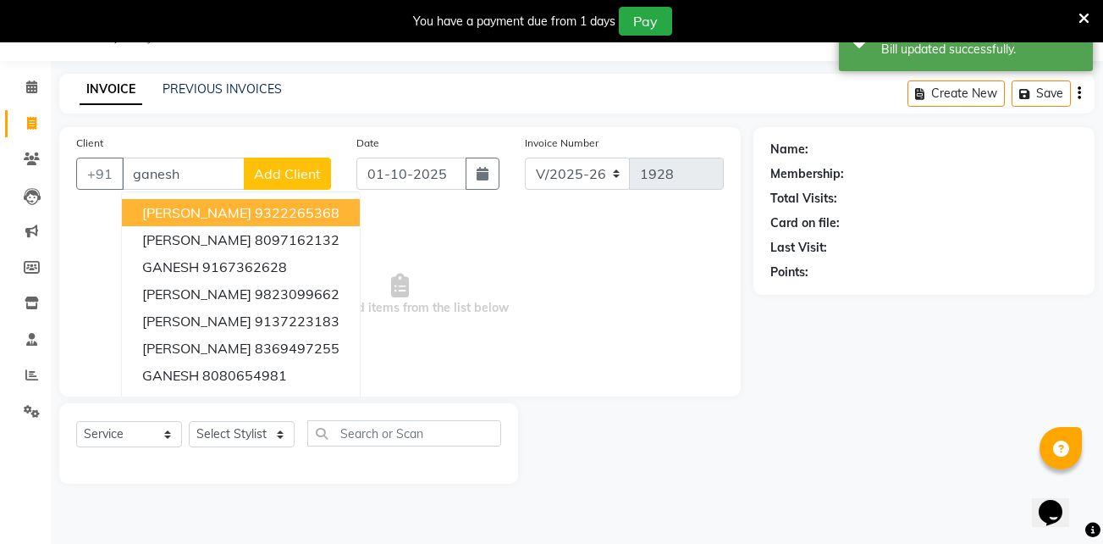
click at [223, 201] on button "GANESH KOKANE 9322265368" at bounding box center [241, 212] width 238 height 27
type input "9322265368"
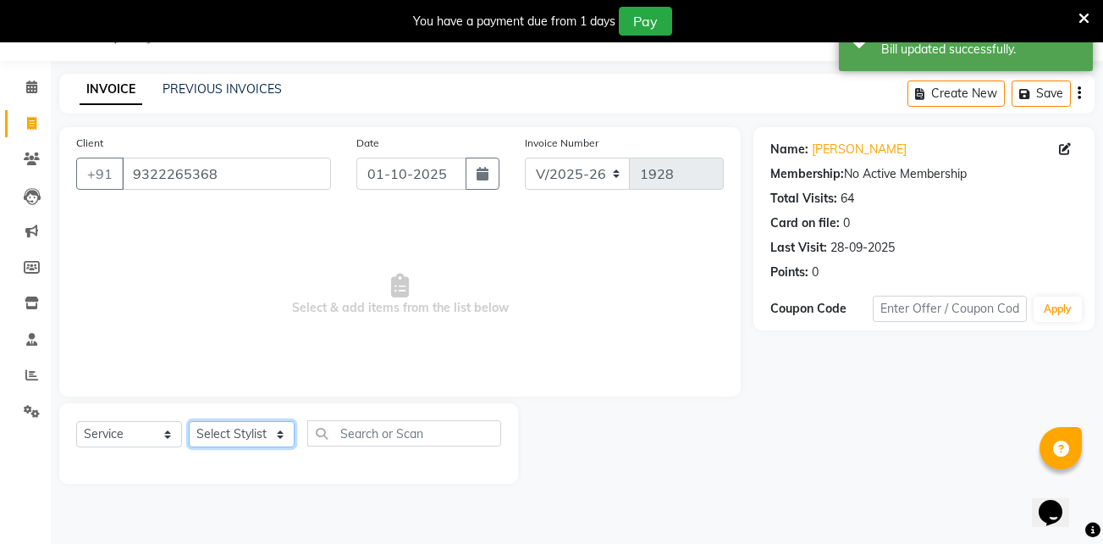
click at [247, 425] on select "Select Stylist Admin (EHS Thane) ANEES DILIP KAPIL PRIYA RUPESH SAHIL Sarfaraz …" at bounding box center [242, 434] width 106 height 26
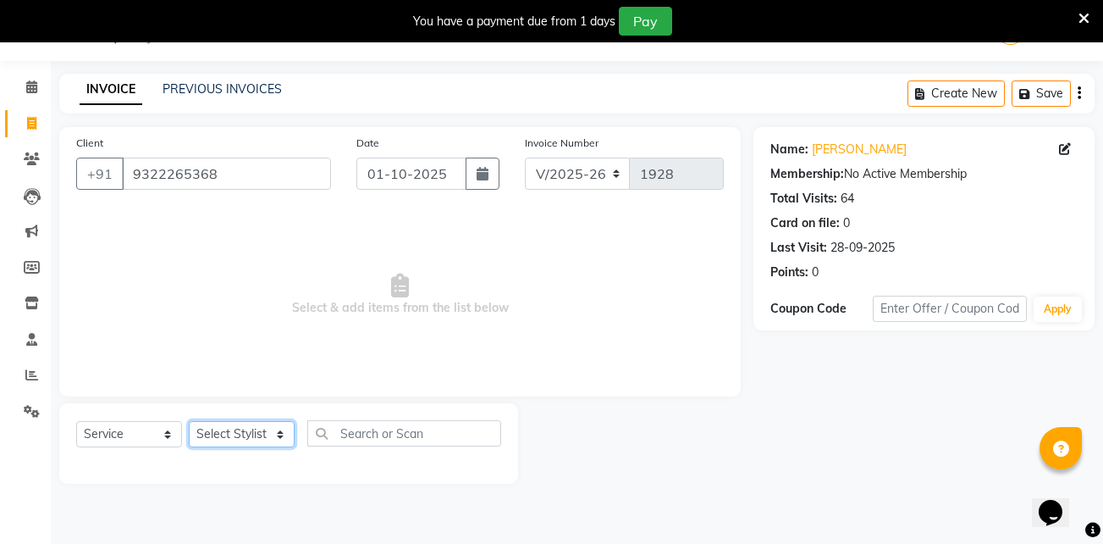
select select "30865"
click at [189, 421] on select "Select Stylist Admin (EHS Thane) ANEES DILIP KAPIL PRIYA RUPESH SAHIL Sarfaraz …" at bounding box center [242, 434] width 106 height 26
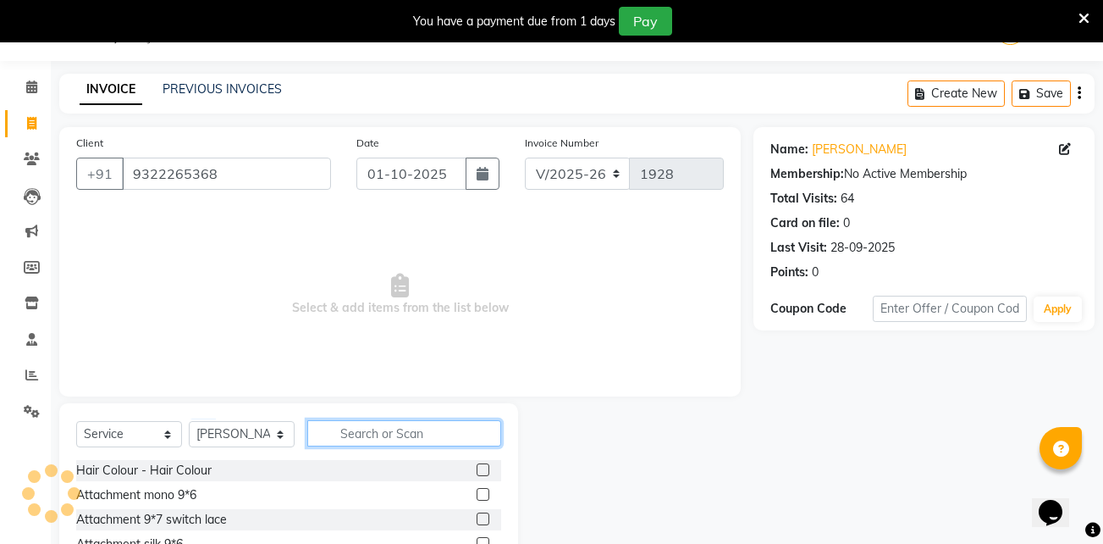
click at [393, 439] on input "text" at bounding box center [404, 433] width 194 height 26
type input "9*6"
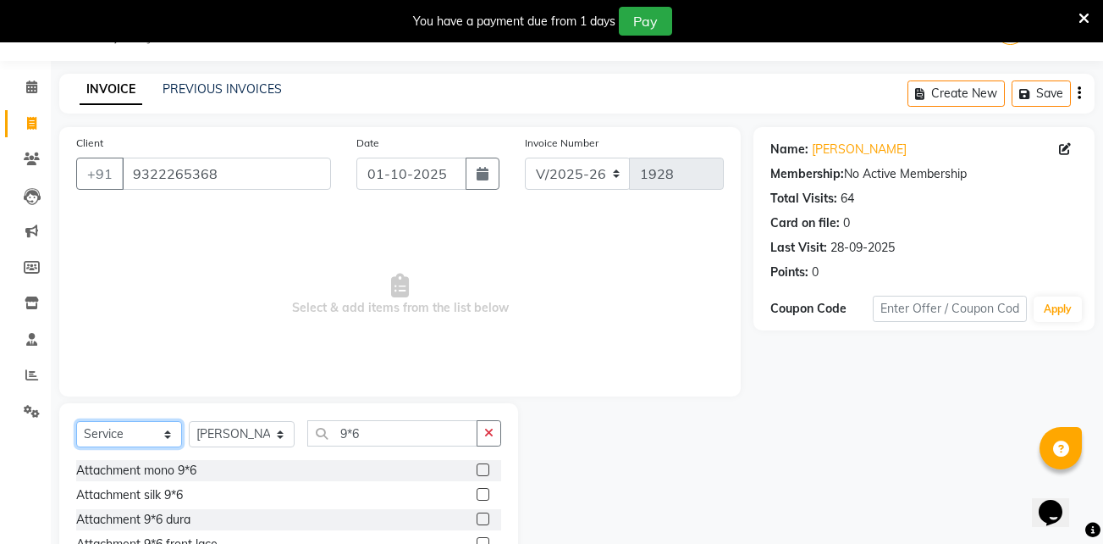
click at [150, 434] on select "Select Service Product Membership Package Voucher Prepaid Gift Card" at bounding box center [129, 434] width 106 height 26
select select "product"
click at [76, 421] on select "Select Service Product Membership Package Voucher Prepaid Gift Card" at bounding box center [129, 434] width 106 height 26
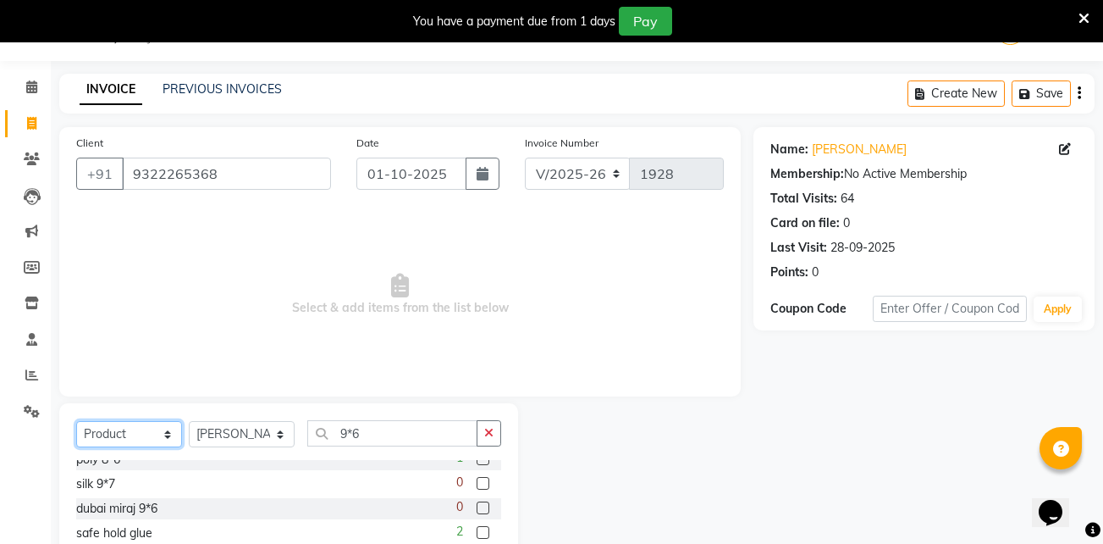
scroll to position [504, 0]
click at [421, 431] on input "9*6" at bounding box center [392, 433] width 170 height 26
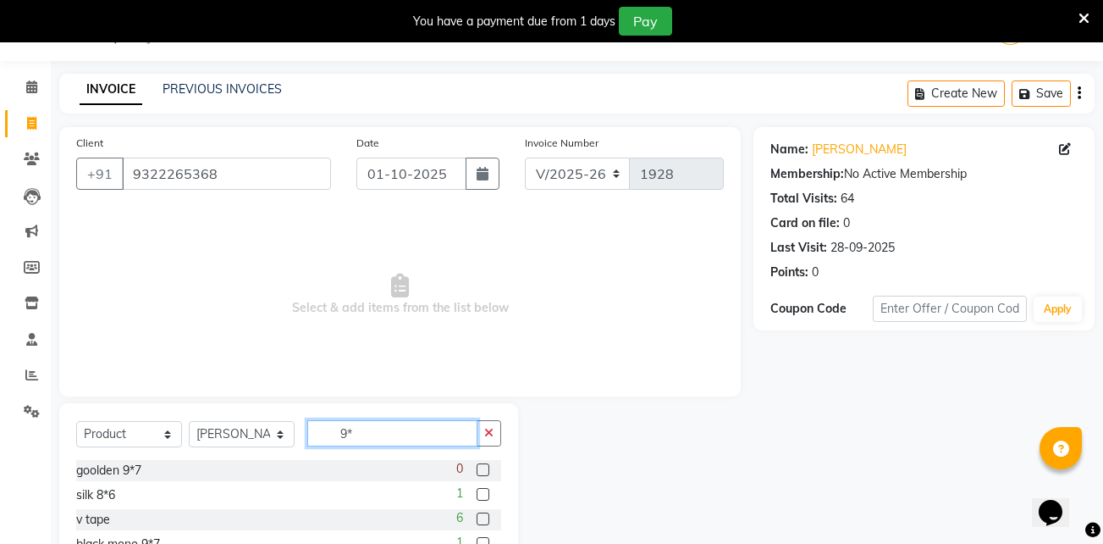
type input "9"
type input "silk"
click at [478, 518] on label at bounding box center [483, 518] width 13 height 13
click at [478, 518] on input "checkbox" at bounding box center [482, 519] width 11 height 11
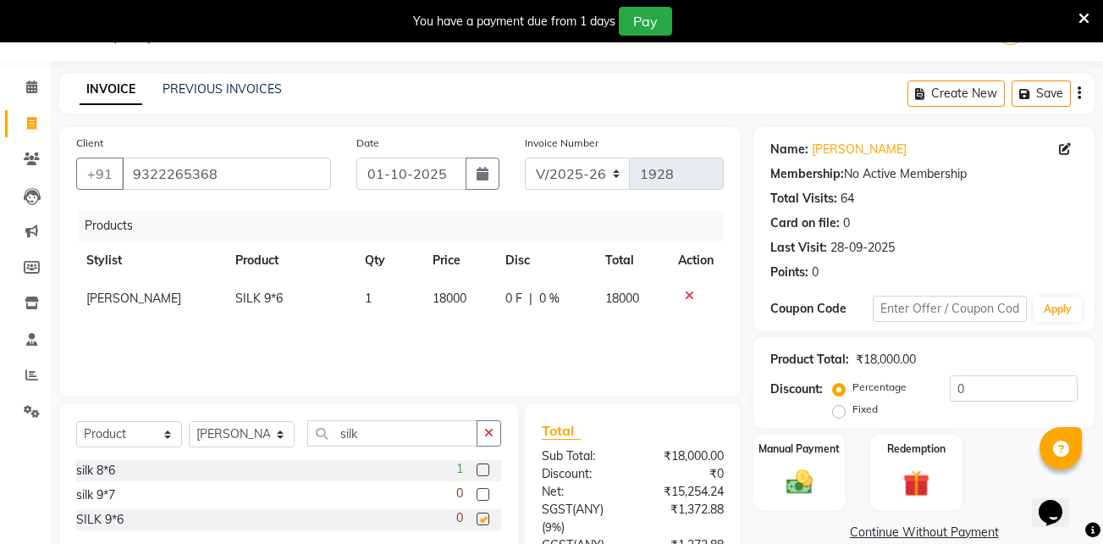
checkbox input "false"
click at [434, 297] on span "18000" at bounding box center [450, 297] width 34 height 15
select select "30865"
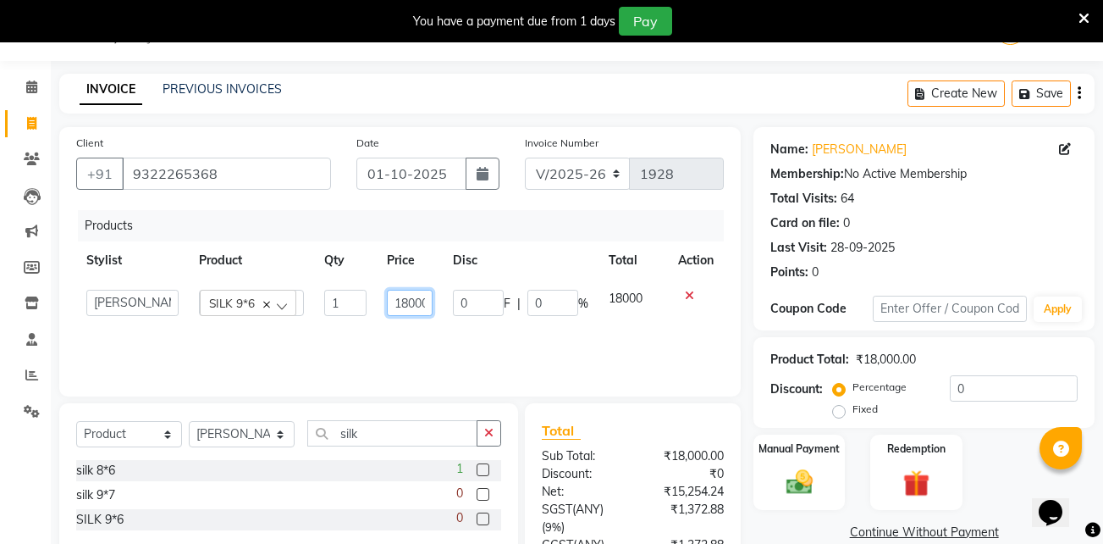
click at [409, 296] on input "18000" at bounding box center [410, 303] width 46 height 26
type input "10000"
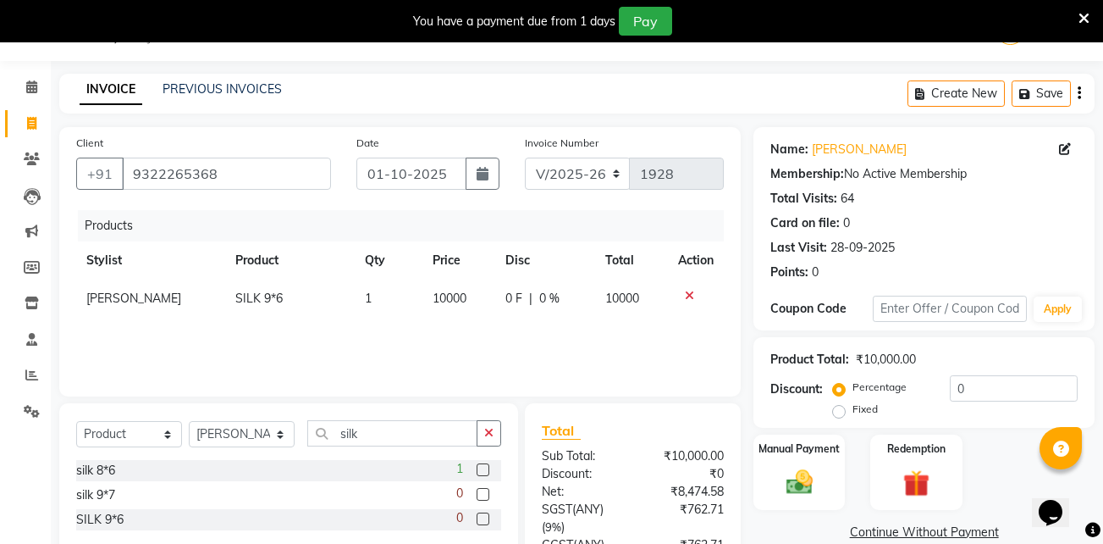
click at [506, 336] on div "Products Stylist Product Qty Price Disc Total Action Sarfaraz SILK 9*6 1 10000 …" at bounding box center [400, 294] width 648 height 169
click at [804, 461] on div "Manual Payment" at bounding box center [799, 472] width 95 height 79
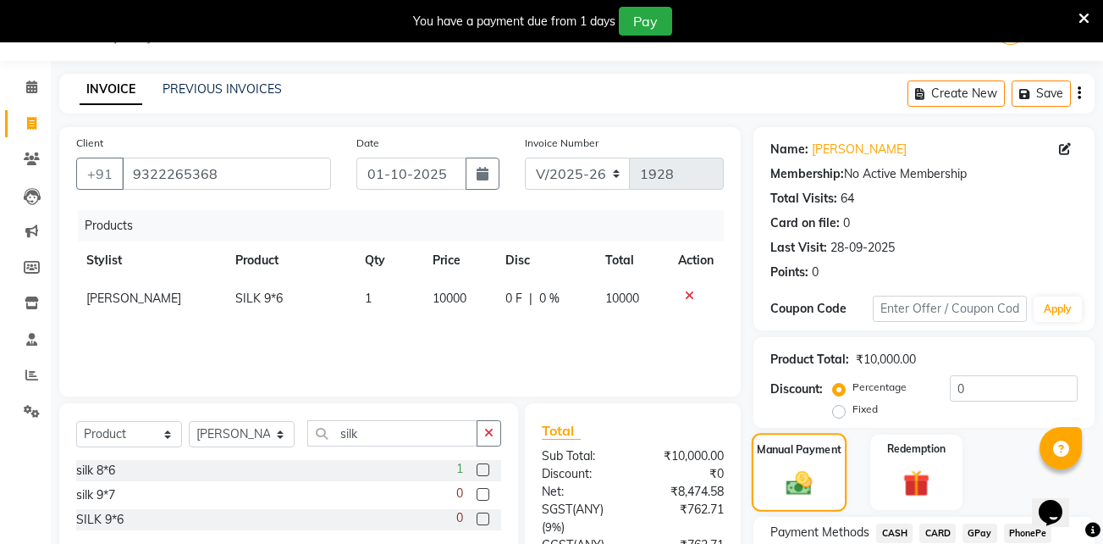
scroll to position [194, 0]
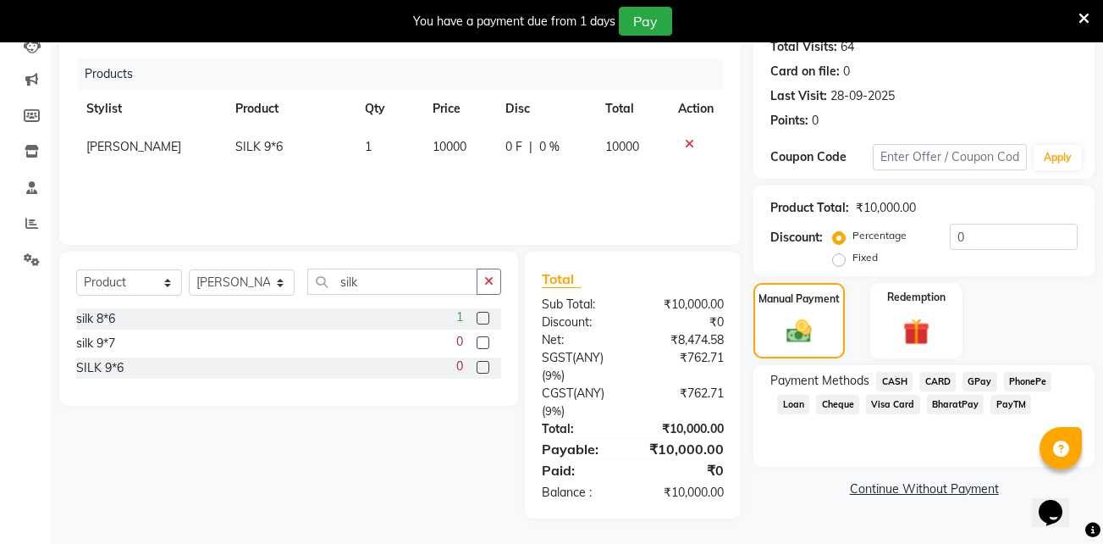
click at [972, 375] on span "GPay" at bounding box center [980, 381] width 35 height 19
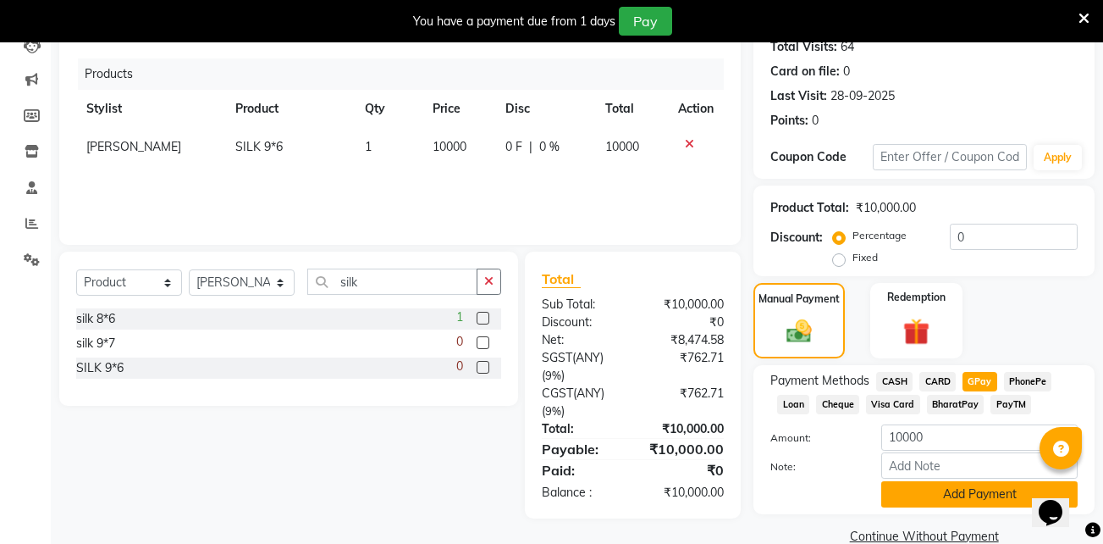
click at [984, 497] on button "Add Payment" at bounding box center [979, 494] width 196 height 26
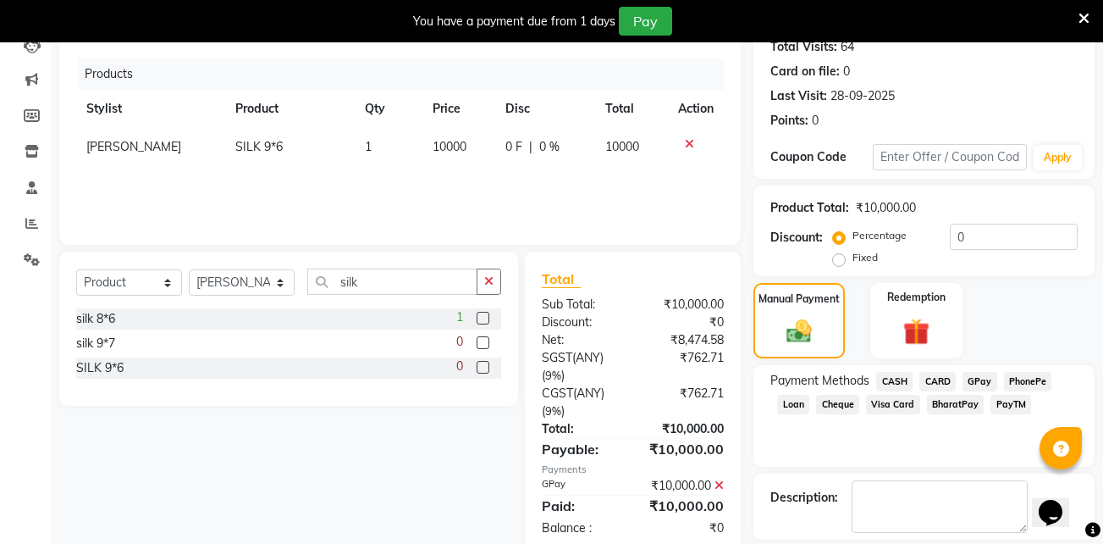
scroll to position [273, 0]
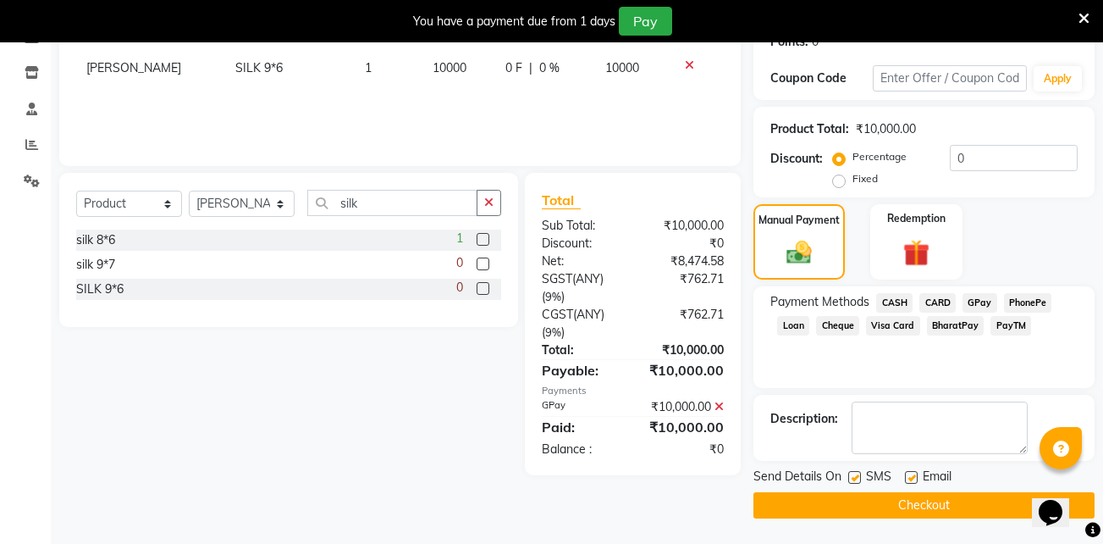
click at [911, 474] on label at bounding box center [911, 477] width 13 height 13
click at [911, 474] on input "checkbox" at bounding box center [910, 477] width 11 height 11
checkbox input "false"
click at [853, 478] on label at bounding box center [854, 477] width 13 height 13
click at [853, 478] on input "checkbox" at bounding box center [853, 477] width 11 height 11
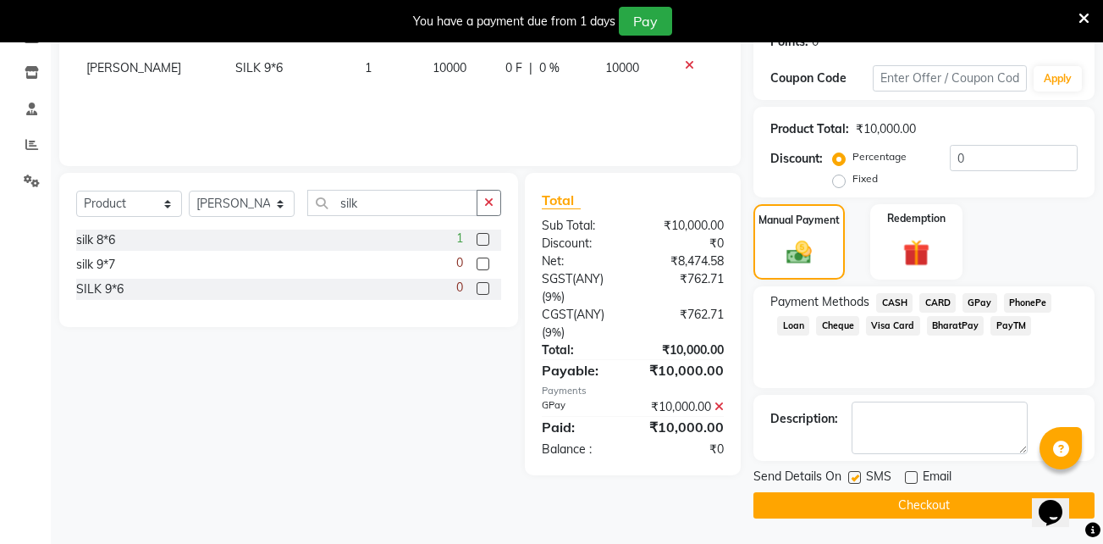
checkbox input "false"
click at [879, 505] on button "Checkout" at bounding box center [924, 505] width 341 height 26
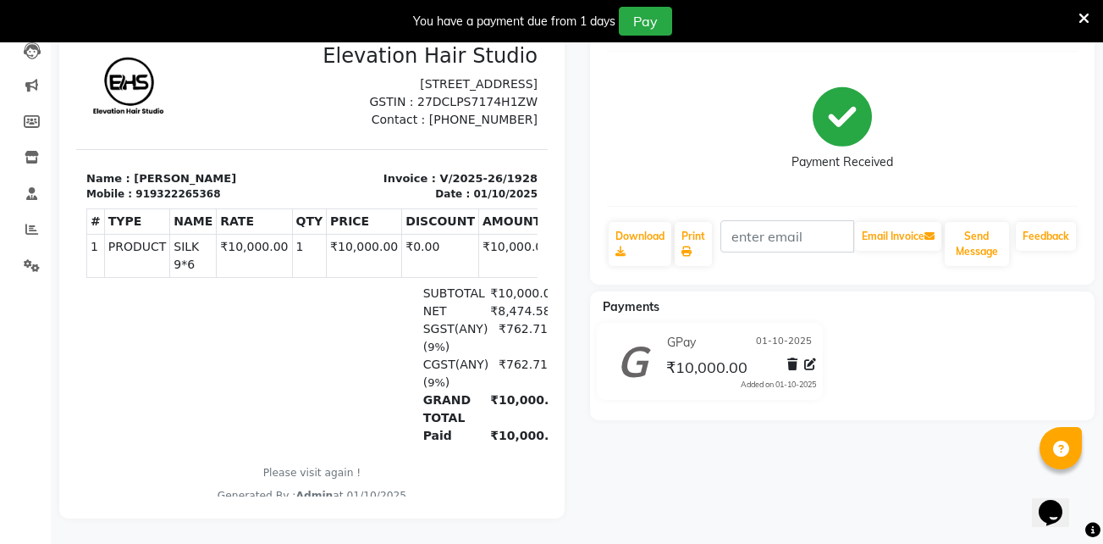
click at [1086, 18] on icon at bounding box center [1084, 18] width 11 height 15
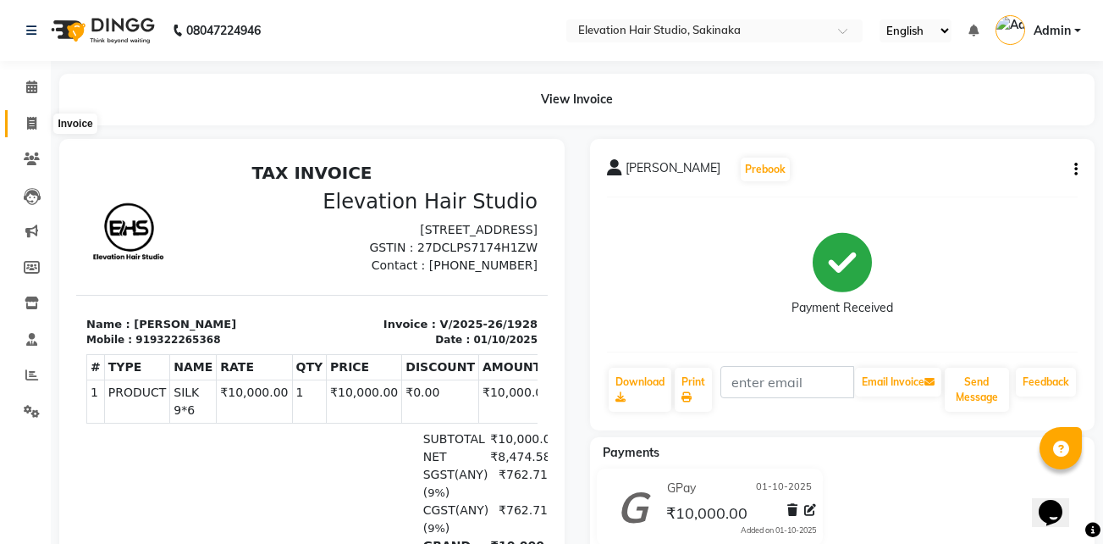
click at [32, 123] on icon at bounding box center [31, 123] width 9 height 13
select select "service"
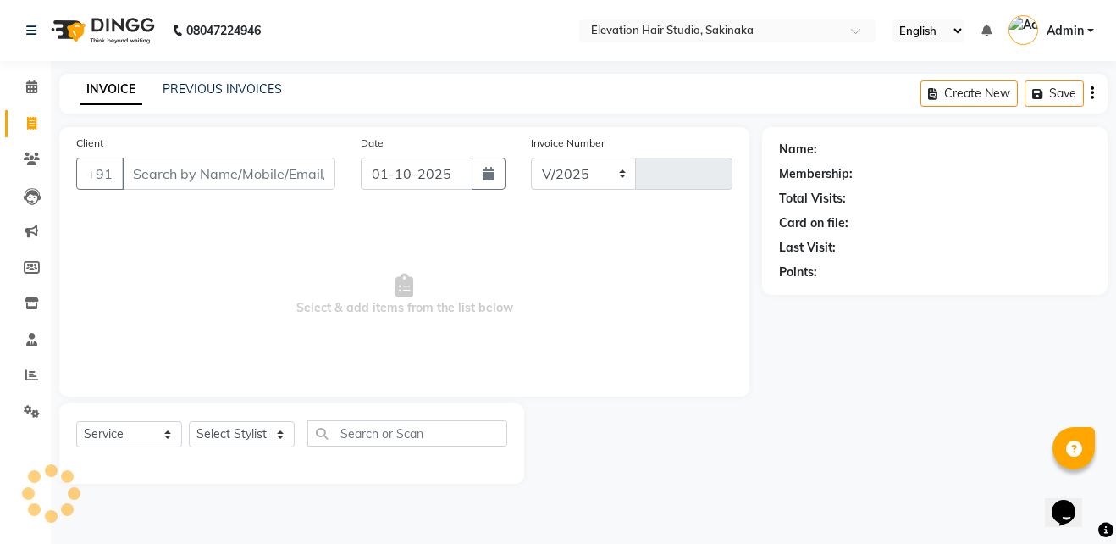
select select "4949"
type input "1929"
click at [235, 91] on link "PREVIOUS INVOICES" at bounding box center [222, 88] width 119 height 15
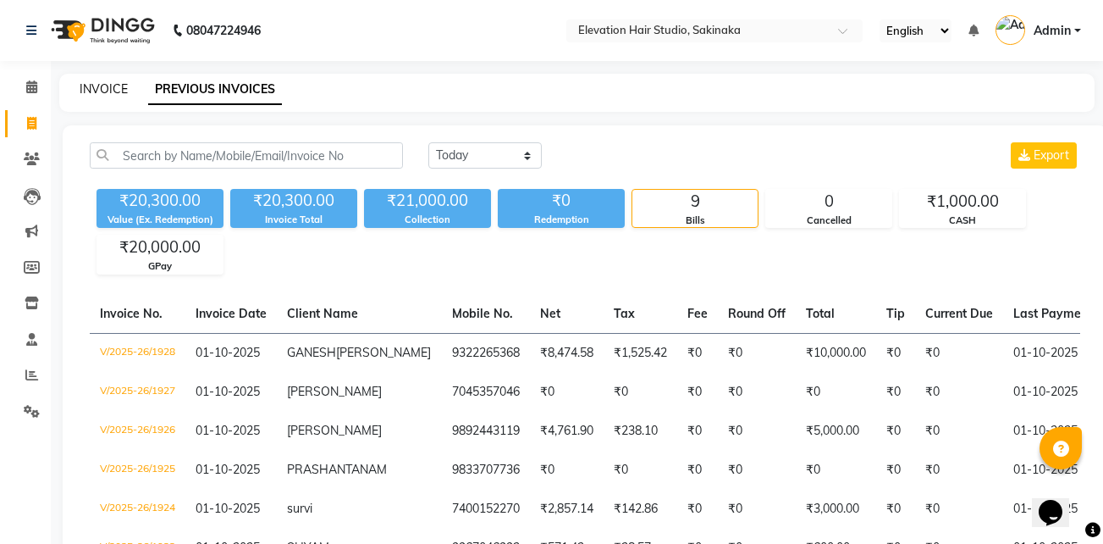
click at [99, 86] on link "INVOICE" at bounding box center [104, 88] width 48 height 15
select select "service"
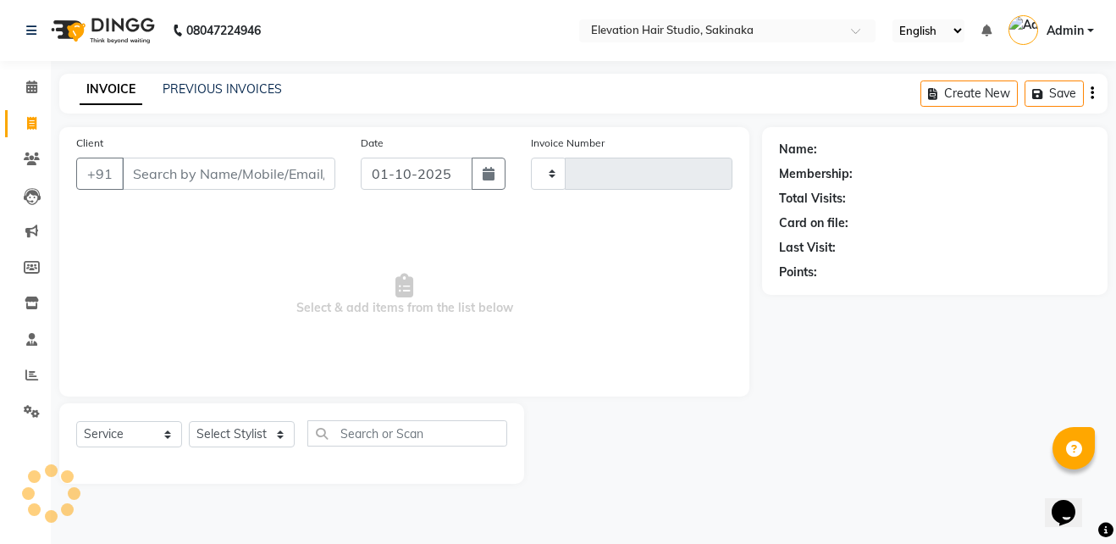
type input "1929"
select select "4949"
click at [207, 85] on link "PREVIOUS INVOICES" at bounding box center [222, 88] width 119 height 15
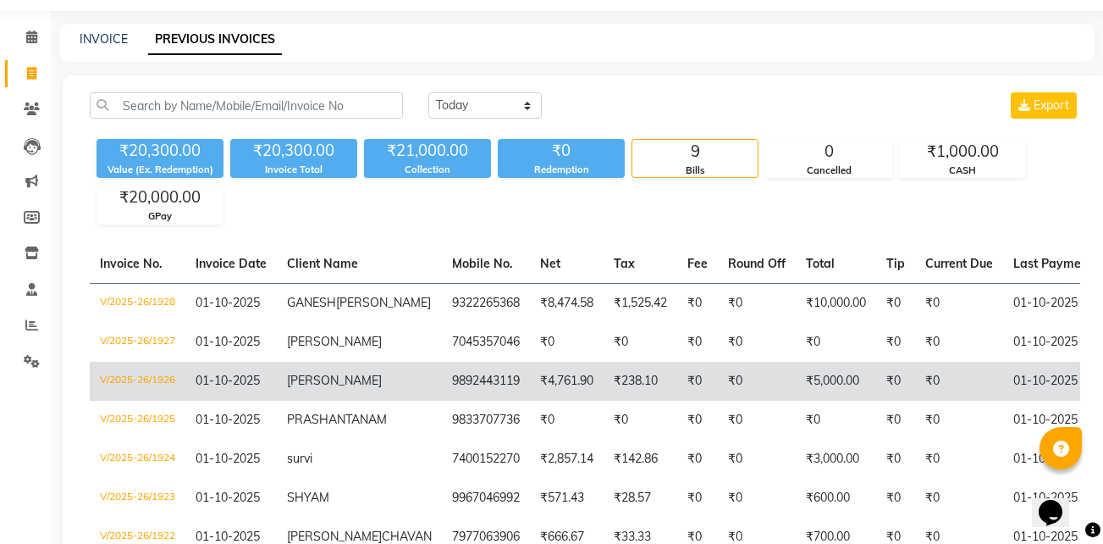
scroll to position [43, 0]
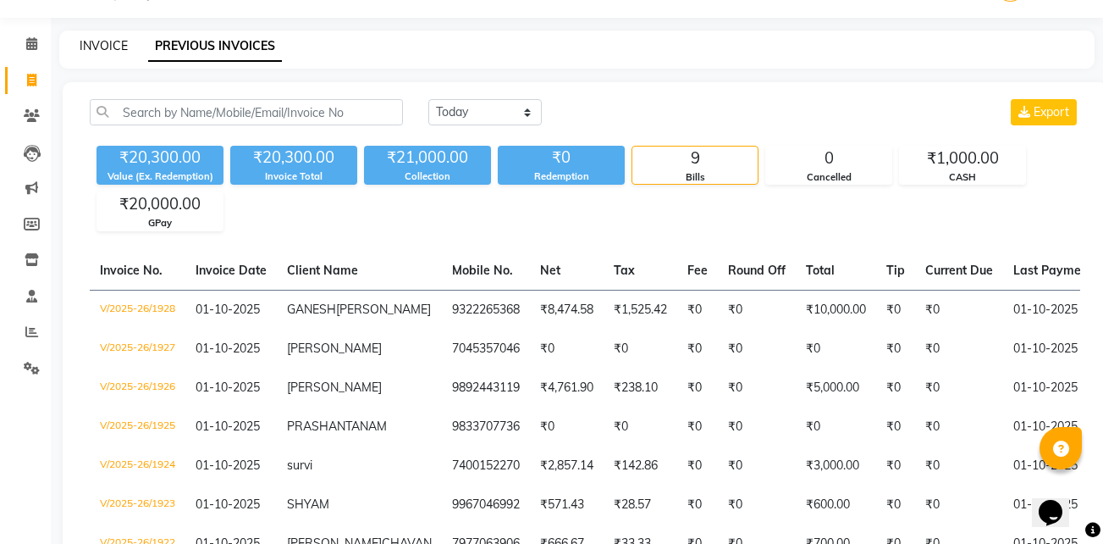
click at [105, 46] on link "INVOICE" at bounding box center [104, 45] width 48 height 15
select select "service"
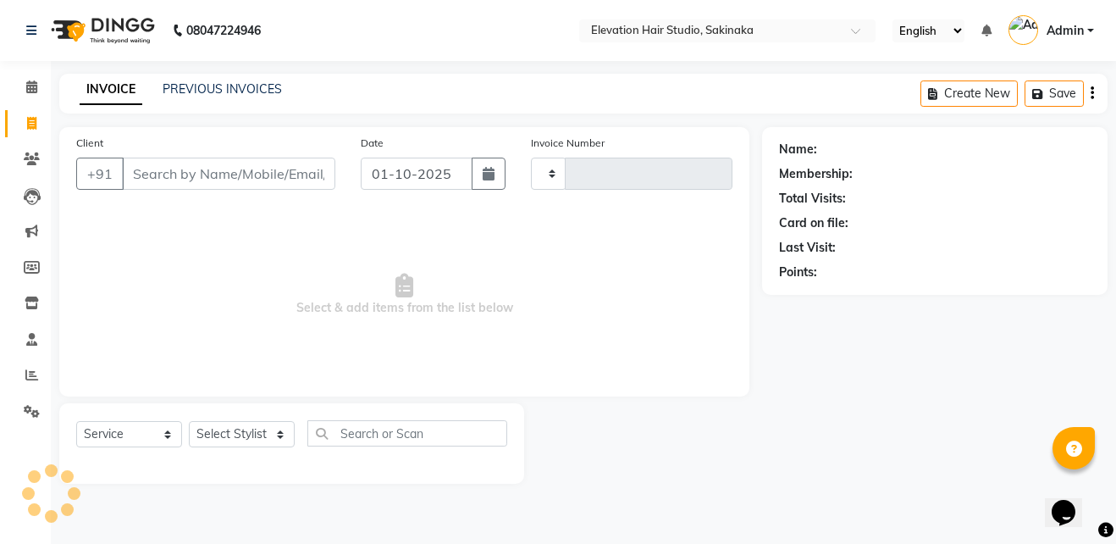
type input "1929"
select select "4949"
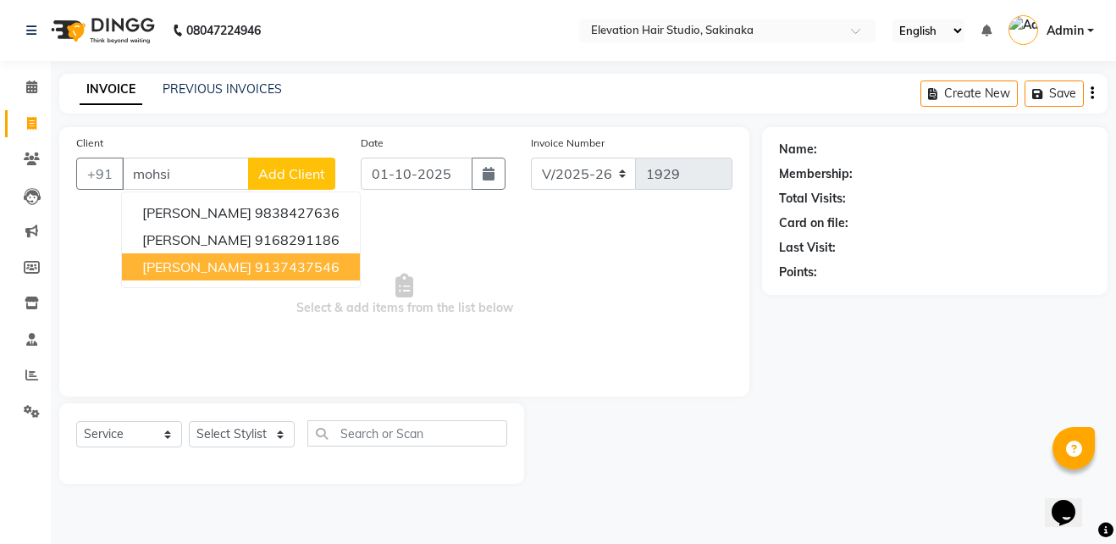
click at [274, 268] on ngb-highlight "9137437546" at bounding box center [297, 266] width 85 height 17
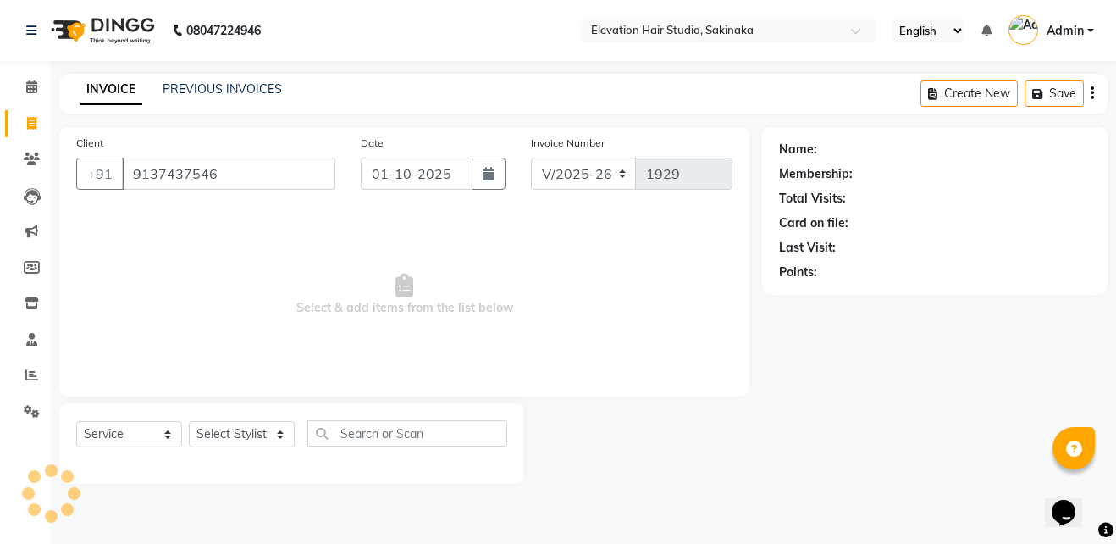
type input "9137437546"
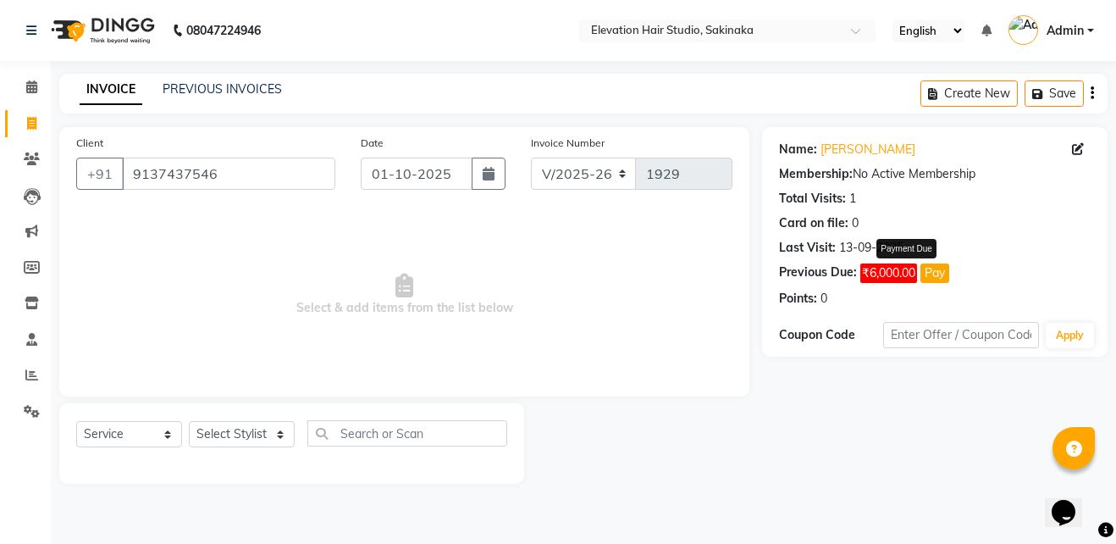
click at [937, 274] on button "Pay" at bounding box center [934, 272] width 29 height 19
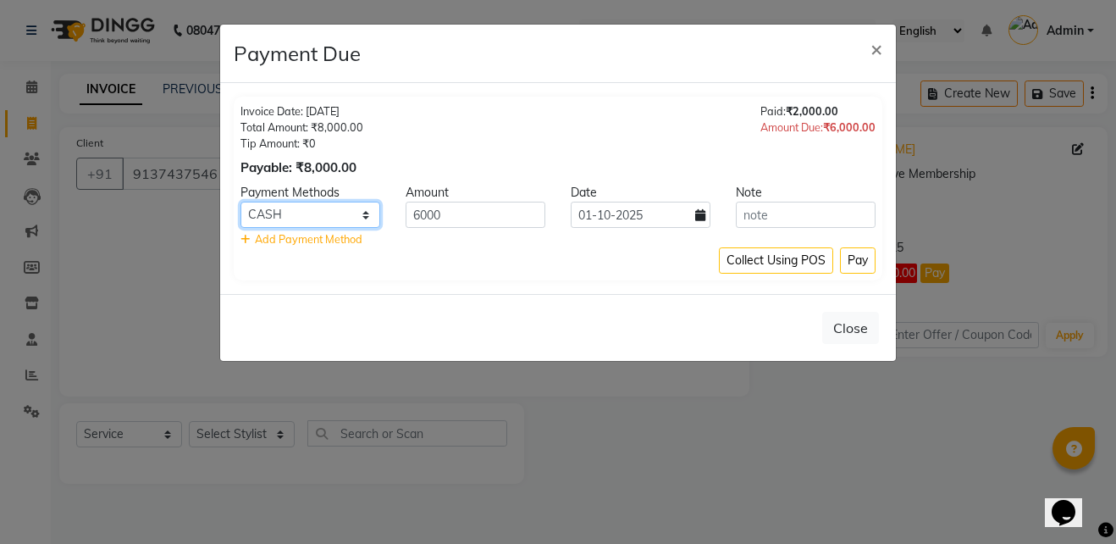
click at [373, 218] on select "CASH CARD GPay PhonePe Loan Cheque Visa Card BharatPay PayTM" at bounding box center [310, 215] width 140 height 26
select select "5"
click at [240, 202] on select "CASH CARD GPay PhonePe Loan Cheque Visa Card BharatPay PayTM" at bounding box center [310, 215] width 140 height 26
click at [858, 258] on button "Pay" at bounding box center [858, 260] width 36 height 26
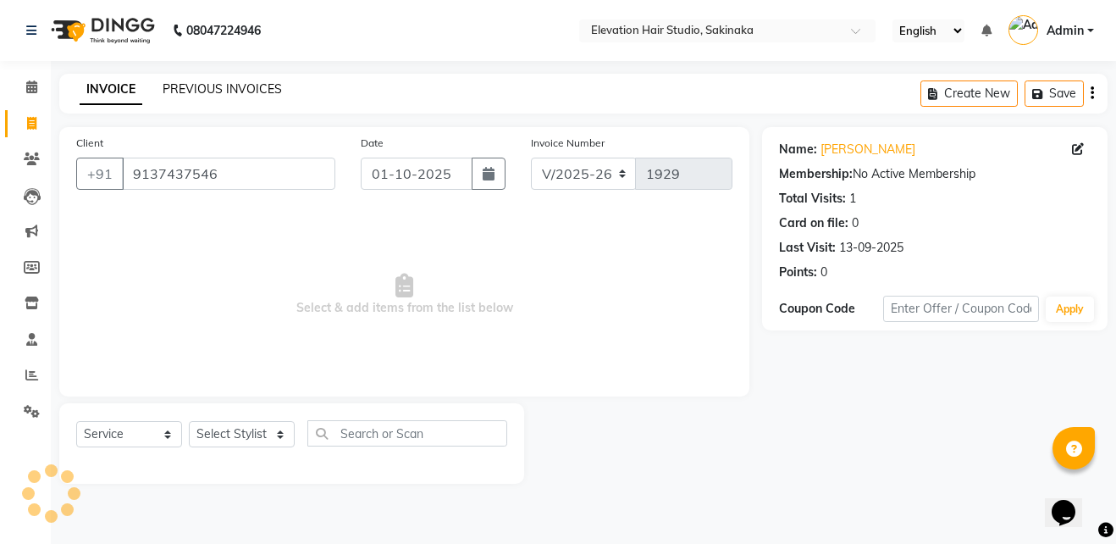
click at [226, 86] on link "PREVIOUS INVOICES" at bounding box center [222, 88] width 119 height 15
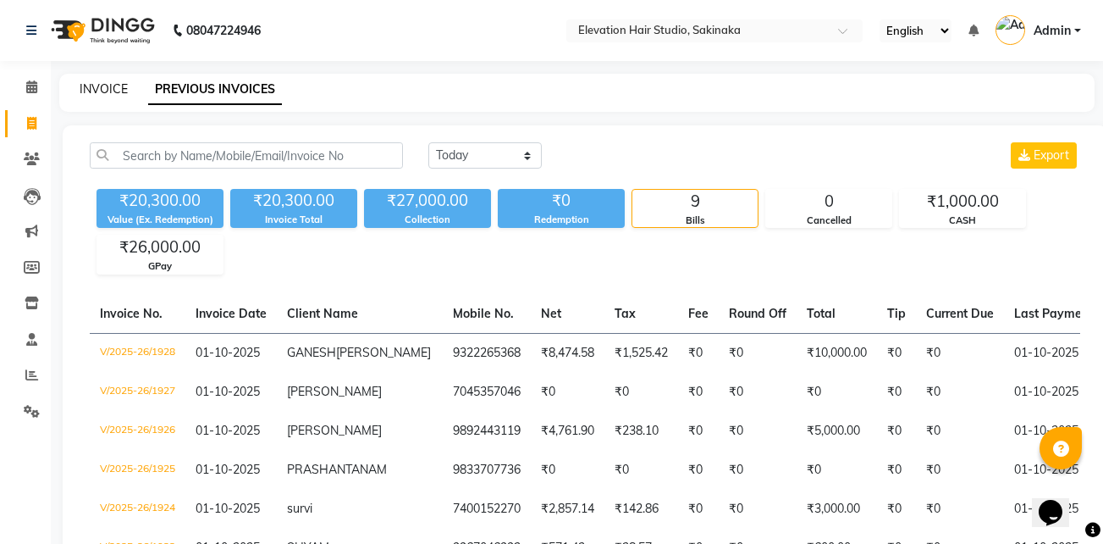
click at [97, 86] on link "INVOICE" at bounding box center [104, 88] width 48 height 15
select select "service"
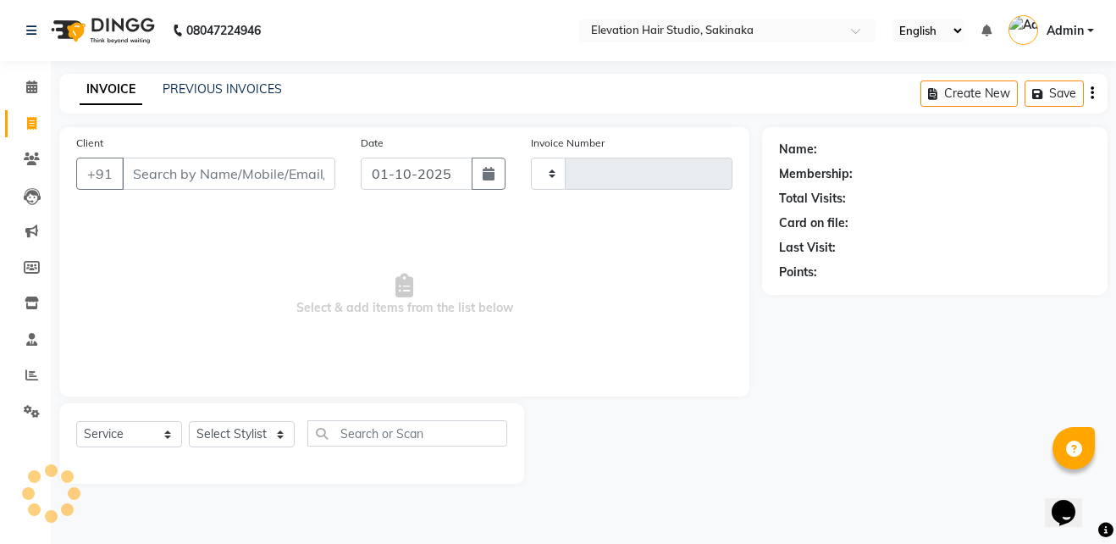
type input "1929"
select select "4949"
click at [193, 88] on link "PREVIOUS INVOICES" at bounding box center [222, 88] width 119 height 15
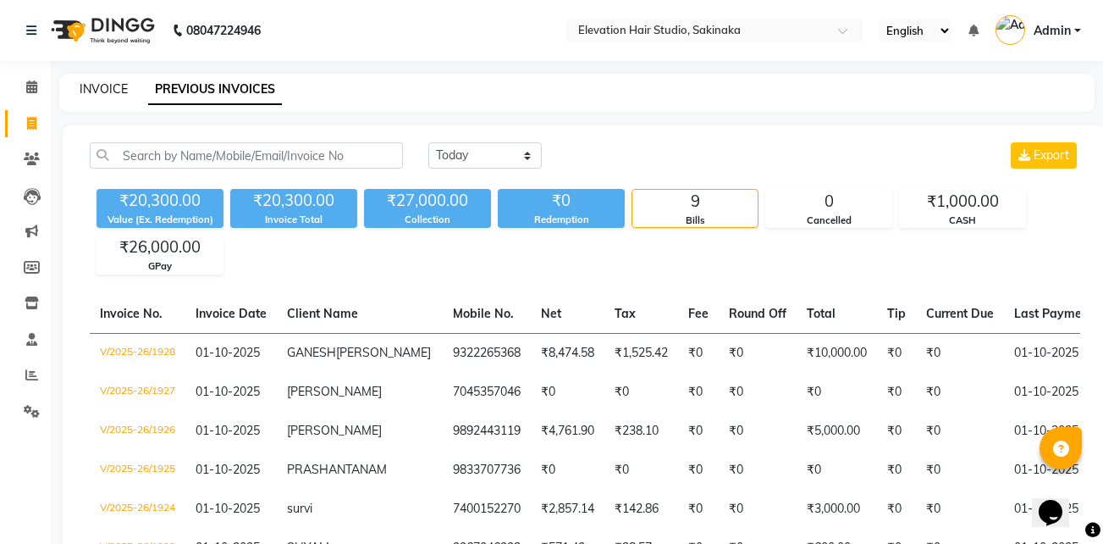
click at [83, 86] on link "INVOICE" at bounding box center [104, 88] width 48 height 15
select select "service"
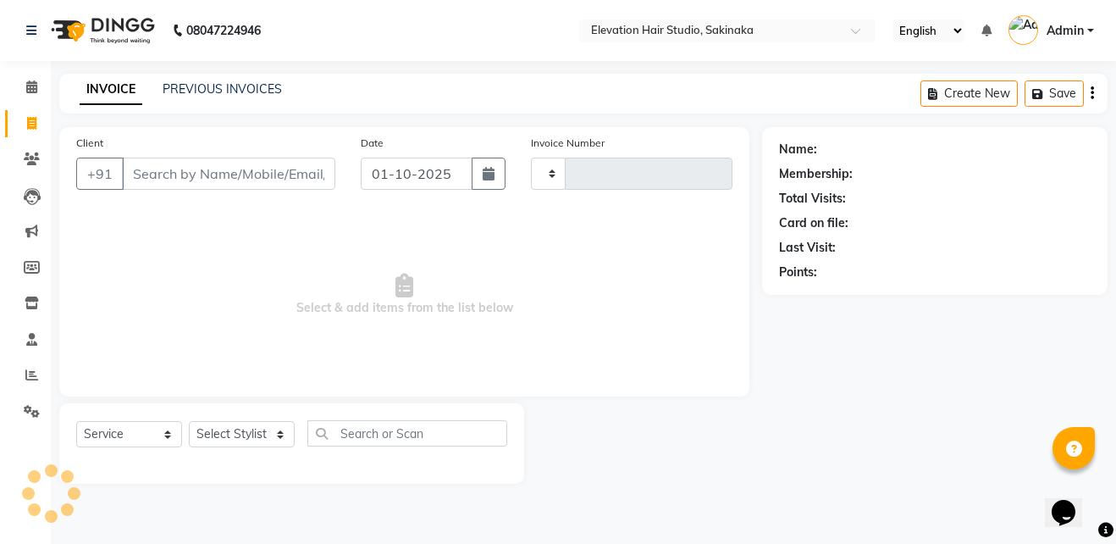
type input "1929"
select select "4949"
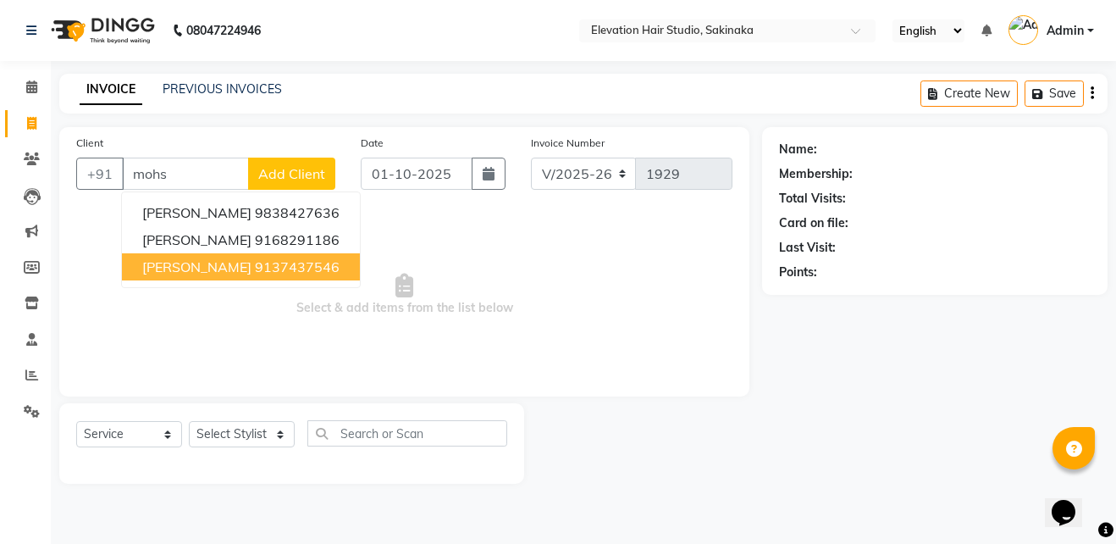
click at [281, 262] on ngb-highlight "9137437546" at bounding box center [297, 266] width 85 height 17
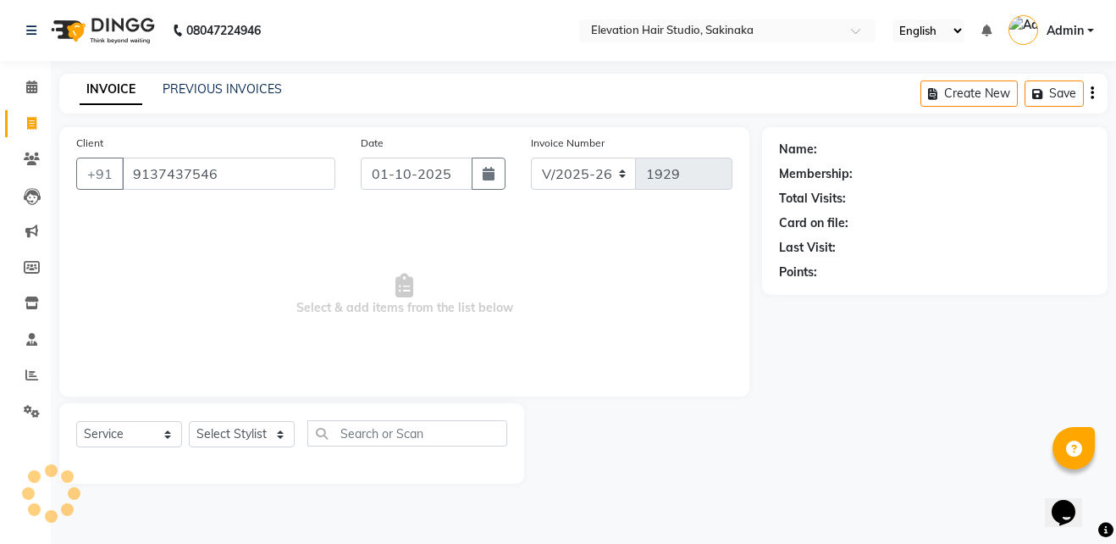
type input "9137437546"
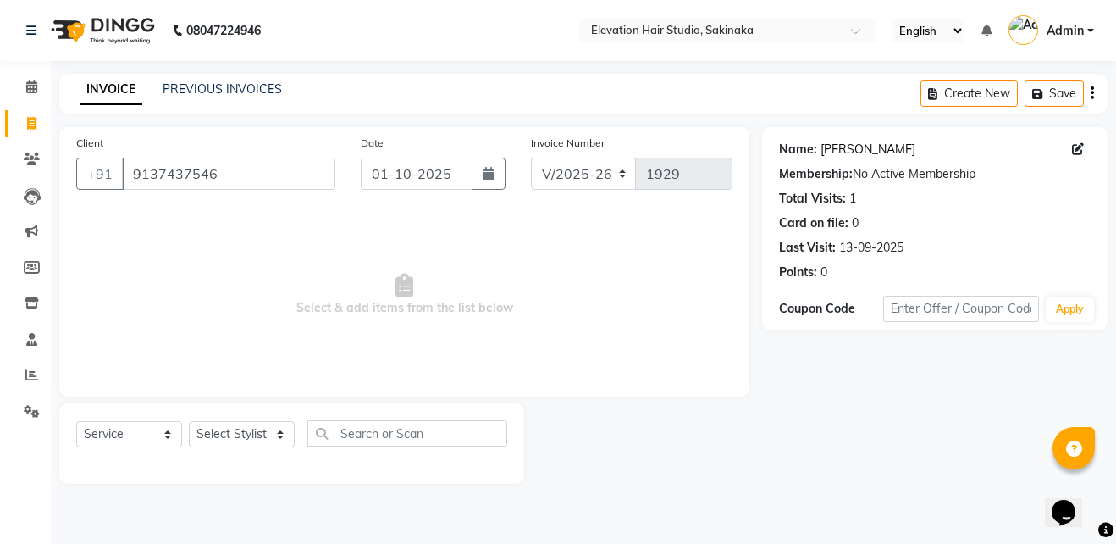
click at [880, 152] on link "Mohsin Khwaja" at bounding box center [868, 150] width 95 height 18
click at [248, 86] on link "PREVIOUS INVOICES" at bounding box center [222, 88] width 119 height 15
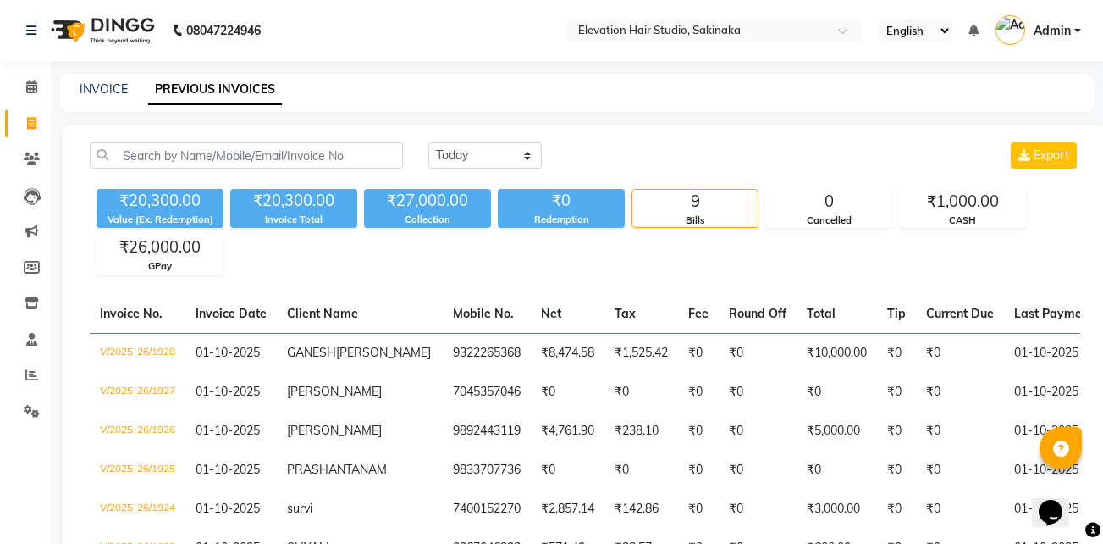
click at [108, 97] on div "INVOICE" at bounding box center [104, 89] width 48 height 18
click at [115, 90] on link "INVOICE" at bounding box center [104, 88] width 48 height 15
select select "service"
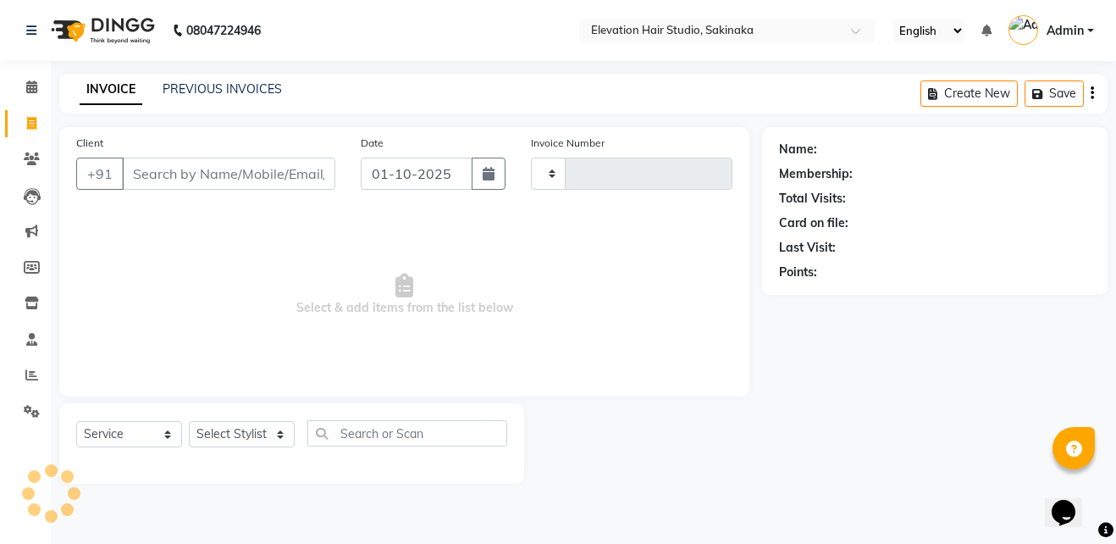
type input "1929"
select select "4949"
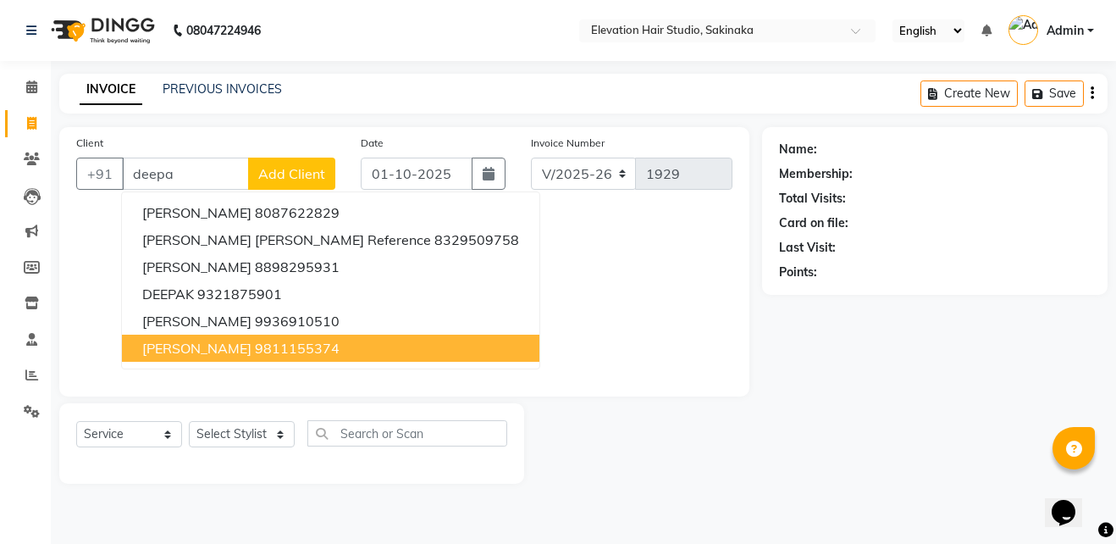
click at [255, 346] on ngb-highlight "9811155374" at bounding box center [297, 348] width 85 height 17
type input "9811155374"
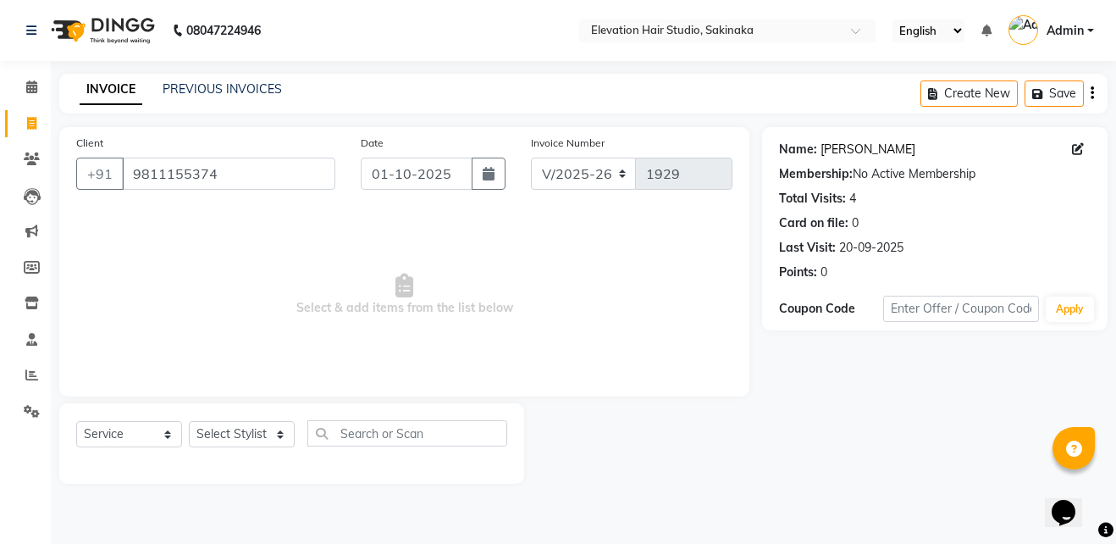
click at [863, 157] on link "Deepak Ahuja" at bounding box center [868, 150] width 95 height 18
click at [861, 150] on link "Deepak Ahuja" at bounding box center [868, 150] width 95 height 18
click at [230, 438] on select "Select Stylist Admin (EHS Thane) ANEES DILIP KAPIL PRIYA RUPESH SAHIL Sarfaraz …" at bounding box center [242, 434] width 106 height 26
select select "65659"
click at [189, 421] on select "Select Stylist Admin (EHS Thane) ANEES DILIP KAPIL PRIYA RUPESH SAHIL Sarfaraz …" at bounding box center [242, 434] width 106 height 26
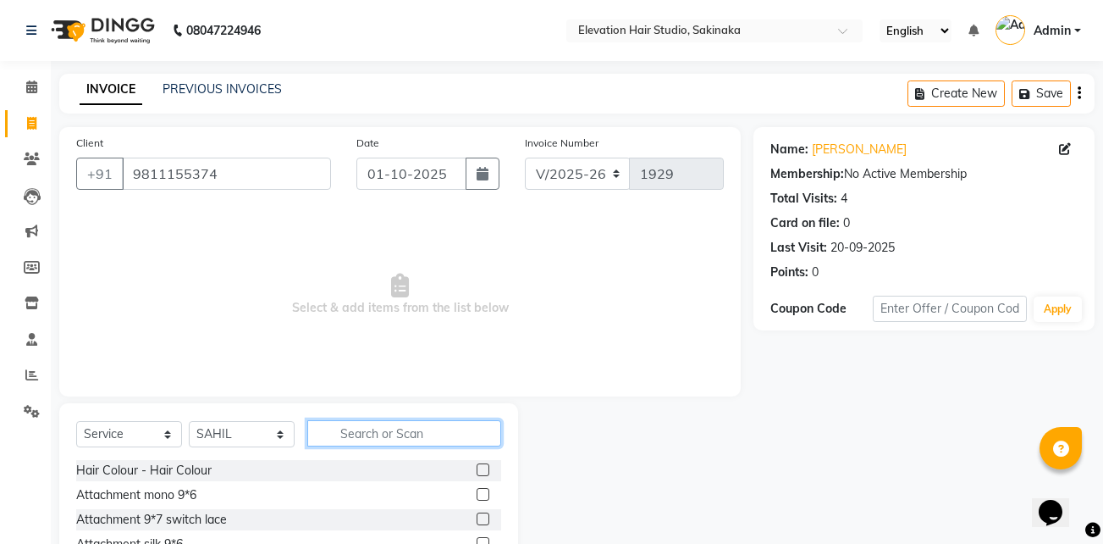
click at [393, 430] on input "text" at bounding box center [404, 433] width 194 height 26
type input "ser"
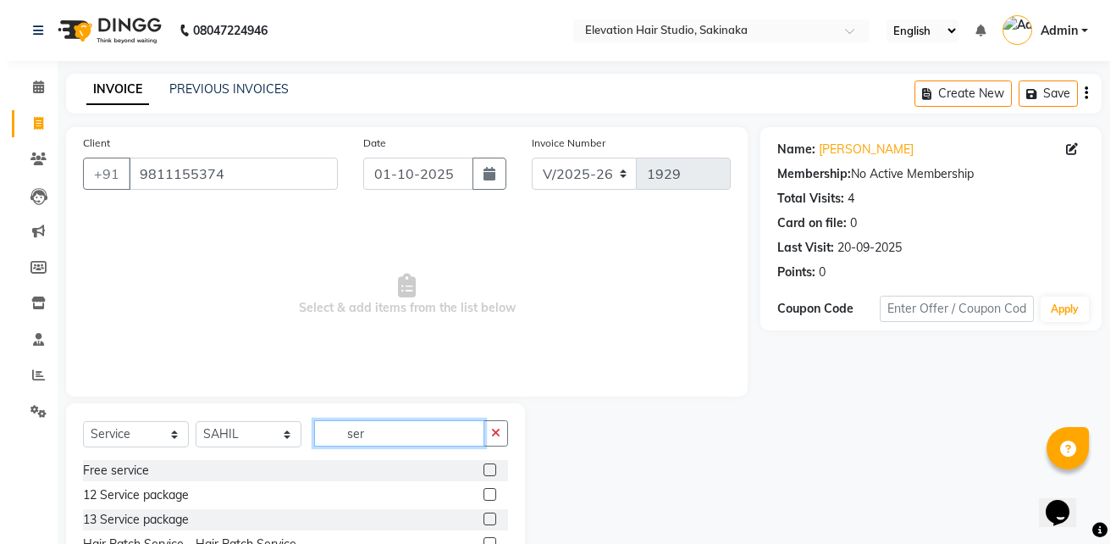
scroll to position [88, 0]
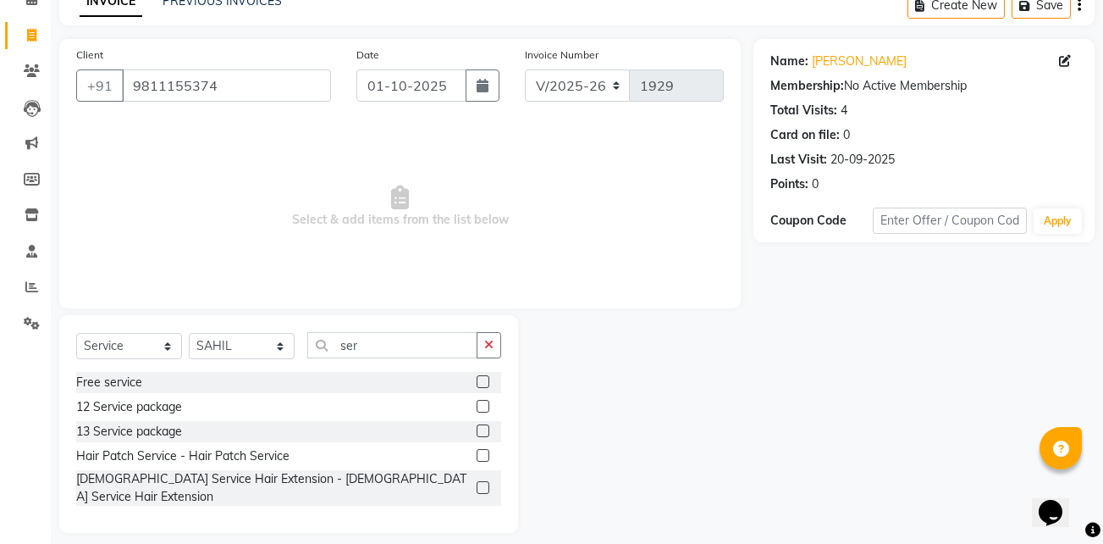
click at [482, 455] on label at bounding box center [483, 455] width 13 height 13
click at [482, 455] on input "checkbox" at bounding box center [482, 455] width 11 height 11
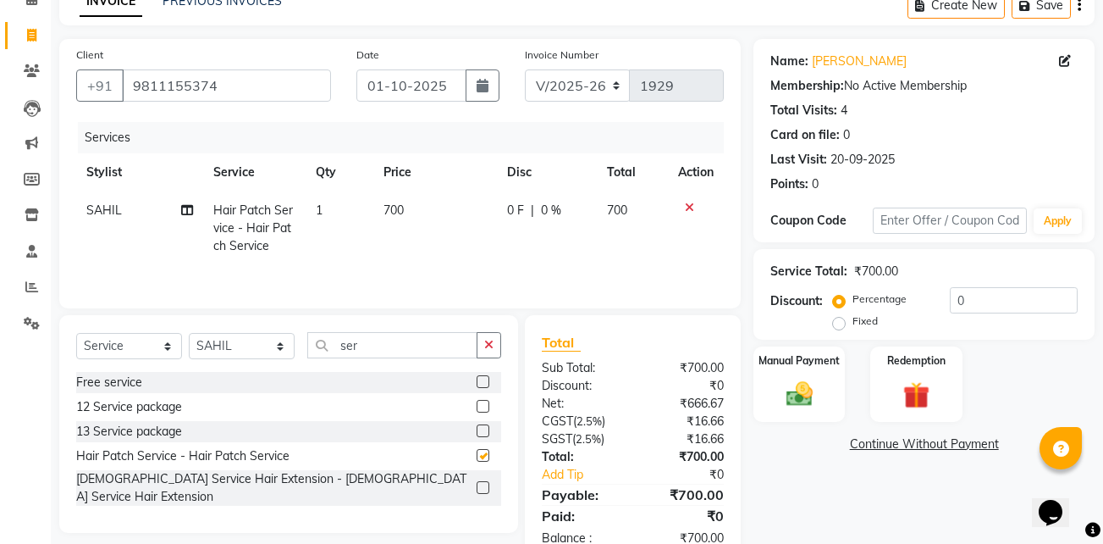
checkbox input "false"
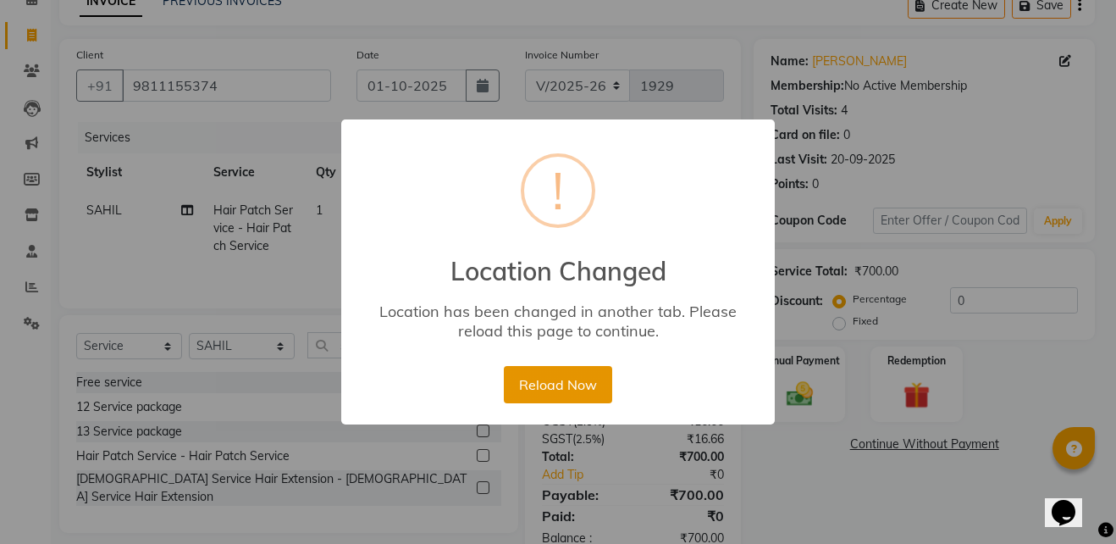
click at [511, 397] on button "Reload Now" at bounding box center [558, 384] width 108 height 37
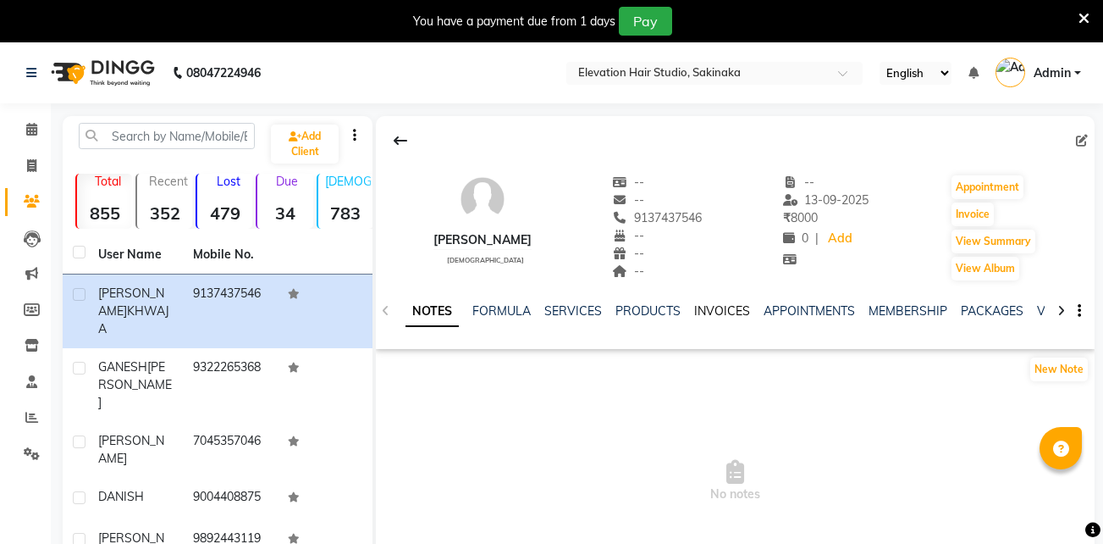
click at [710, 307] on link "INVOICES" at bounding box center [722, 310] width 56 height 15
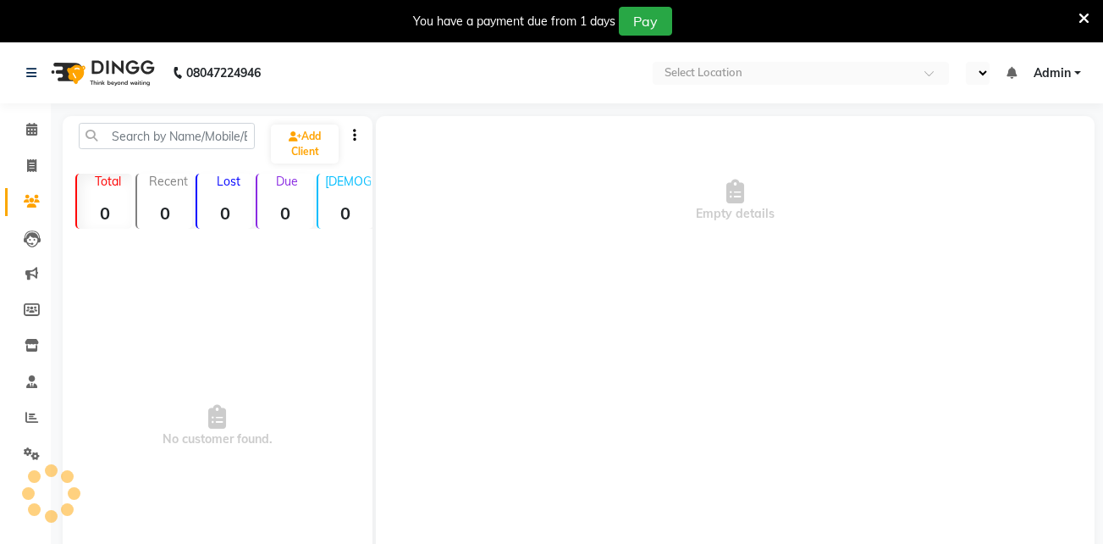
select select "en"
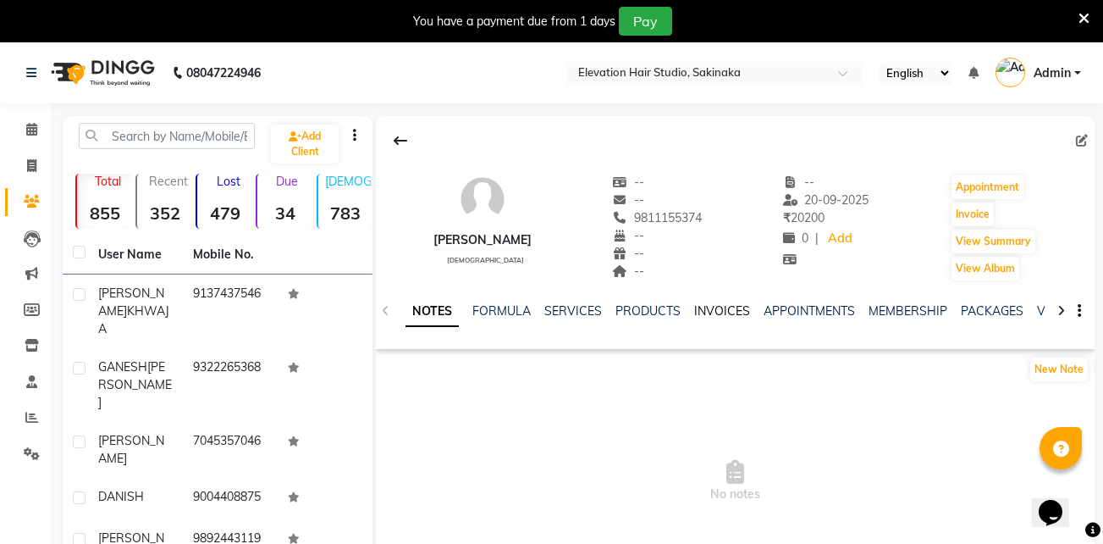
click at [719, 308] on link "INVOICES" at bounding box center [722, 310] width 56 height 15
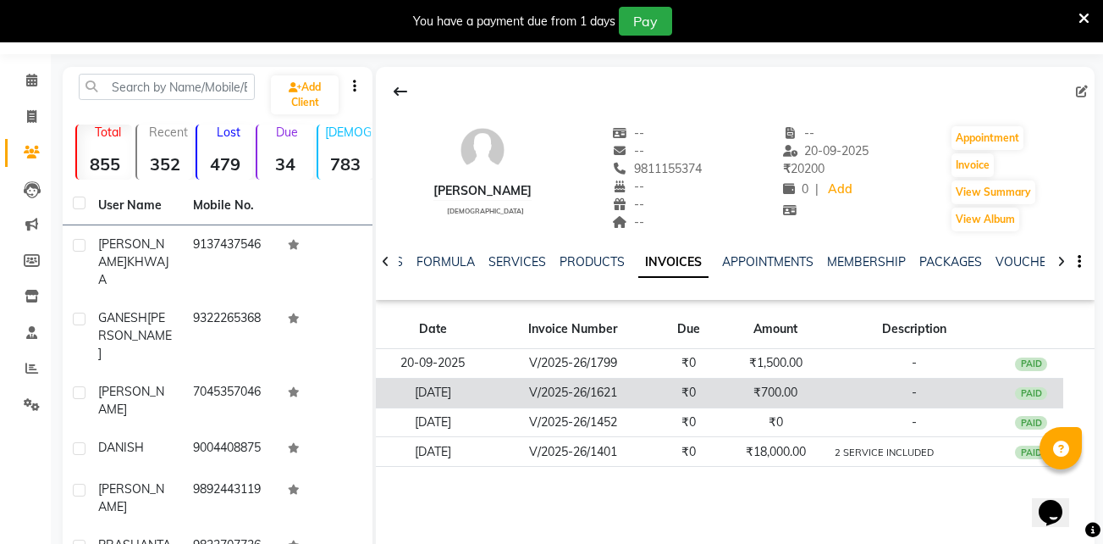
scroll to position [50, 0]
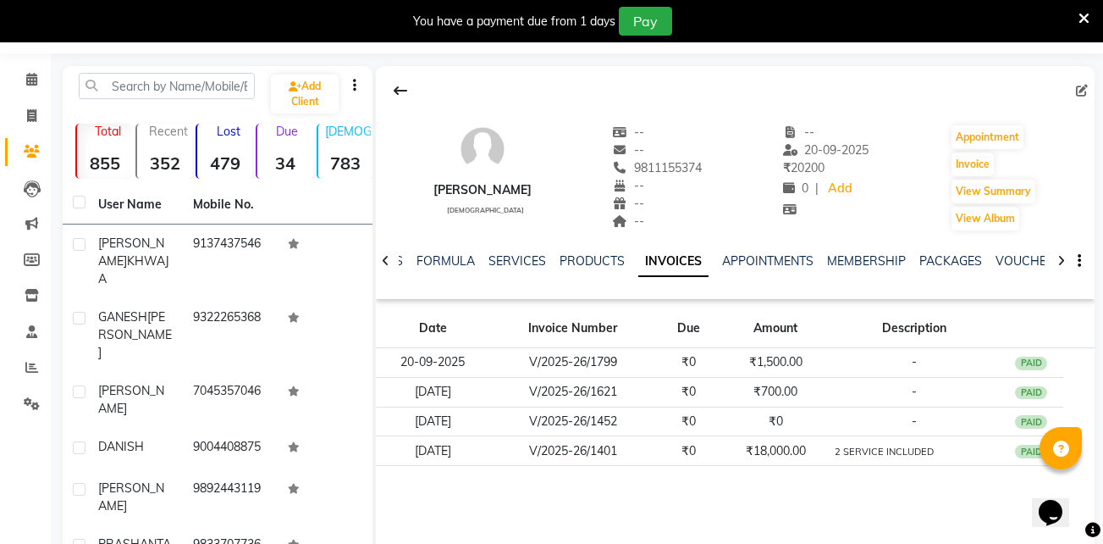
click at [1087, 18] on icon at bounding box center [1084, 18] width 11 height 15
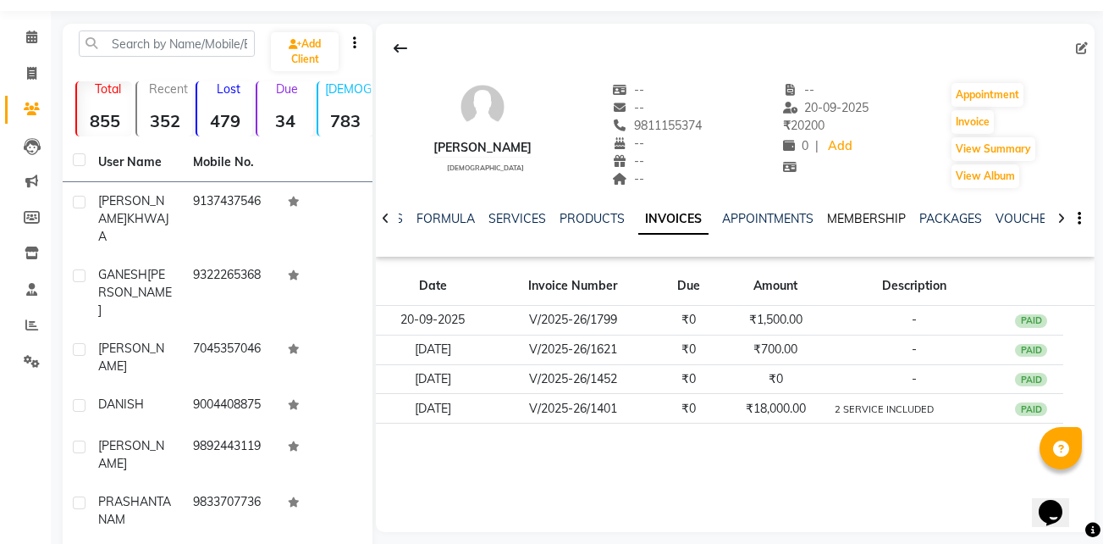
scroll to position [0, 0]
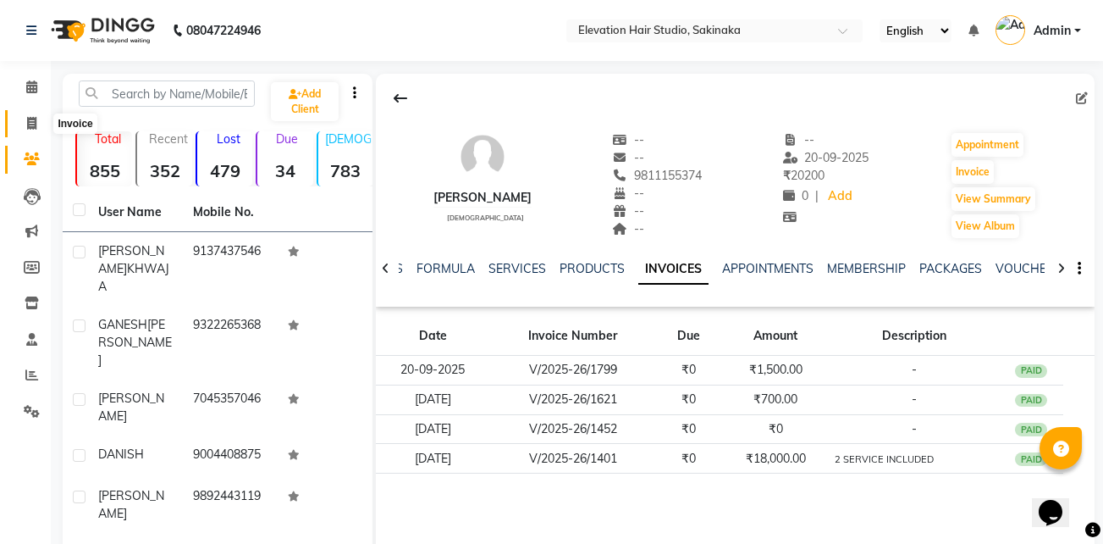
click at [37, 119] on span at bounding box center [32, 123] width 30 height 19
select select "service"
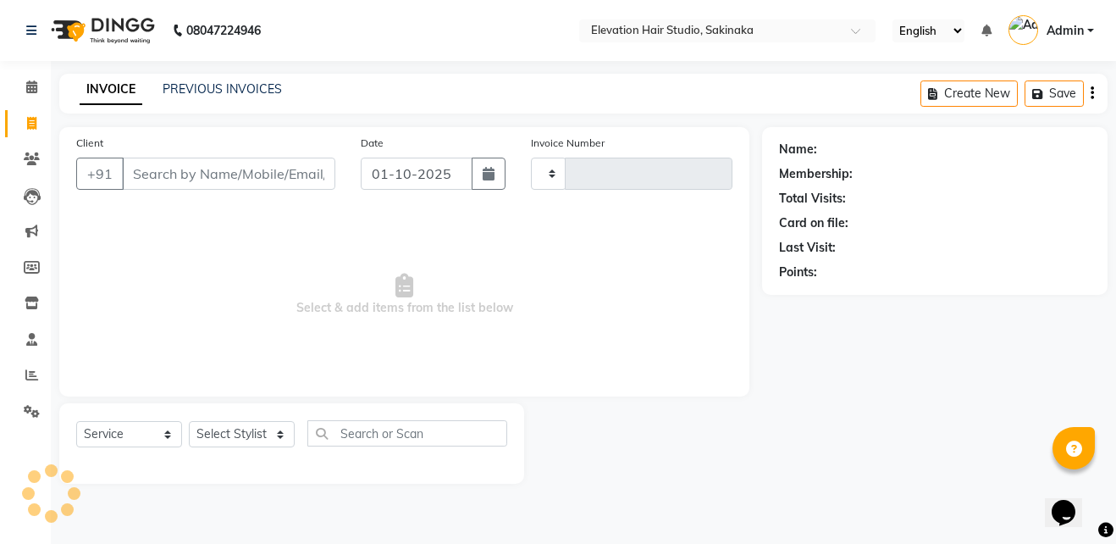
type input "1929"
select select "4949"
click at [185, 173] on input "Client" at bounding box center [228, 173] width 213 height 32
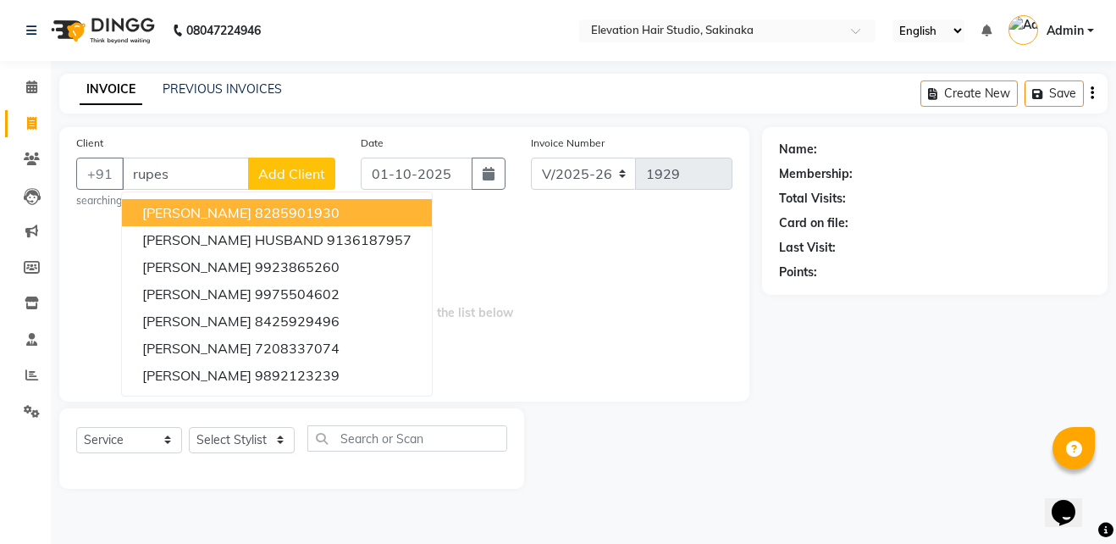
type input "[PERSON_NAME]"
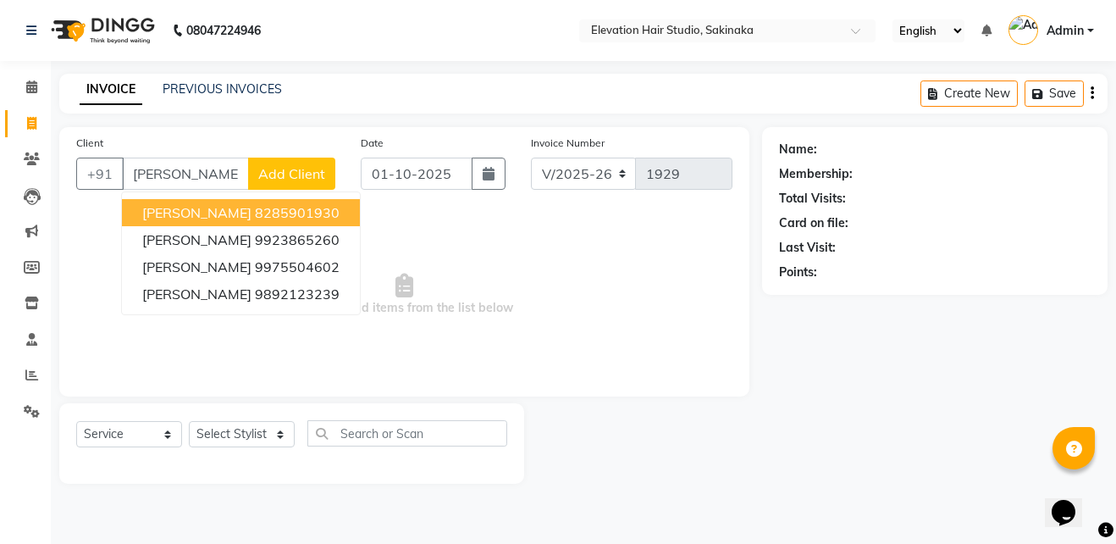
click at [189, 164] on input "[PERSON_NAME]" at bounding box center [185, 173] width 127 height 32
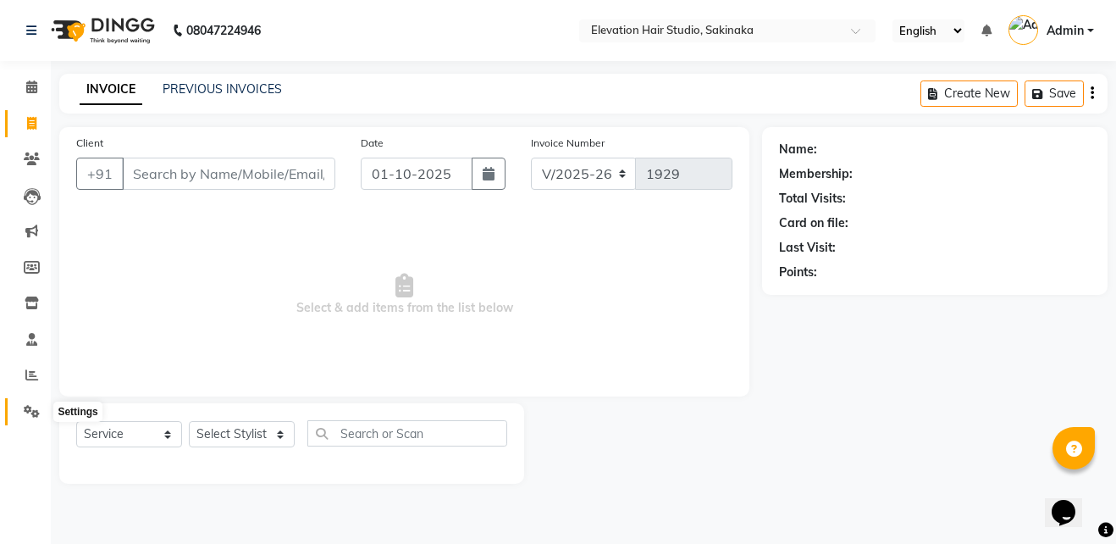
click at [33, 403] on span at bounding box center [32, 411] width 30 height 19
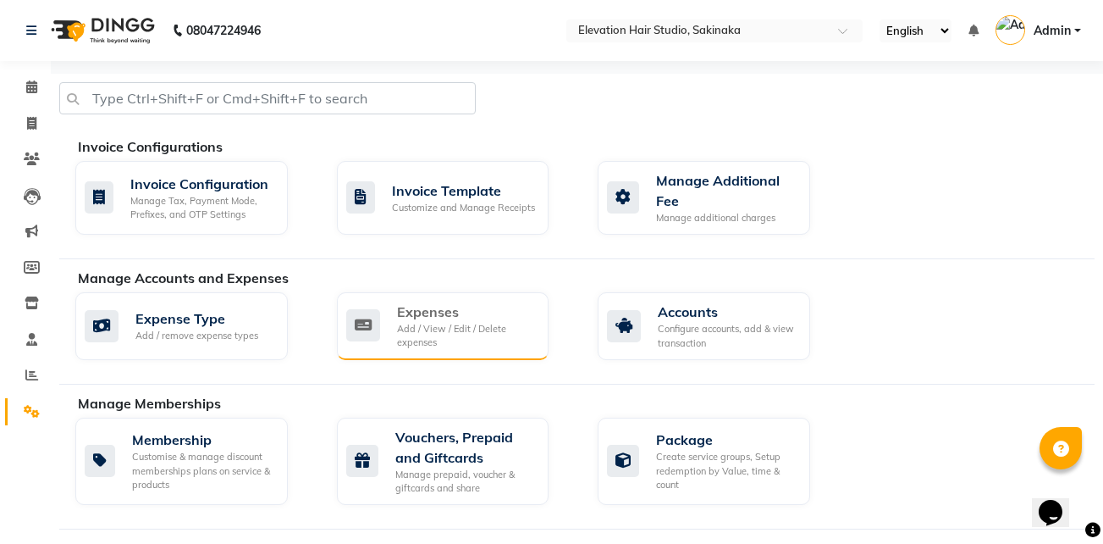
click at [384, 330] on div "Expenses Add / View / Edit / Delete expenses" at bounding box center [441, 325] width 190 height 48
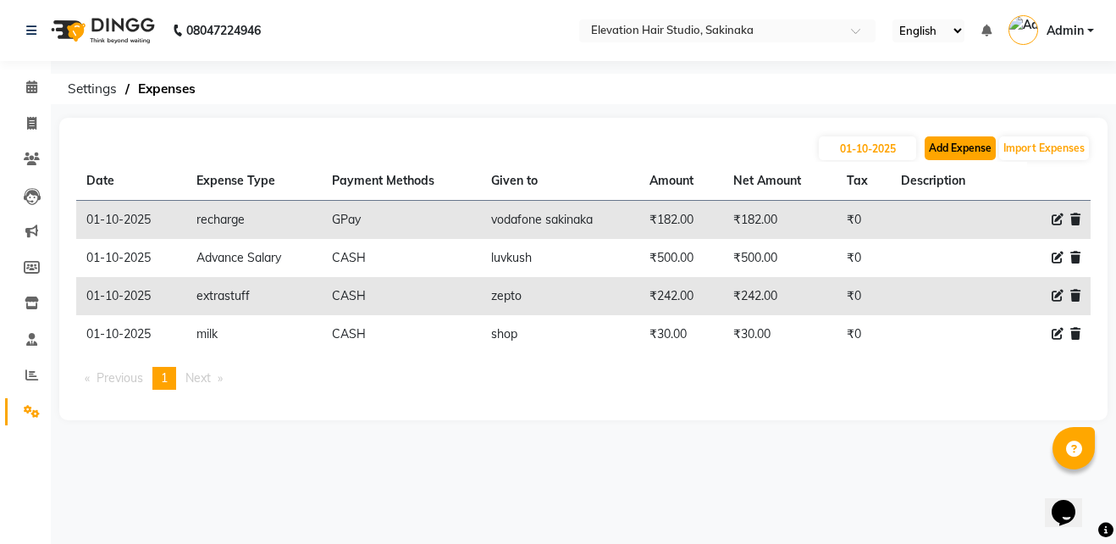
click at [959, 141] on button "Add Expense" at bounding box center [960, 148] width 71 height 24
select select "1"
select select "3831"
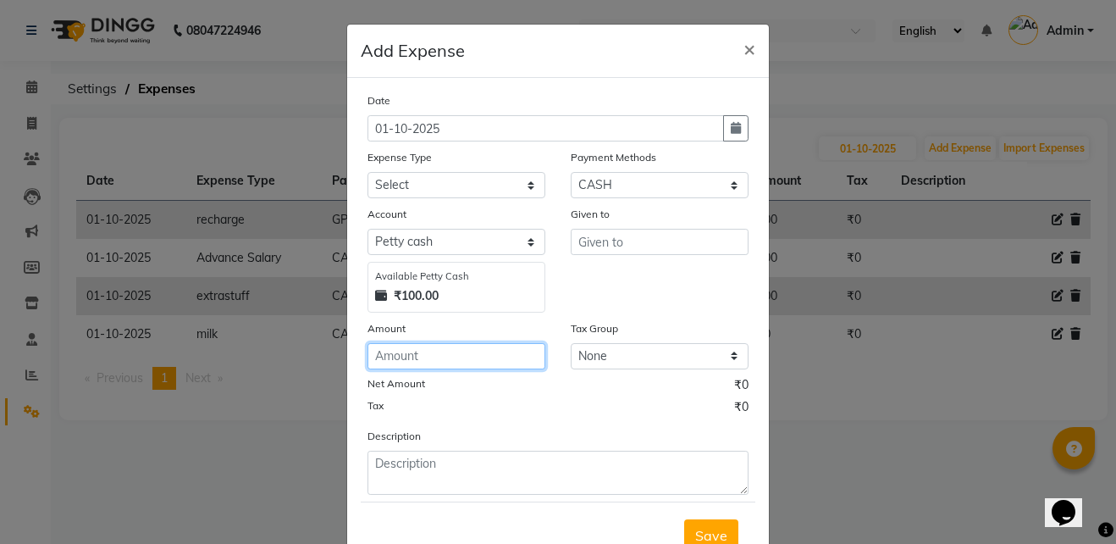
click at [435, 351] on input "number" at bounding box center [456, 356] width 178 height 26
type input "182"
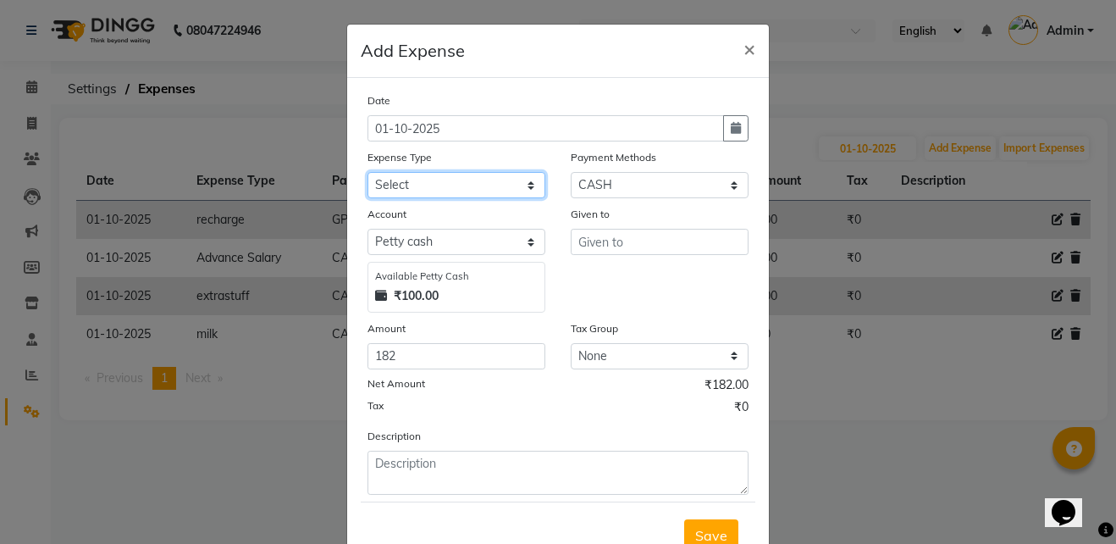
click at [503, 185] on select "Select AC Adrak Advance Salary agarbatti anees Appron asmoul advance salary Ban…" at bounding box center [456, 185] width 178 height 26
select select "9370"
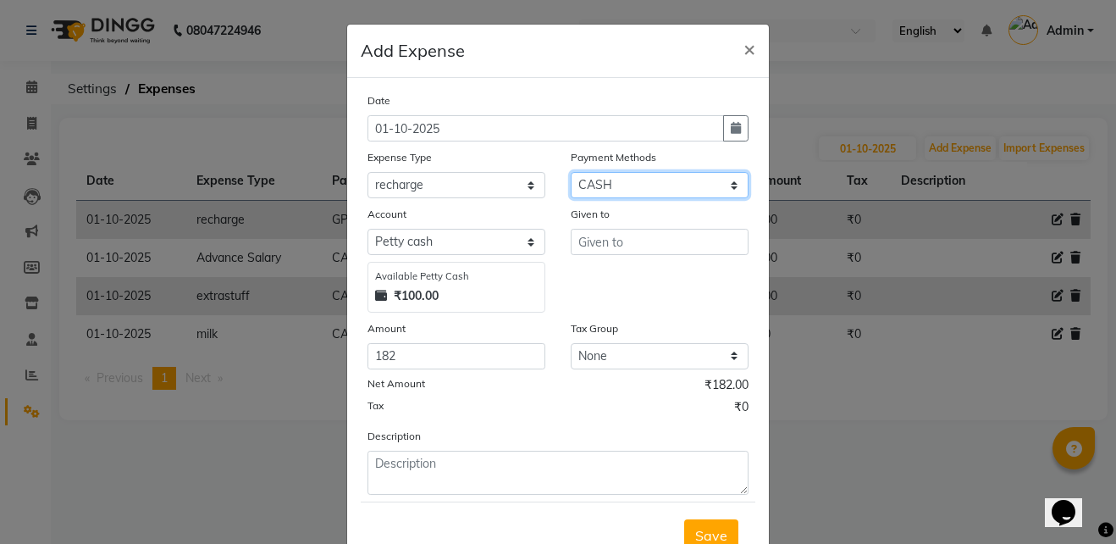
click at [647, 189] on select "Select CASH CARD GPay PhonePe Loan Cheque Package Visa Card BharatPay PayTM Wal…" at bounding box center [660, 185] width 178 height 26
select select "5"
click at [571, 172] on select "Select CASH CARD GPay PhonePe Loan Cheque Package Visa Card BharatPay PayTM Wal…" at bounding box center [660, 185] width 178 height 26
select select "3832"
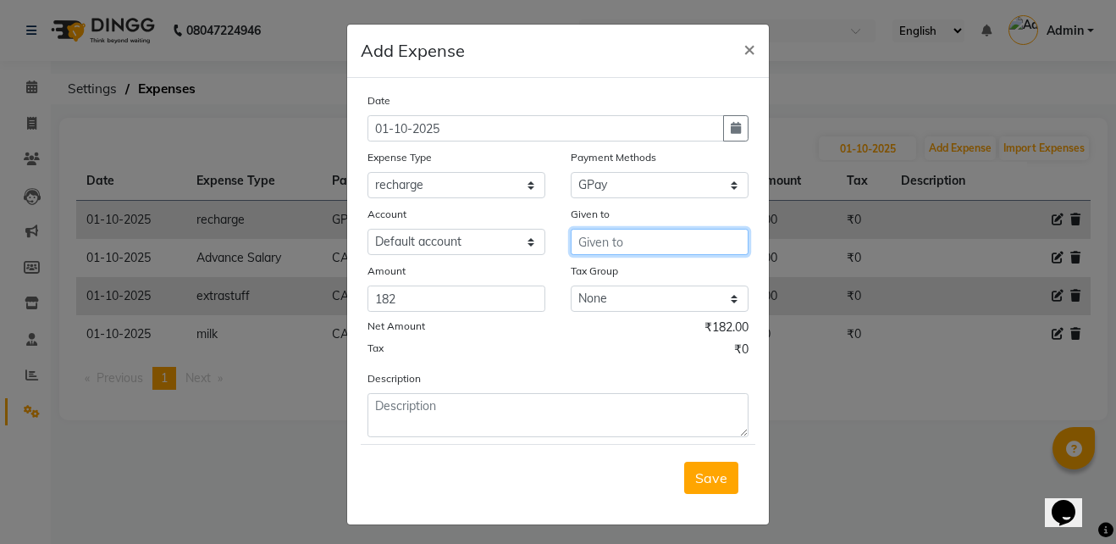
click at [619, 242] on input "text" at bounding box center [660, 242] width 178 height 26
type input "vodafone"
click at [715, 475] on span "Save" at bounding box center [711, 477] width 32 height 17
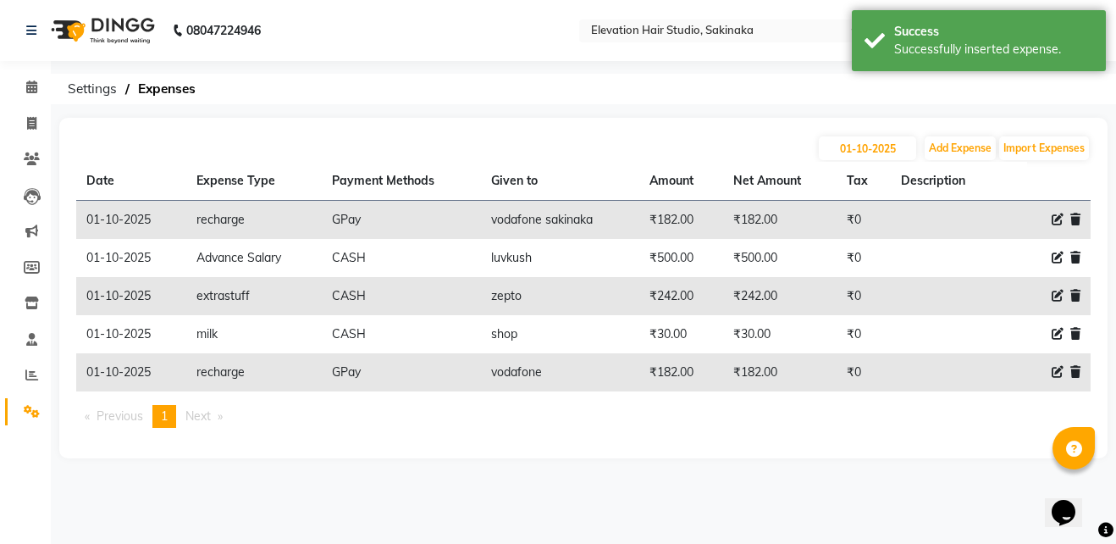
click at [1058, 373] on icon at bounding box center [1058, 372] width 12 height 12
select select "9370"
select select "5"
select select "3832"
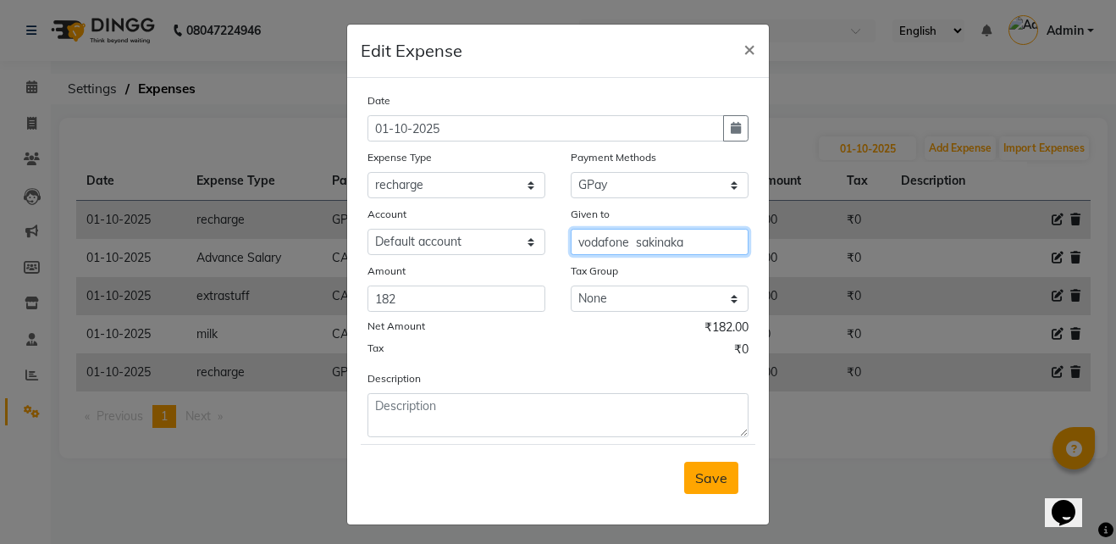
type input "vodafone sakinaka"
click at [710, 469] on span "Save" at bounding box center [711, 477] width 32 height 17
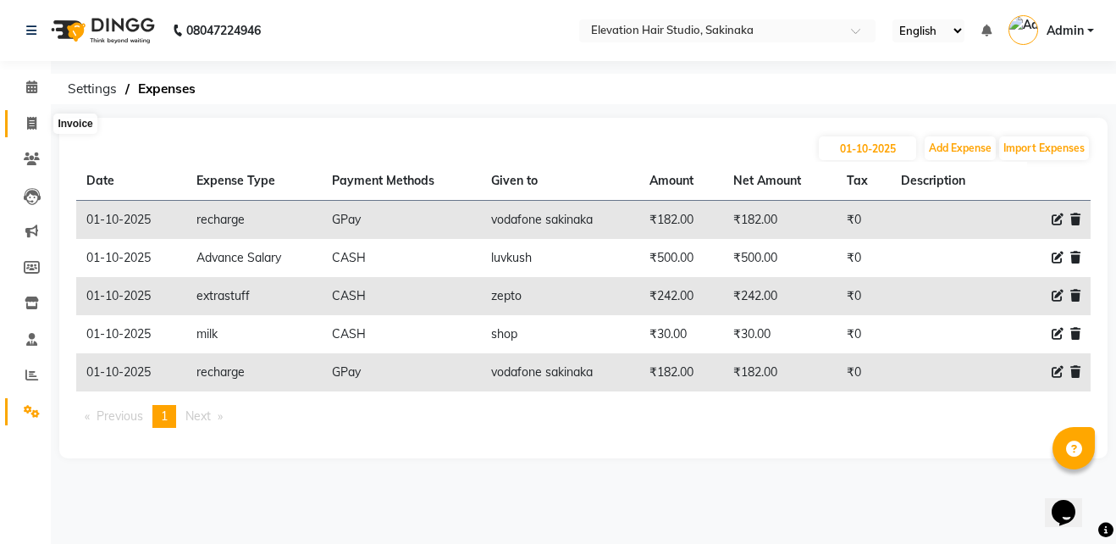
click at [31, 117] on icon at bounding box center [31, 123] width 9 height 13
select select "service"
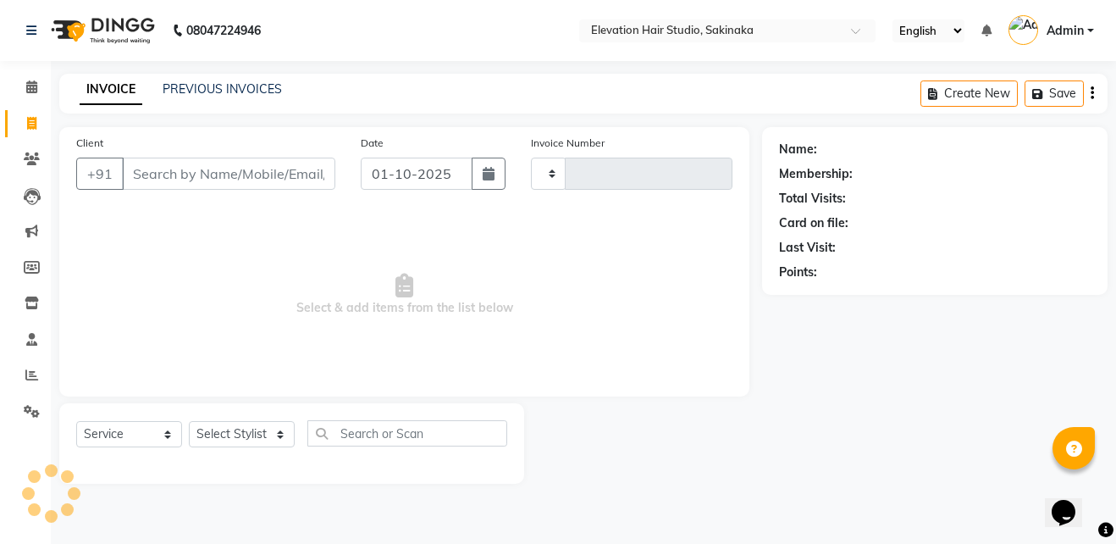
type input "1929"
select select "4949"
click at [185, 91] on link "PREVIOUS INVOICES" at bounding box center [222, 88] width 119 height 15
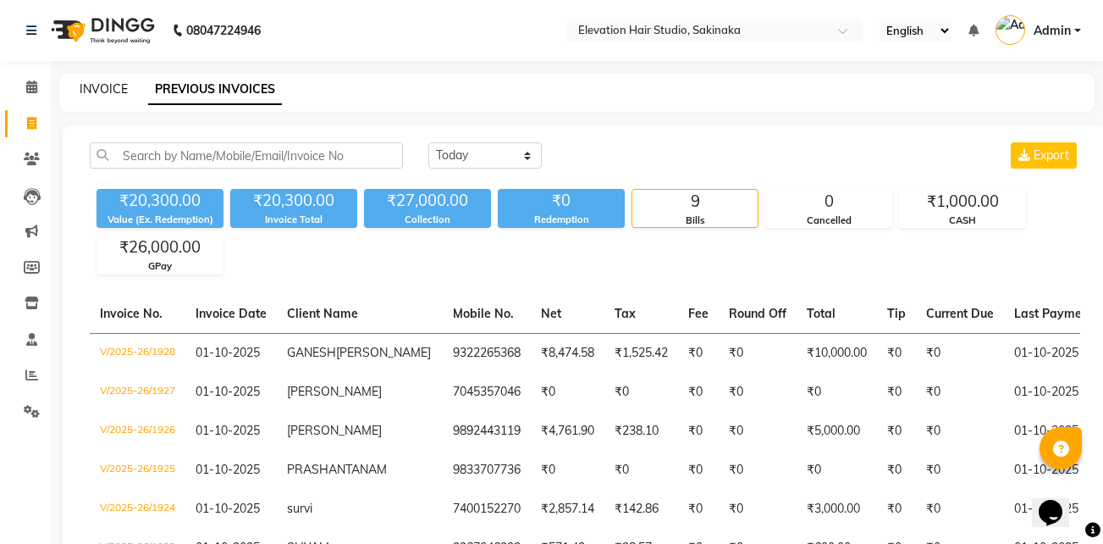
click at [106, 86] on link "INVOICE" at bounding box center [104, 88] width 48 height 15
select select "service"
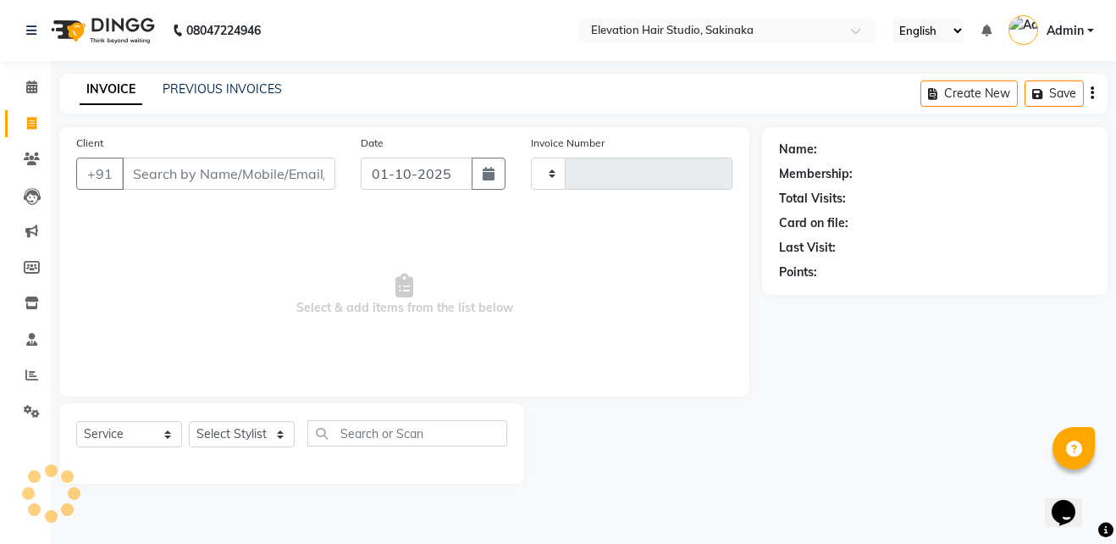
type input "1929"
select select "4949"
click at [29, 417] on span at bounding box center [32, 411] width 30 height 19
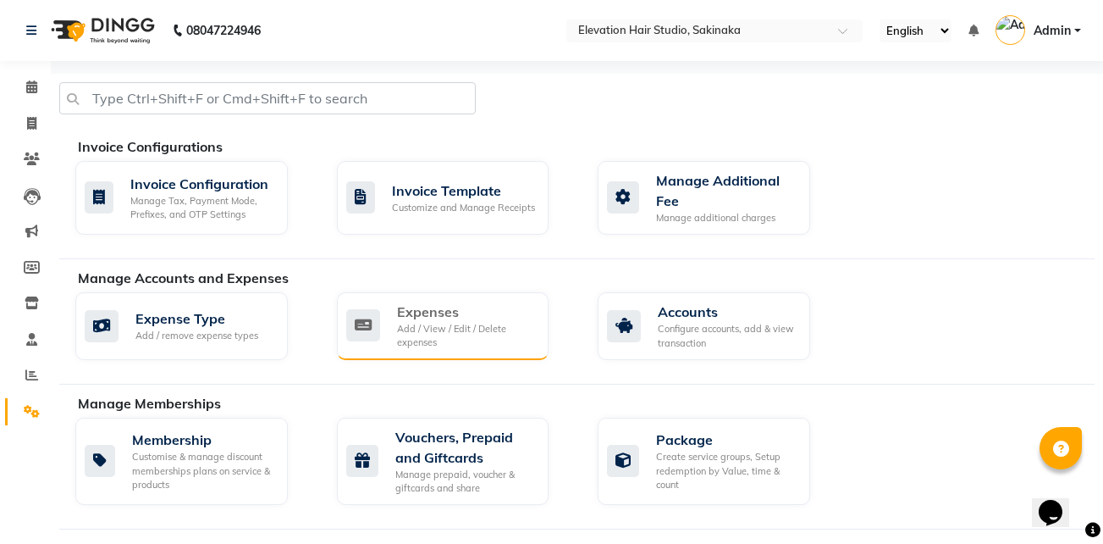
click at [467, 293] on div "Expenses Add / View / Edit / Delete expenses" at bounding box center [443, 326] width 213 height 68
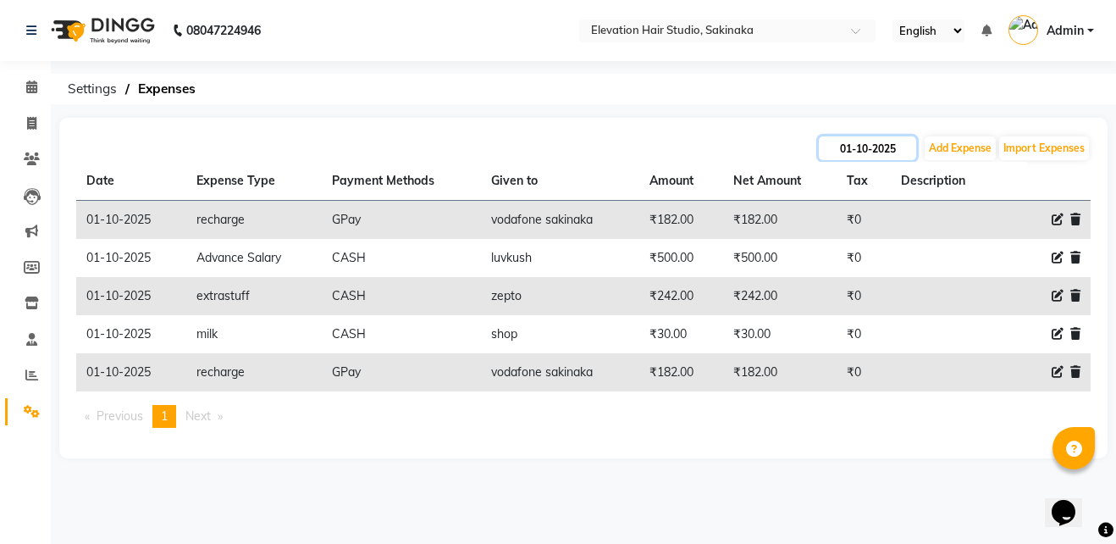
click at [893, 146] on input "01-10-2025" at bounding box center [867, 148] width 97 height 24
select select "10"
select select "2025"
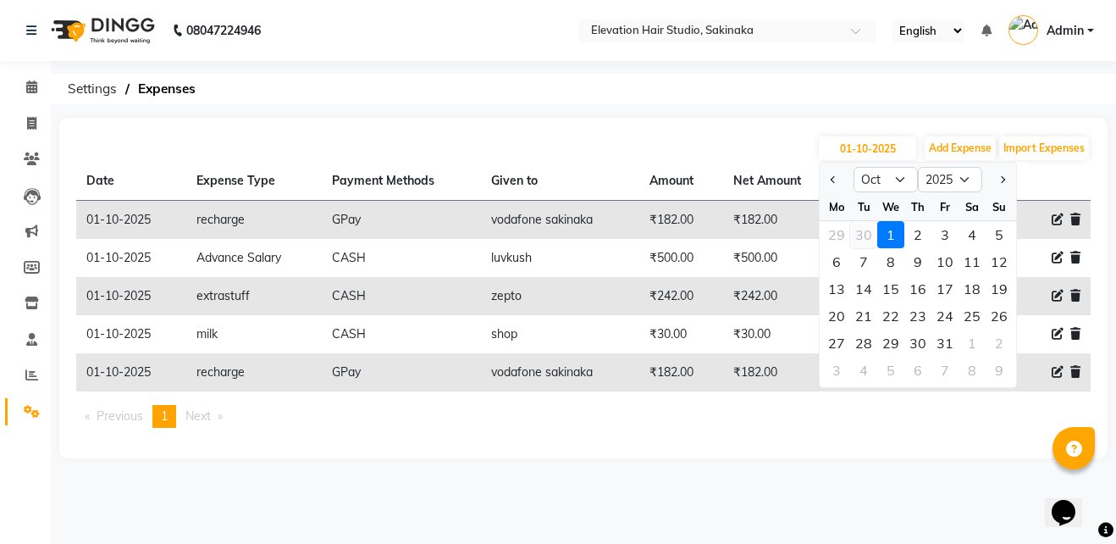
click at [867, 230] on div "30" at bounding box center [863, 234] width 27 height 27
type input "30-09-2025"
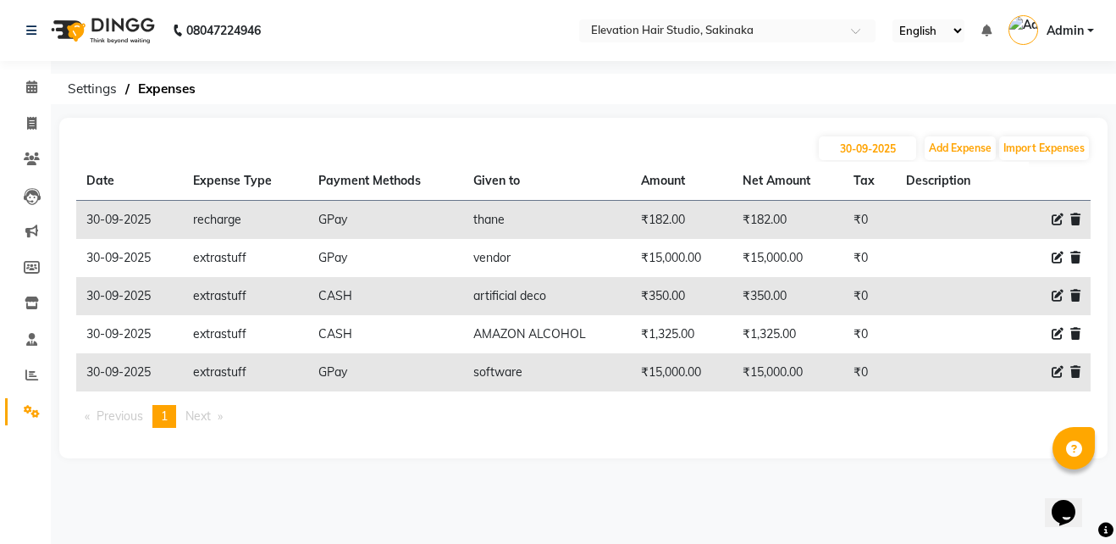
click at [918, 142] on div "[DATE] Add Expense Import Expenses" at bounding box center [583, 148] width 1014 height 27
click at [905, 141] on input "30-09-2025" at bounding box center [867, 148] width 97 height 24
select select "9"
select select "2025"
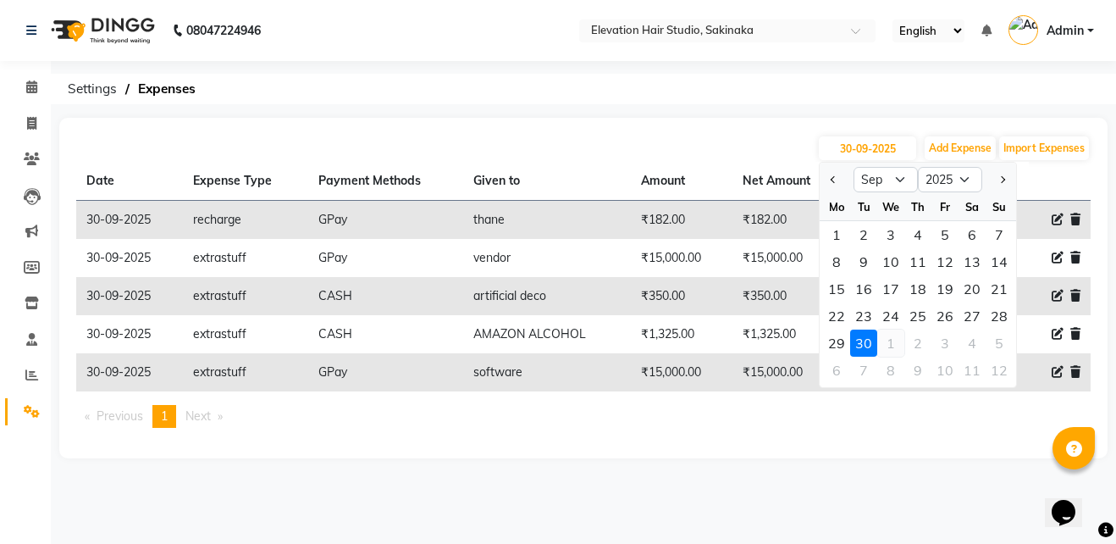
click at [888, 337] on div "1" at bounding box center [890, 342] width 27 height 27
type input "01-10-2025"
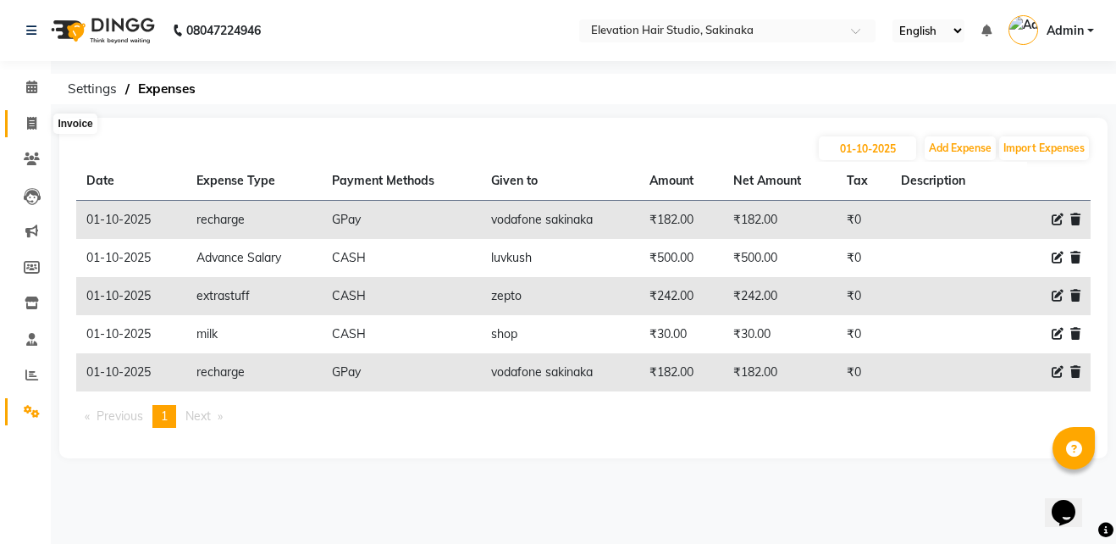
click at [30, 123] on icon at bounding box center [31, 123] width 9 height 13
select select "service"
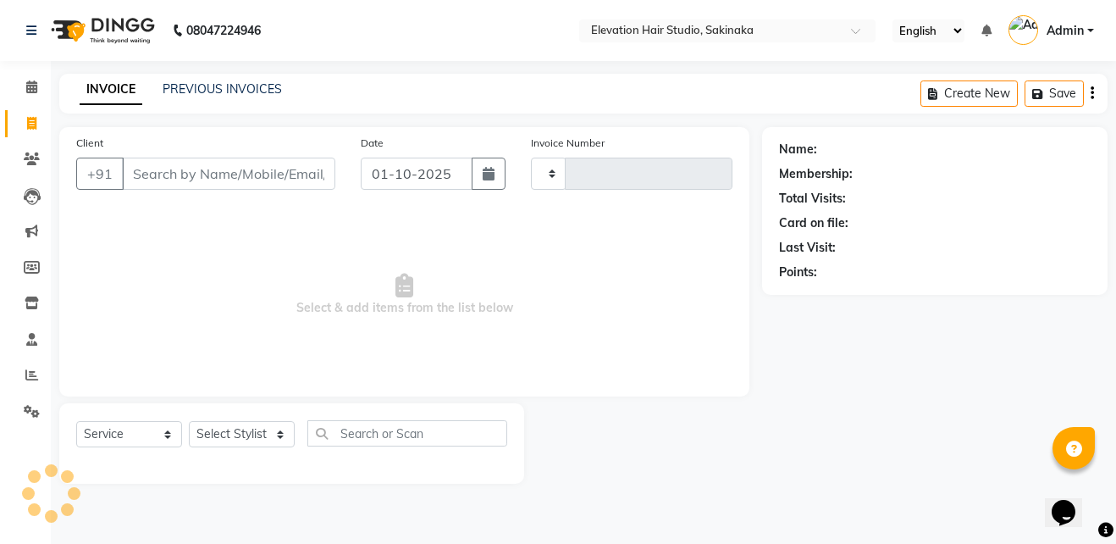
type input "1929"
select select "4949"
click at [42, 417] on span at bounding box center [32, 411] width 30 height 19
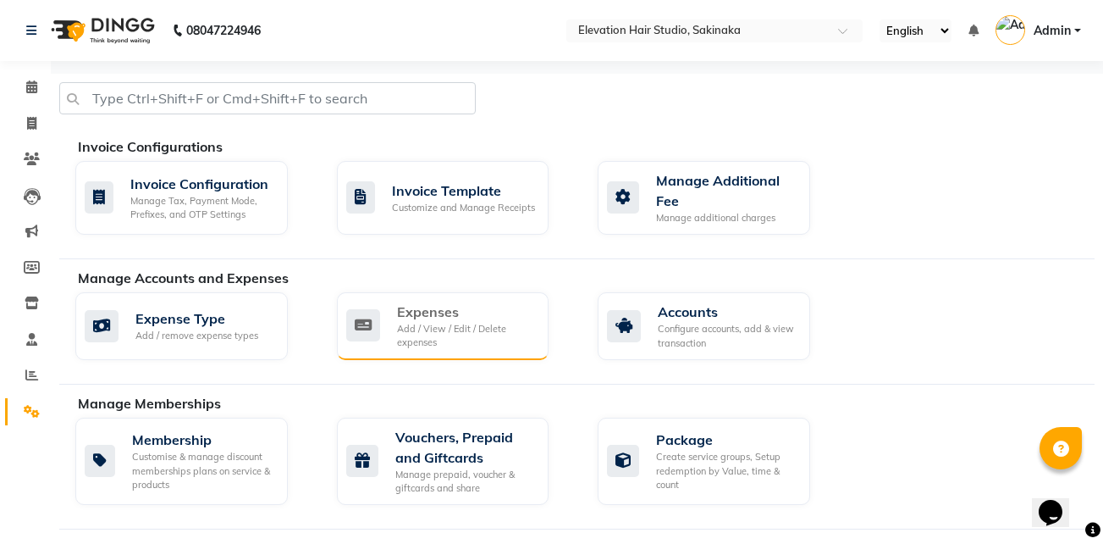
click at [467, 329] on div "Add / View / Edit / Delete expenses" at bounding box center [466, 336] width 139 height 28
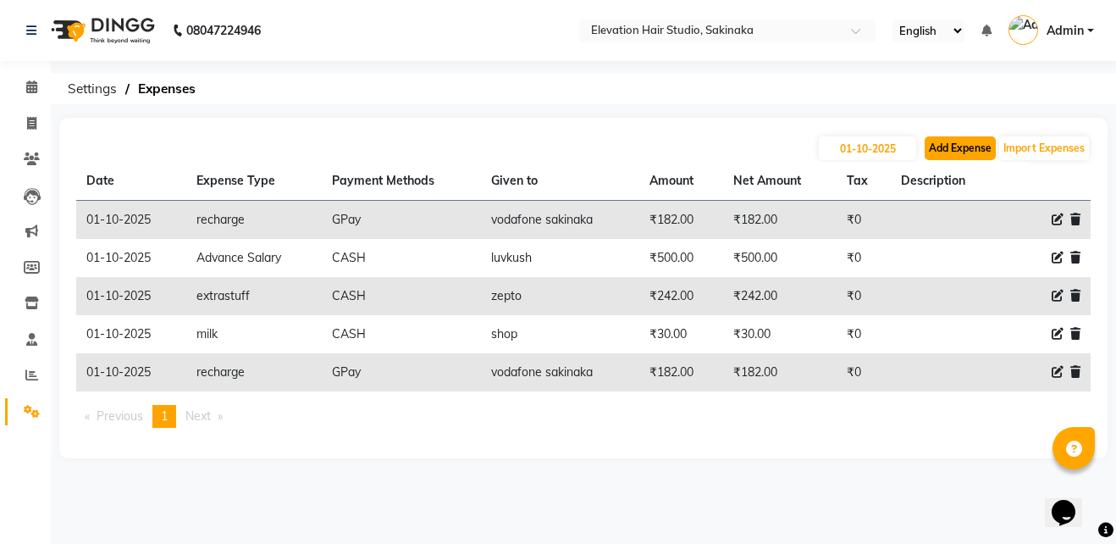
click at [961, 146] on button "Add Expense" at bounding box center [960, 148] width 71 height 24
select select "1"
select select "3831"
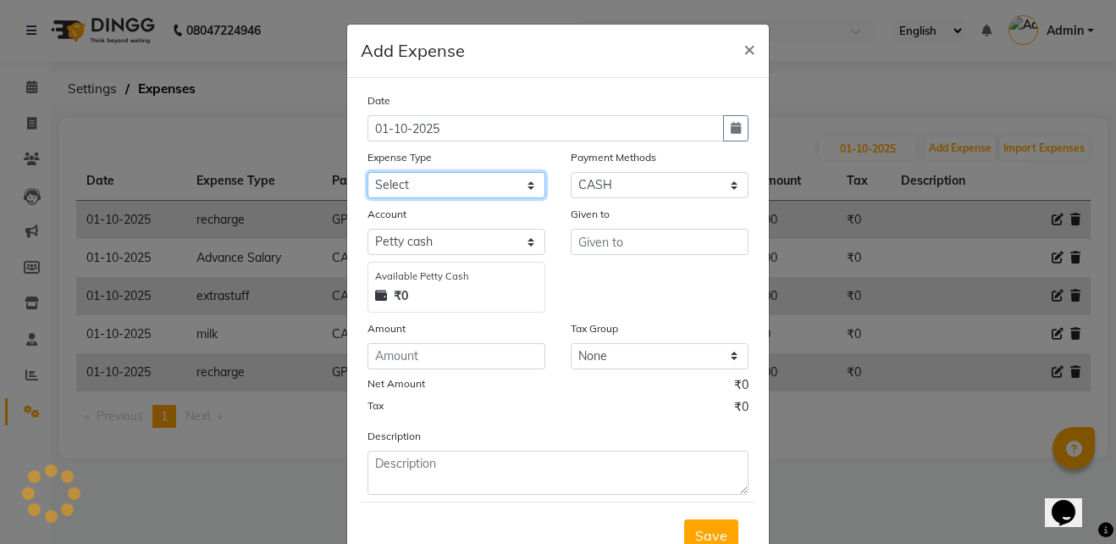
click at [466, 181] on select "Select AC Adrak Advance Salary agarbatti anees Appron asmoul advance salary Ban…" at bounding box center [456, 185] width 178 height 26
select select "8344"
click at [367, 172] on select "Select AC Adrak Advance Salary agarbatti anees Appron asmoul advance salary Ban…" at bounding box center [456, 185] width 178 height 26
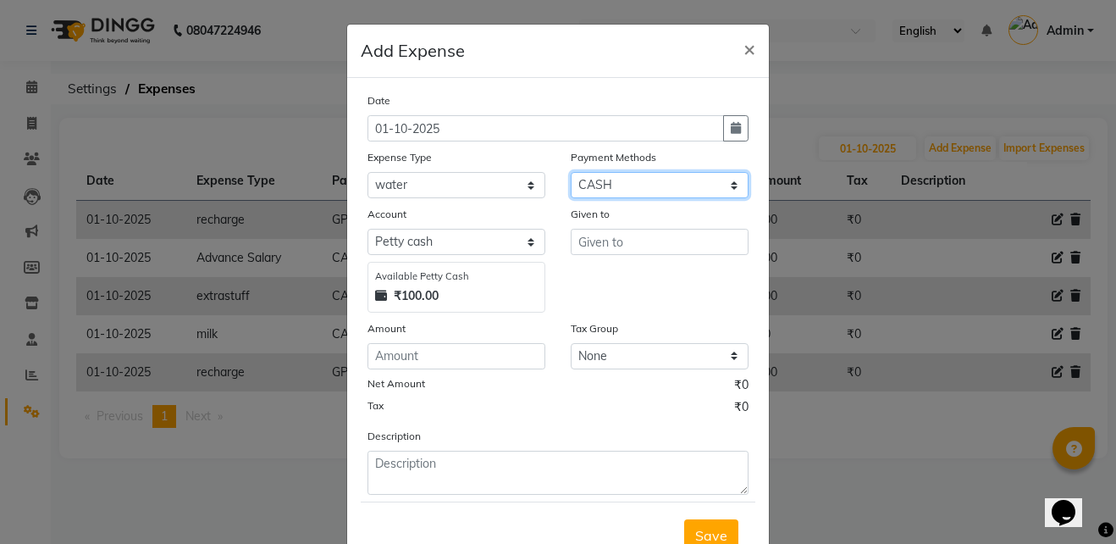
click at [671, 179] on select "Select CASH CARD GPay PhonePe Loan Cheque Package Visa Card BharatPay PayTM Wal…" at bounding box center [660, 185] width 178 height 26
select select "5"
click at [571, 172] on select "Select CASH CARD GPay PhonePe Loan Cheque Package Visa Card BharatPay PayTM Wal…" at bounding box center [660, 185] width 178 height 26
select select "3832"
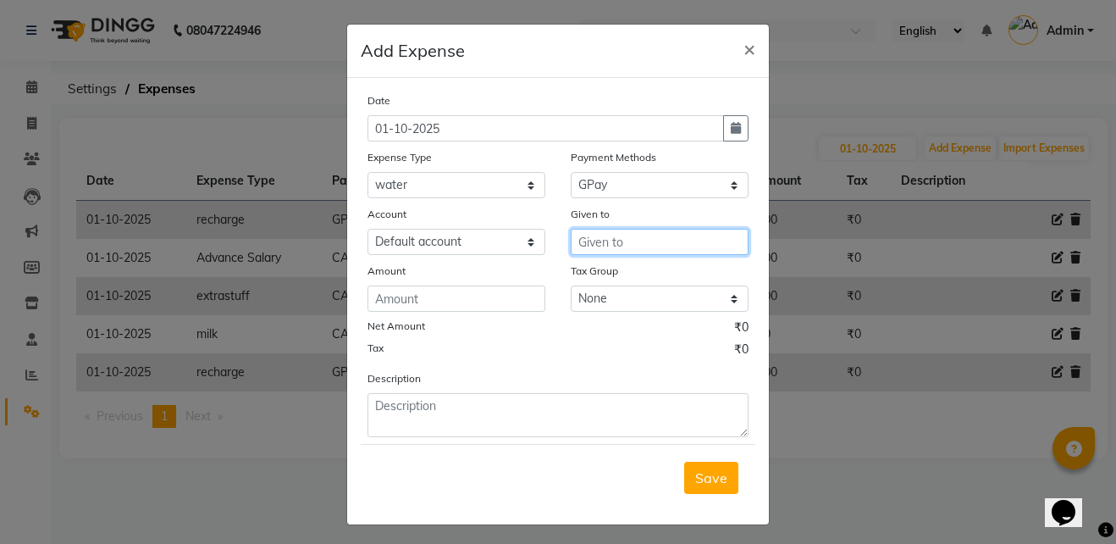
click at [636, 235] on input "text" at bounding box center [660, 242] width 178 height 26
type input "monthly bill"
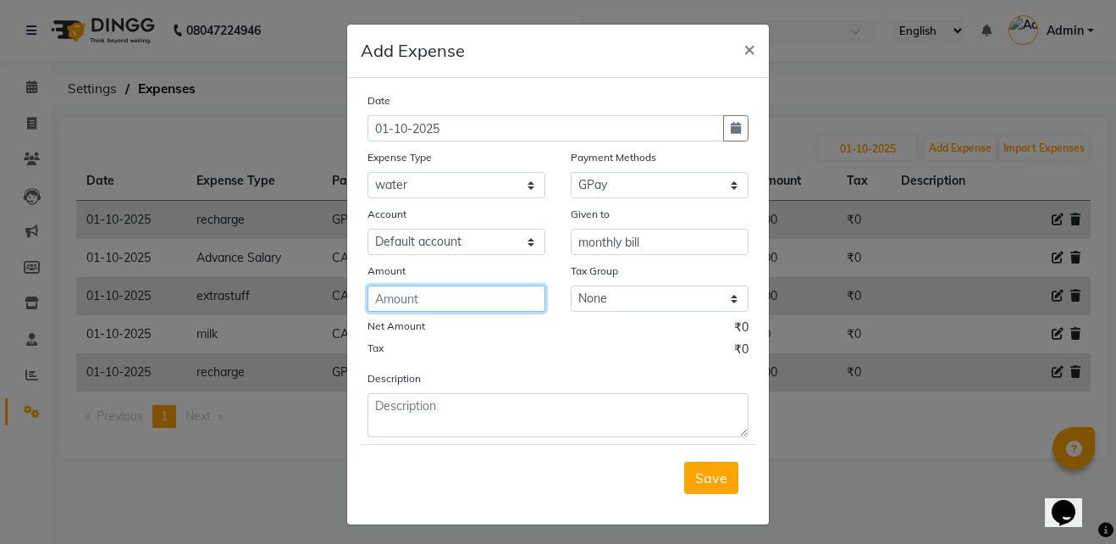
click at [491, 299] on input "number" at bounding box center [456, 298] width 178 height 26
type input "4500"
click at [704, 484] on span "Save" at bounding box center [711, 477] width 32 height 17
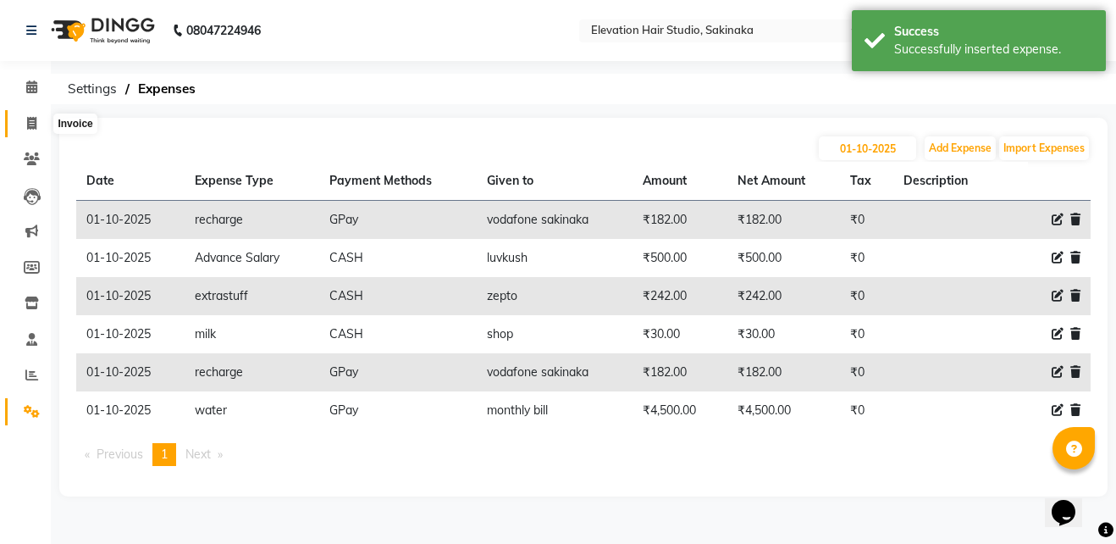
click at [27, 120] on icon at bounding box center [31, 123] width 9 height 13
select select "service"
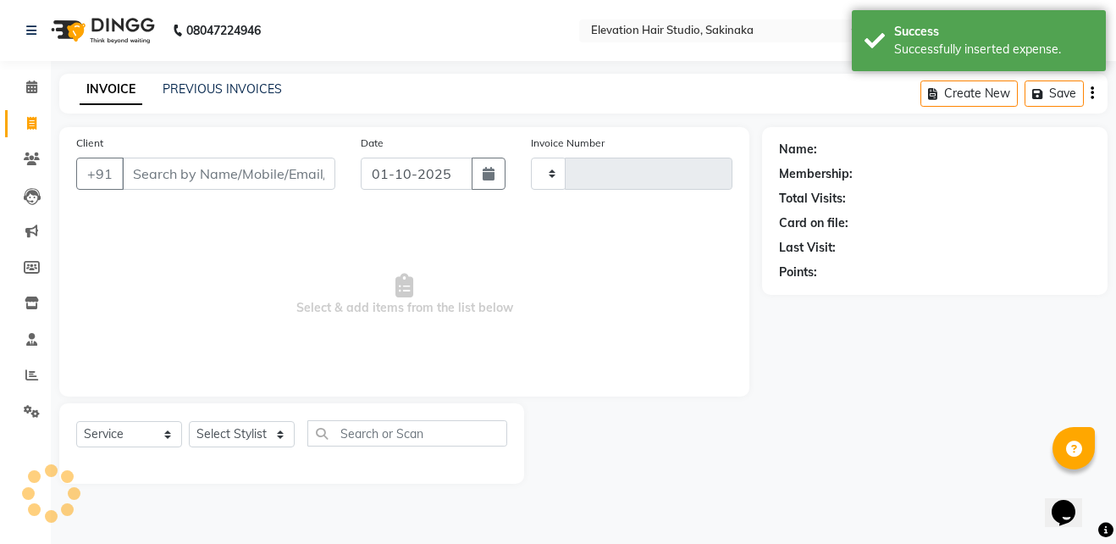
type input "1929"
select select "4949"
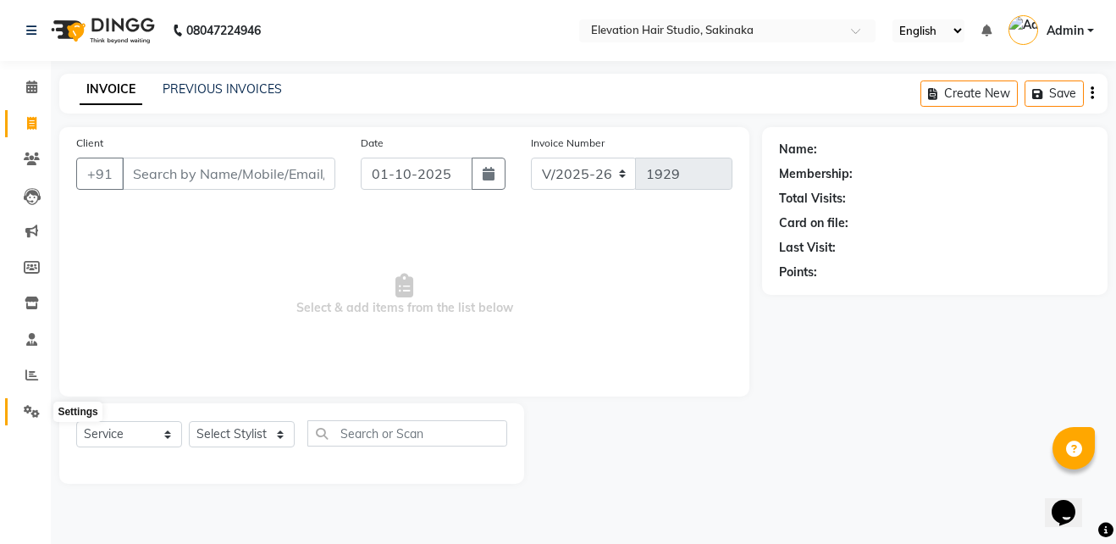
click at [32, 406] on icon at bounding box center [32, 411] width 16 height 13
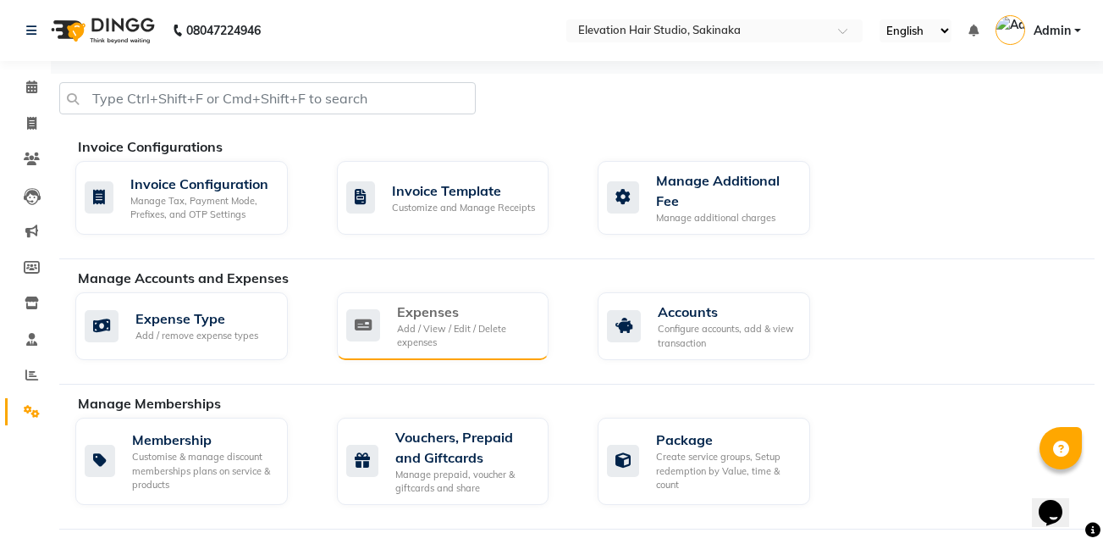
click at [463, 318] on div "Expenses" at bounding box center [466, 311] width 139 height 20
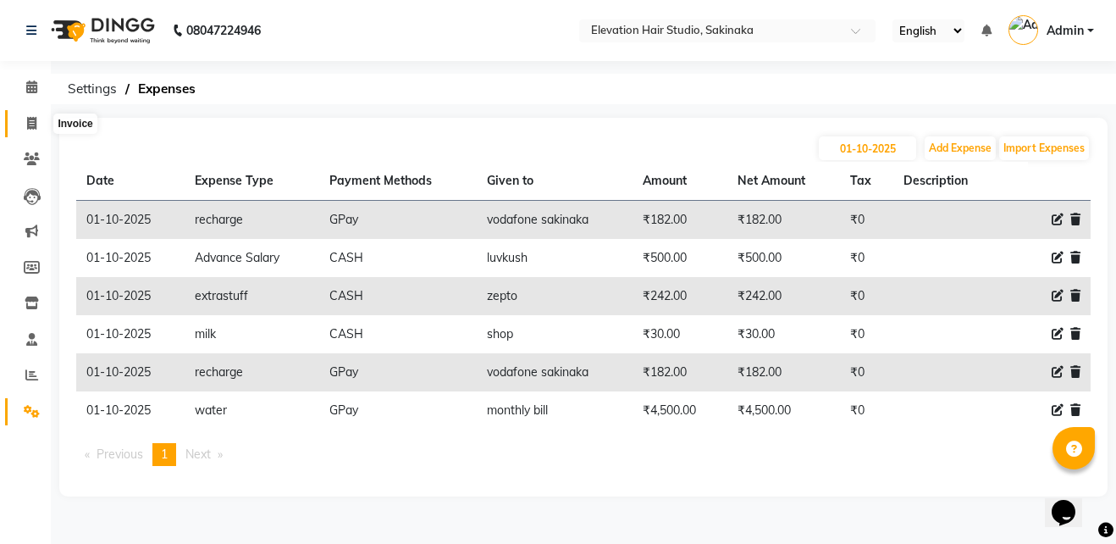
click at [36, 117] on icon at bounding box center [31, 123] width 9 height 13
select select "service"
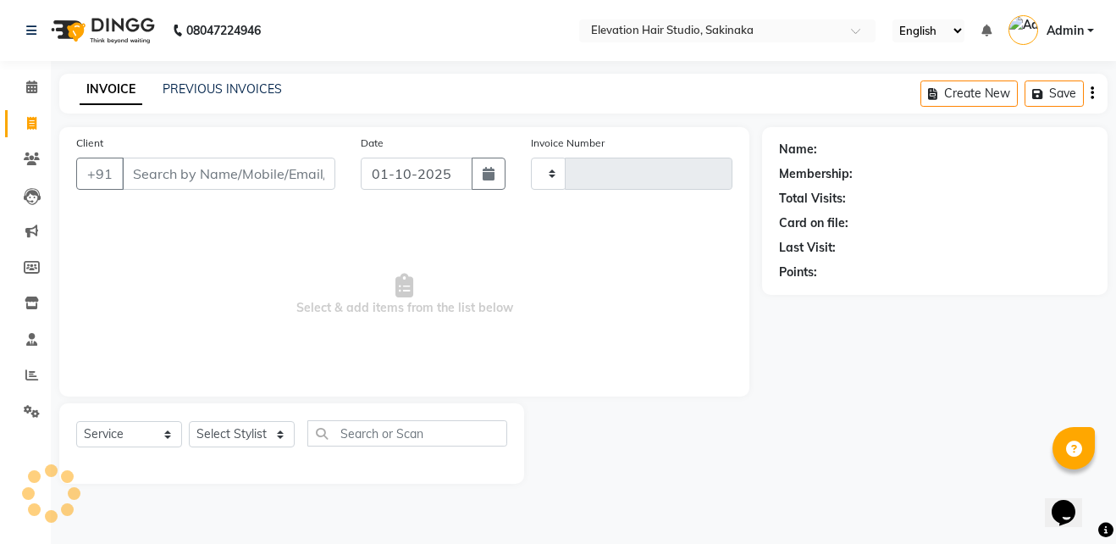
type input "1929"
select select "4949"
click at [191, 91] on link "PREVIOUS INVOICES" at bounding box center [222, 88] width 119 height 15
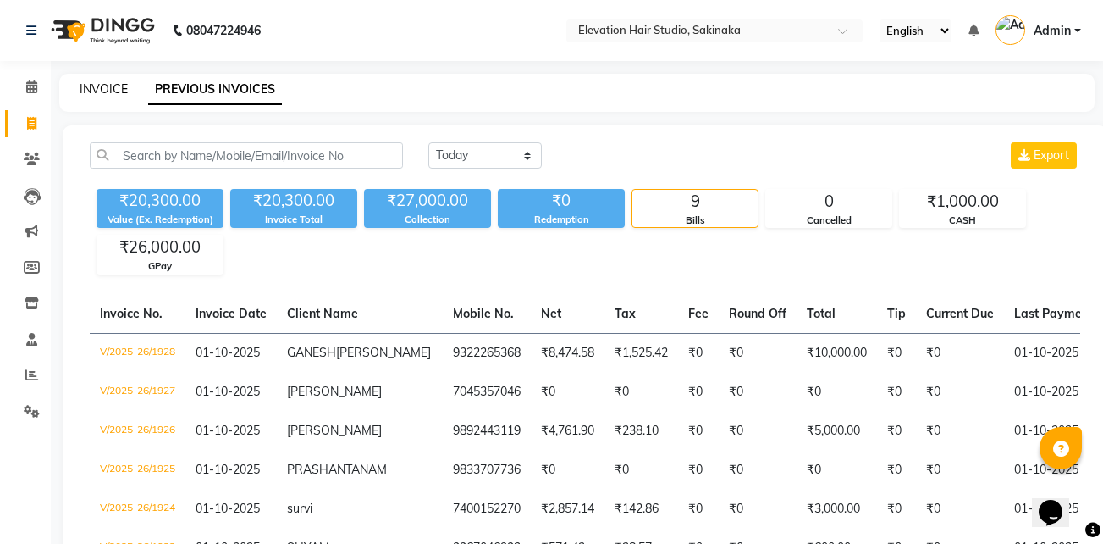
click at [121, 87] on link "INVOICE" at bounding box center [104, 88] width 48 height 15
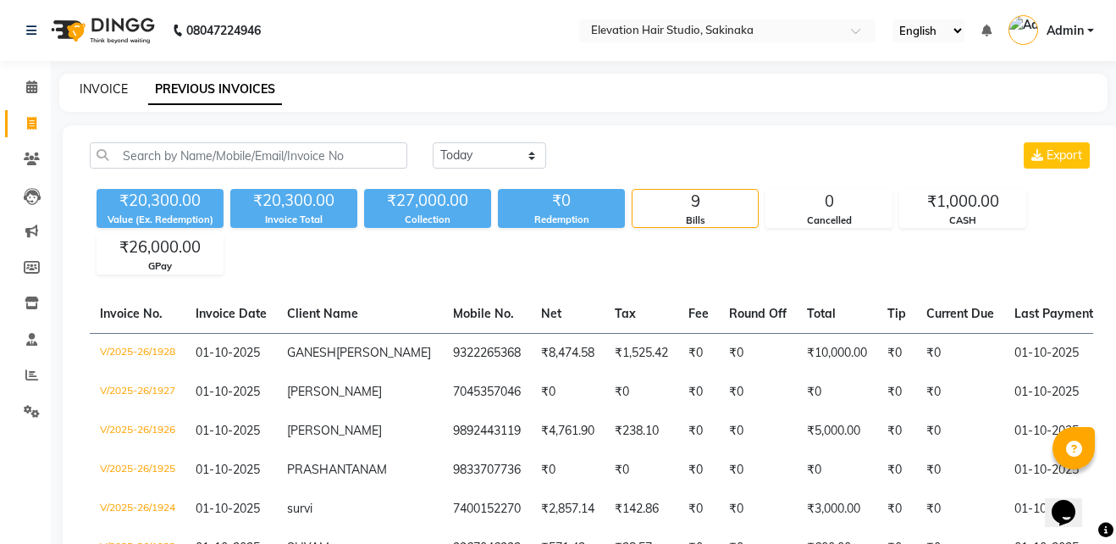
select select "service"
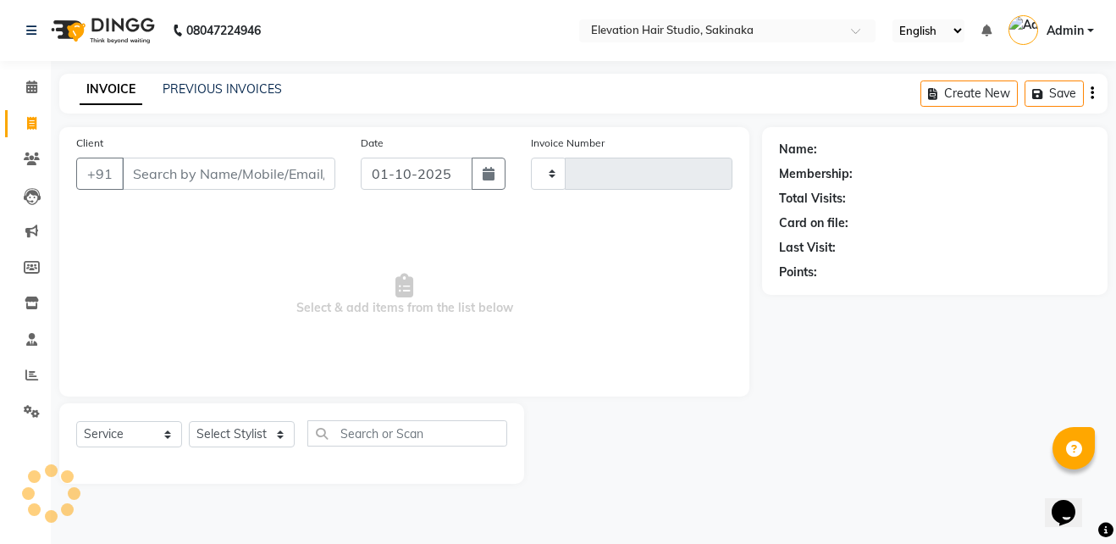
type input "1929"
select select "4949"
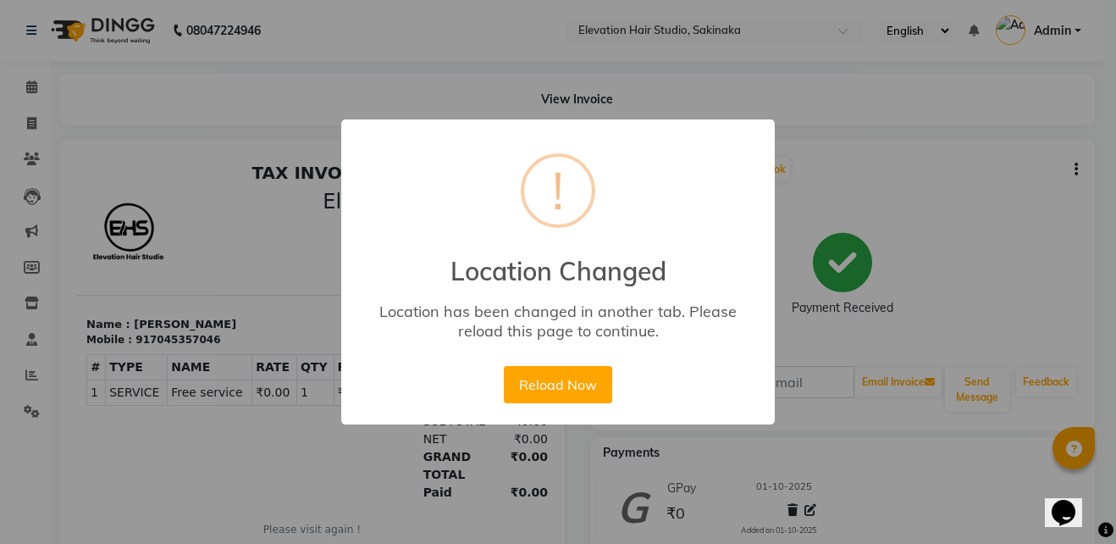
click at [574, 394] on button "Reload Now" at bounding box center [558, 384] width 108 height 37
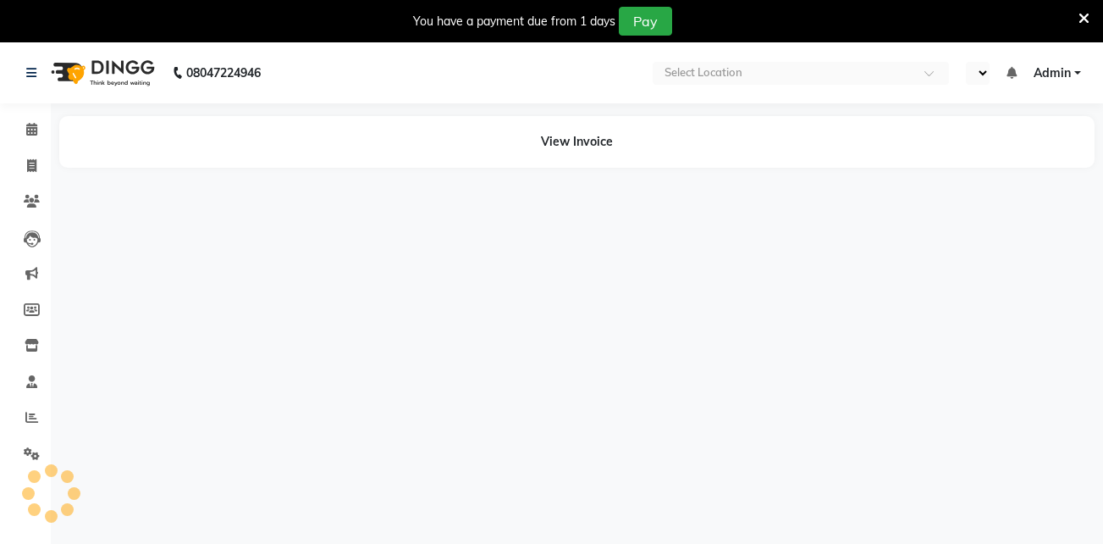
select select "en"
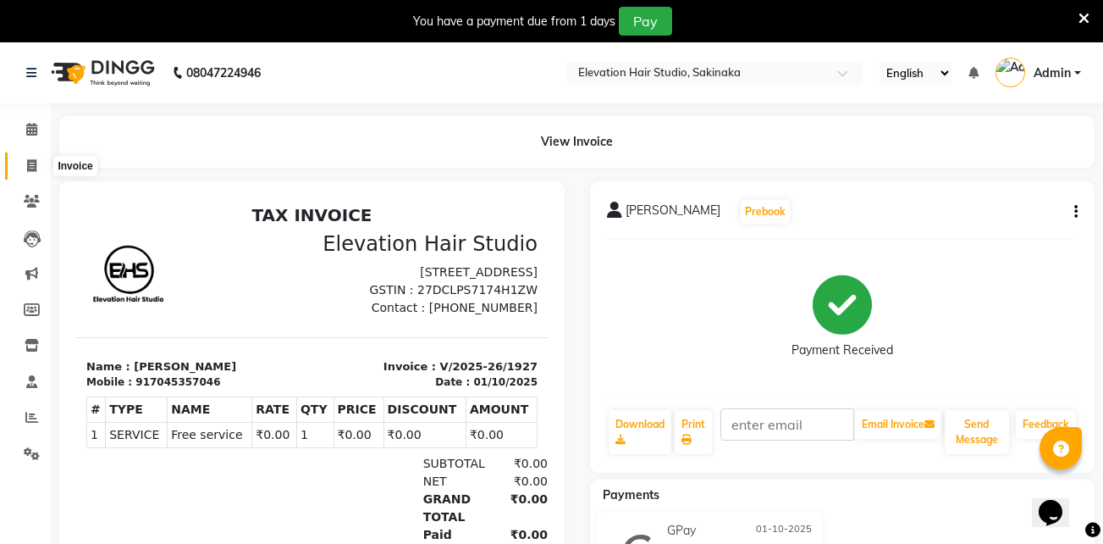
click at [41, 174] on span at bounding box center [32, 166] width 30 height 19
select select "service"
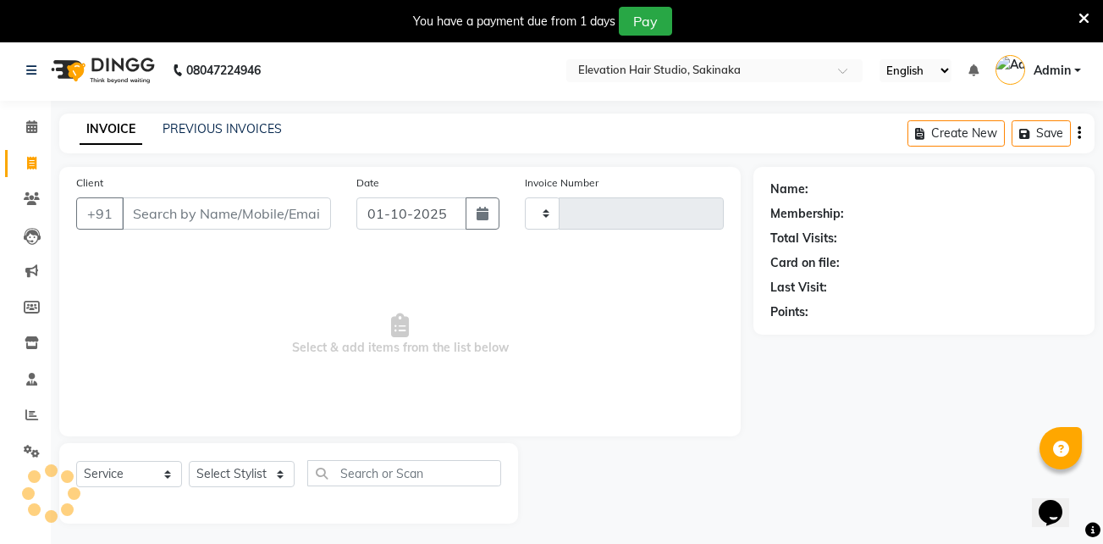
scroll to position [42, 0]
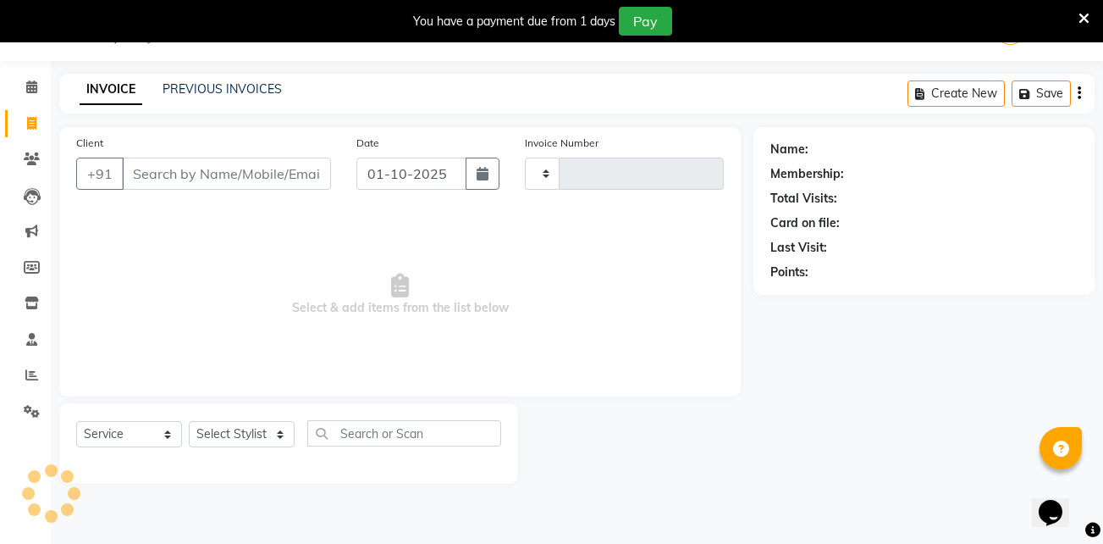
type input "1929"
select select "4949"
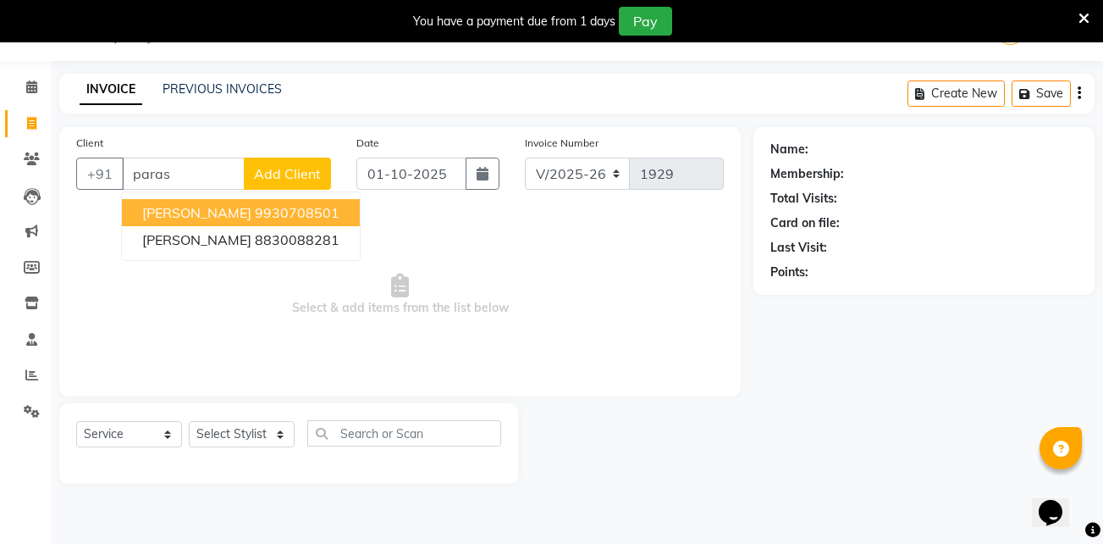
click at [240, 205] on span "[PERSON_NAME]" at bounding box center [196, 212] width 109 height 17
type input "9930708501"
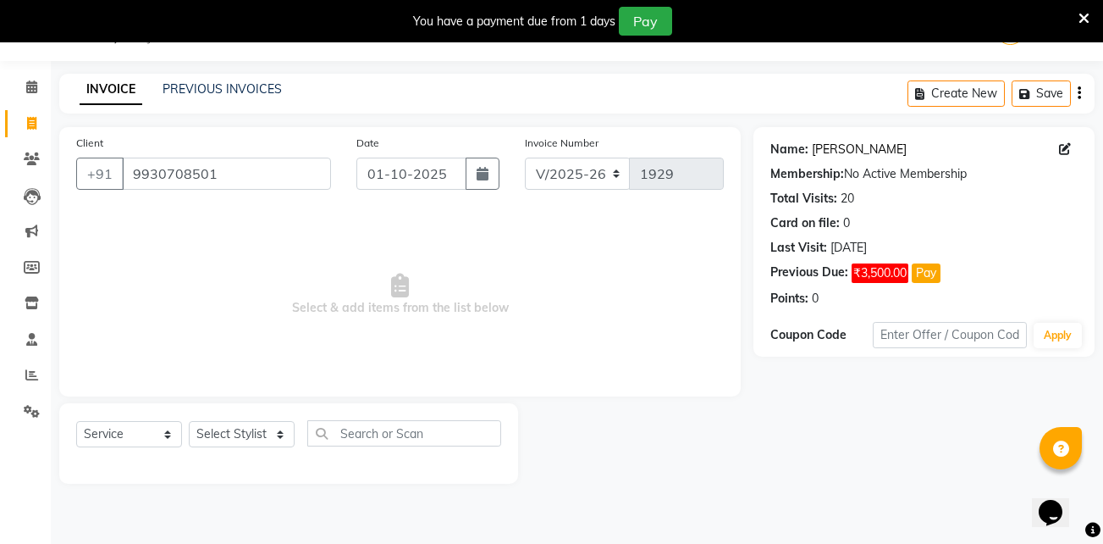
click at [823, 151] on link "[PERSON_NAME]" at bounding box center [859, 150] width 95 height 18
click at [1087, 14] on icon at bounding box center [1084, 18] width 11 height 15
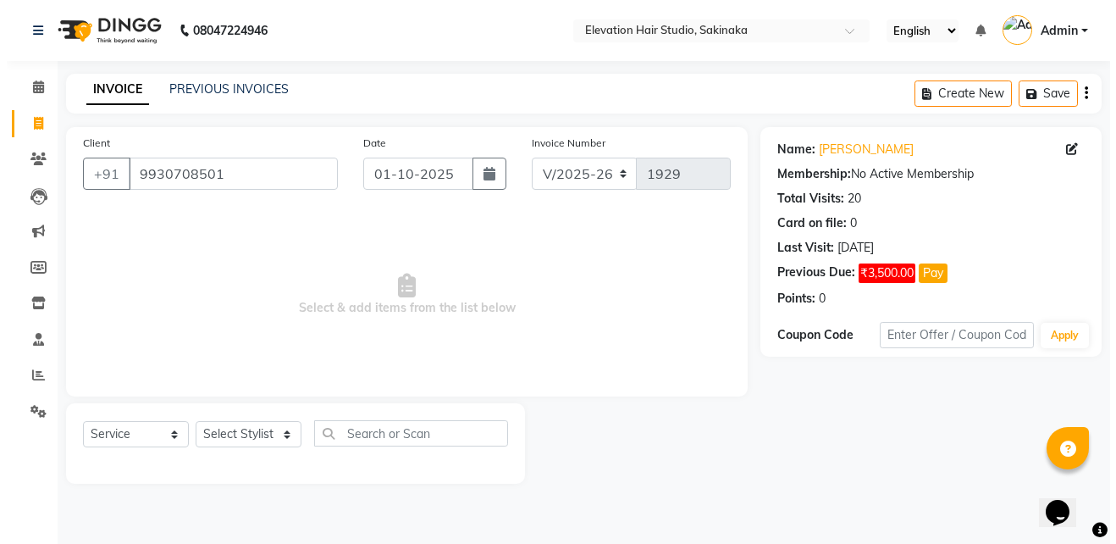
scroll to position [0, 0]
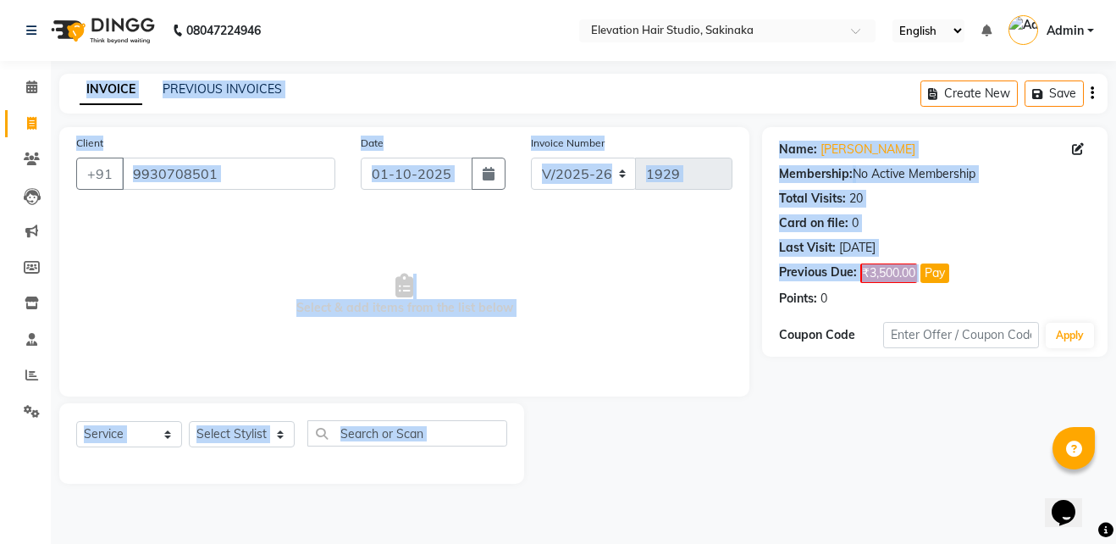
drag, startPoint x: 1087, startPoint y: 14, endPoint x: 1152, endPoint y: 311, distance: 303.5
click at [1115, 311] on html "08047224946 Select Location × Elevation Hair Studio, Sakinaka English ENGLISH E…" at bounding box center [558, 272] width 1116 height 544
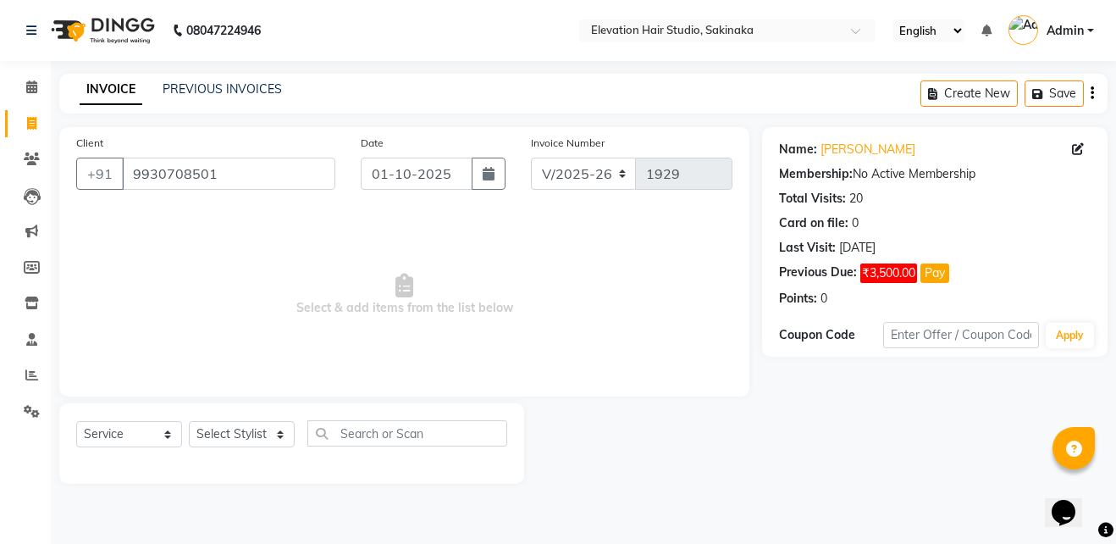
click at [799, 401] on div "Name: Paras Solanki Membership: No Active Membership Total Visits: 20 Card on f…" at bounding box center [941, 305] width 358 height 356
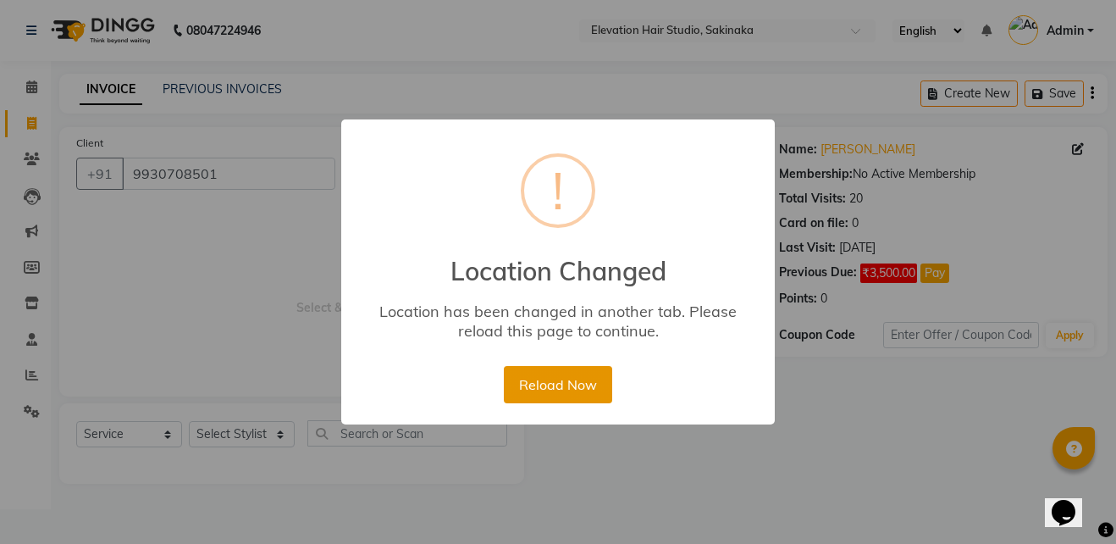
click at [561, 383] on button "Reload Now" at bounding box center [558, 384] width 108 height 37
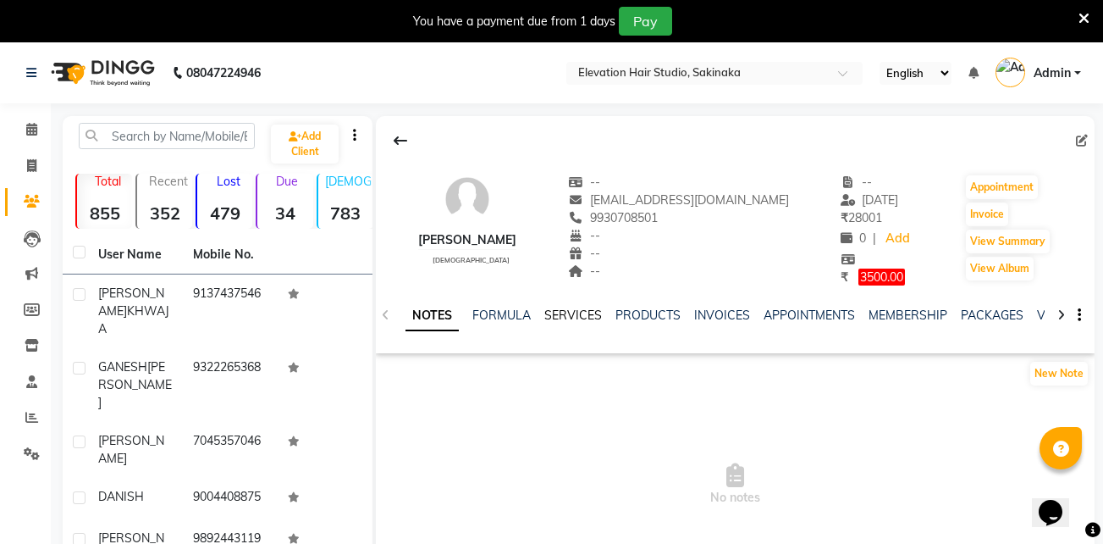
click at [572, 312] on link "SERVICES" at bounding box center [573, 314] width 58 height 15
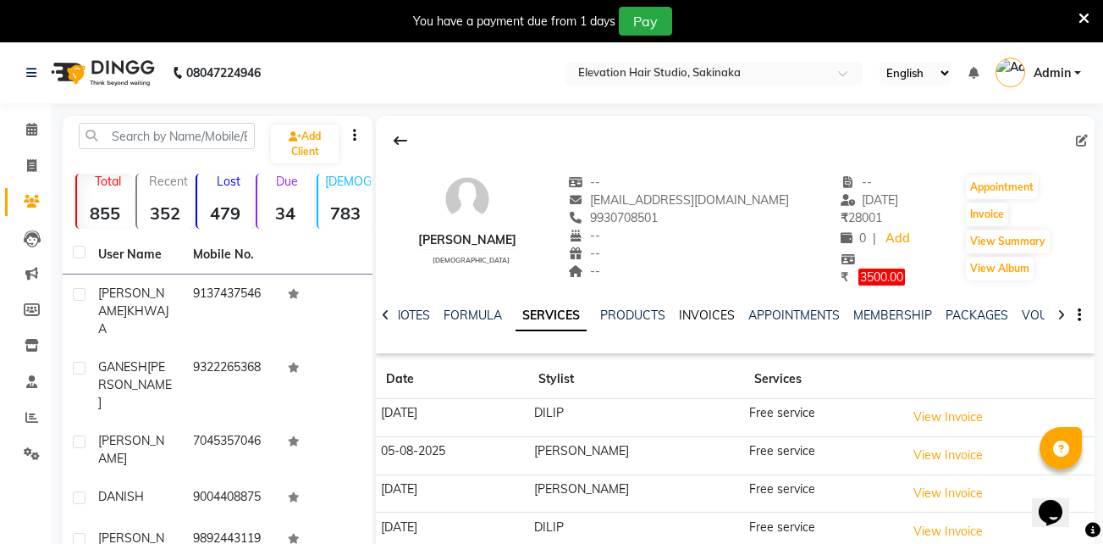
click at [720, 312] on link "INVOICES" at bounding box center [707, 314] width 56 height 15
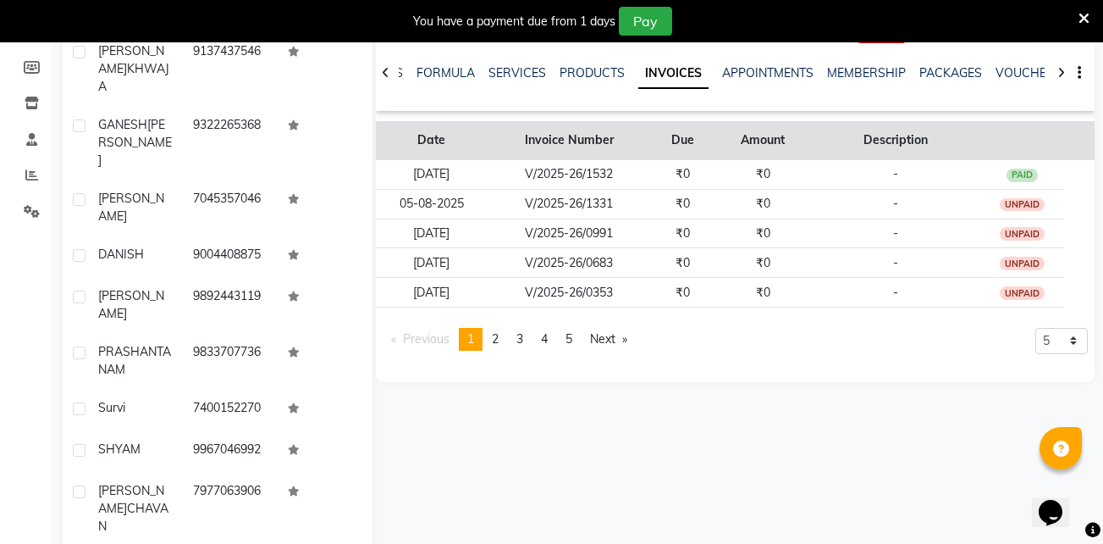
scroll to position [243, 0]
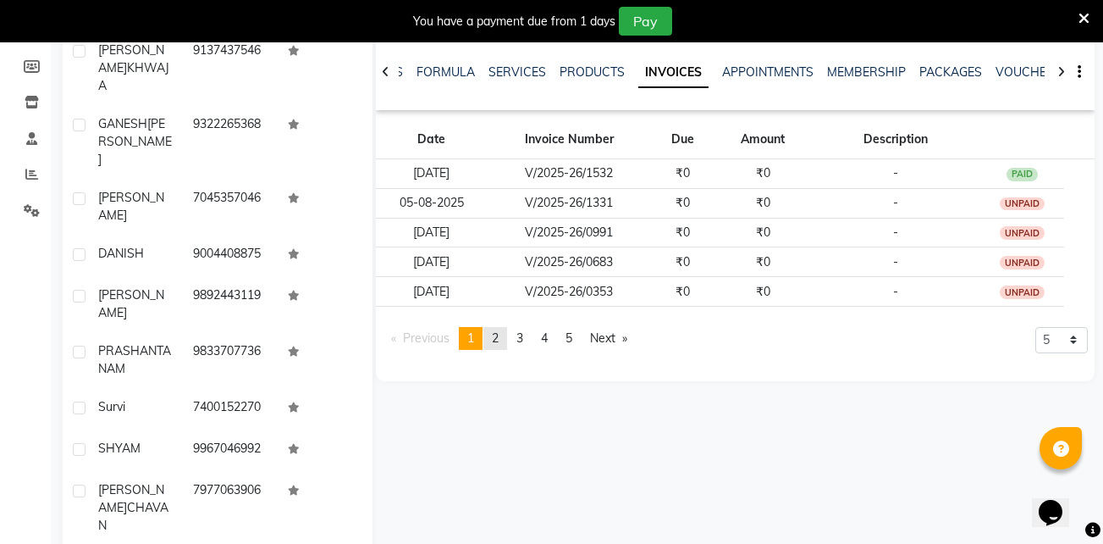
click at [499, 337] on span "2" at bounding box center [495, 337] width 7 height 15
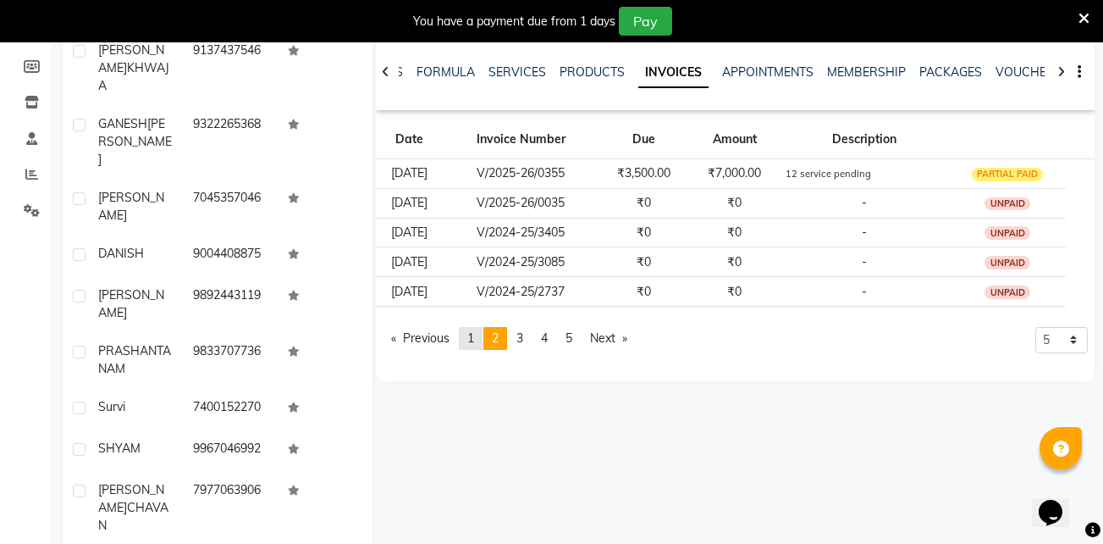
click at [474, 335] on span "1" at bounding box center [470, 337] width 7 height 15
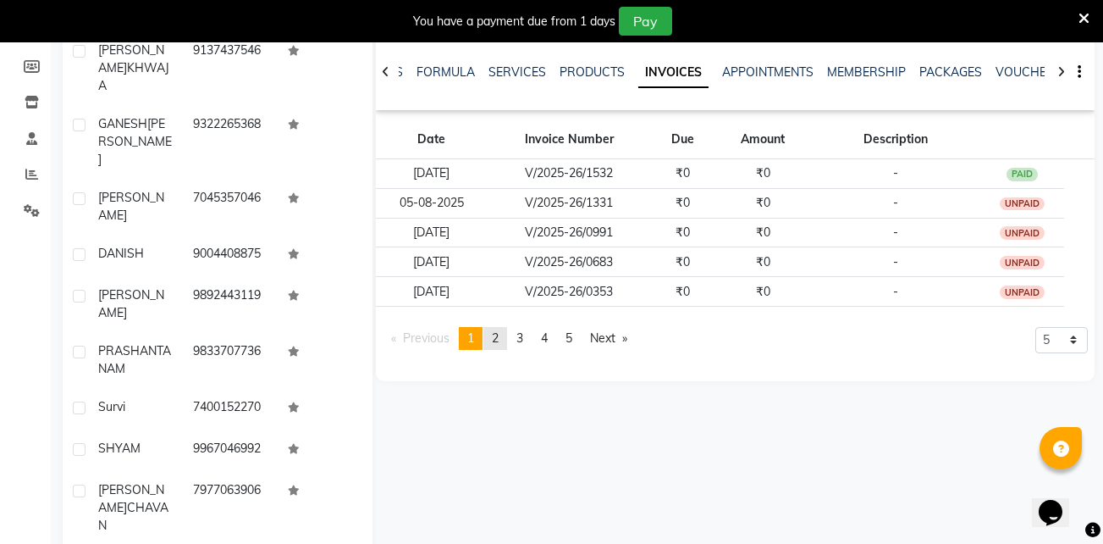
click at [500, 346] on link "page 2" at bounding box center [495, 338] width 24 height 23
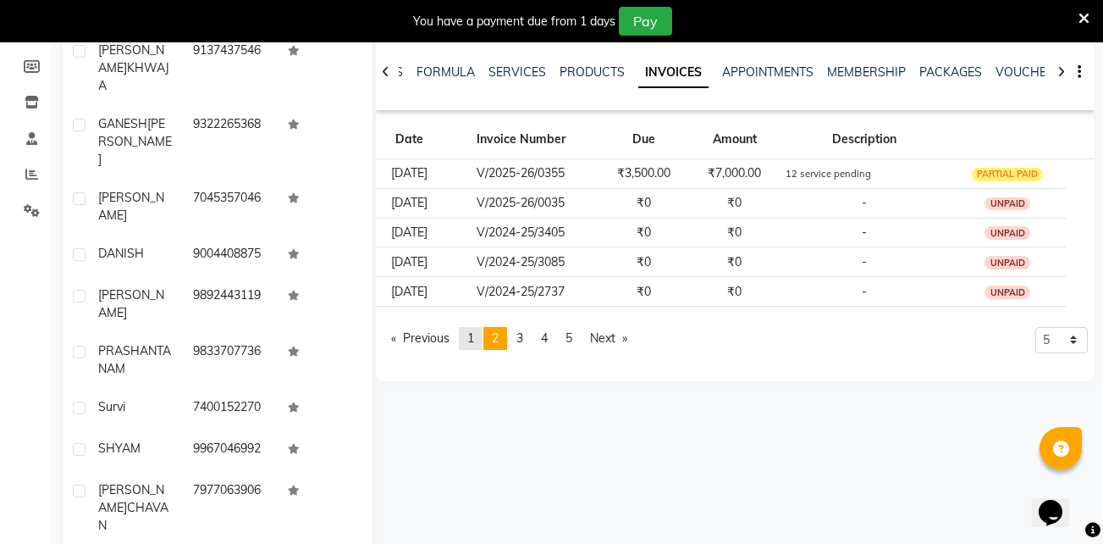
click at [469, 340] on link "page 1" at bounding box center [471, 338] width 24 height 23
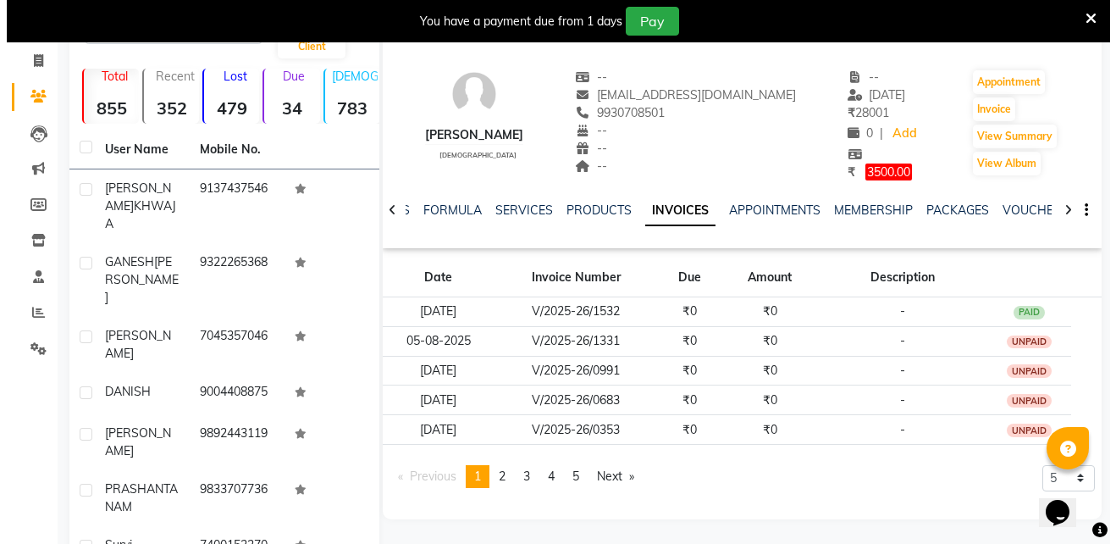
scroll to position [0, 0]
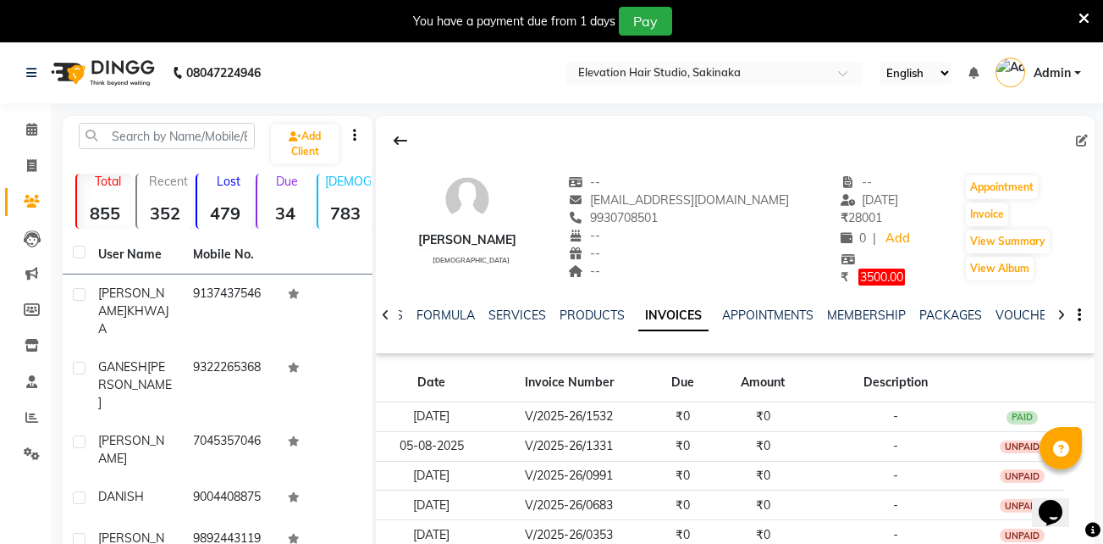
click at [1086, 16] on icon at bounding box center [1084, 18] width 11 height 15
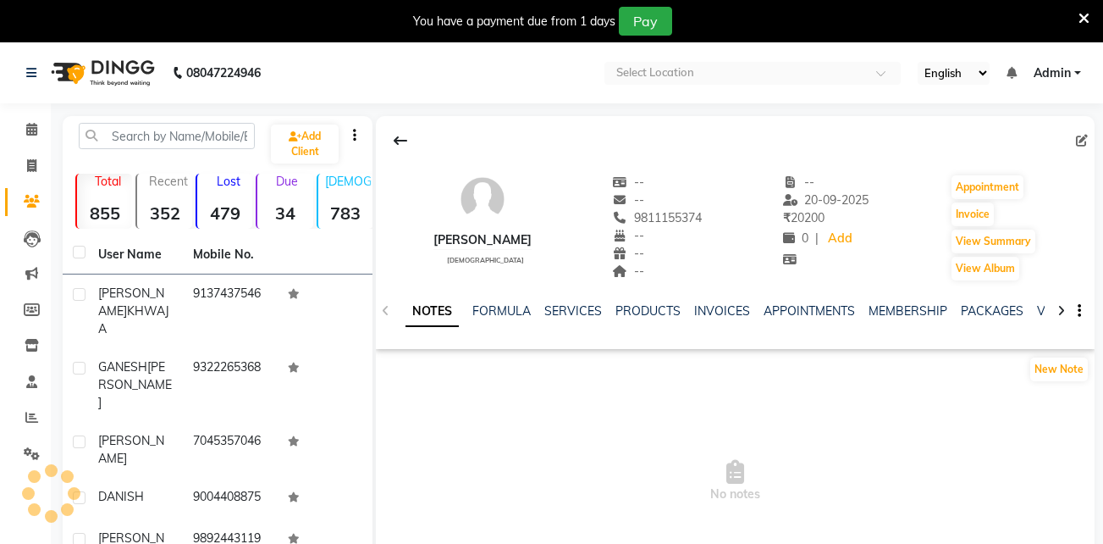
select select "en"
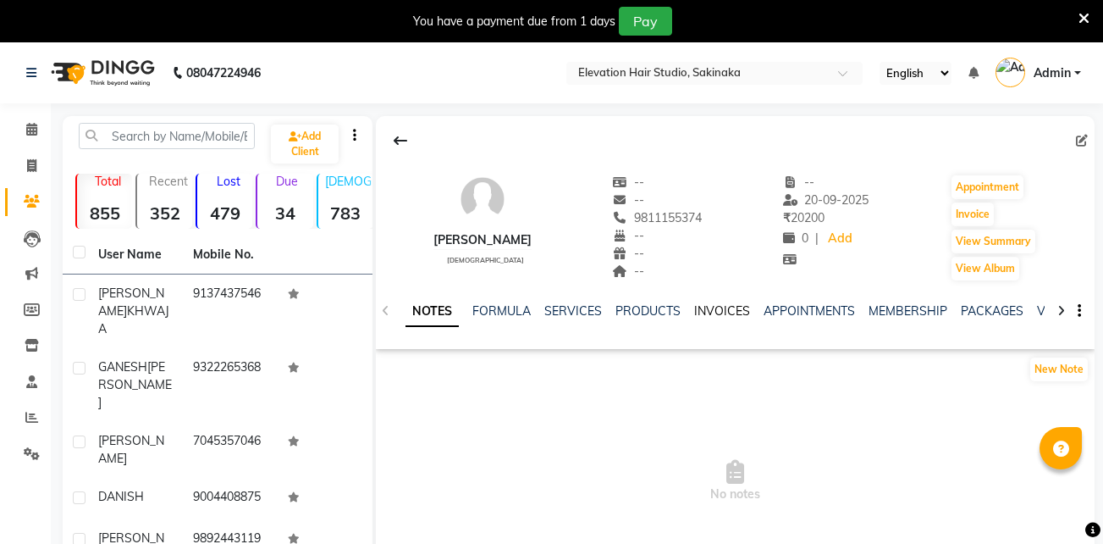
click at [732, 312] on link "INVOICES" at bounding box center [722, 310] width 56 height 15
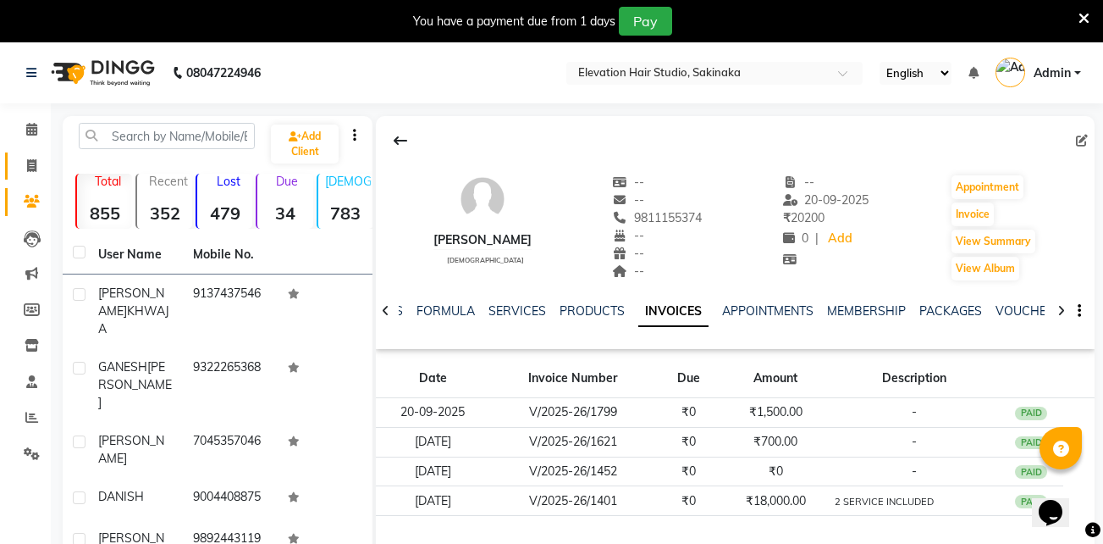
click at [35, 179] on link "Invoice" at bounding box center [25, 166] width 41 height 28
select select "service"
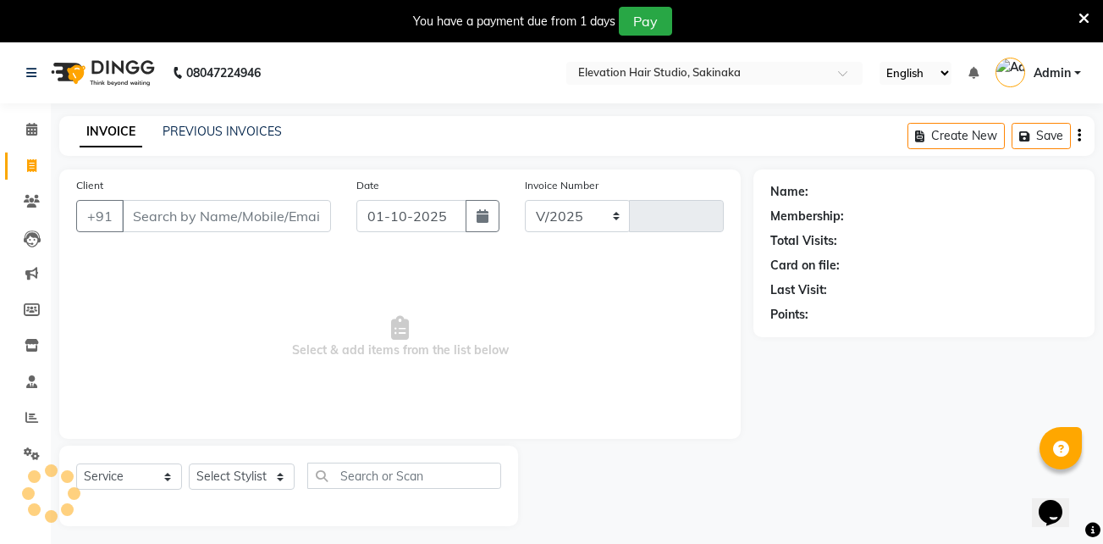
scroll to position [42, 0]
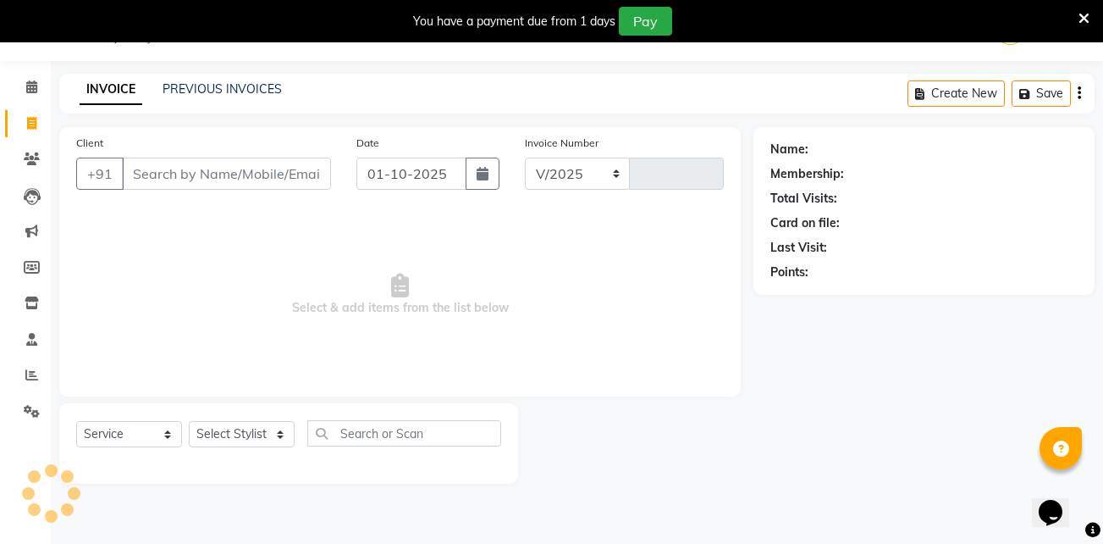
select select "4949"
type input "1929"
click at [1082, 19] on icon at bounding box center [1084, 18] width 11 height 15
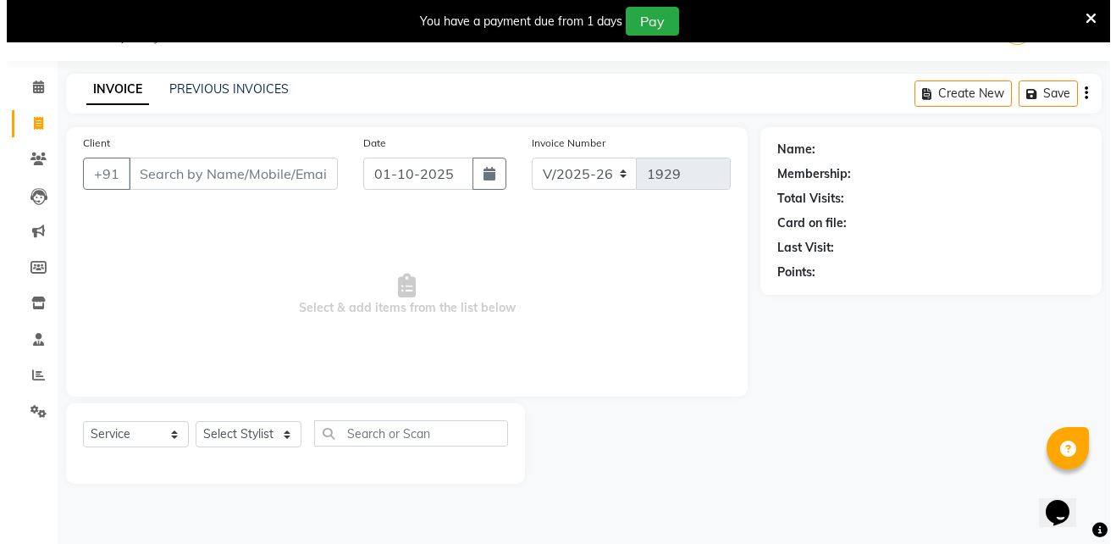
scroll to position [0, 0]
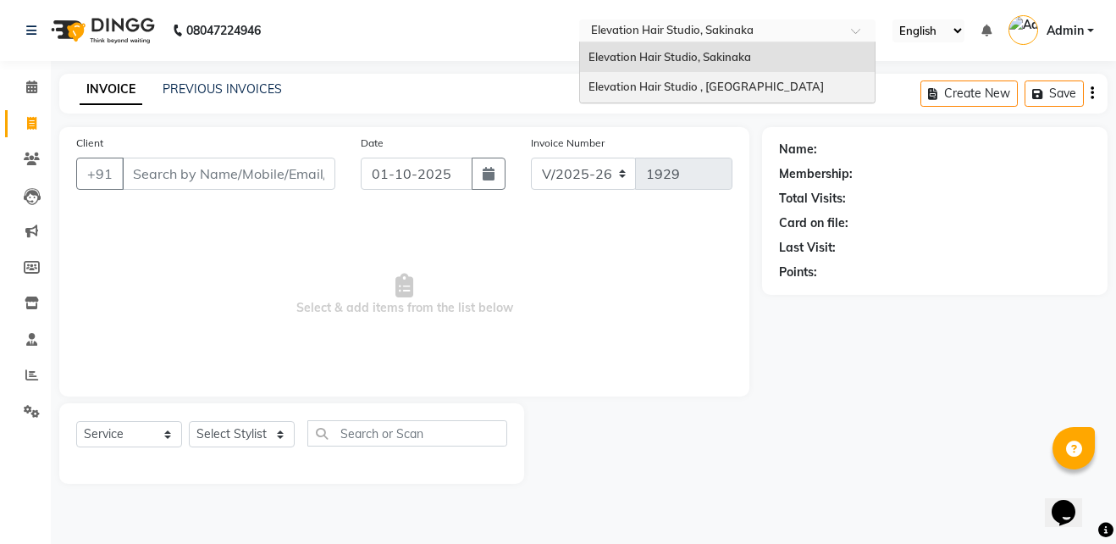
drag, startPoint x: 751, startPoint y: 27, endPoint x: 727, endPoint y: 90, distance: 67.3
click at [727, 42] on ng-select "Select Location × Elevation Hair Studio, Sakinaka Elevation Hair Studio, Sakina…" at bounding box center [727, 30] width 296 height 23
click at [727, 90] on span "Elevation Hair Studio , [GEOGRAPHIC_DATA]" at bounding box center [705, 87] width 235 height 14
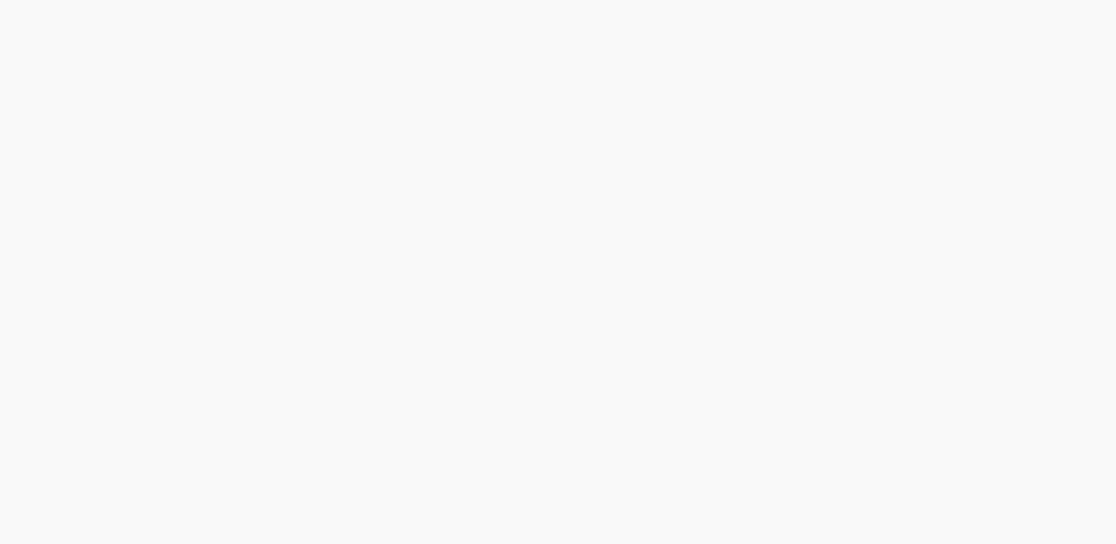
select select "service"
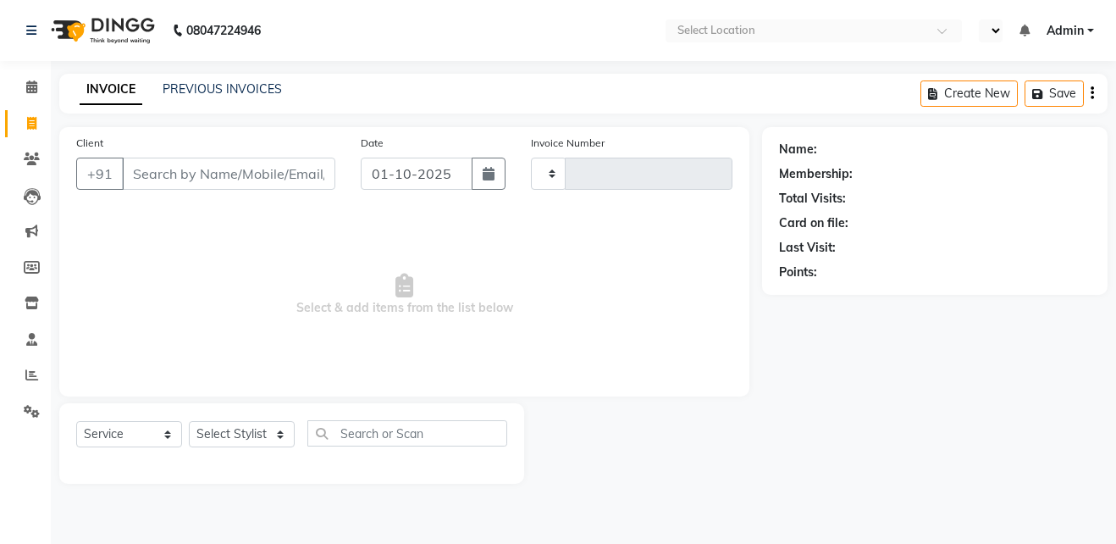
select select "en"
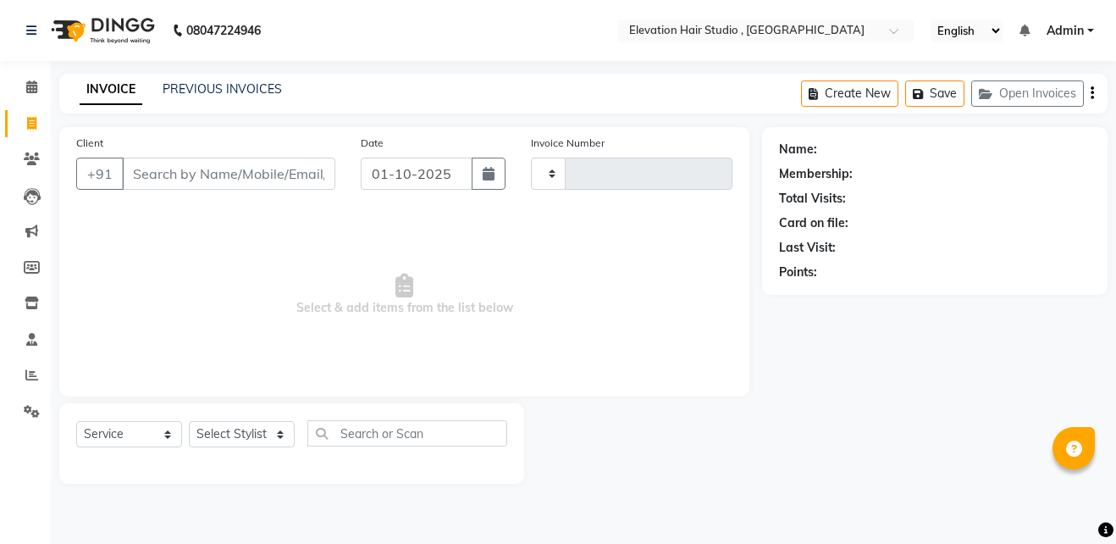
type input "1017"
select select "6886"
click at [240, 94] on link "PREVIOUS INVOICES" at bounding box center [222, 88] width 119 height 15
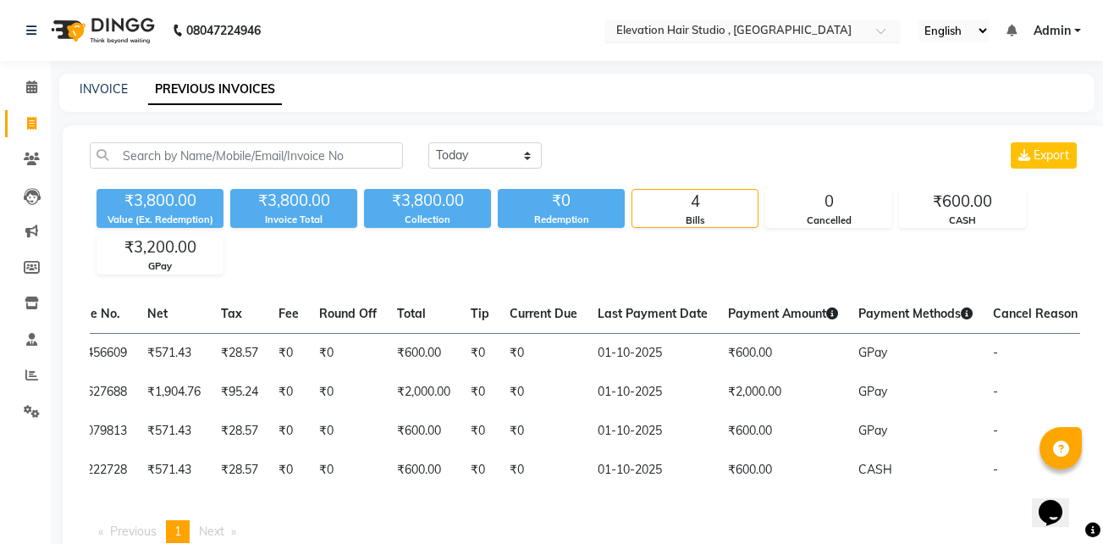
click at [818, 32] on input "text" at bounding box center [736, 32] width 246 height 17
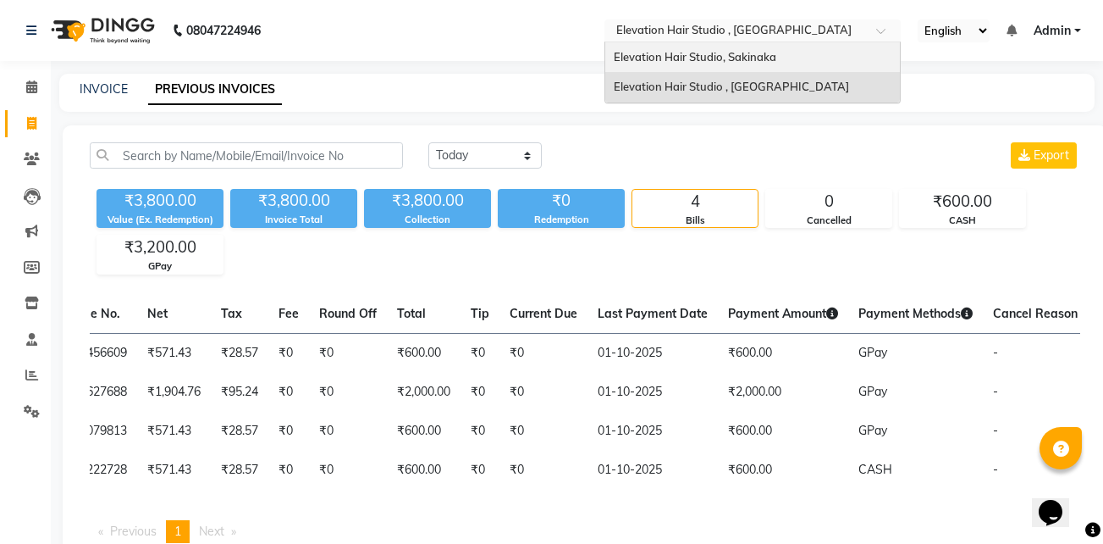
click at [804, 51] on div "Elevation Hair Studio, Sakinaka" at bounding box center [752, 57] width 295 height 30
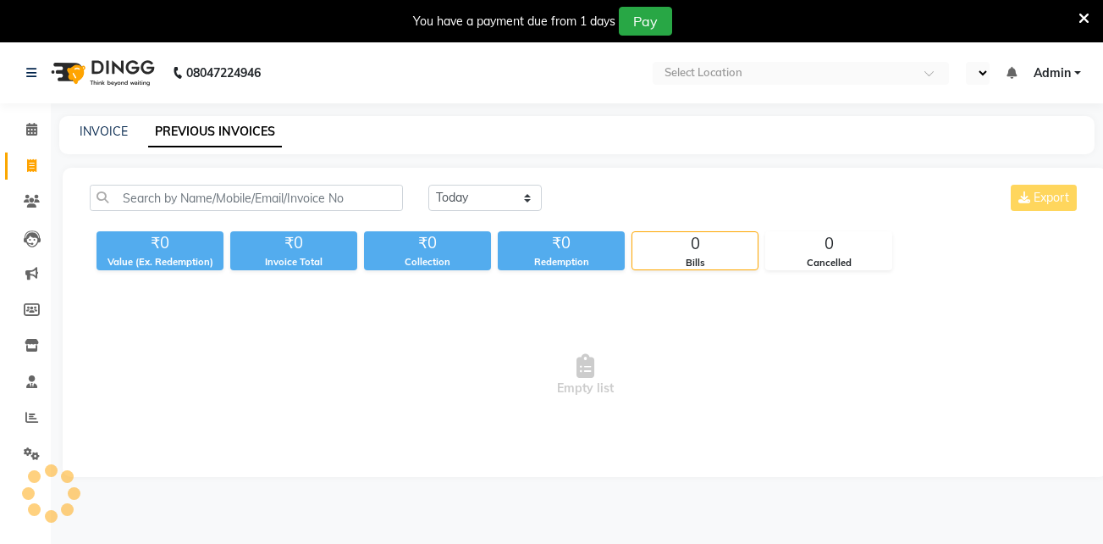
select select "en"
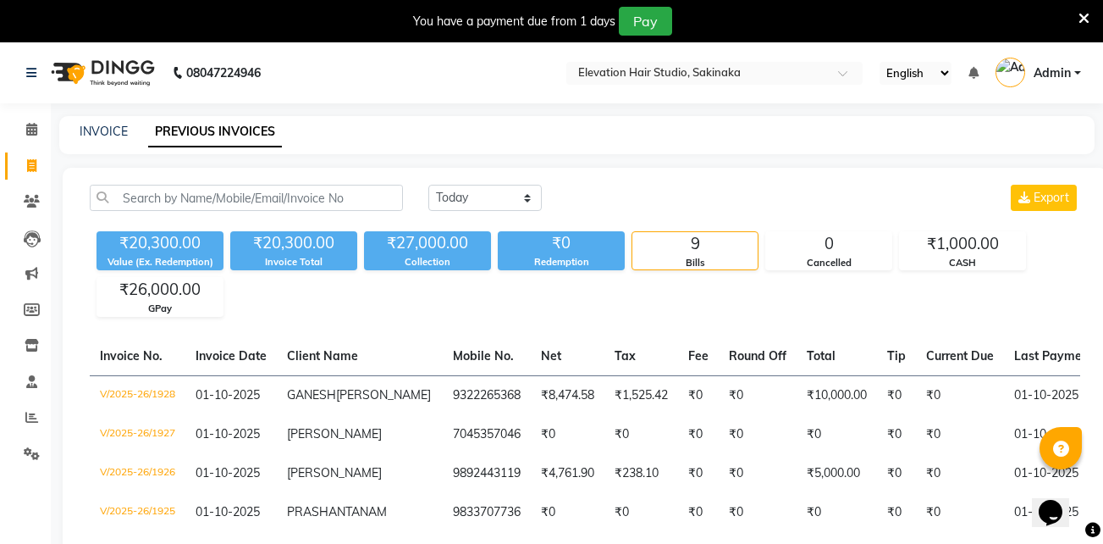
click at [1083, 21] on icon at bounding box center [1084, 18] width 11 height 15
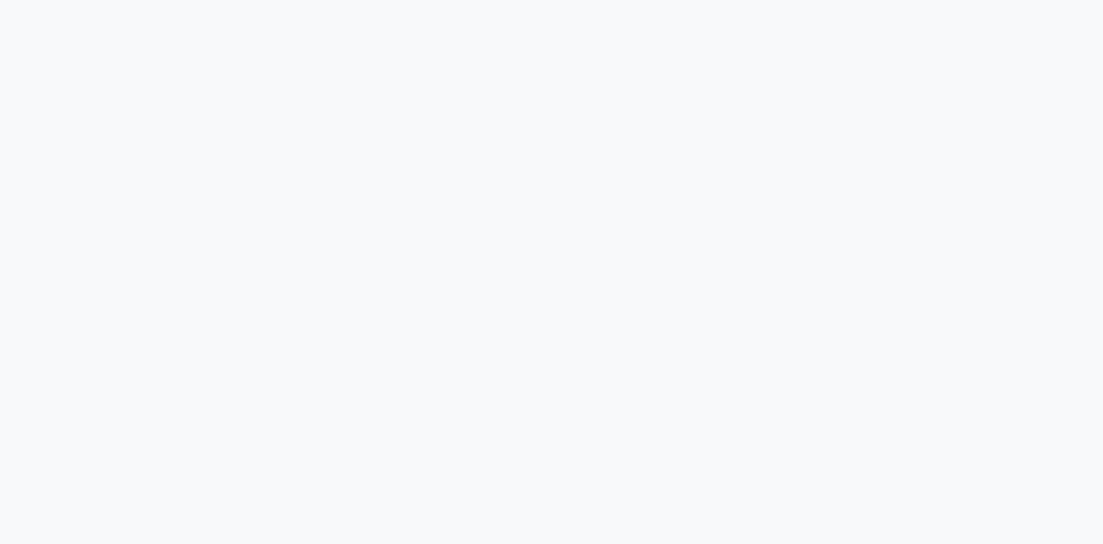
select select "service"
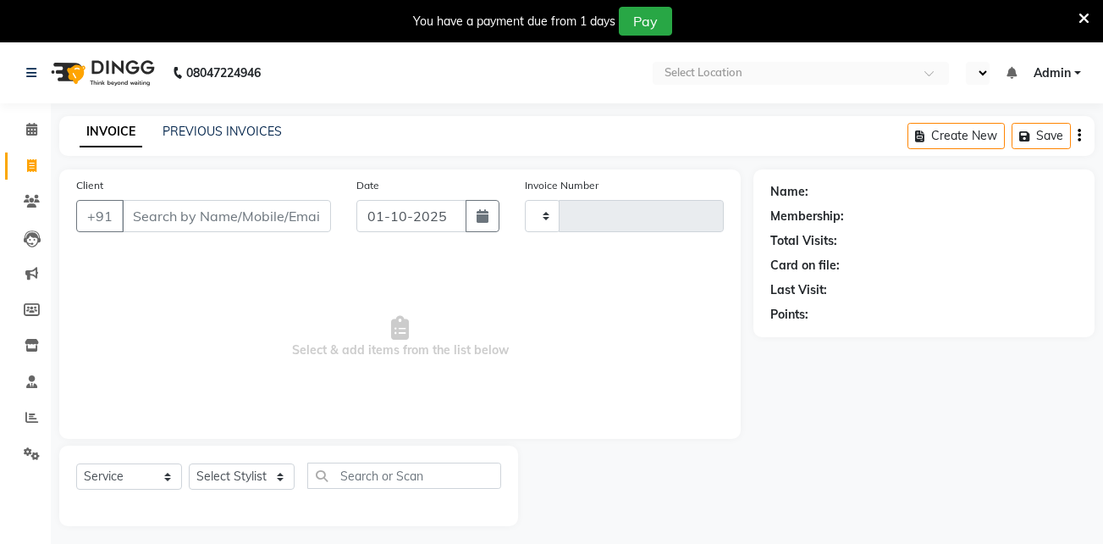
select select "en"
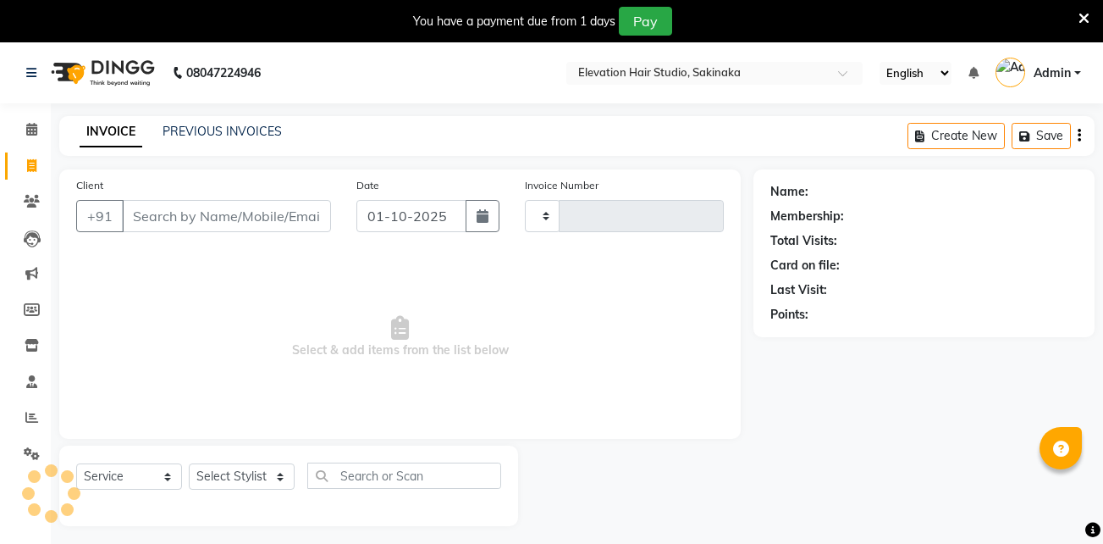
type input "1929"
select select "4949"
click at [1084, 14] on icon at bounding box center [1084, 18] width 11 height 15
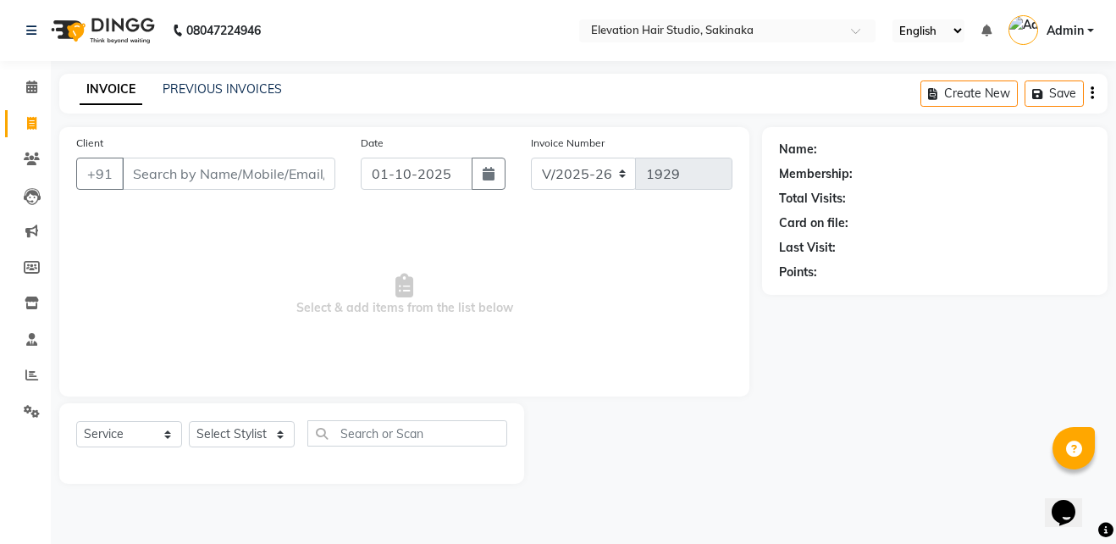
drag, startPoint x: 404, startPoint y: 307, endPoint x: 555, endPoint y: 307, distance: 150.7
click at [555, 307] on span "Select & add items from the list below" at bounding box center [404, 294] width 656 height 169
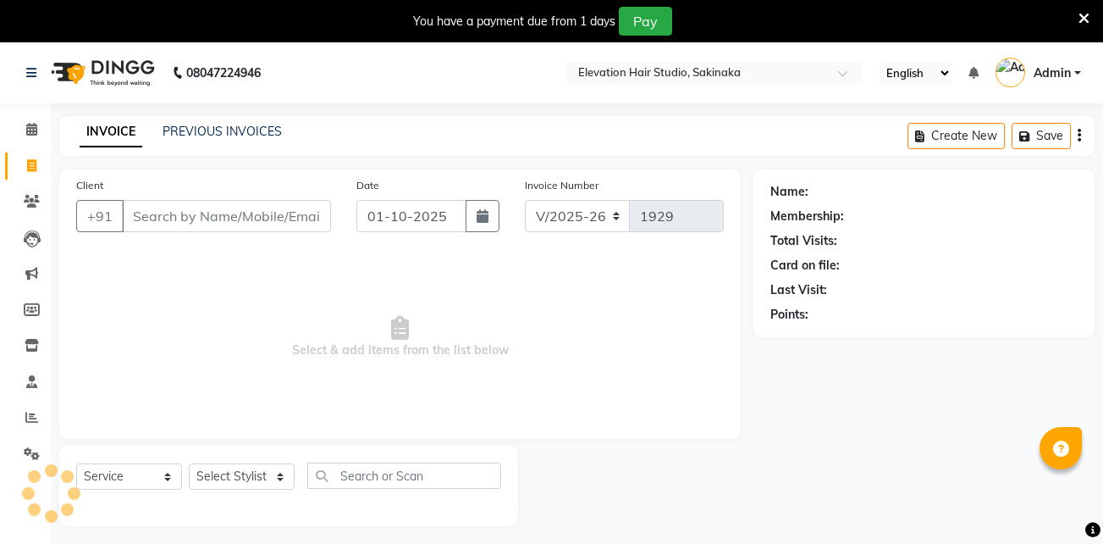
select select "4949"
select select "service"
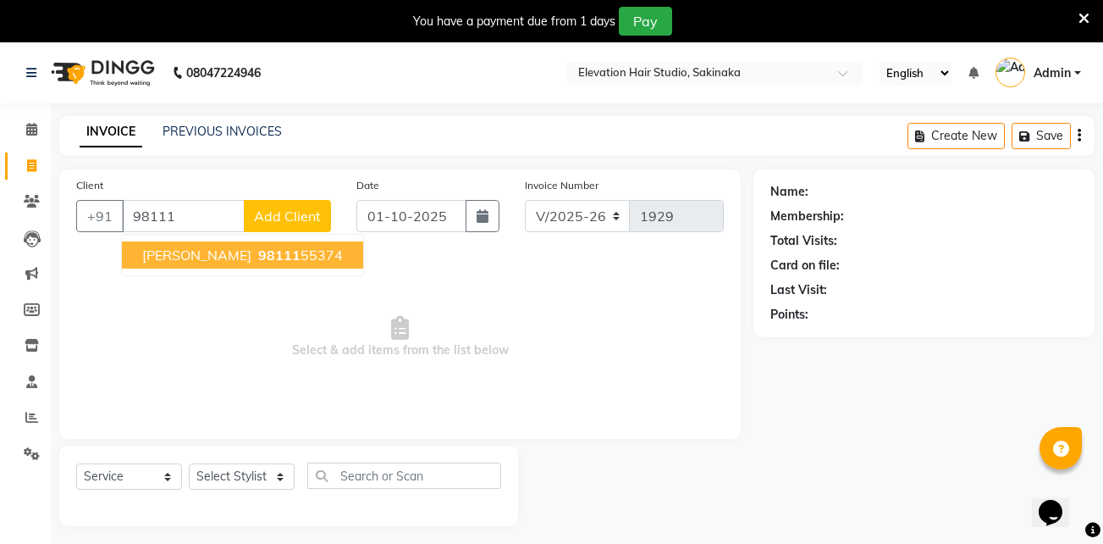
click at [312, 248] on ngb-highlight "98111 55374" at bounding box center [299, 254] width 88 height 17
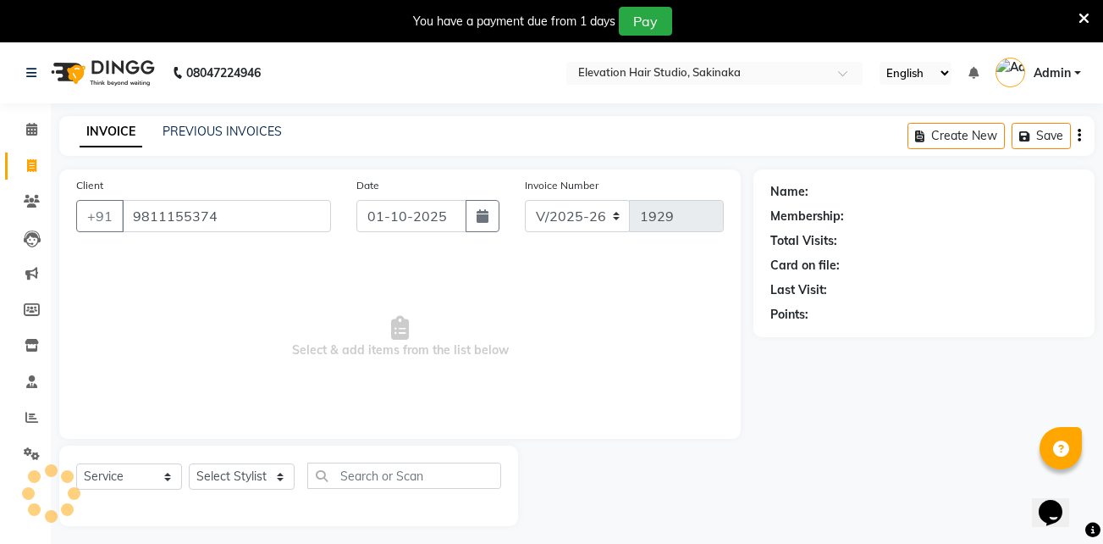
type input "9811155374"
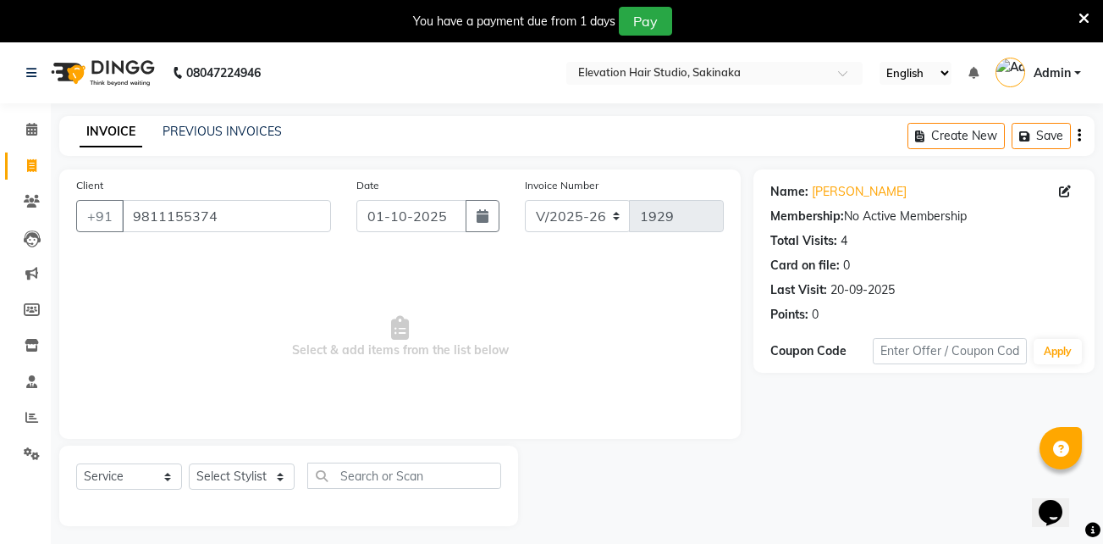
click at [1080, 15] on icon at bounding box center [1084, 18] width 11 height 15
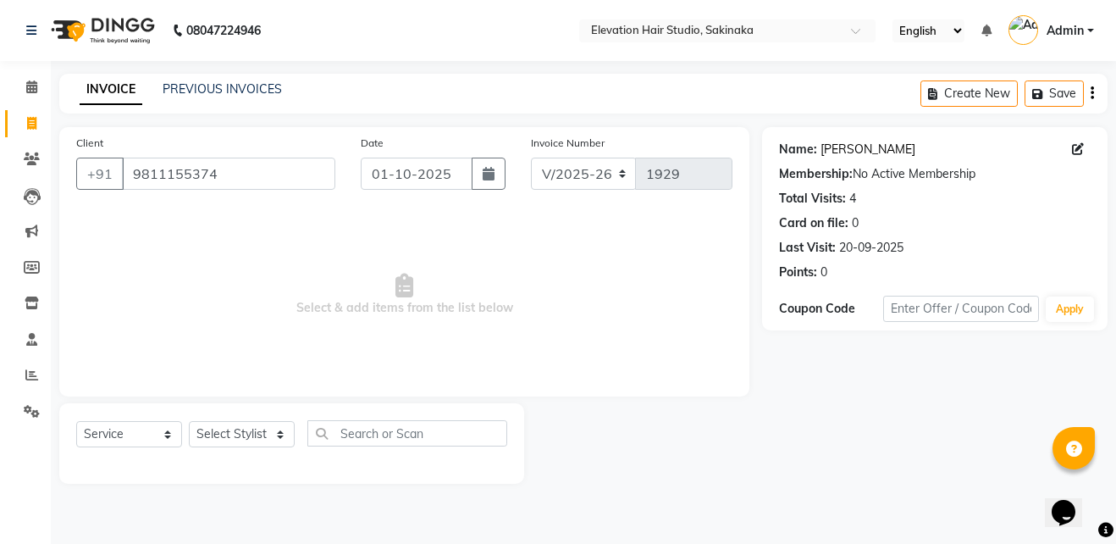
click at [892, 147] on link "Deepak Ahuja" at bounding box center [868, 150] width 95 height 18
click at [232, 434] on select "Select Stylist Admin (EHS Thane) ANEES [PERSON_NAME] PRIYA [PERSON_NAME] [PERSO…" at bounding box center [242, 434] width 106 height 26
select select "77524"
click at [189, 421] on select "Select Stylist Admin (EHS Thane) ANEES [PERSON_NAME] PRIYA [PERSON_NAME] [PERSO…" at bounding box center [242, 434] width 106 height 26
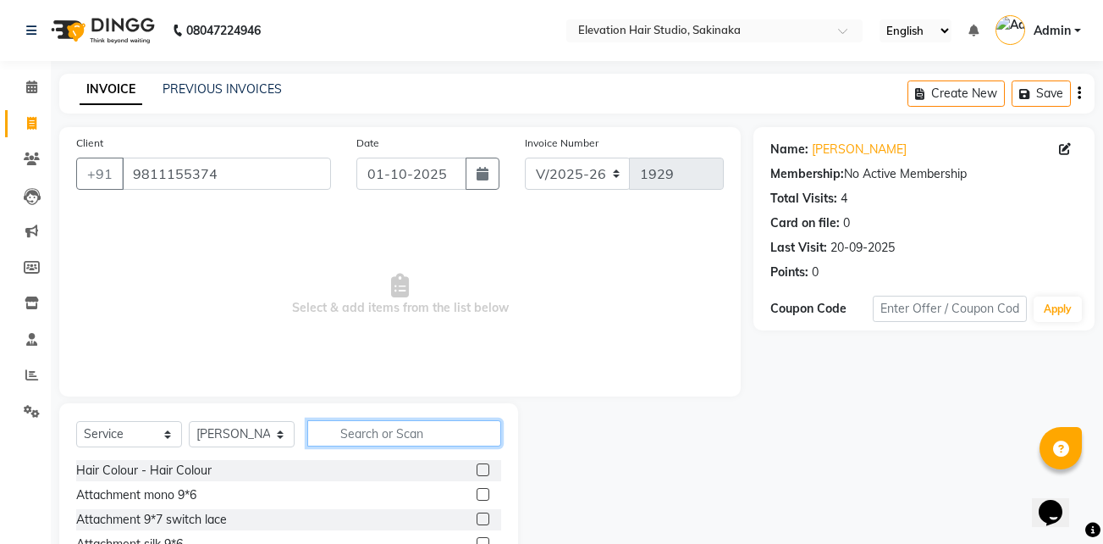
click at [426, 442] on input "text" at bounding box center [404, 433] width 194 height 26
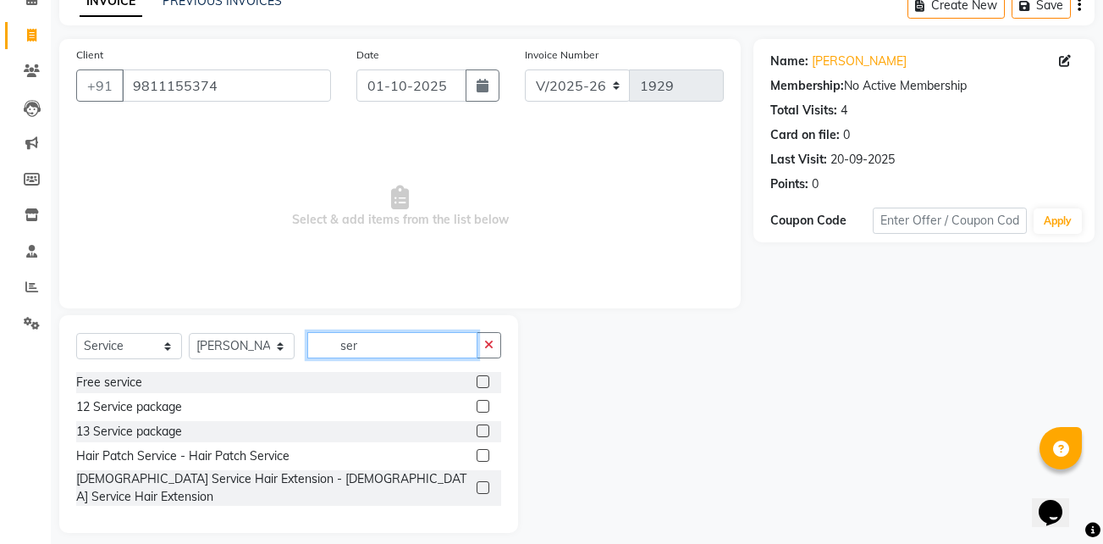
type input "ser"
click at [478, 453] on label at bounding box center [483, 455] width 13 height 13
click at [478, 453] on input "checkbox" at bounding box center [482, 455] width 11 height 11
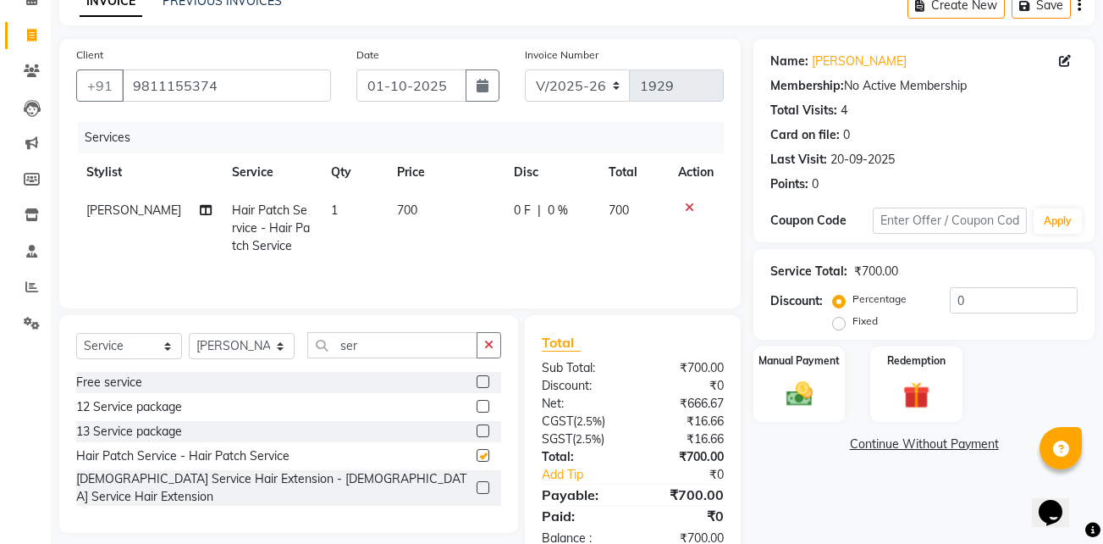
checkbox input "false"
click at [833, 401] on div "Manual Payment" at bounding box center [799, 384] width 95 height 79
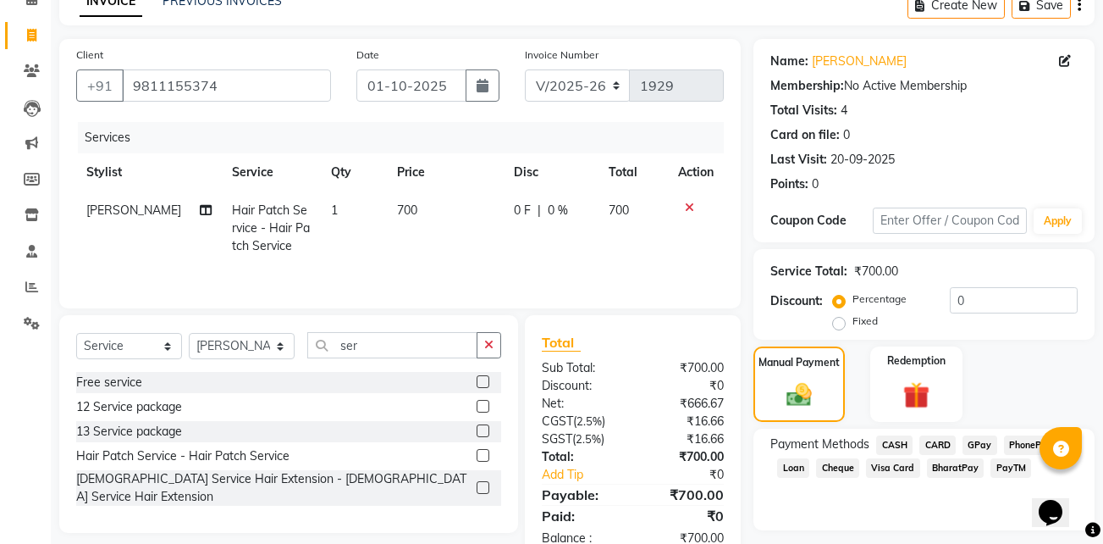
click at [982, 444] on span "GPay" at bounding box center [980, 444] width 35 height 19
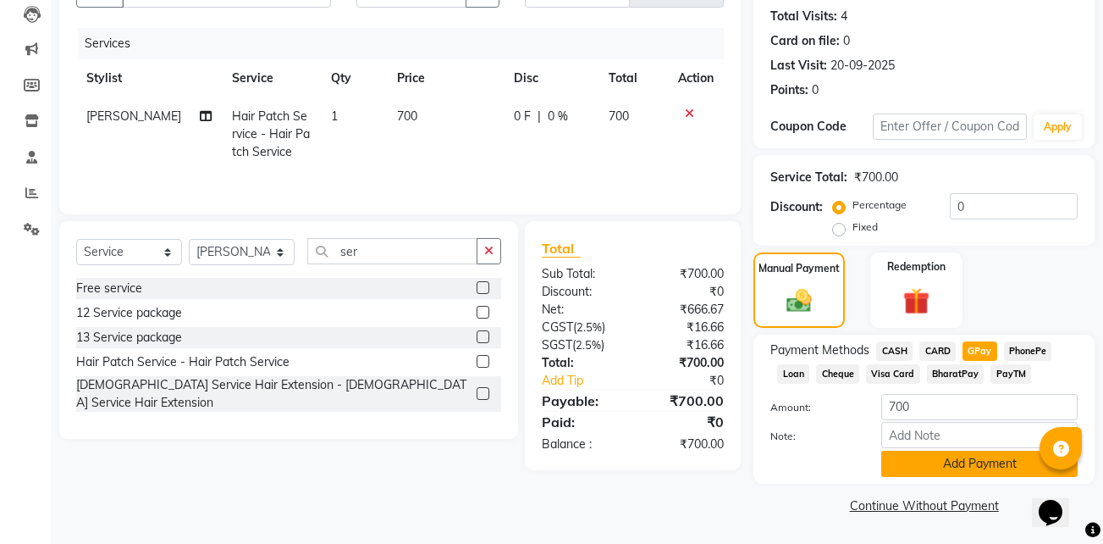
click at [948, 456] on button "Add Payment" at bounding box center [979, 463] width 196 height 26
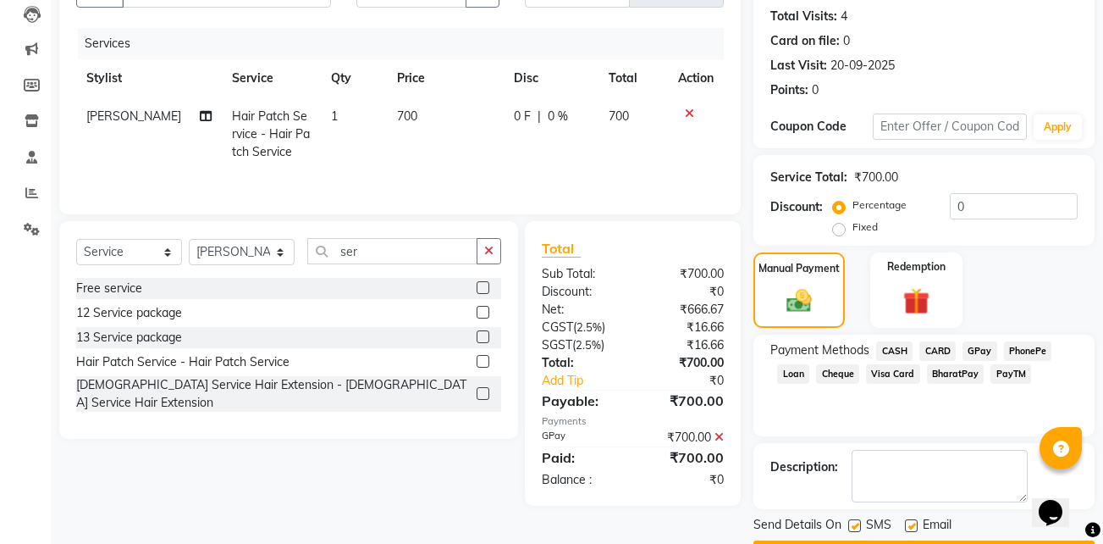
scroll to position [230, 0]
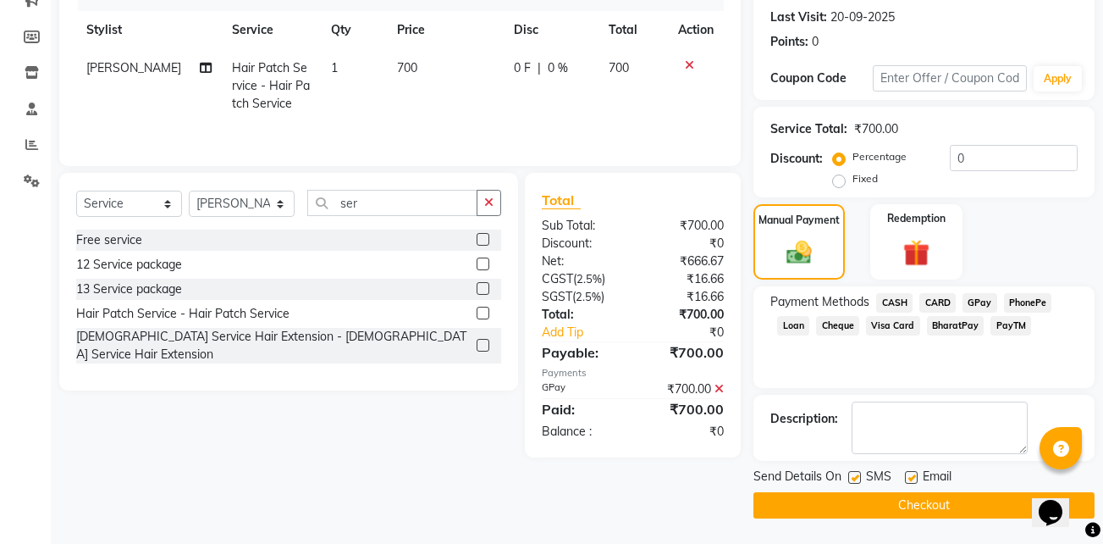
click at [905, 474] on label at bounding box center [911, 477] width 13 height 13
click at [905, 474] on input "checkbox" at bounding box center [910, 477] width 11 height 11
checkbox input "false"
click at [855, 475] on label at bounding box center [854, 477] width 13 height 13
click at [855, 475] on input "checkbox" at bounding box center [853, 477] width 11 height 11
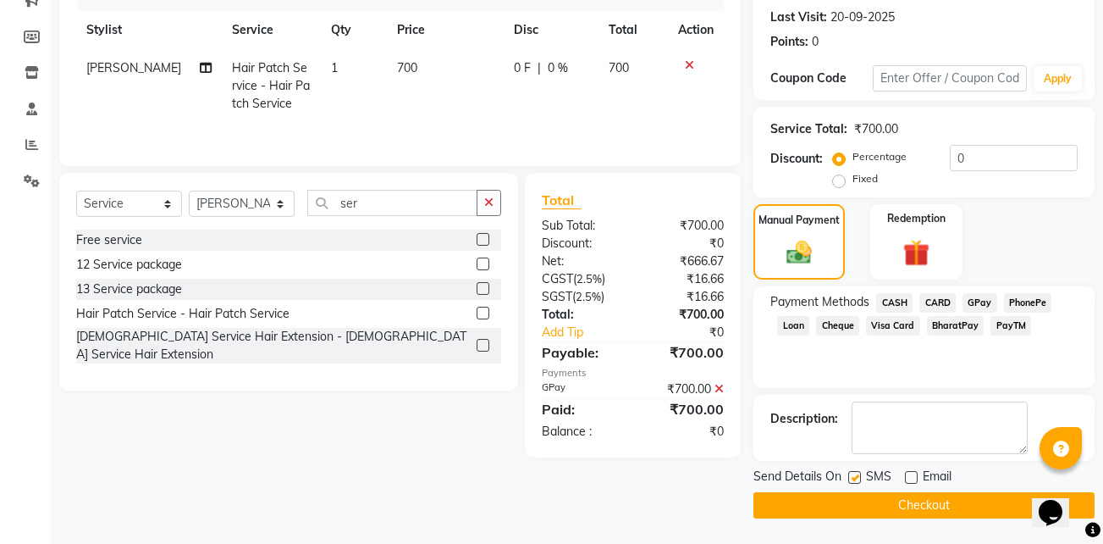
checkbox input "false"
click at [930, 517] on button "Checkout" at bounding box center [924, 505] width 341 height 26
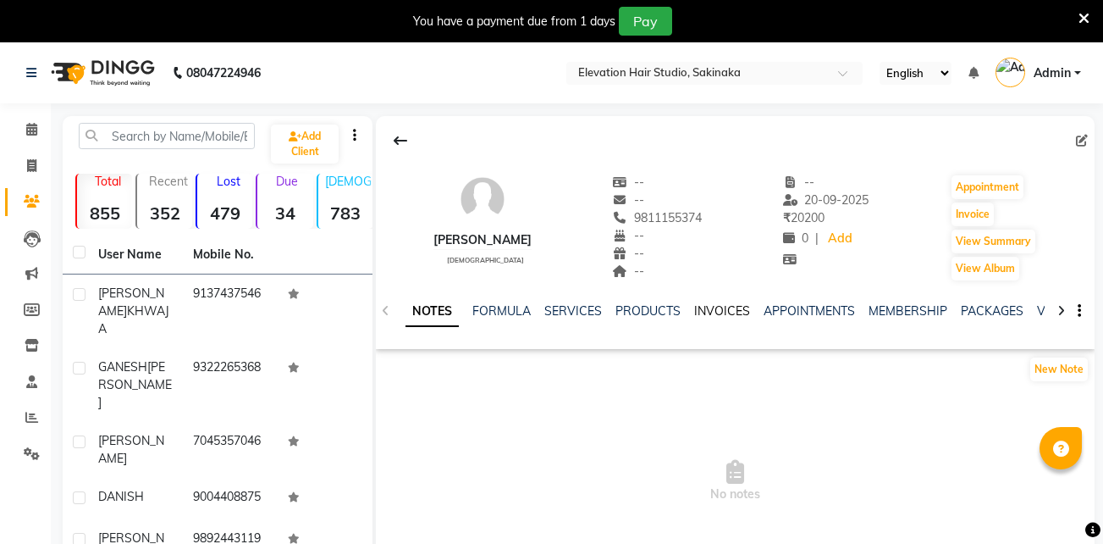
click at [719, 307] on link "INVOICES" at bounding box center [722, 310] width 56 height 15
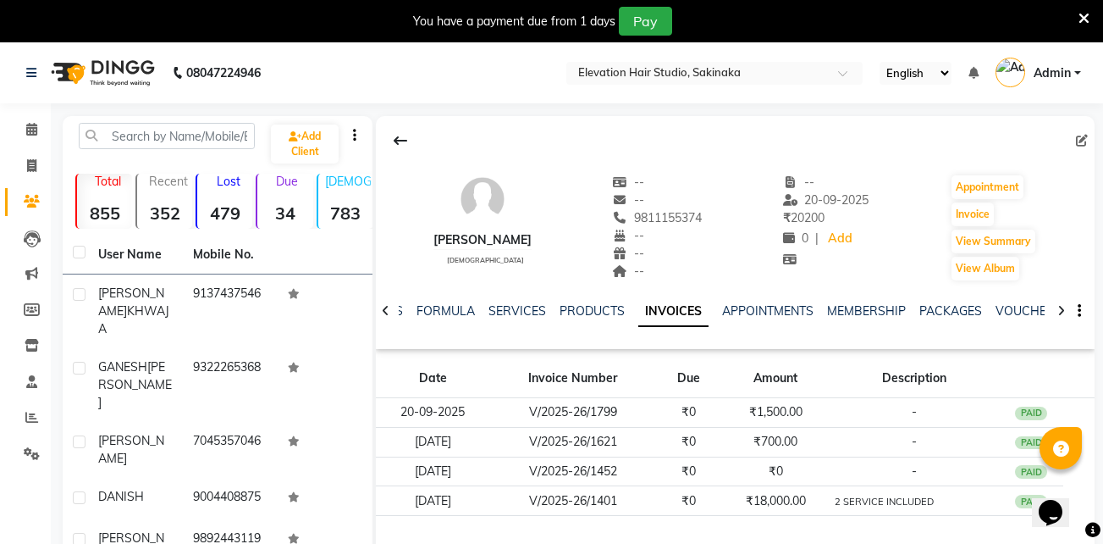
click at [1080, 19] on icon at bounding box center [1084, 18] width 11 height 15
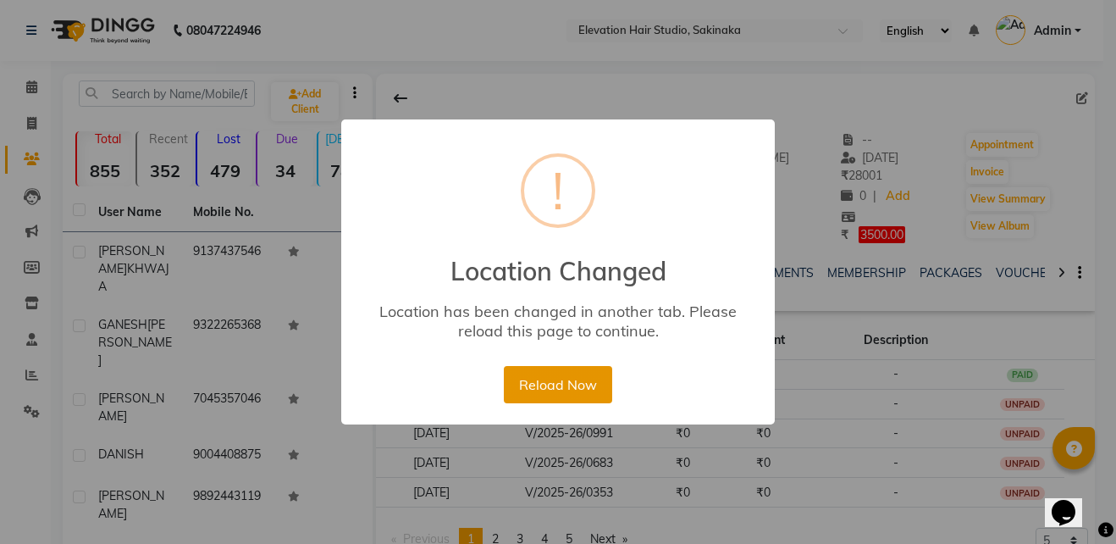
click at [575, 378] on button "Reload Now" at bounding box center [558, 384] width 108 height 37
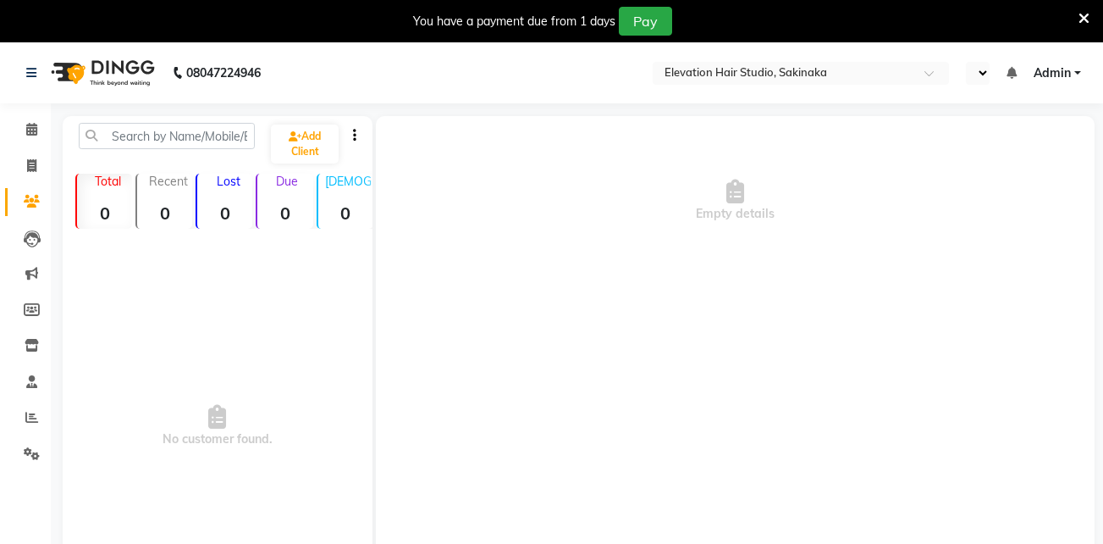
select select "en"
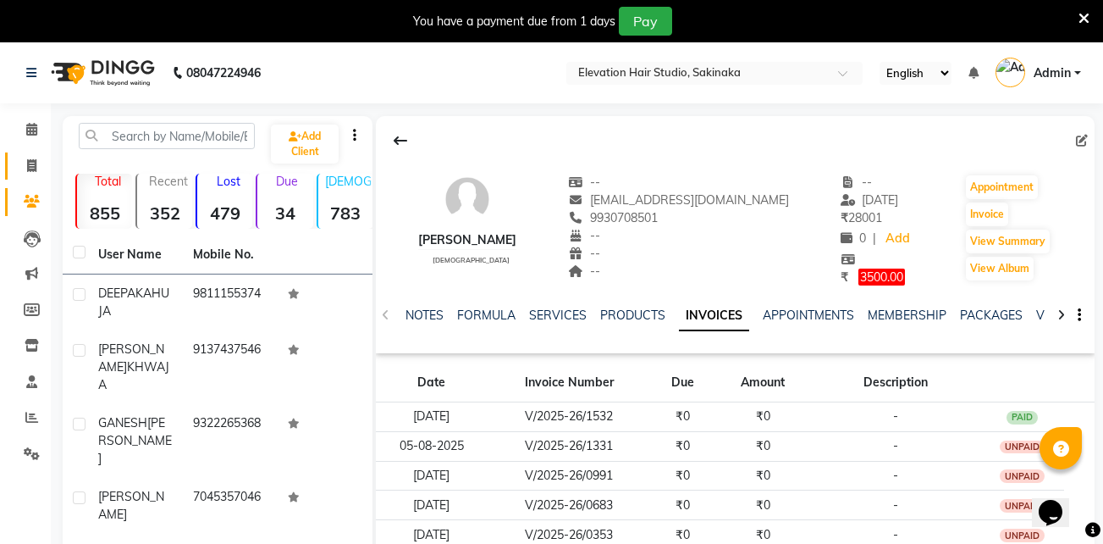
click at [25, 155] on link "Invoice" at bounding box center [25, 166] width 41 height 28
select select "service"
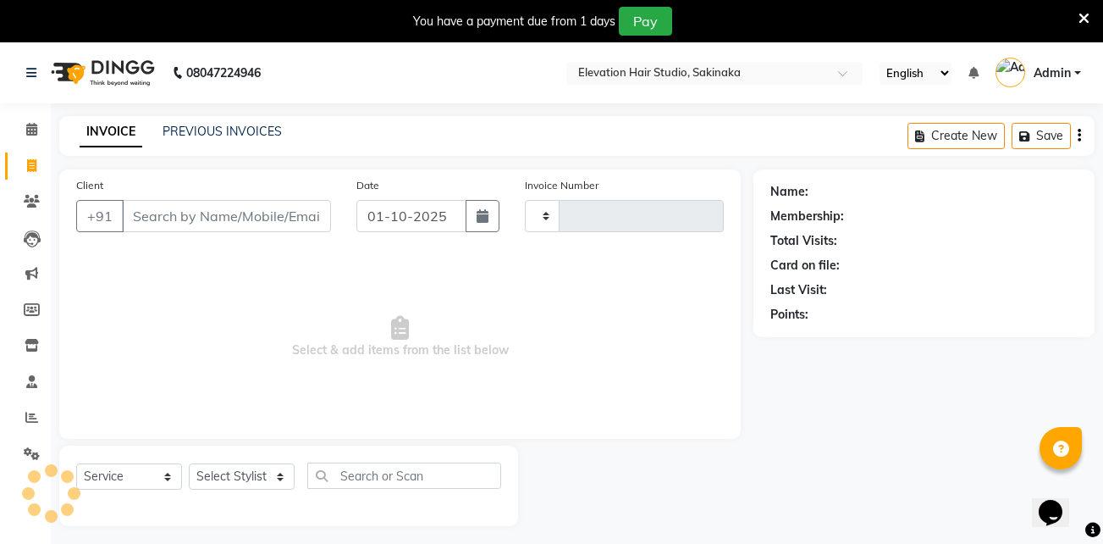
type input "1930"
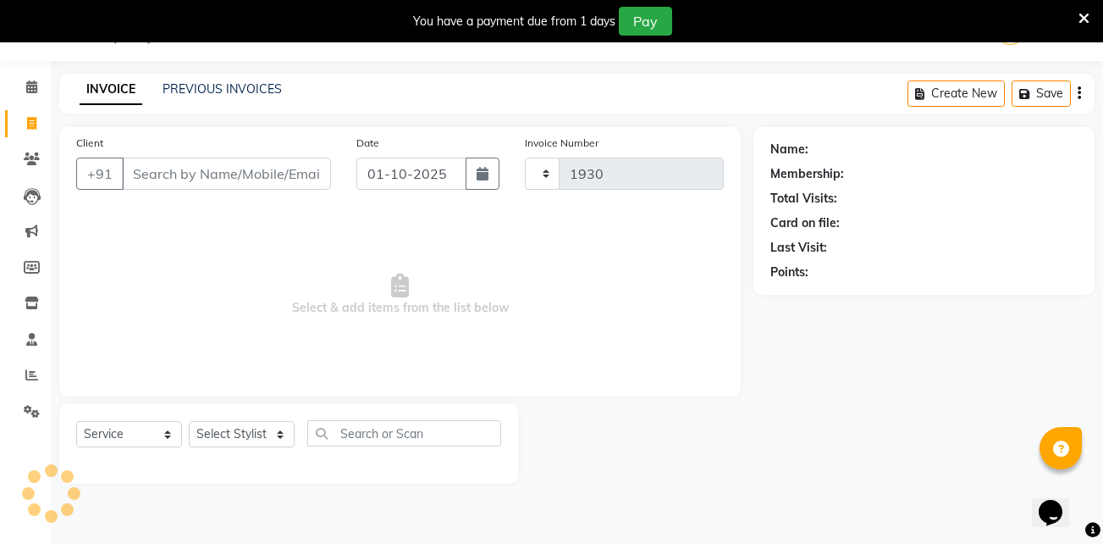
select select "4949"
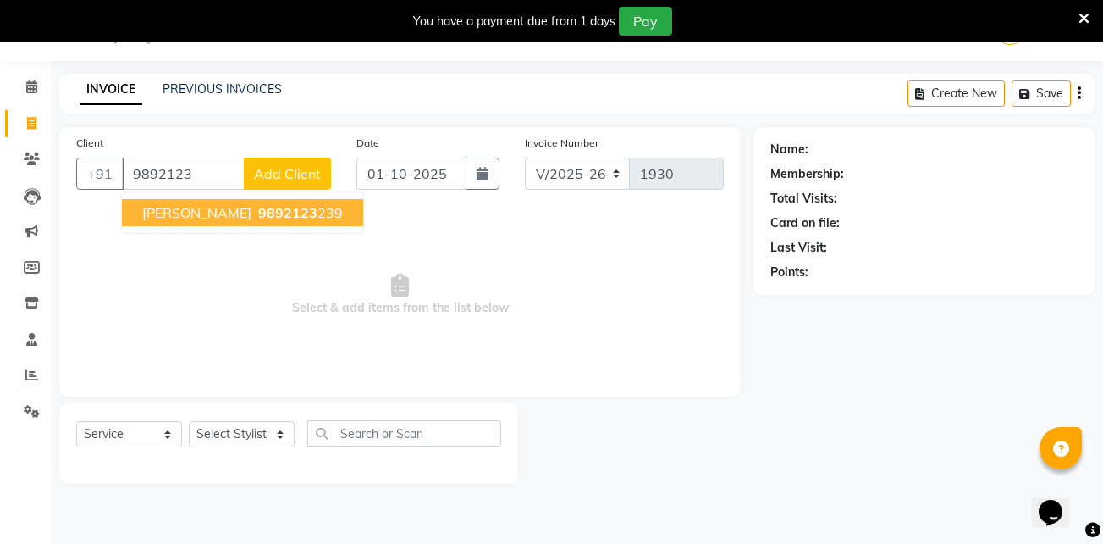
click at [275, 202] on button "[PERSON_NAME] 9892123 239" at bounding box center [242, 212] width 241 height 27
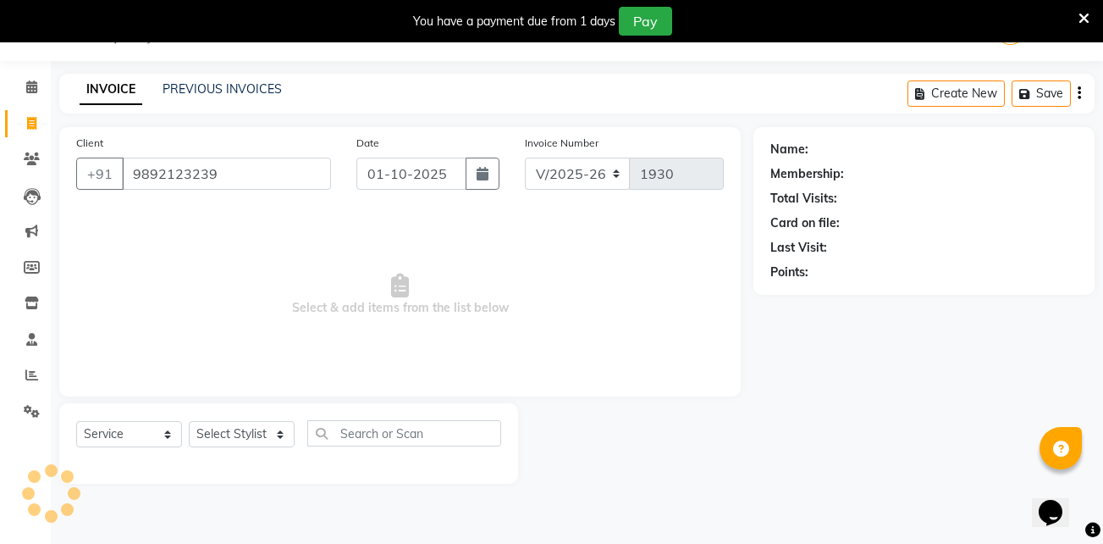
type input "9892123239"
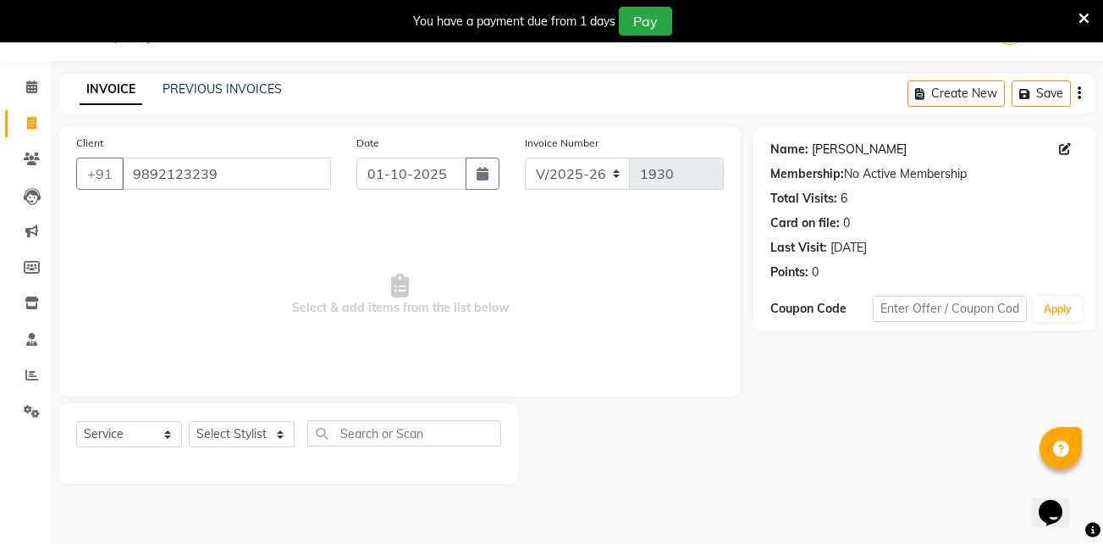
click at [833, 152] on link "[PERSON_NAME]" at bounding box center [859, 150] width 95 height 18
click at [239, 436] on select "Select Stylist Admin (EHS Thane) ANEES [PERSON_NAME] PRIYA [PERSON_NAME] [PERSO…" at bounding box center [242, 434] width 106 height 26
select select "65659"
click at [189, 421] on select "Select Stylist Admin (EHS Thane) ANEES DILIP KAPIL PRIYA RUPESH SAHIL Sarfaraz …" at bounding box center [242, 434] width 106 height 26
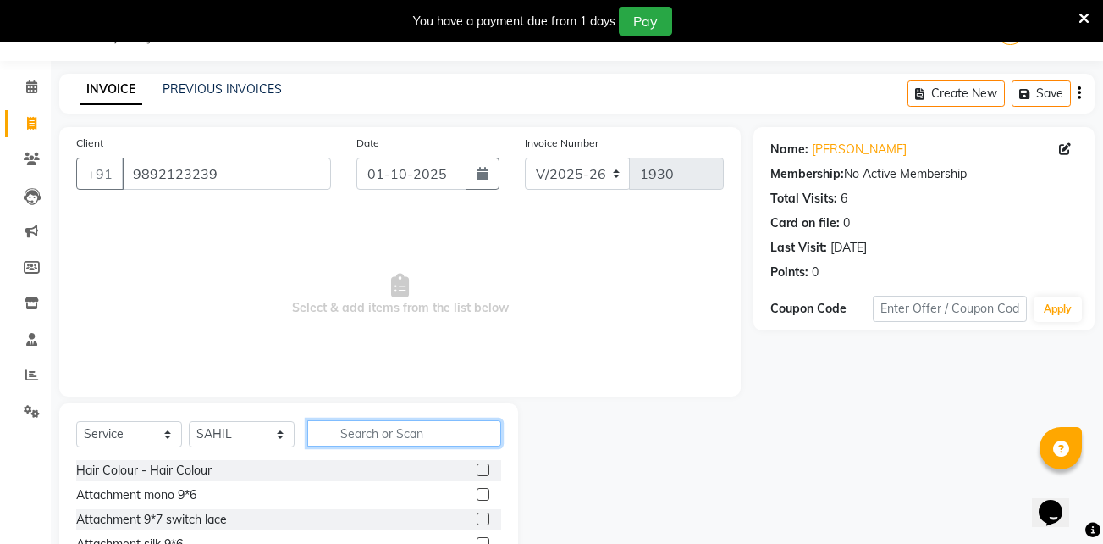
click at [357, 445] on input "text" at bounding box center [404, 433] width 194 height 26
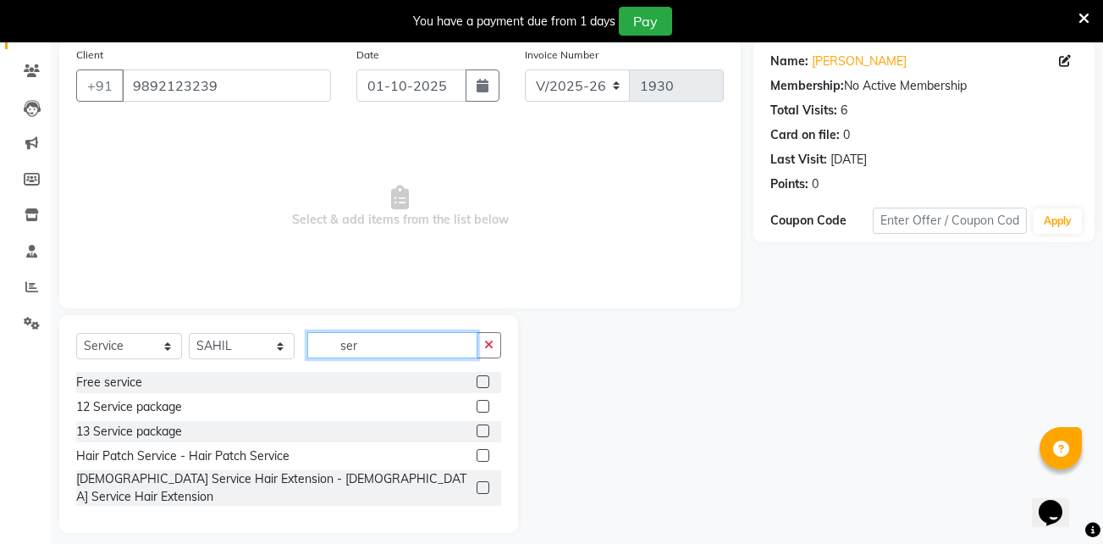
type input "ser"
click at [486, 456] on label at bounding box center [483, 455] width 13 height 13
click at [486, 456] on input "checkbox" at bounding box center [482, 455] width 11 height 11
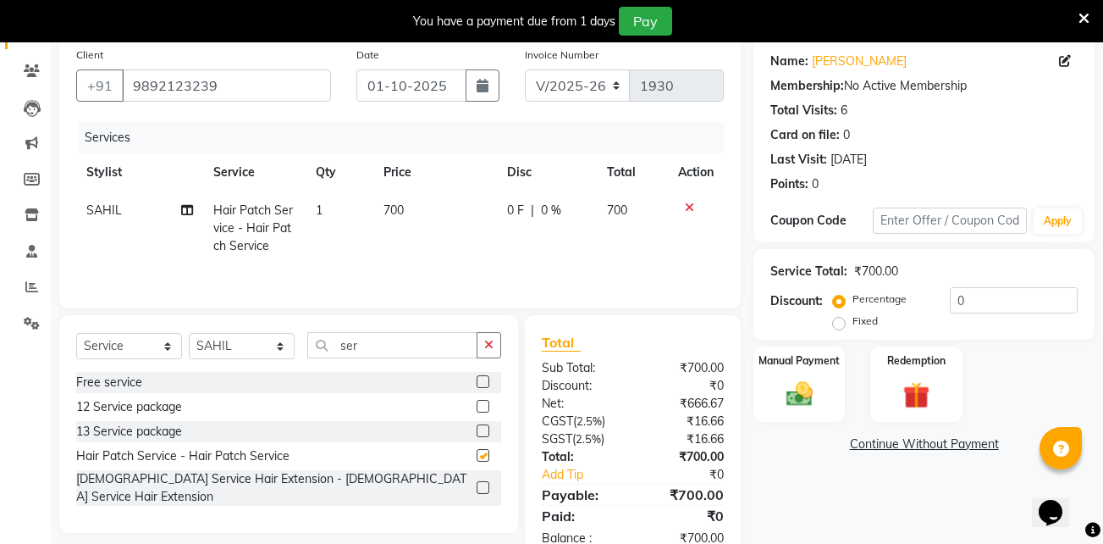
checkbox input "false"
click at [408, 221] on td "700" at bounding box center [435, 228] width 124 height 74
select select "65659"
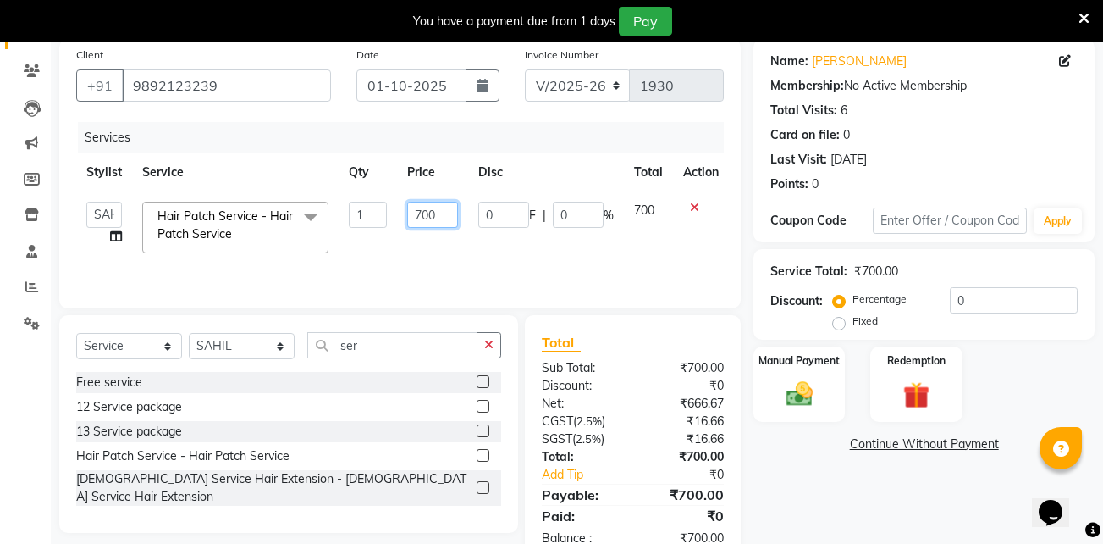
click at [428, 213] on input "700" at bounding box center [432, 215] width 51 height 26
type input "600"
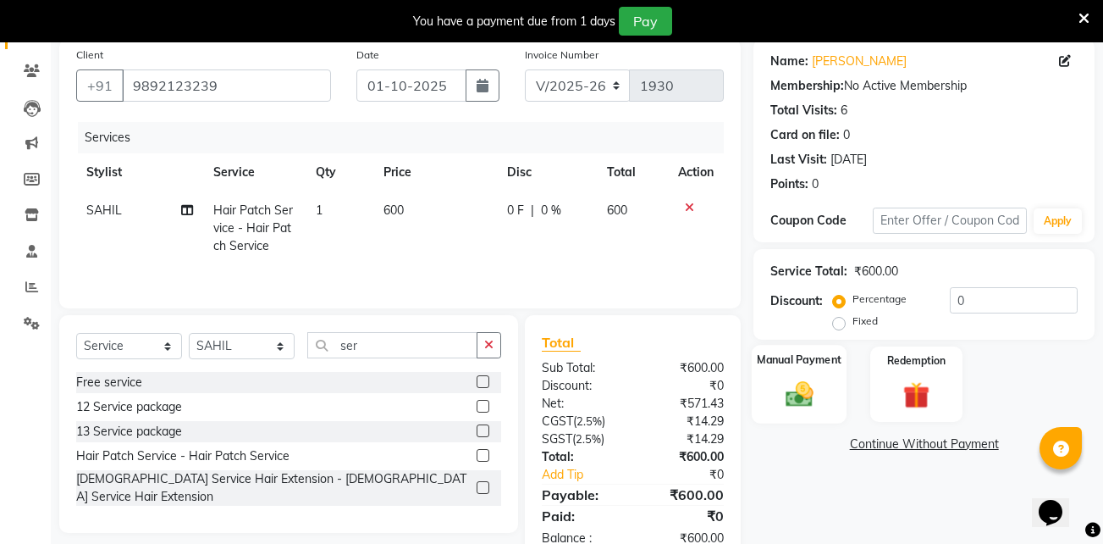
click at [795, 381] on img at bounding box center [799, 394] width 45 height 32
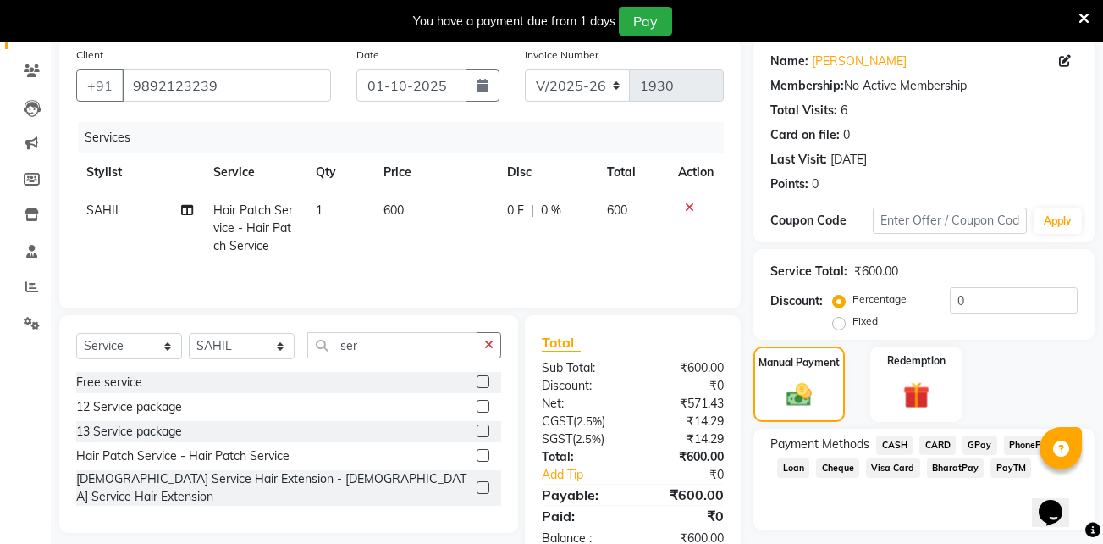
click at [982, 446] on span "GPay" at bounding box center [980, 444] width 35 height 19
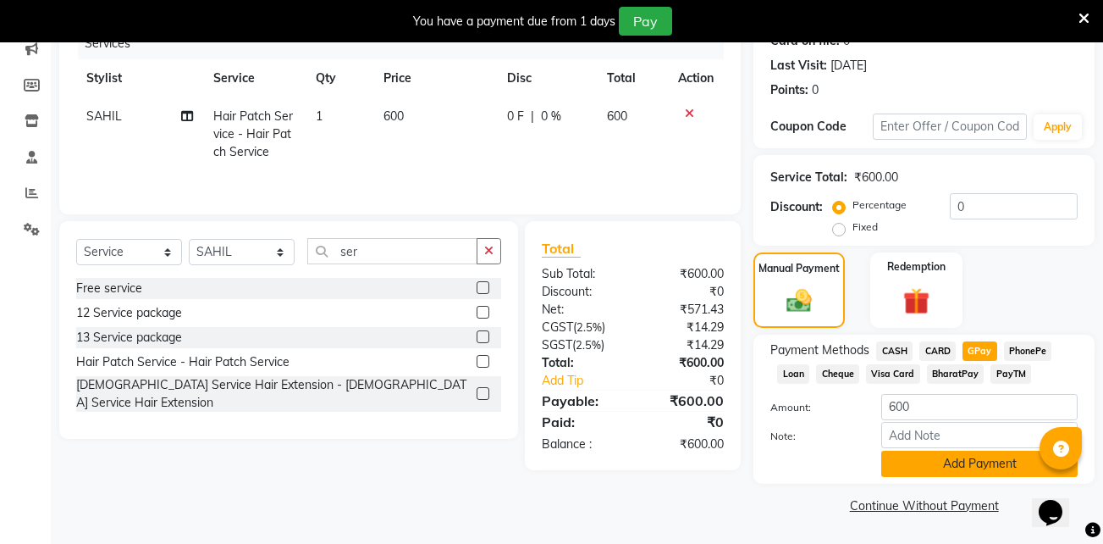
click at [924, 462] on button "Add Payment" at bounding box center [979, 463] width 196 height 26
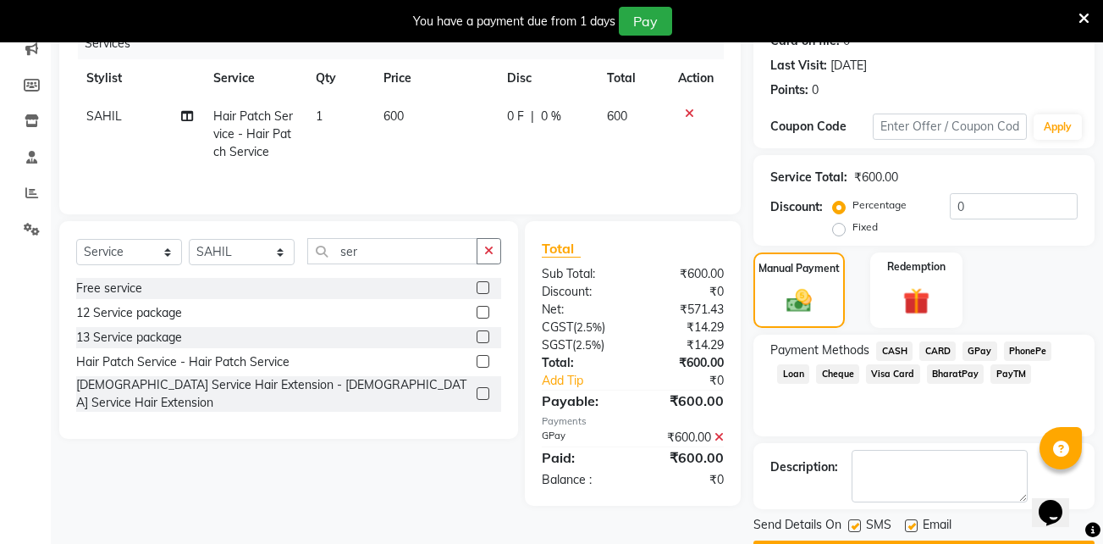
scroll to position [273, 0]
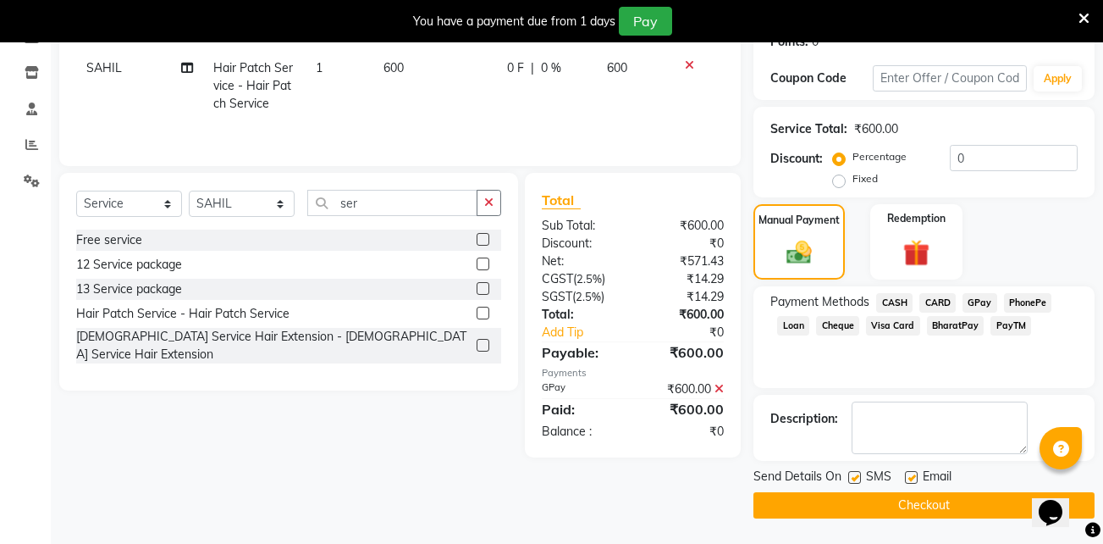
click at [911, 477] on label at bounding box center [911, 477] width 13 height 13
click at [911, 477] on input "checkbox" at bounding box center [910, 477] width 11 height 11
checkbox input "false"
click at [854, 473] on label at bounding box center [854, 477] width 13 height 13
click at [854, 473] on input "checkbox" at bounding box center [853, 477] width 11 height 11
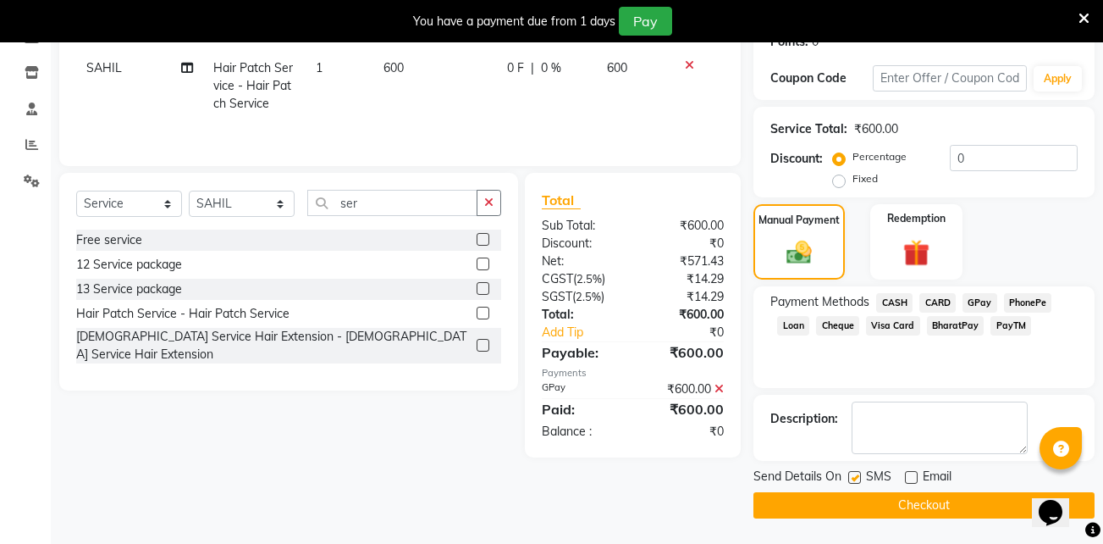
checkbox input "false"
click at [878, 497] on button "Checkout" at bounding box center [924, 505] width 341 height 26
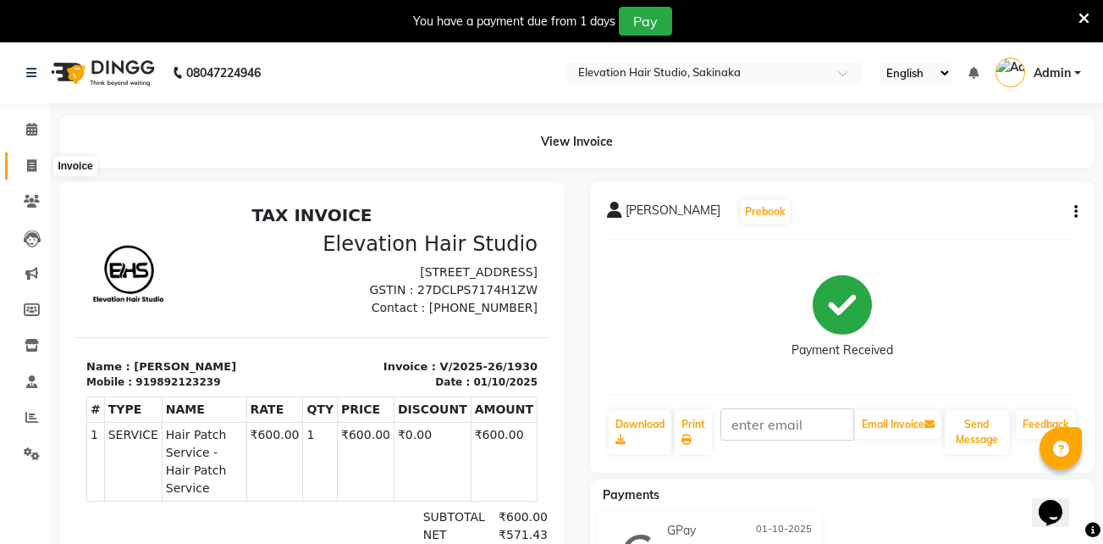
click at [36, 159] on icon at bounding box center [31, 165] width 9 height 13
select select "service"
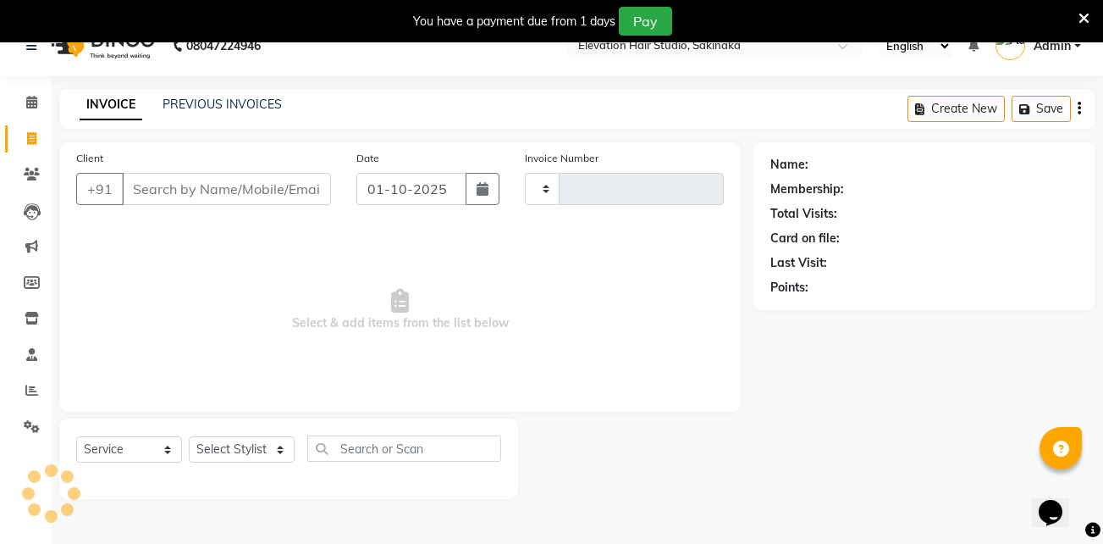
scroll to position [42, 0]
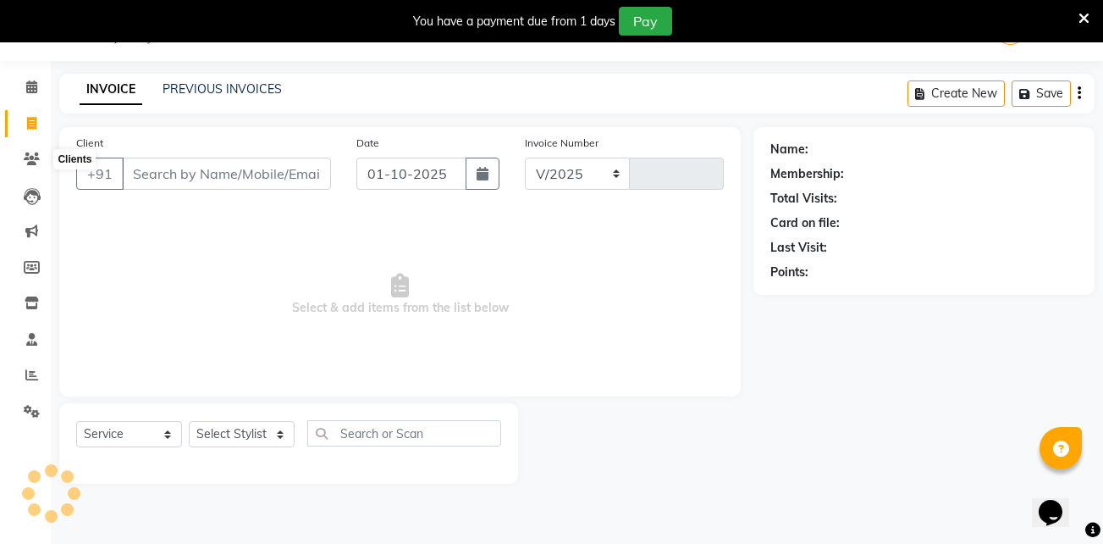
type input "p"
select select "4949"
type input "1931"
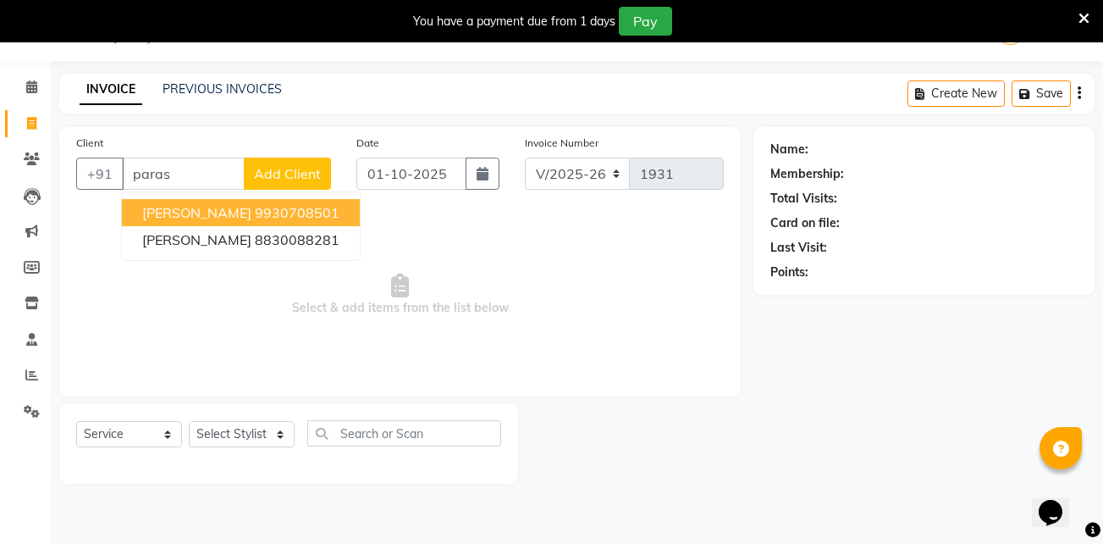
click at [181, 210] on span "[PERSON_NAME]" at bounding box center [196, 212] width 109 height 17
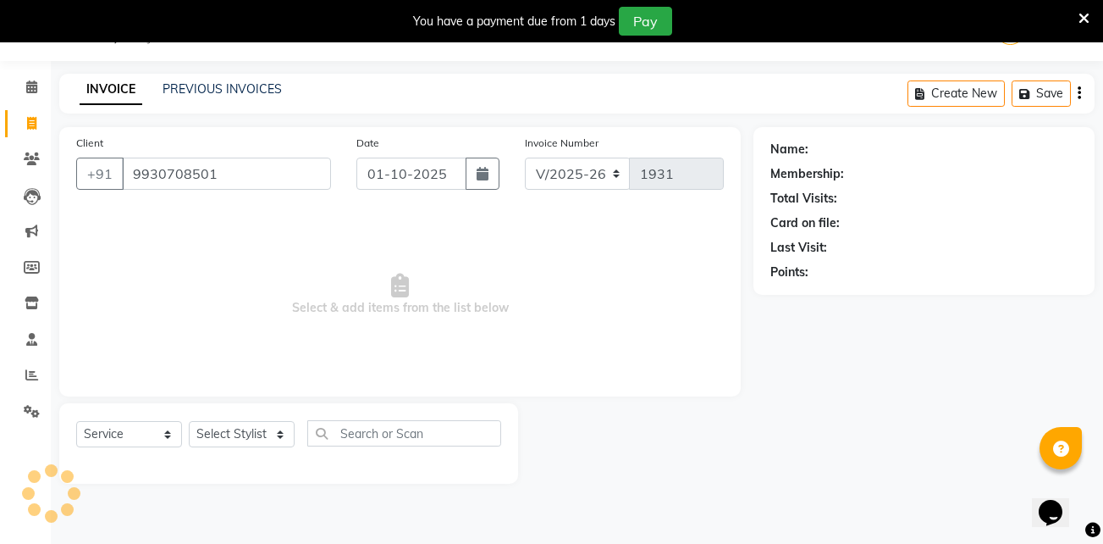
type input "9930708501"
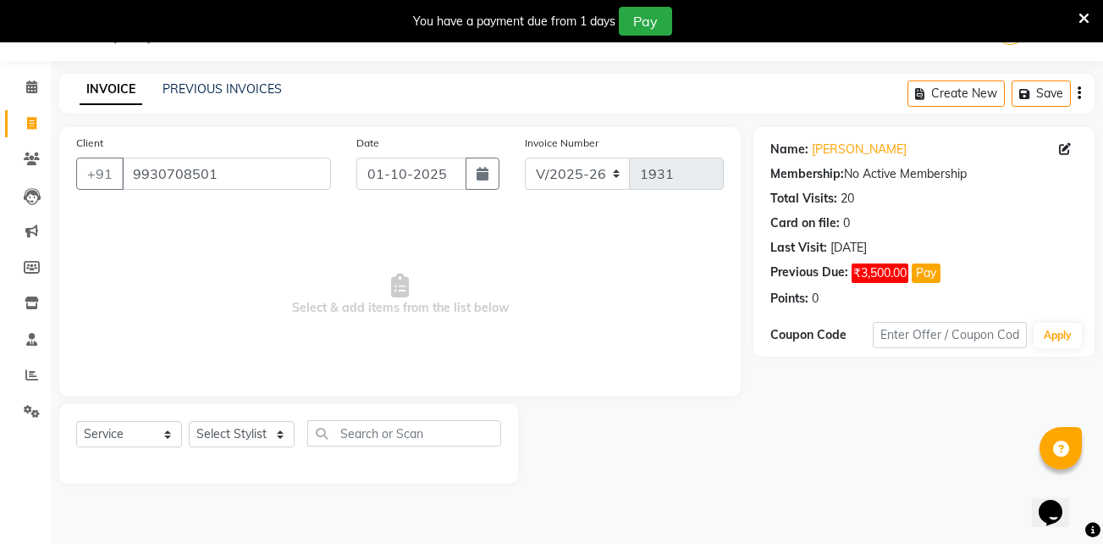
click at [250, 419] on div "Select Service Product Membership Package Voucher Prepaid Gift Card Select Styl…" at bounding box center [288, 443] width 459 height 80
click at [242, 428] on select "Select Stylist Admin (EHS Thane) ANEES DILIP KAPIL PRIYA RUPESH SAHIL Sarfaraz …" at bounding box center [242, 434] width 106 height 26
select select "30865"
click at [189, 421] on select "Select Stylist Admin (EHS Thane) ANEES DILIP KAPIL PRIYA RUPESH SAHIL Sarfaraz …" at bounding box center [242, 434] width 106 height 26
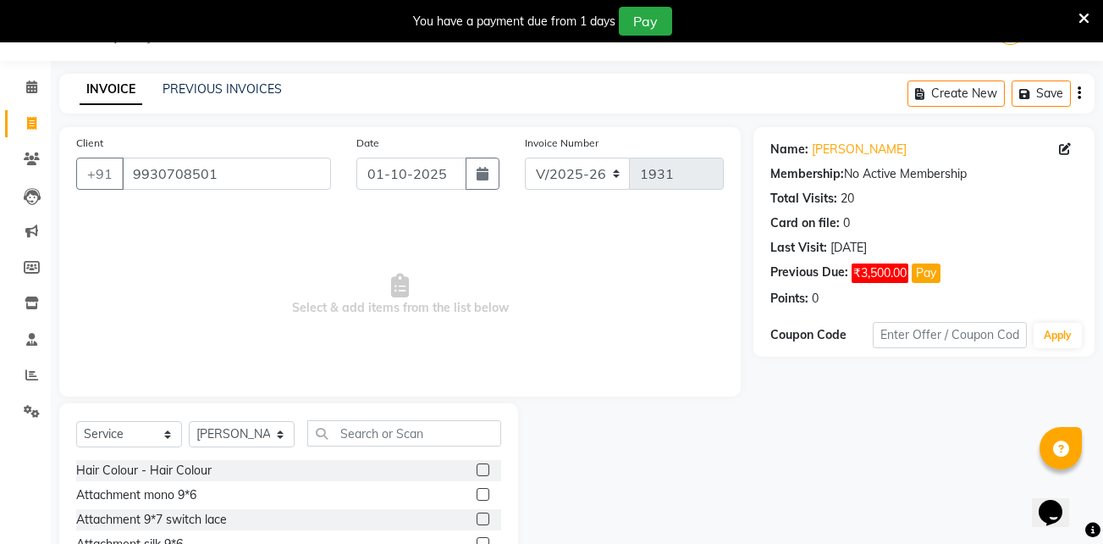
drag, startPoint x: 357, startPoint y: 447, endPoint x: 365, endPoint y: 437, distance: 12.7
click at [365, 437] on div "Select Service Product Membership Package Voucher Prepaid Gift Card Select Styl…" at bounding box center [288, 440] width 425 height 40
click at [365, 437] on input "text" at bounding box center [404, 433] width 194 height 26
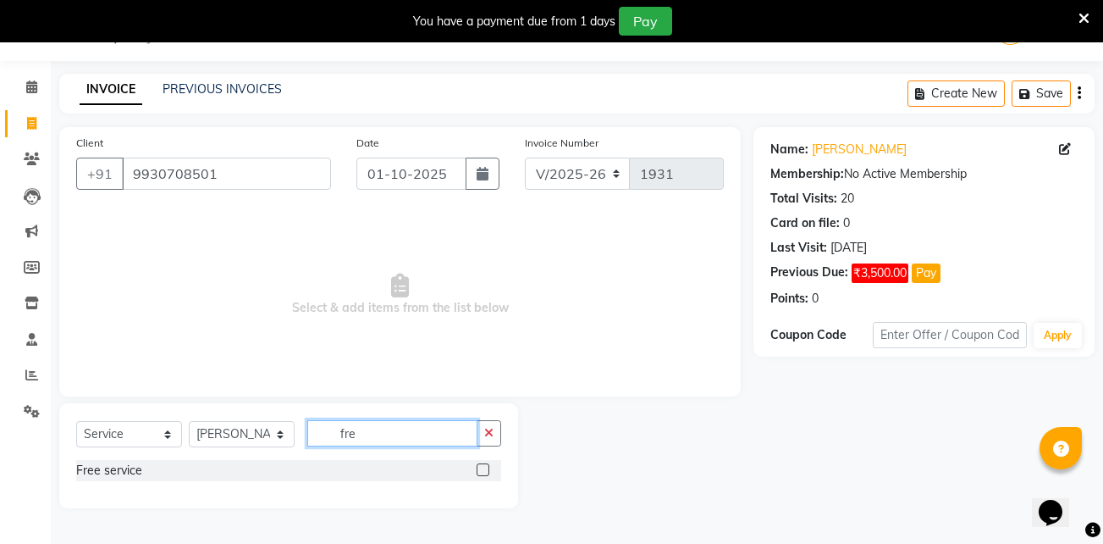
type input "fre"
click at [482, 469] on label at bounding box center [483, 469] width 13 height 13
click at [482, 469] on input "checkbox" at bounding box center [482, 470] width 11 height 11
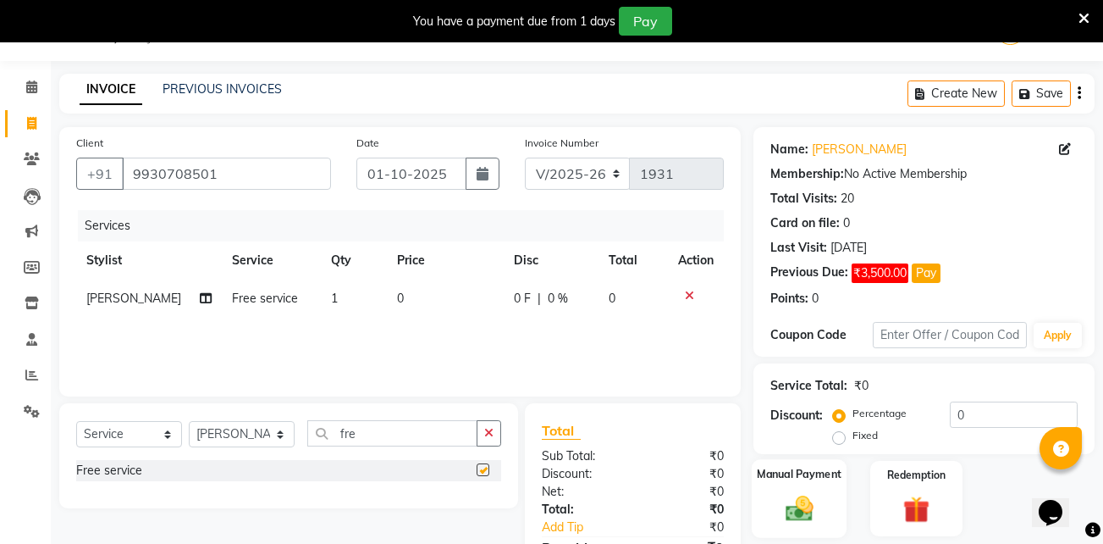
checkbox input "false"
click at [805, 514] on img at bounding box center [799, 508] width 45 height 32
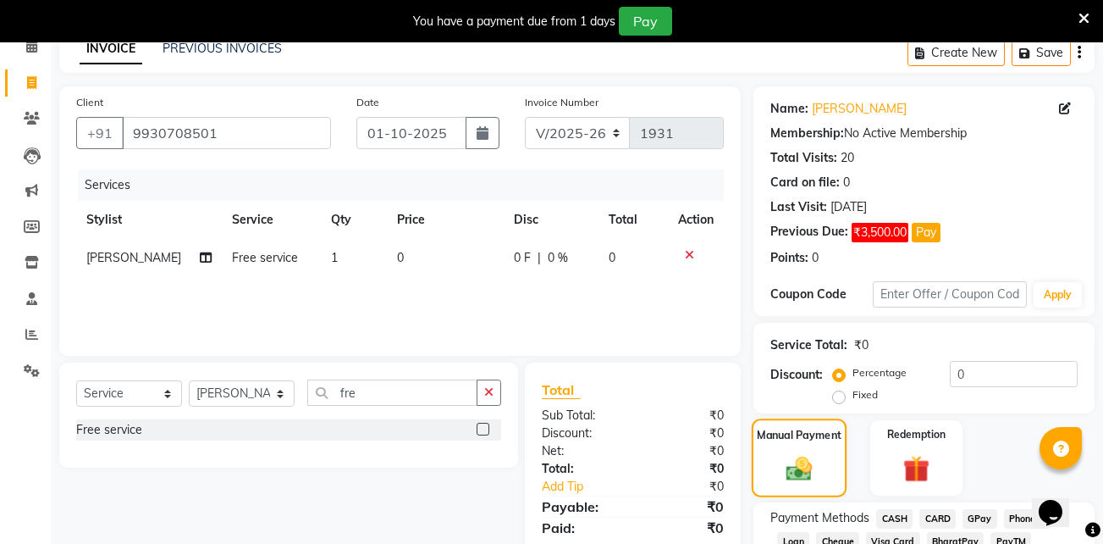
scroll to position [84, 0]
click at [153, 392] on select "Select Service Product Membership Package Voucher Prepaid Gift Card" at bounding box center [129, 392] width 106 height 26
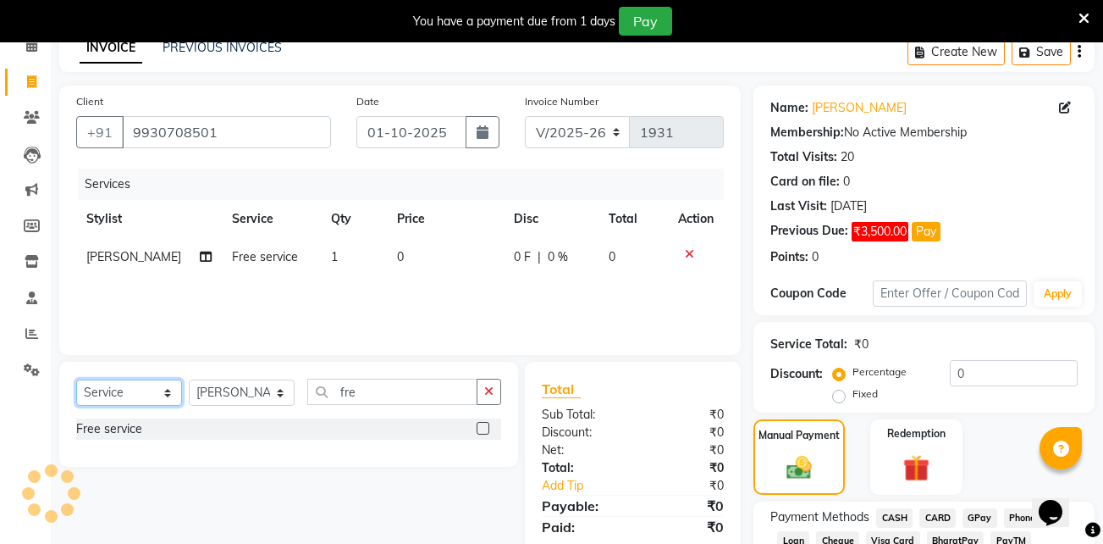
select select "product"
click at [76, 379] on select "Select Service Product Membership Package Voucher Prepaid Gift Card" at bounding box center [129, 392] width 106 height 26
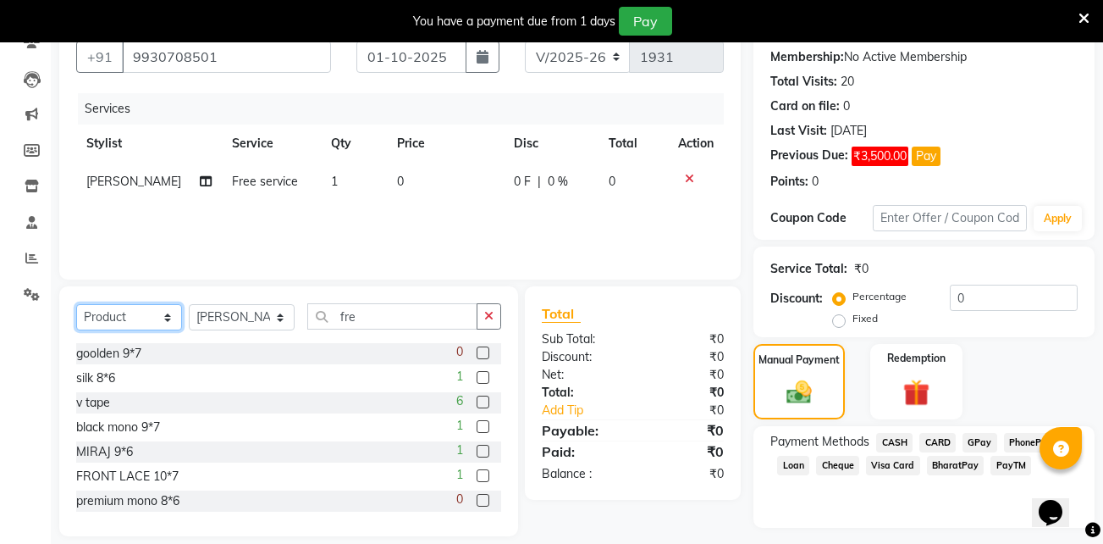
scroll to position [165, 0]
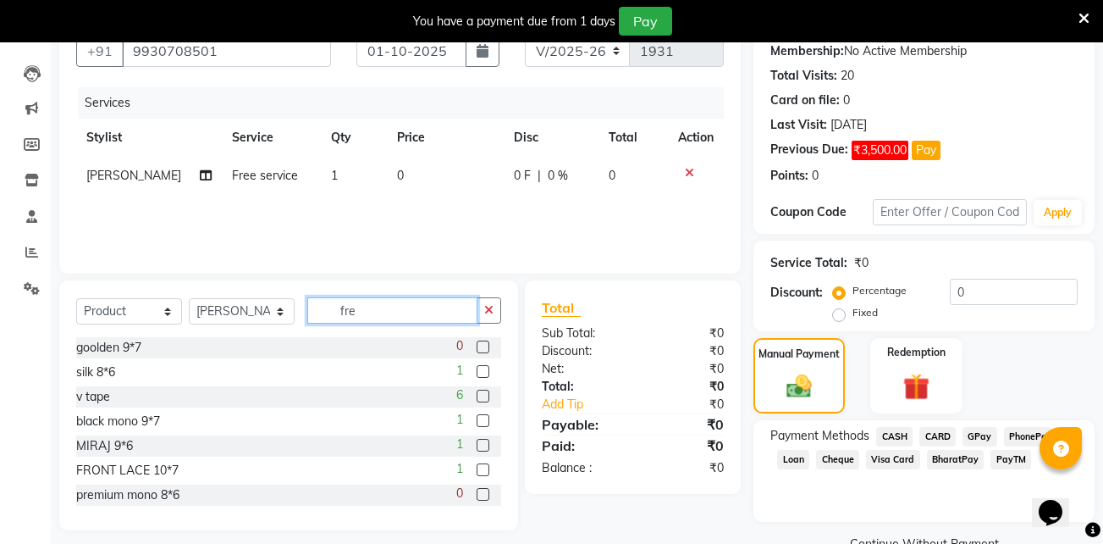
click at [418, 301] on input "fre" at bounding box center [392, 310] width 170 height 26
type input "f"
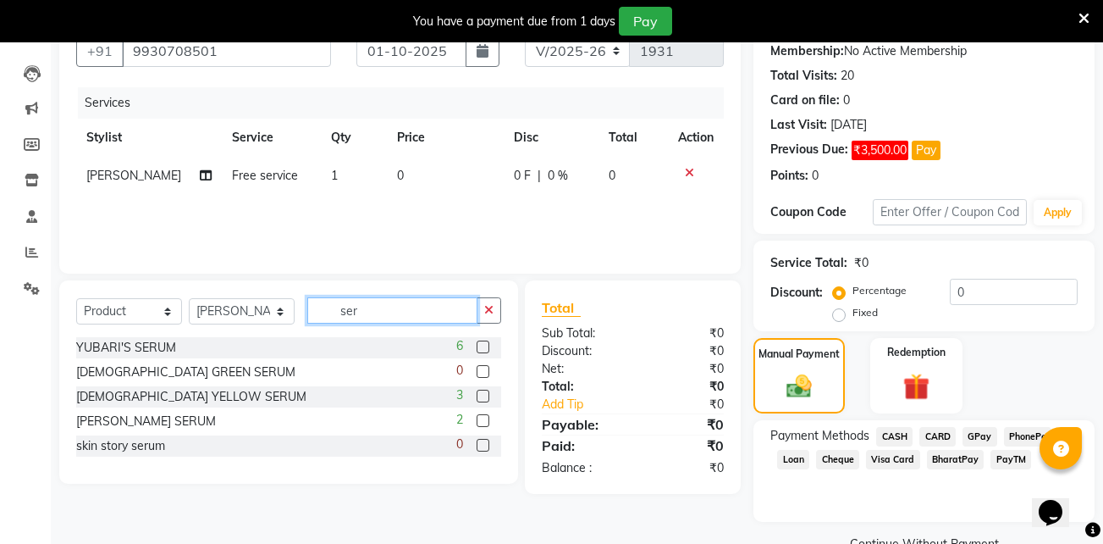
type input "ser"
click at [483, 442] on label at bounding box center [483, 445] width 13 height 13
click at [483, 442] on input "checkbox" at bounding box center [482, 445] width 11 height 11
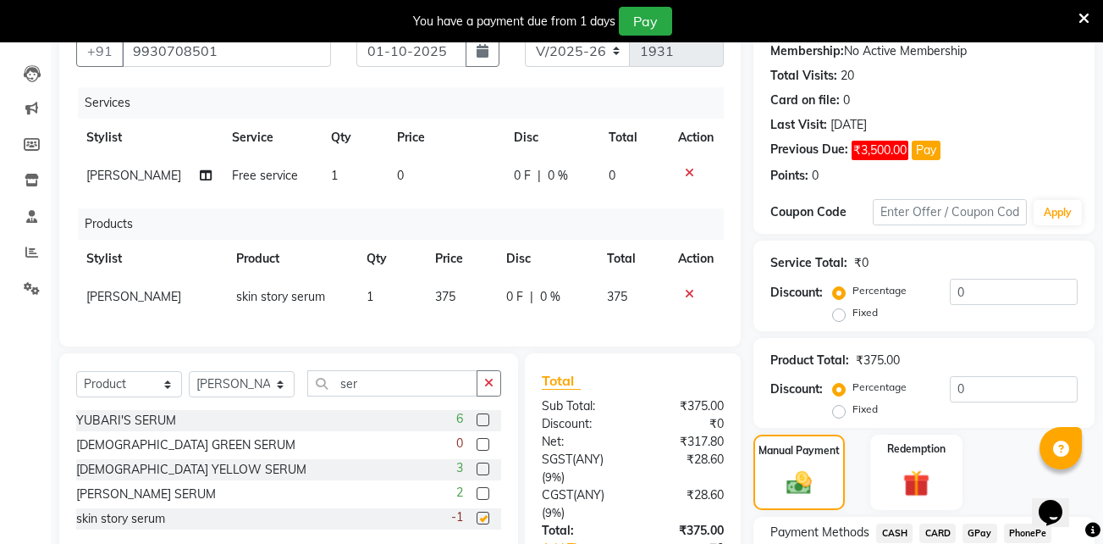
checkbox input "false"
click at [434, 306] on td "375" at bounding box center [460, 297] width 71 height 38
select select "30865"
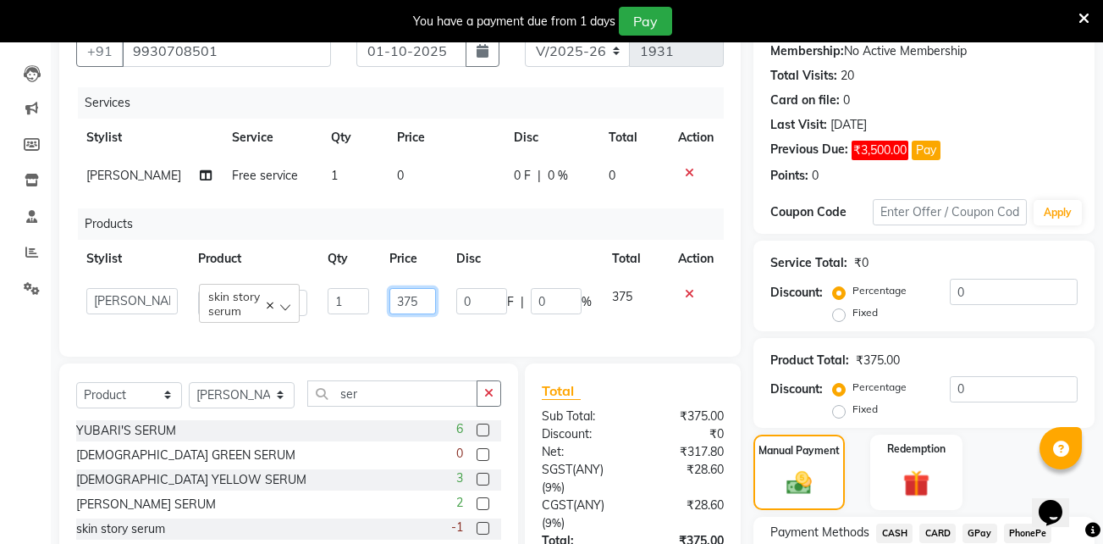
click at [428, 303] on input "375" at bounding box center [413, 301] width 46 height 26
type input "3"
type input "400"
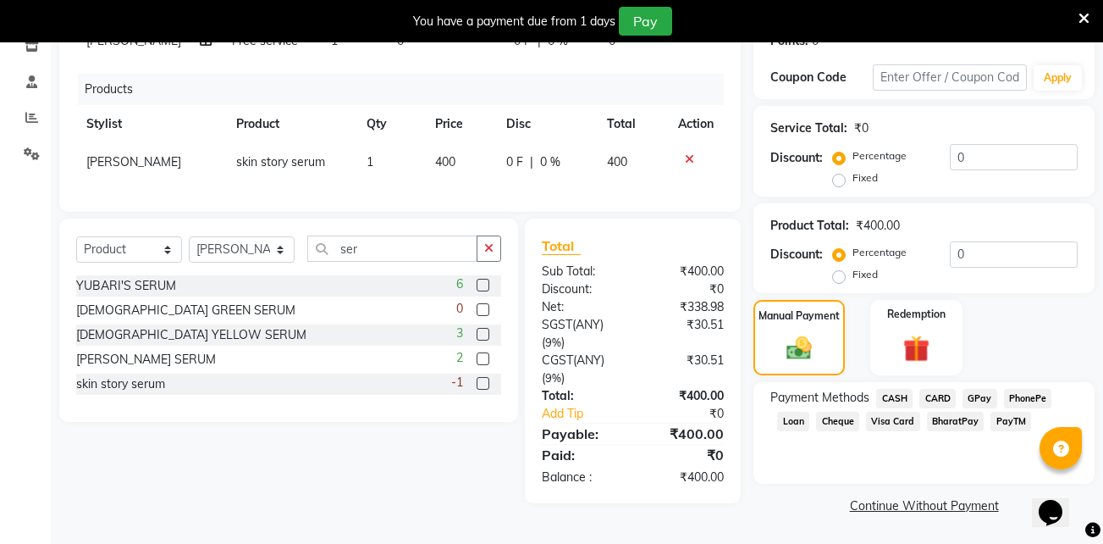
scroll to position [300, 0]
click at [970, 385] on div "Payment Methods CASH CARD GPay PhonePe Loan Cheque Visa Card BharatPay PayTM" at bounding box center [924, 433] width 341 height 102
click at [979, 395] on span "GPay" at bounding box center [980, 398] width 35 height 19
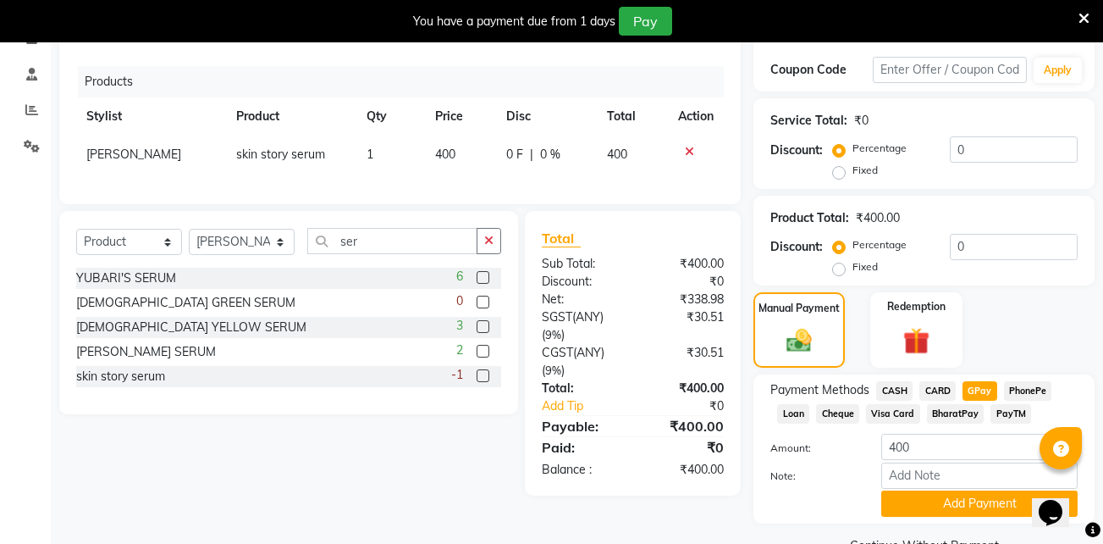
scroll to position [347, 0]
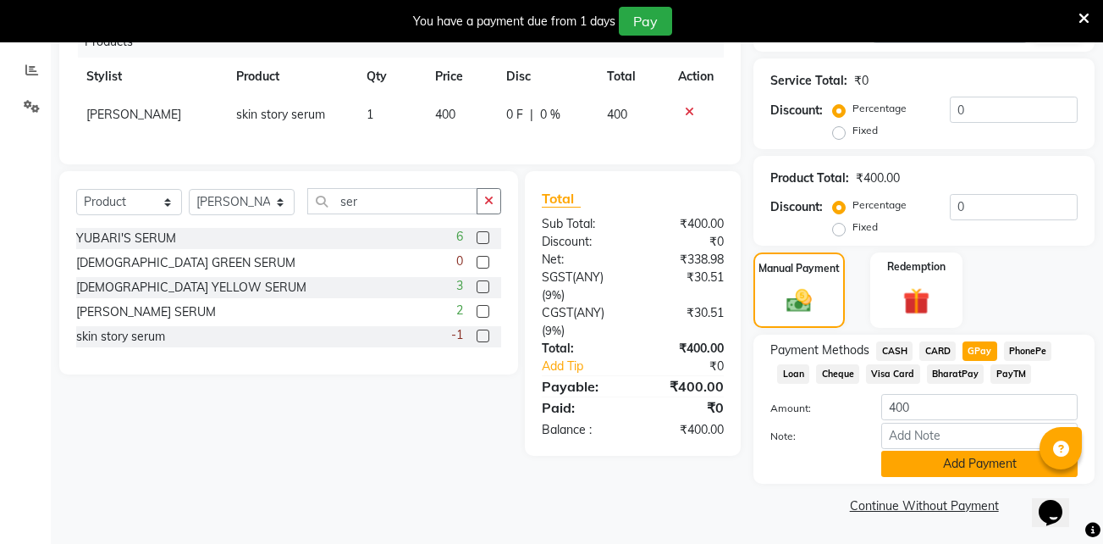
click at [939, 467] on button "Add Payment" at bounding box center [979, 463] width 196 height 26
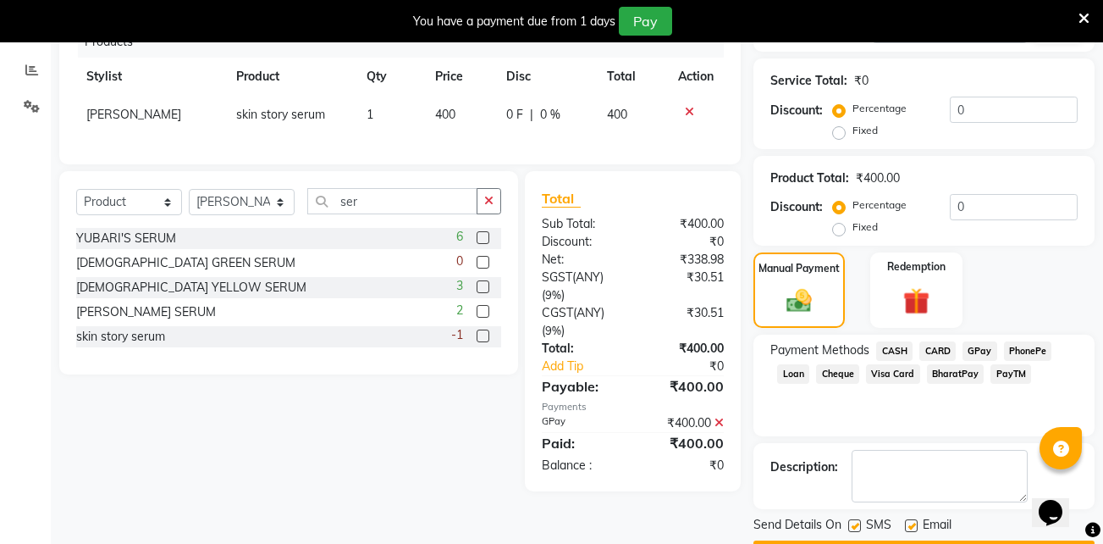
scroll to position [395, 0]
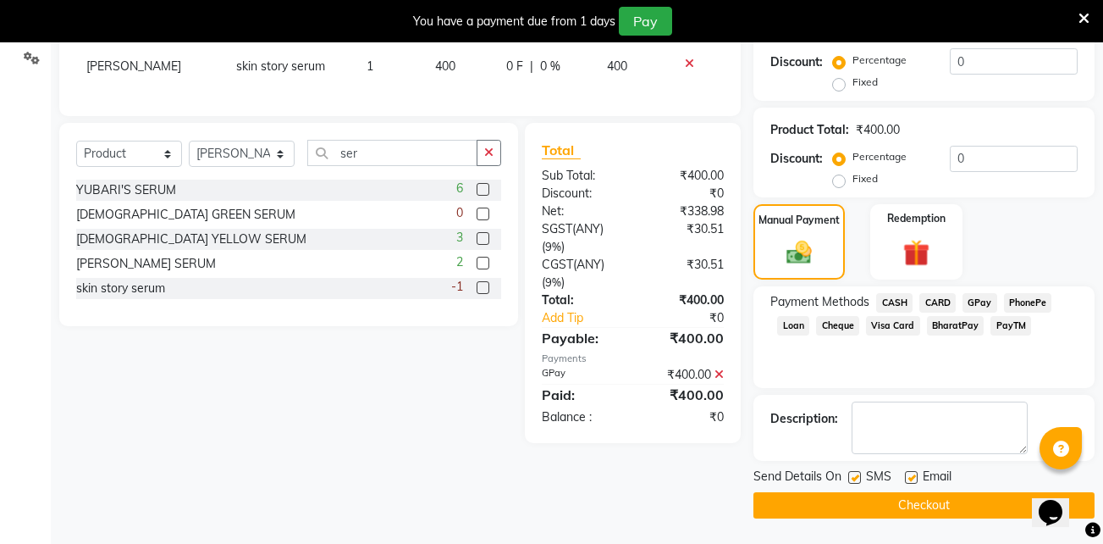
click at [914, 482] on label at bounding box center [911, 477] width 13 height 13
click at [914, 482] on input "checkbox" at bounding box center [910, 477] width 11 height 11
checkbox input "false"
click at [859, 479] on label at bounding box center [854, 477] width 13 height 13
click at [859, 479] on input "checkbox" at bounding box center [853, 477] width 11 height 11
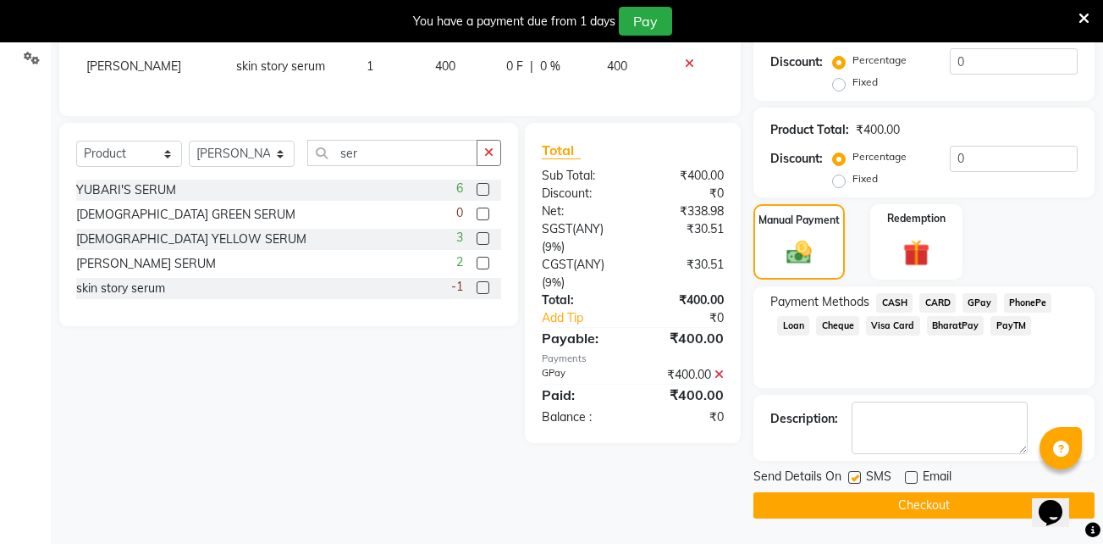
checkbox input "false"
click at [914, 496] on button "Checkout" at bounding box center [924, 505] width 341 height 26
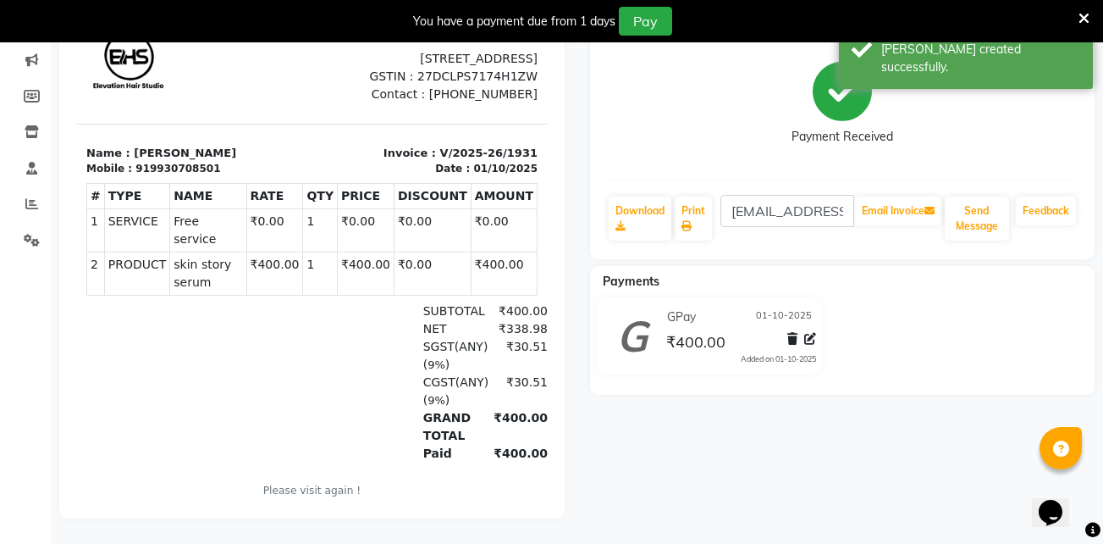
click at [1085, 19] on icon at bounding box center [1084, 18] width 11 height 15
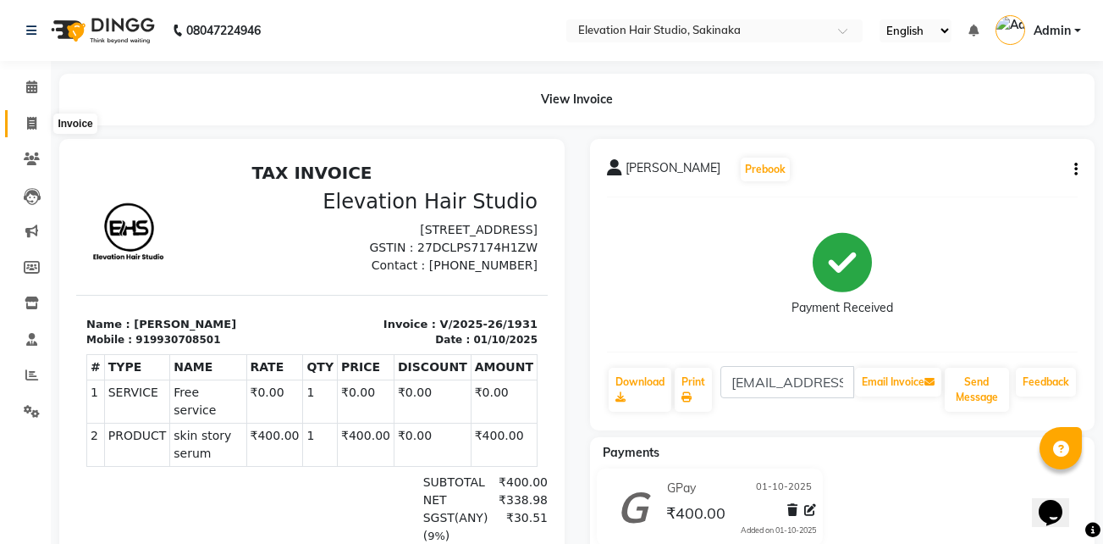
click at [33, 124] on icon at bounding box center [31, 123] width 9 height 13
select select "service"
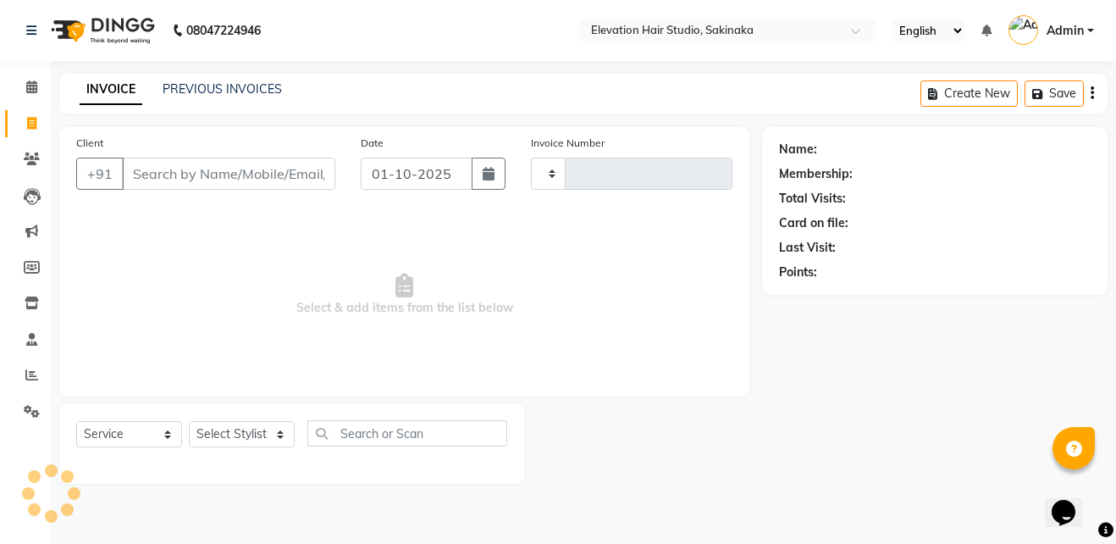
type input "1932"
select select "4949"
click at [229, 84] on link "PREVIOUS INVOICES" at bounding box center [222, 88] width 119 height 15
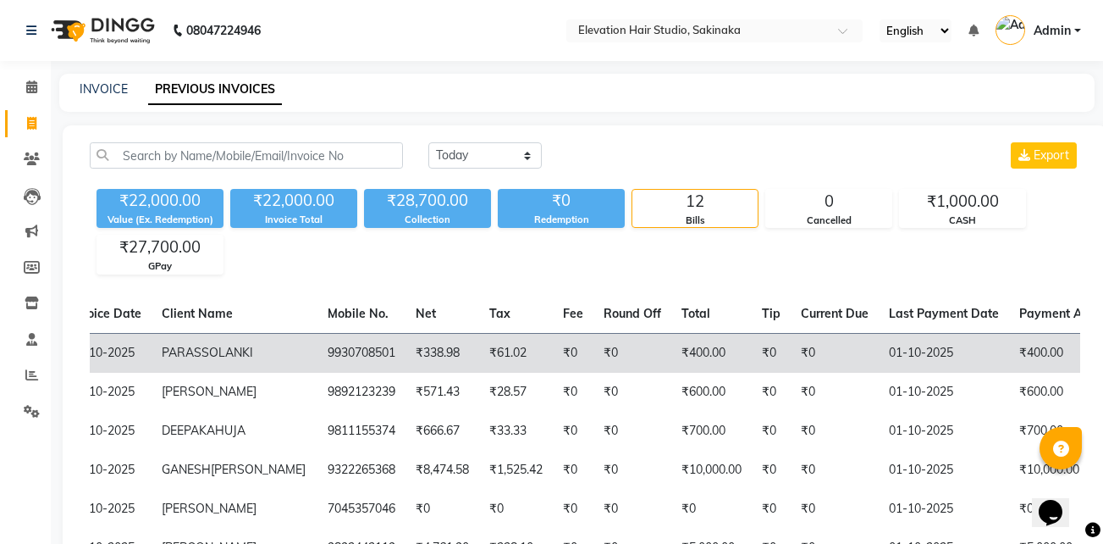
click at [479, 361] on td "₹61.02" at bounding box center [516, 353] width 74 height 40
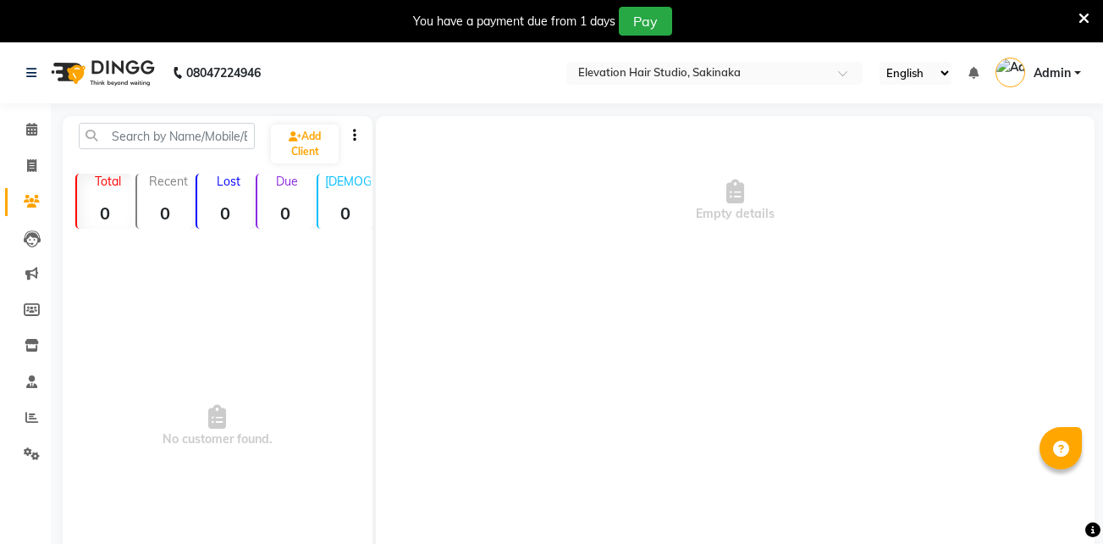
select select "en"
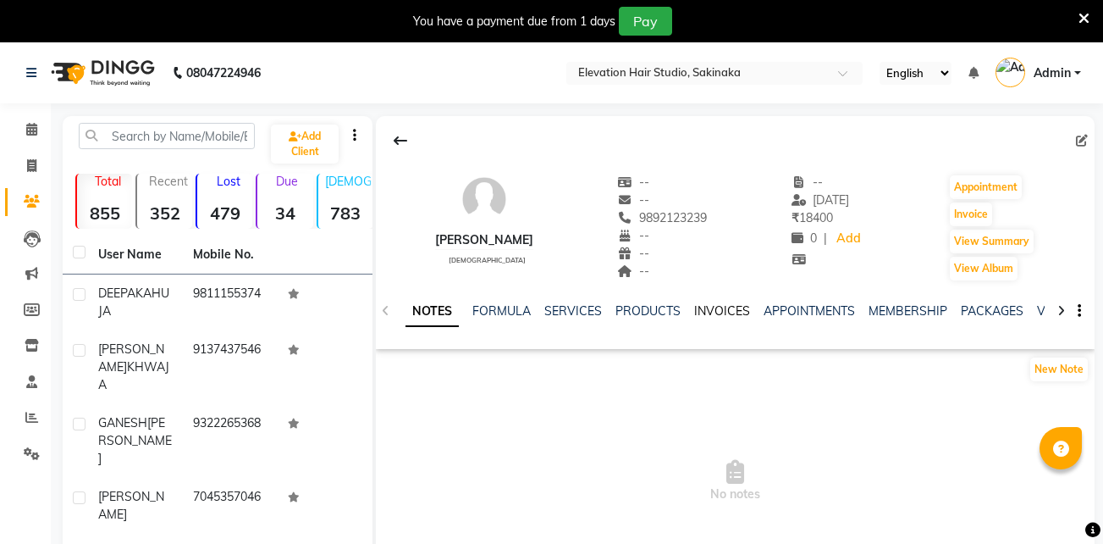
click at [716, 311] on link "INVOICES" at bounding box center [722, 310] width 56 height 15
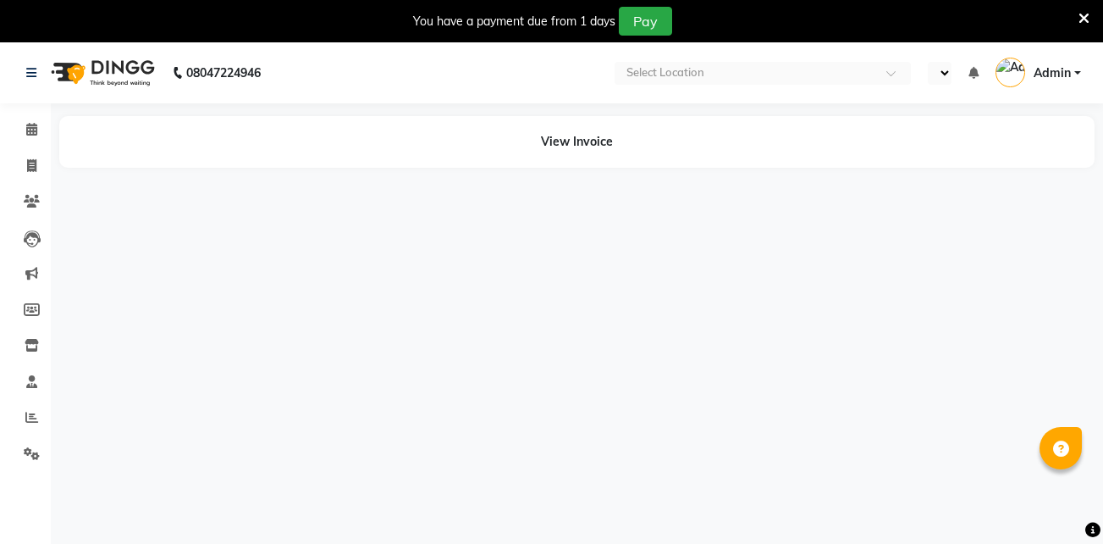
select select "en"
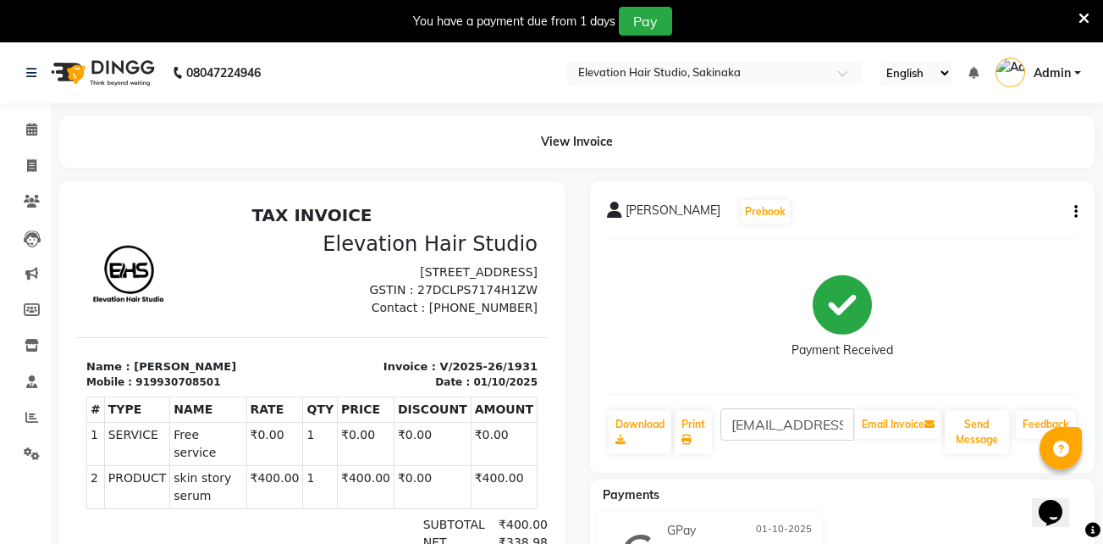
click at [1072, 213] on button "button" at bounding box center [1073, 212] width 10 height 18
click at [992, 229] on div "Edit Invoice" at bounding box center [992, 233] width 116 height 21
select select "service"
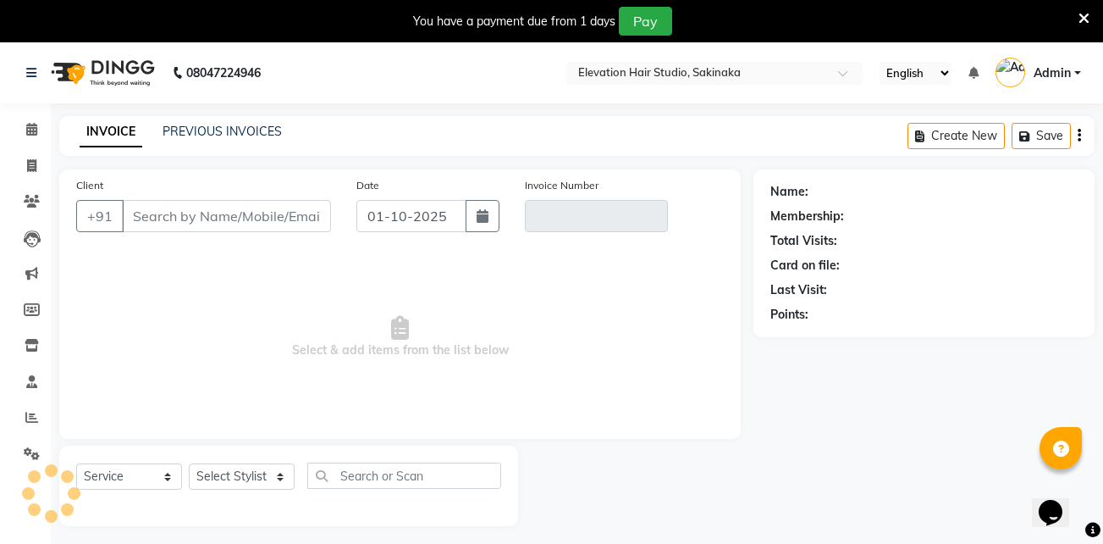
scroll to position [42, 0]
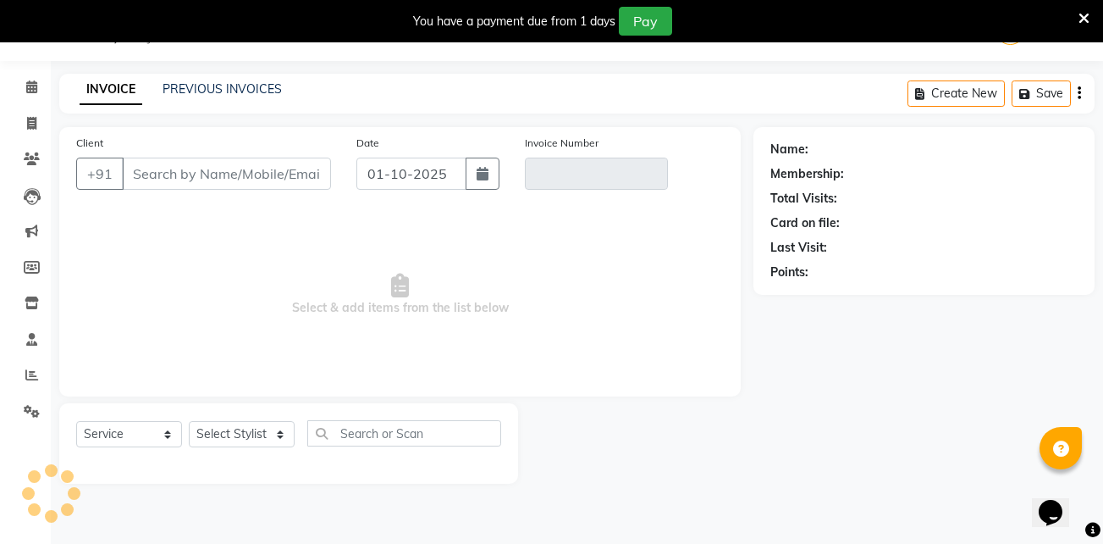
type input "9930708501"
type input "V/2025-26/1931"
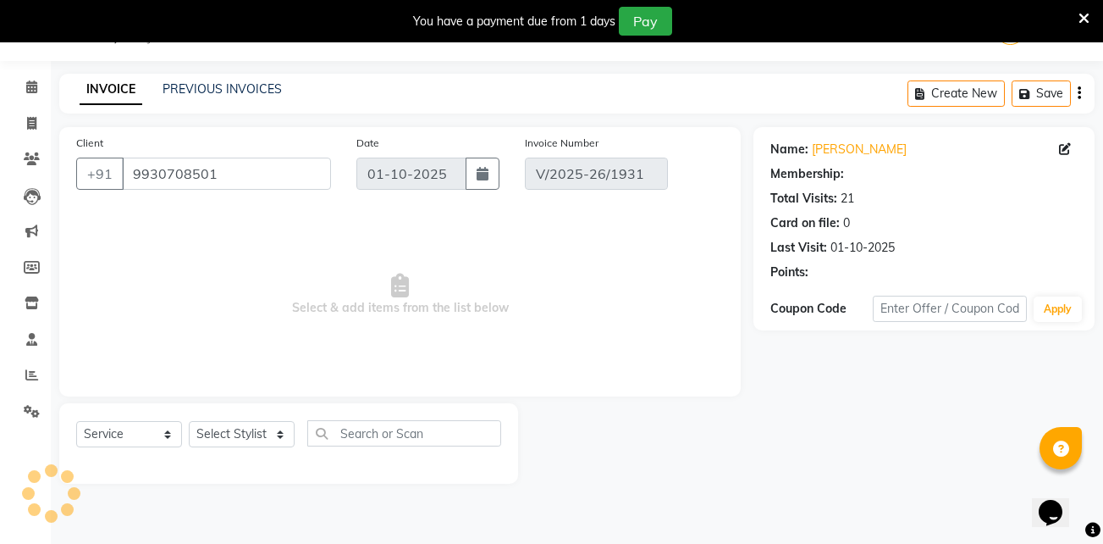
select select "select"
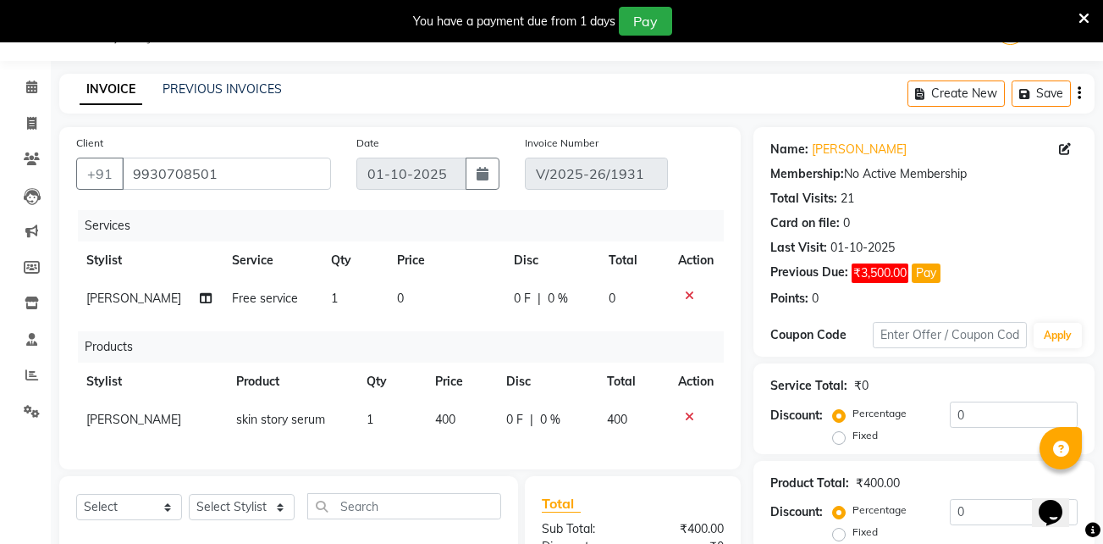
click at [447, 426] on span "400" at bounding box center [445, 419] width 20 height 15
select select "30865"
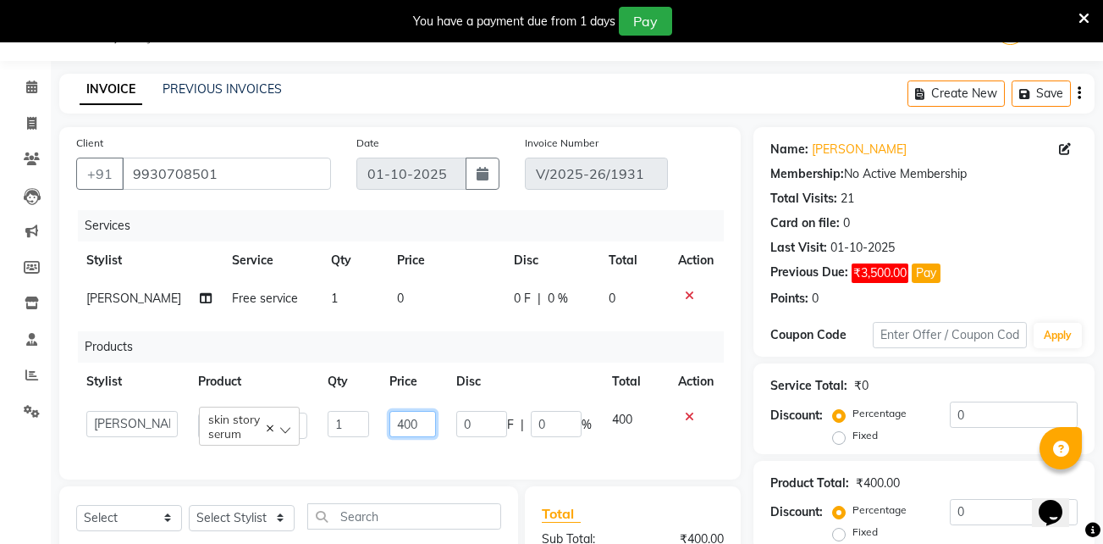
click at [427, 428] on input "400" at bounding box center [413, 424] width 46 height 26
type input "4"
type input "399"
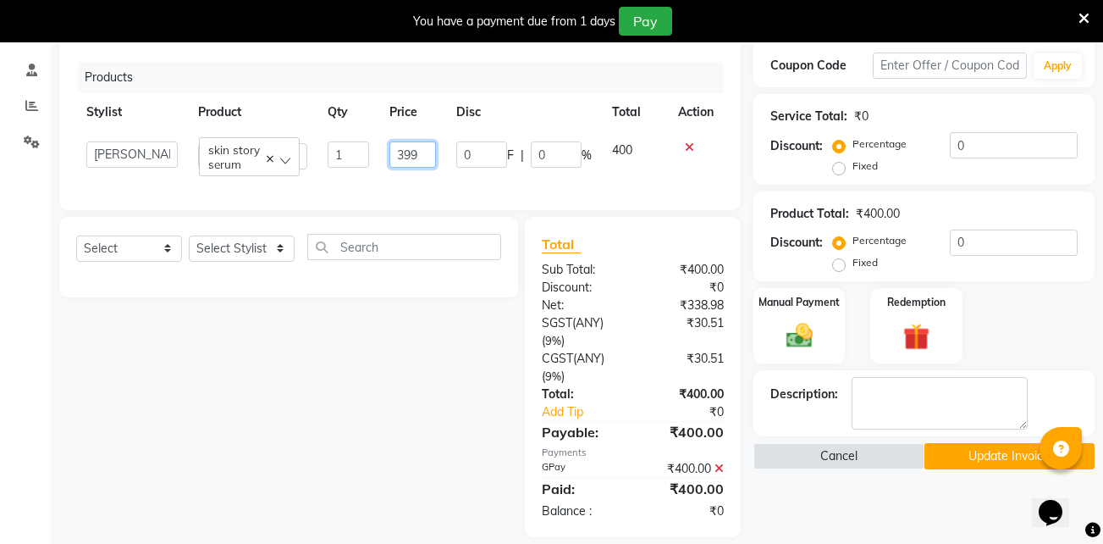
scroll to position [323, 0]
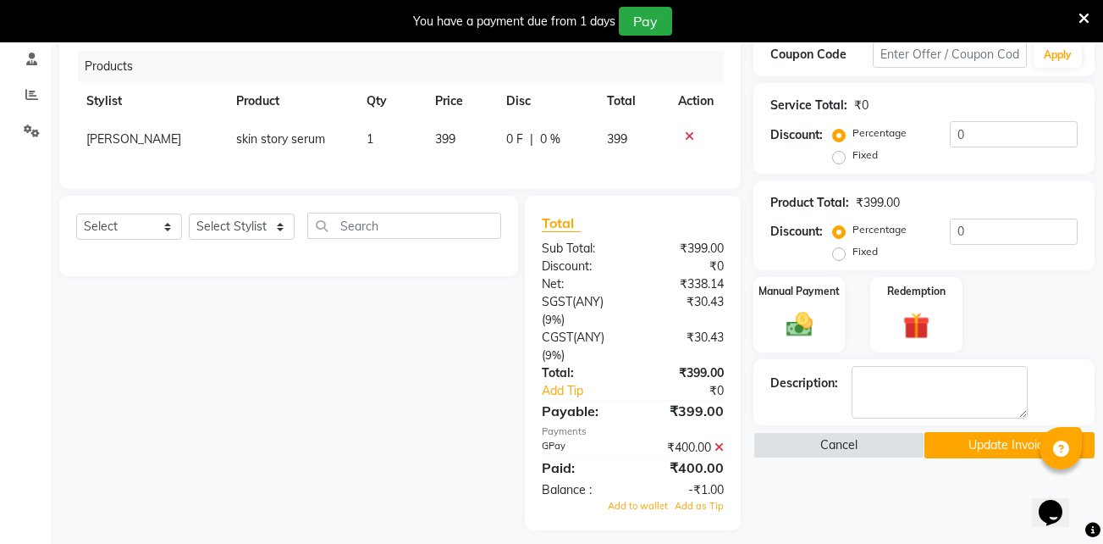
click at [959, 433] on button "Update Invoice" at bounding box center [1010, 445] width 170 height 26
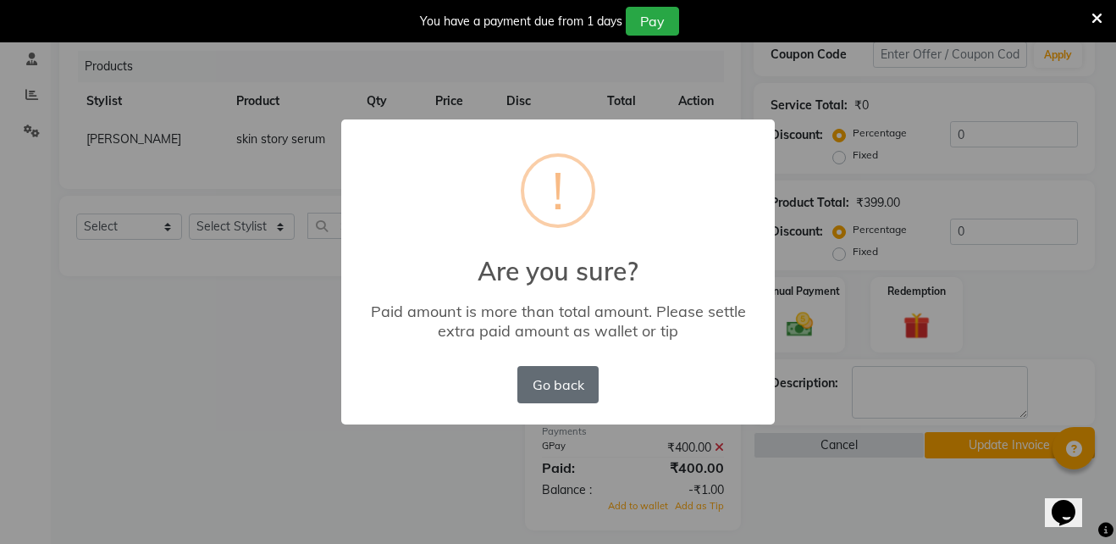
click at [565, 379] on button "Go back" at bounding box center [557, 384] width 81 height 37
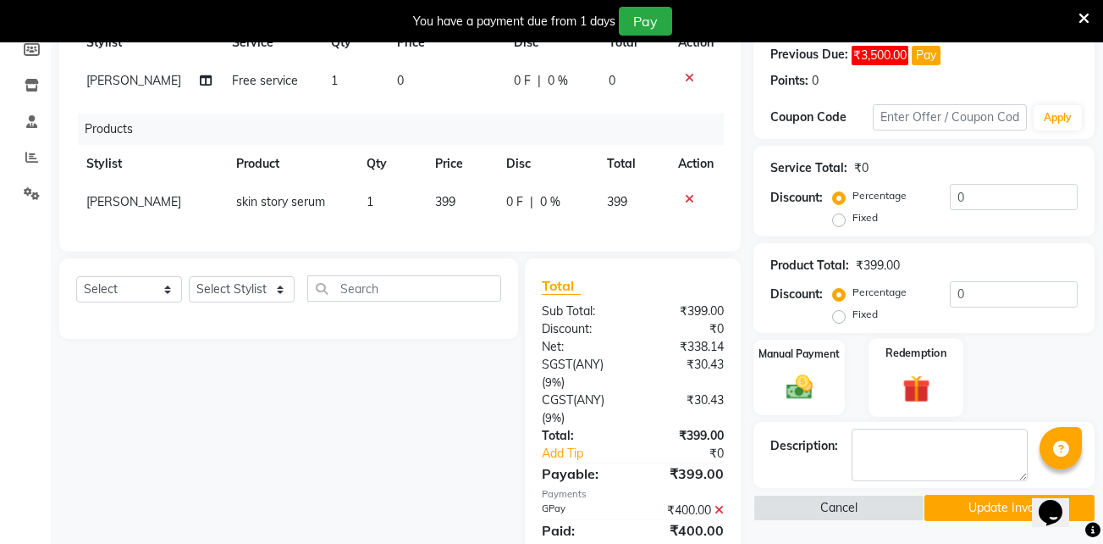
scroll to position [270, 0]
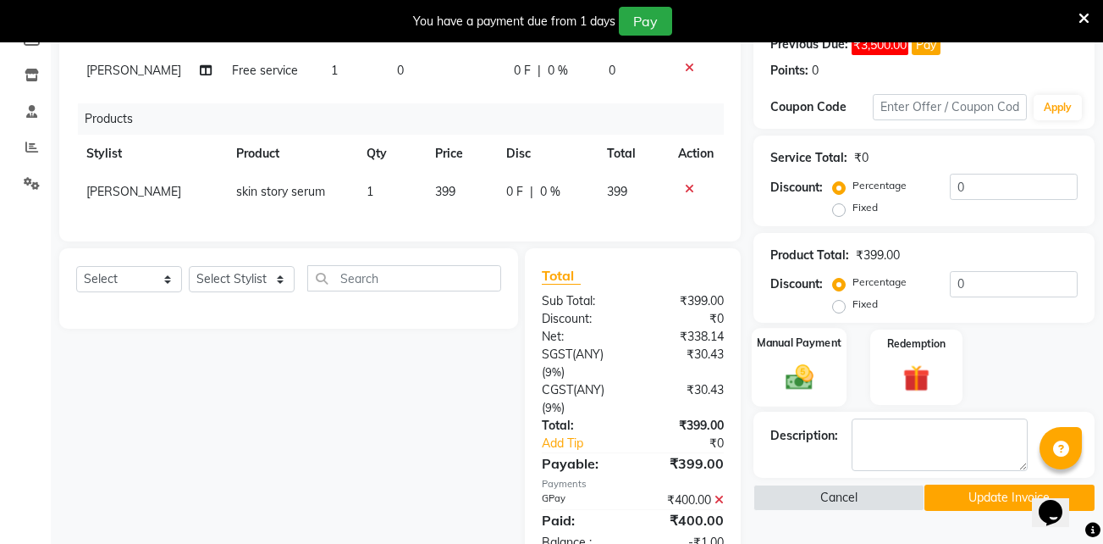
click at [833, 370] on div "Manual Payment" at bounding box center [799, 367] width 95 height 79
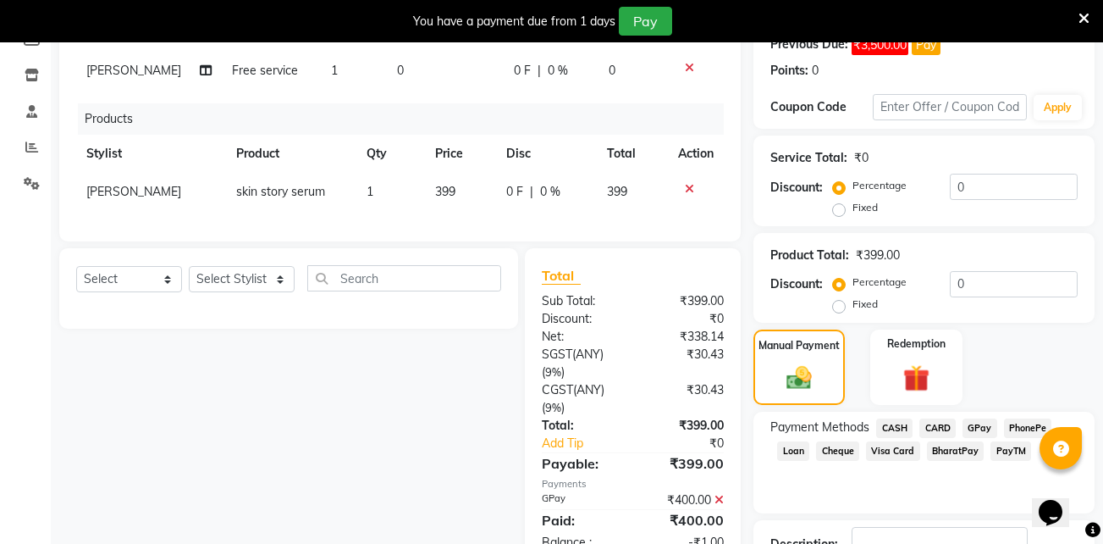
scroll to position [371, 0]
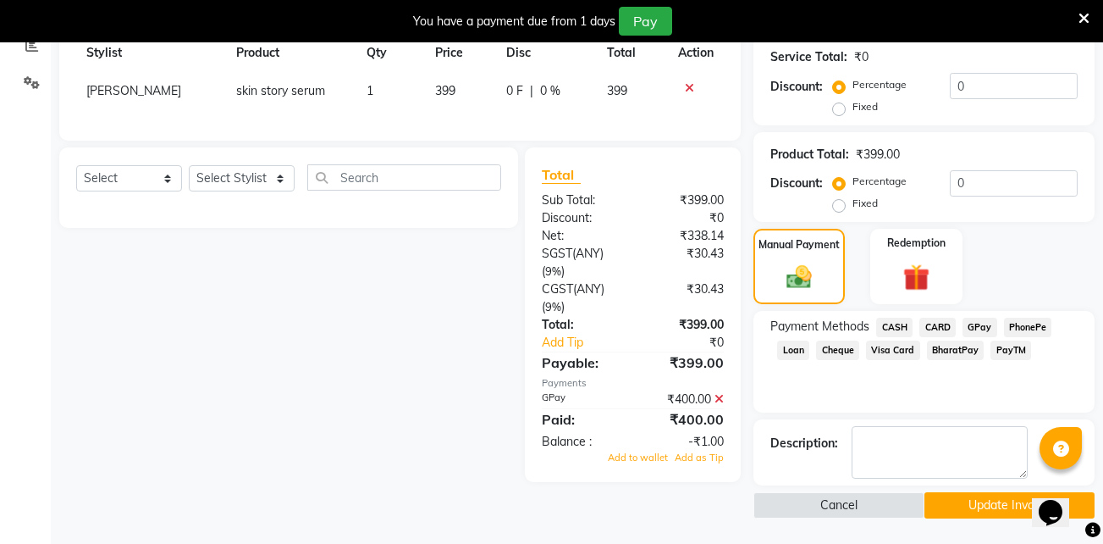
click at [981, 328] on span "GPay" at bounding box center [980, 327] width 35 height 19
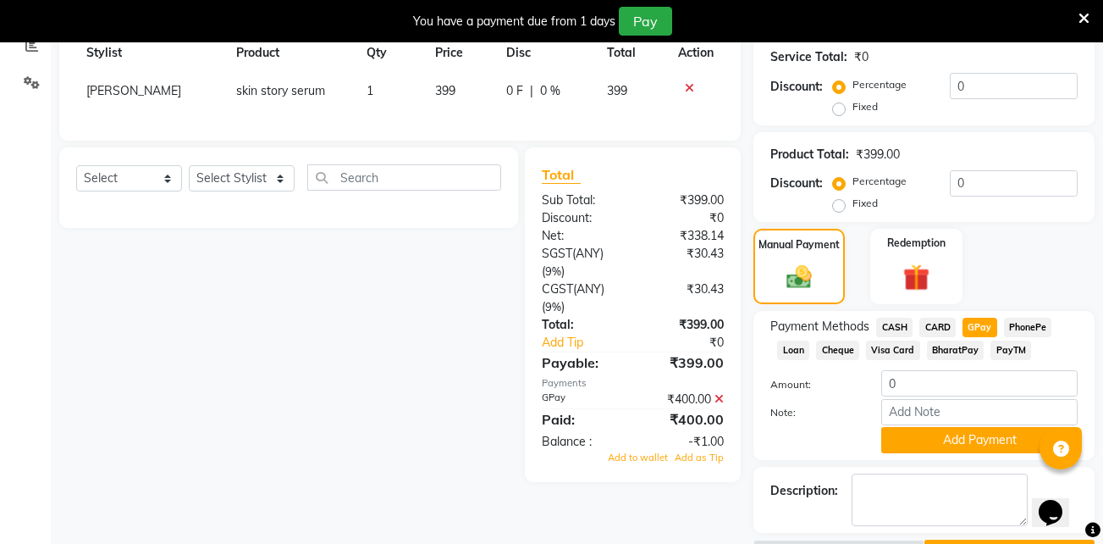
click at [723, 405] on icon at bounding box center [719, 399] width 9 height 12
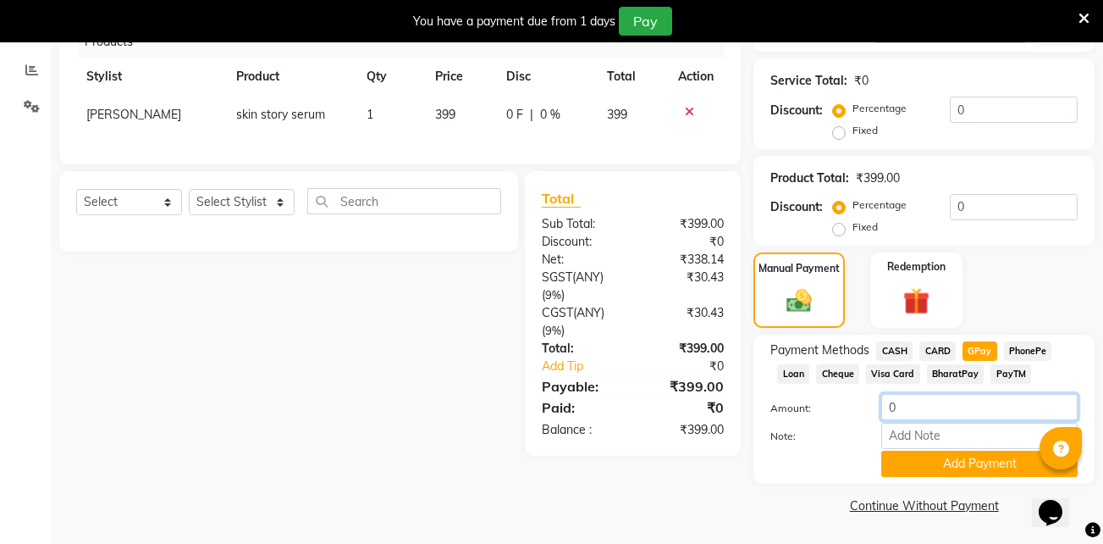
click at [926, 399] on input "0" at bounding box center [979, 407] width 196 height 26
type input "399"
click at [943, 471] on button "Add Payment" at bounding box center [979, 463] width 196 height 26
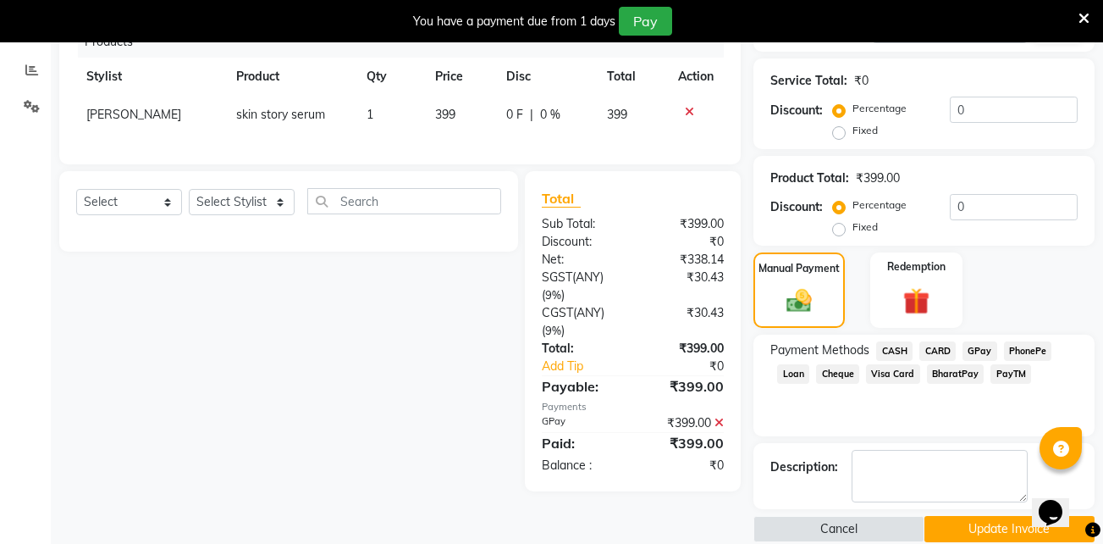
scroll to position [371, 0]
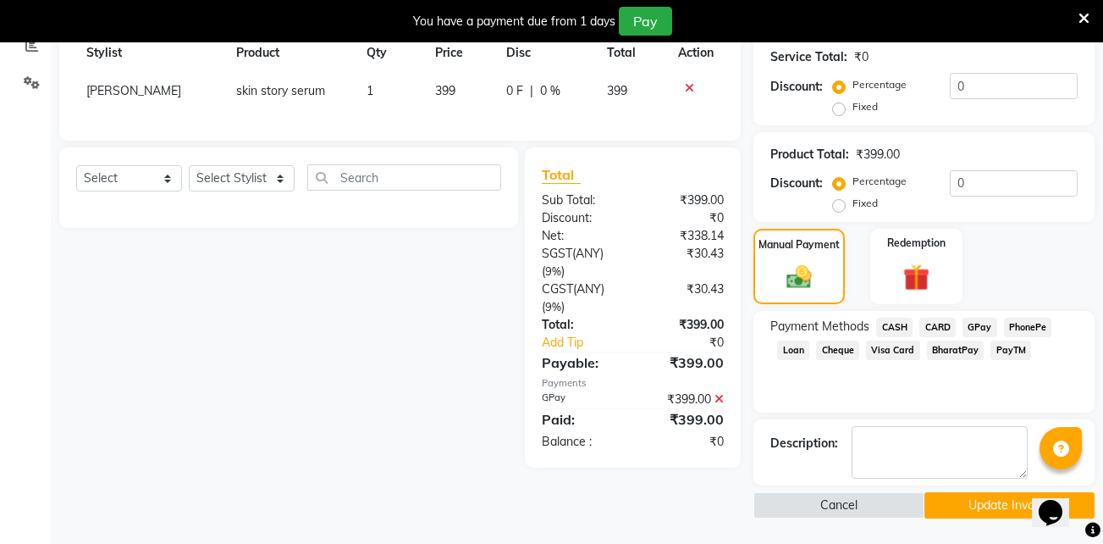
click at [944, 504] on button "Update Invoice" at bounding box center [1010, 505] width 170 height 26
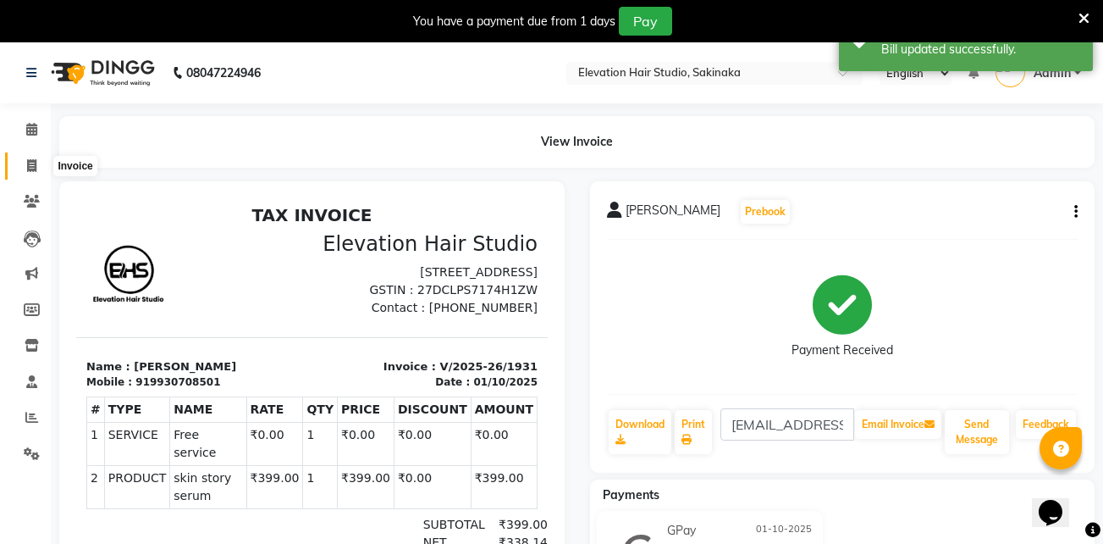
click at [27, 161] on icon at bounding box center [31, 165] width 9 height 13
select select "service"
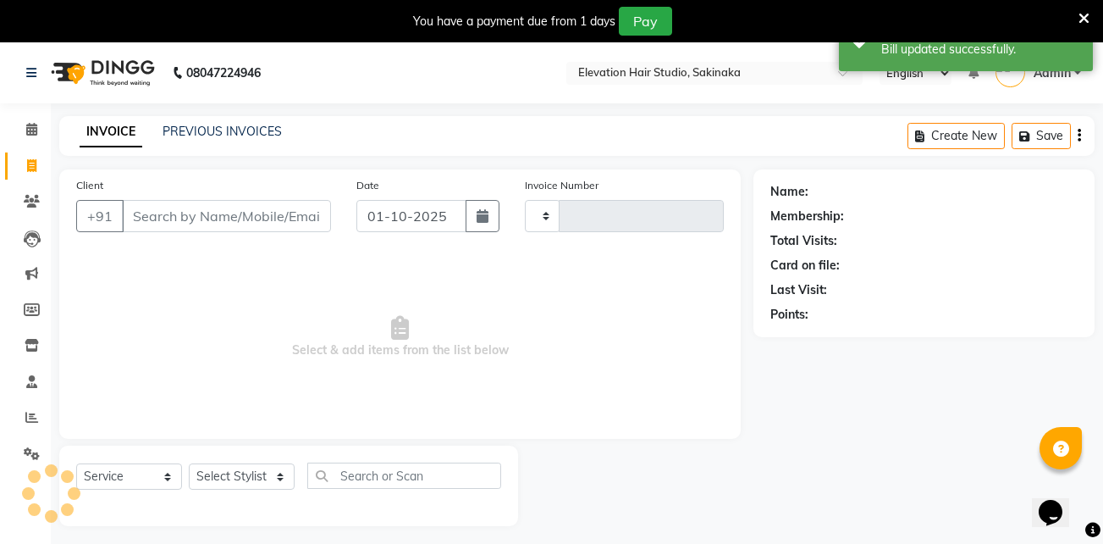
scroll to position [42, 0]
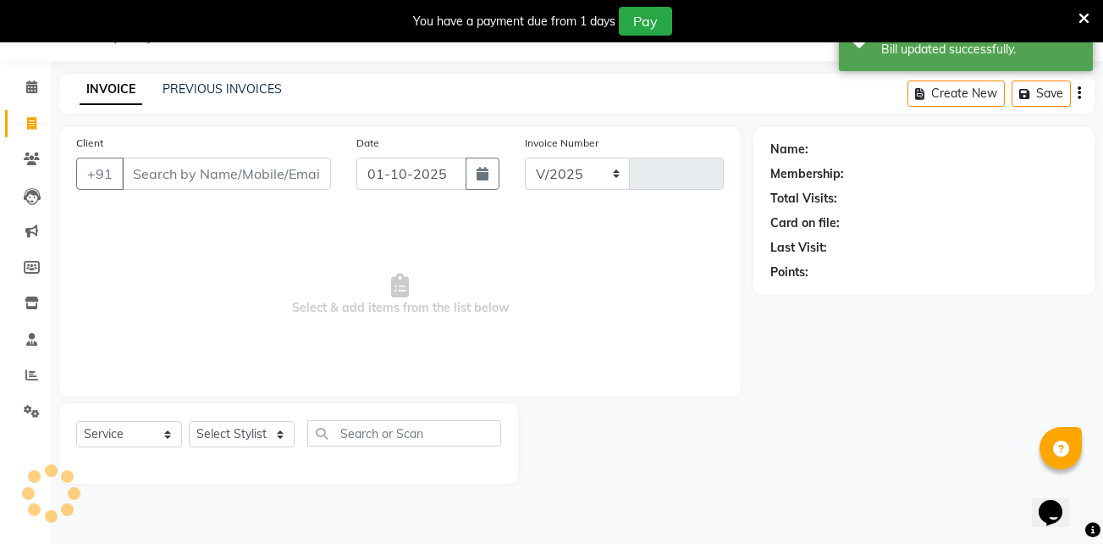
select select "4949"
type input "1932"
click at [233, 94] on link "PREVIOUS INVOICES" at bounding box center [222, 88] width 119 height 15
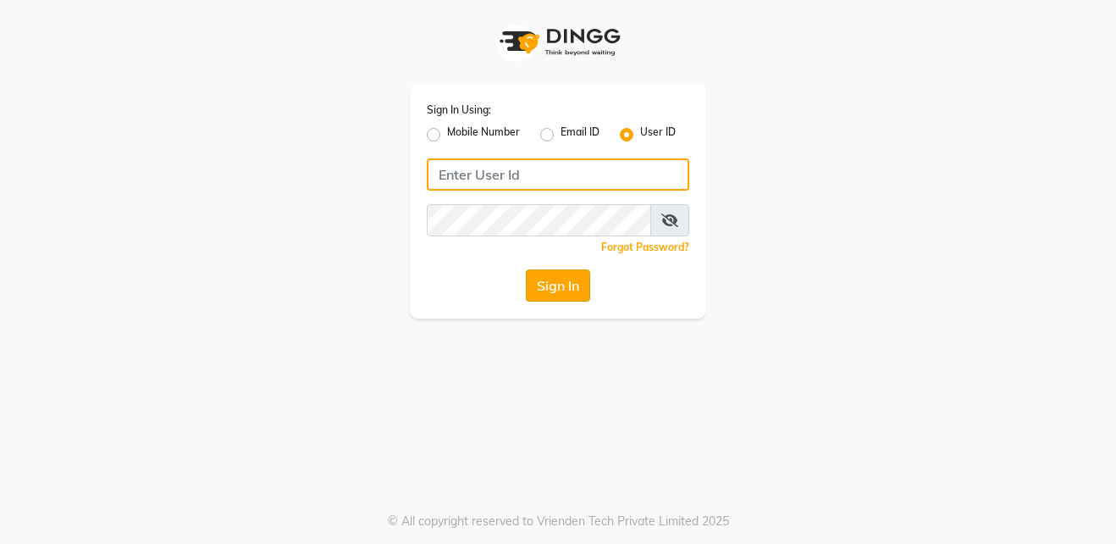
type input "shahid"
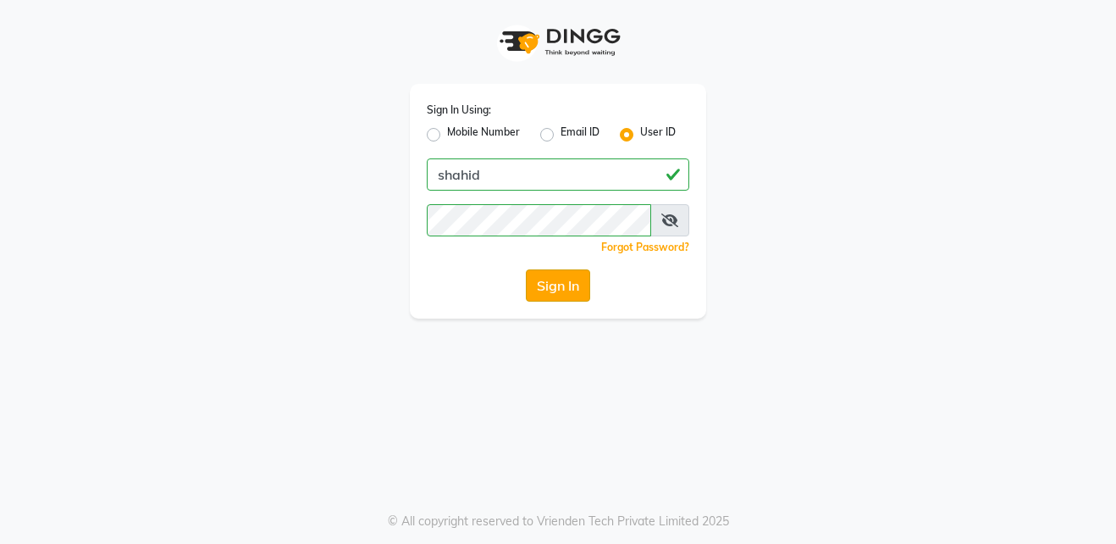
click at [544, 273] on button "Sign In" at bounding box center [558, 285] width 64 height 32
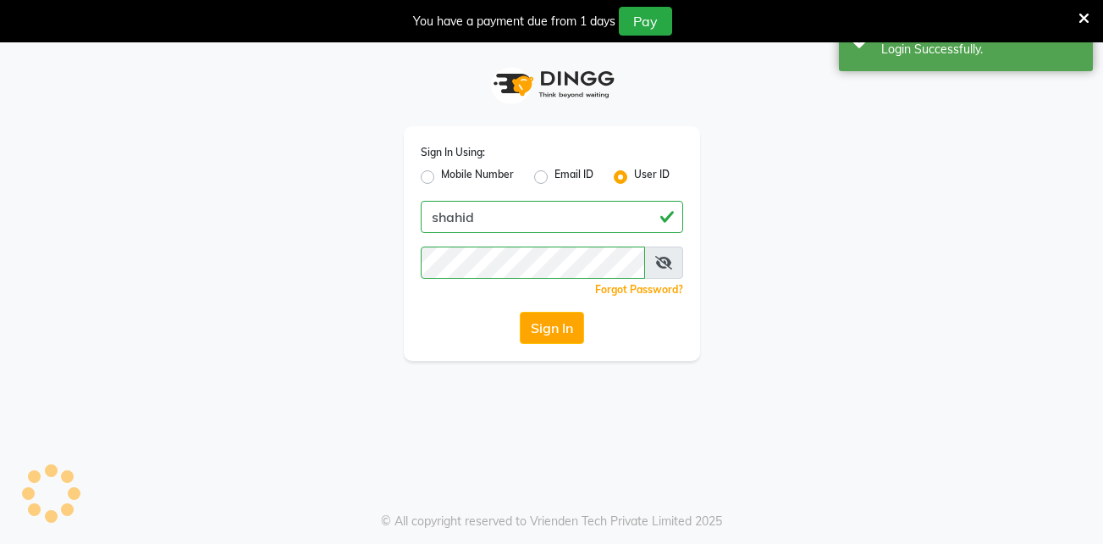
select select "service"
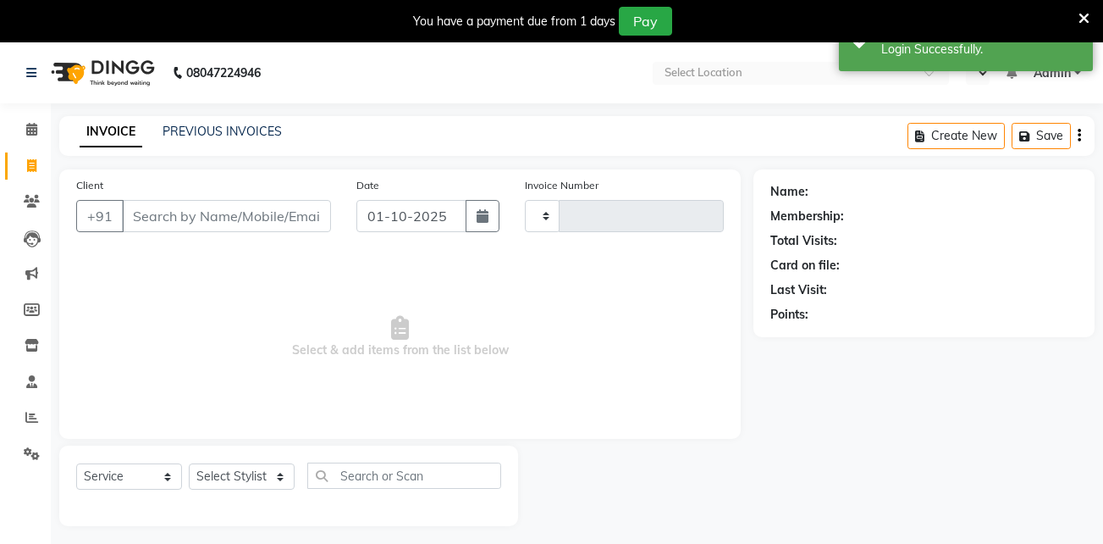
click at [1087, 16] on icon at bounding box center [1084, 18] width 11 height 15
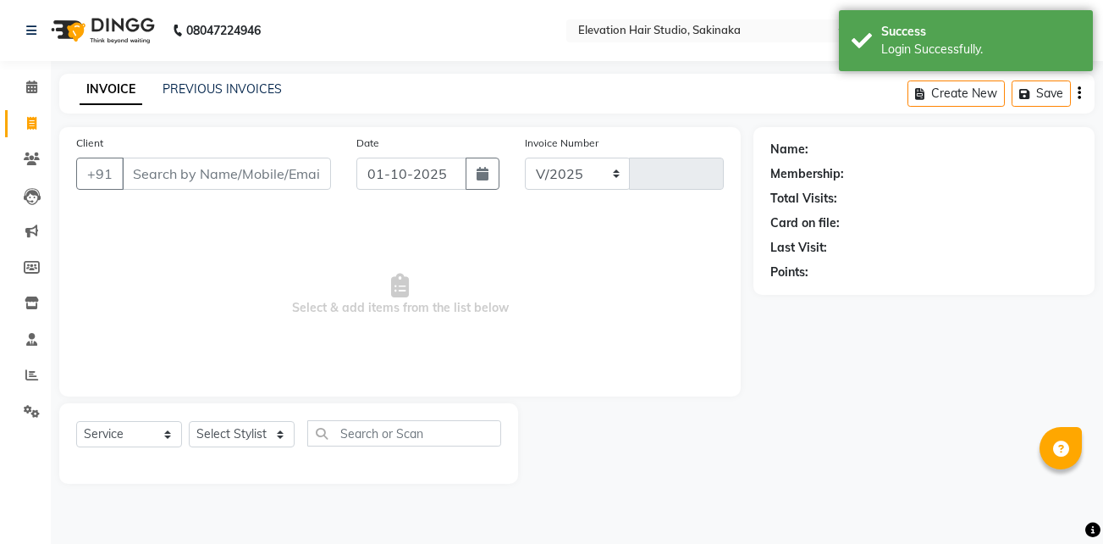
select select "en"
select select "4949"
type input "1932"
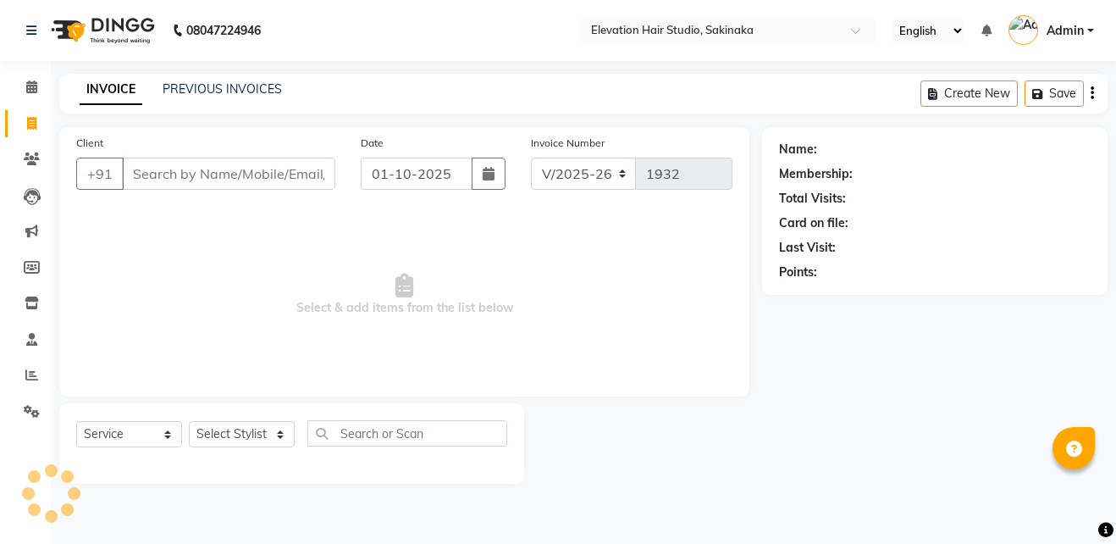
click at [581, 311] on span "Select & add items from the list below" at bounding box center [404, 294] width 656 height 169
